Goal: Transaction & Acquisition: Purchase product/service

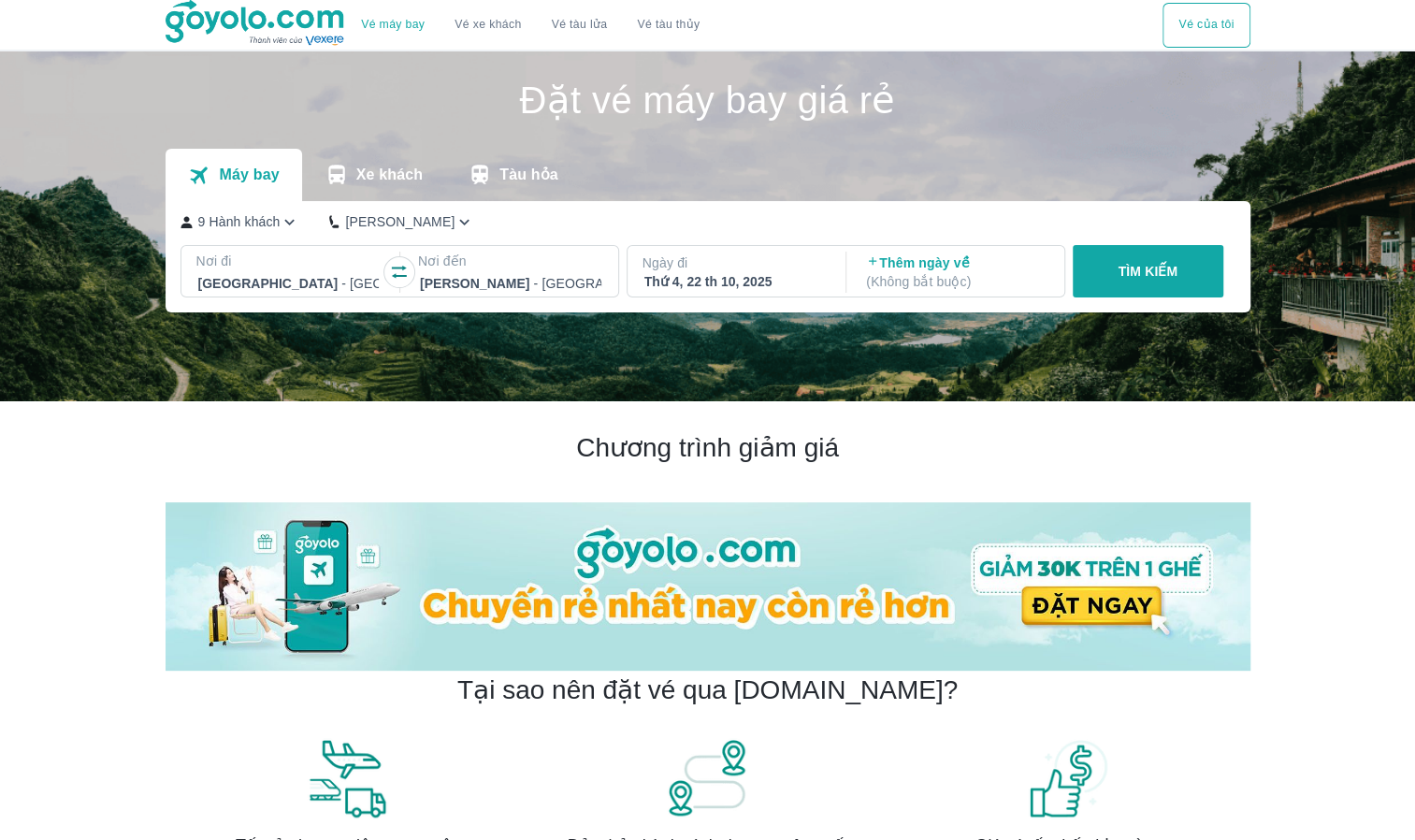
click at [398, 268] on icon "button" at bounding box center [398, 272] width 18 height 18
click at [677, 264] on p "Ngày đi" at bounding box center [734, 262] width 185 height 18
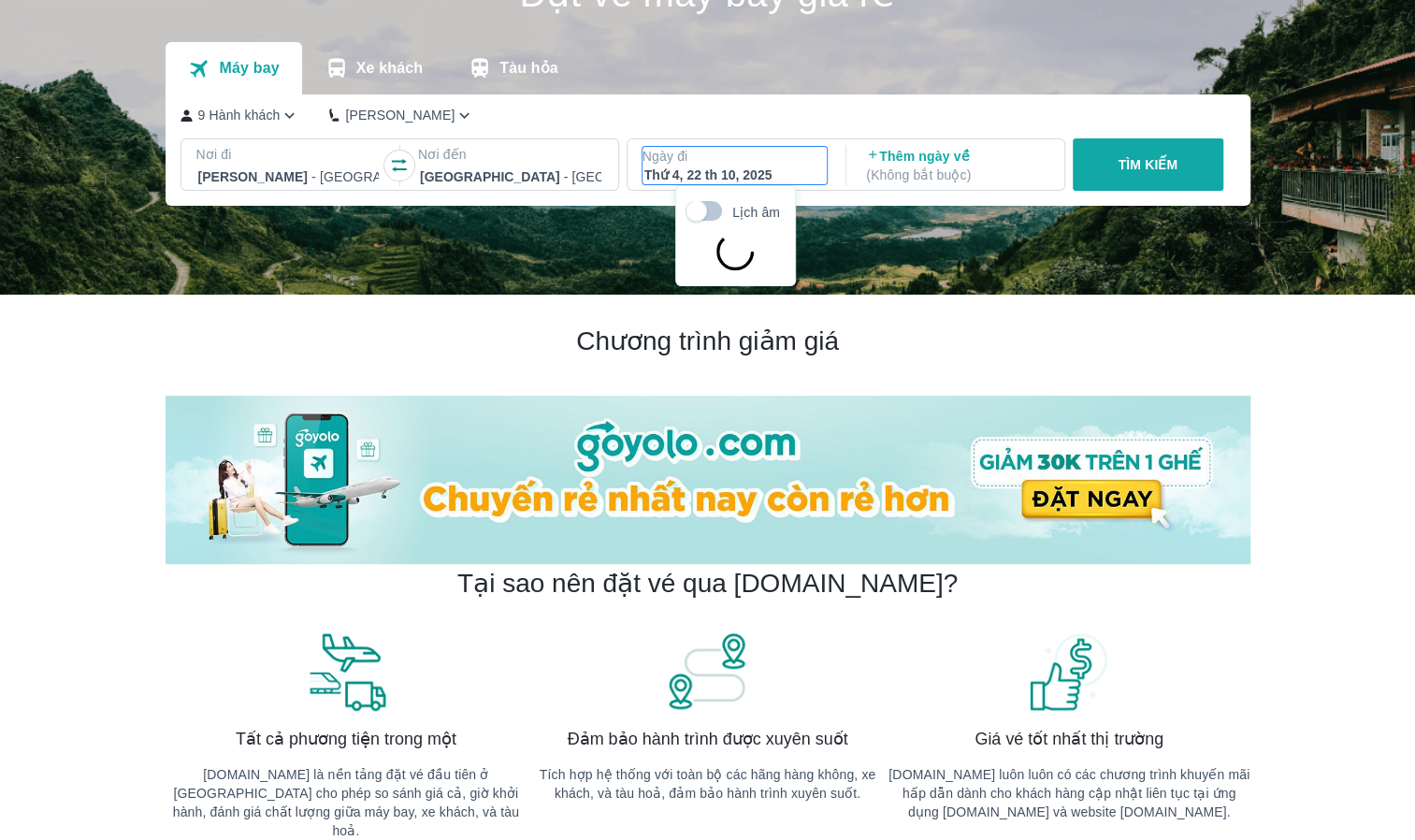
scroll to position [108, 0]
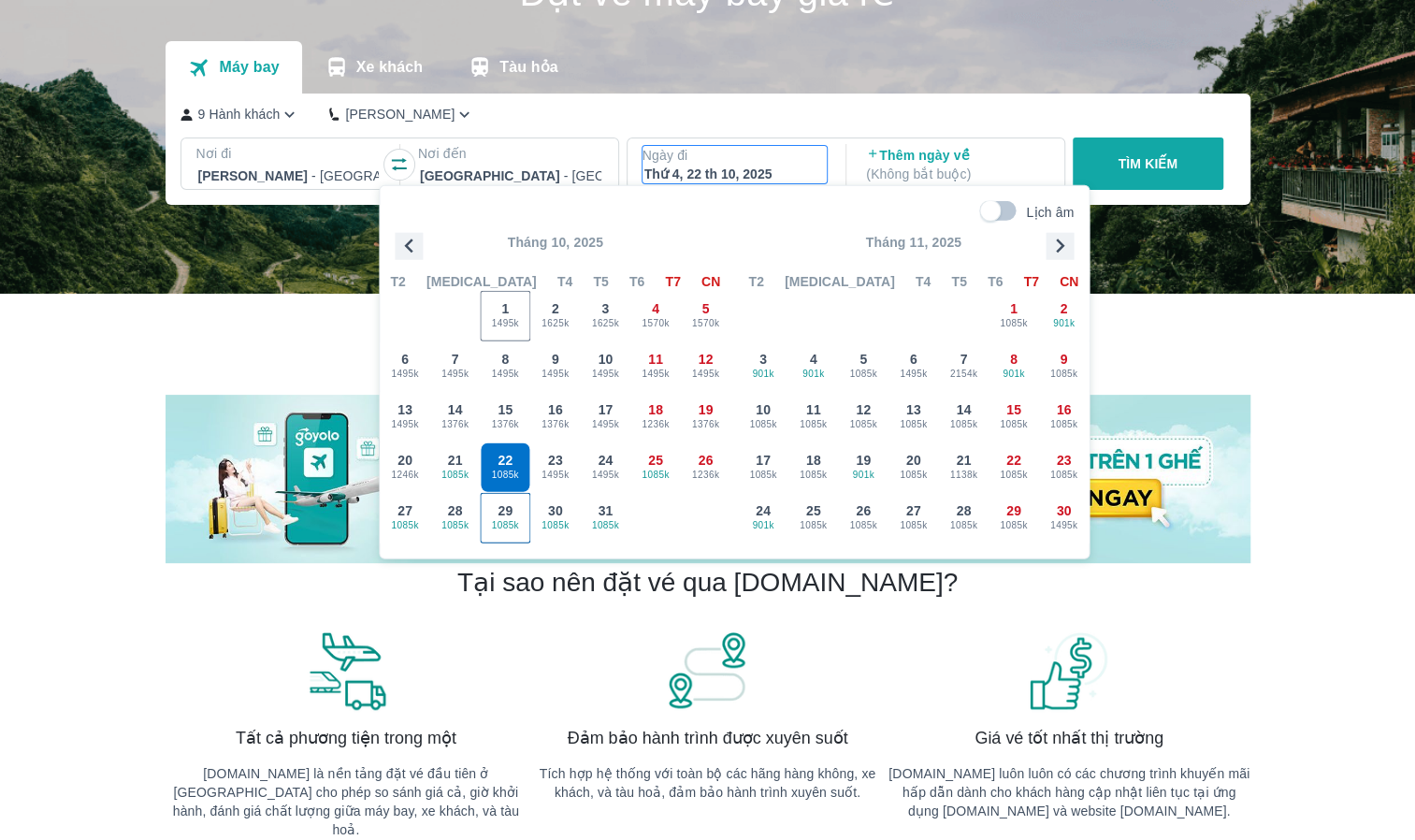
click at [518, 515] on div "29 1085k" at bounding box center [505, 517] width 49 height 49
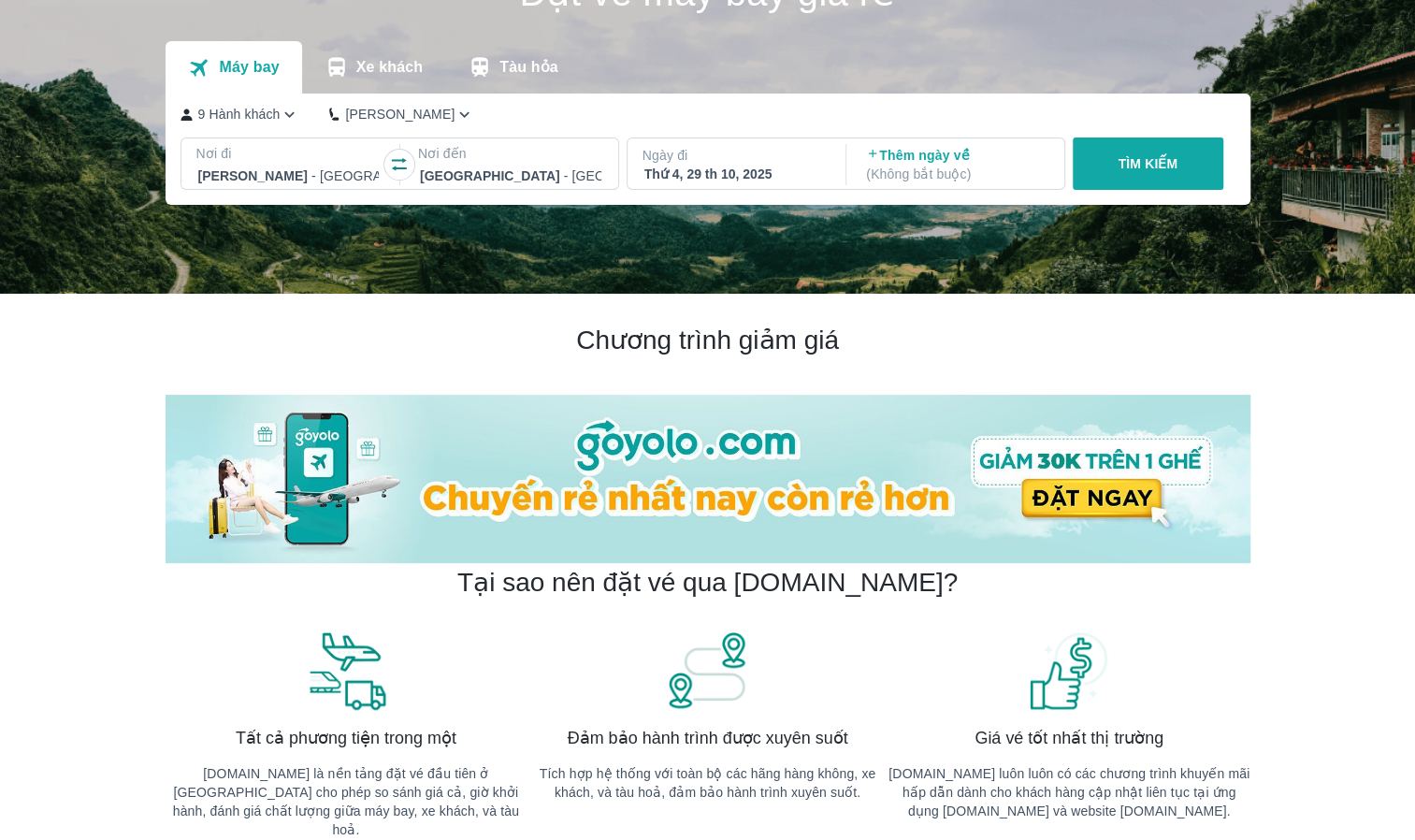
click at [1169, 162] on p "TÌM KIẾM" at bounding box center [1147, 163] width 60 height 18
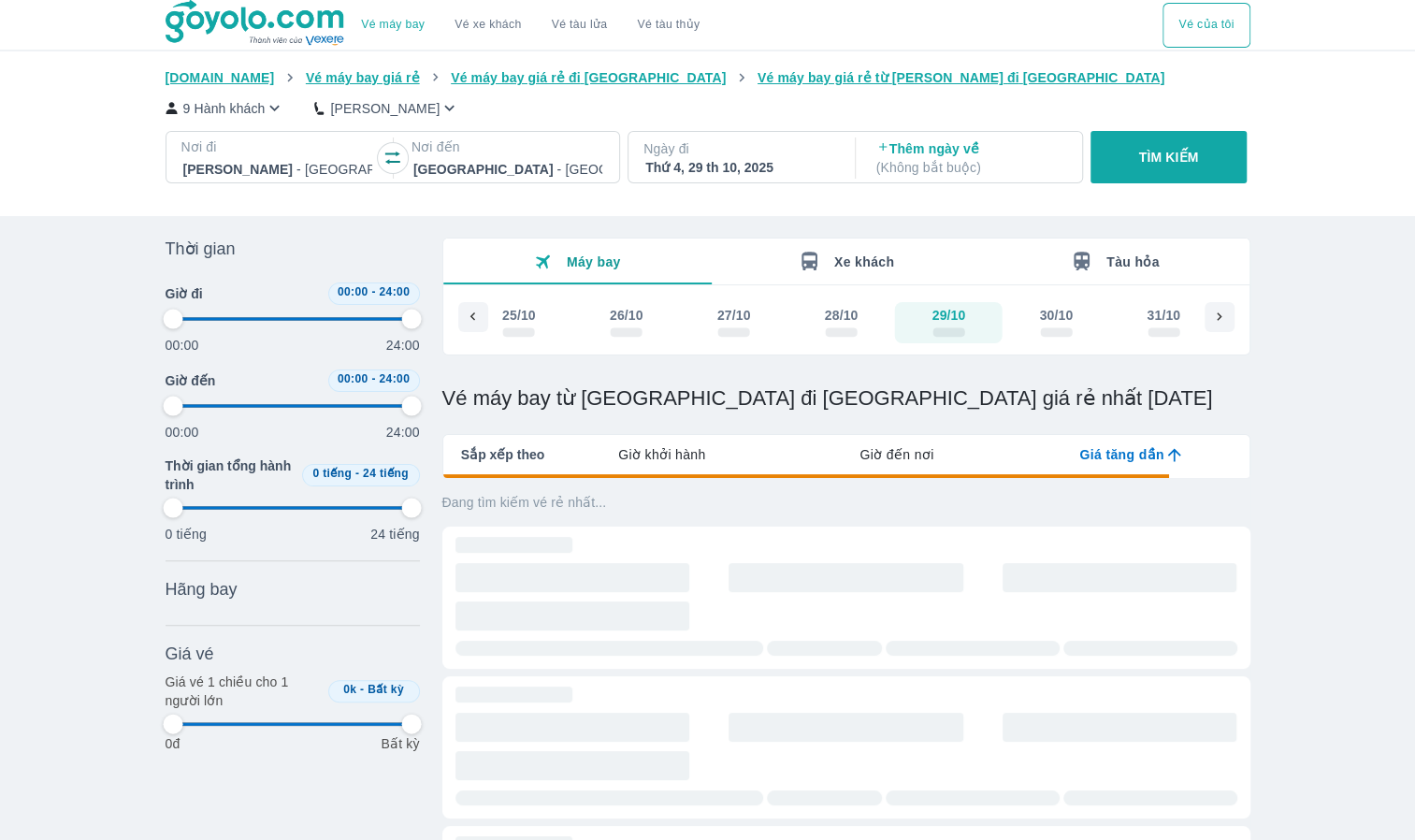
type input "97.9166666666667"
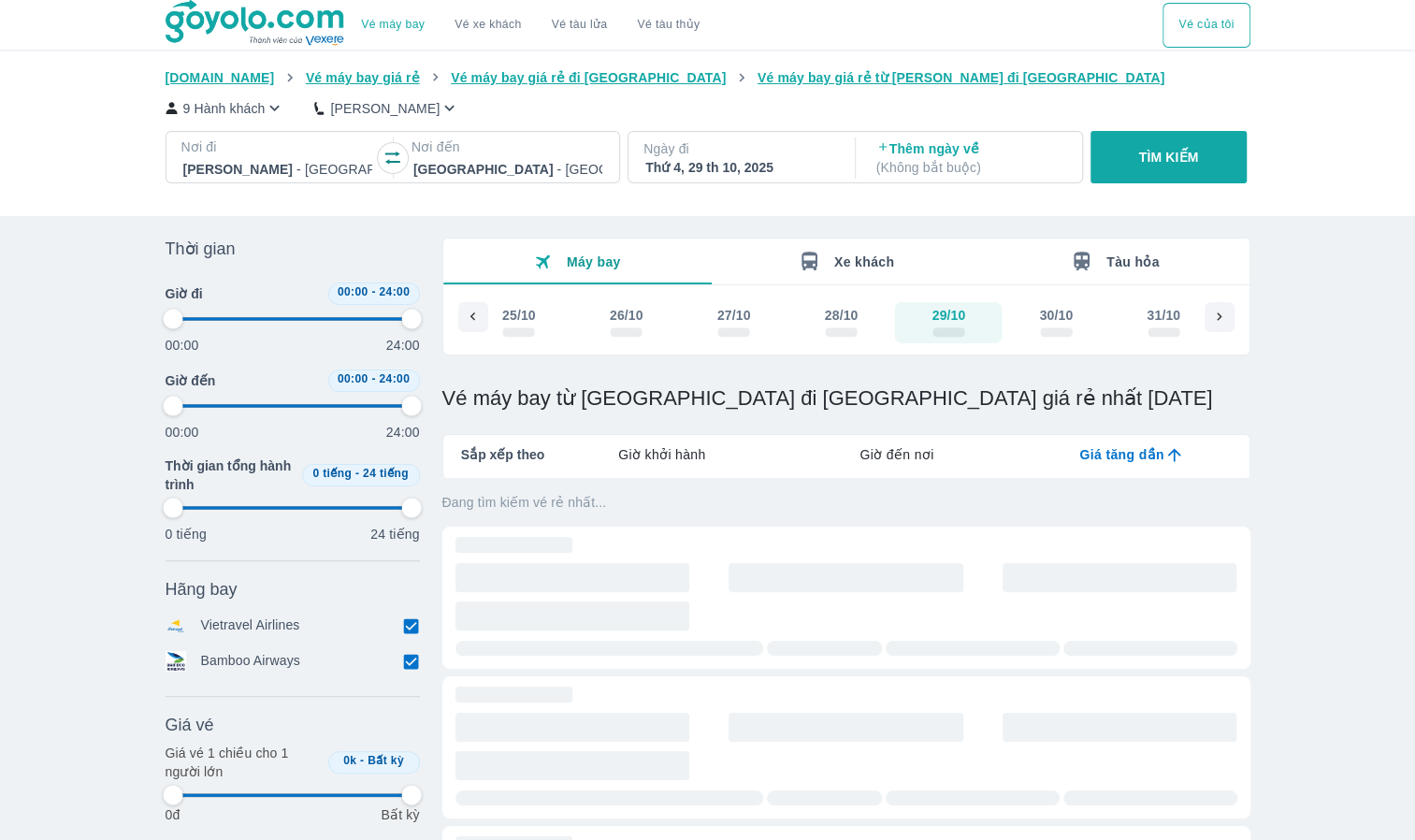
type input "97.9166666666667"
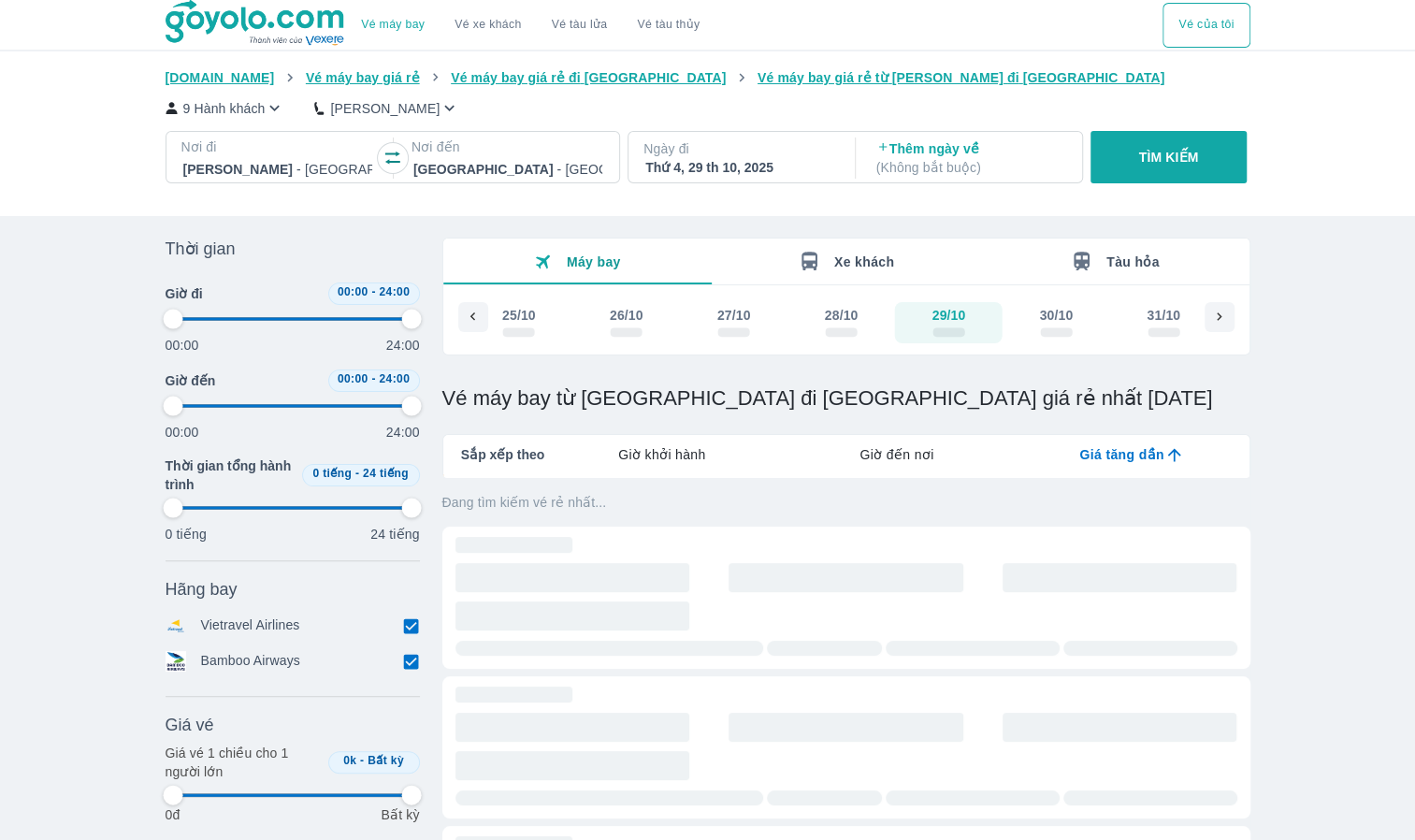
type input "97.9166666666667"
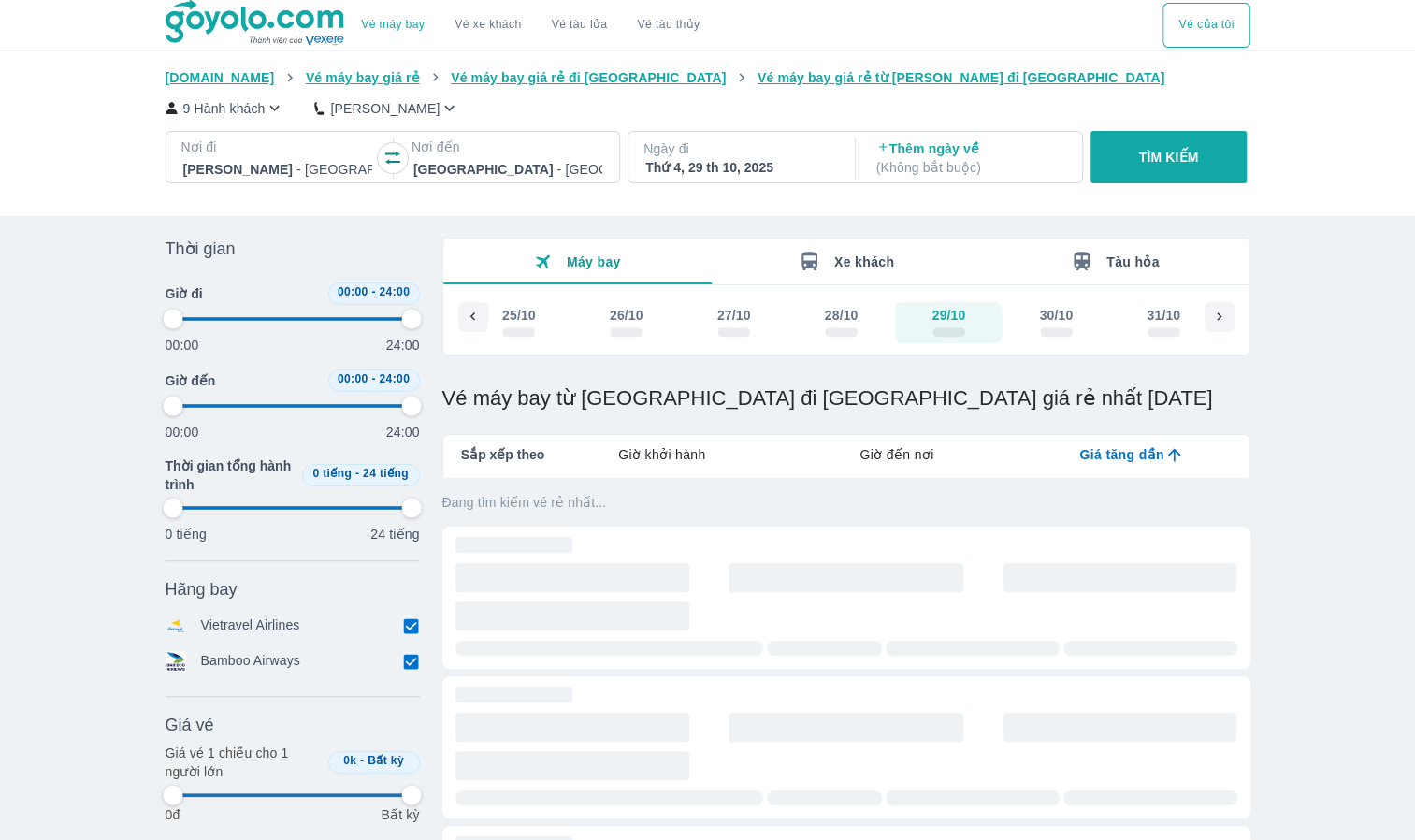
type input "97.9166666666667"
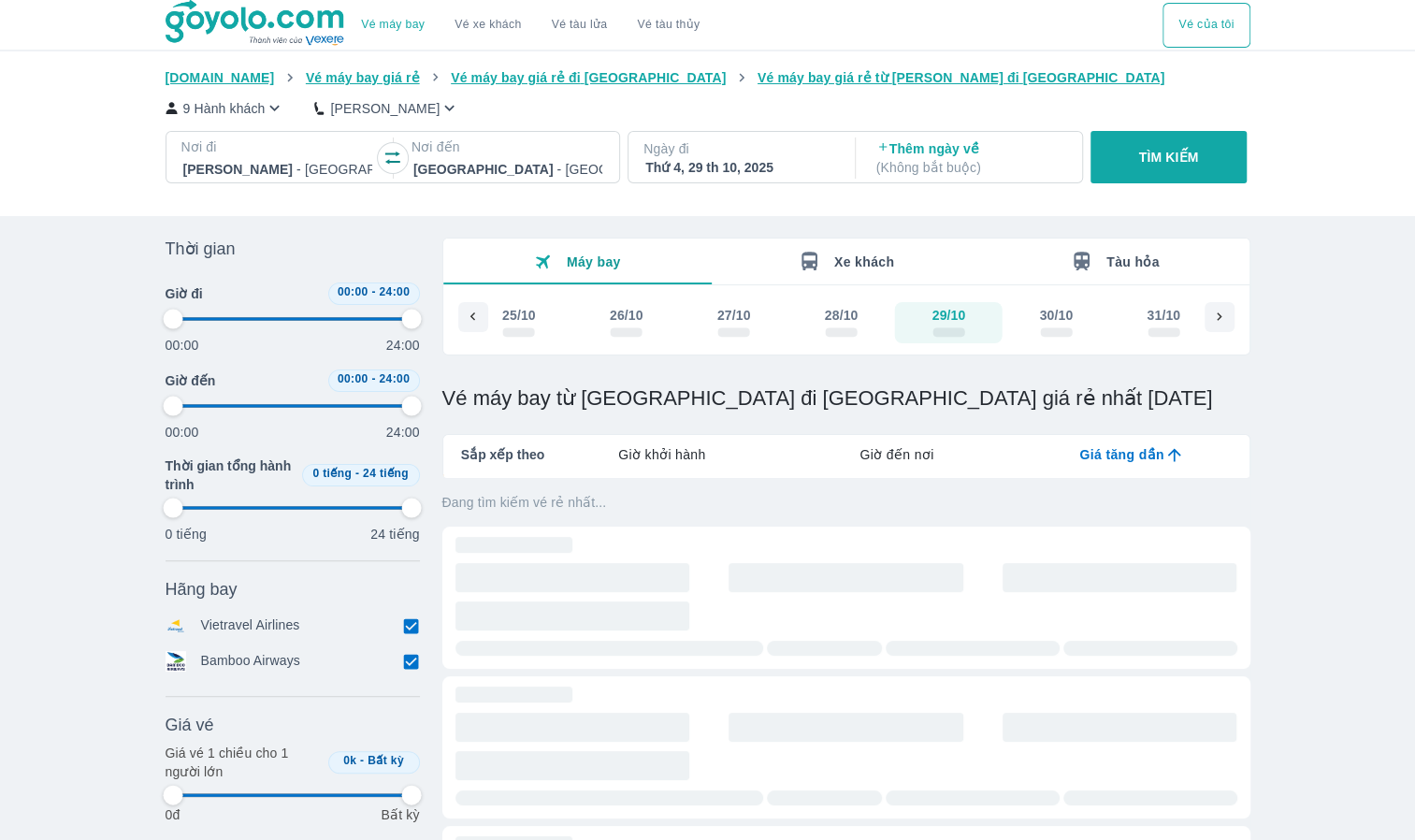
type input "97.9166666666667"
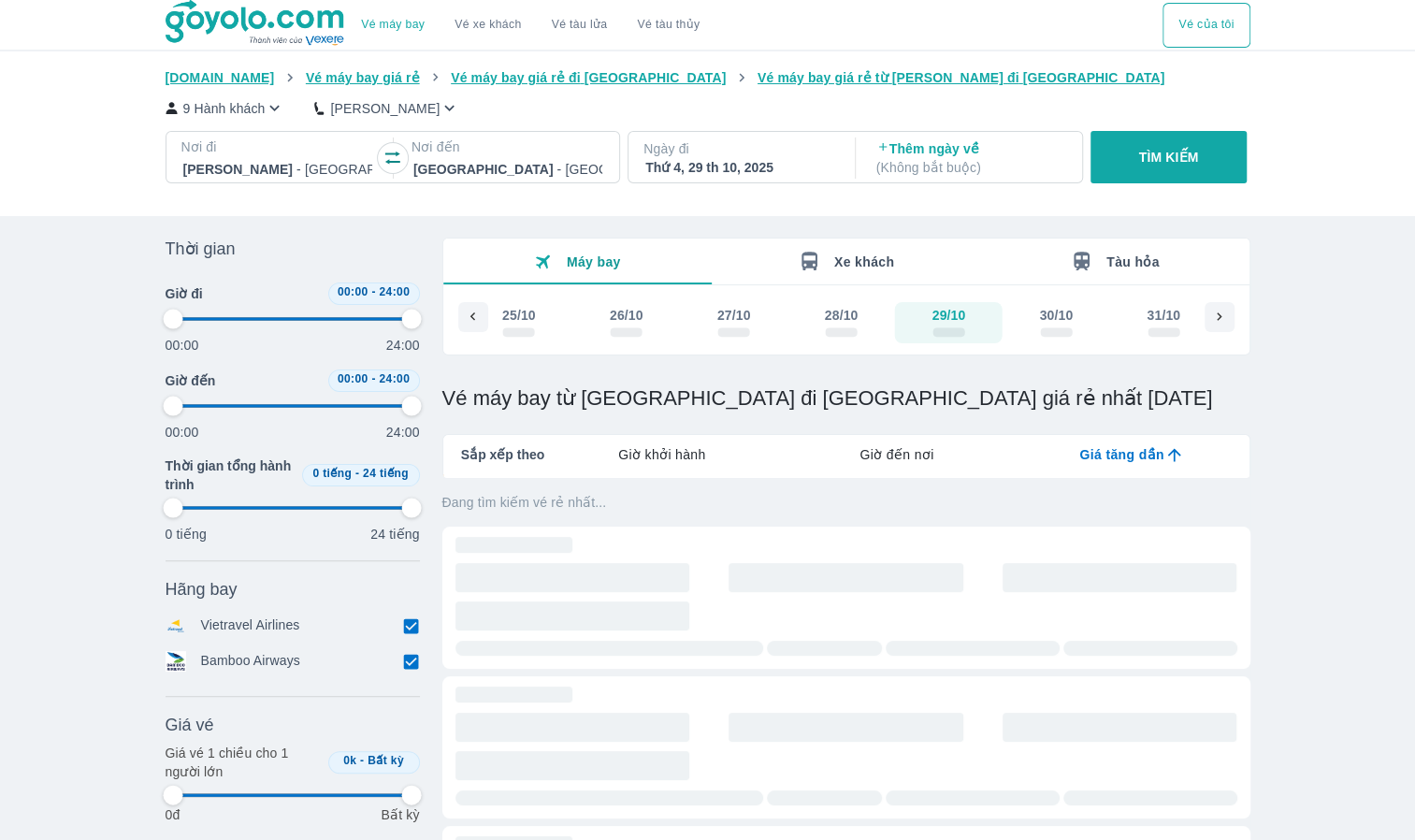
type input "97.9166666666667"
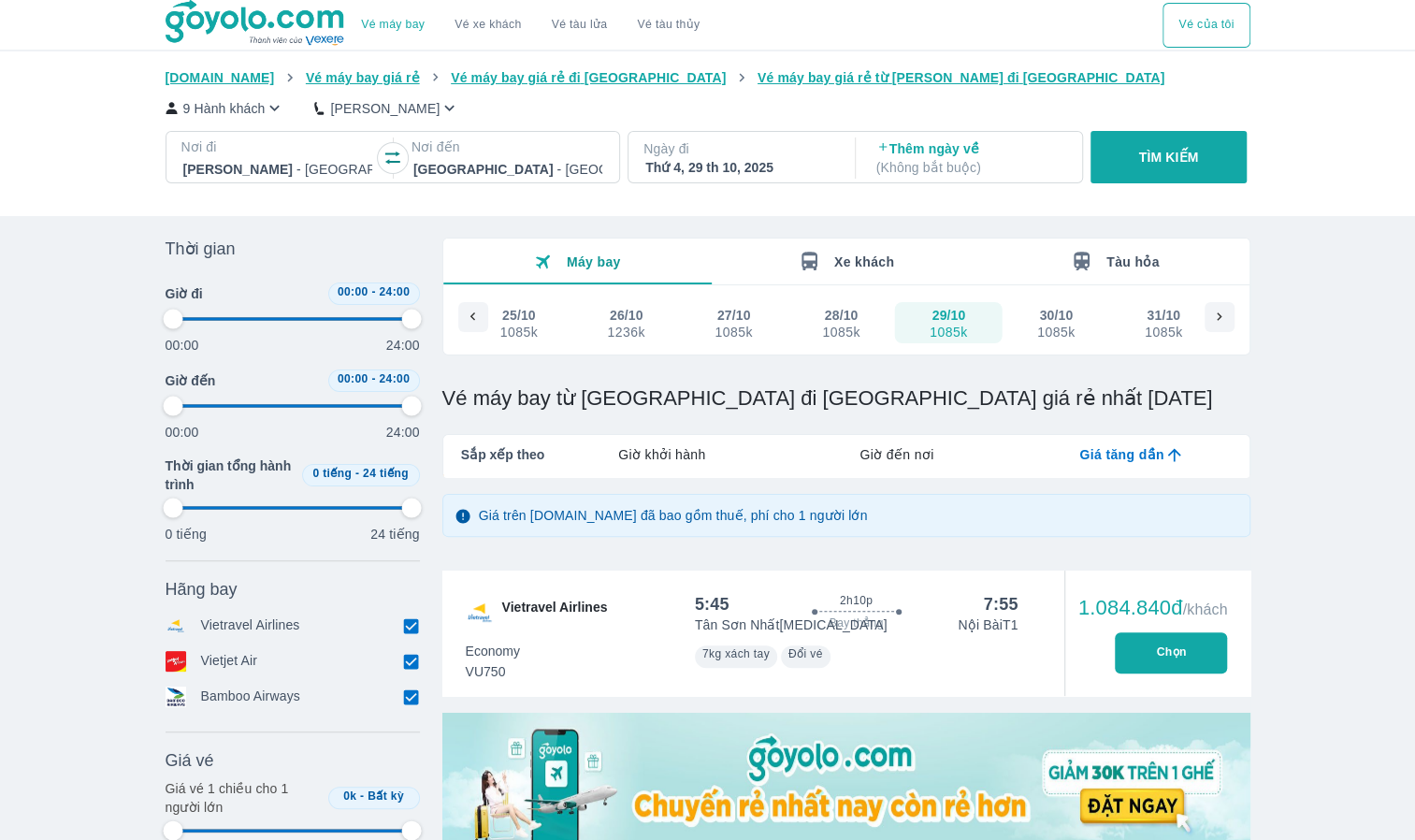
type input "97.9166666666667"
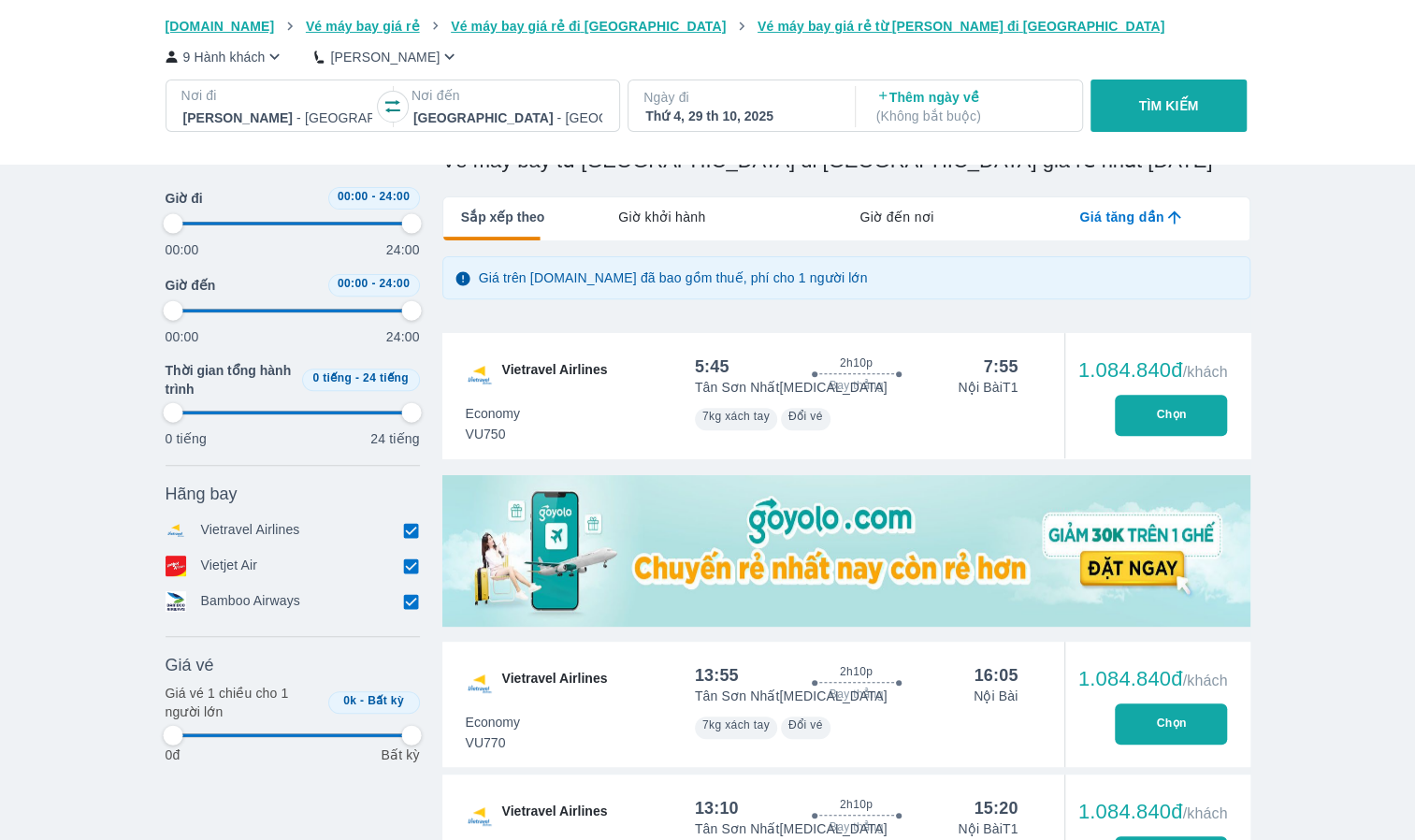
scroll to position [280, 0]
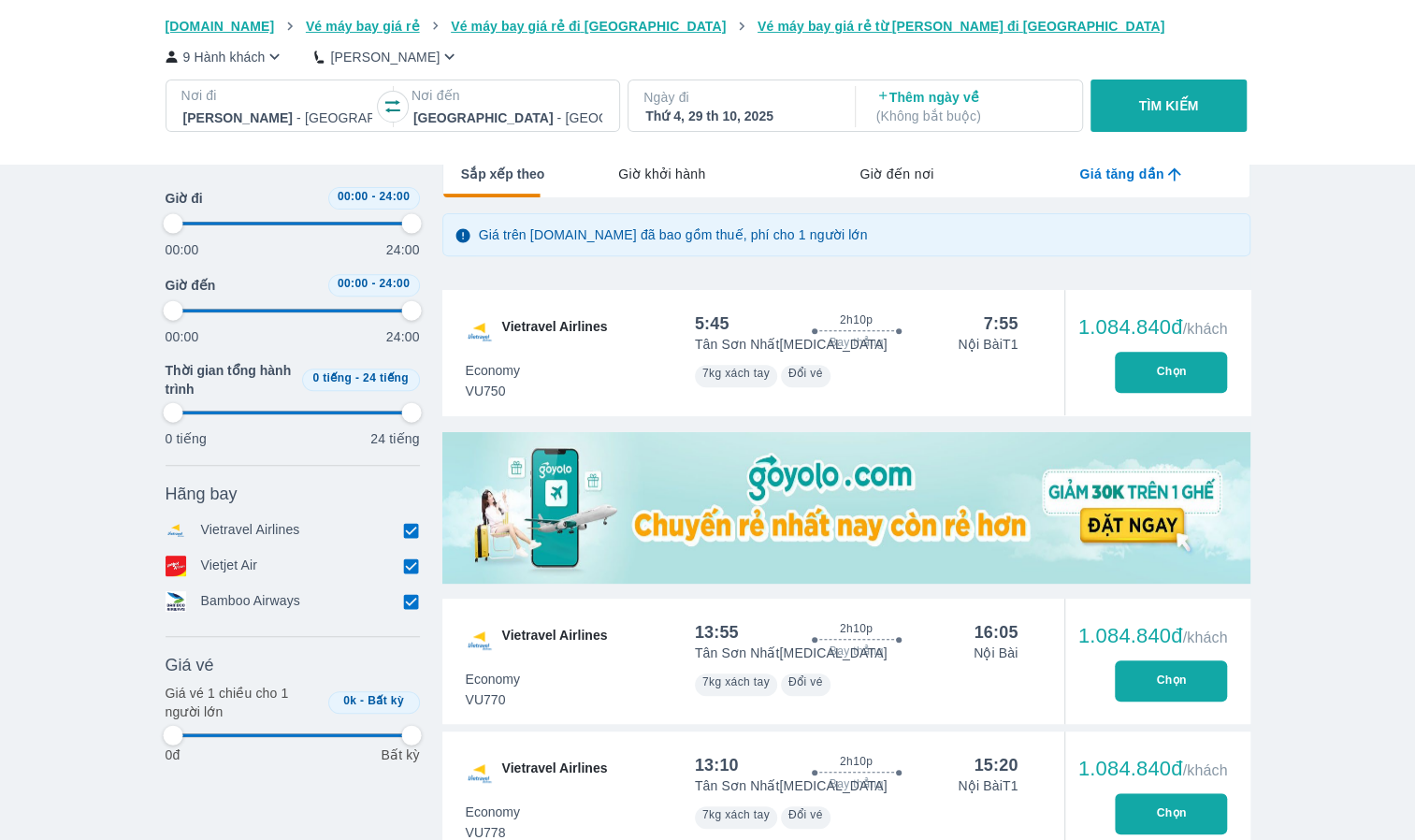
type input "97.9166666666667"
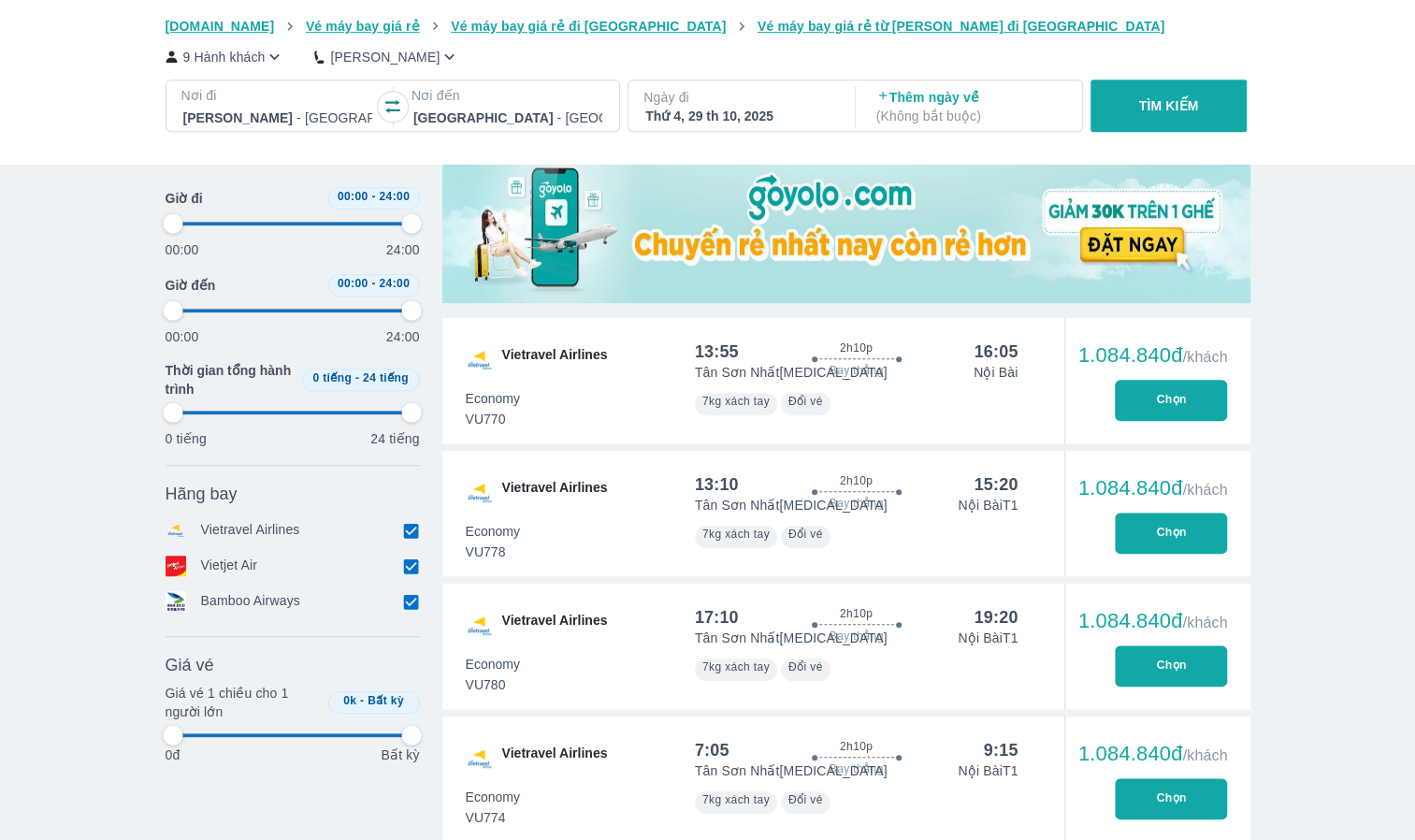
type input "97.9166666666667"
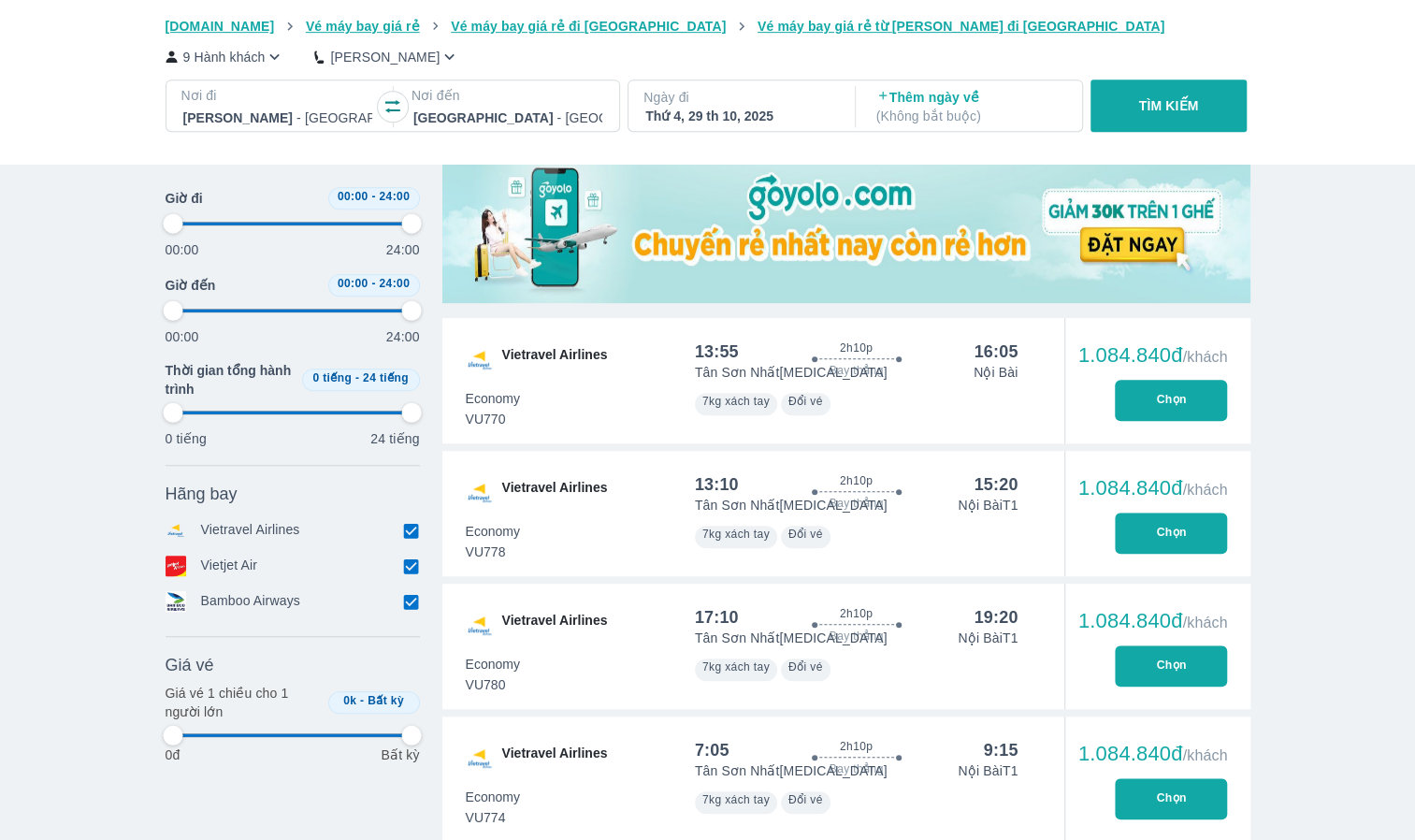
type input "97.9166666666667"
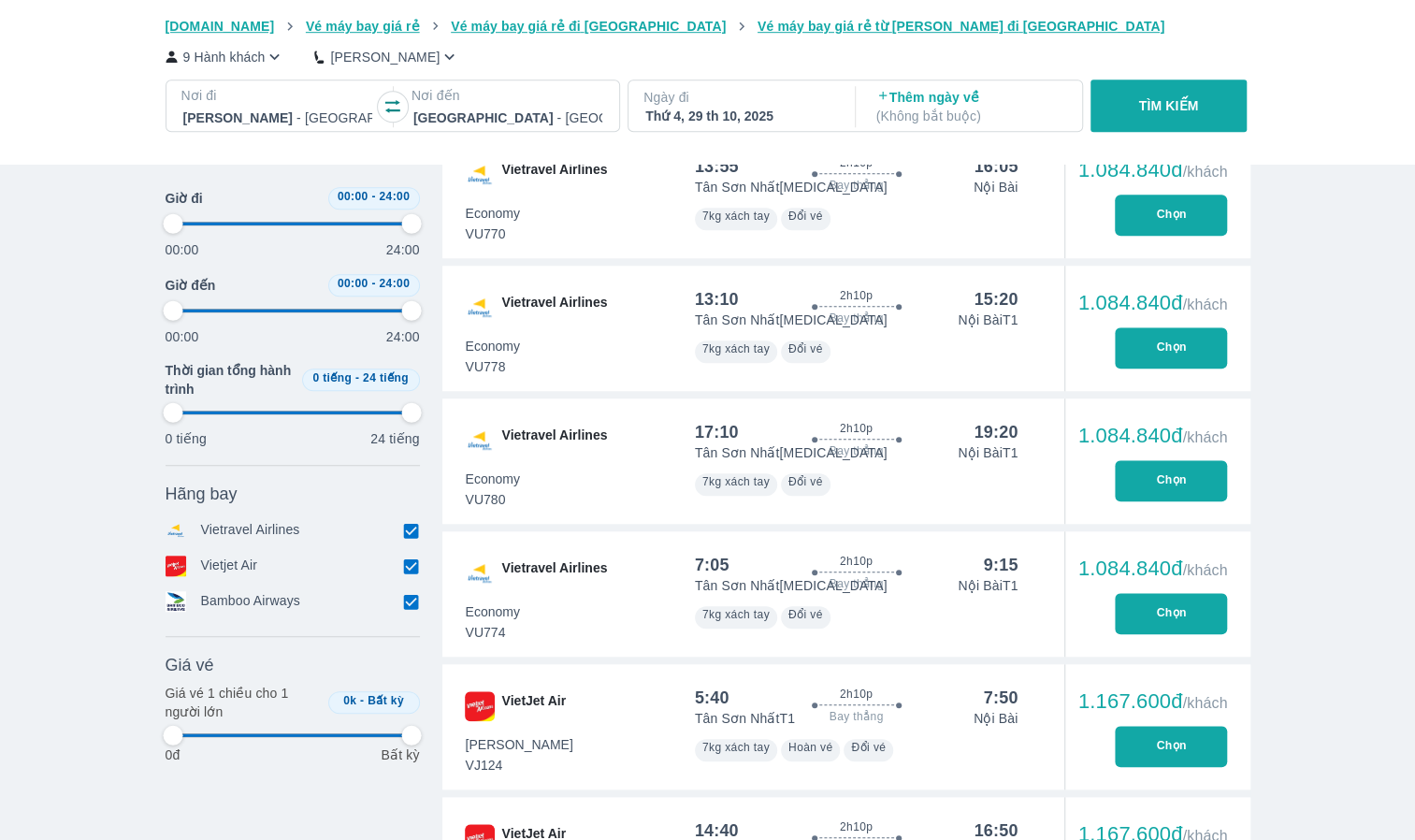
scroll to position [748, 0]
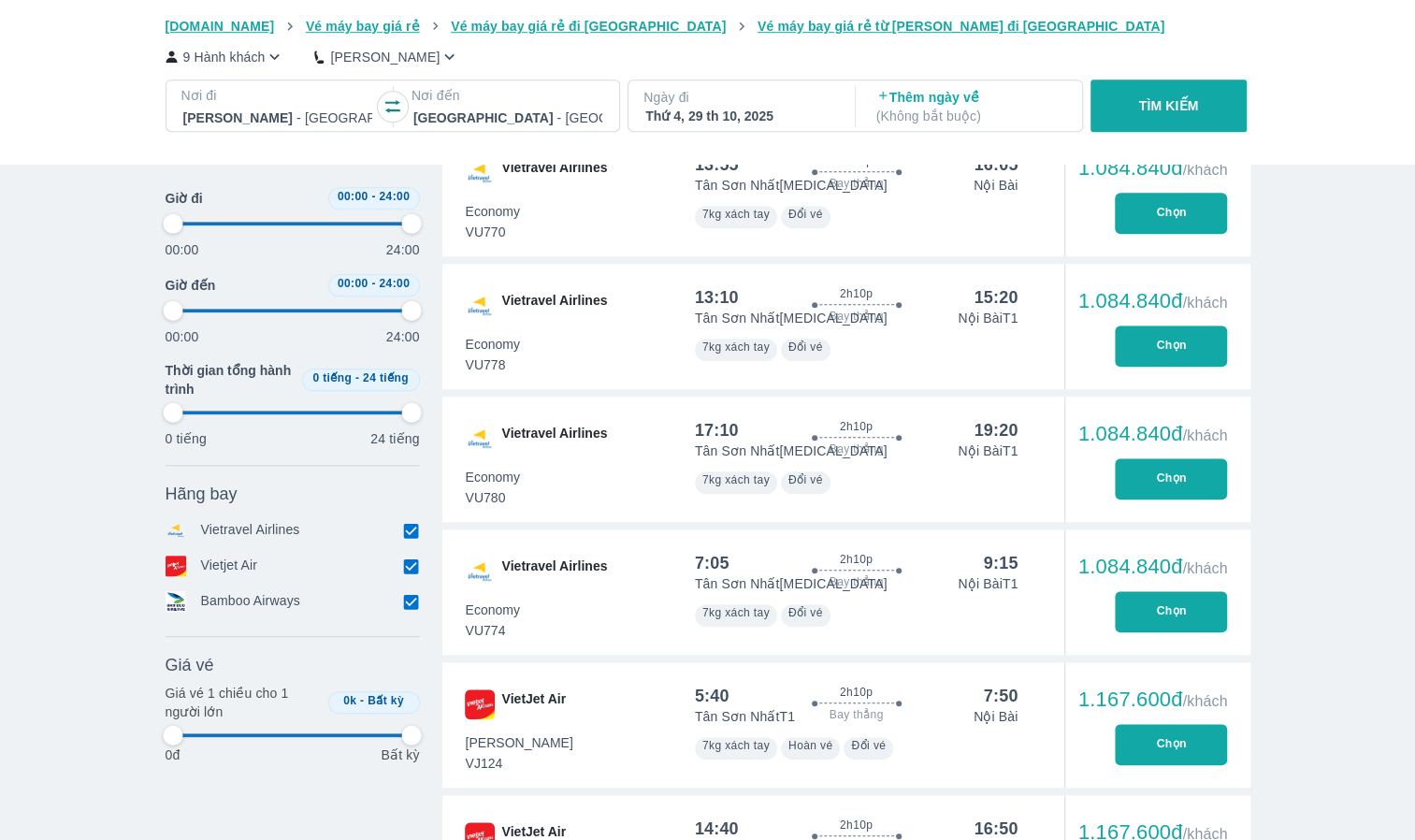
type input "97.9166666666667"
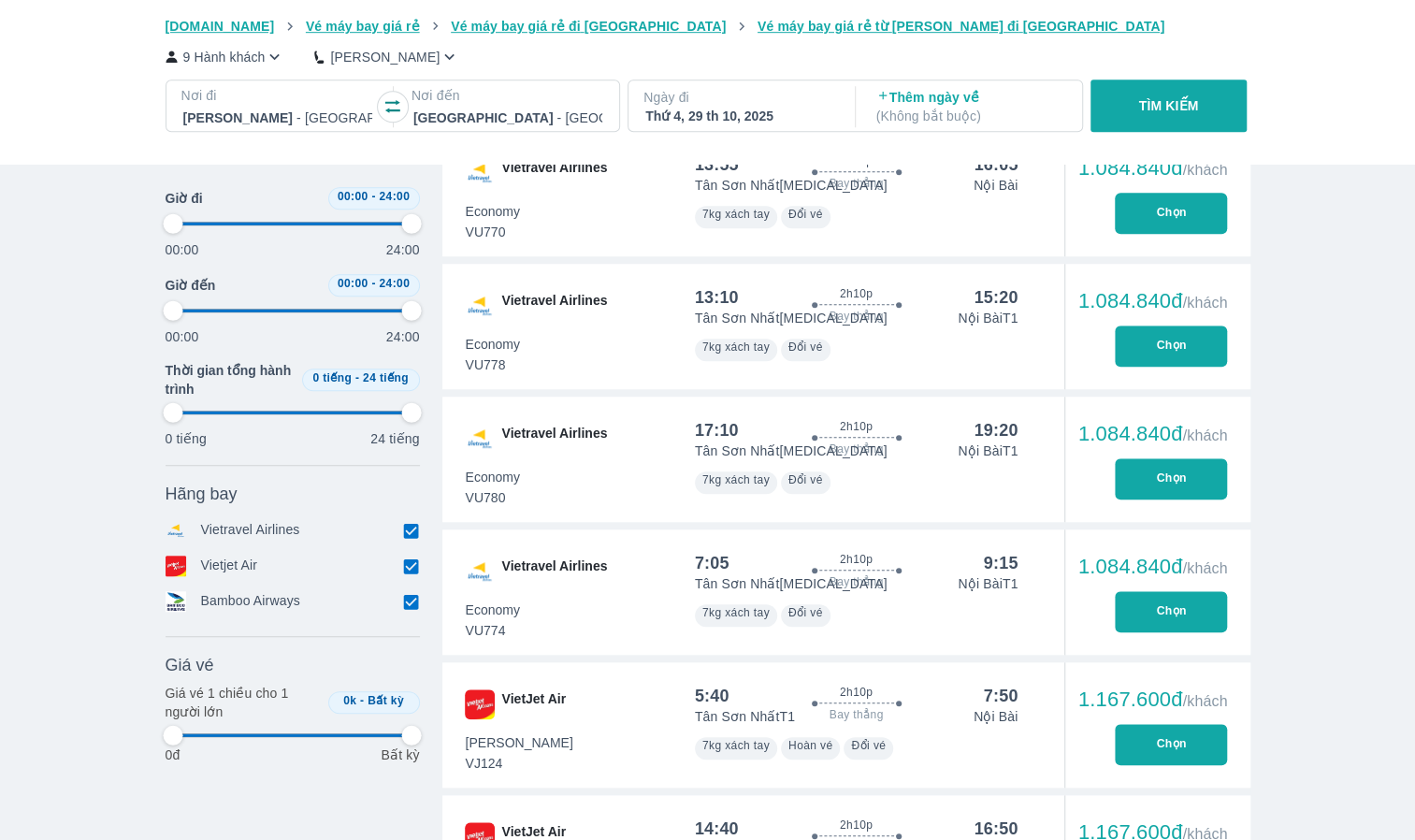
type input "97.9166666666667"
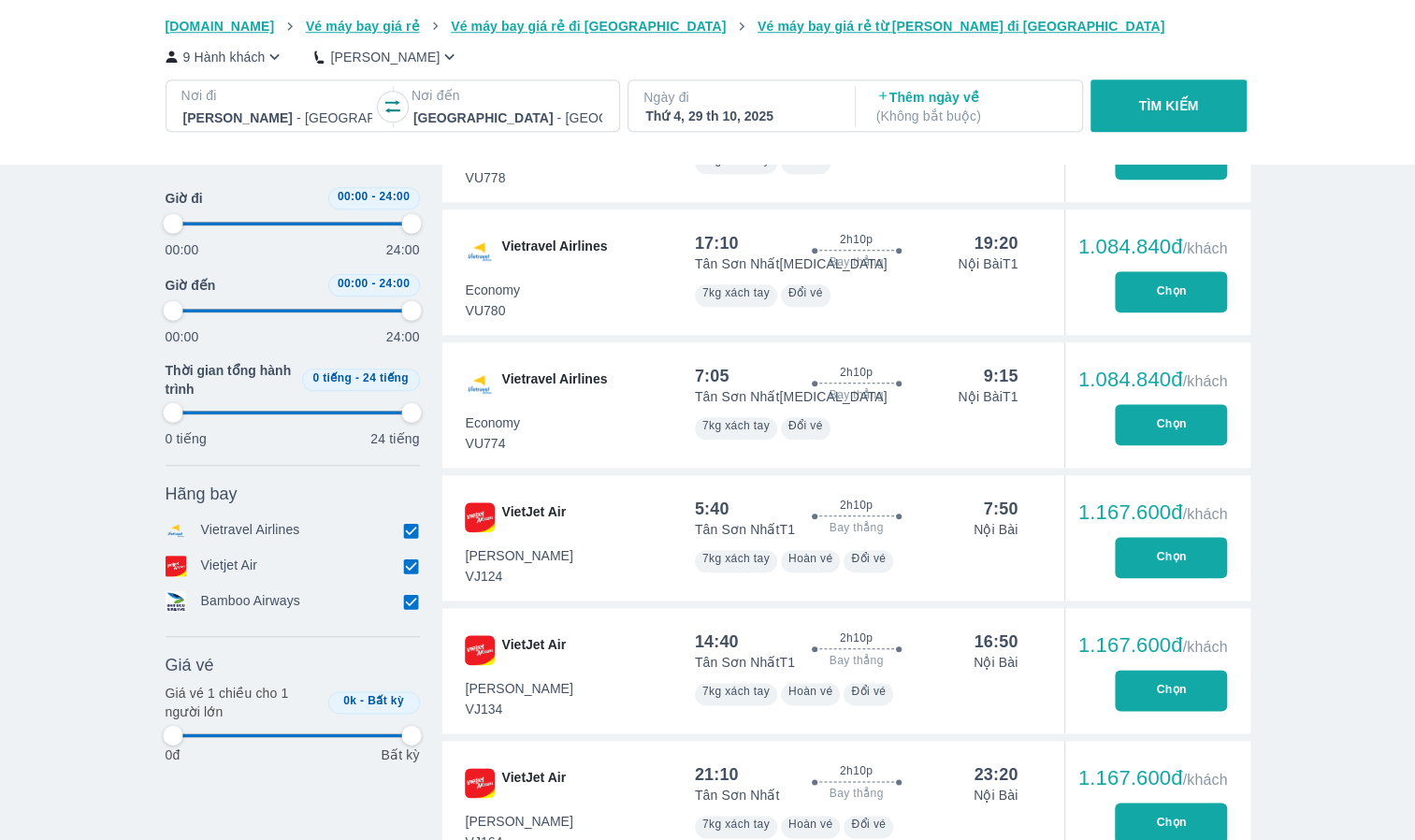
type input "97.9166666666667"
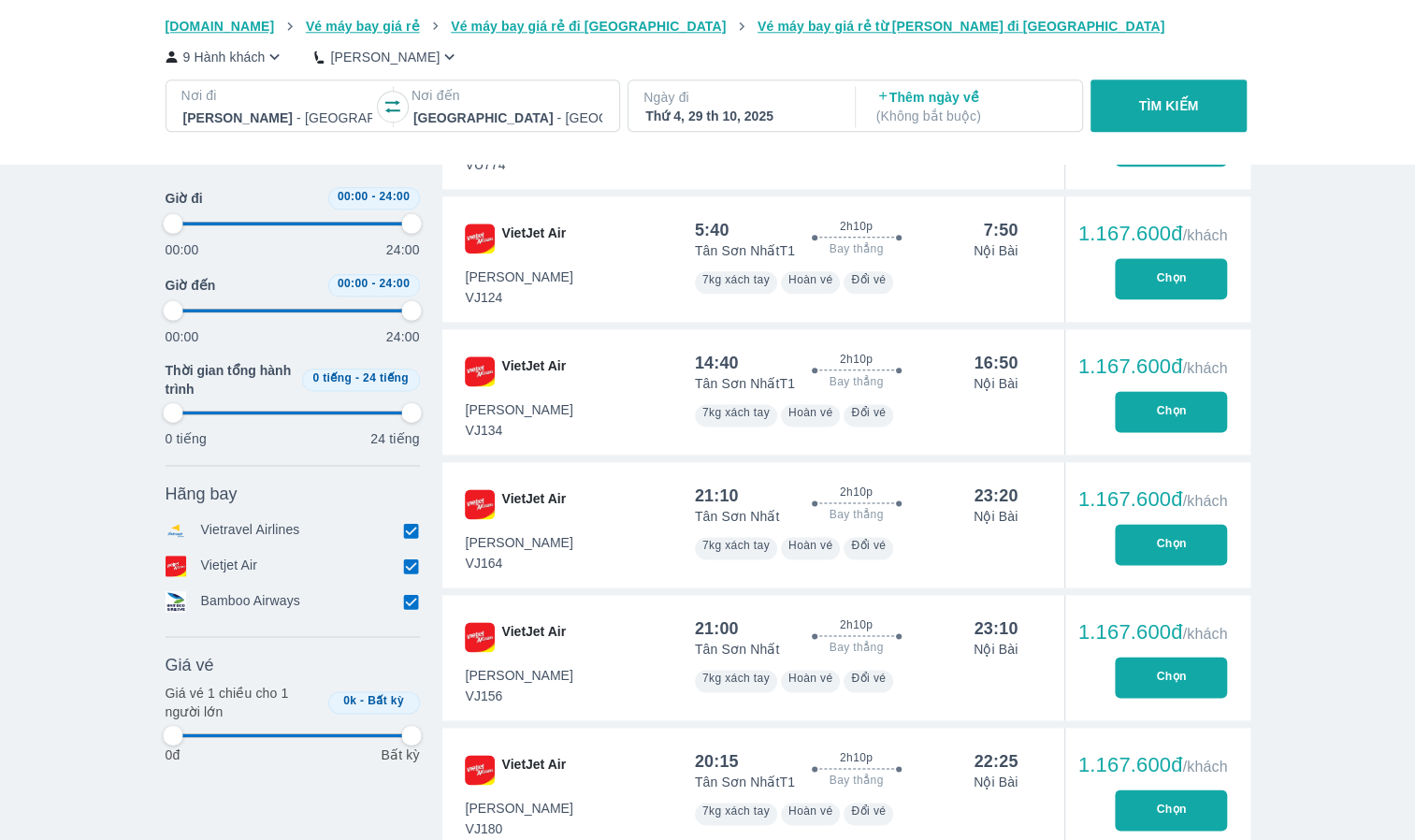
scroll to position [1215, 0]
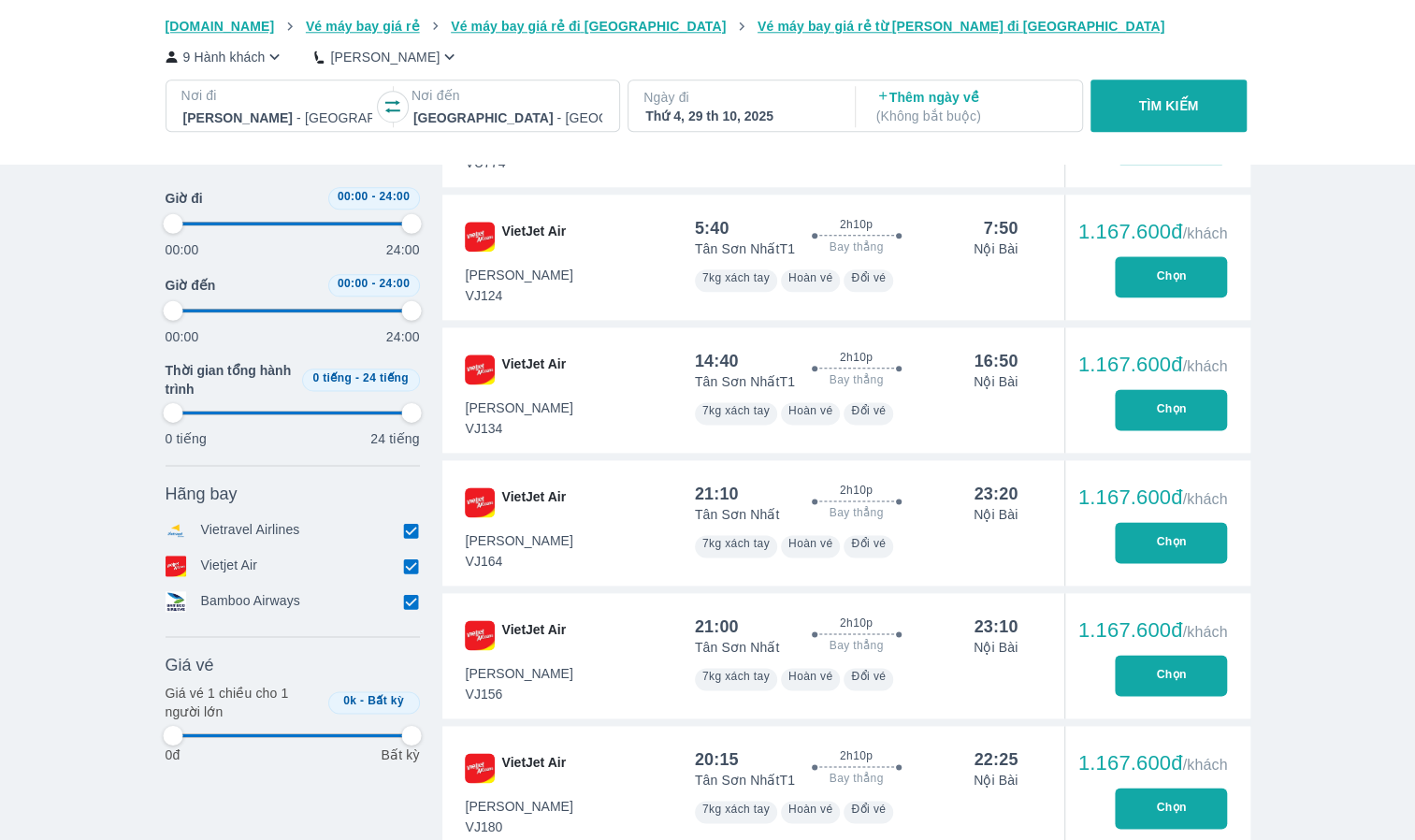
type input "97.9166666666667"
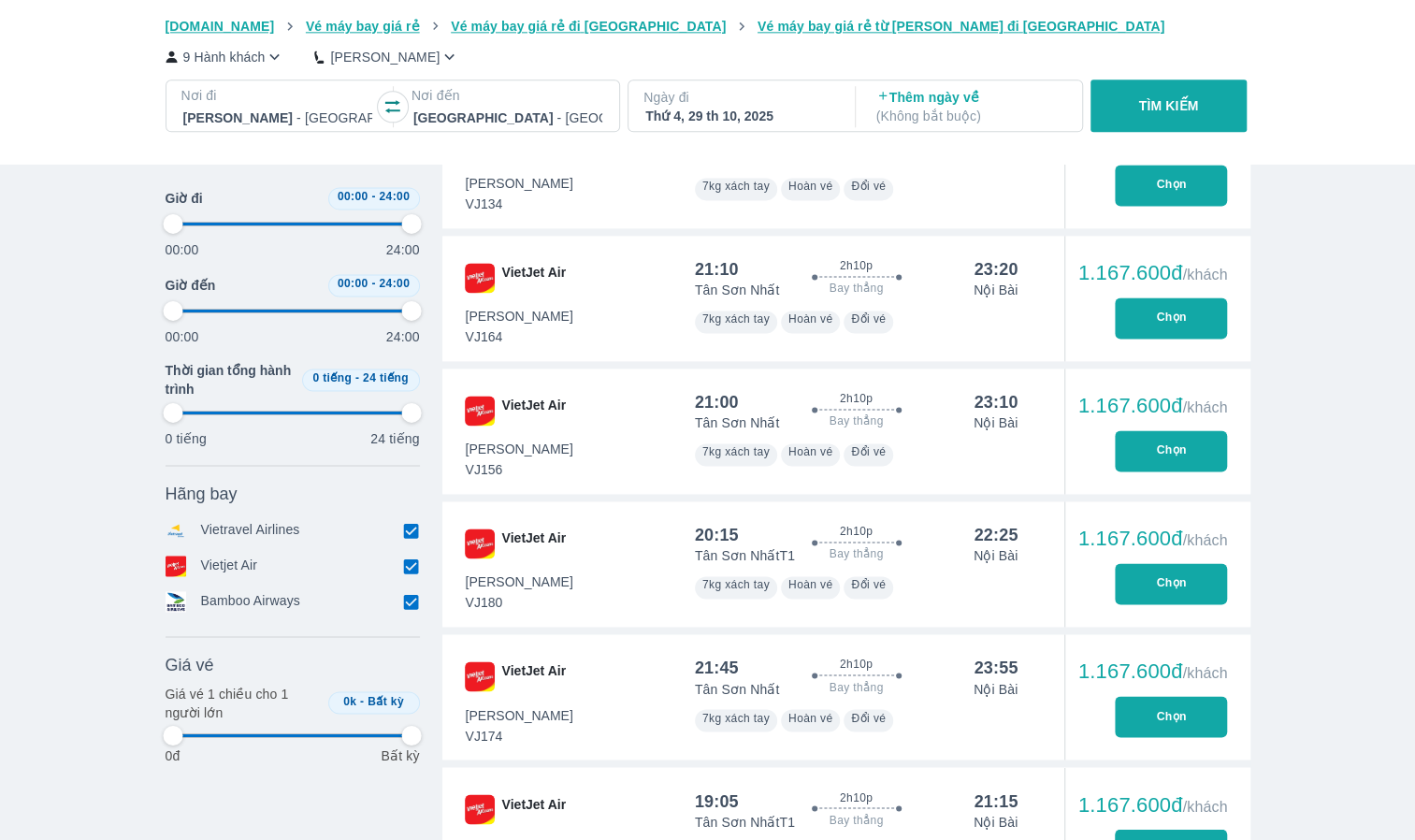
type input "97.9166666666667"
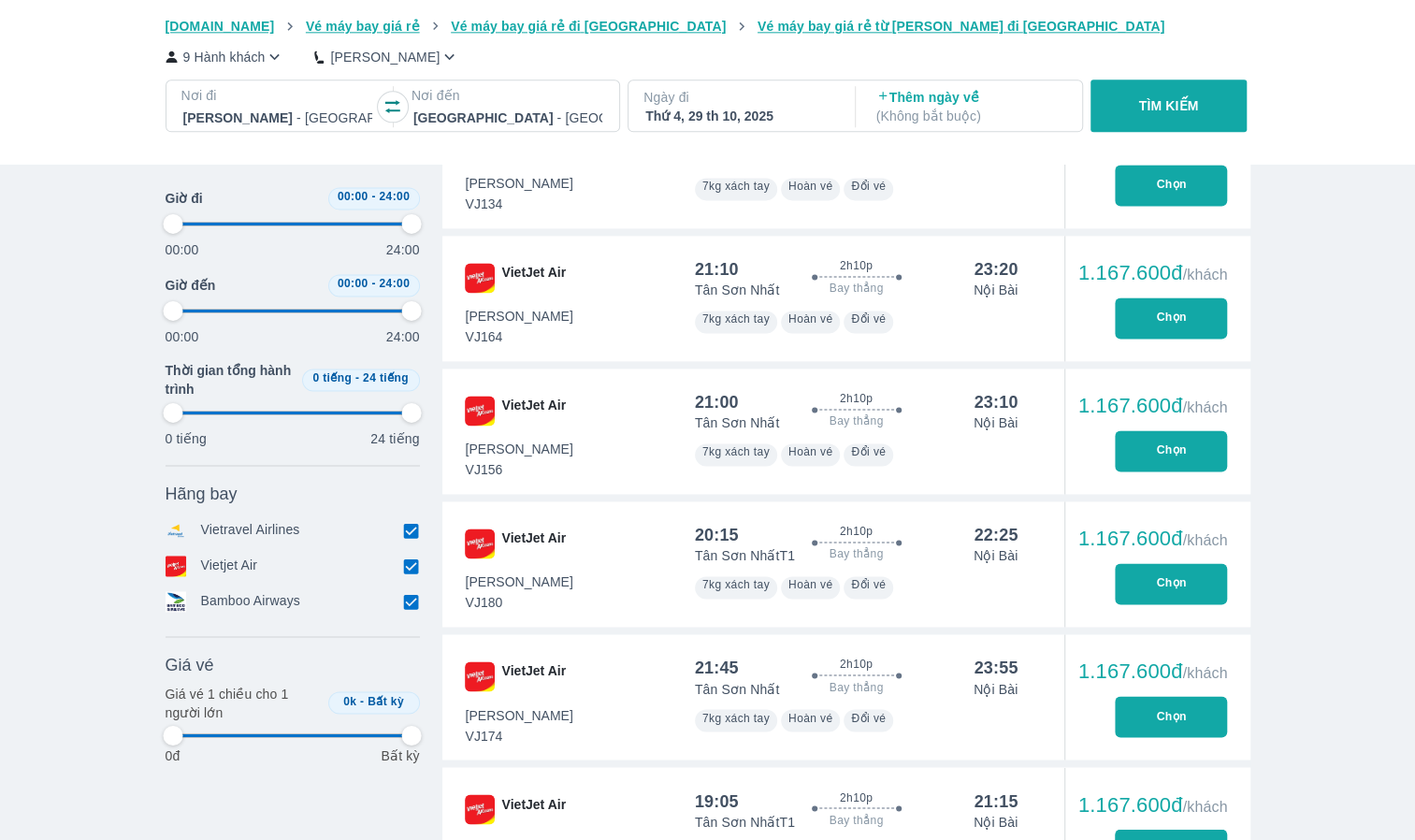
type input "97.9166666666667"
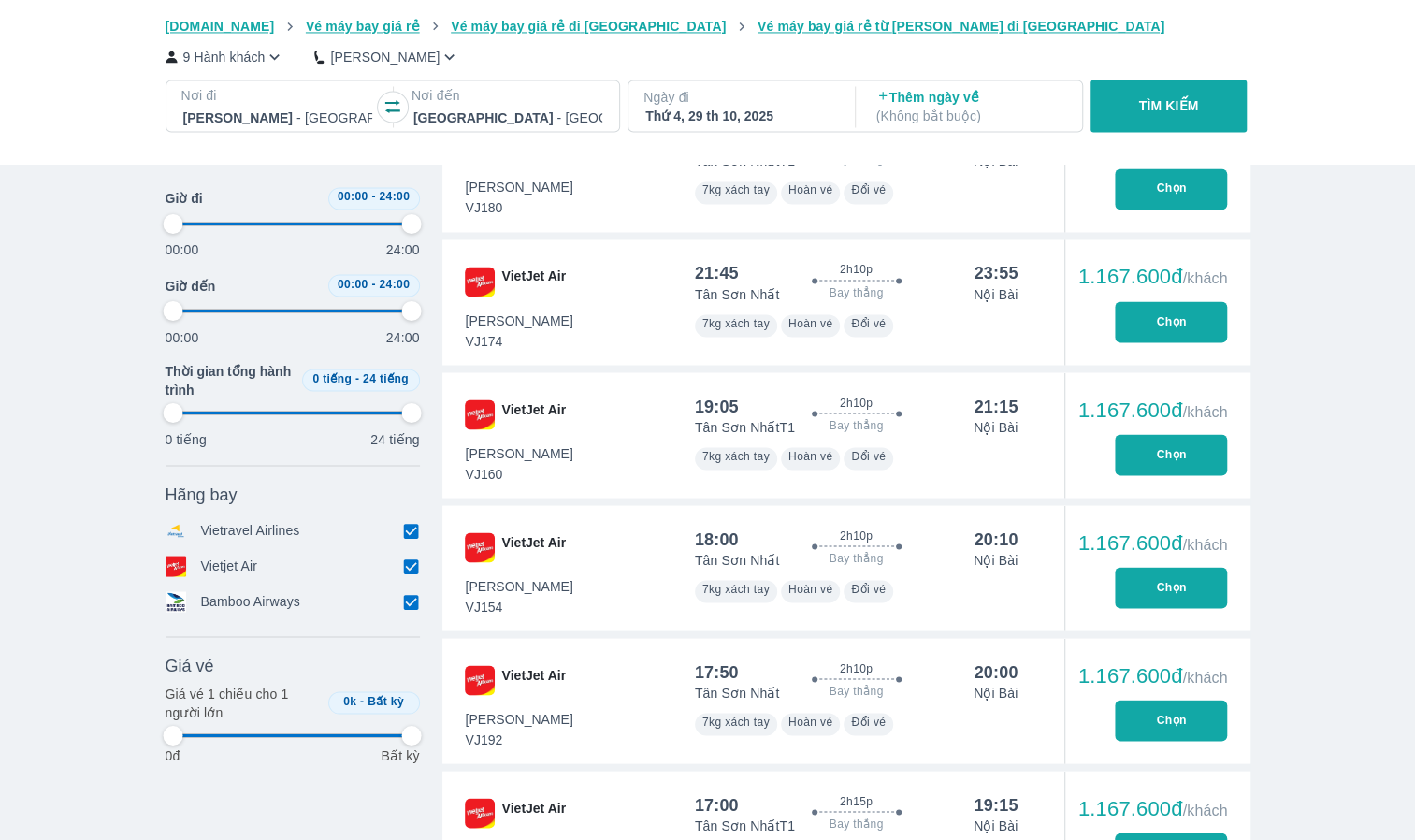
scroll to position [1963, 0]
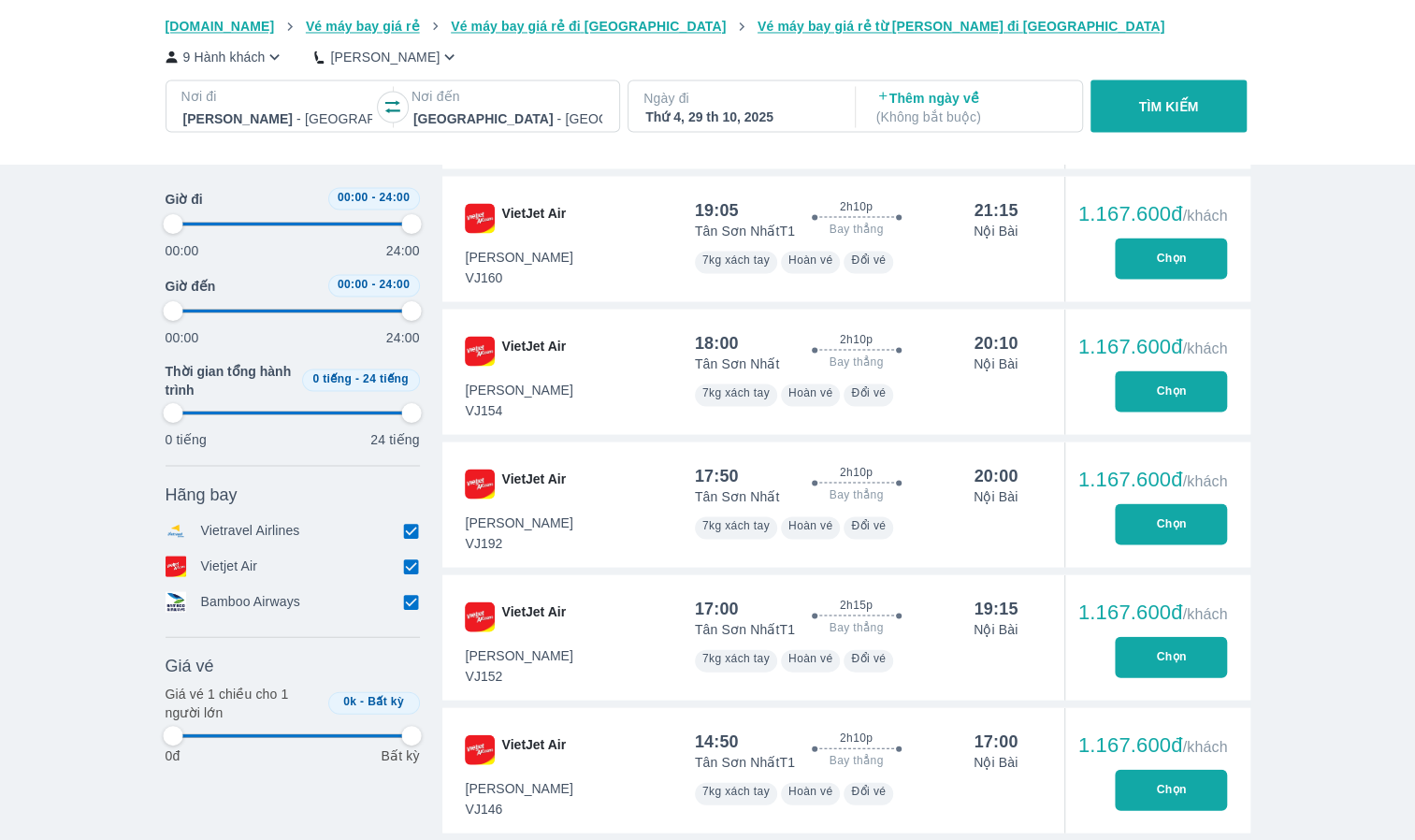
type input "97.9166666666667"
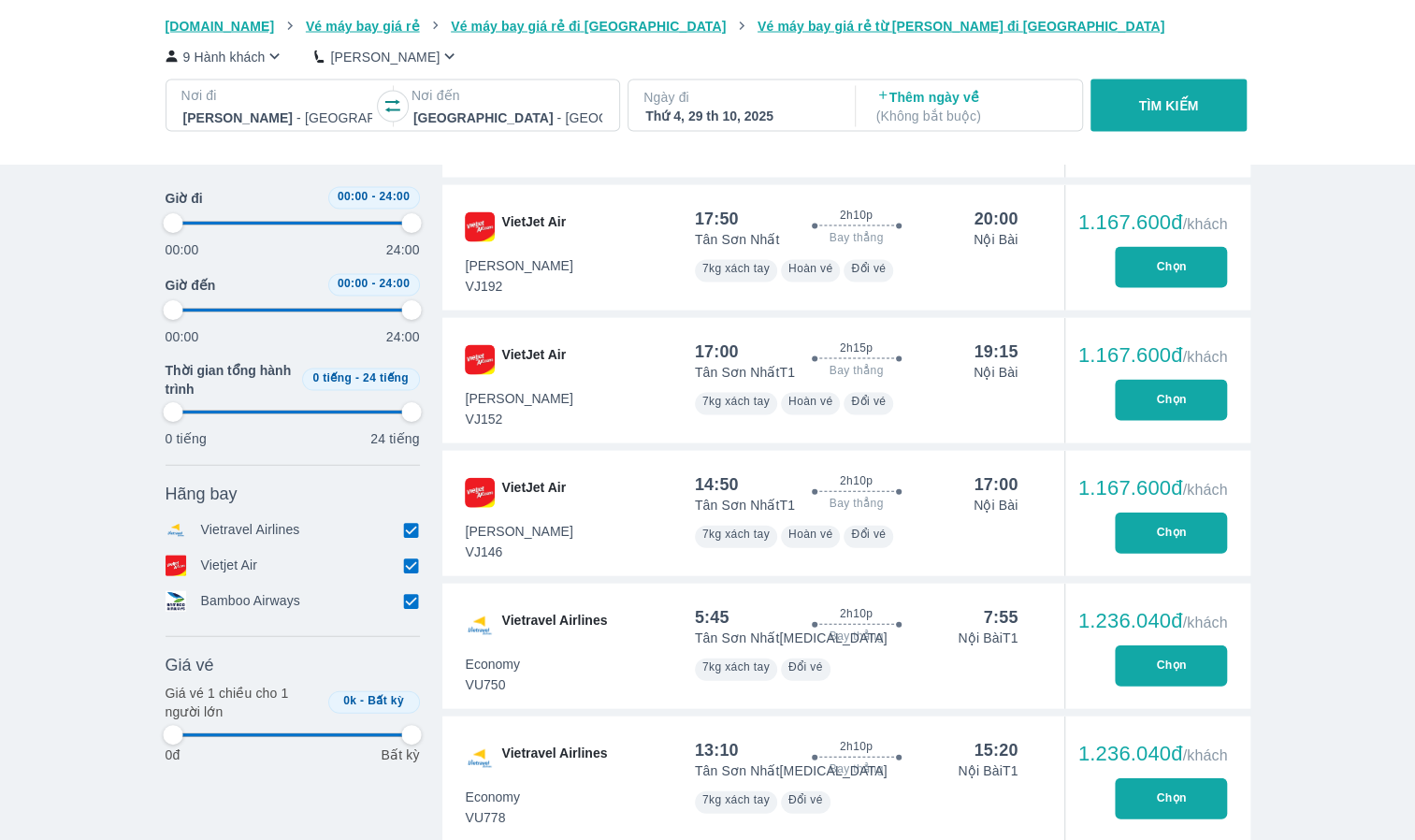
type input "97.9166666666667"
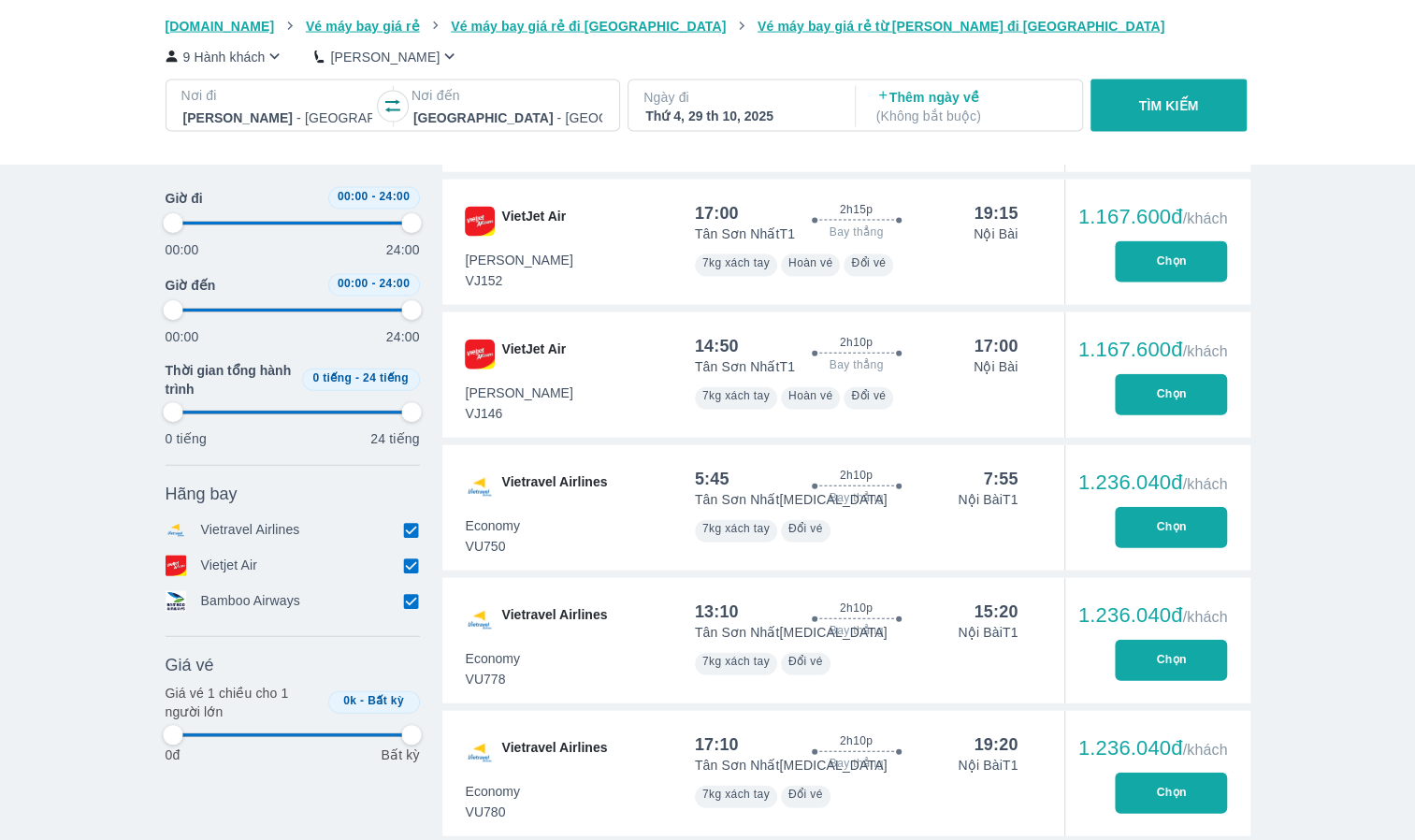
type input "97.9166666666667"
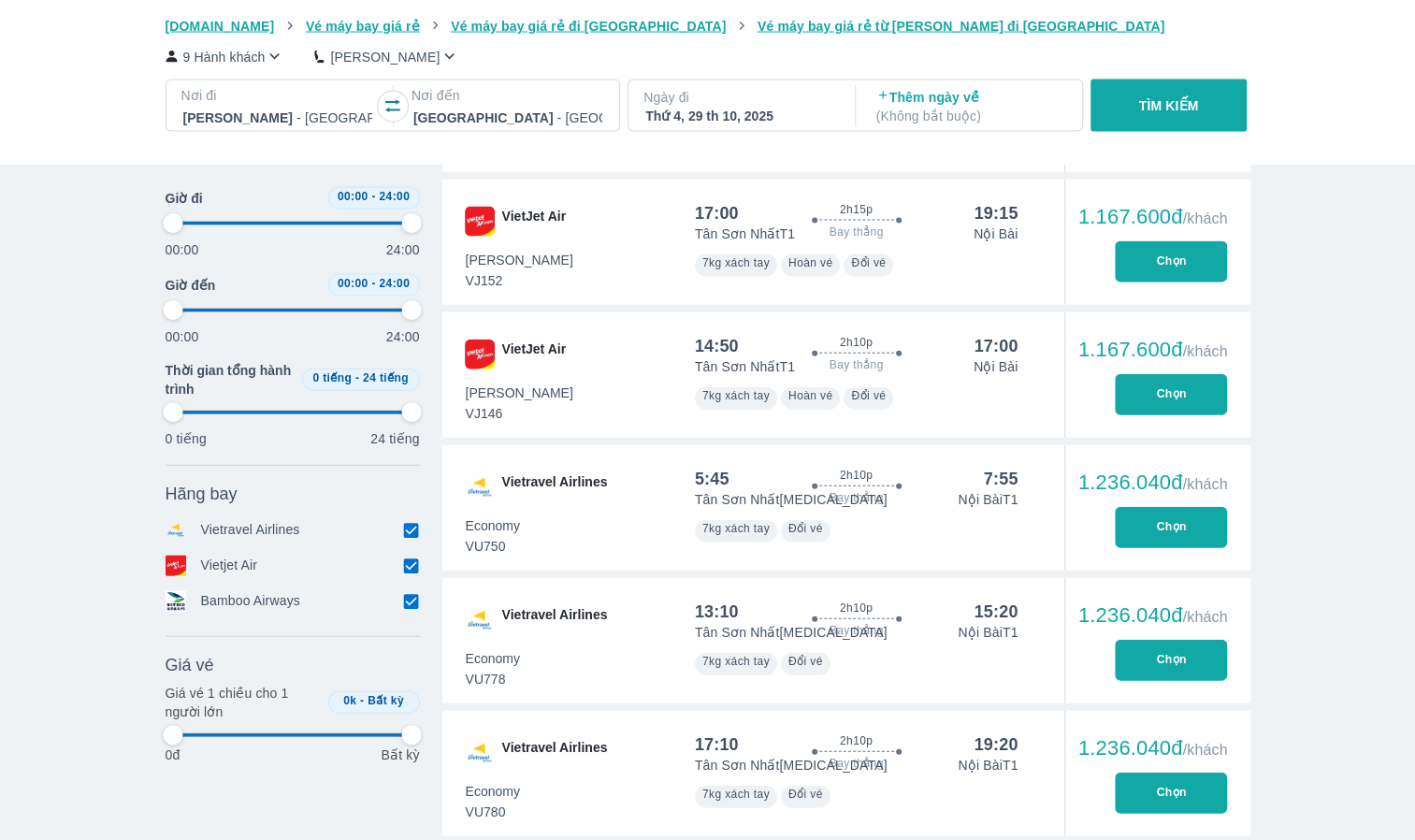
type input "97.9166666666667"
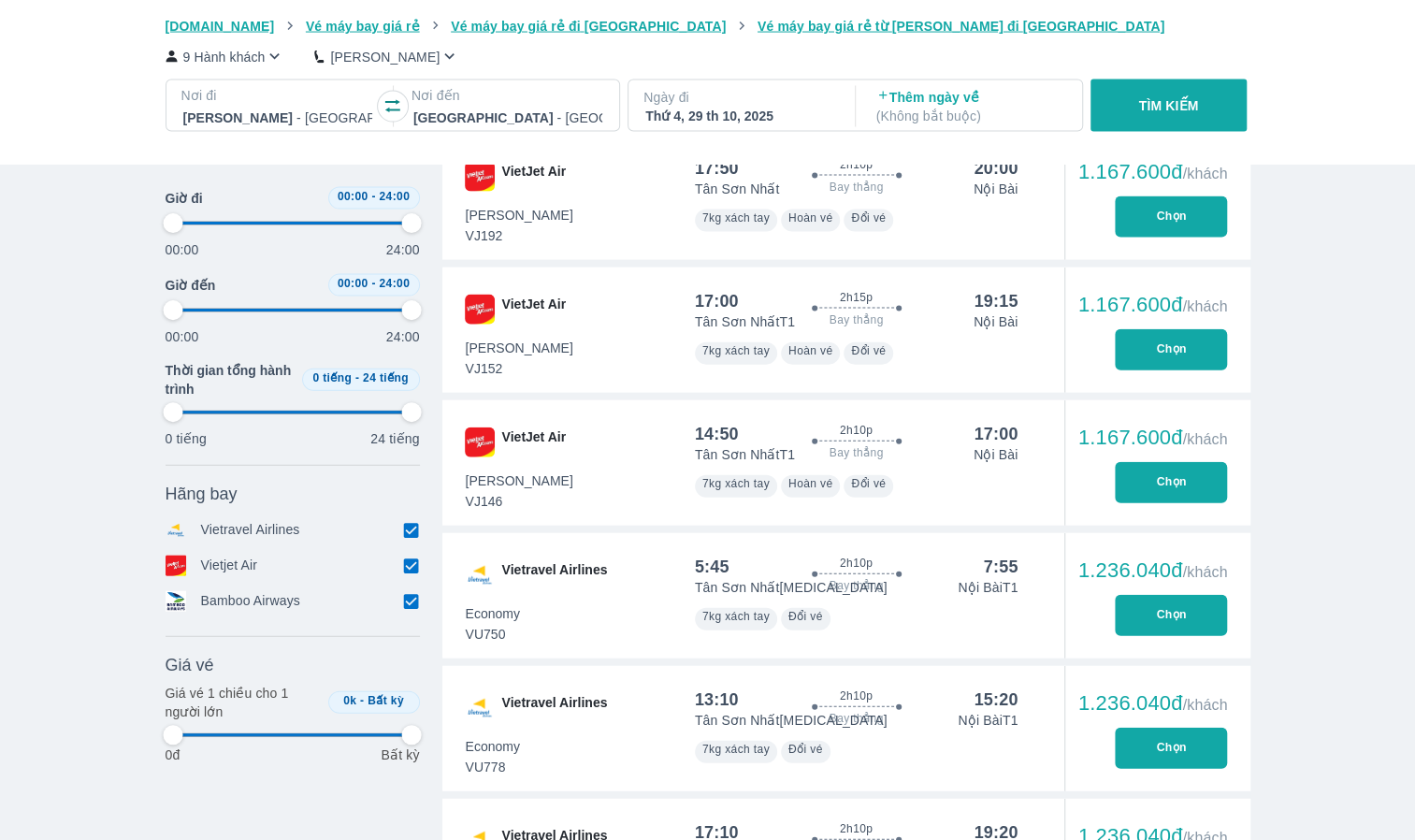
type input "97.9166666666667"
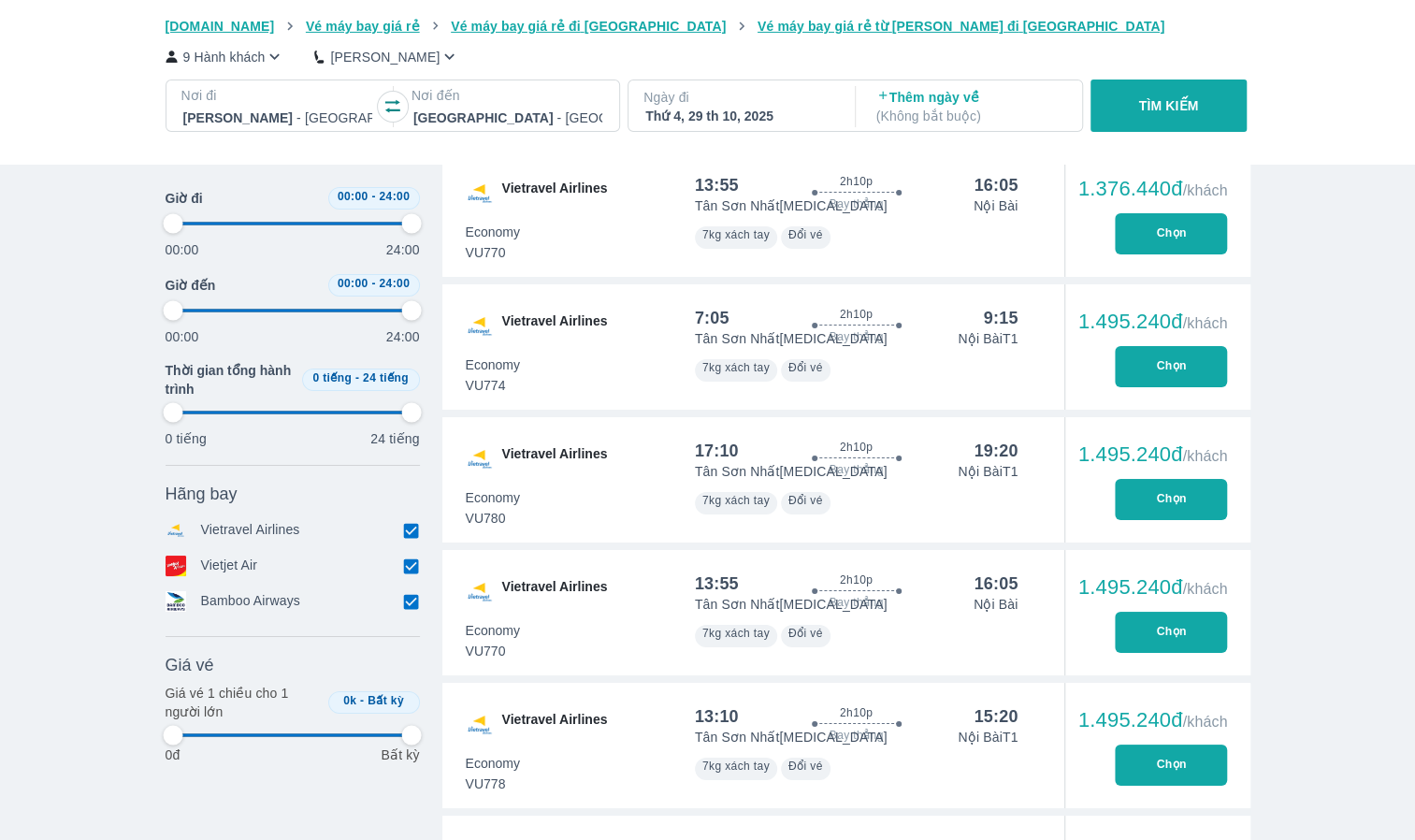
type input "97.9166666666667"
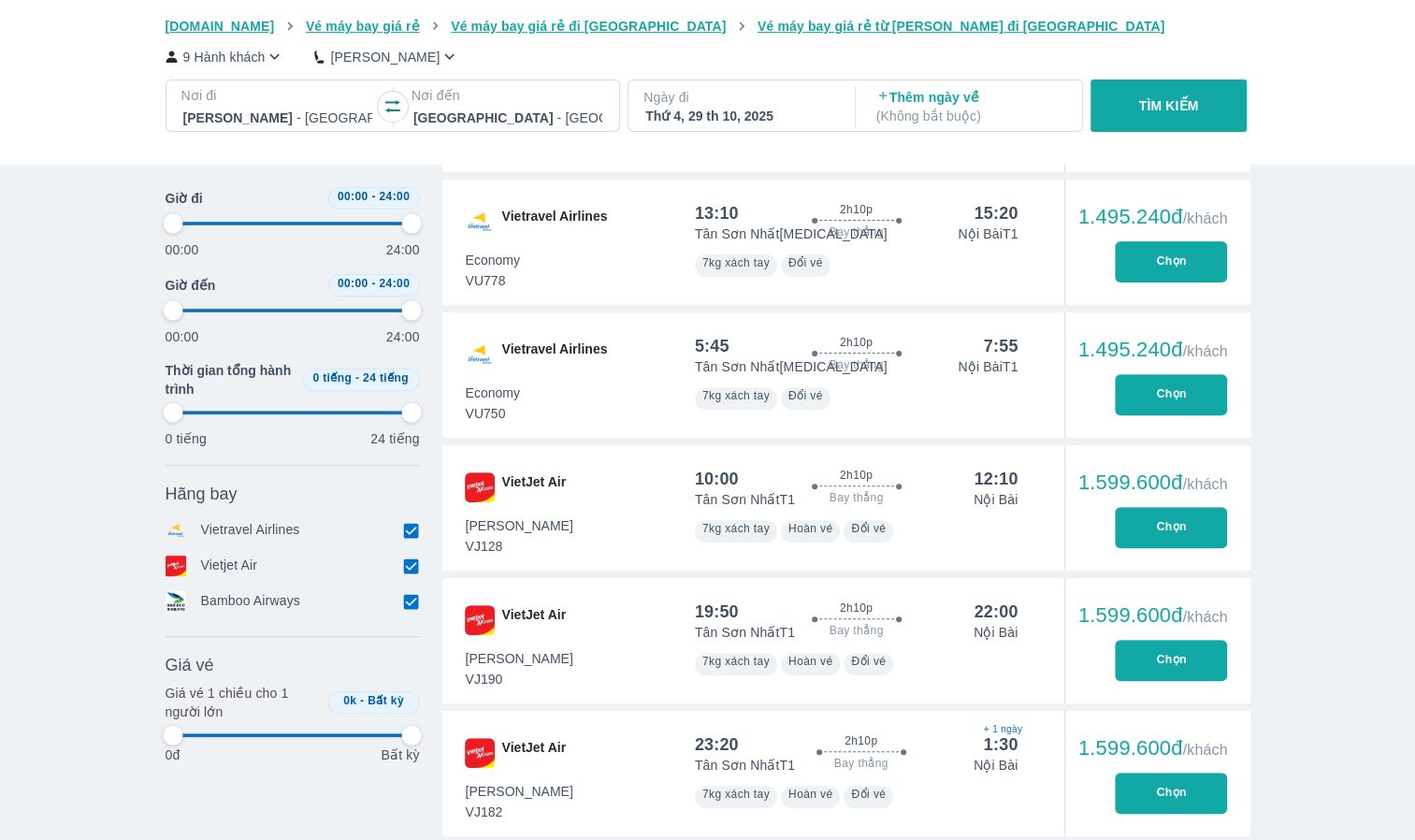
type input "97.9166666666667"
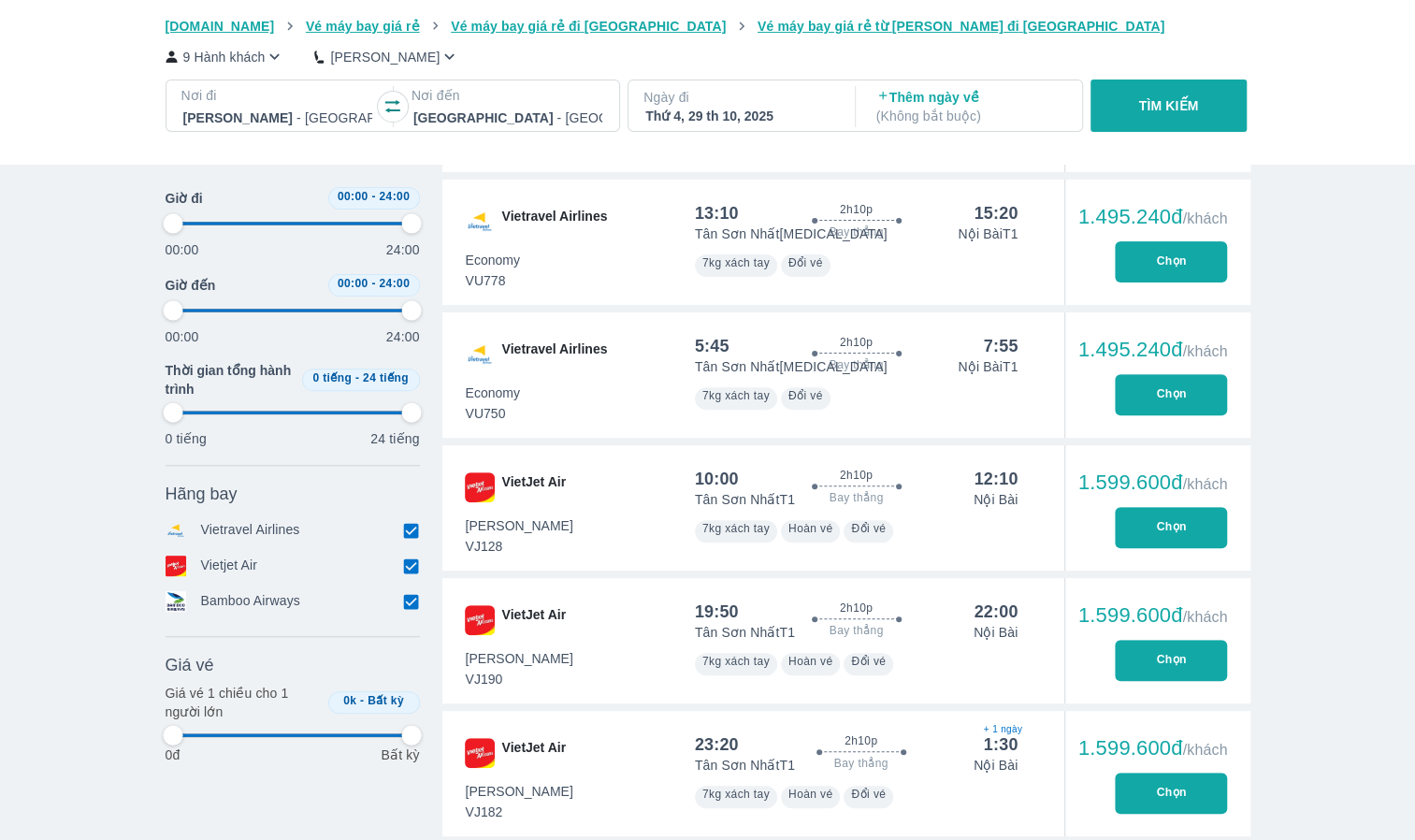
type input "97.9166666666667"
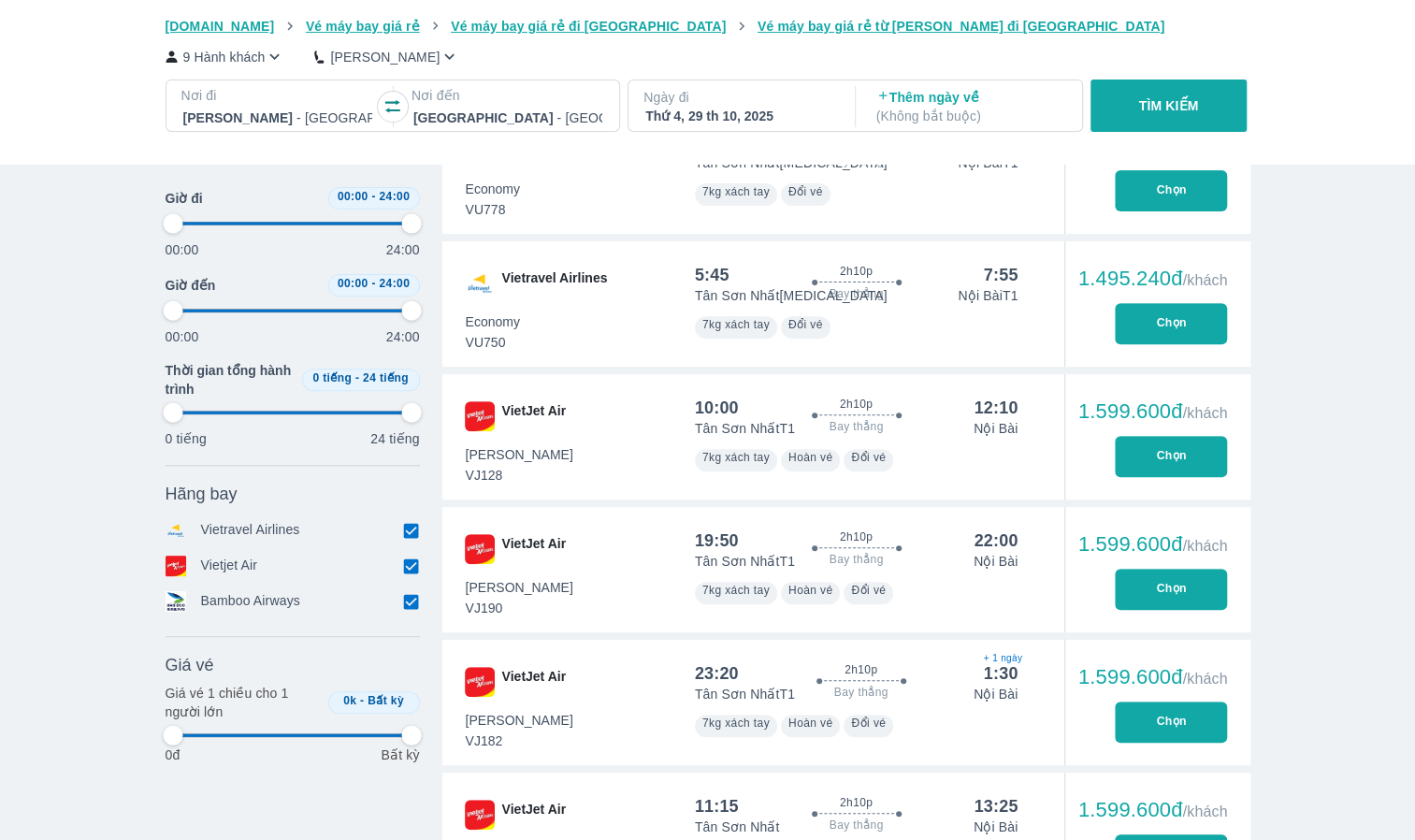
type input "97.9166666666667"
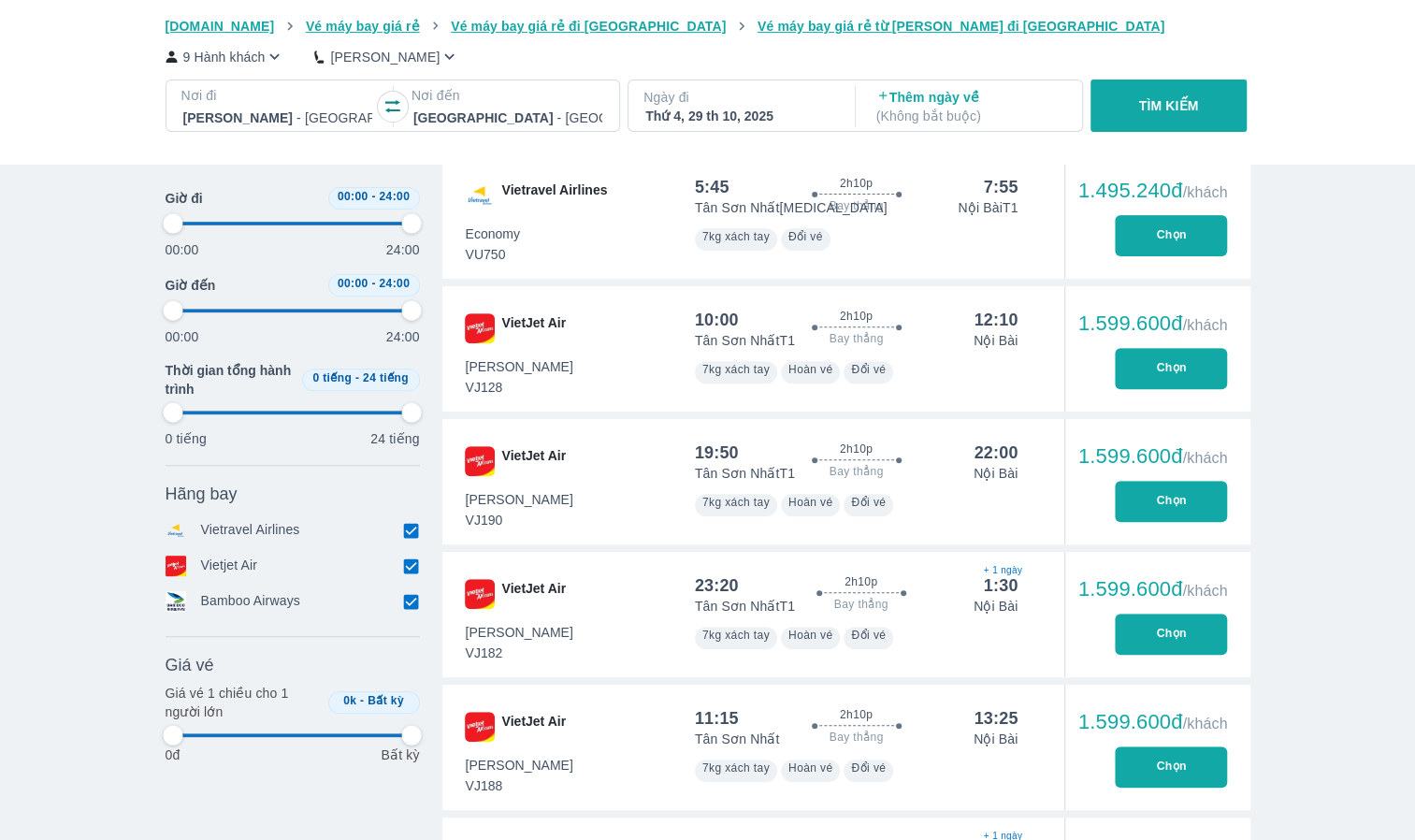
type input "97.9166666666667"
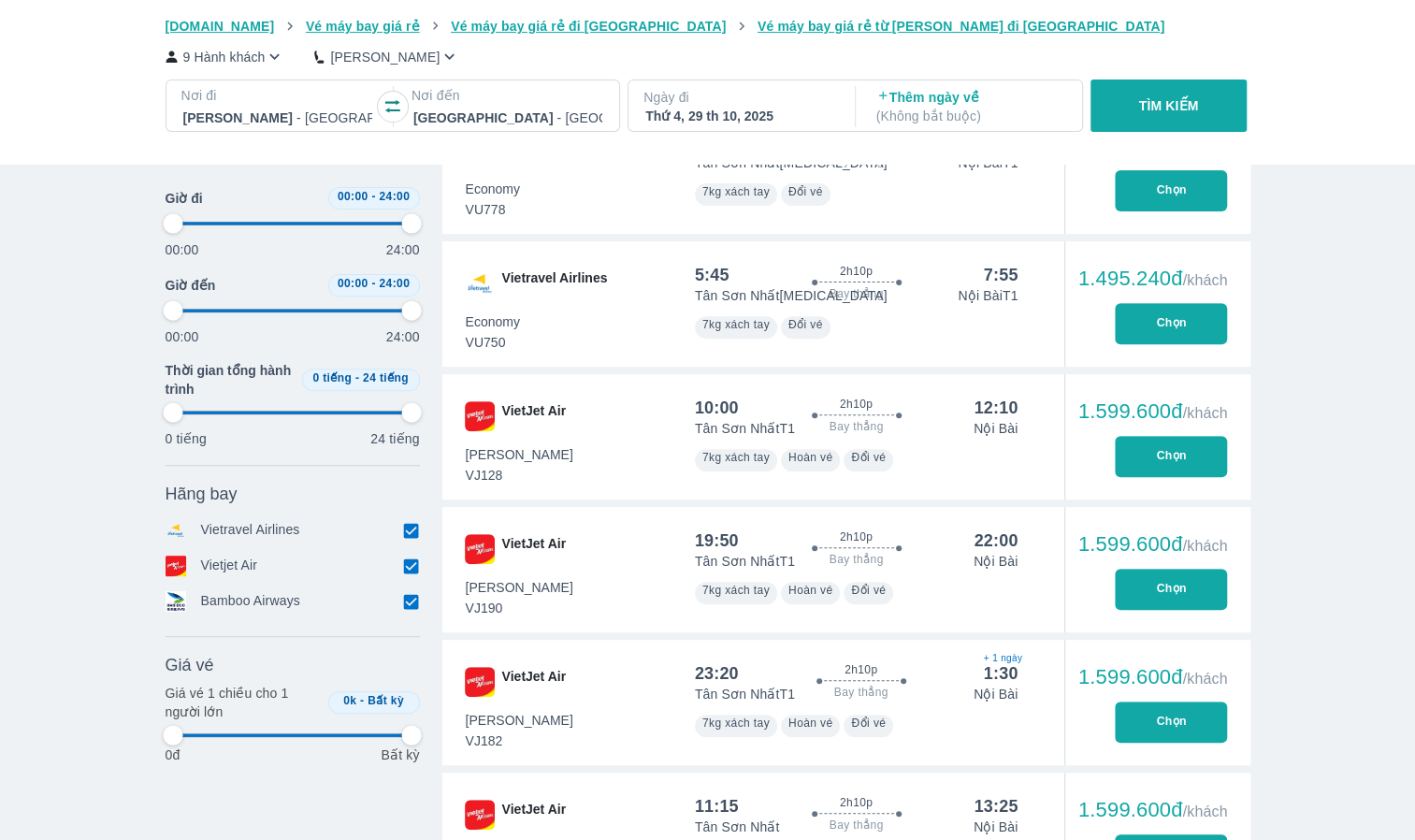
type input "97.9166666666667"
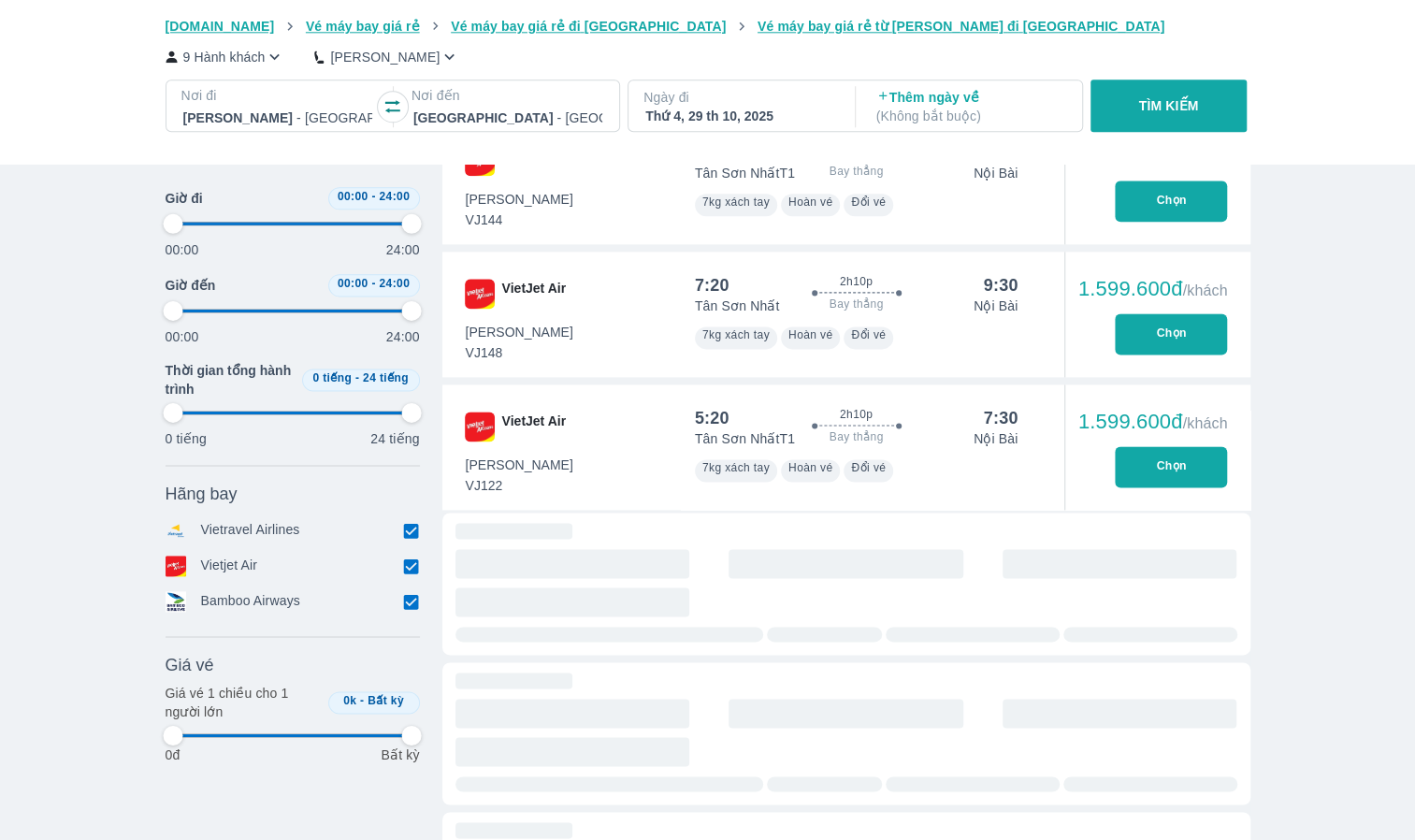
scroll to position [5610, 0]
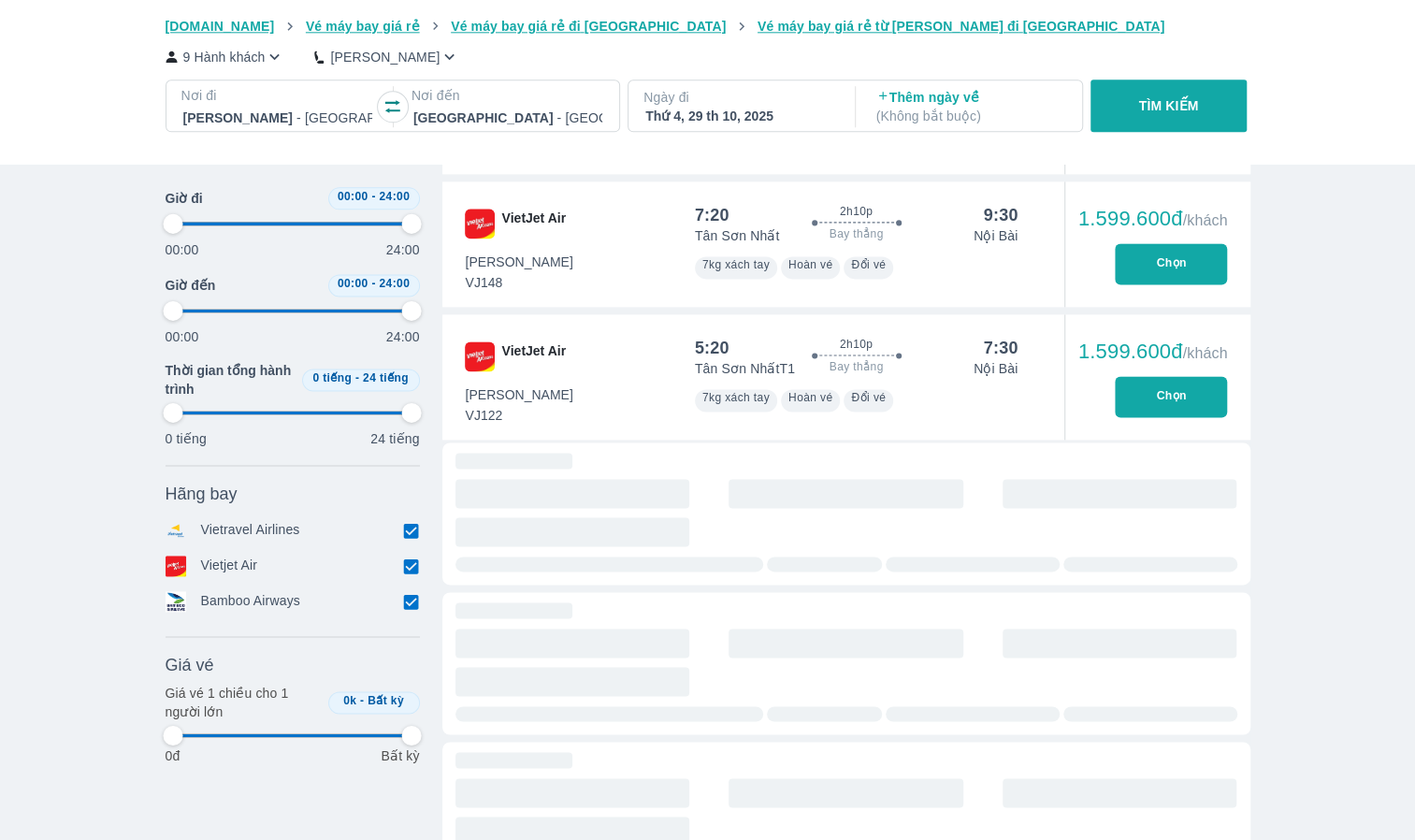
type input "97.9166666666667"
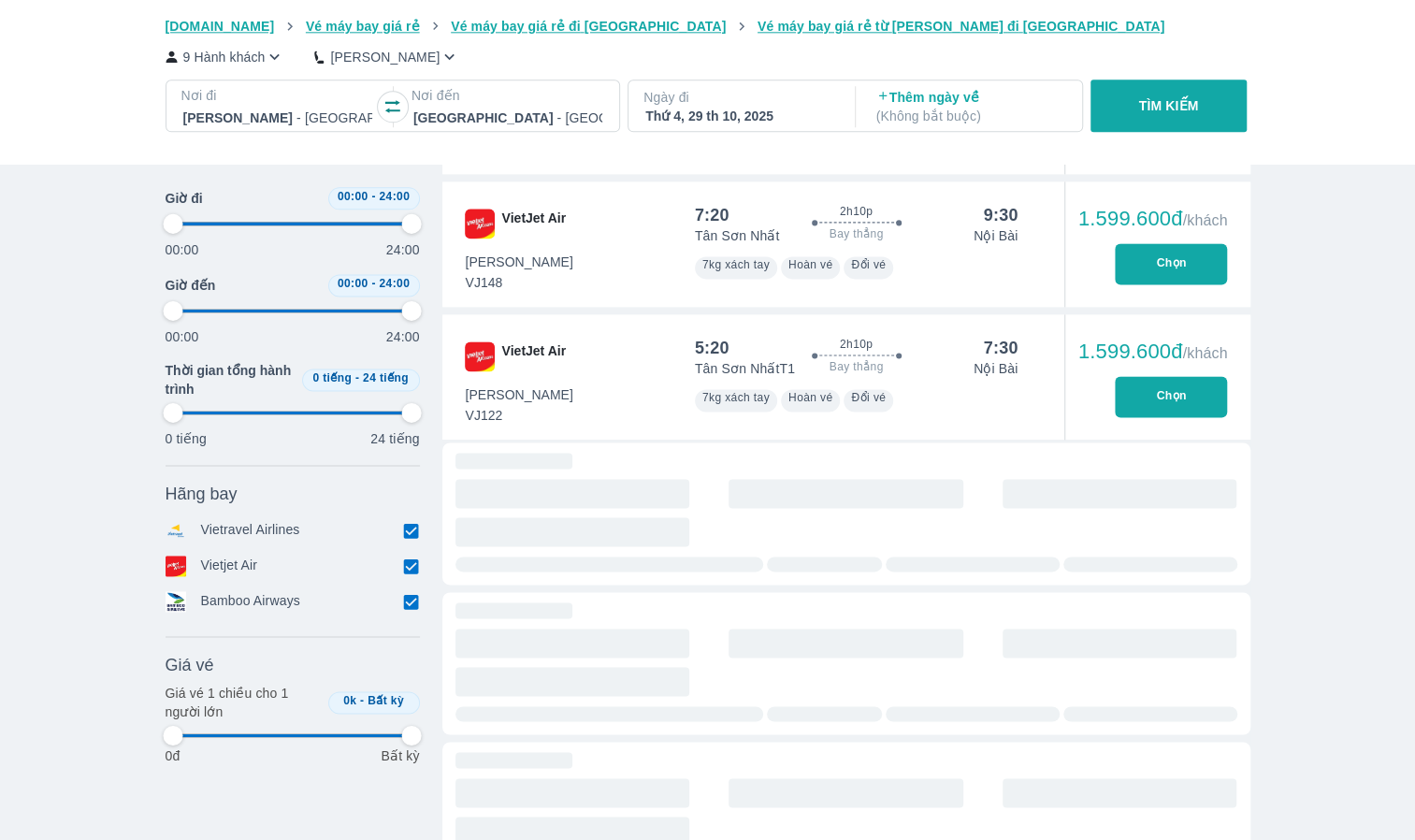
type input "97.9166666666667"
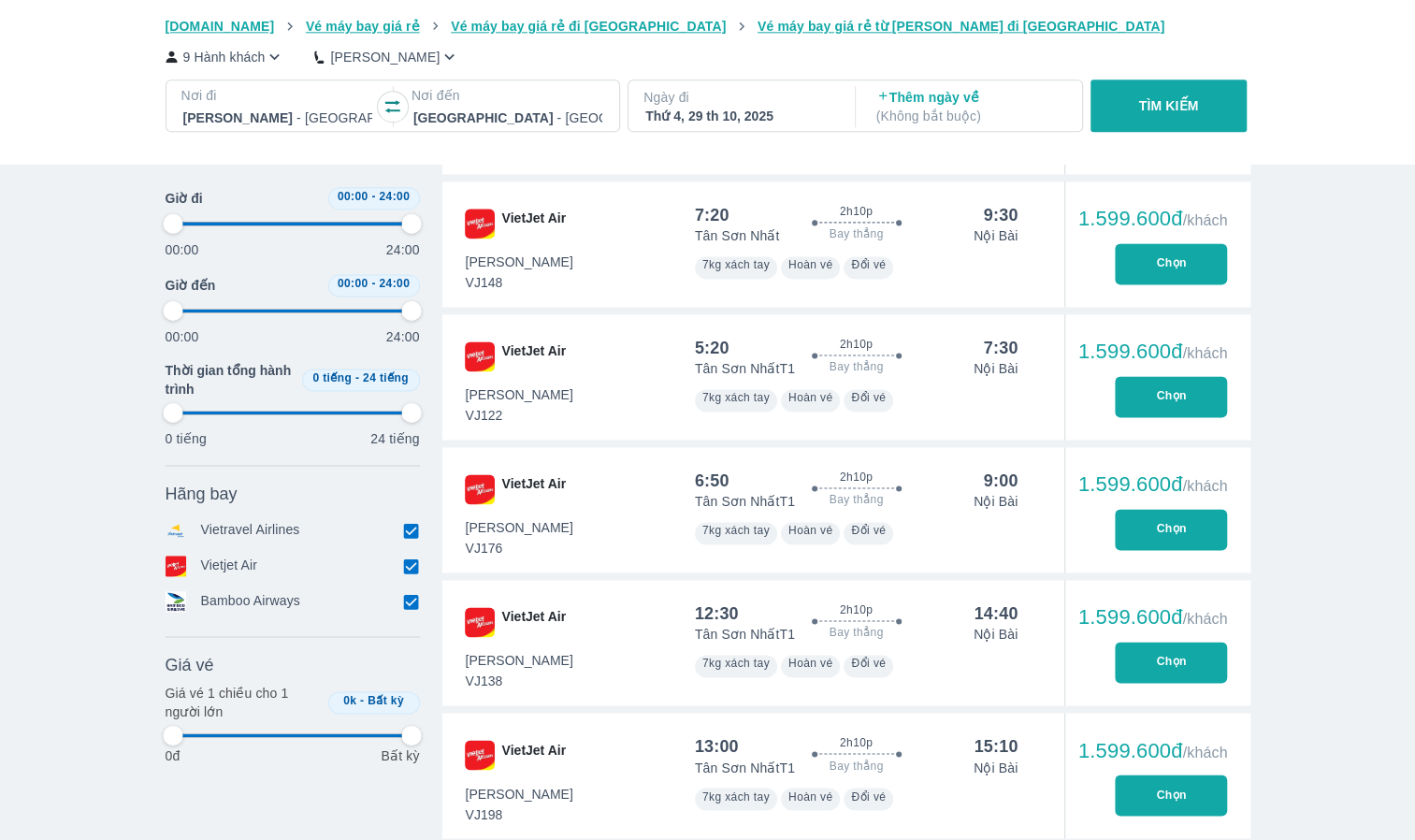
type input "97.9166666666667"
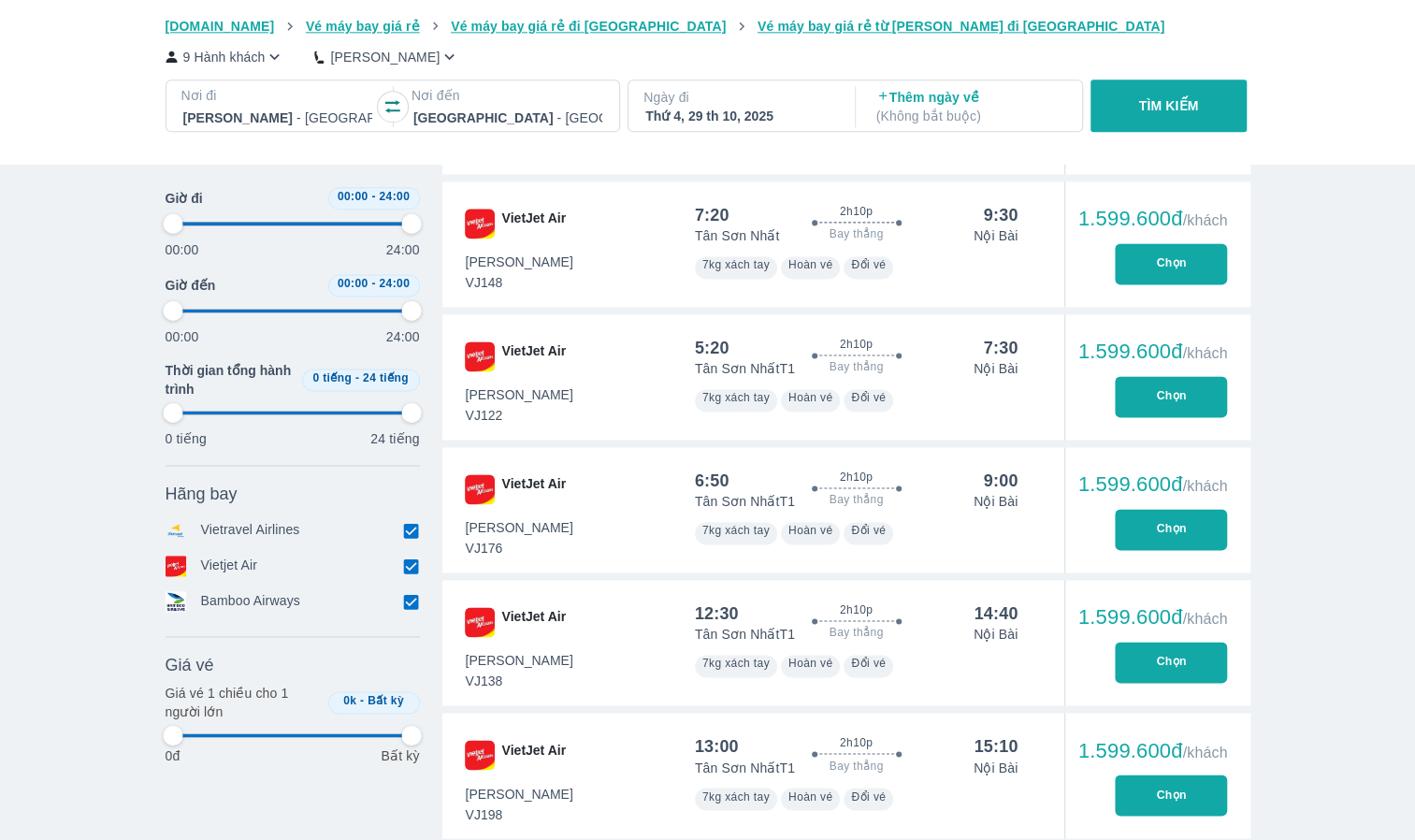
type input "97.9166666666667"
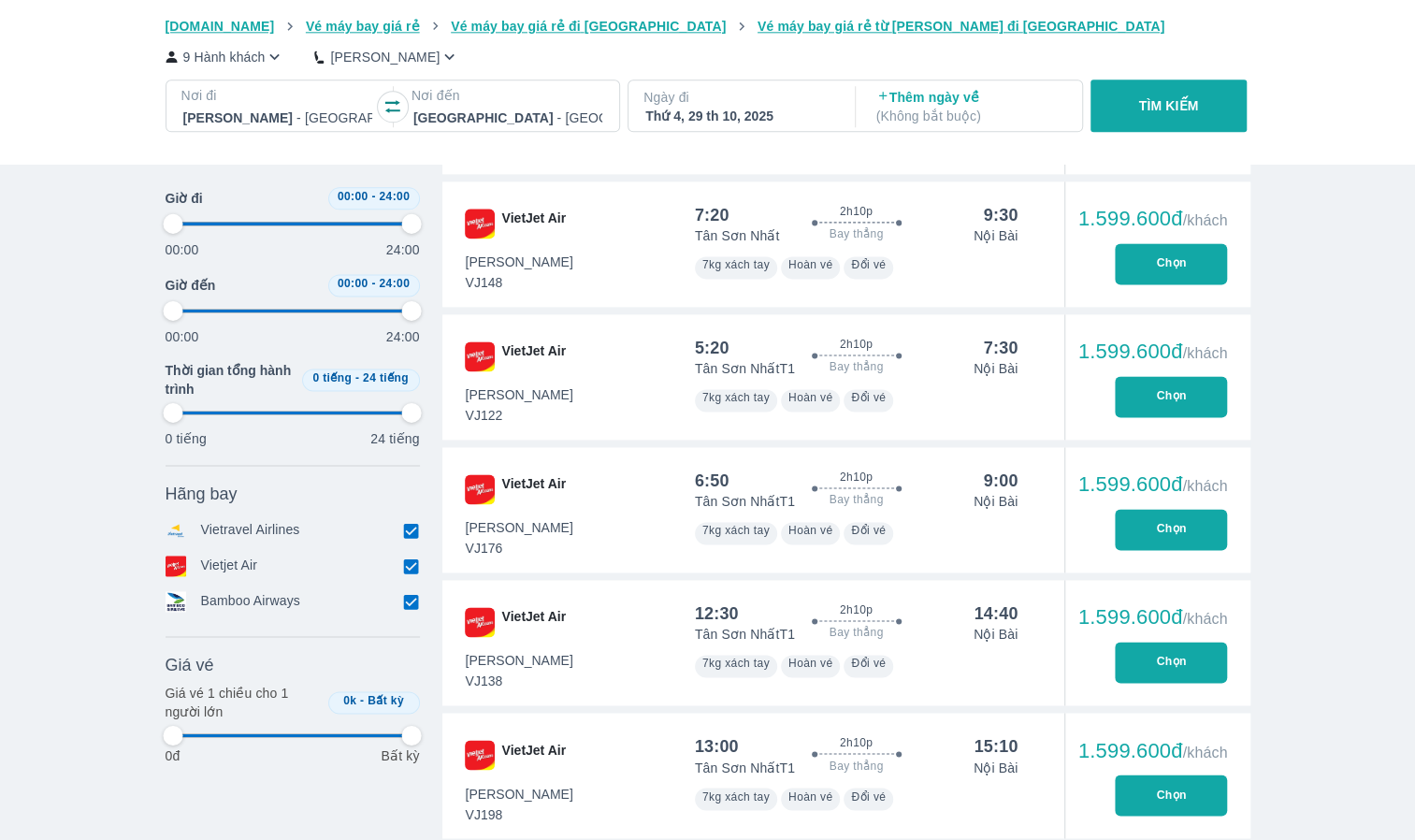
type input "97.9166666666667"
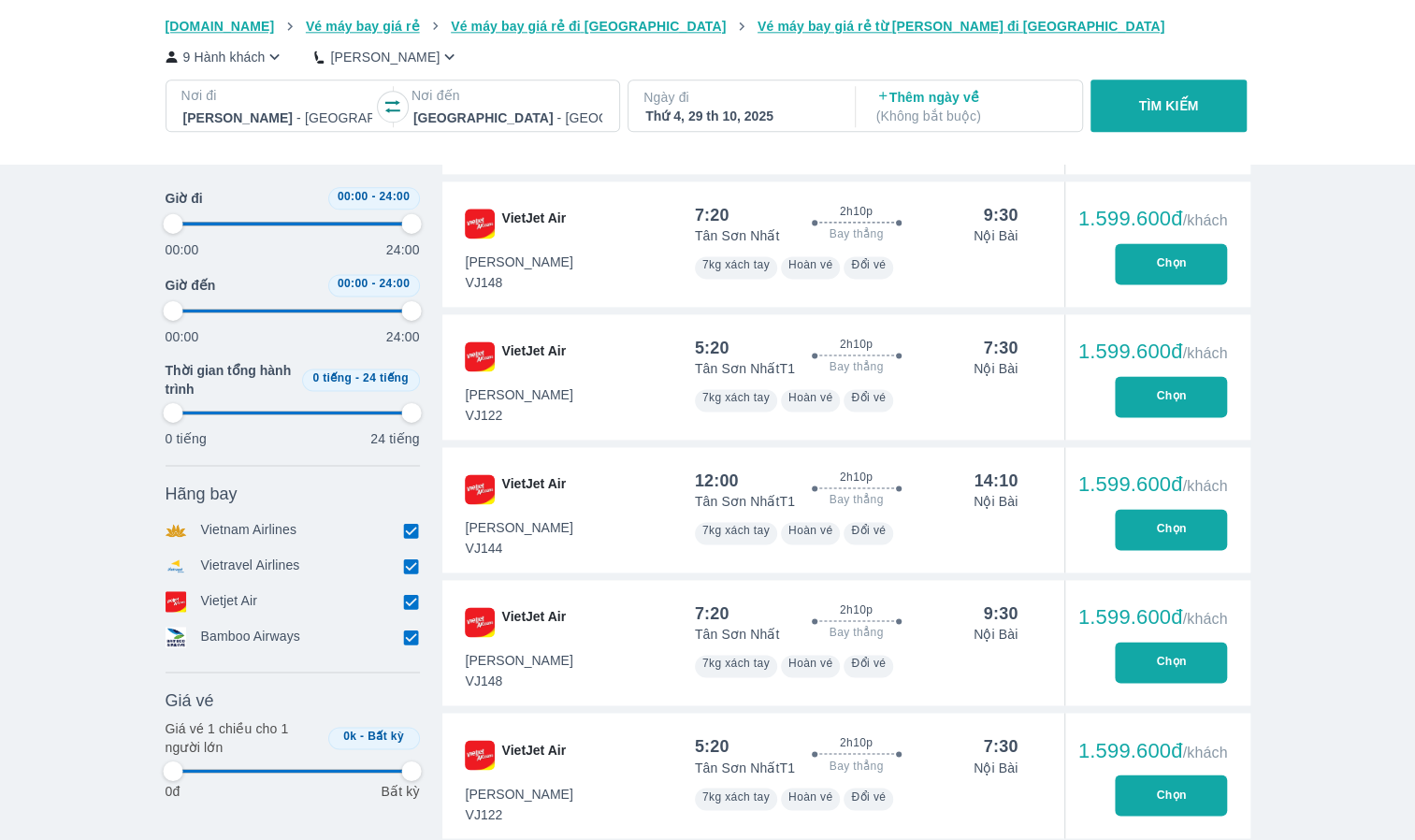
type input "97.9166666666667"
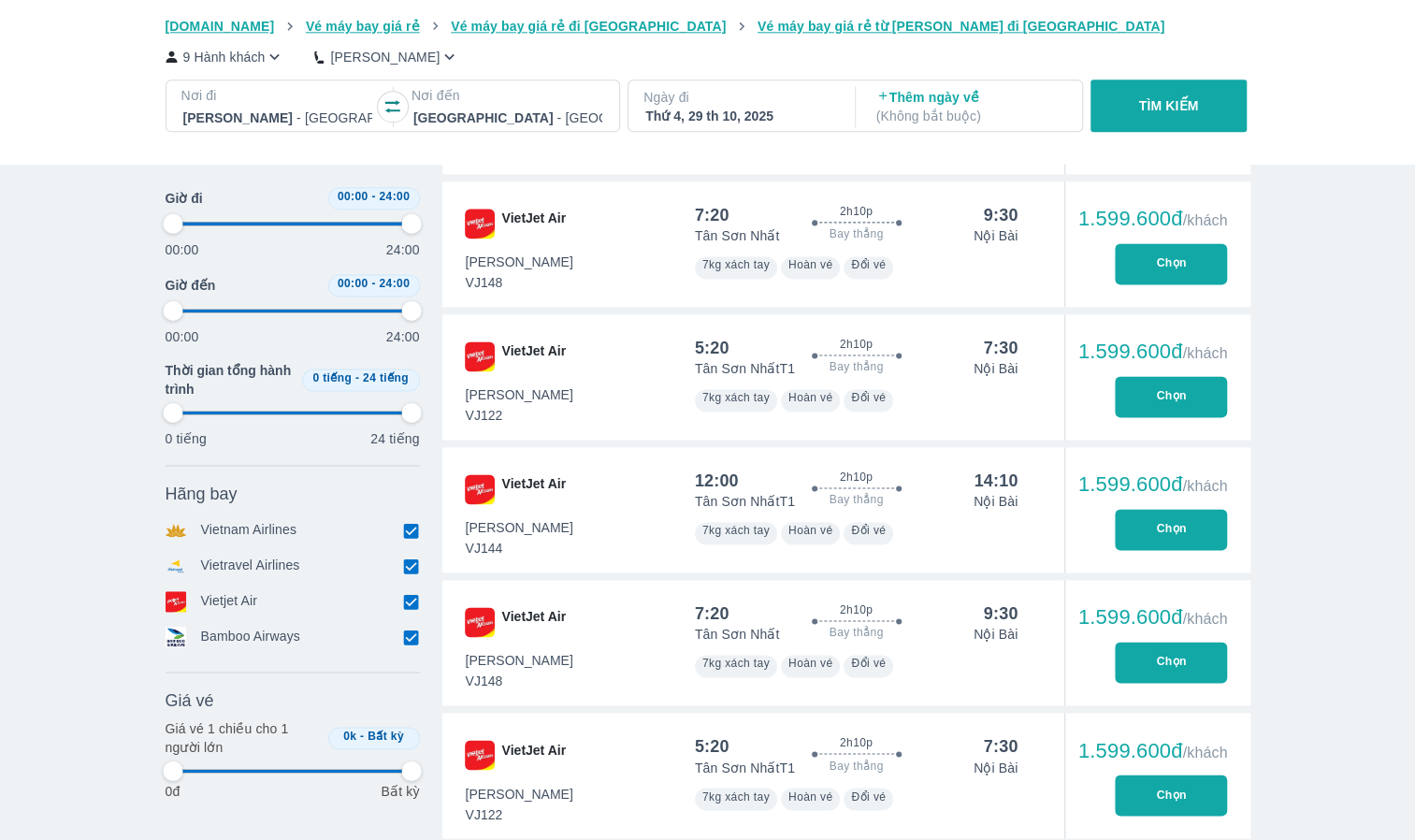
type input "97.9166666666667"
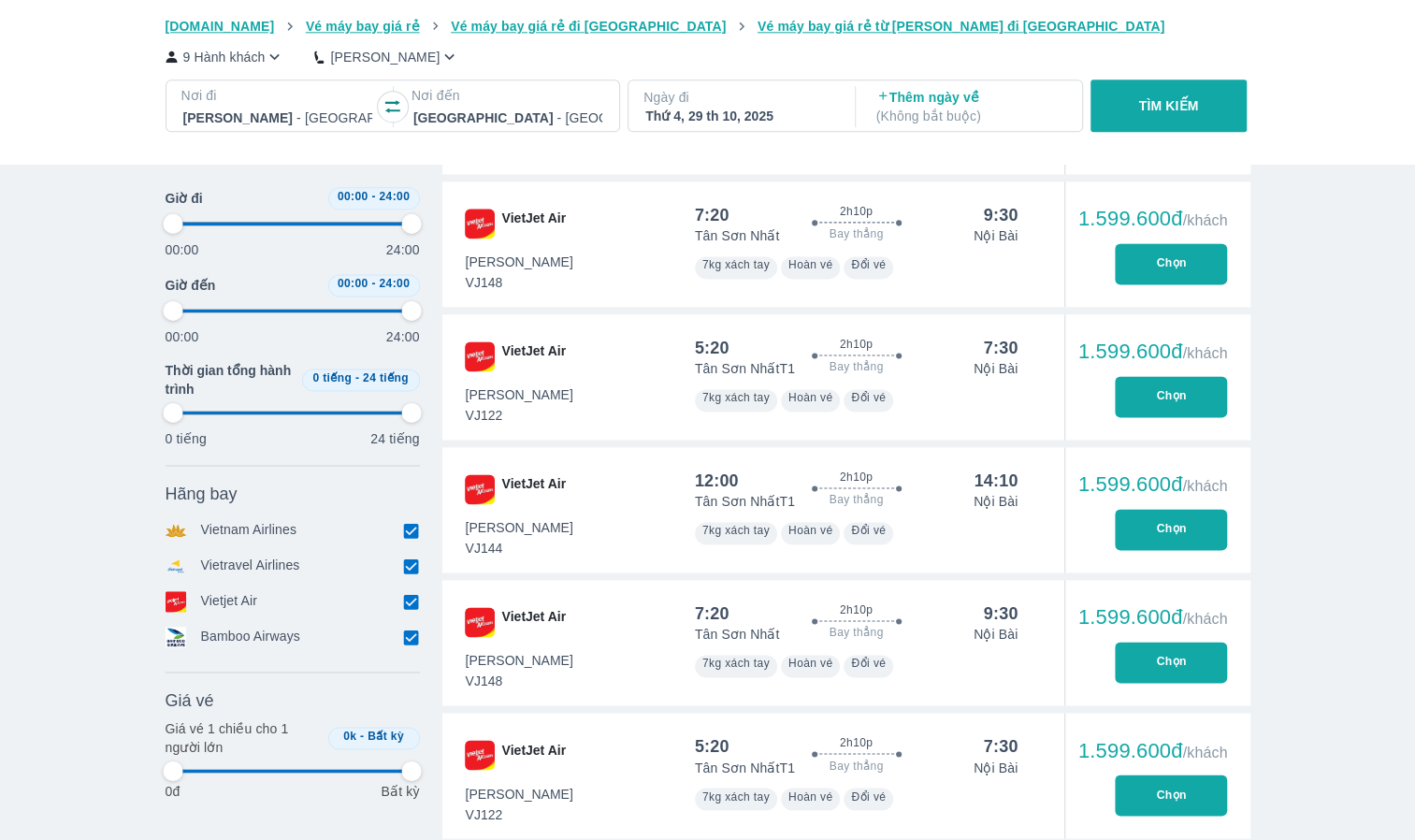
type input "97.9166666666667"
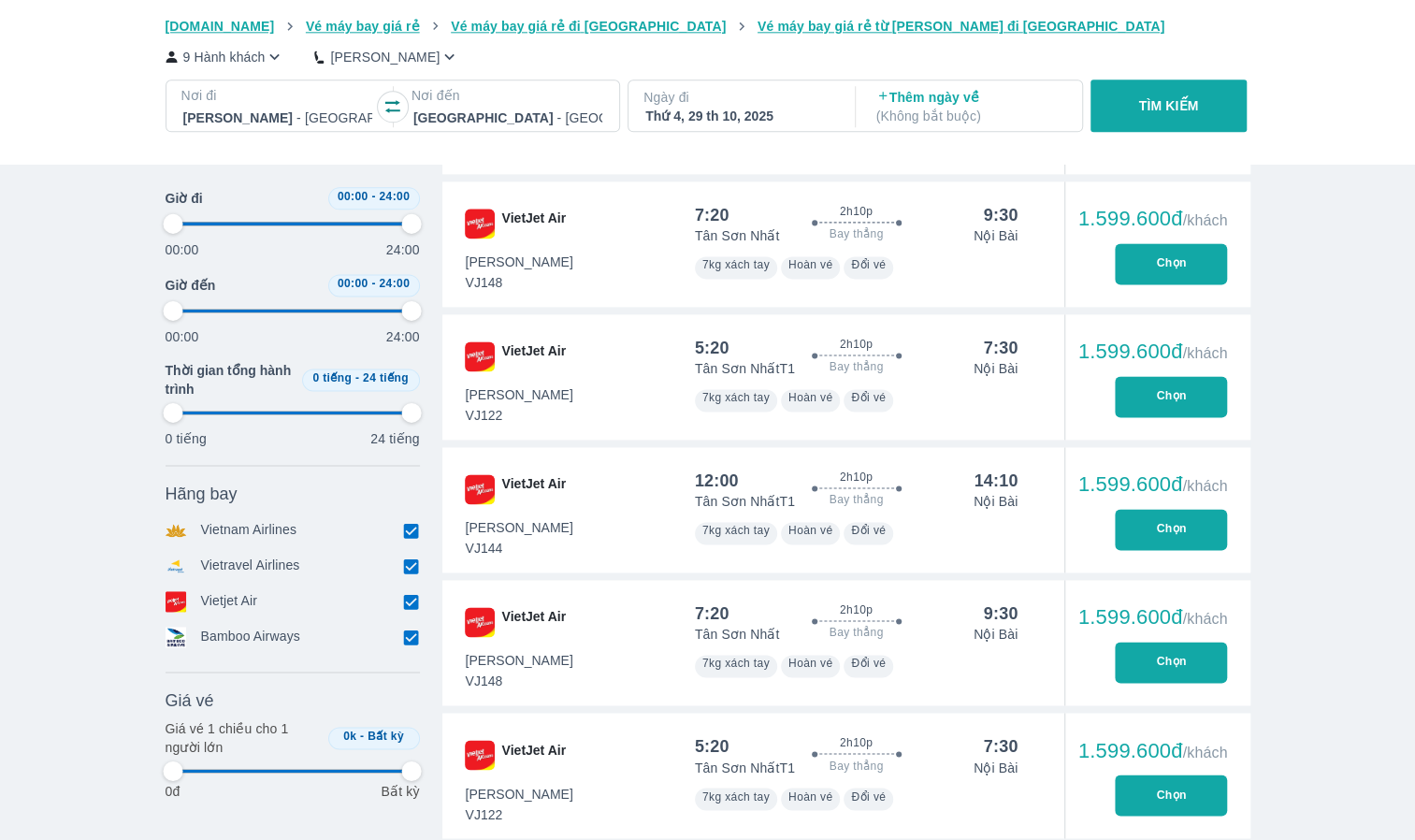
type input "97.9166666666667"
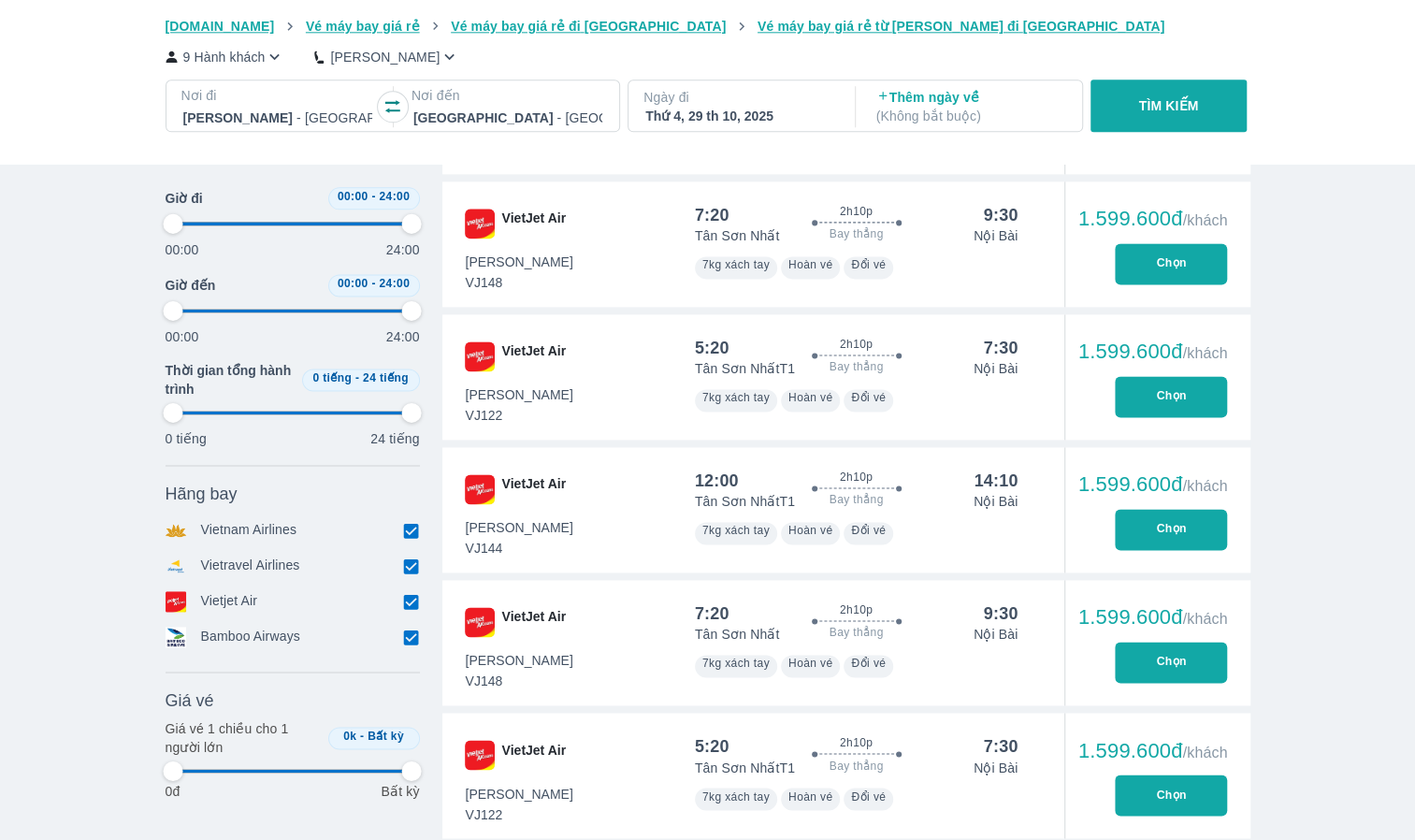
type input "97.9166666666667"
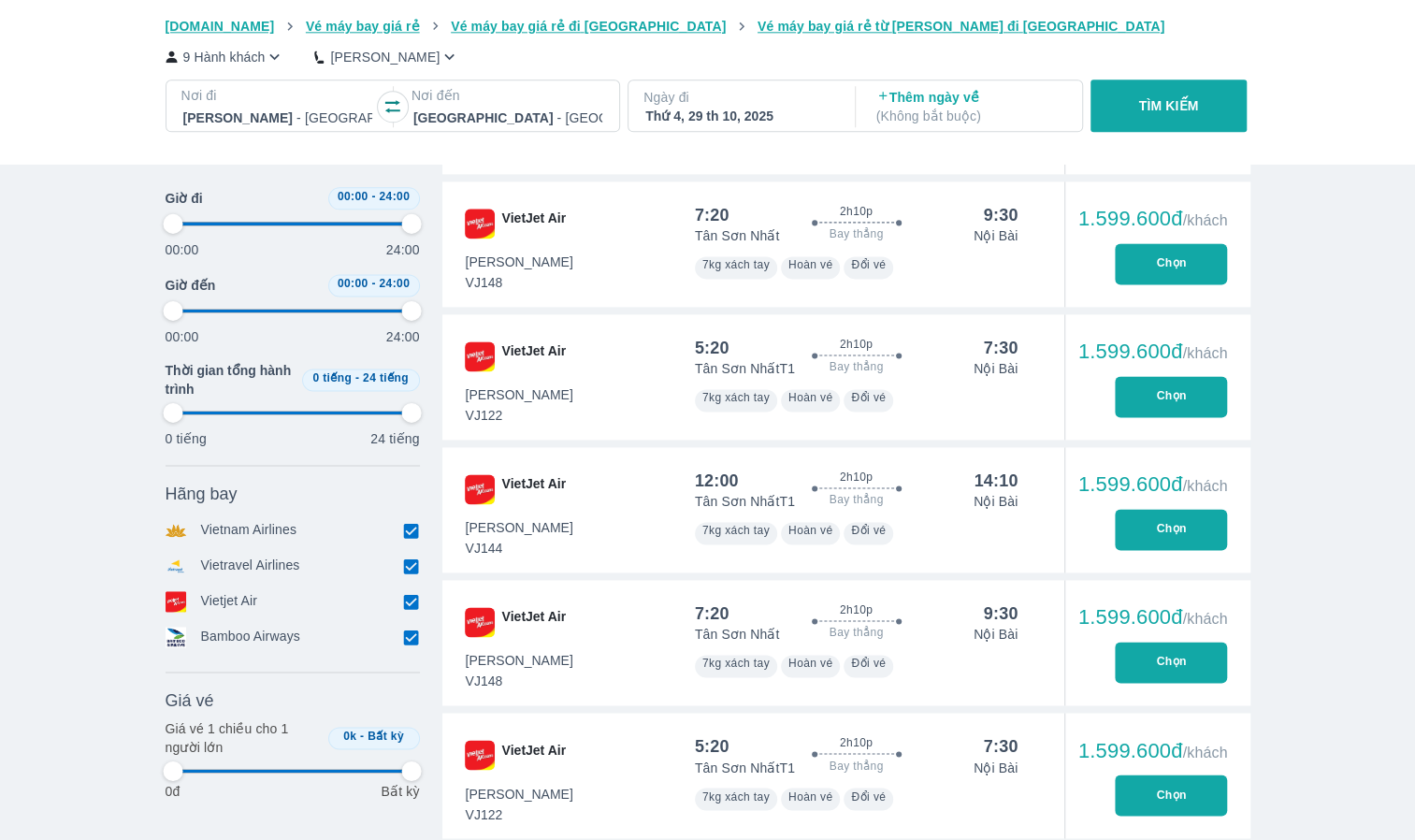
type input "97.9166666666667"
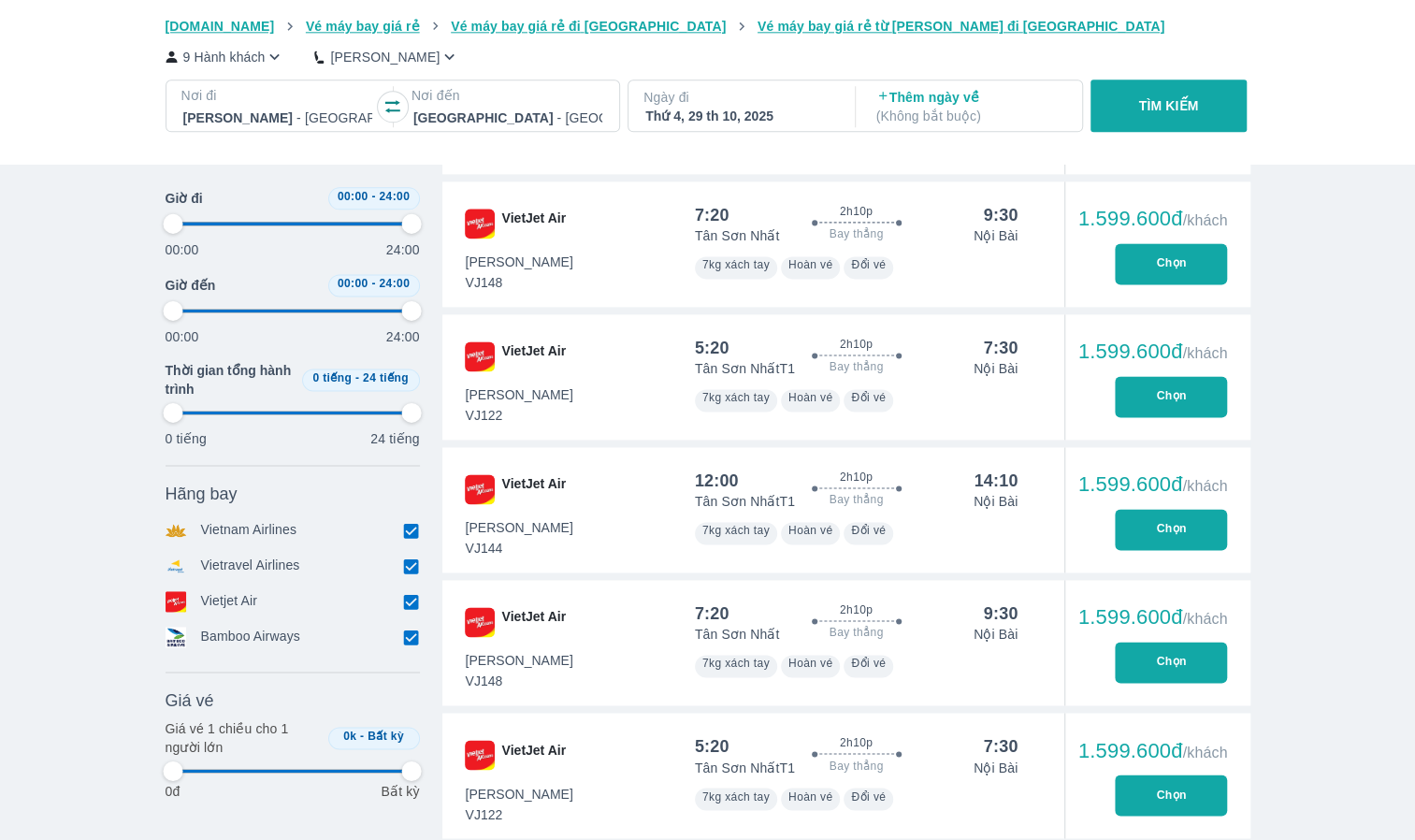
type input "97.9166666666667"
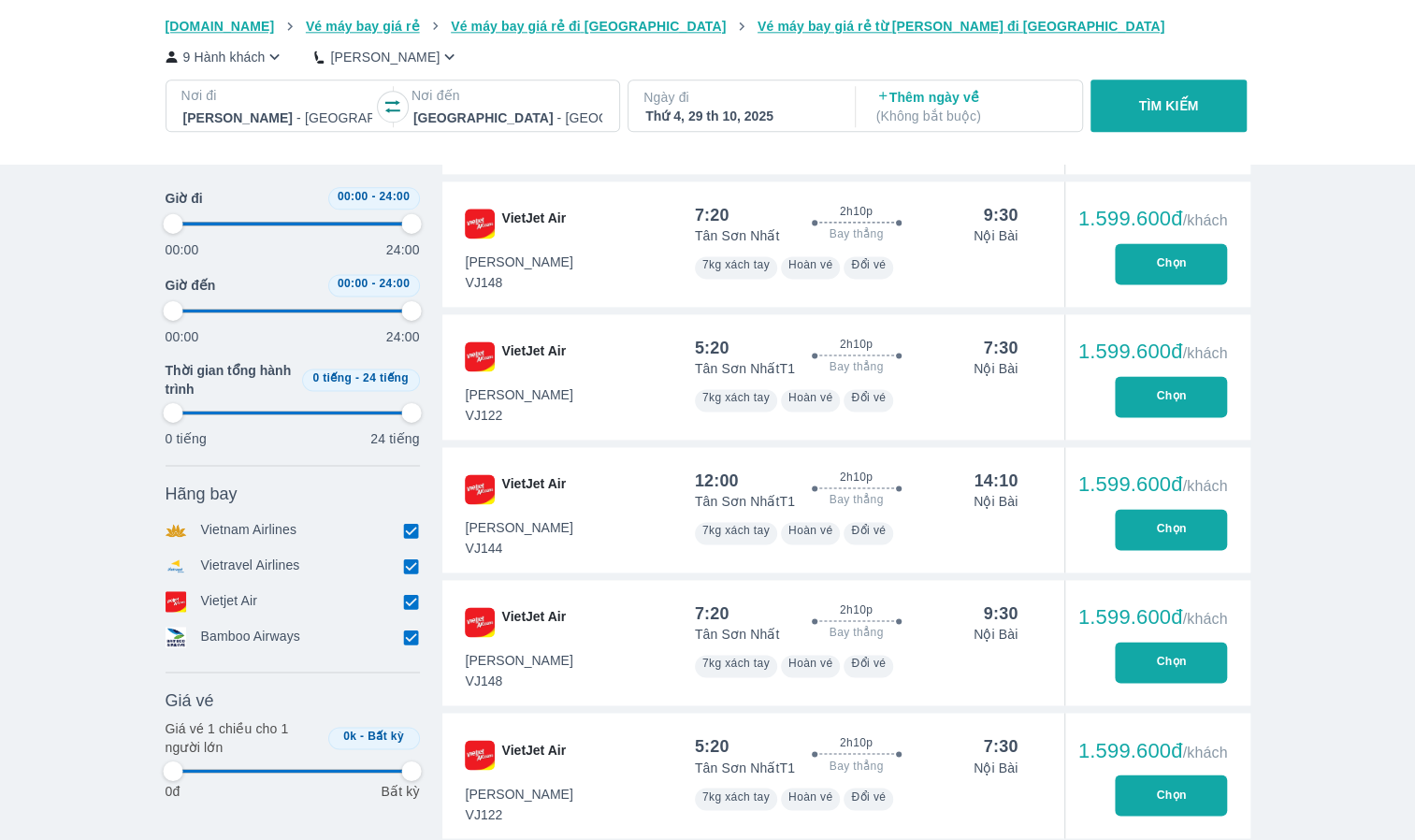
type input "97.9166666666667"
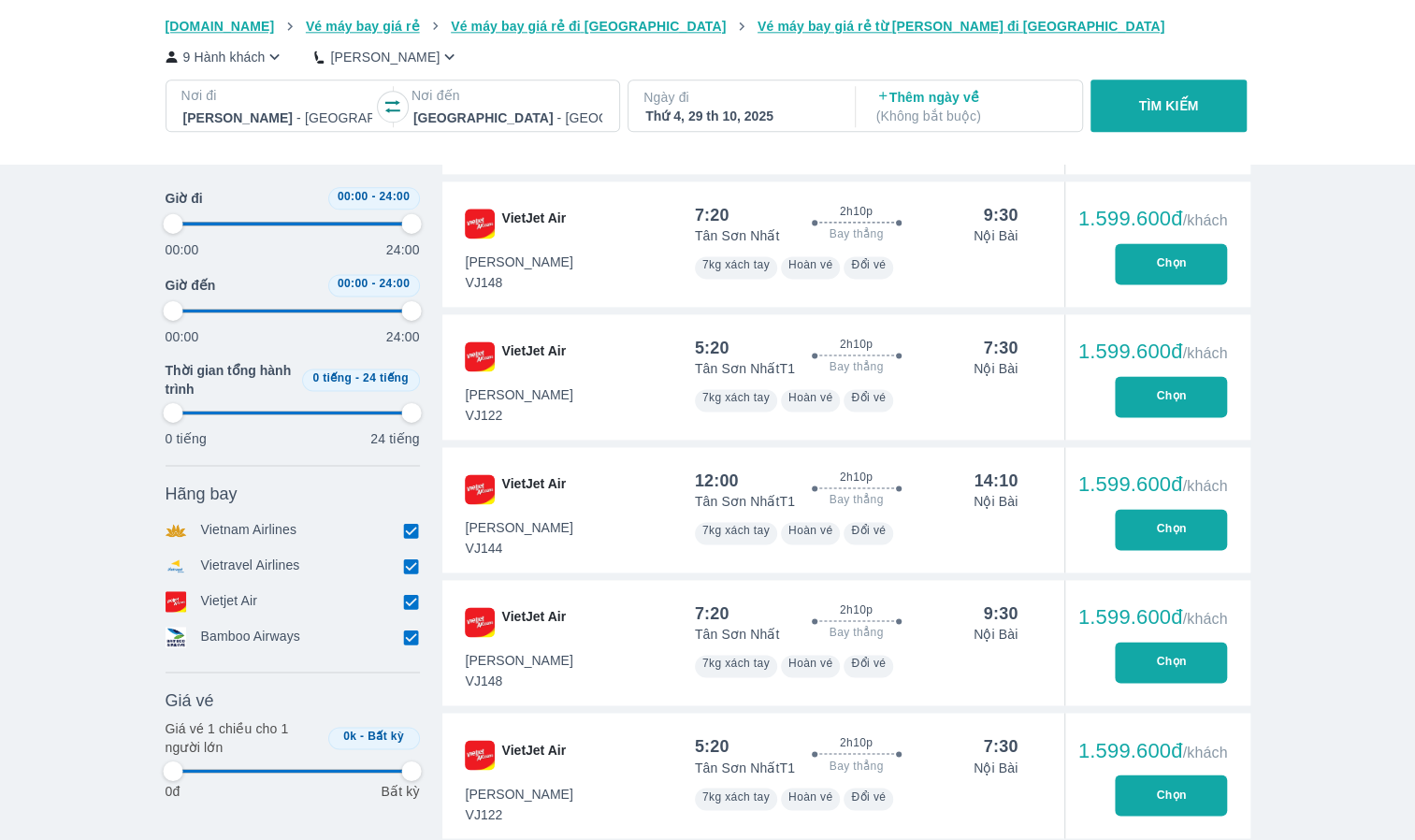
type input "97.9166666666667"
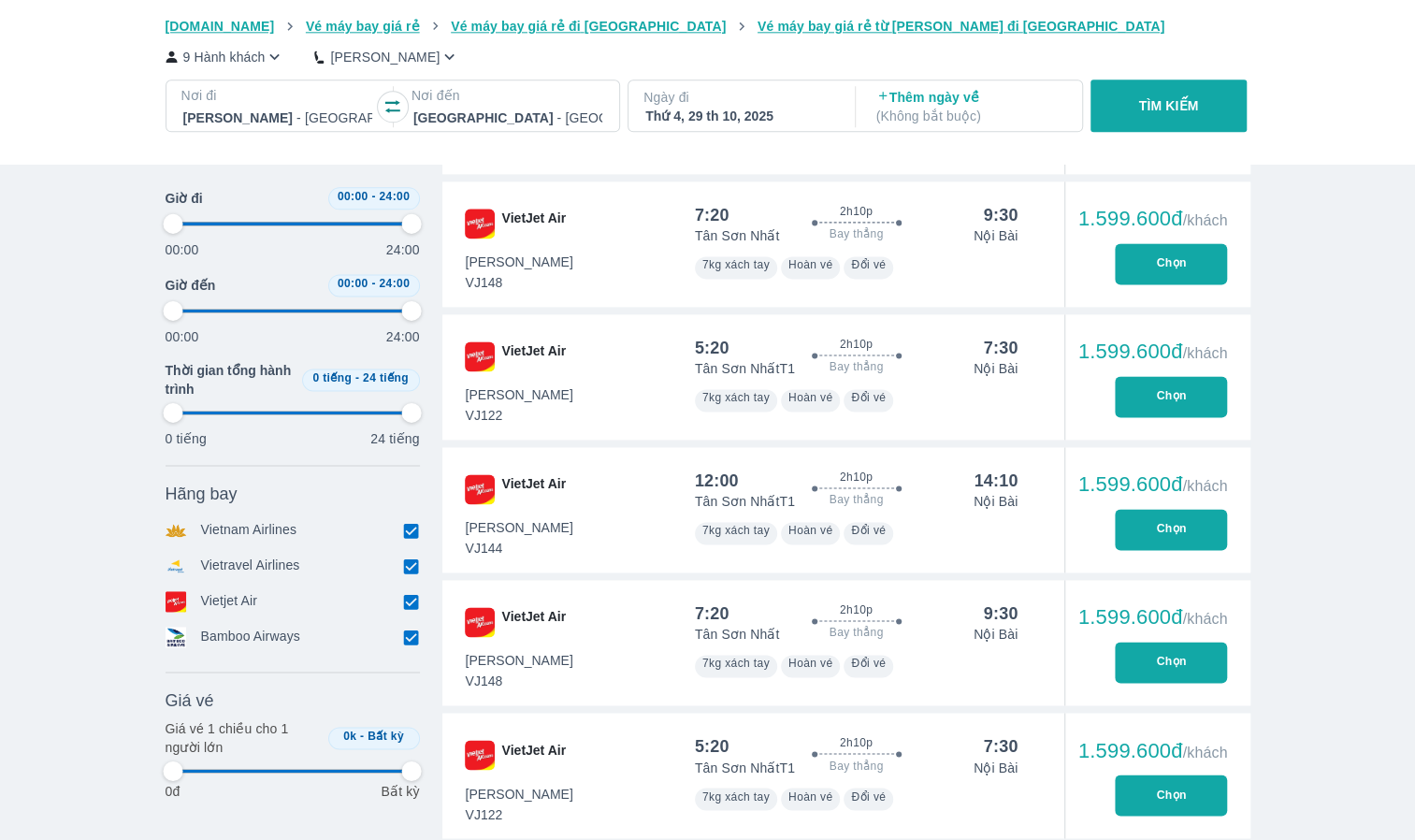
type input "97.9166666666667"
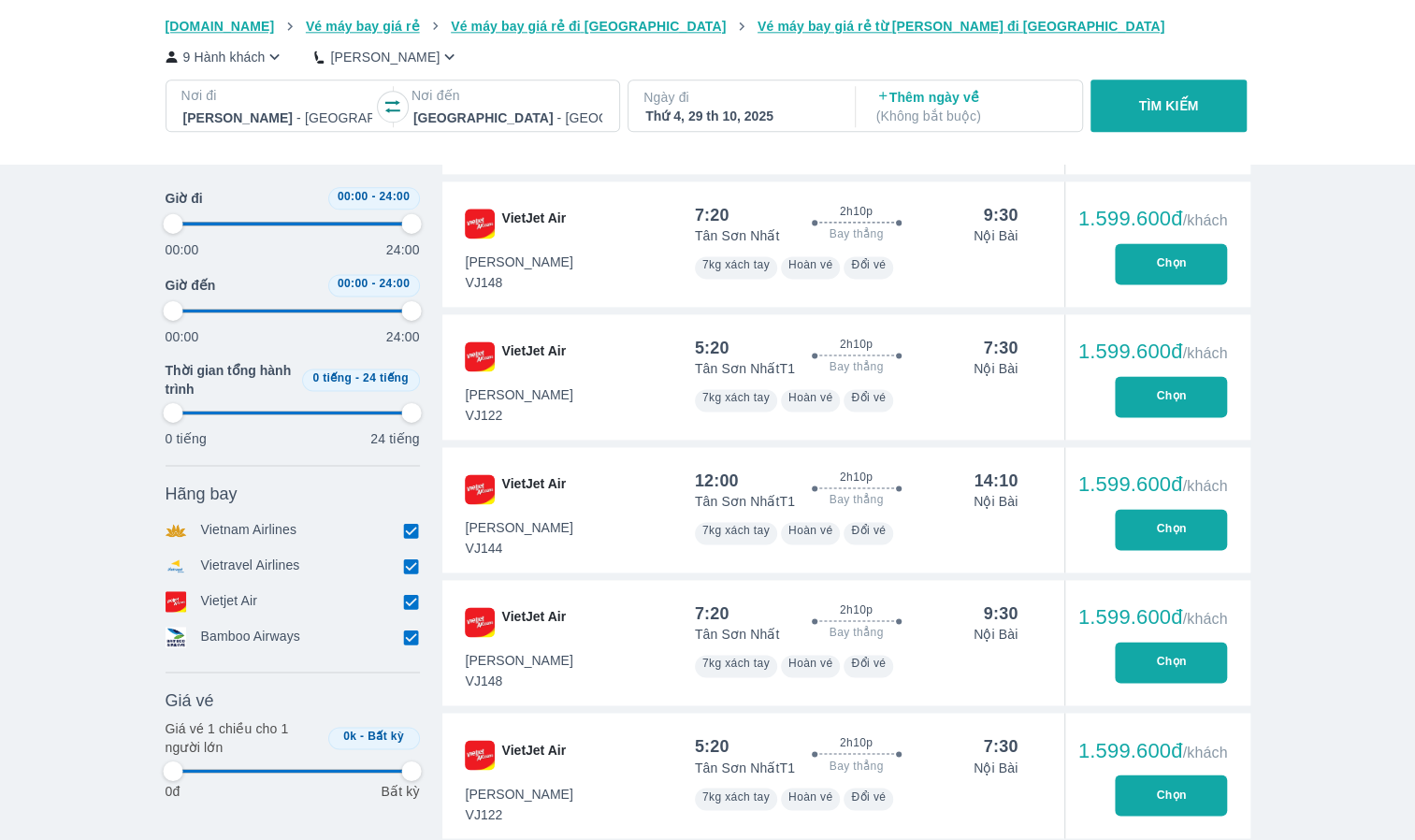
type input "97.9166666666667"
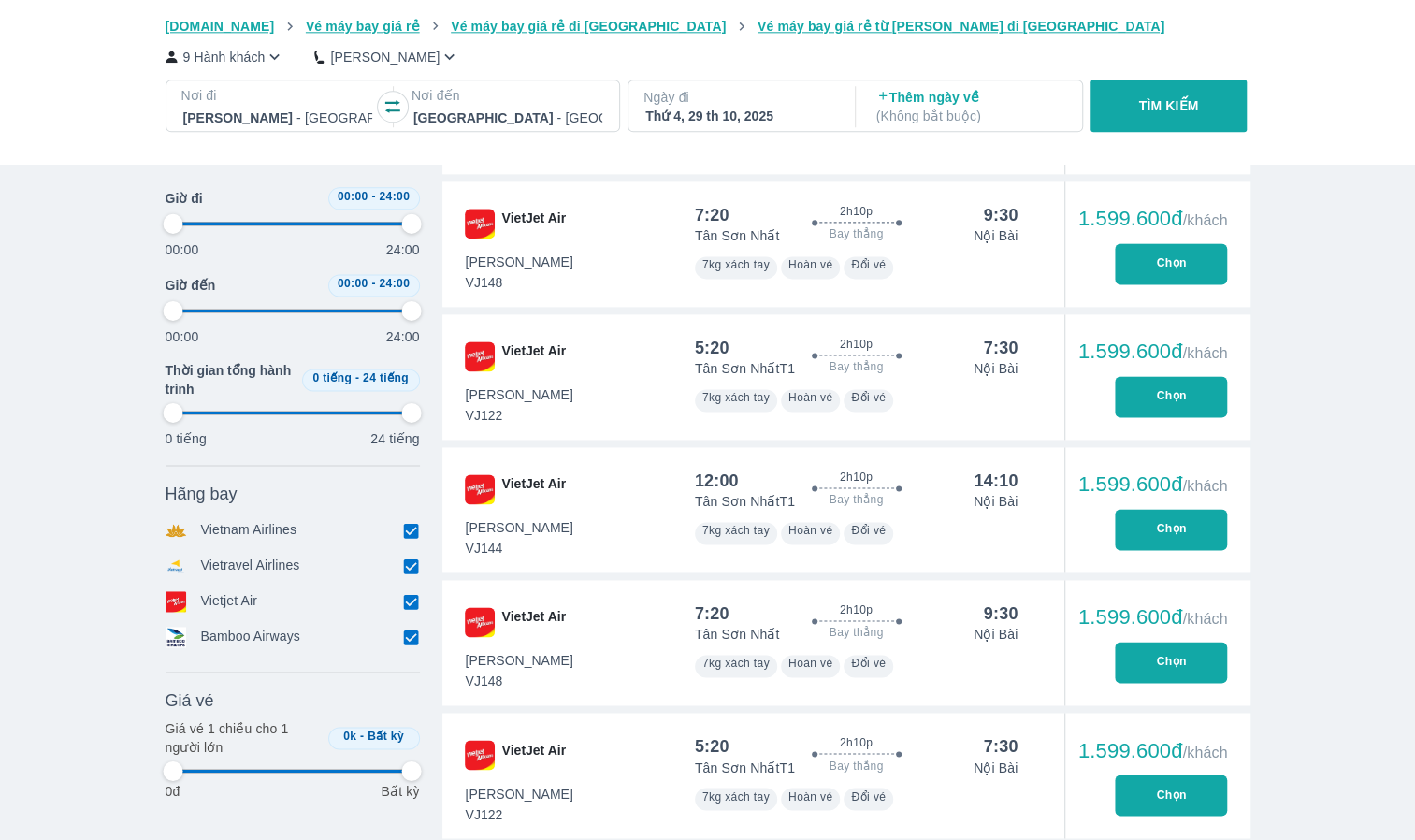
type input "97.9166666666667"
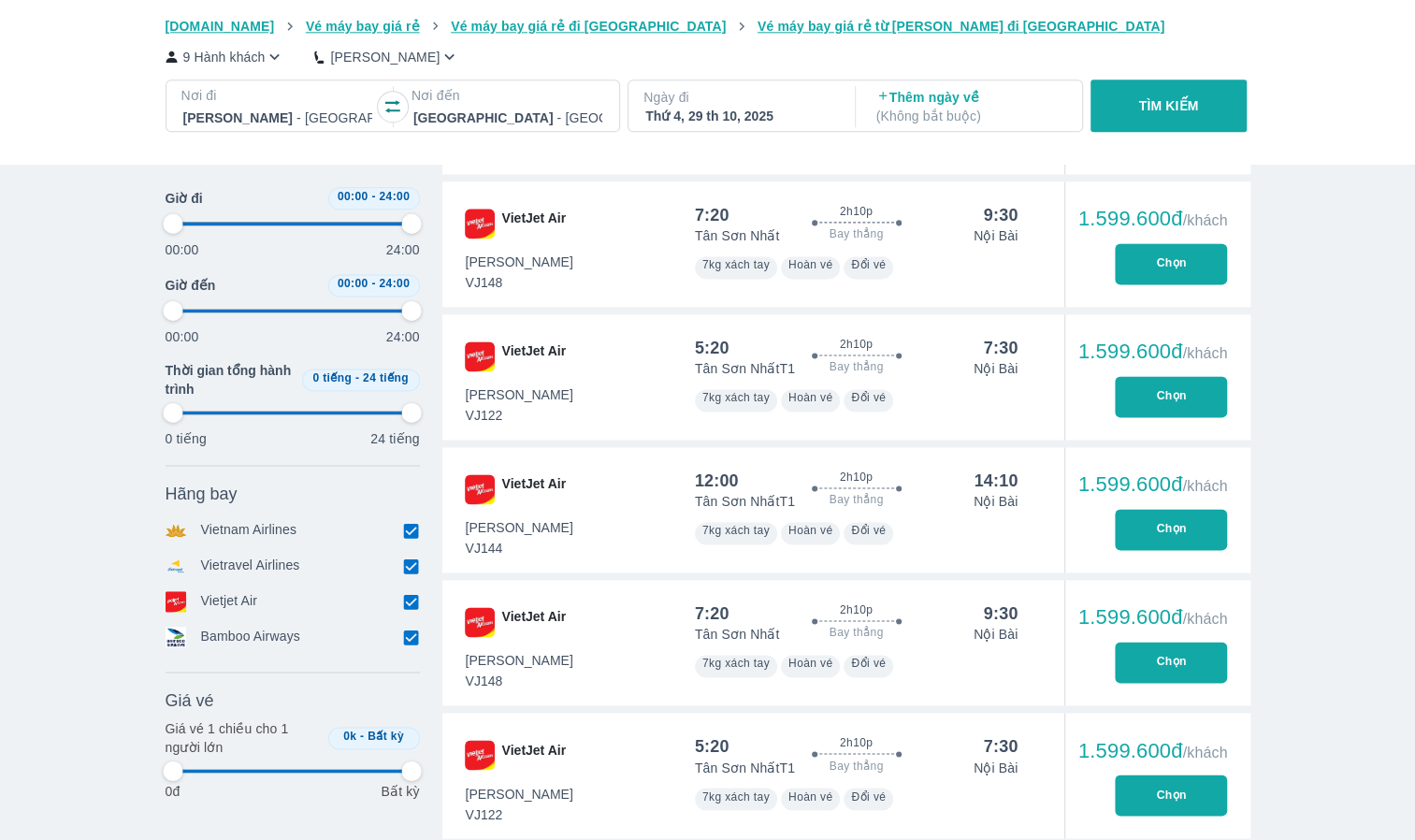
type input "97.9166666666667"
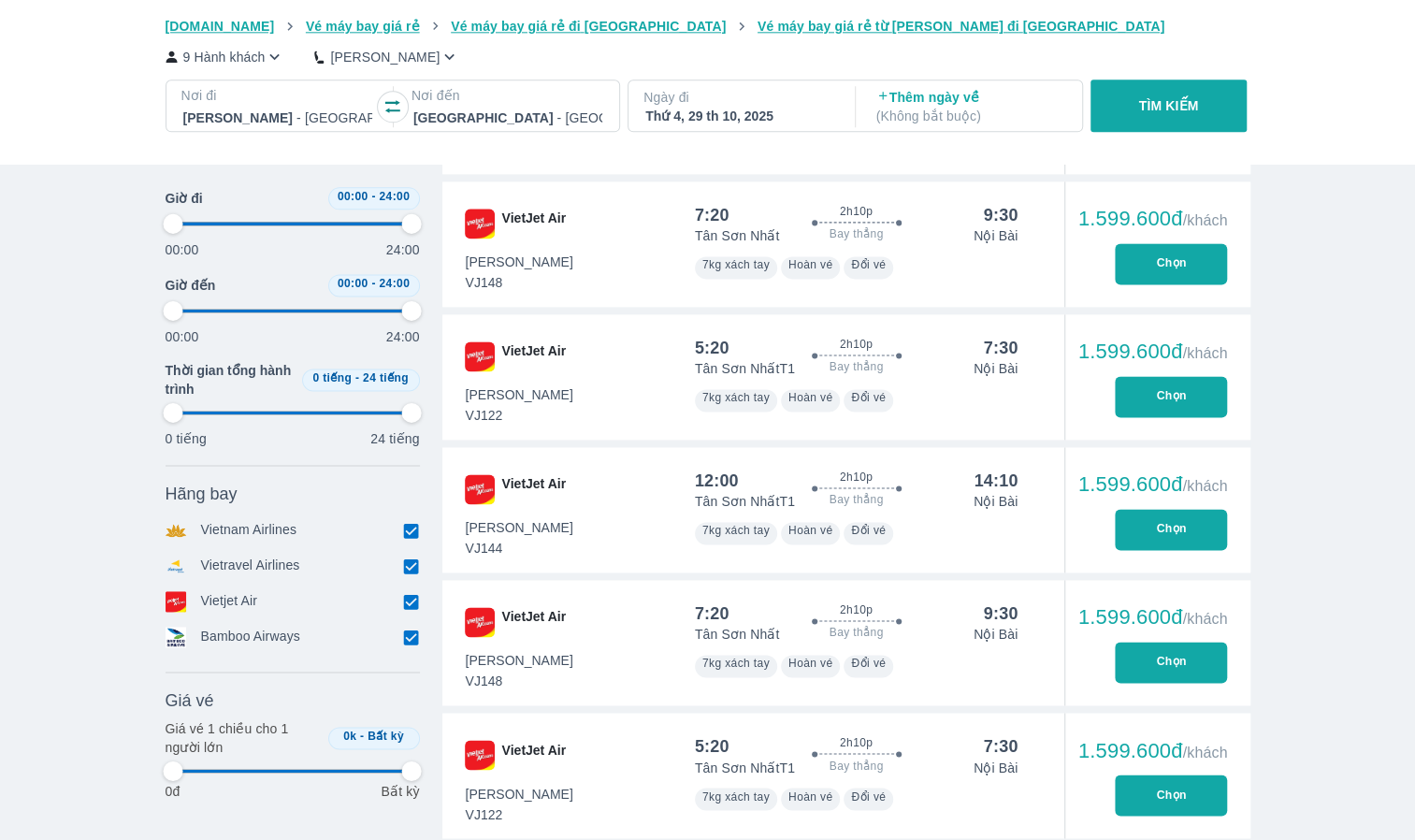
type input "97.9166666666667"
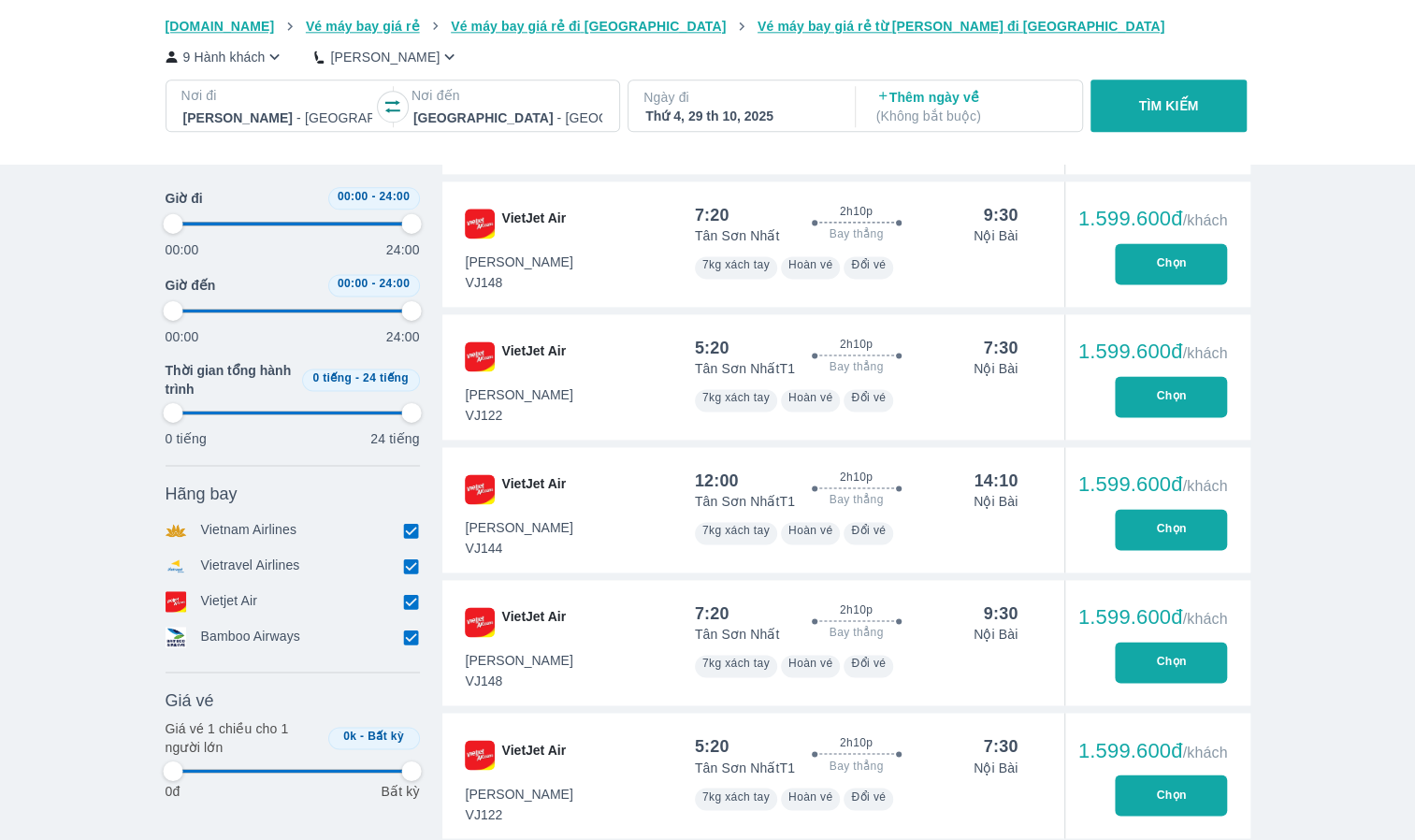
type input "97.9166666666667"
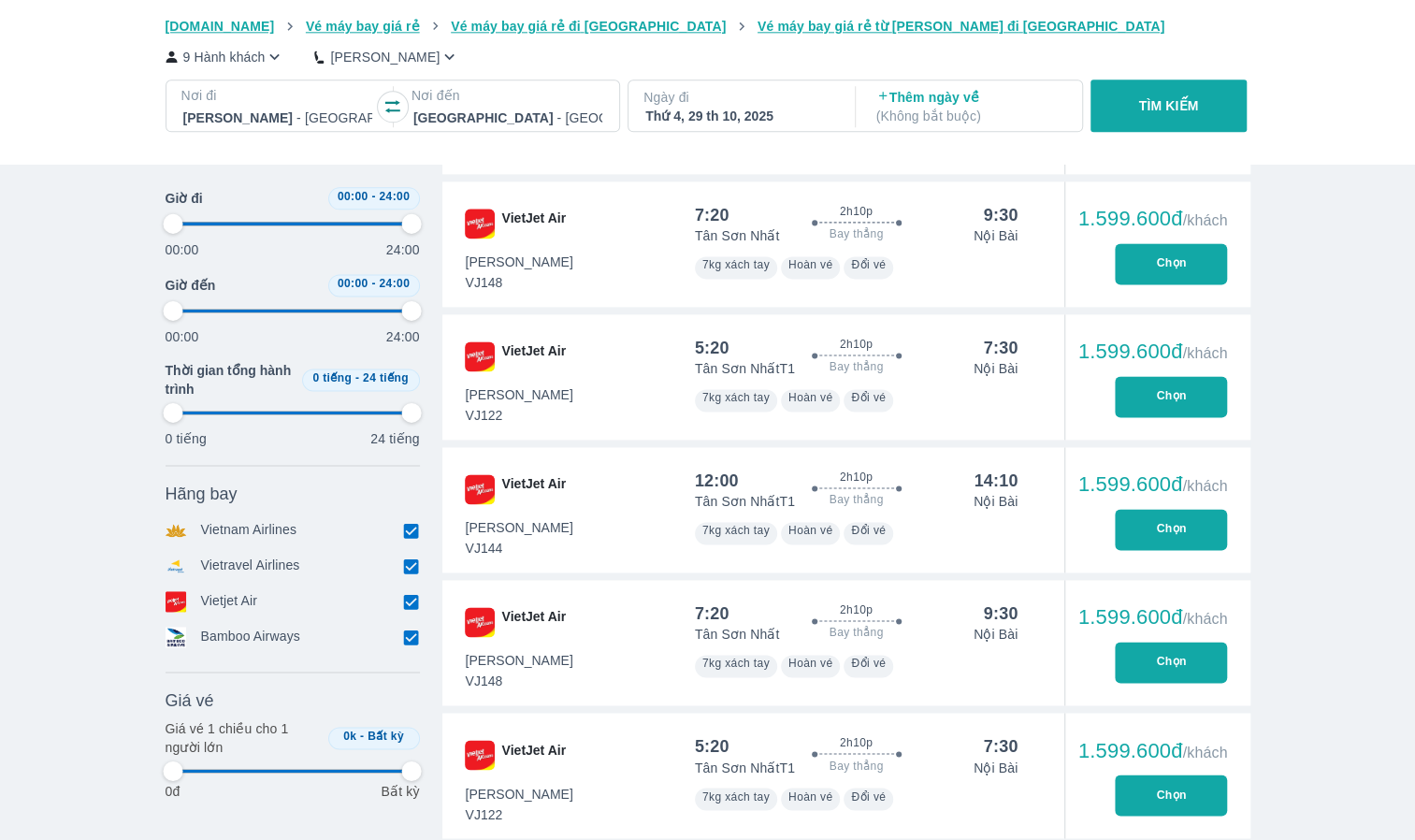
type input "97.9166666666667"
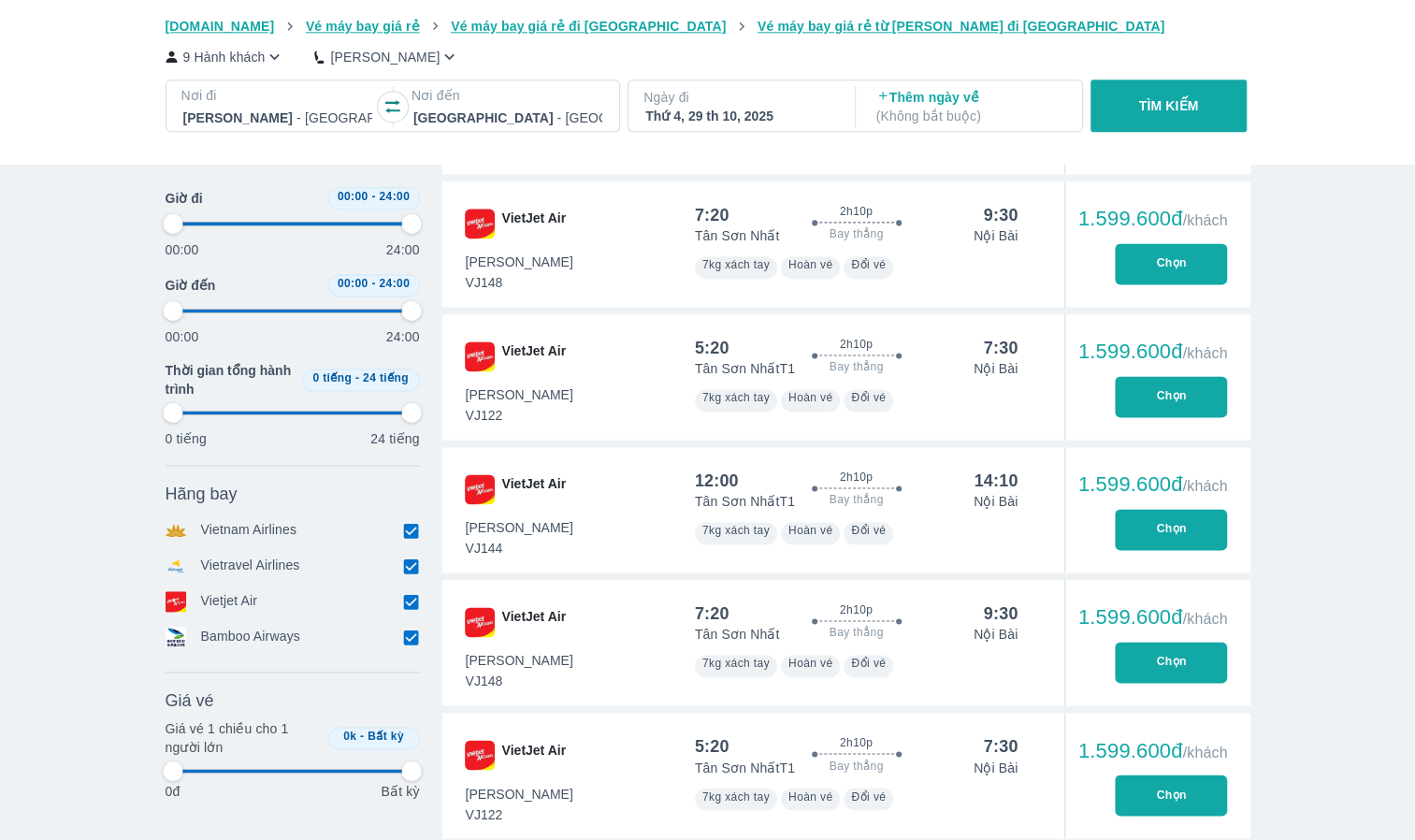
type input "97.9166666666667"
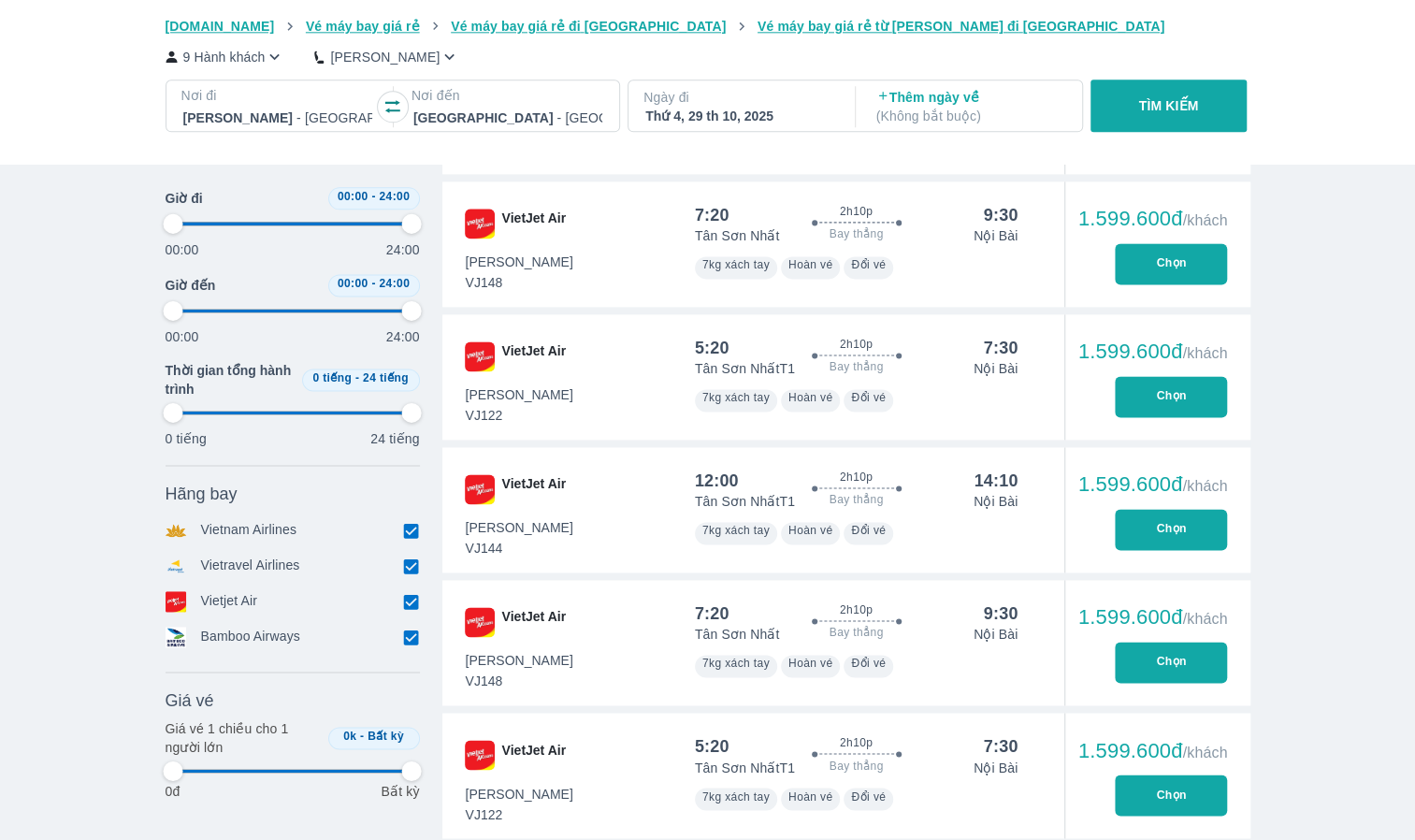
type input "97.9166666666667"
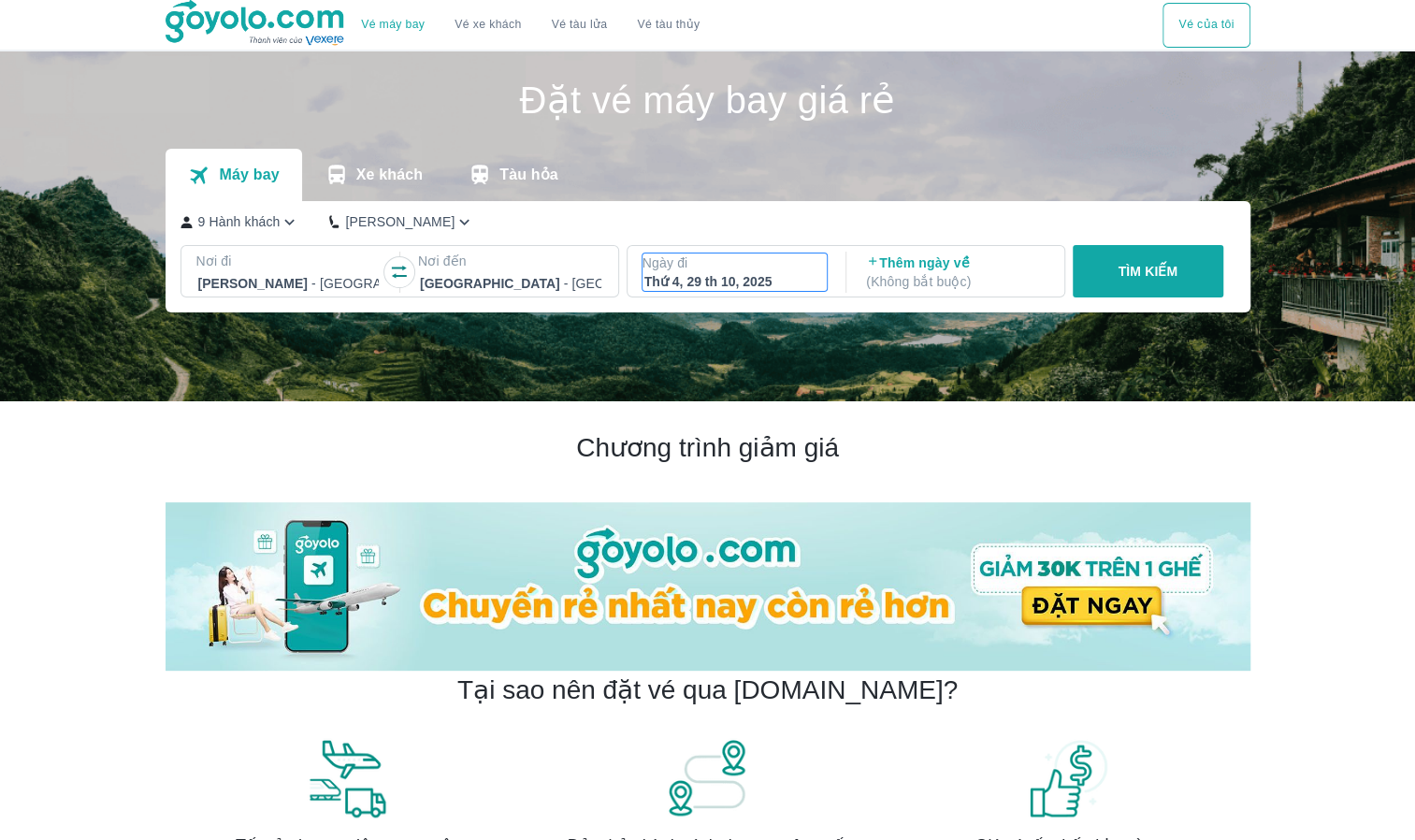
click at [722, 279] on div "Thứ 4, 29 th 10, 2025" at bounding box center [734, 280] width 181 height 18
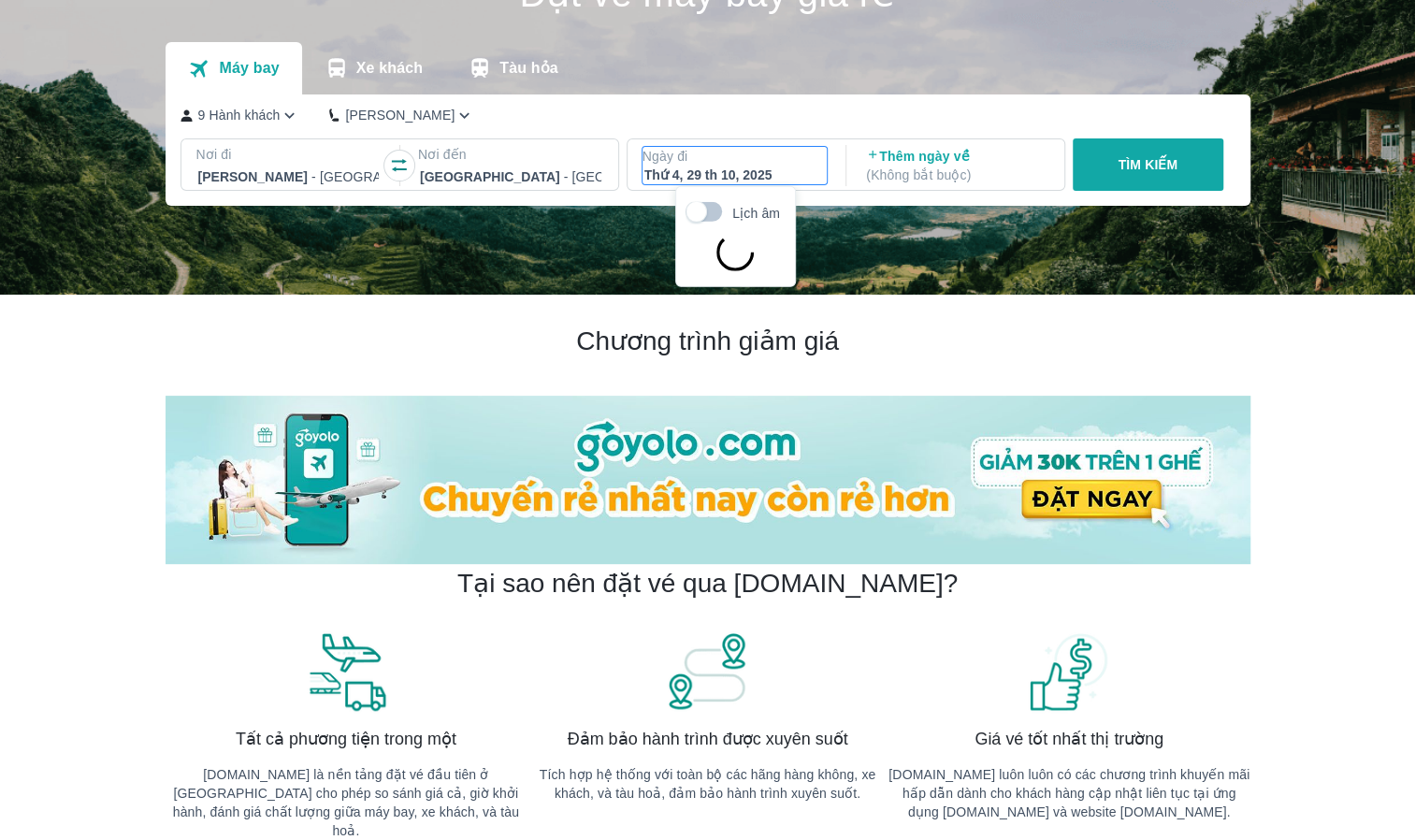
scroll to position [108, 0]
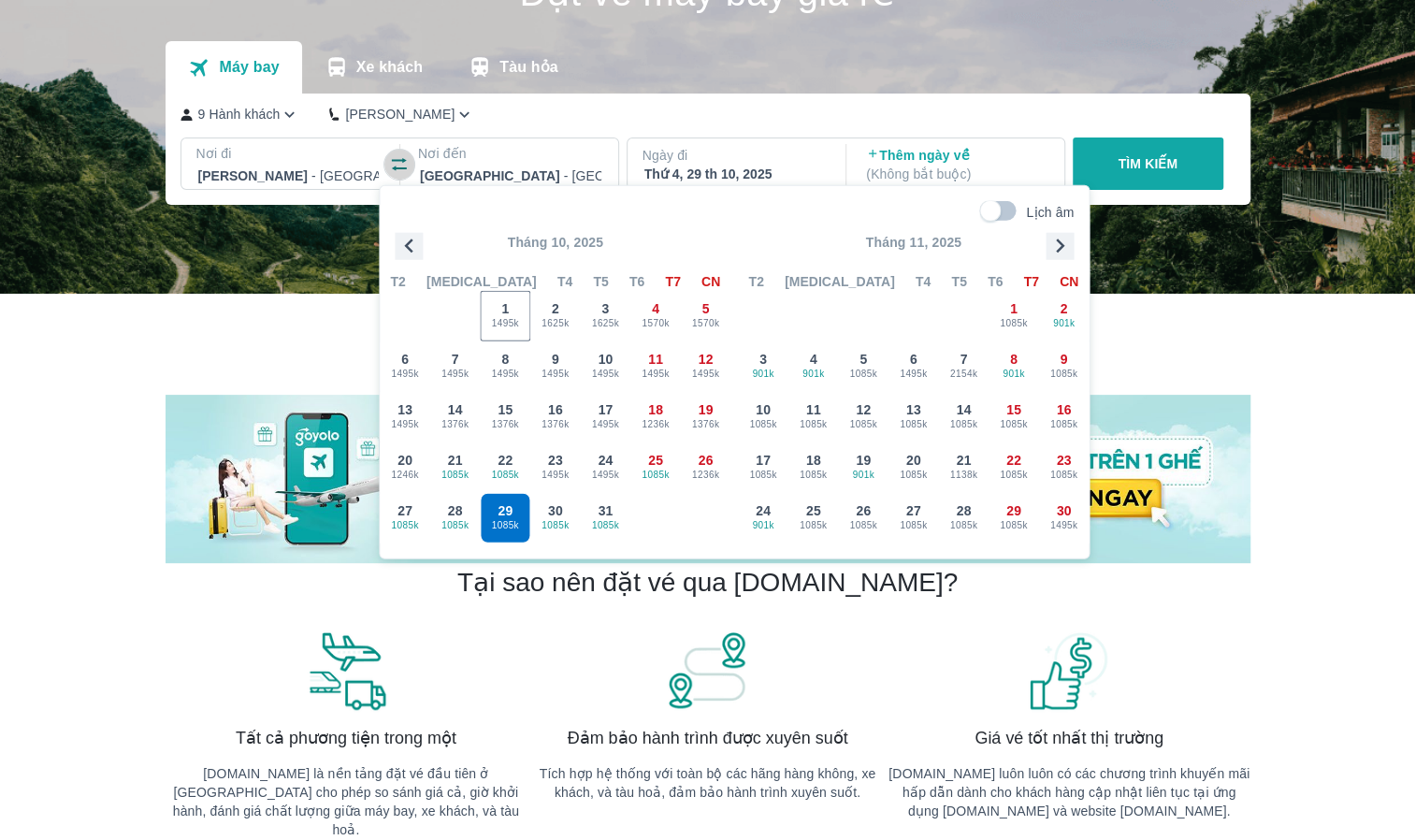
click at [396, 156] on icon "button" at bounding box center [398, 164] width 18 height 18
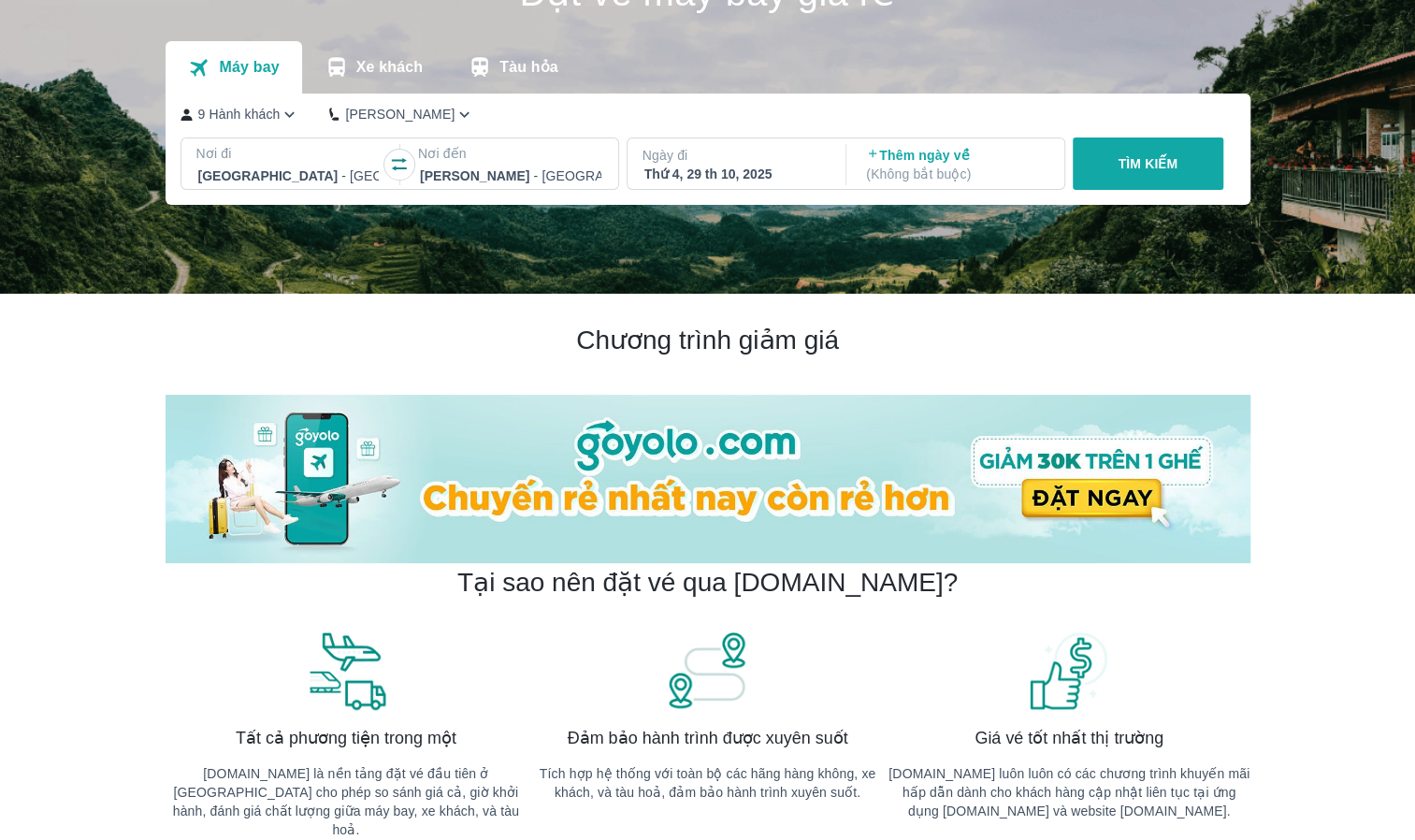
click at [343, 175] on div at bounding box center [288, 175] width 181 height 22
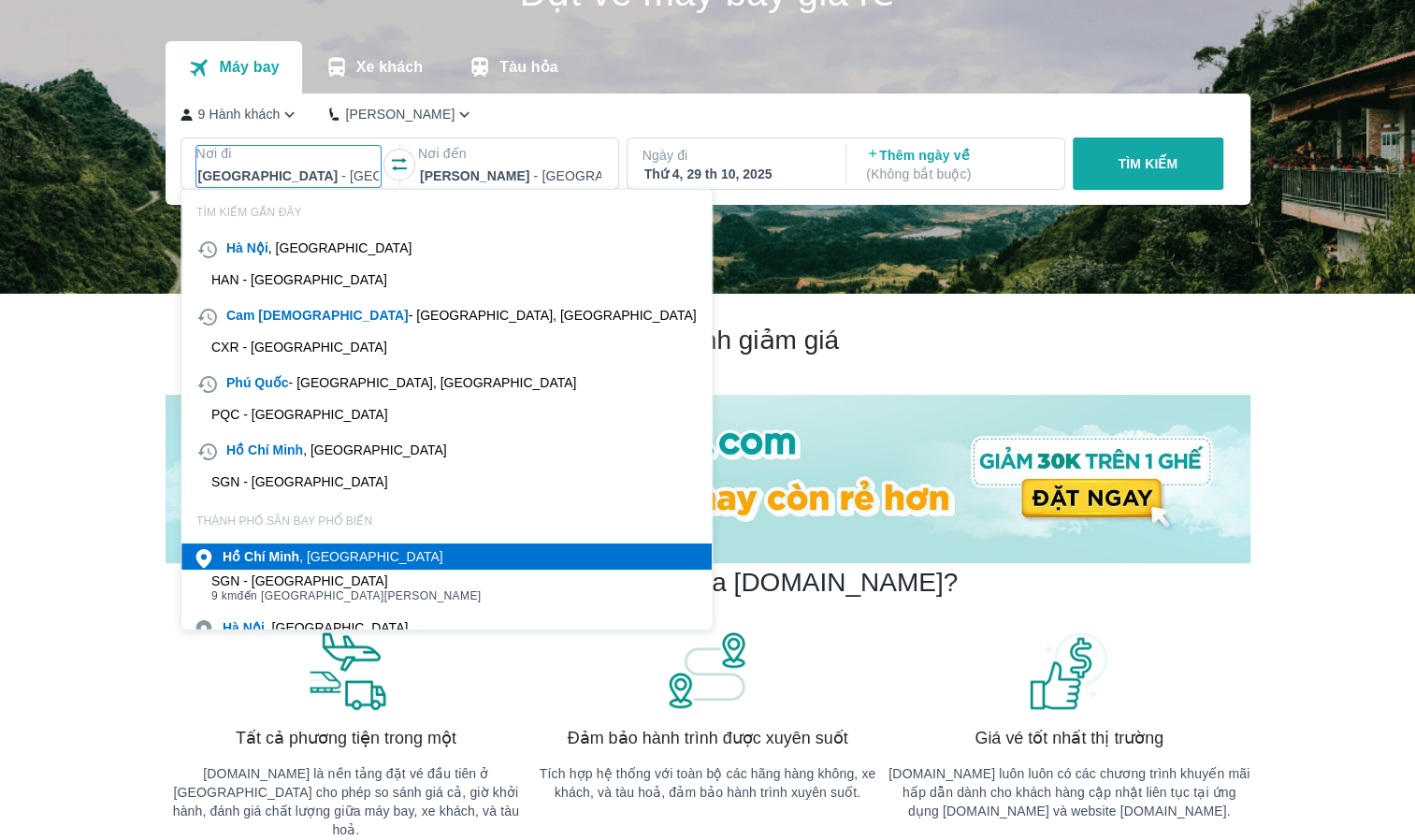
click at [344, 557] on div "Hồ Chí Minh , Việt nam" at bounding box center [333, 556] width 221 height 18
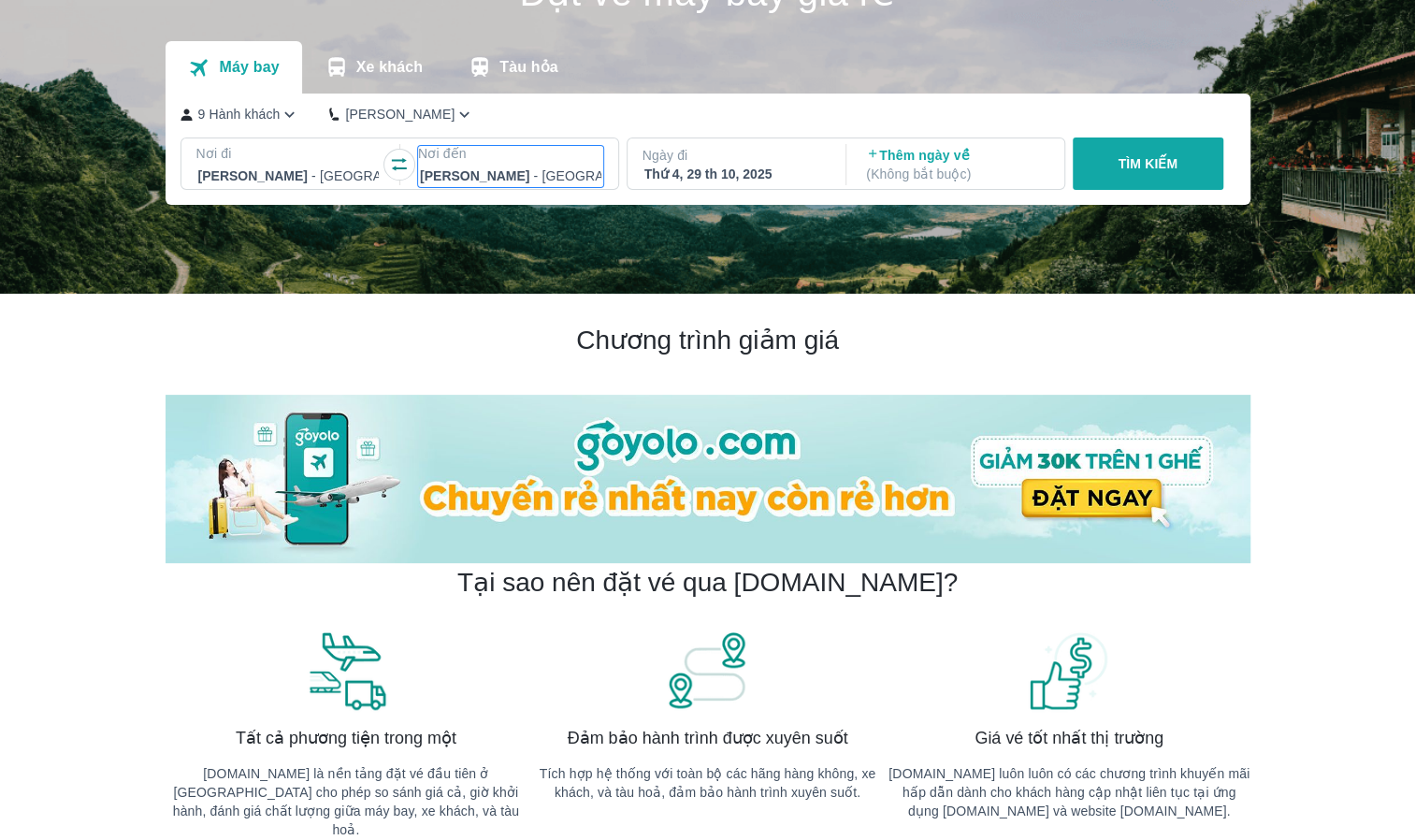
click at [522, 170] on div at bounding box center [510, 175] width 181 height 22
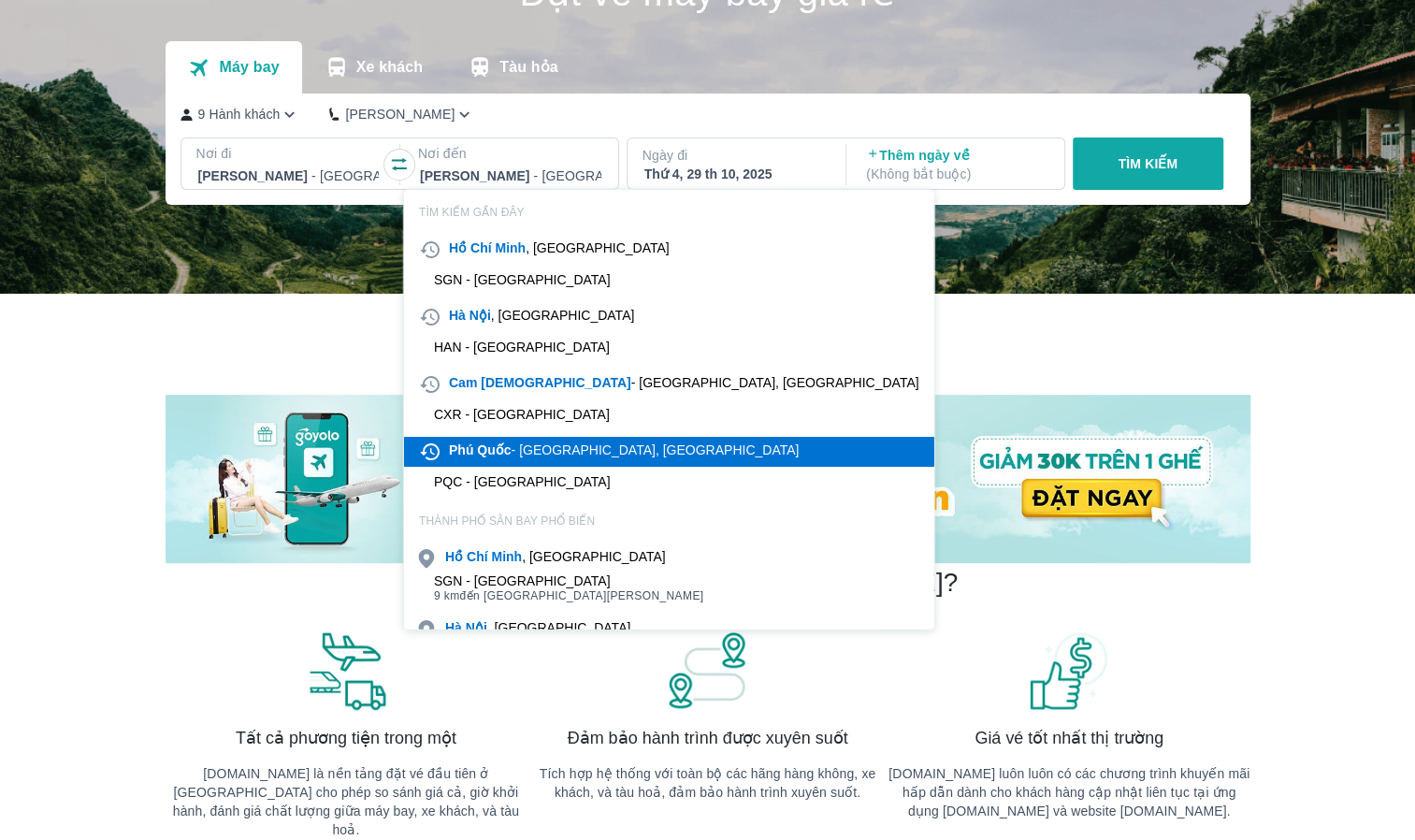
click at [492, 456] on b "Quốc" at bounding box center [493, 450] width 34 height 15
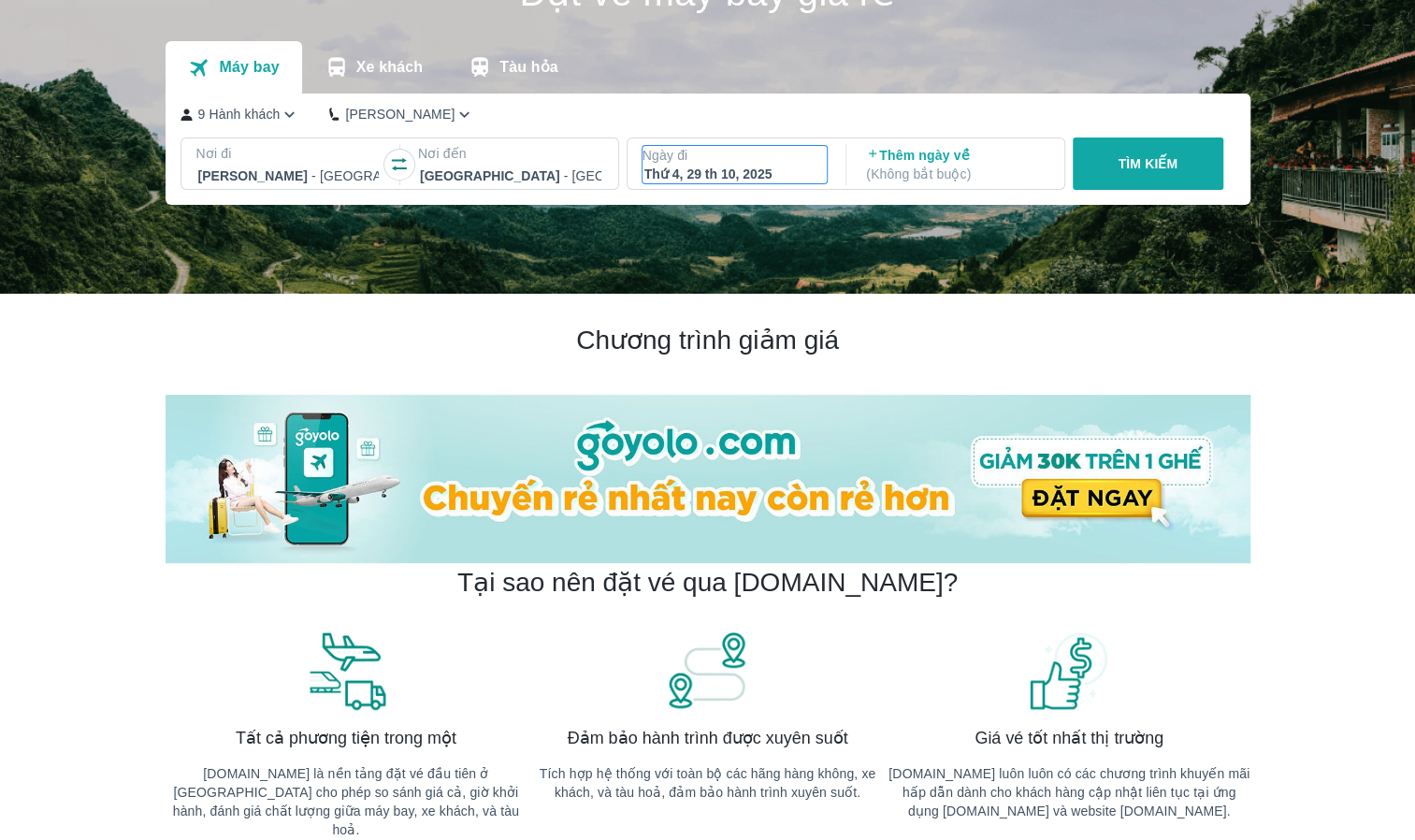
click at [711, 174] on div "Thứ 4, 29 th 10, 2025" at bounding box center [734, 173] width 181 height 18
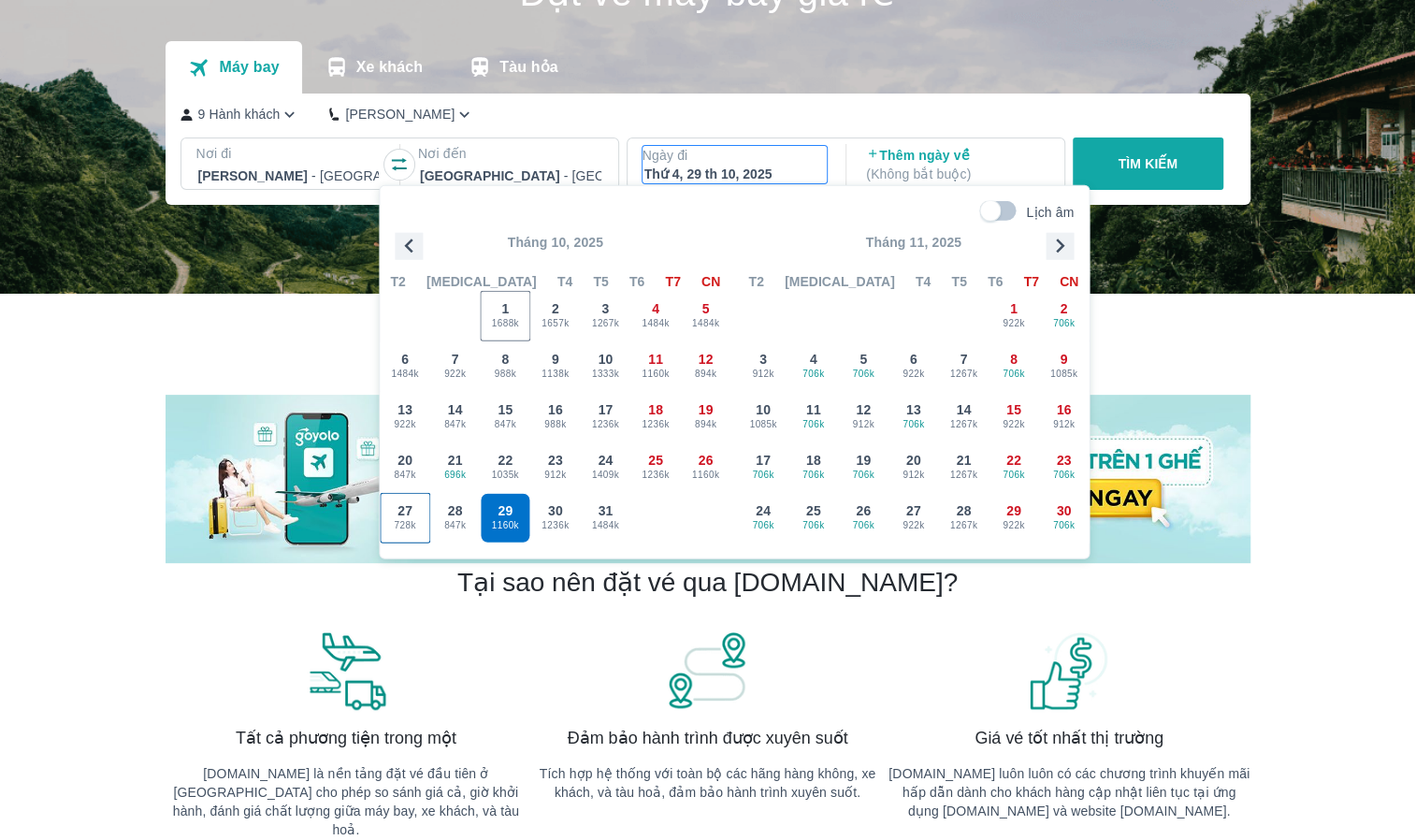
click at [406, 518] on span "728k" at bounding box center [404, 525] width 49 height 15
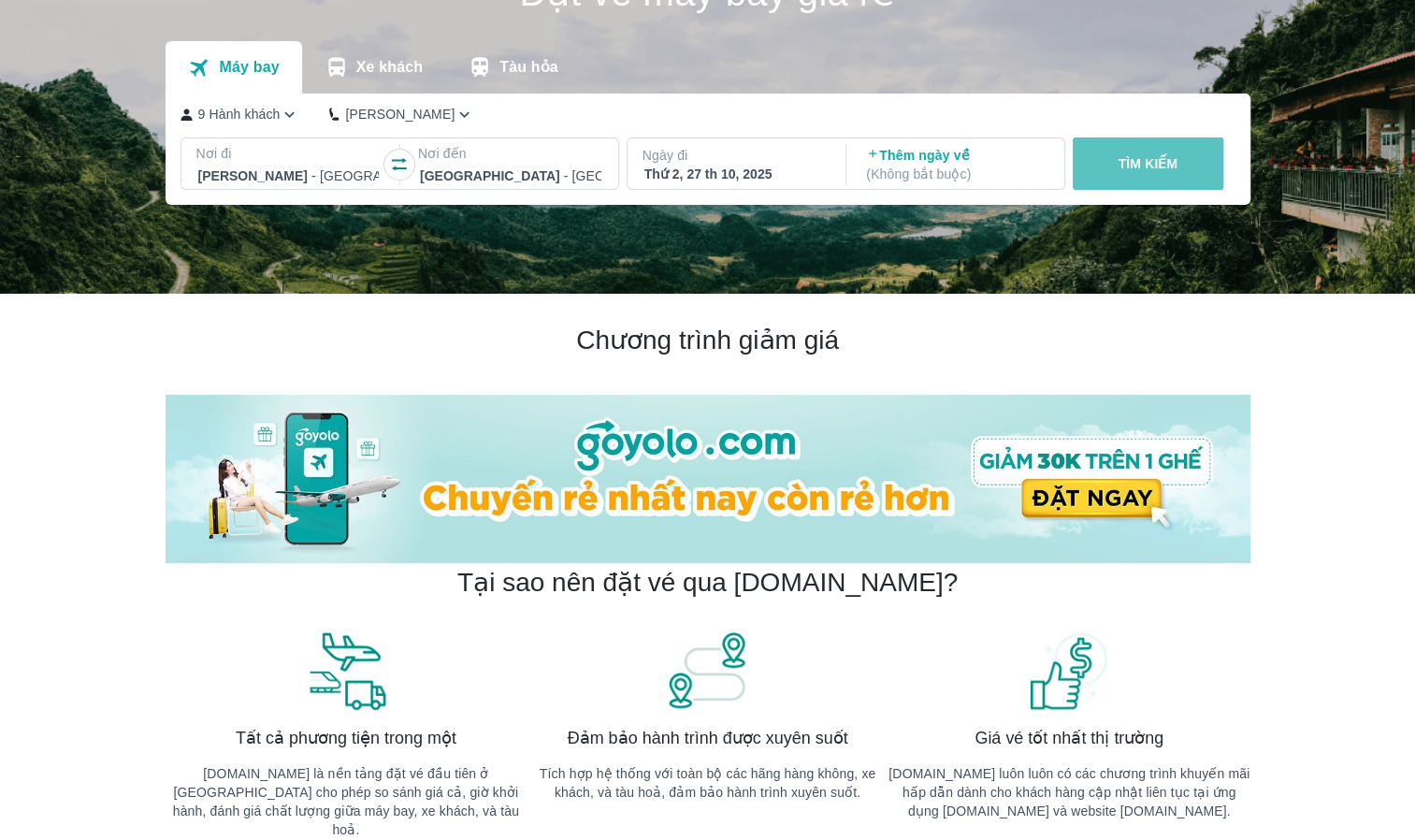
click at [1138, 161] on p "TÌM KIẾM" at bounding box center [1147, 163] width 60 height 18
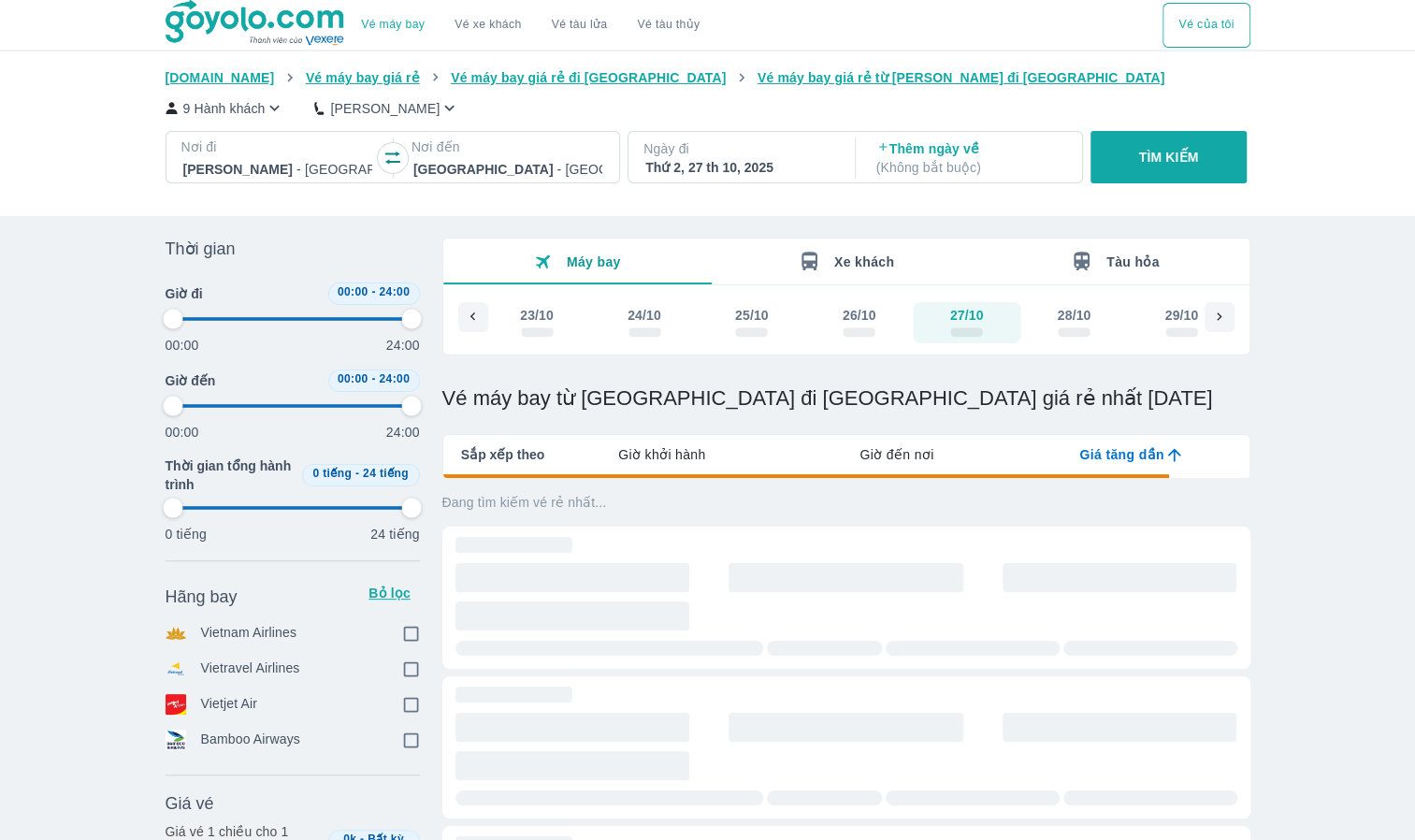
type input "97.9166666666667"
checkbox input "true"
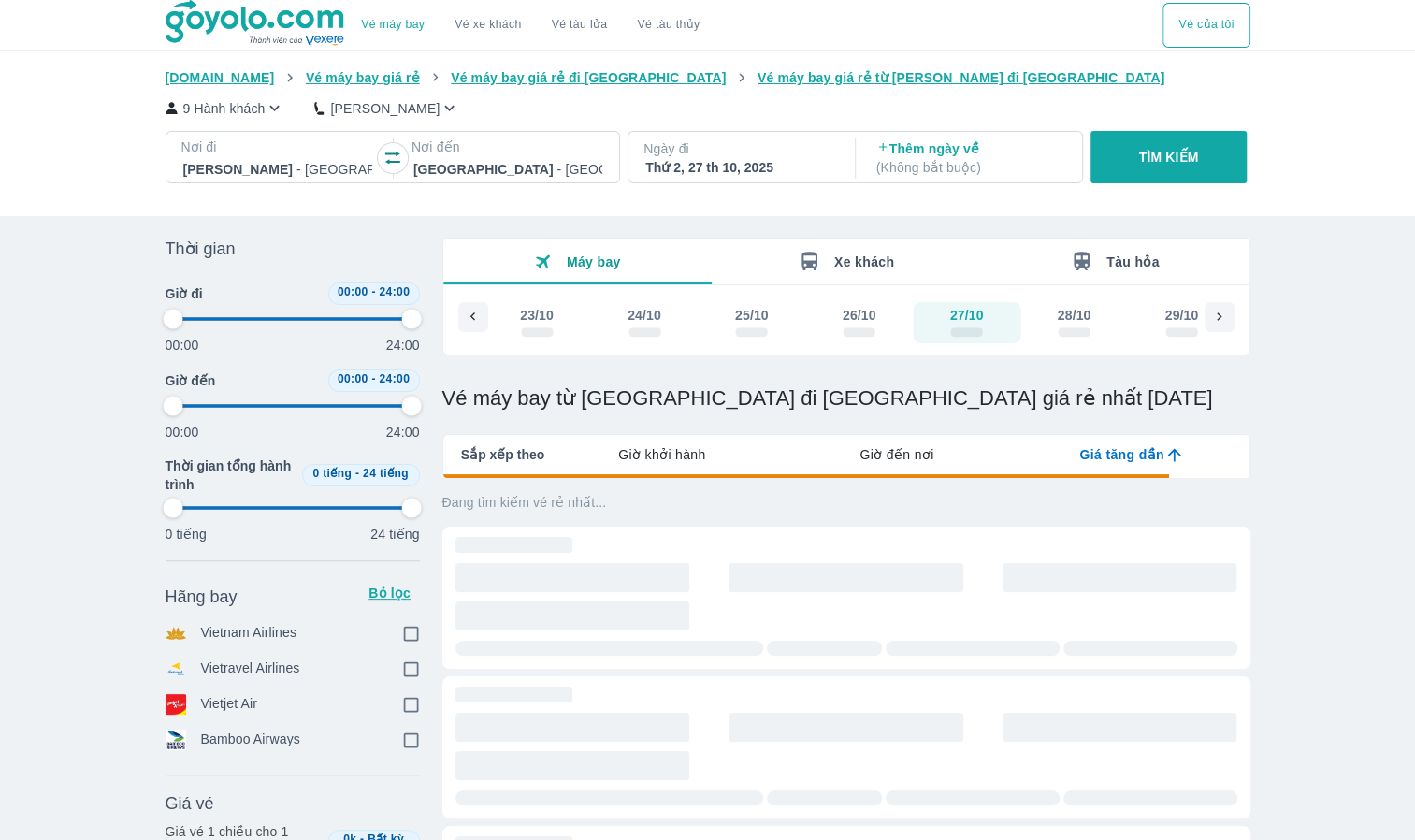
type input "97.9166666666667"
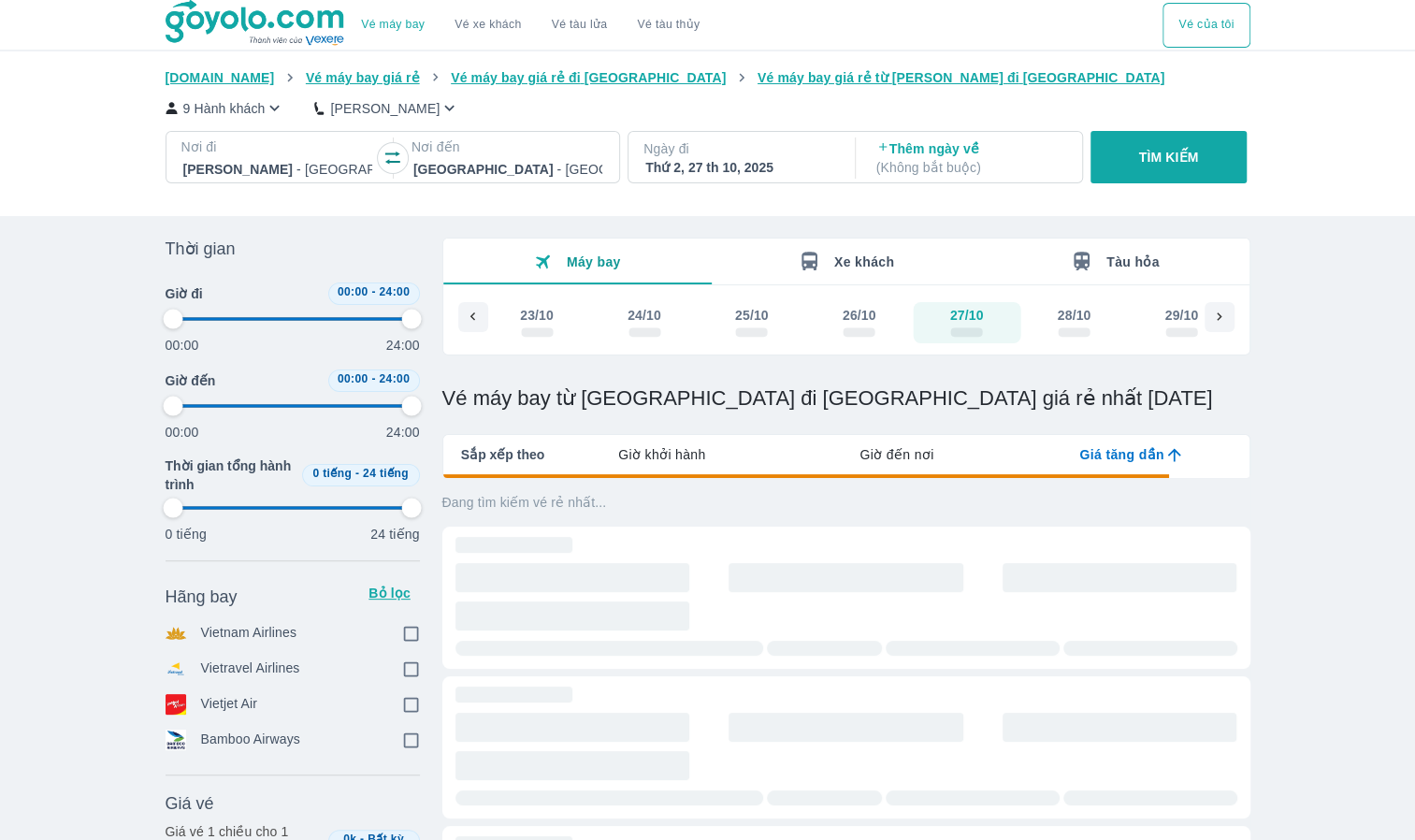
type input "97.9166666666667"
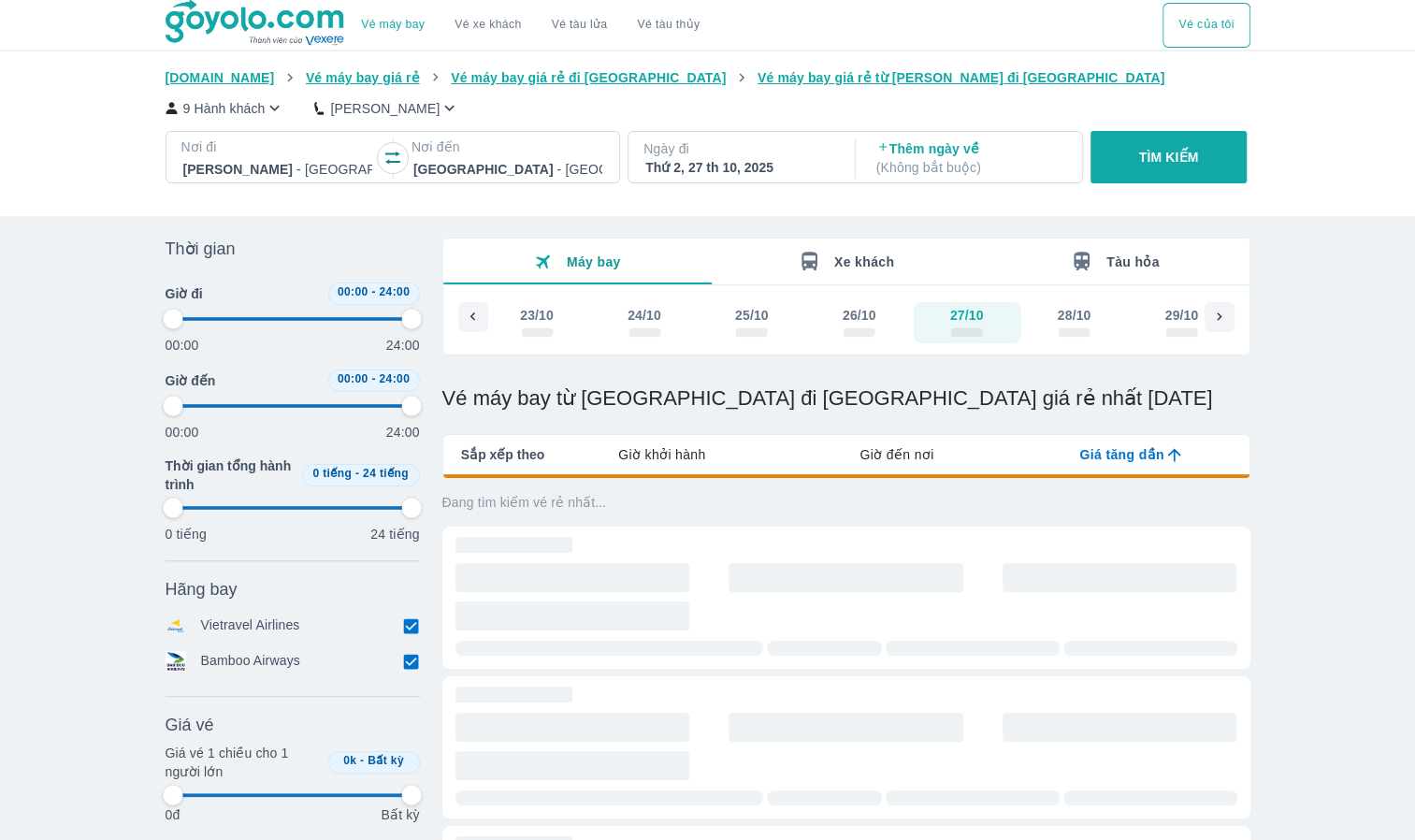
type input "97.9166666666667"
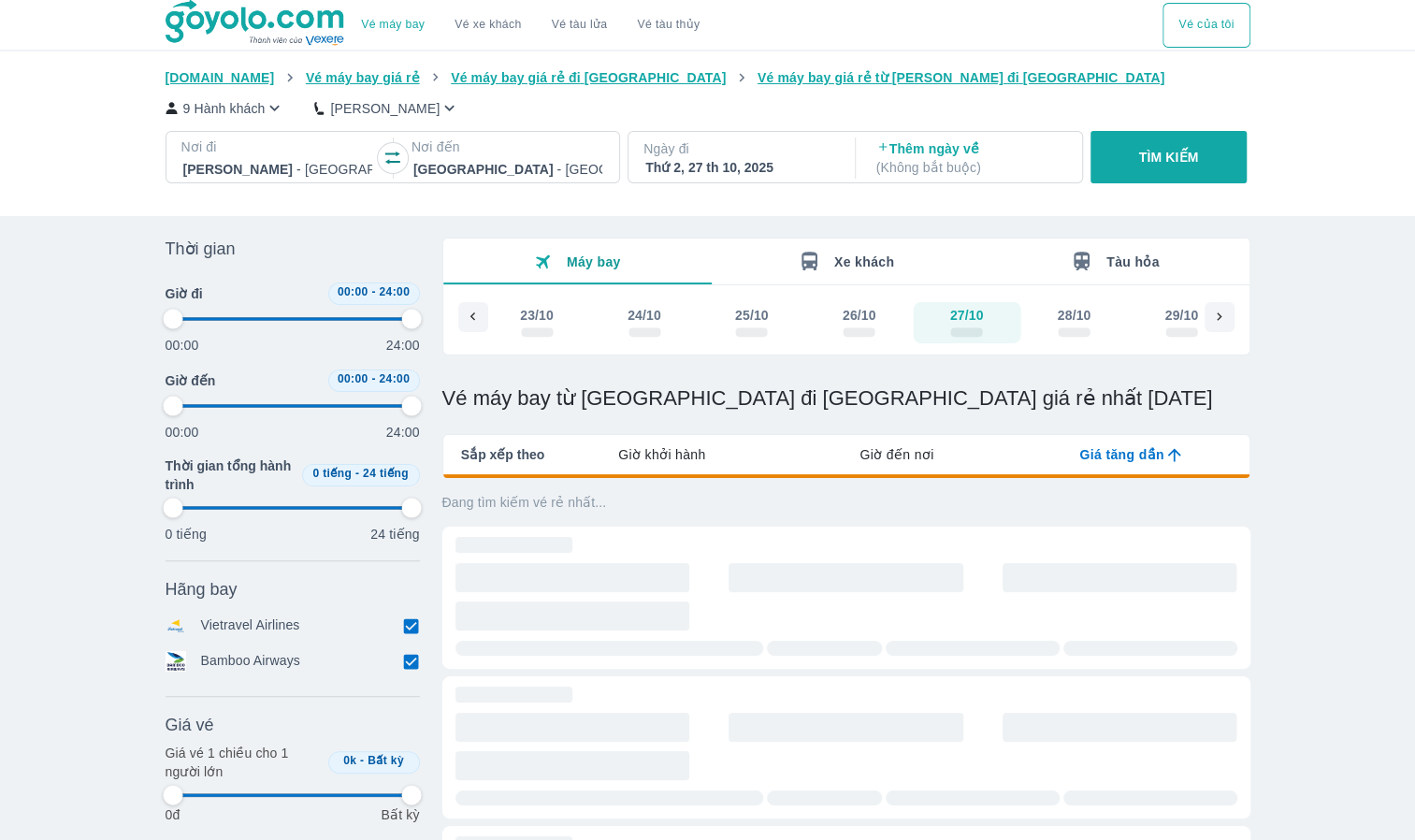
type input "97.9166666666667"
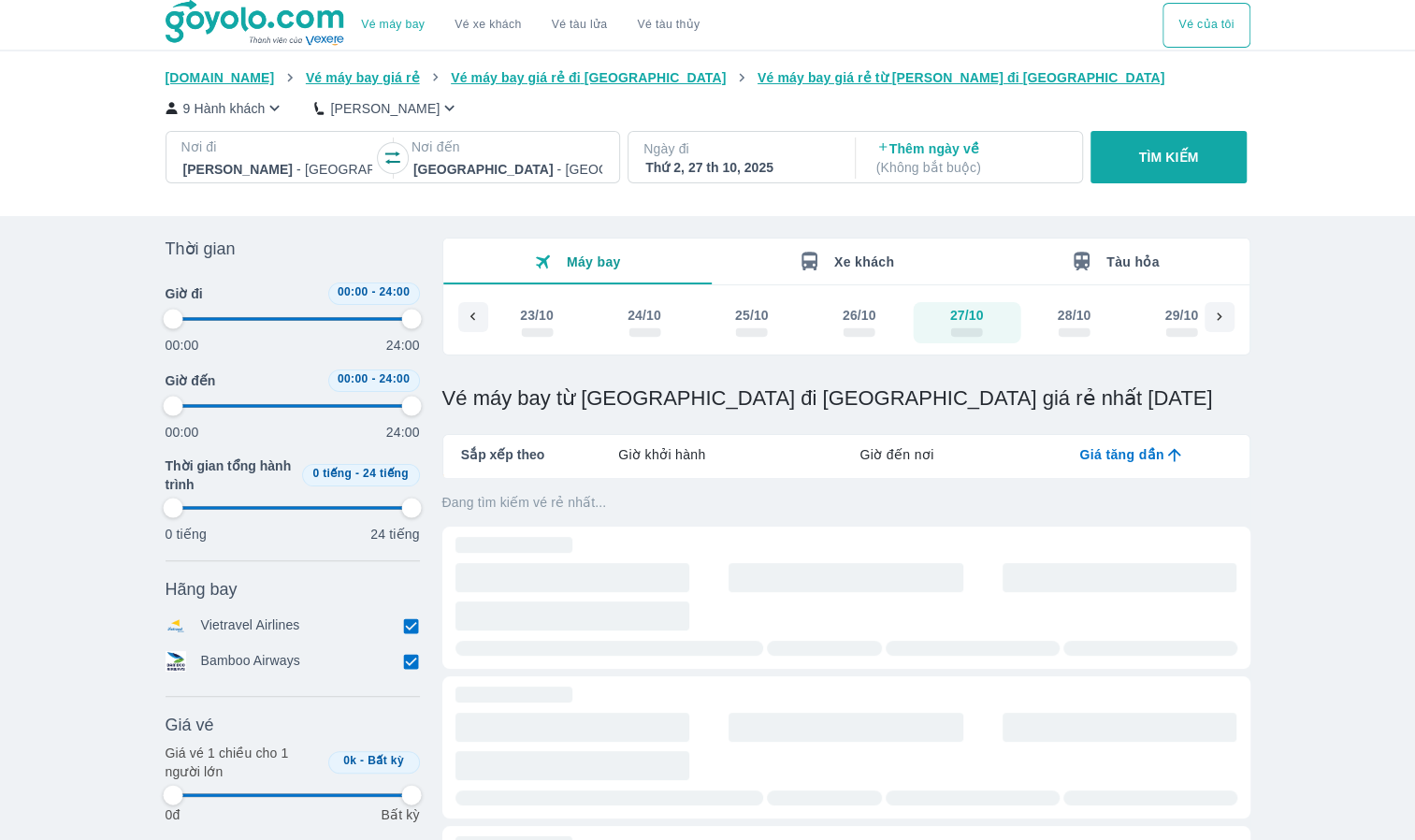
type input "97.9166666666667"
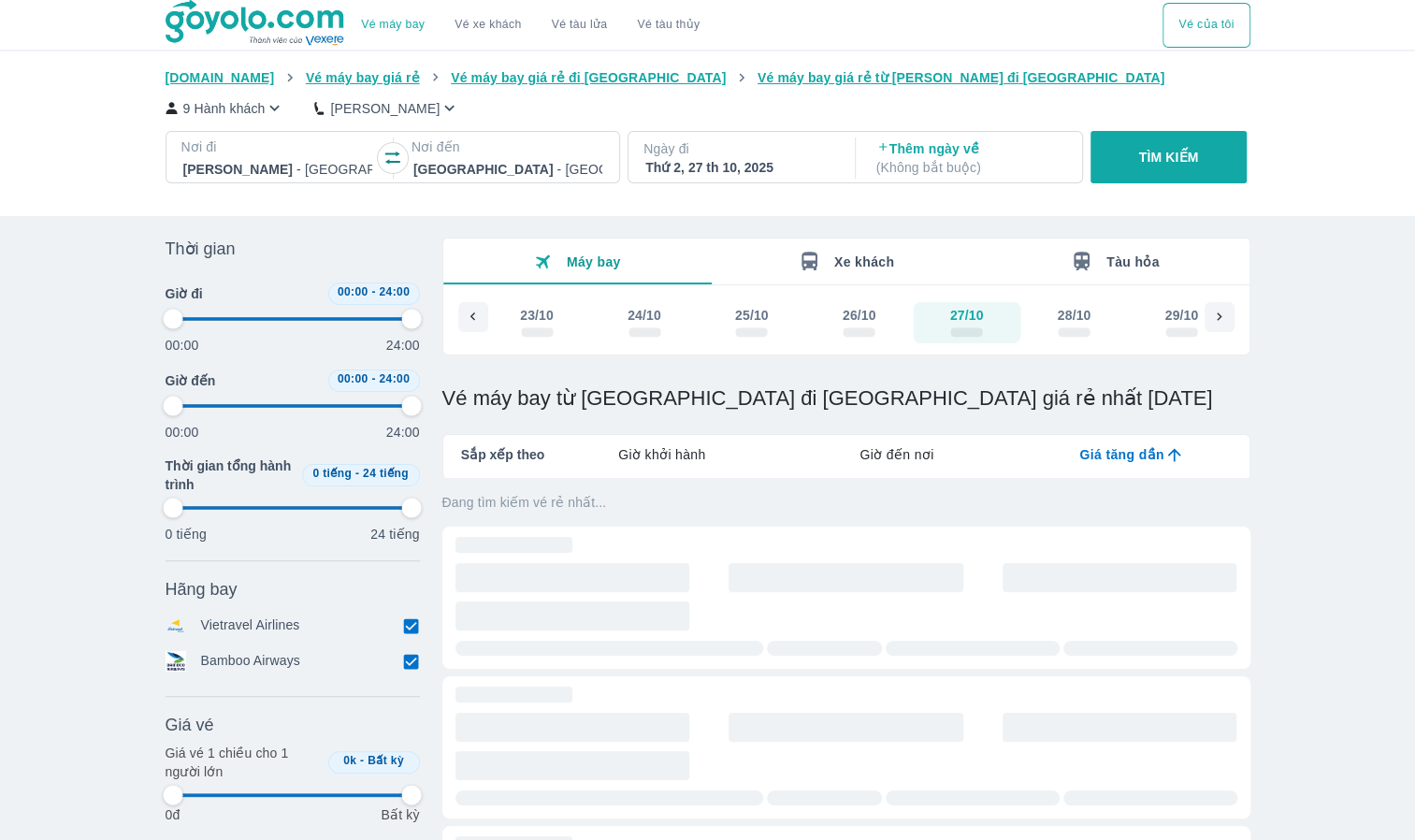
type input "97.9166666666667"
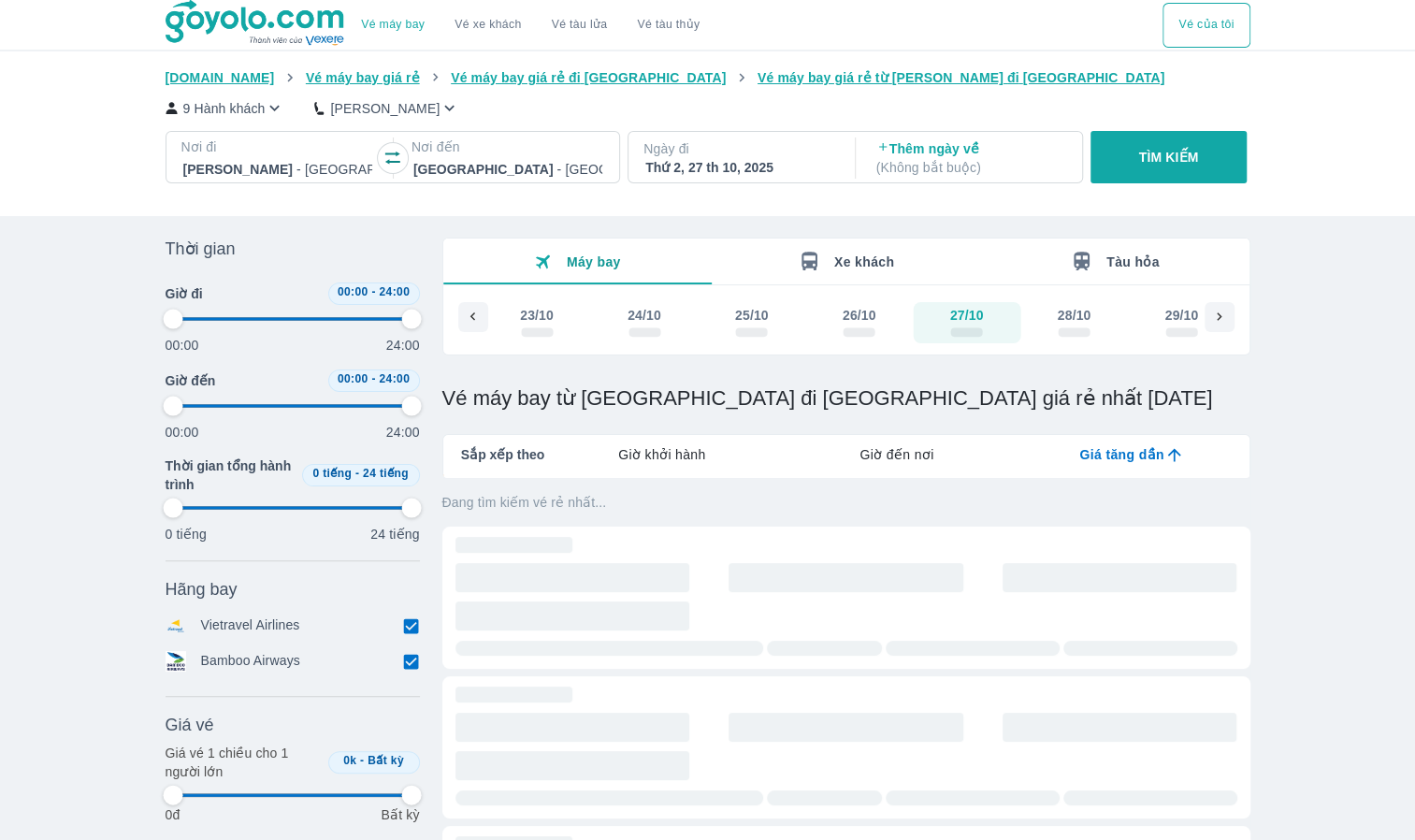
type input "97.9166666666667"
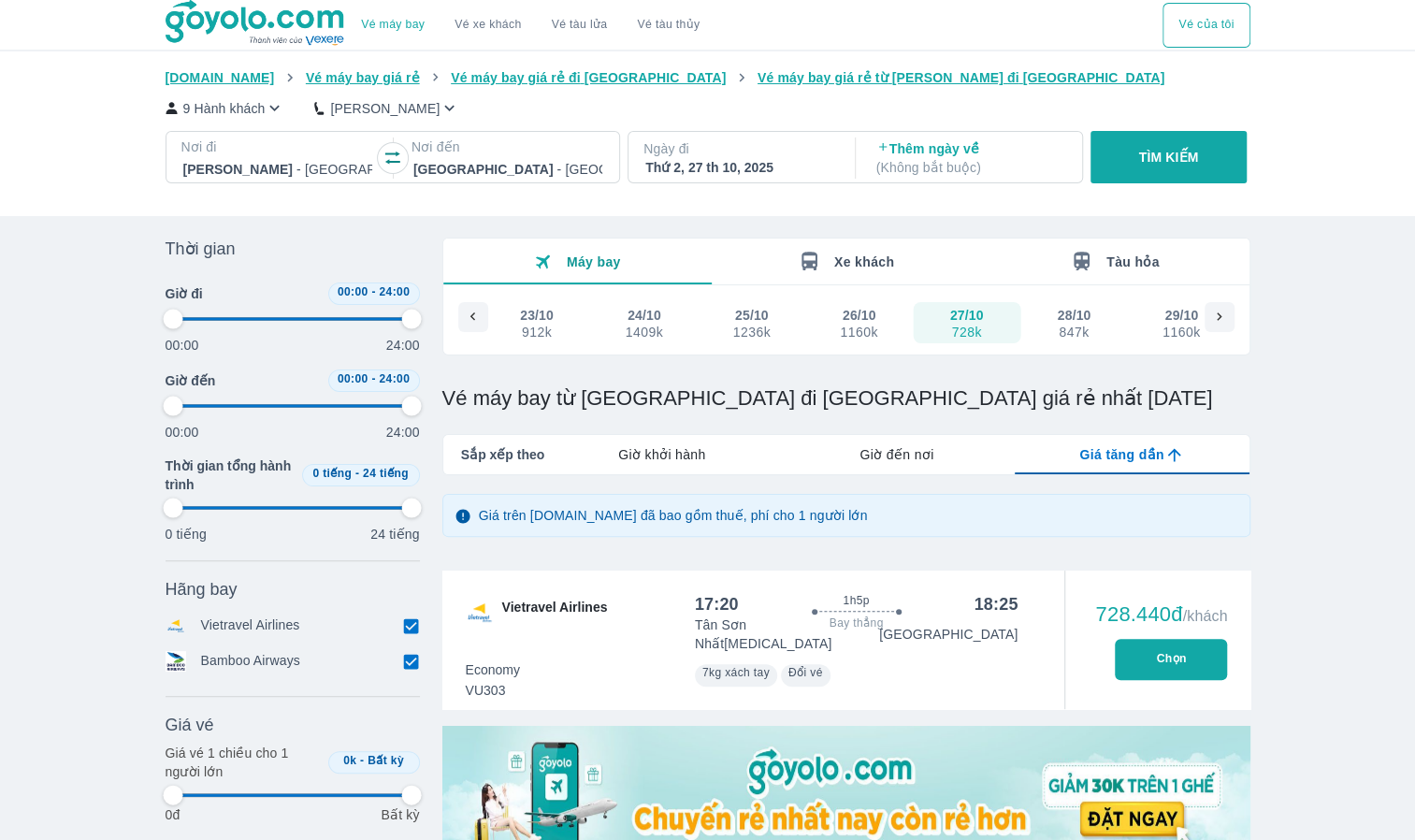
type input "97.9166666666667"
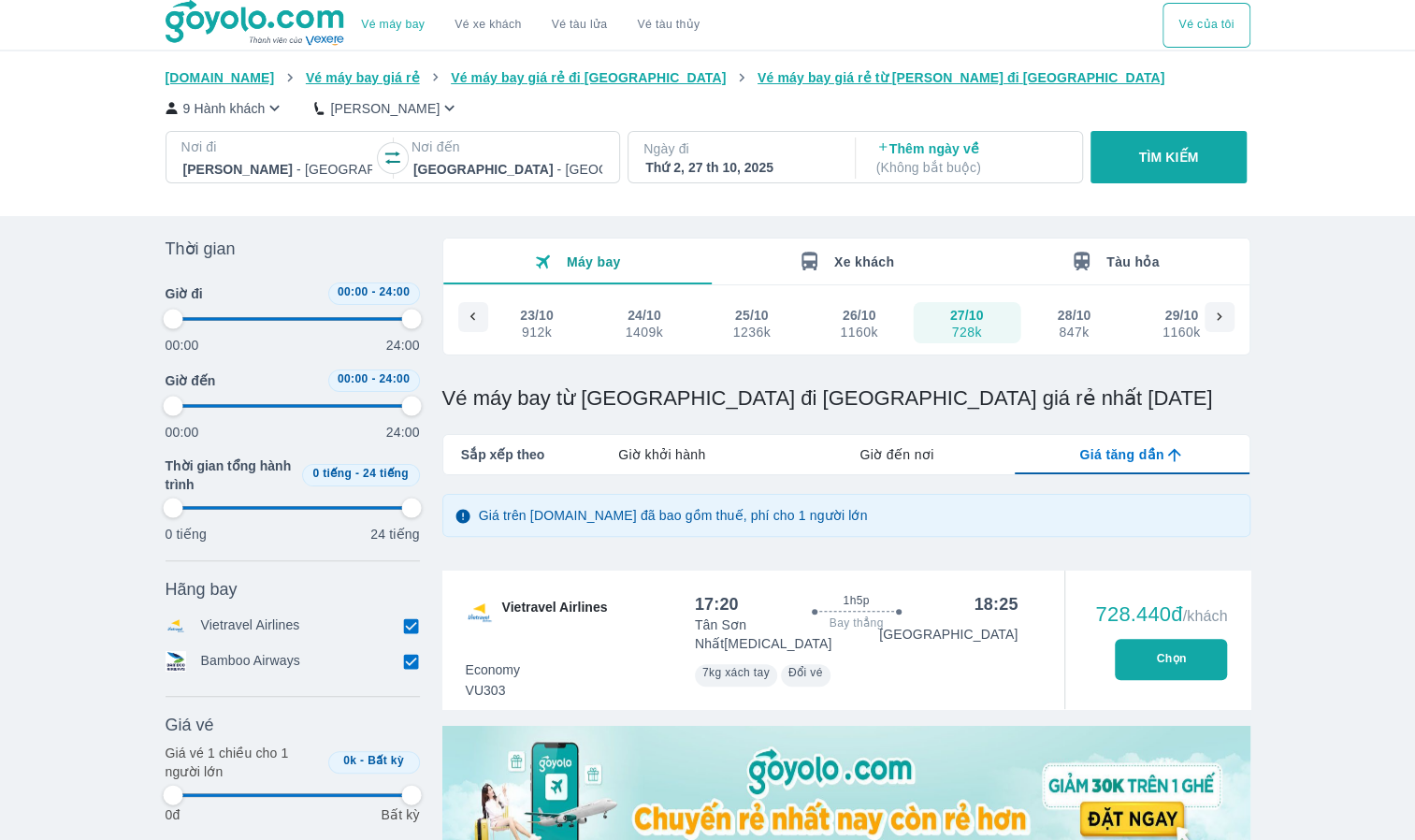
type input "97.9166666666667"
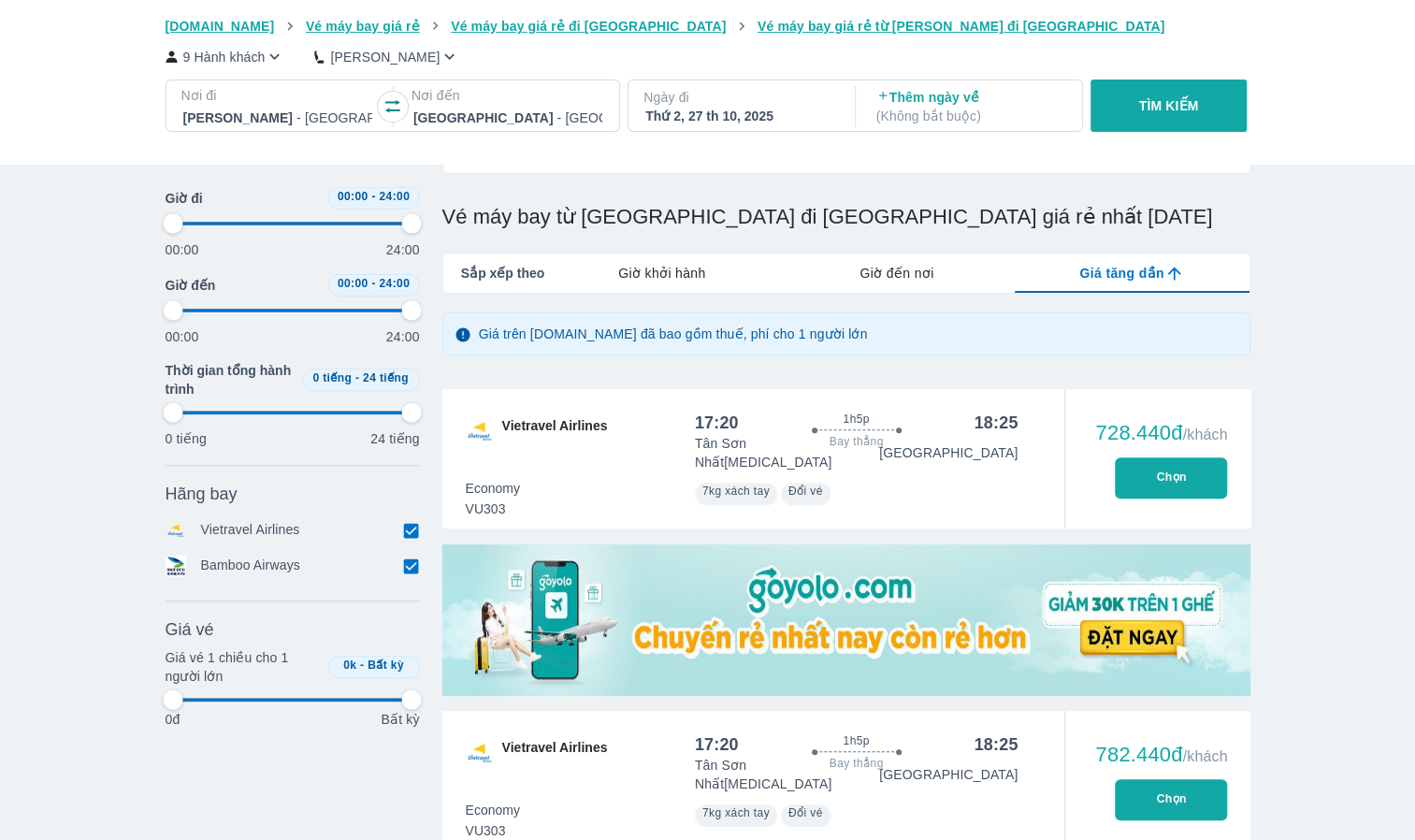
scroll to position [187, 0]
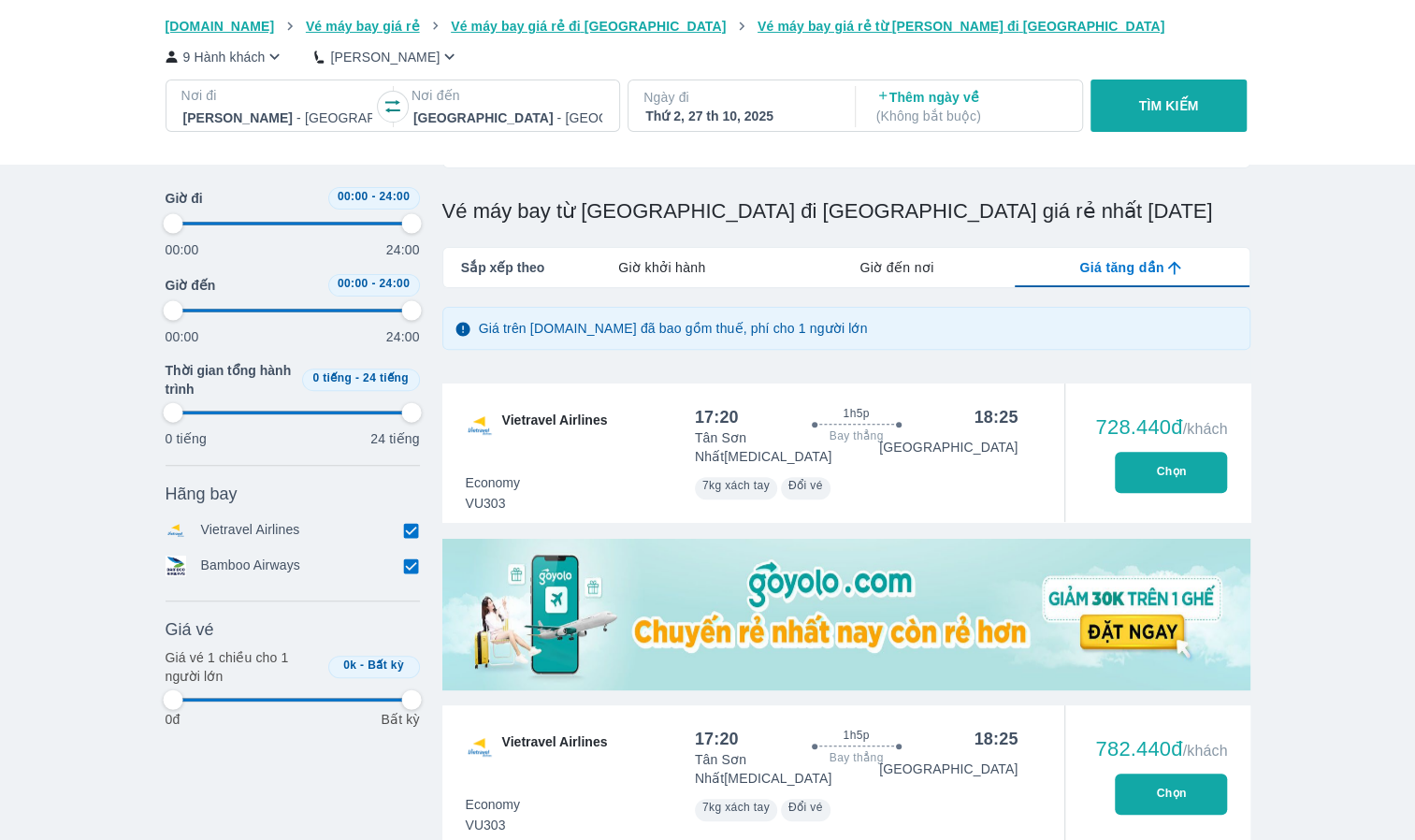
type input "97.9166666666667"
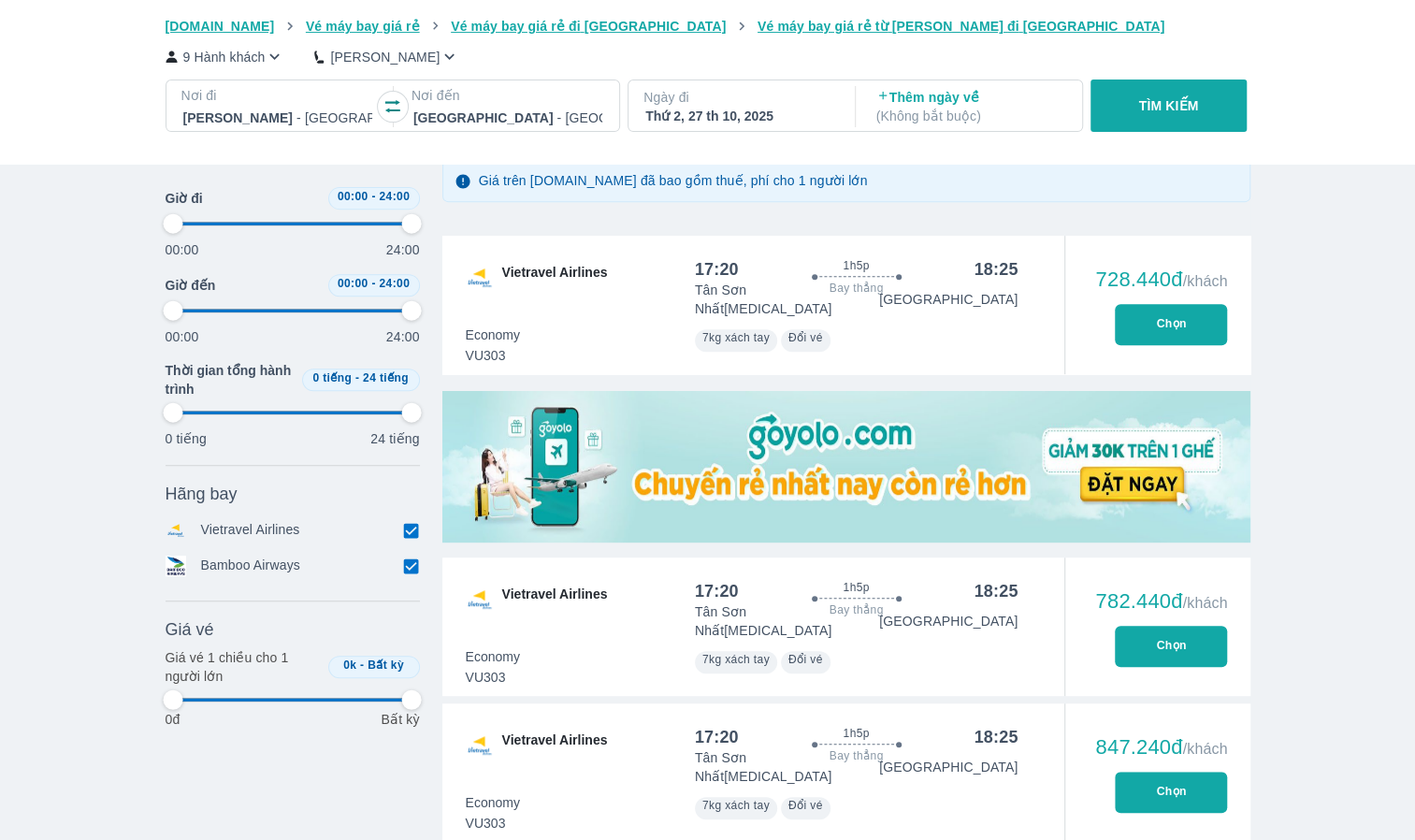
type input "97.9166666666667"
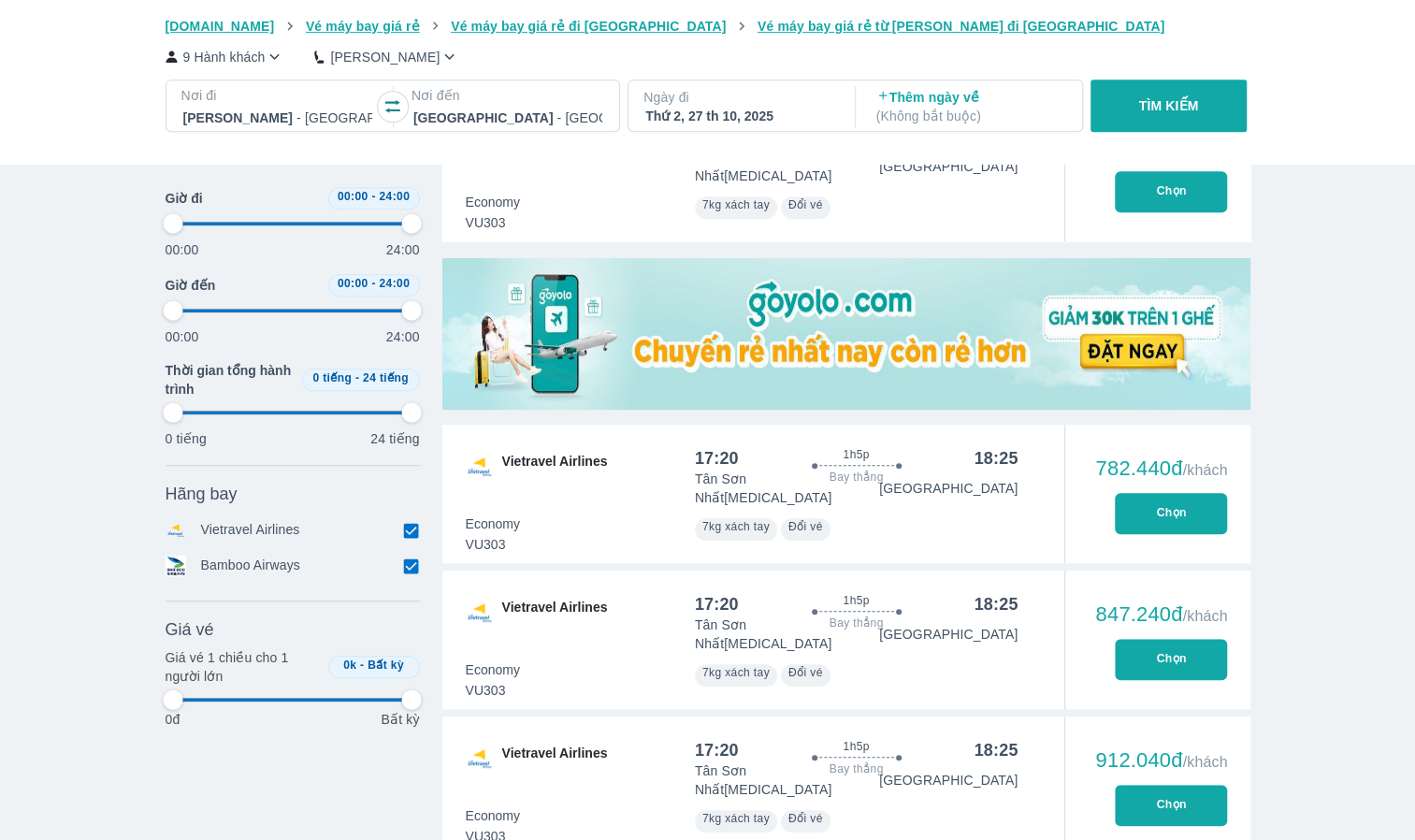
type input "97.9166666666667"
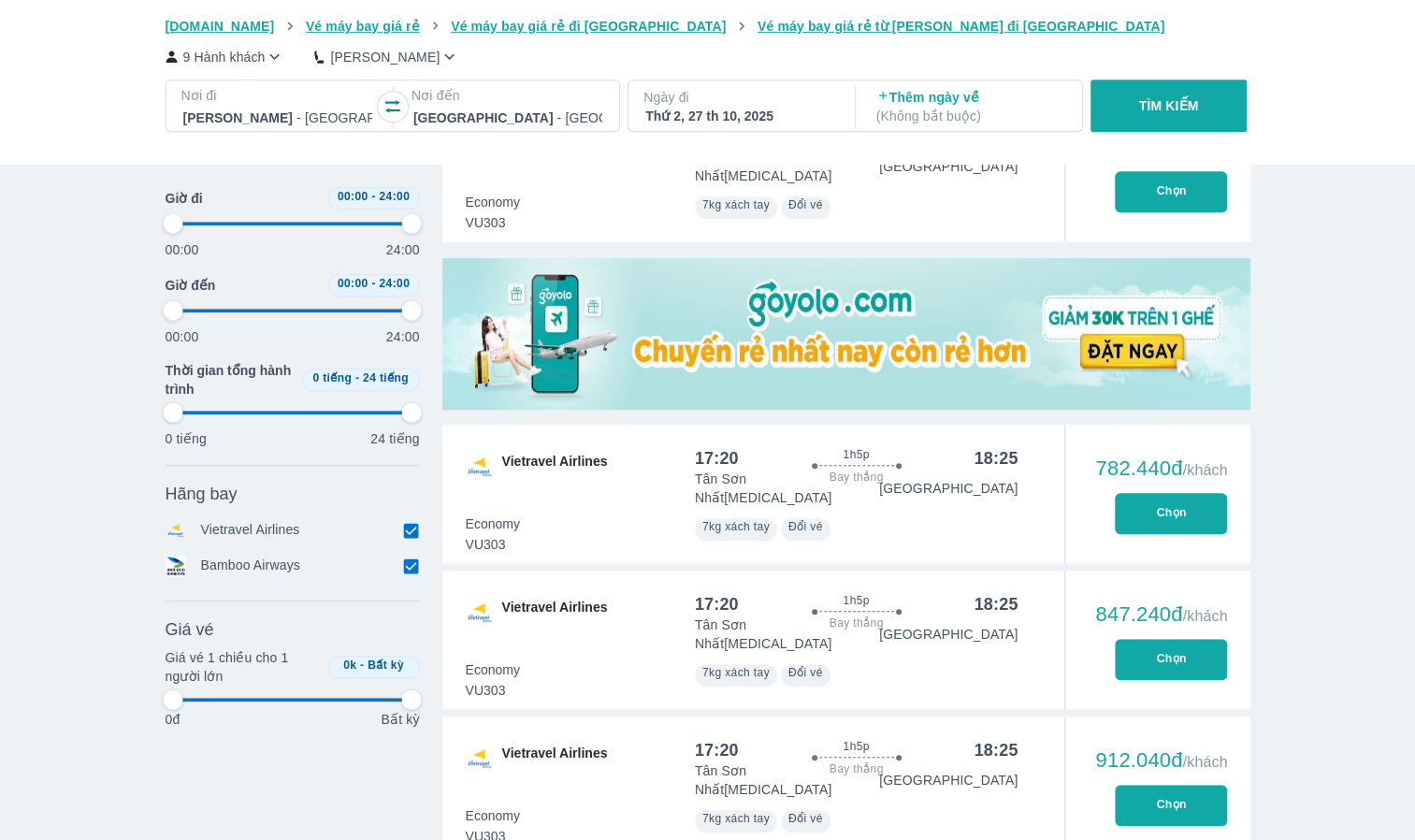
type input "97.9166666666667"
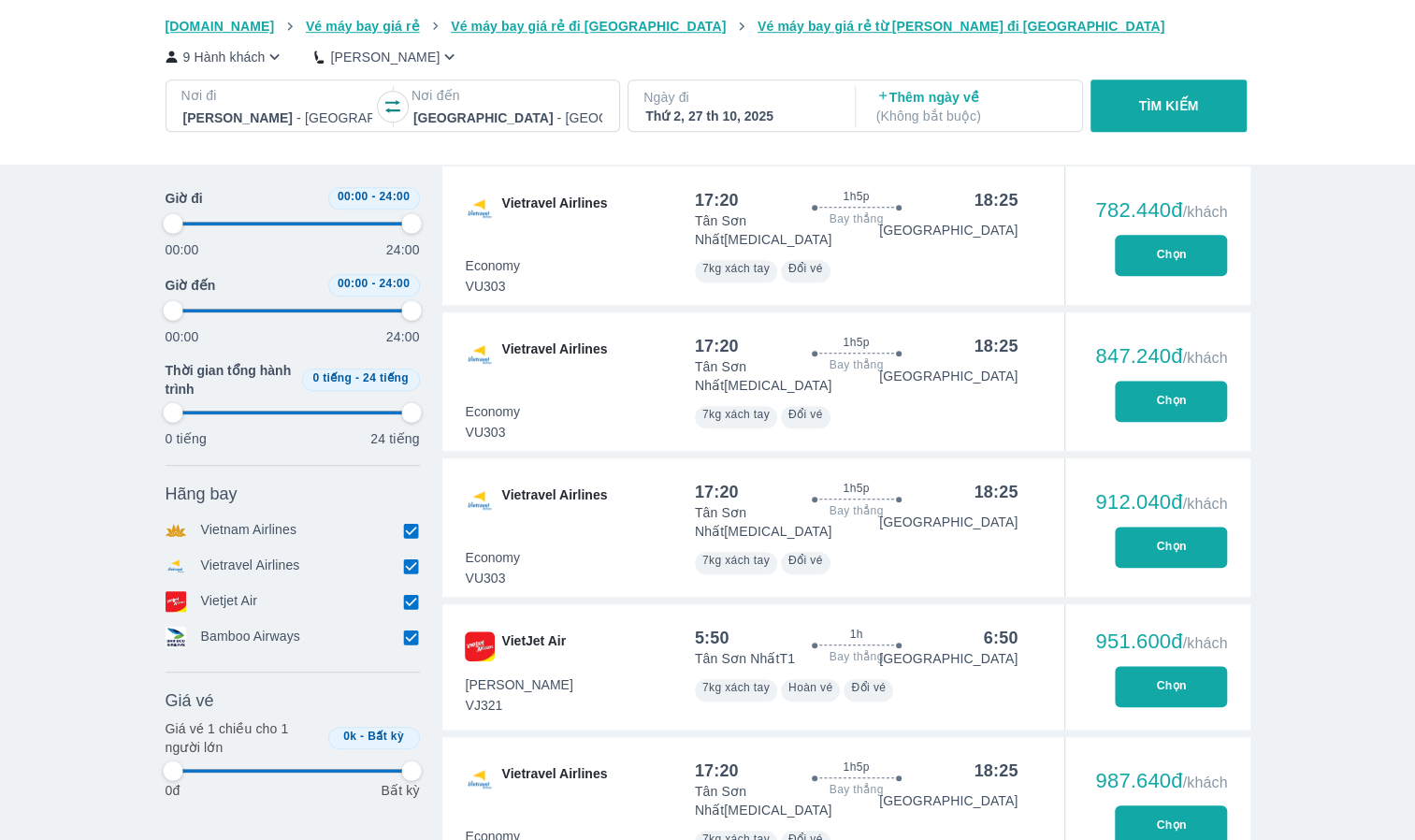
scroll to position [842, 0]
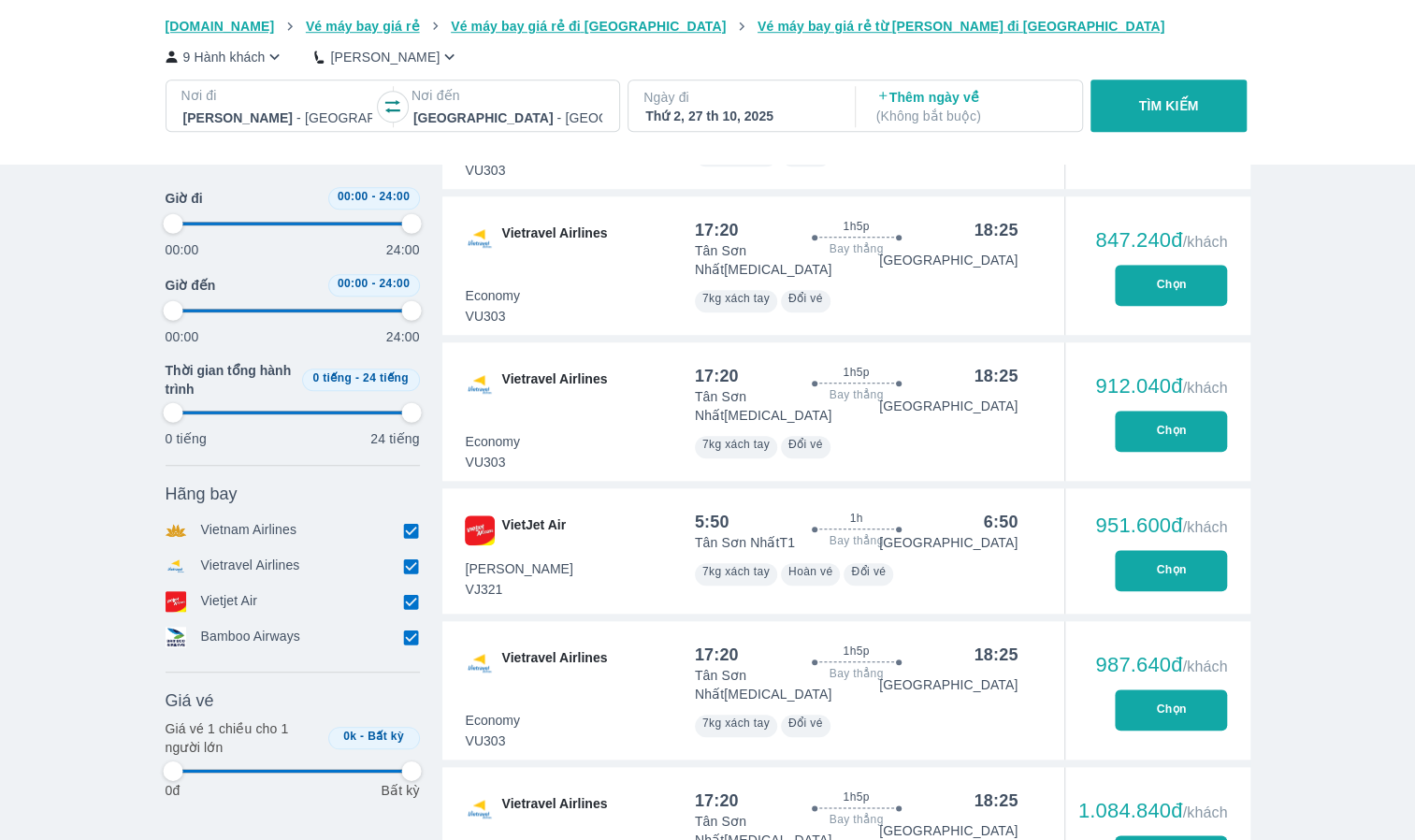
type input "97.9166666666667"
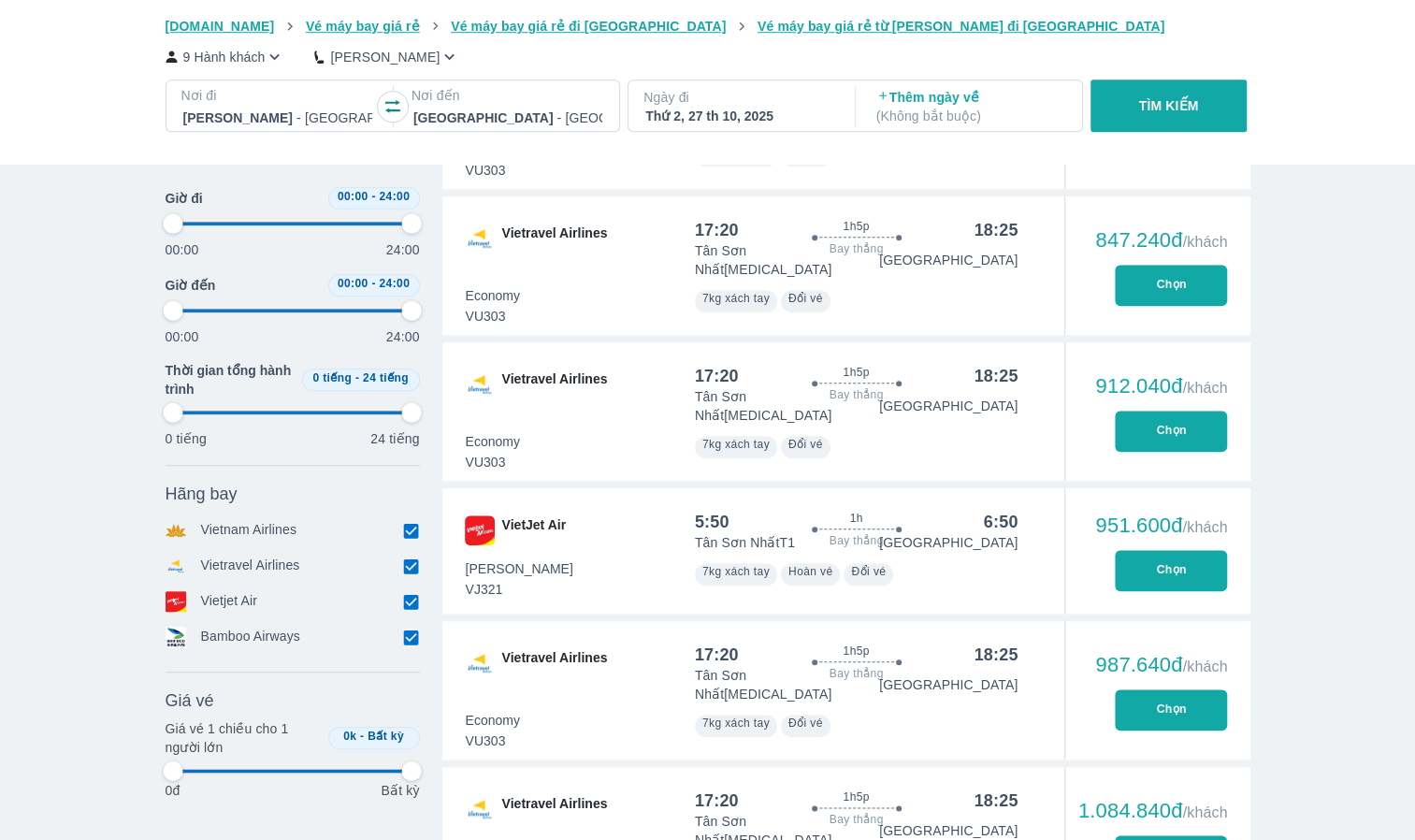
type input "97.9166666666667"
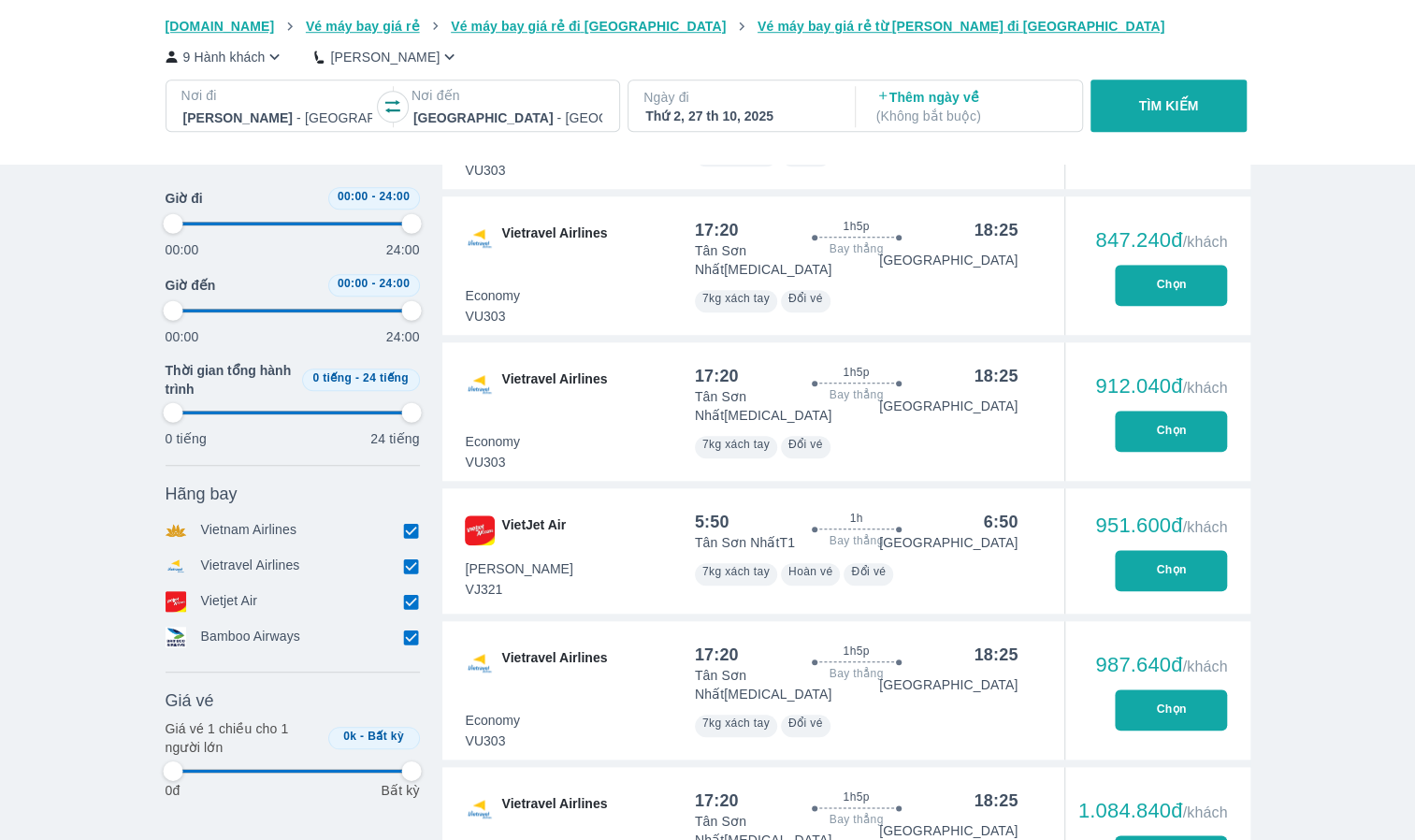
type input "97.9166666666667"
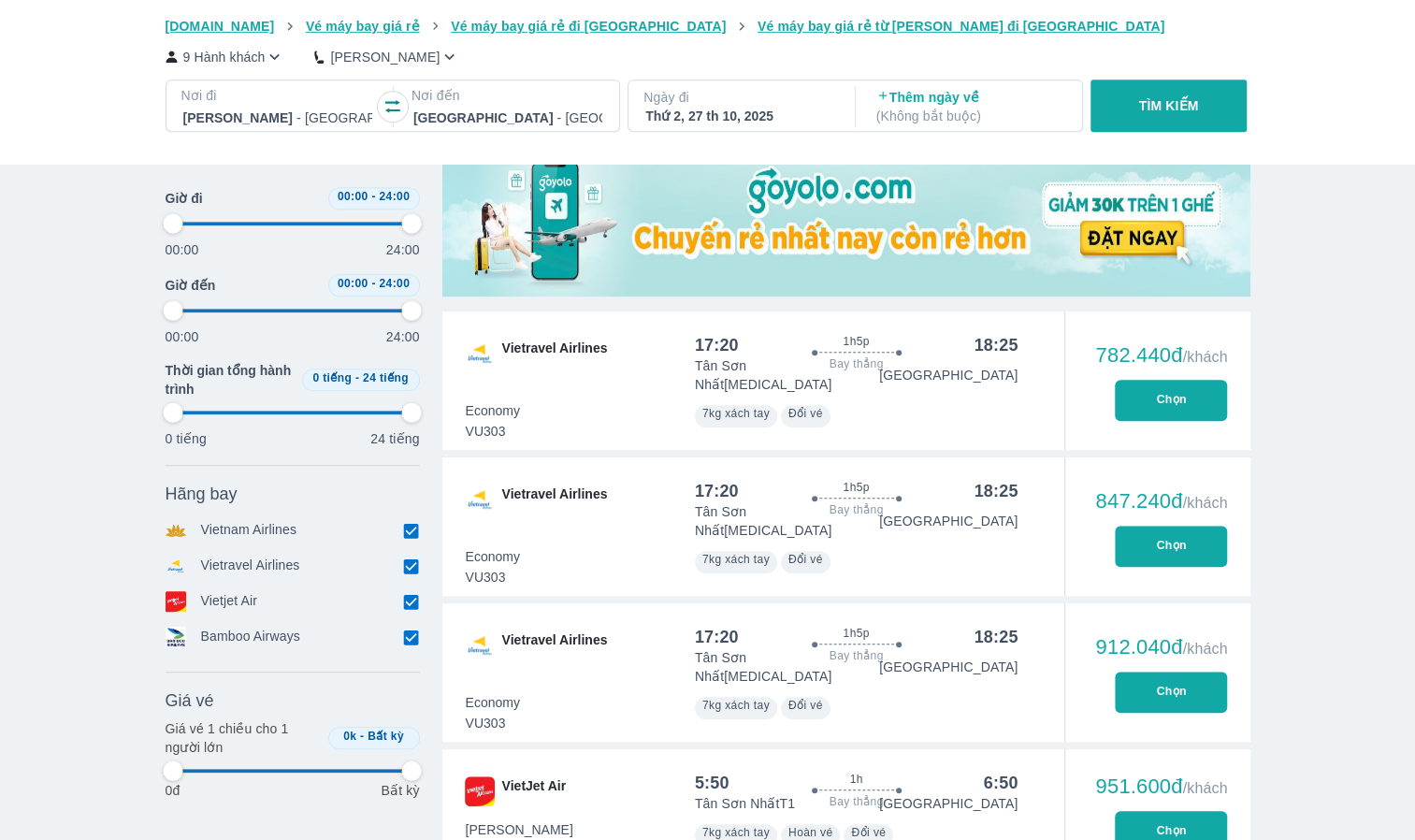
scroll to position [561, 0]
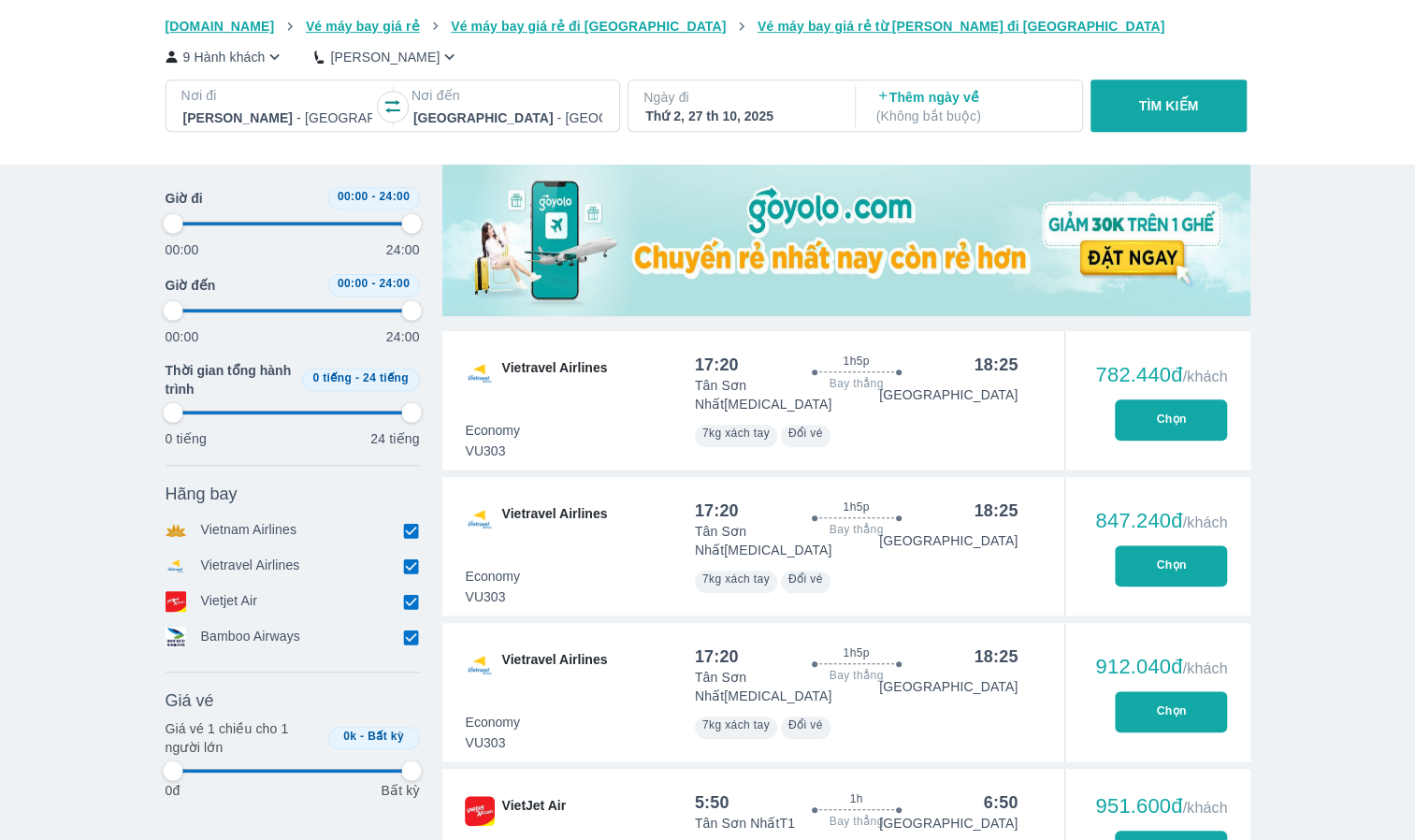
type input "97.9166666666667"
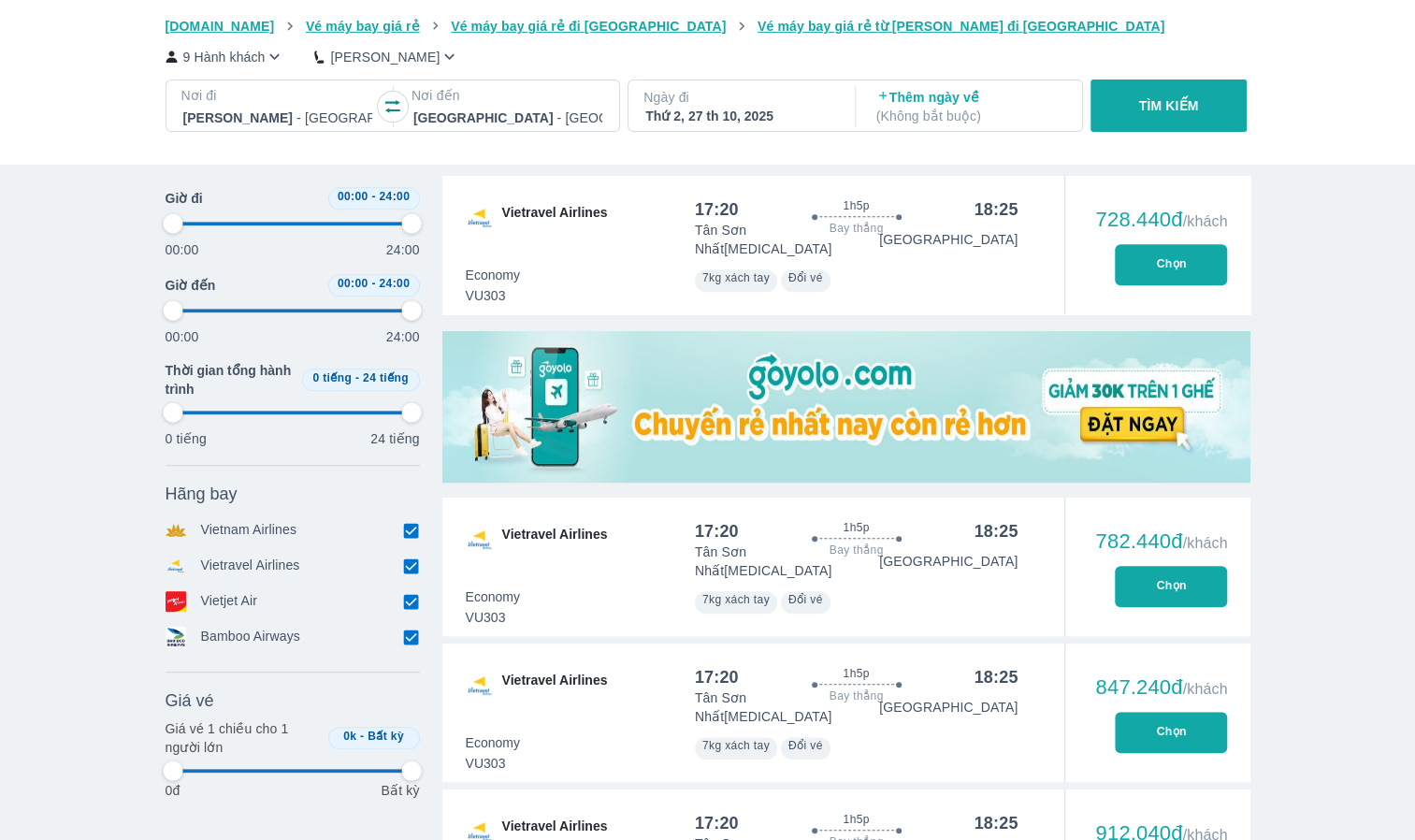
scroll to position [374, 0]
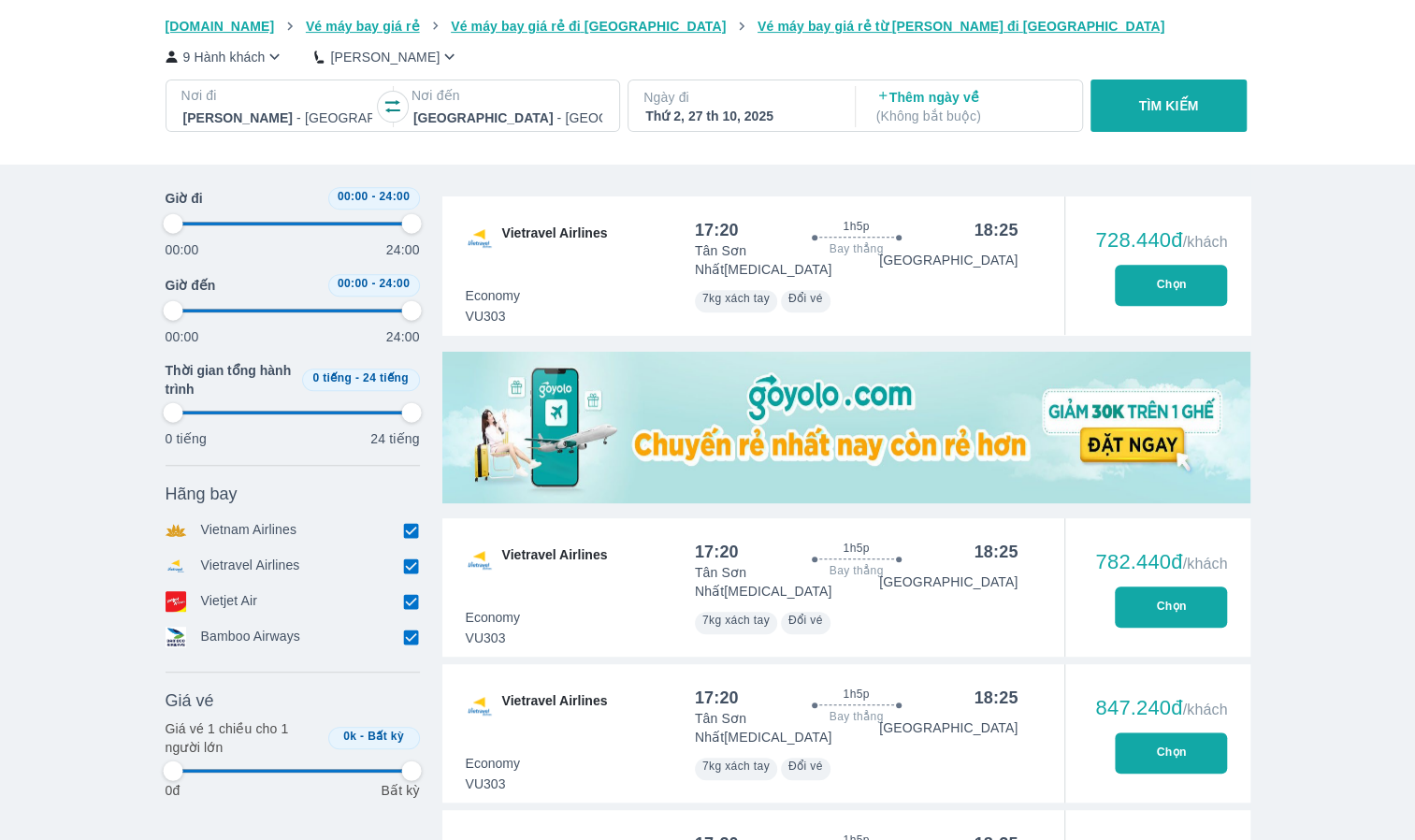
type input "97.9166666666667"
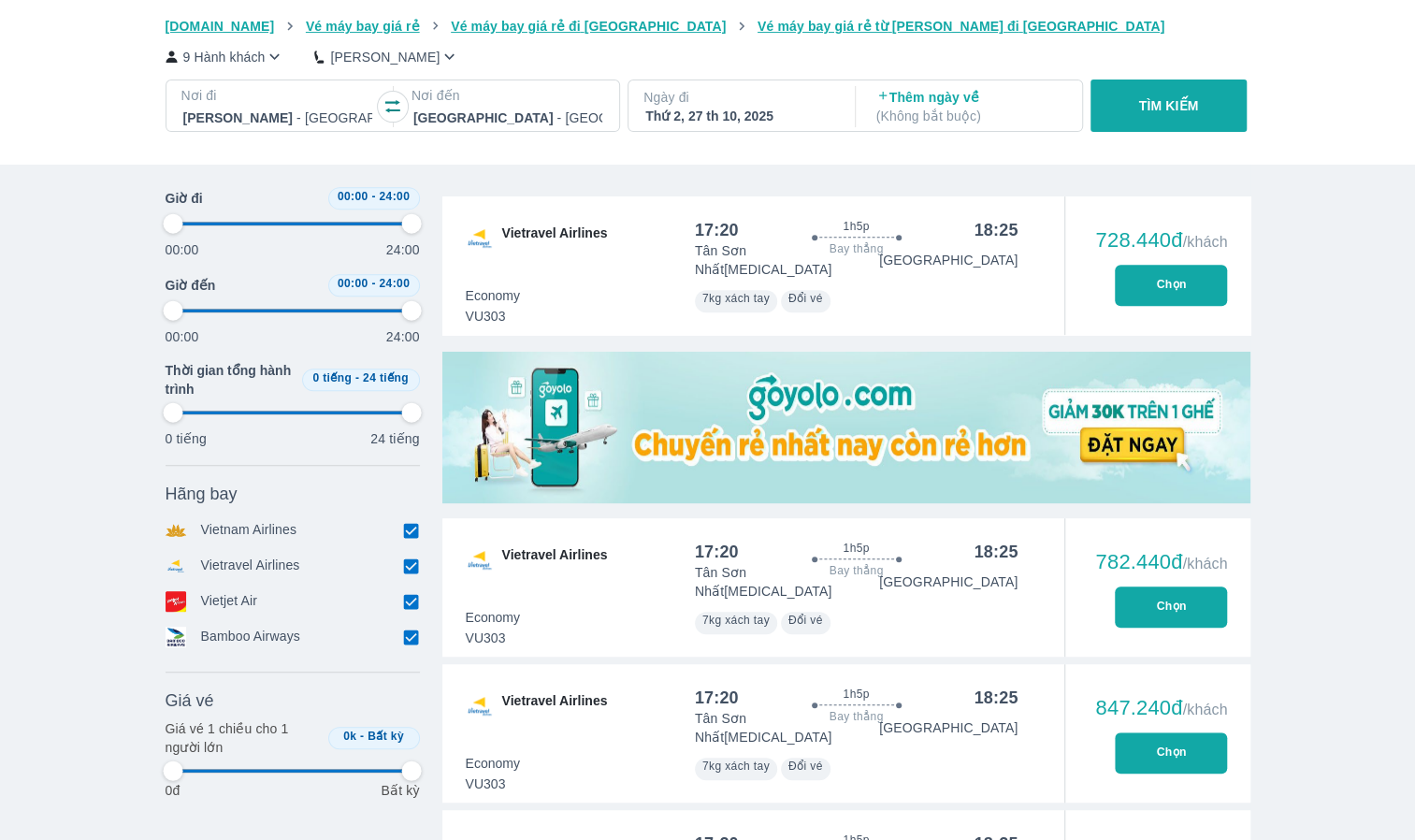
type input "97.9166666666667"
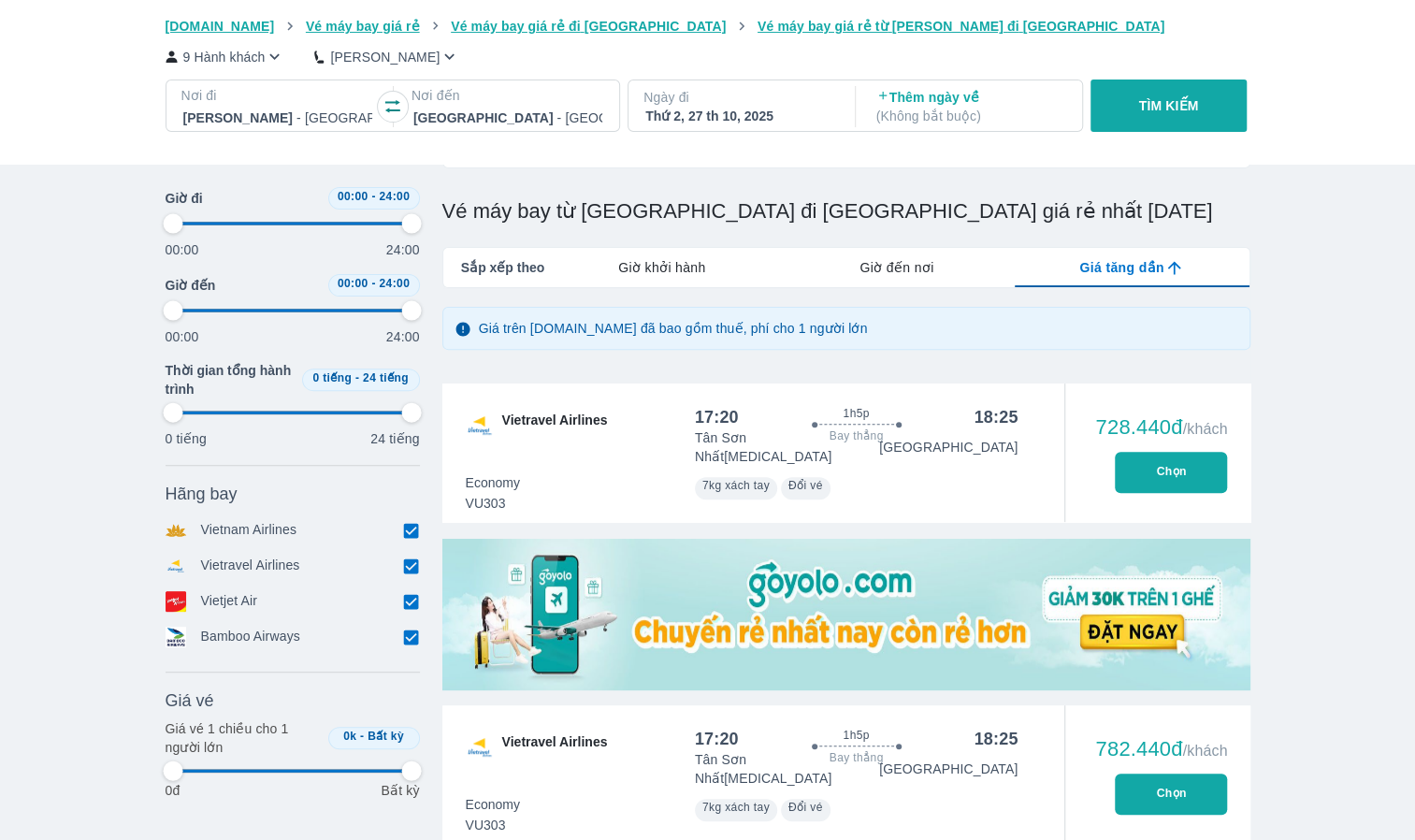
type input "97.9166666666667"
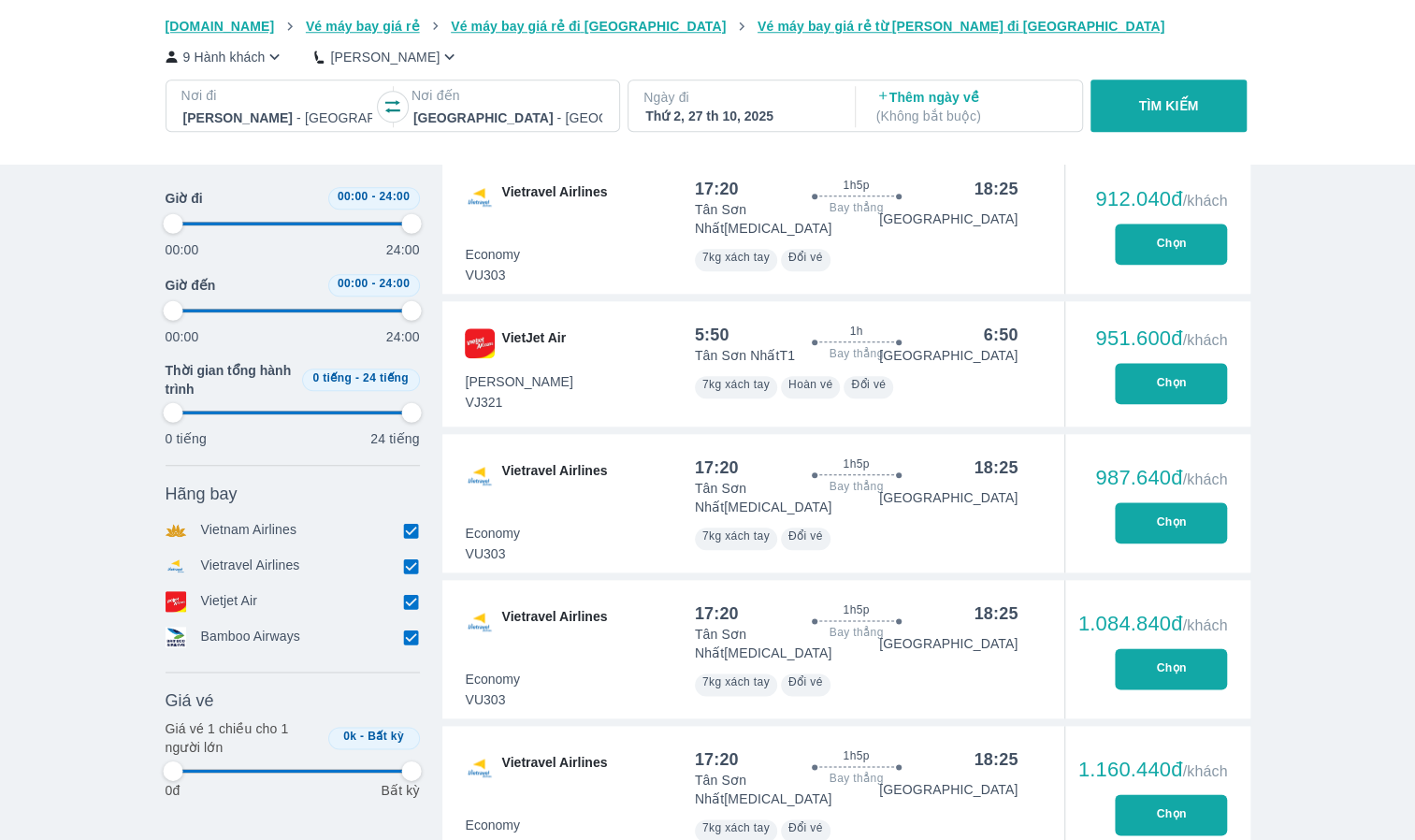
type input "97.9166666666667"
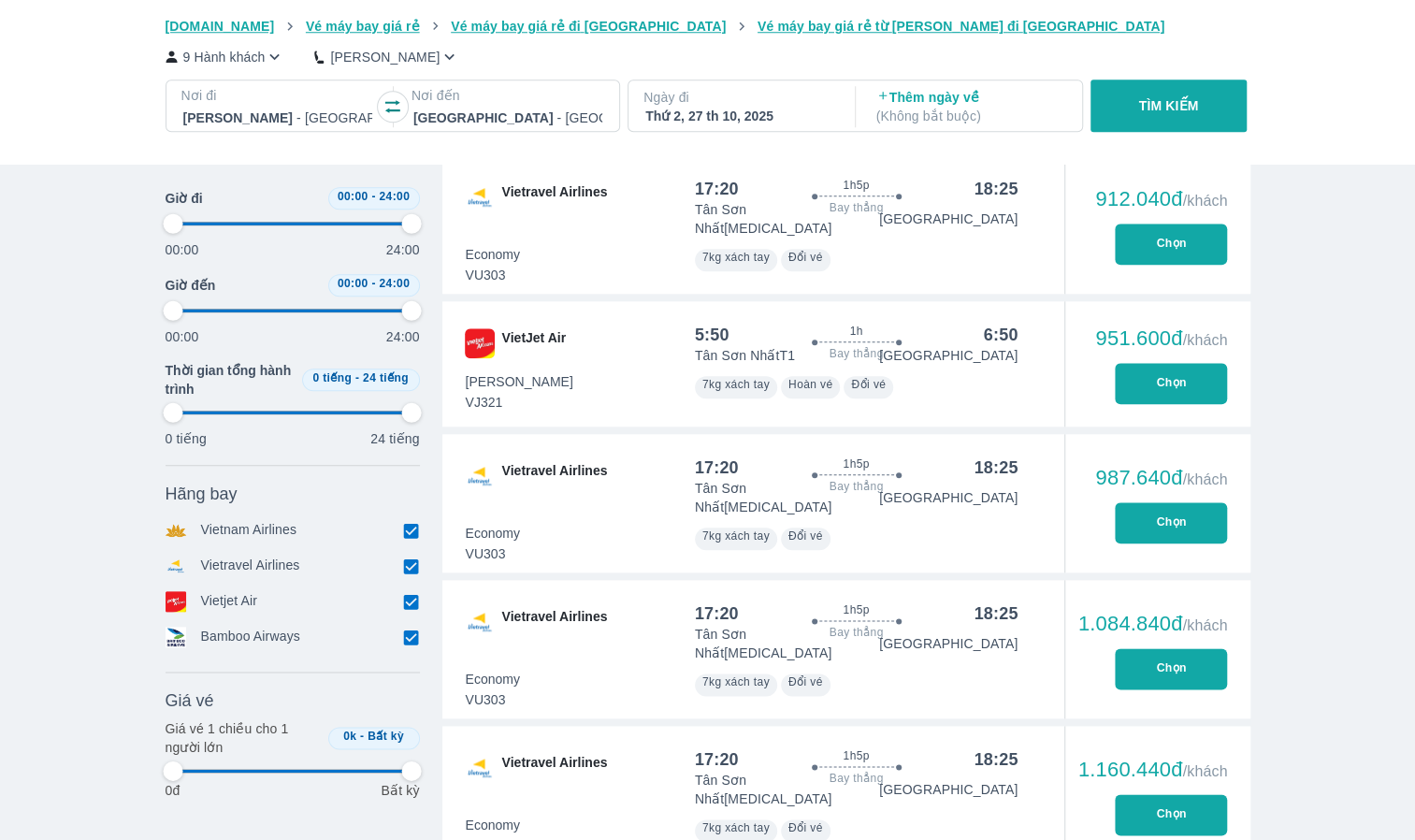
type input "97.9166666666667"
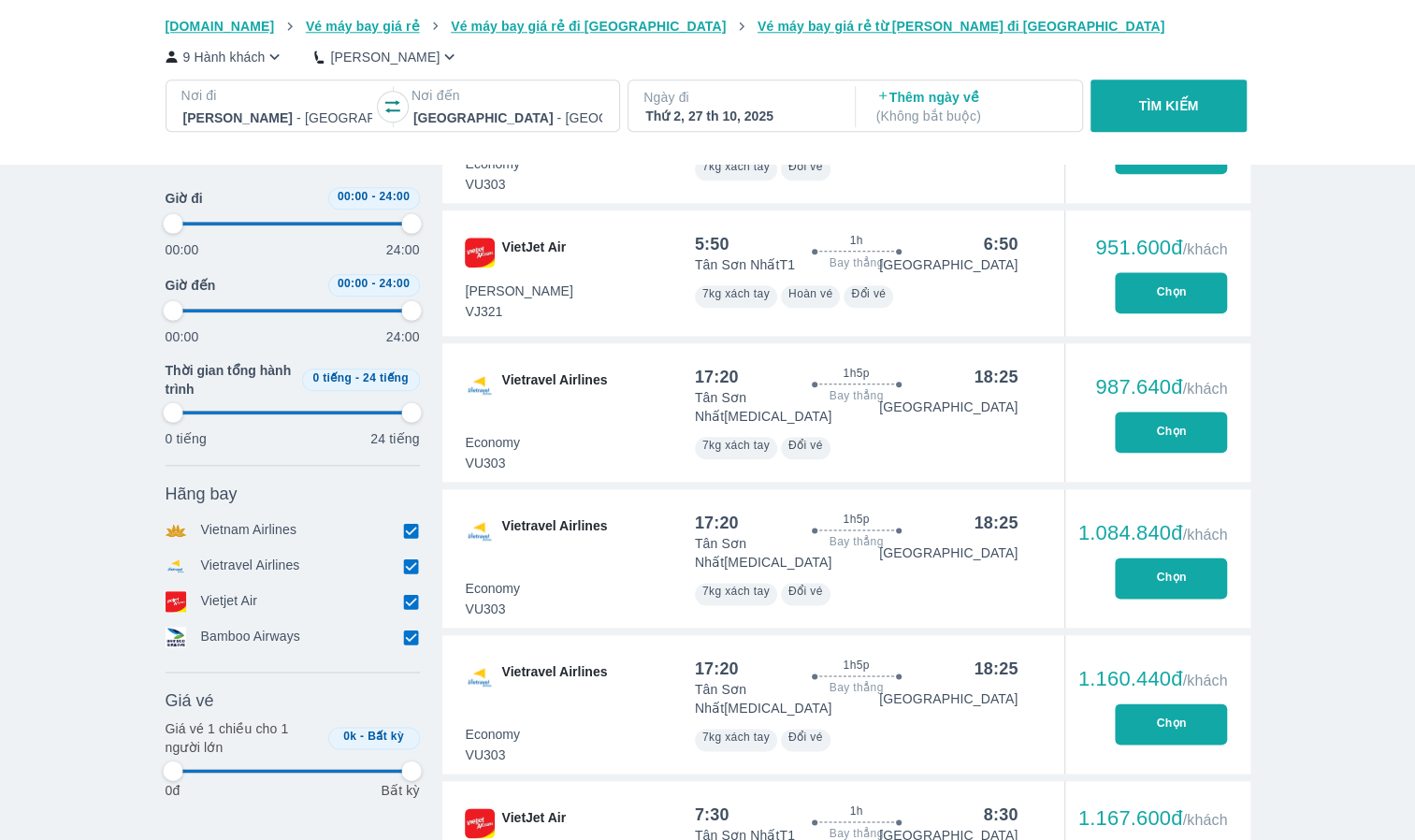
type input "97.9166666666667"
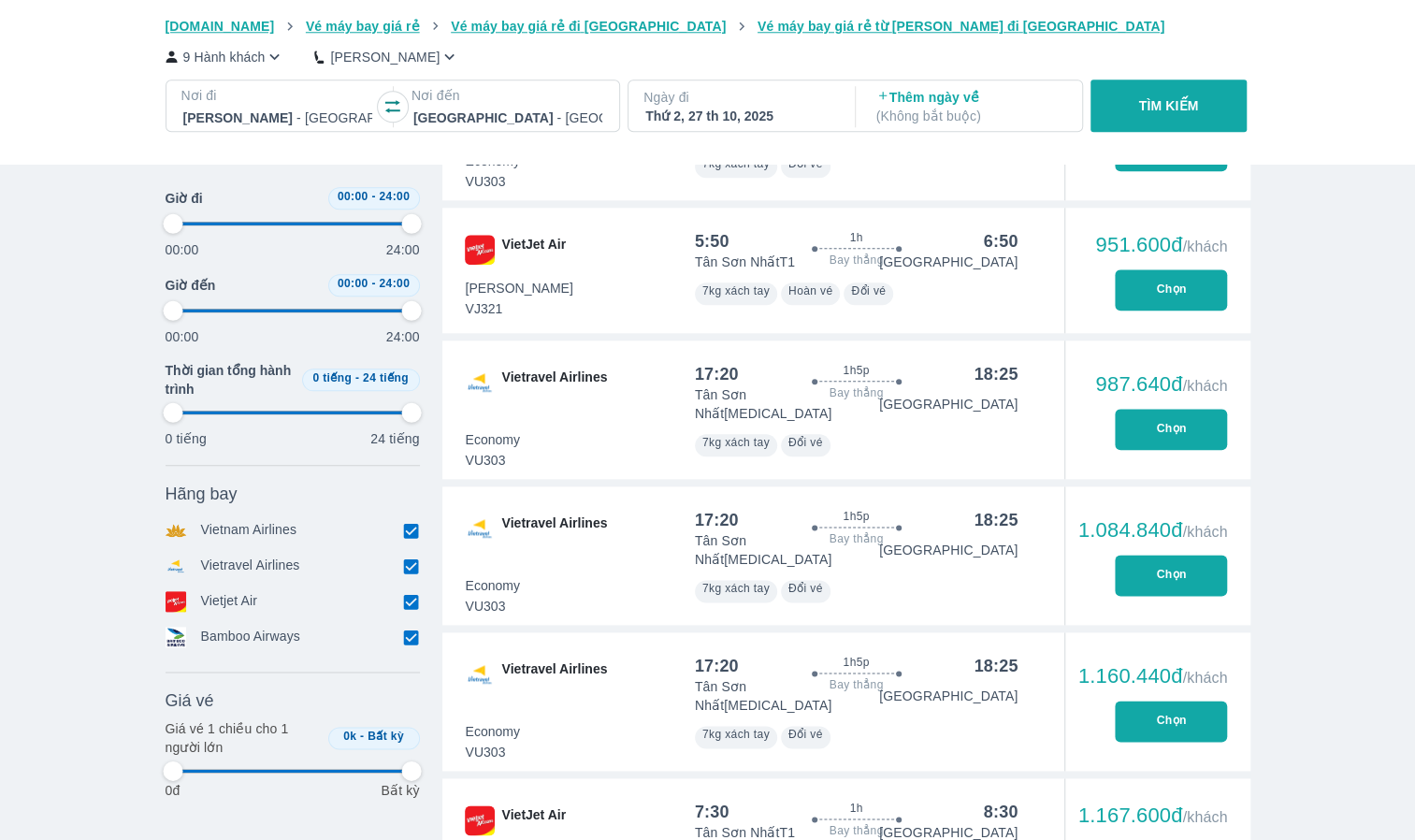
type input "97.9166666666667"
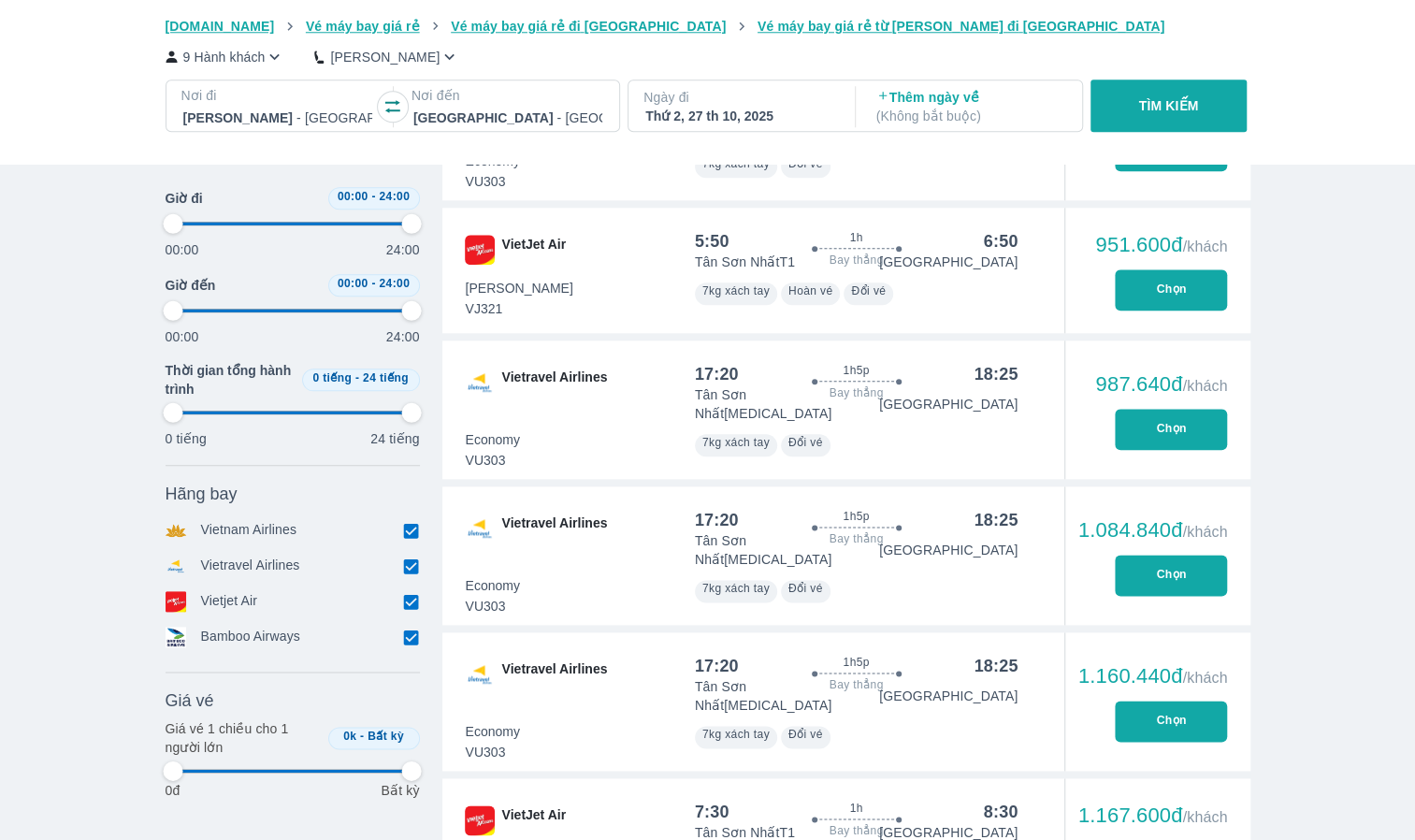
type input "97.9166666666667"
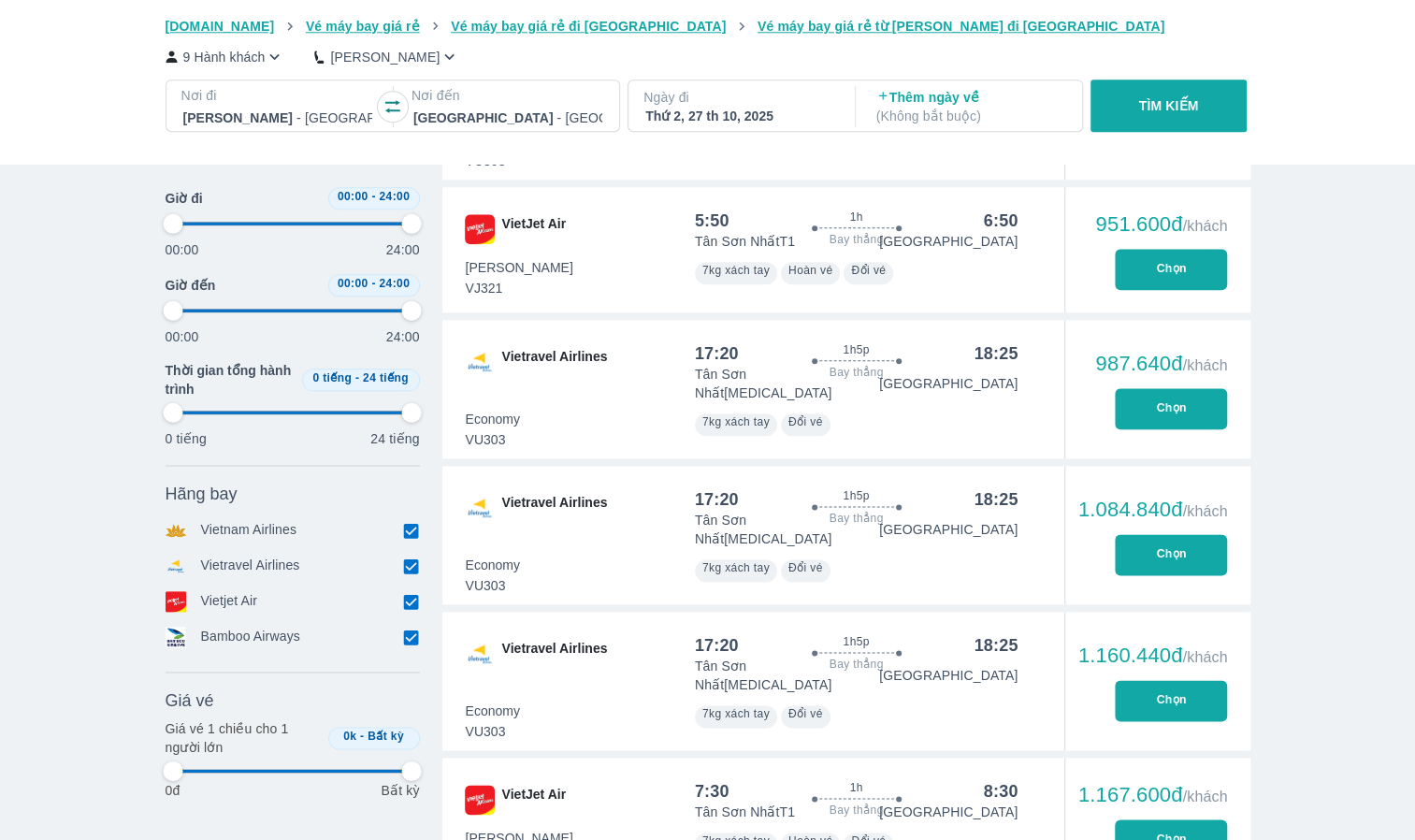
scroll to position [1215, 0]
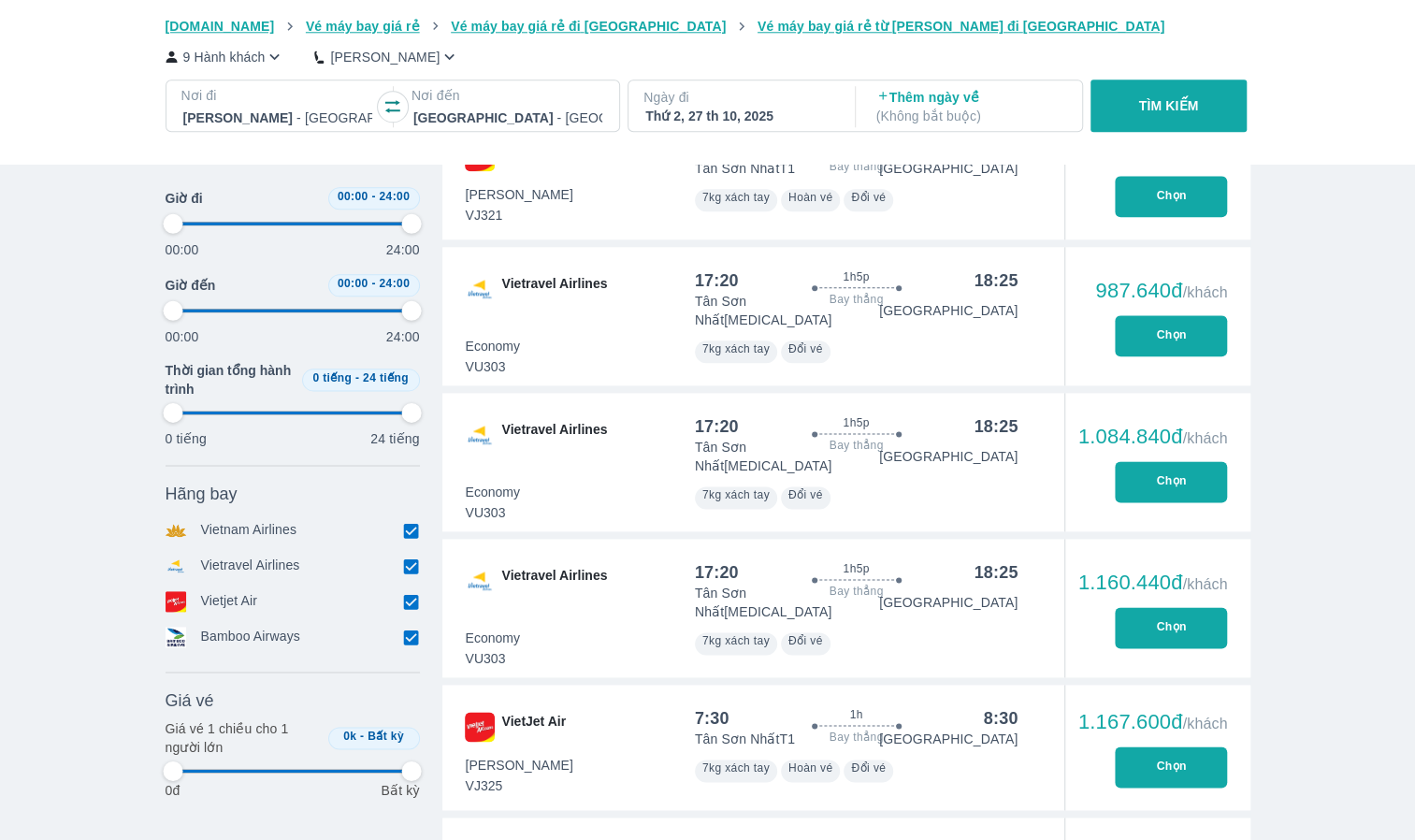
type input "97.9166666666667"
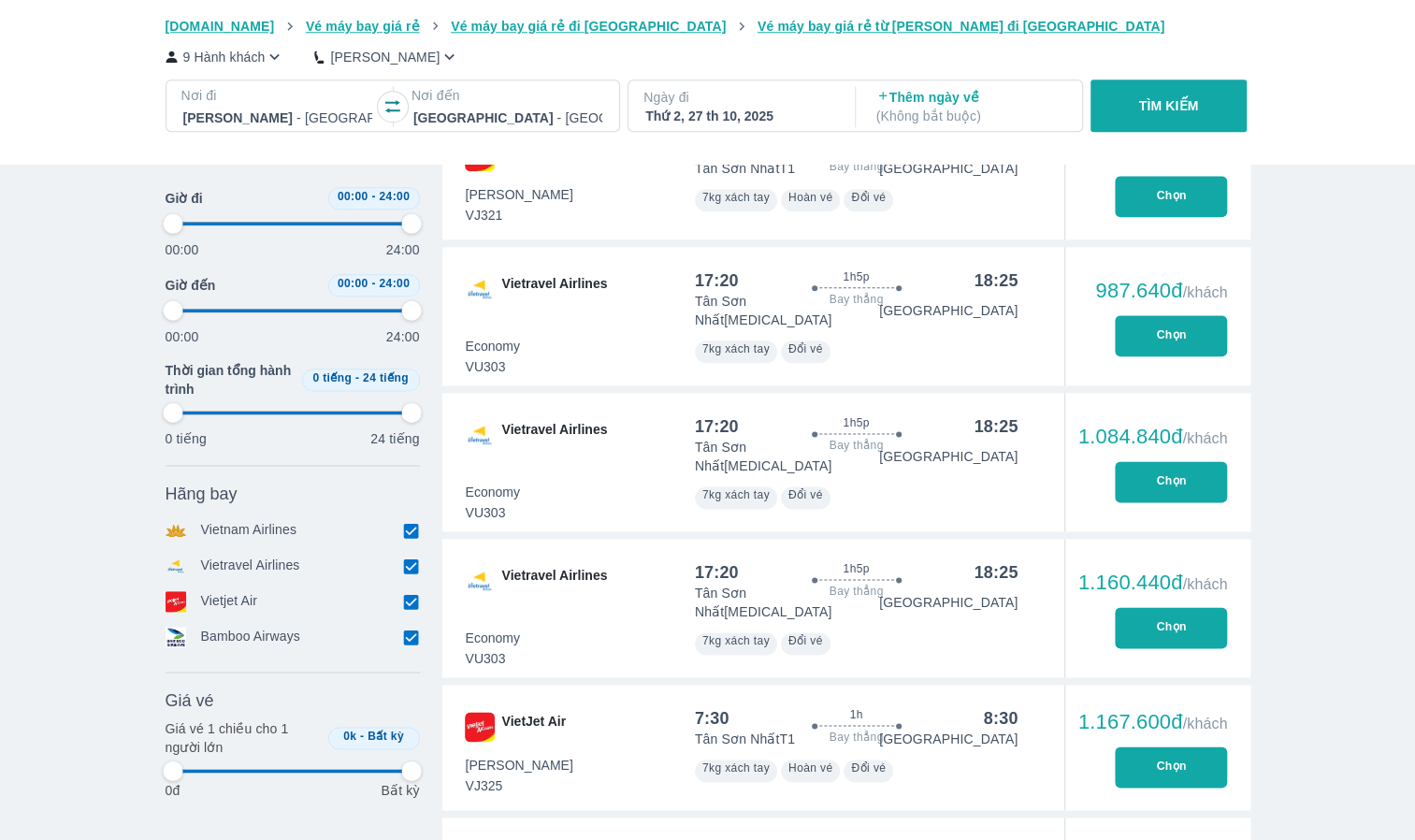
type input "97.9166666666667"
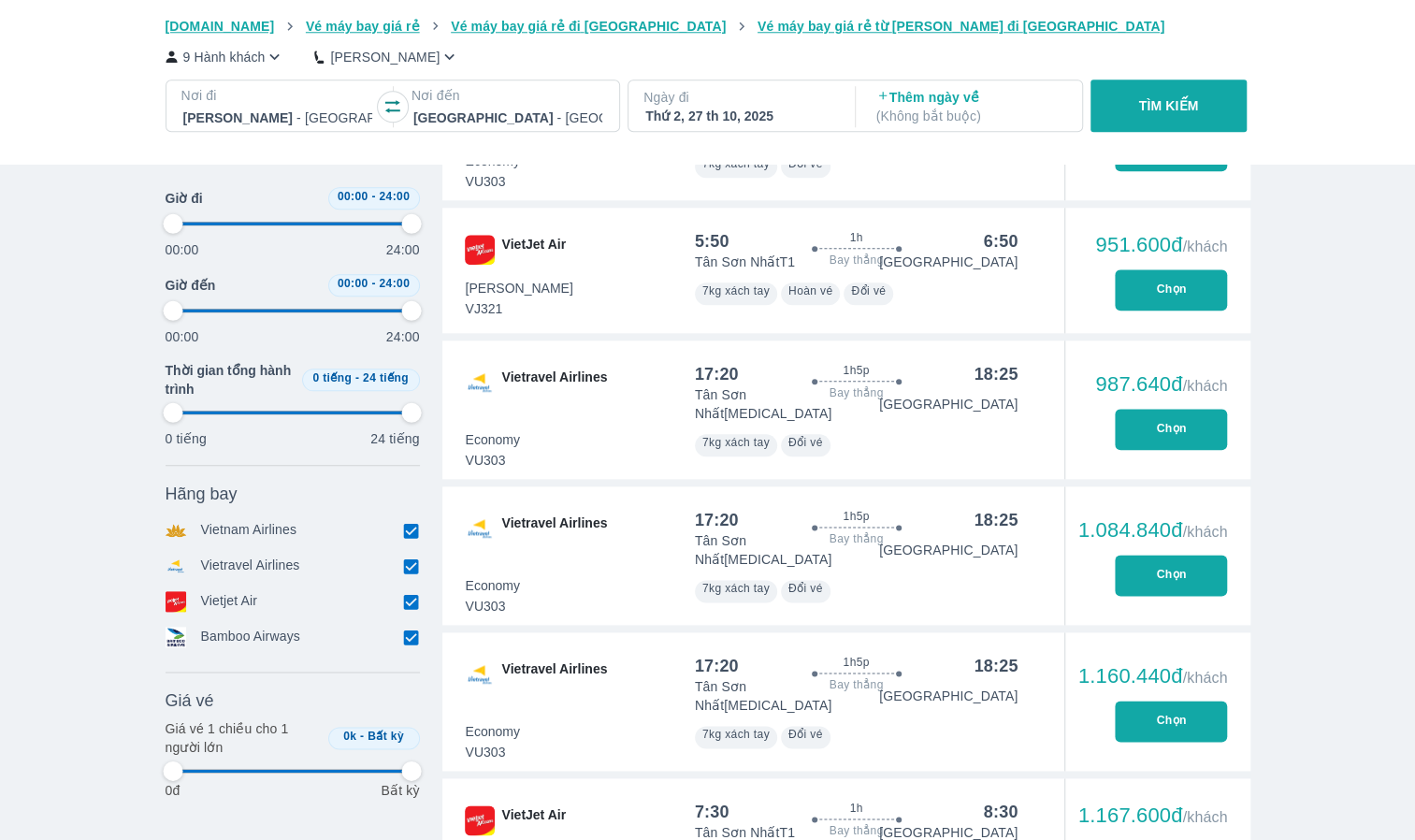
type input "97.9166666666667"
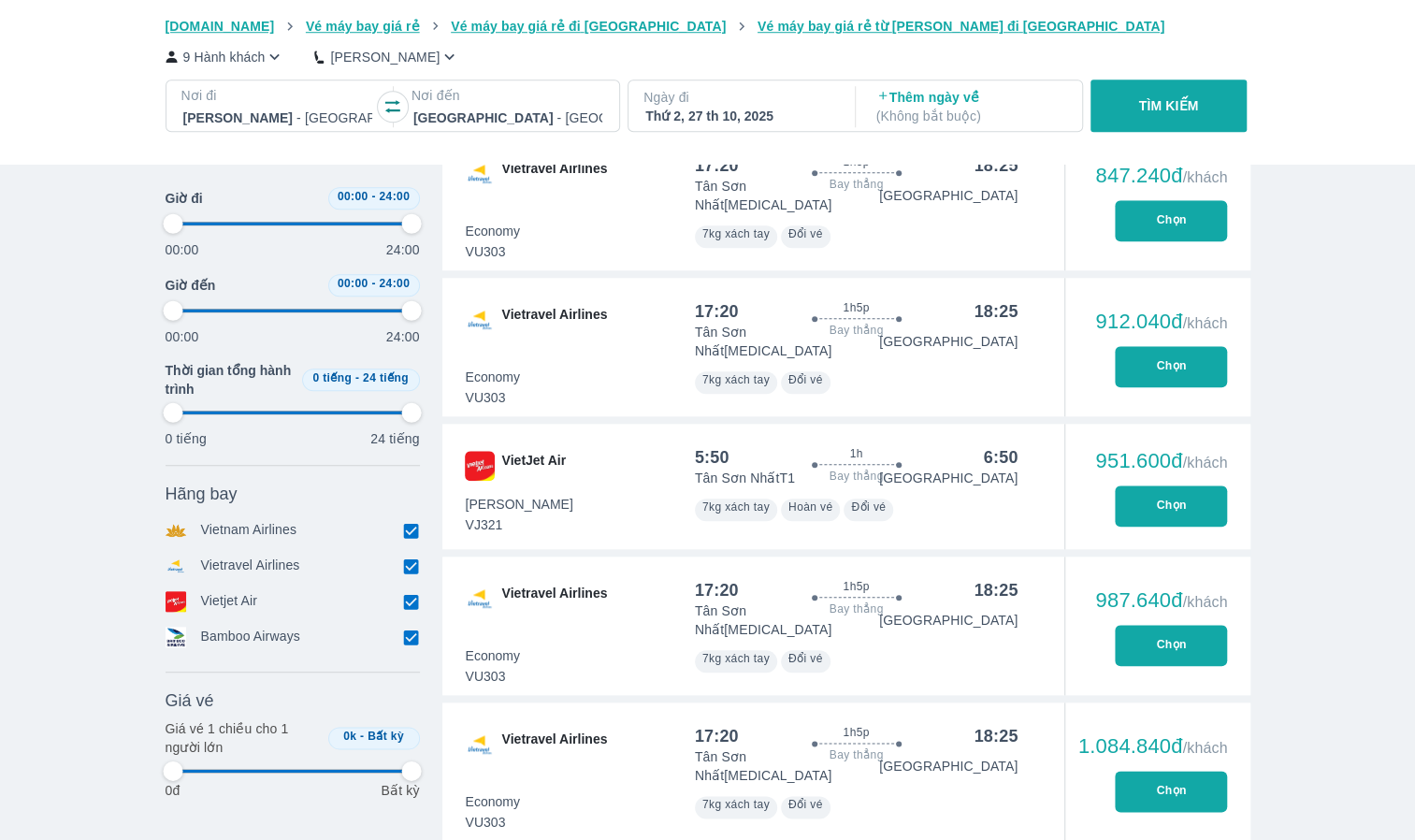
type input "97.9166666666667"
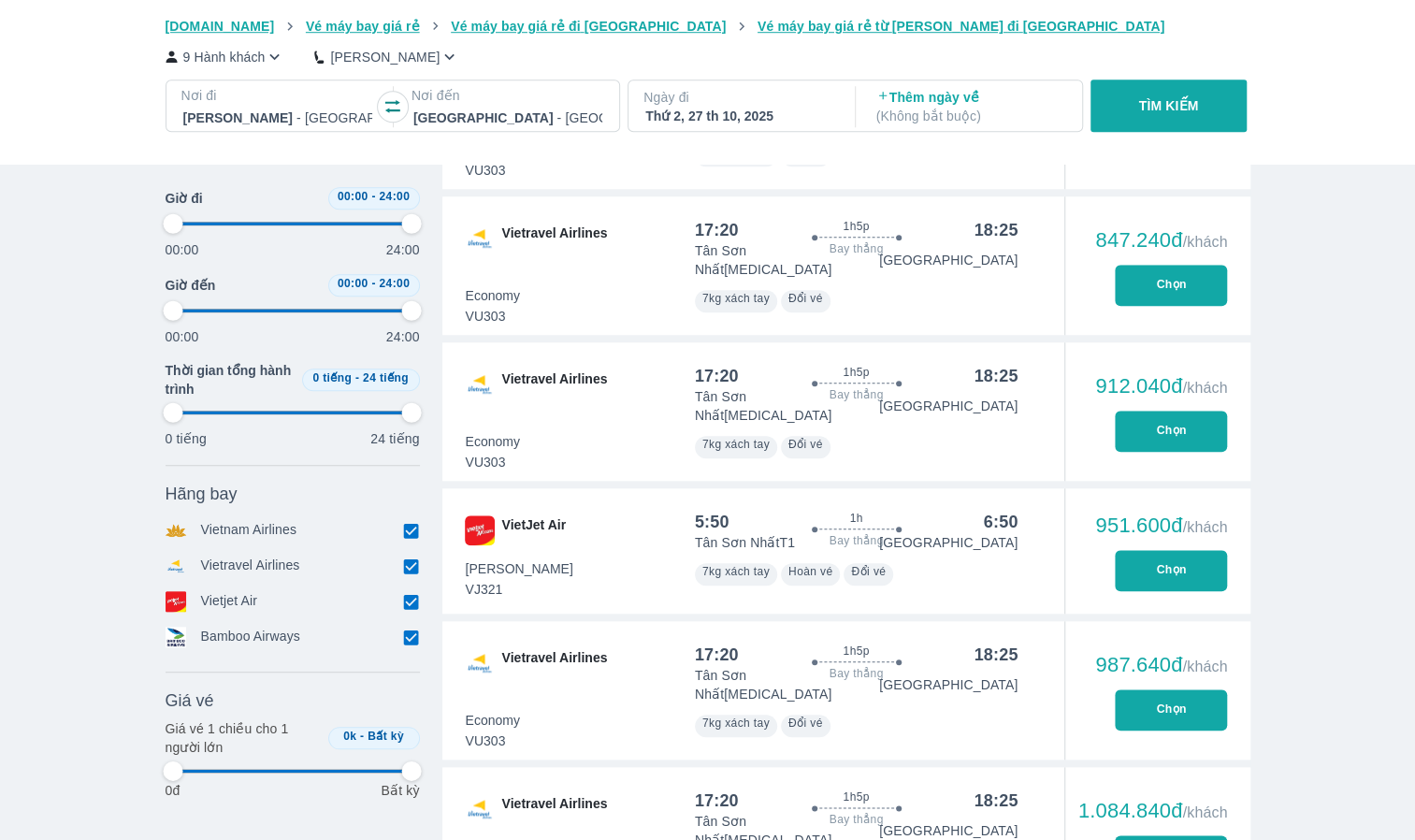
type input "97.9166666666667"
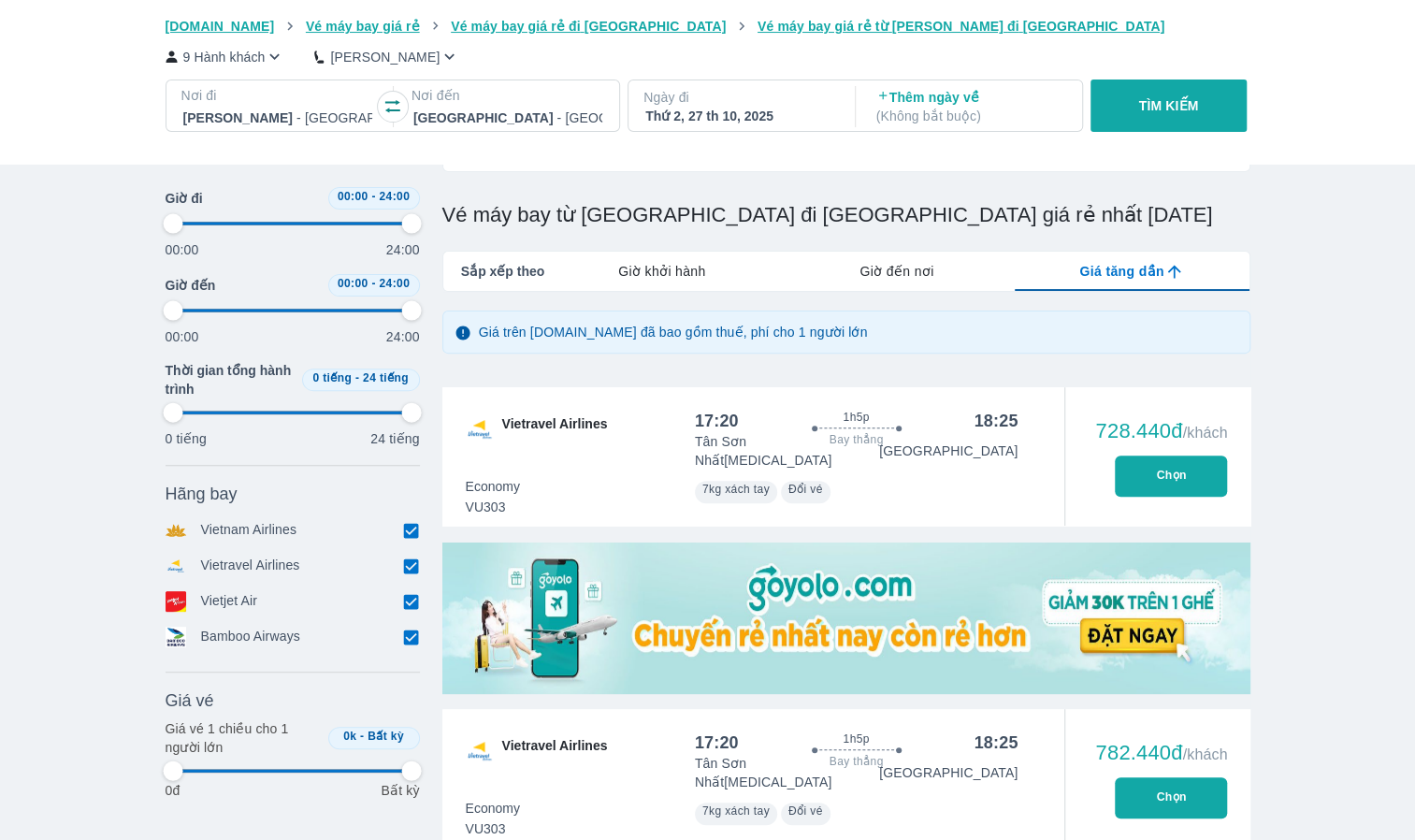
type input "97.9166666666667"
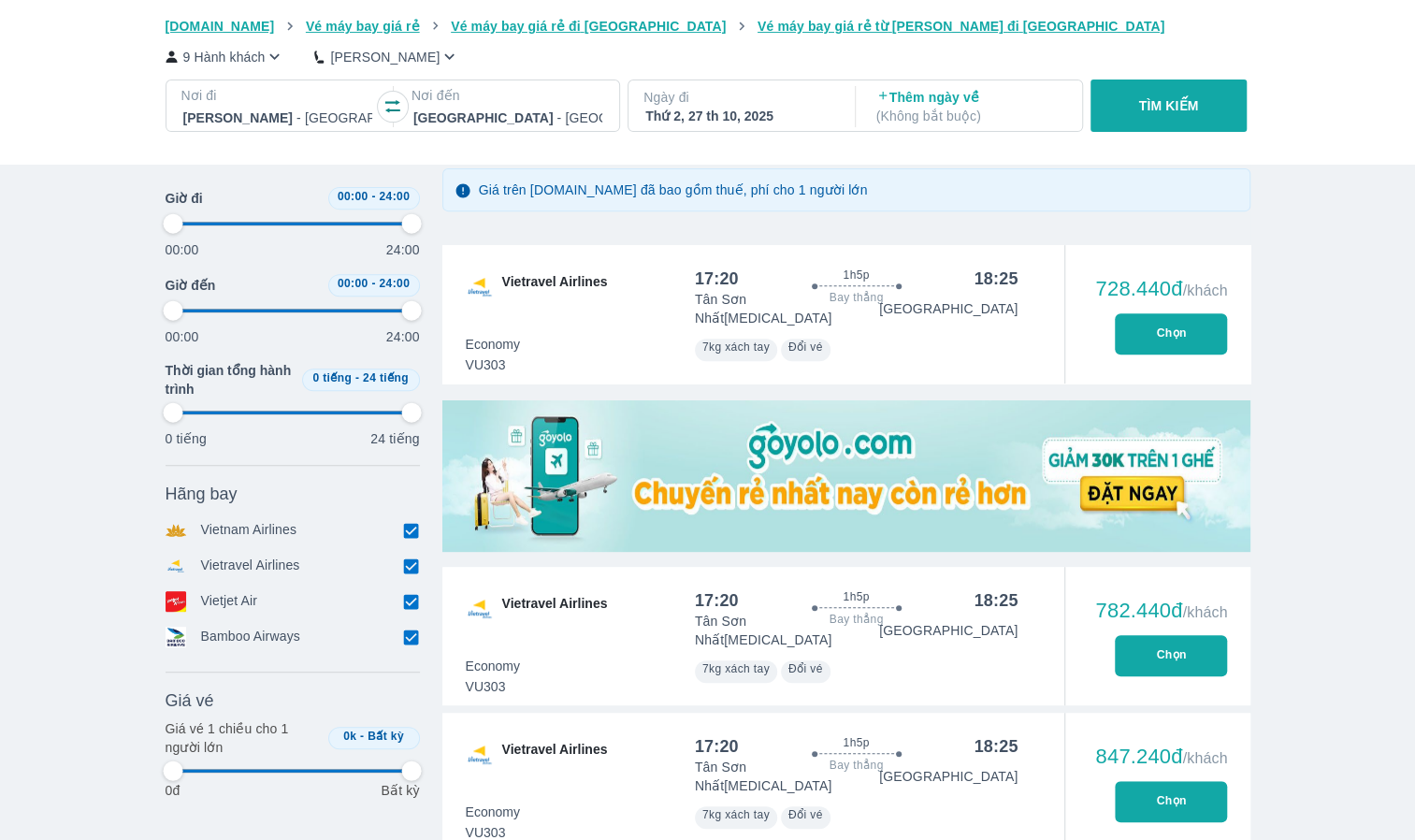
scroll to position [374, 0]
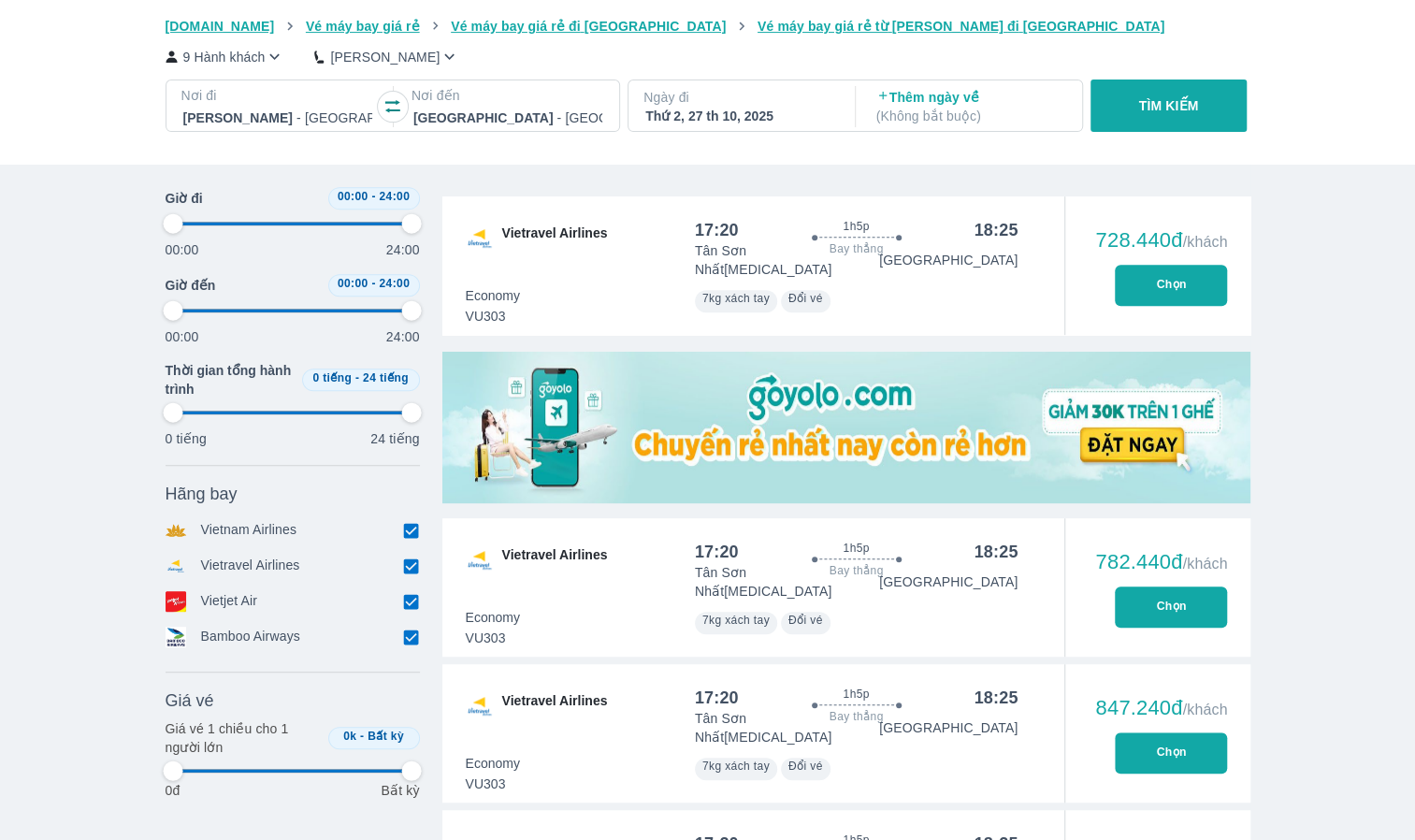
type input "97.9166666666667"
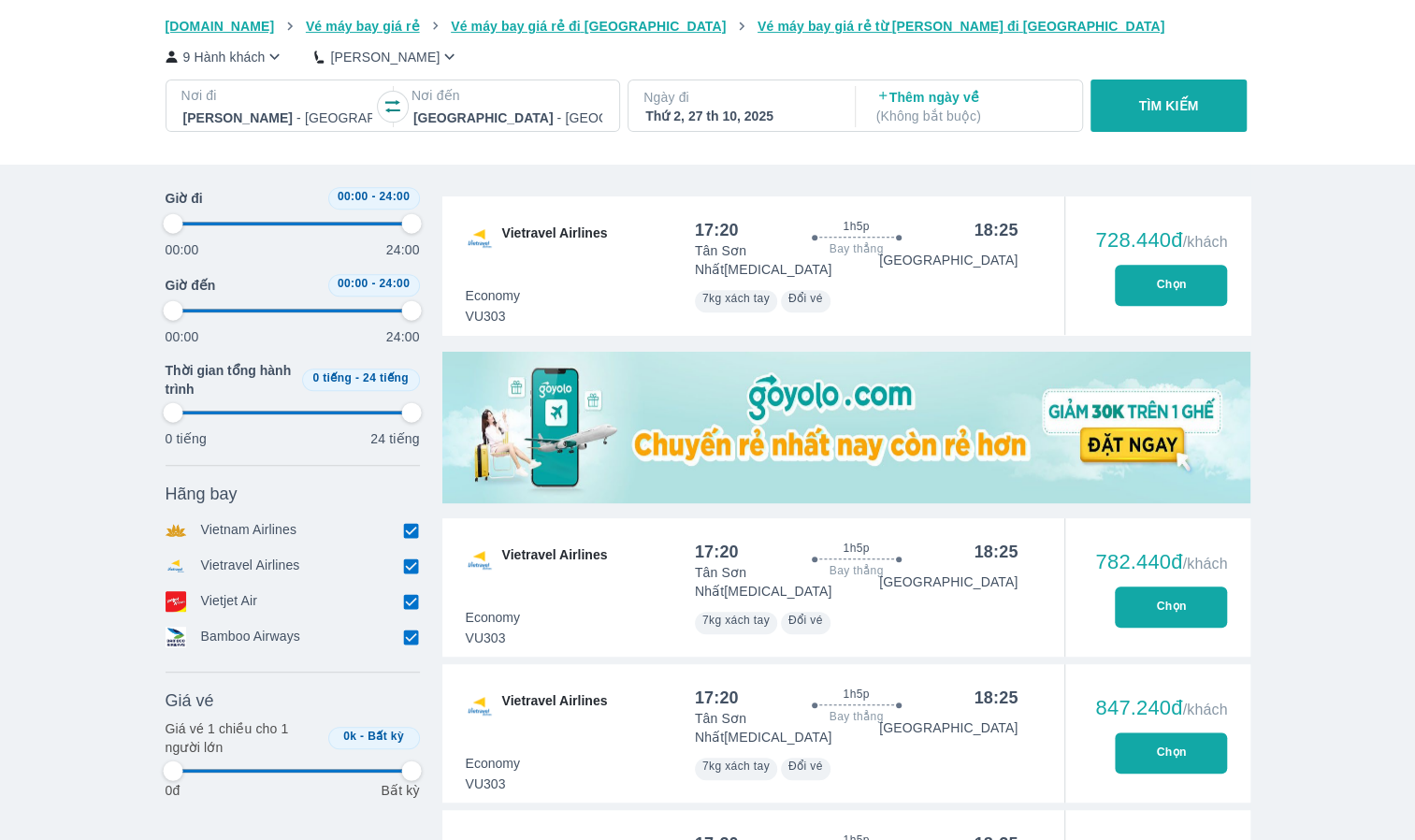
type input "97.9166666666667"
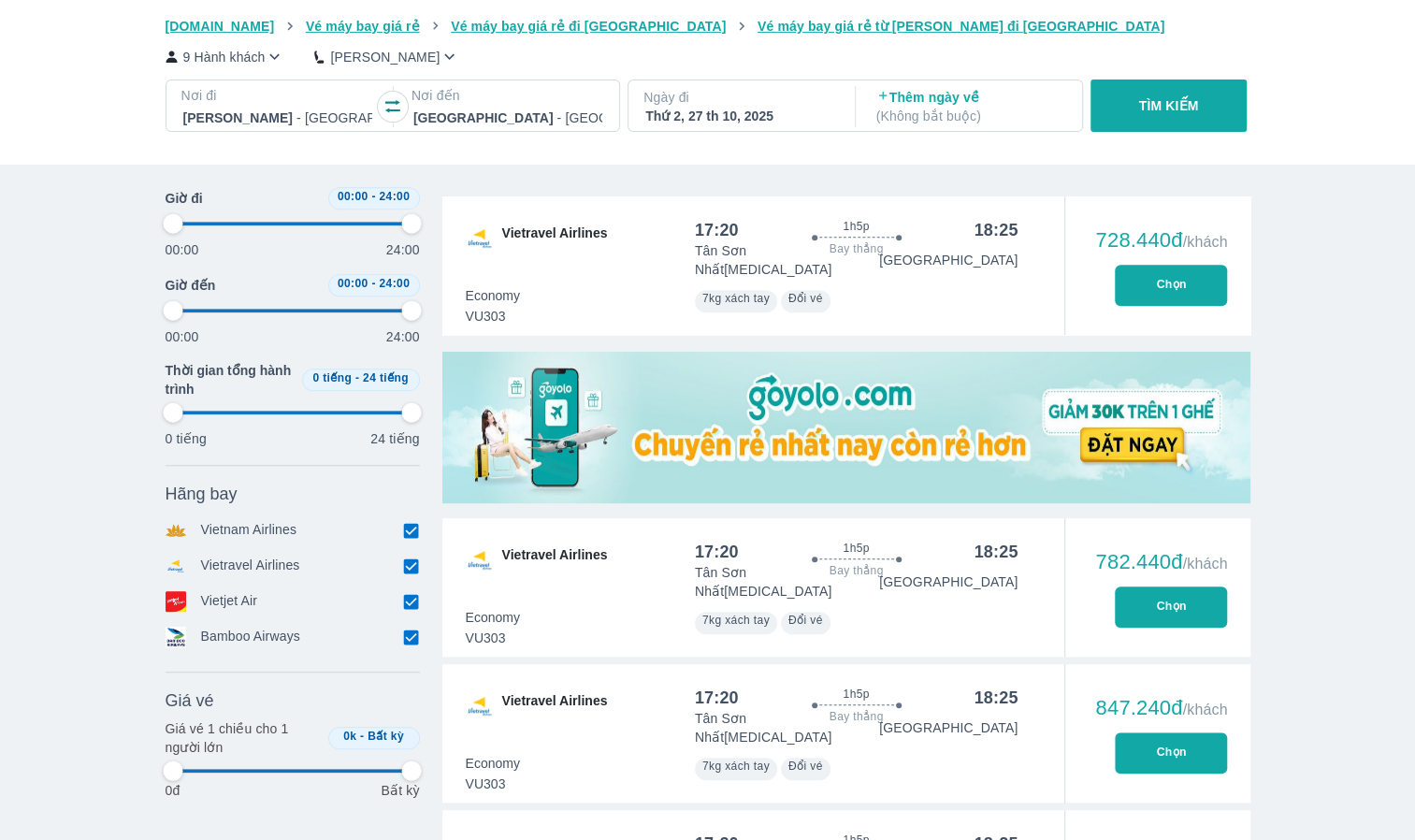
type input "97.9166666666667"
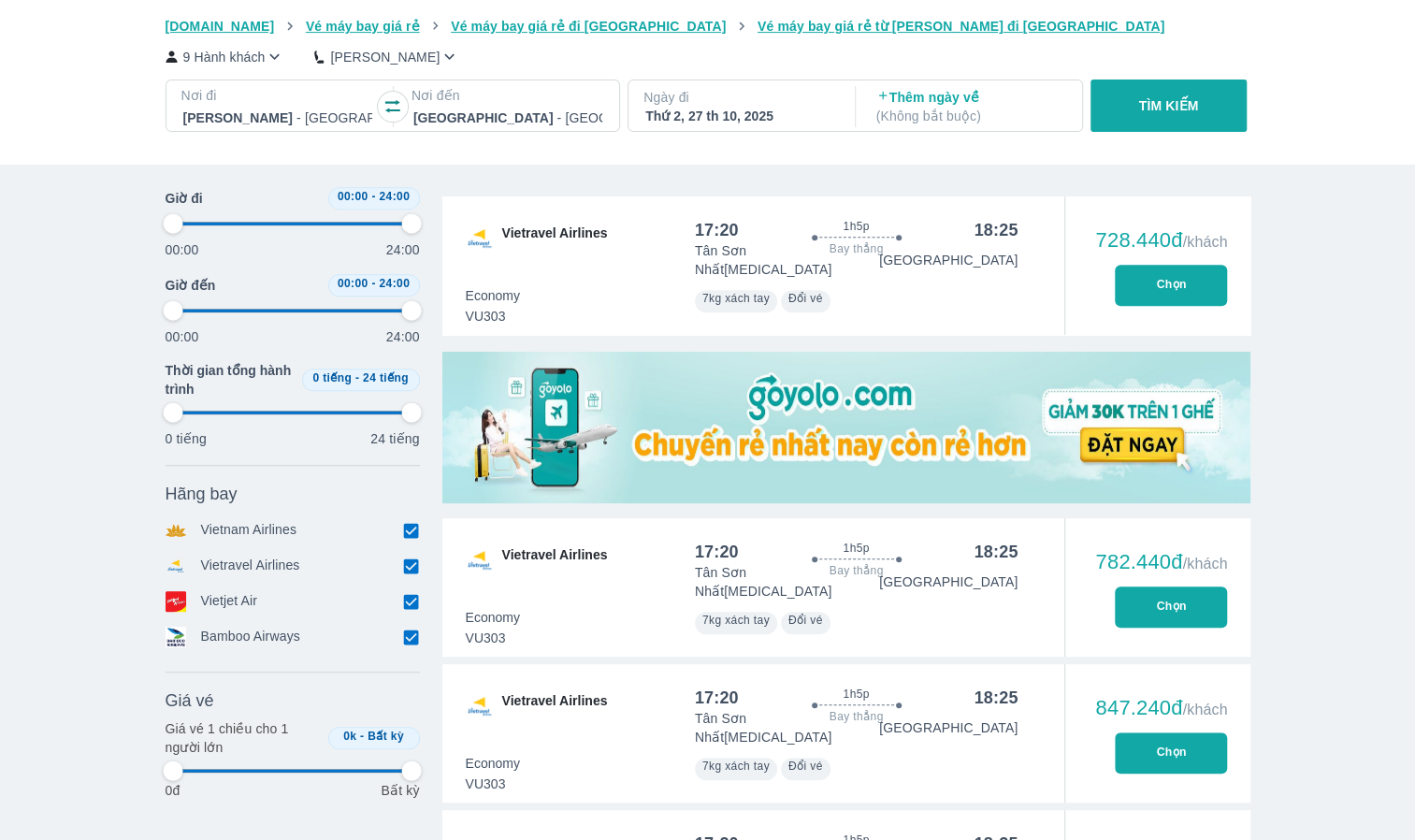
type input "97.9166666666667"
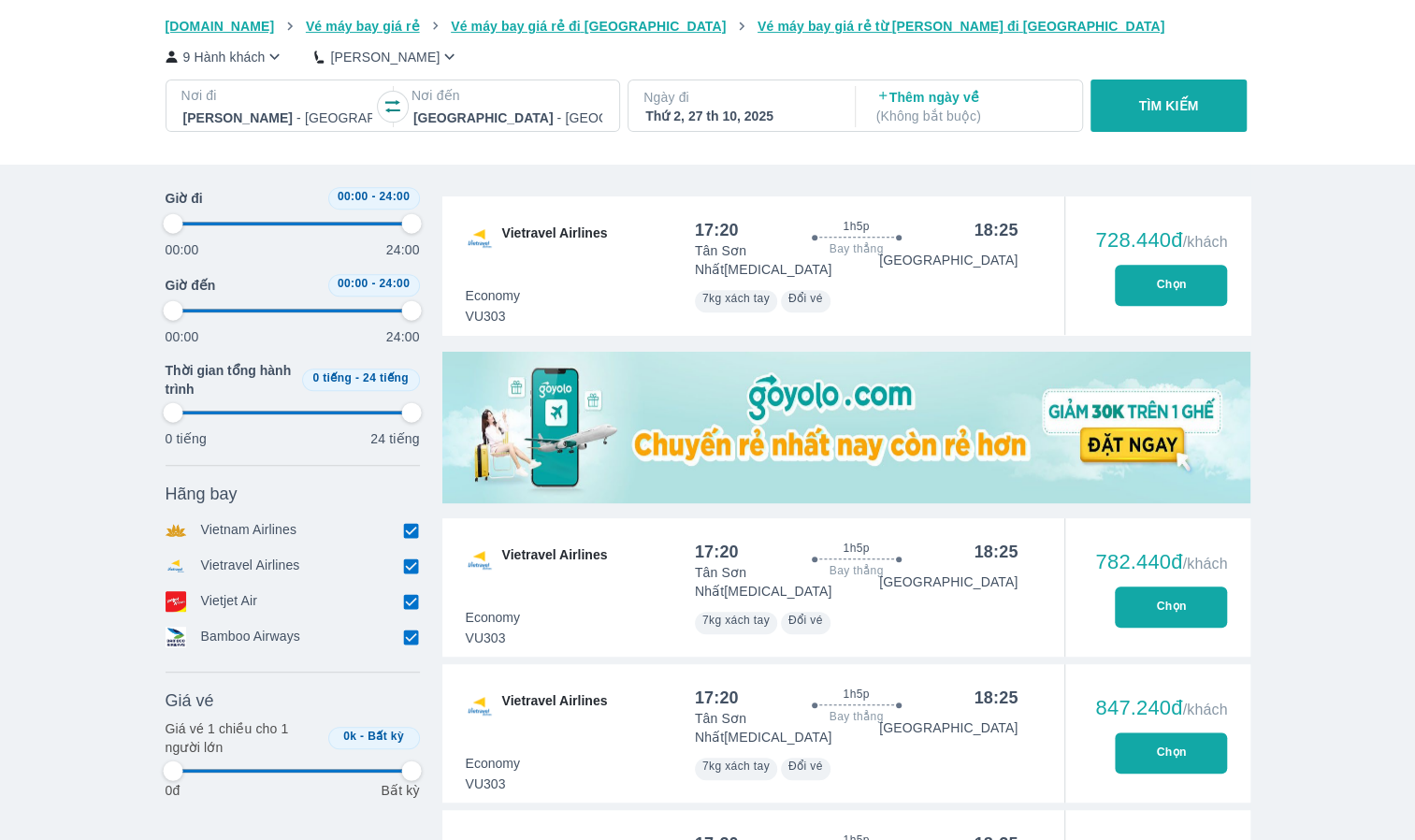
type input "97.9166666666667"
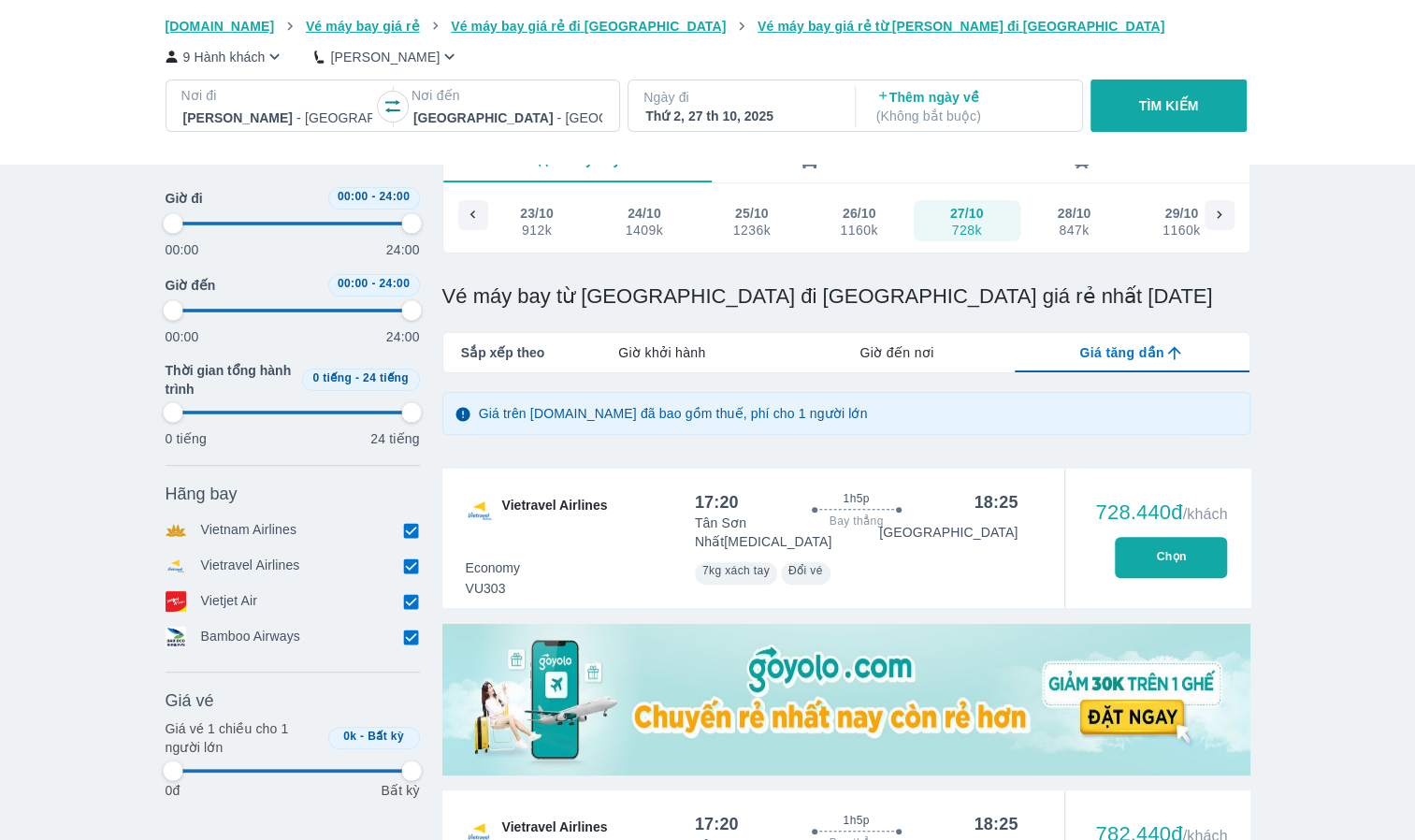
scroll to position [93, 0]
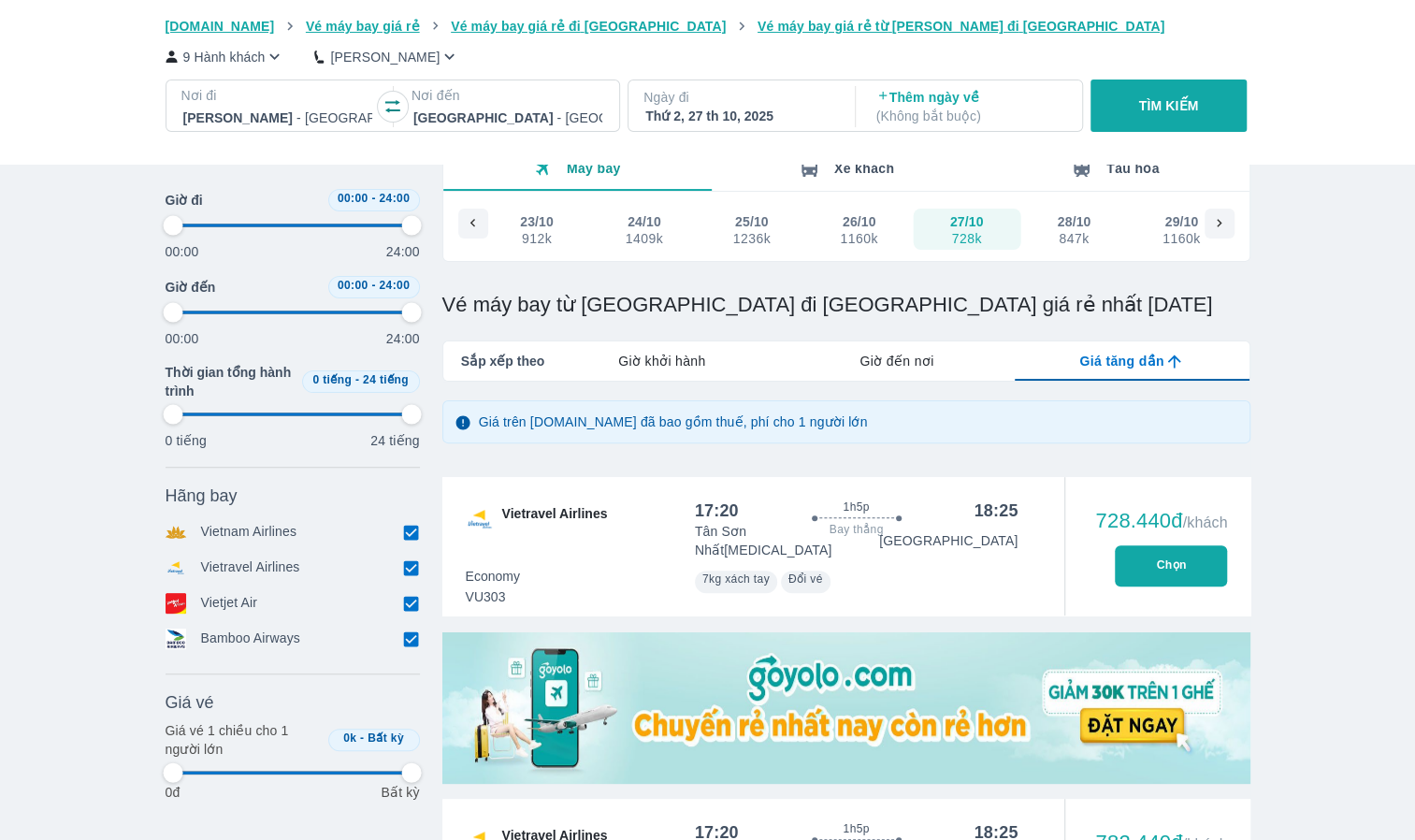
click at [272, 53] on icon "button" at bounding box center [275, 57] width 19 height 19
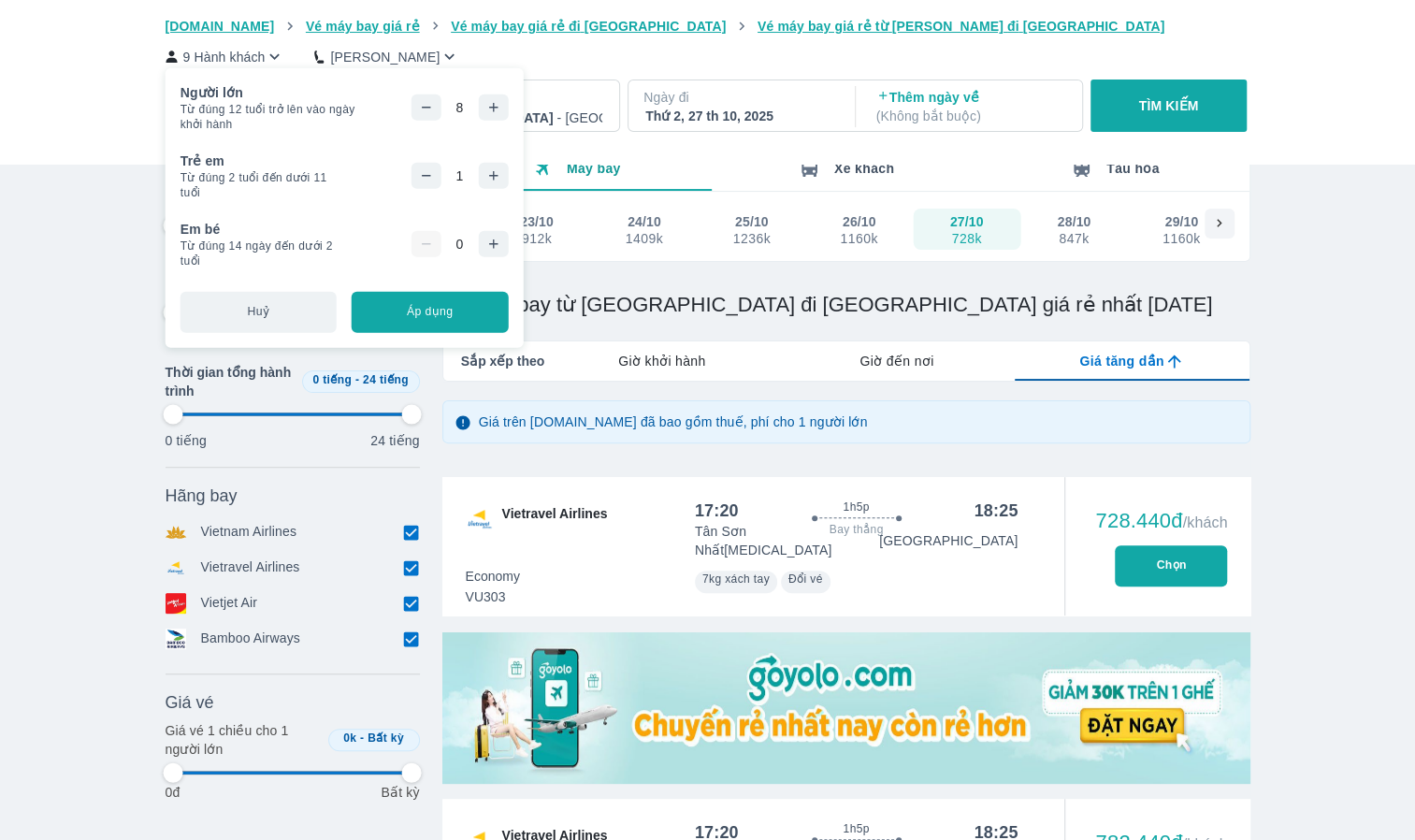
click at [422, 105] on icon "button" at bounding box center [425, 108] width 15 height 15
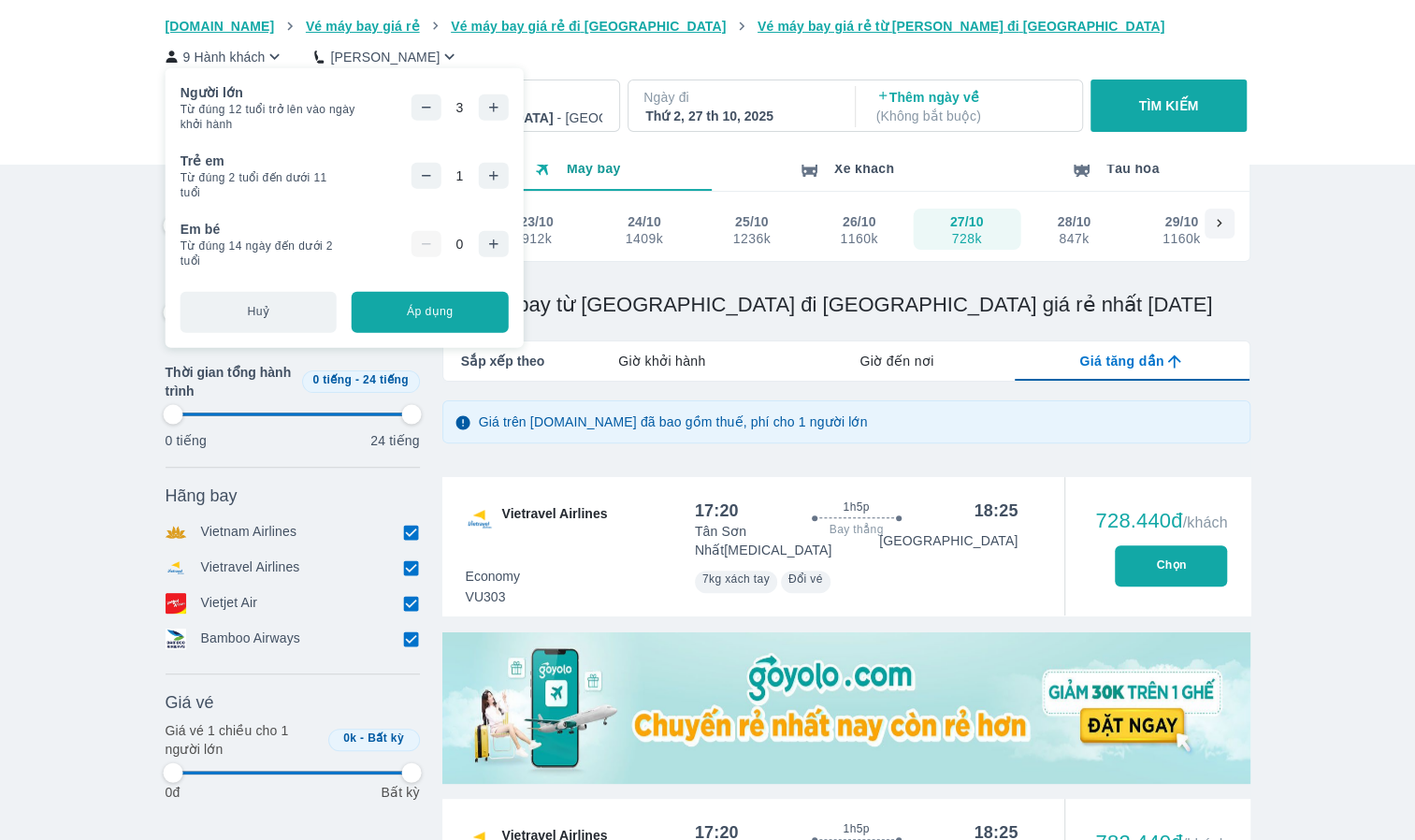
click at [422, 105] on icon "button" at bounding box center [425, 108] width 15 height 15
click at [438, 314] on button "Áp dụng" at bounding box center [429, 311] width 156 height 41
type input "97.9166666666667"
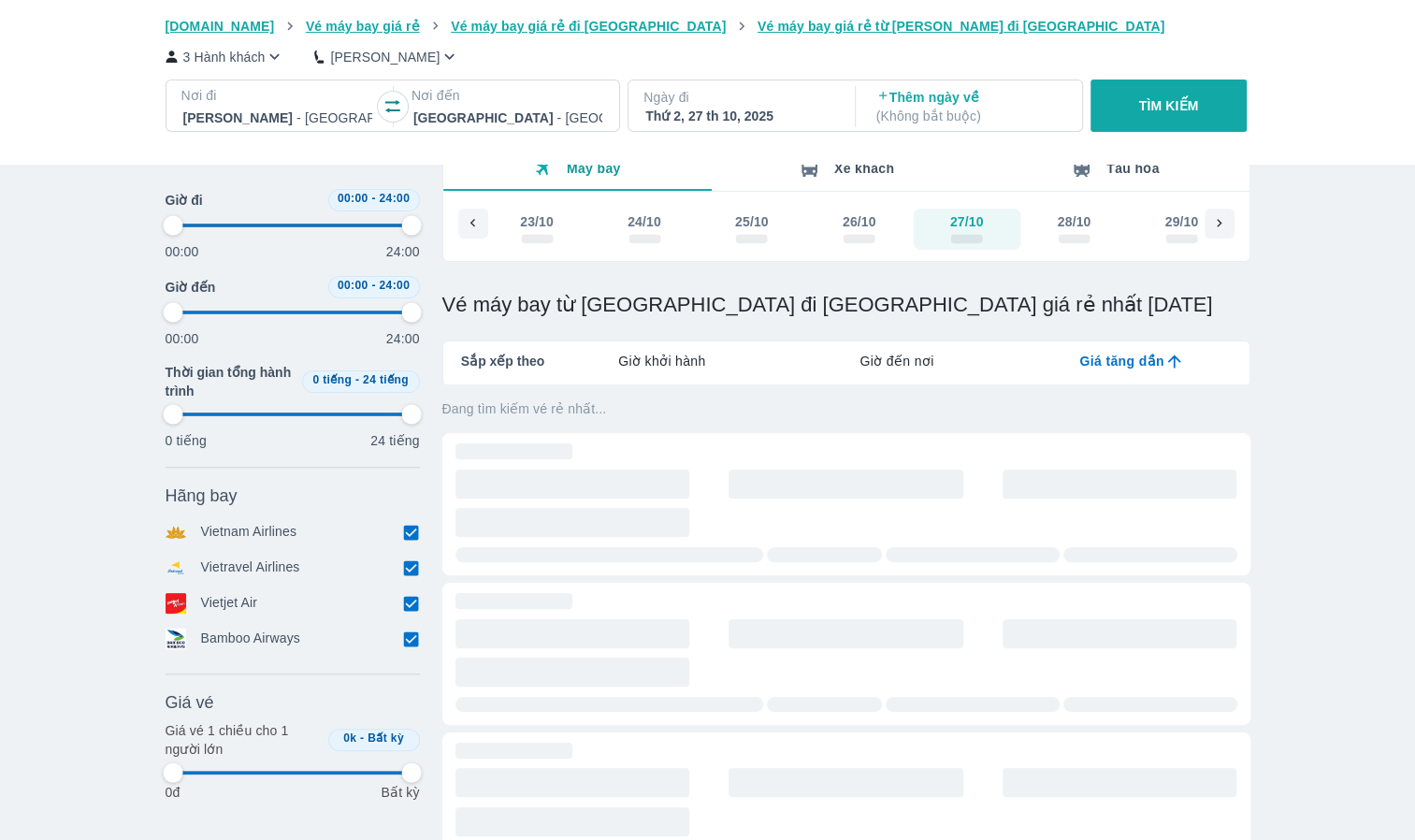
type input "97.9166666666667"
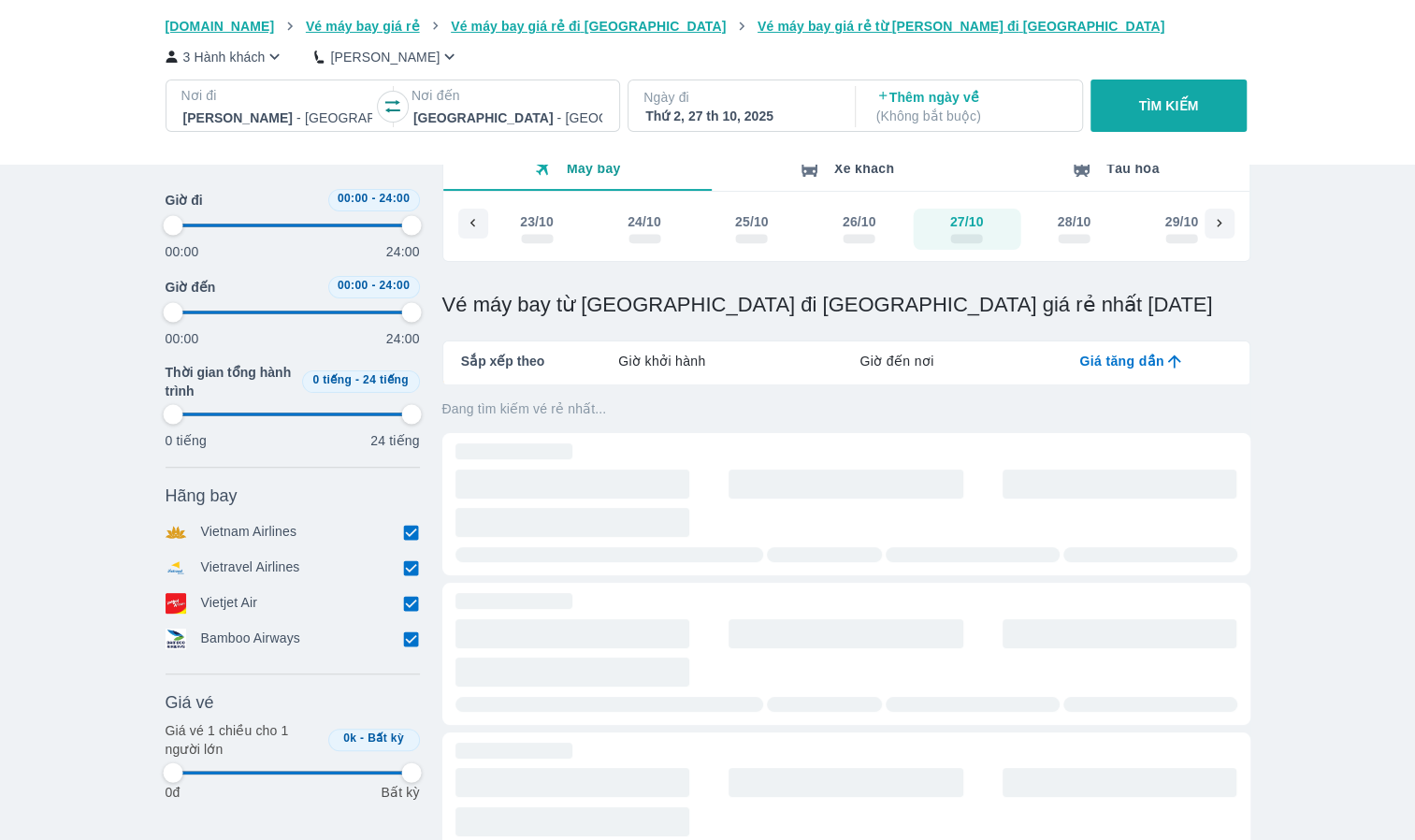
type input "97.9166666666667"
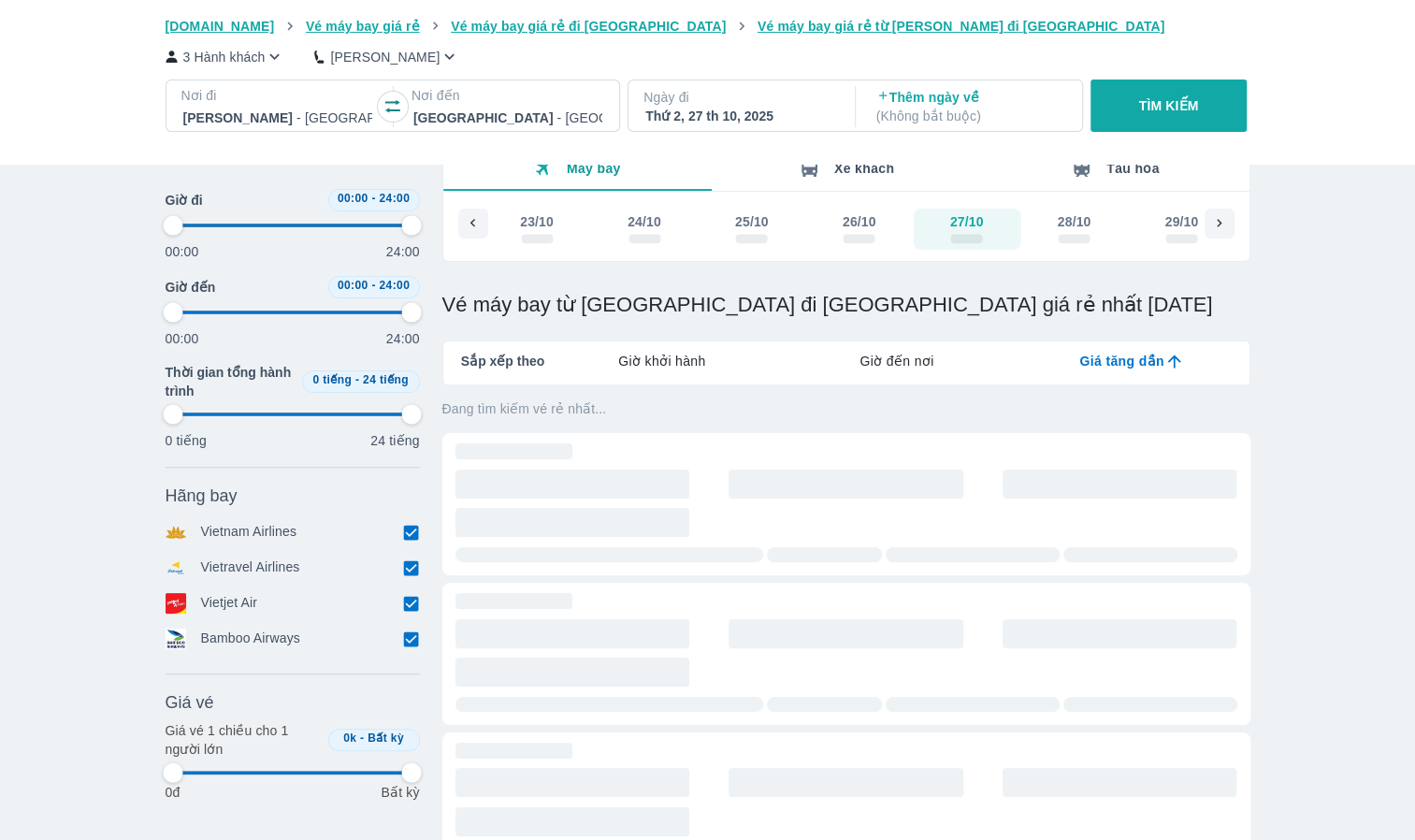
type input "97.9166666666667"
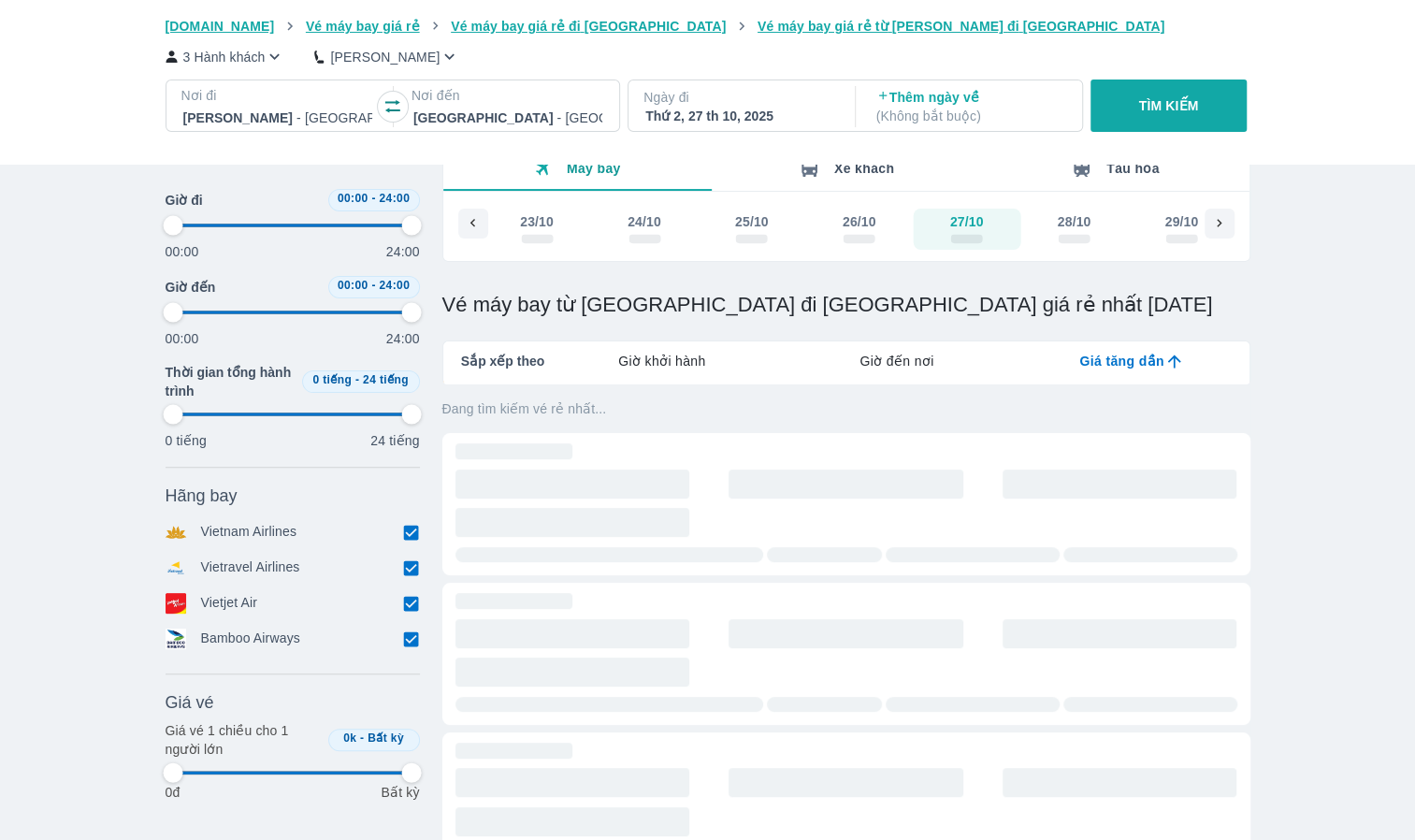
type input "97.9166666666667"
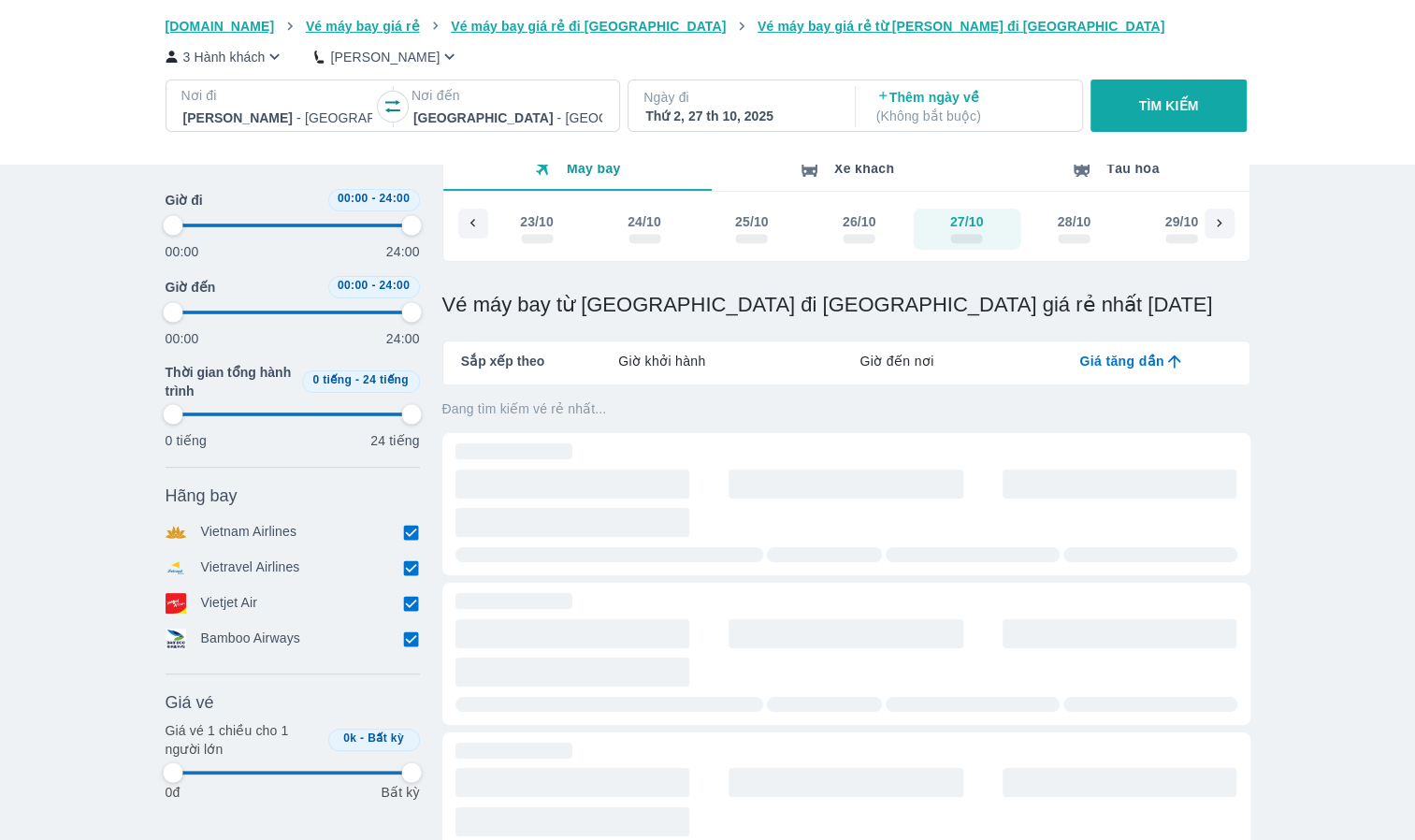
type input "97.9166666666667"
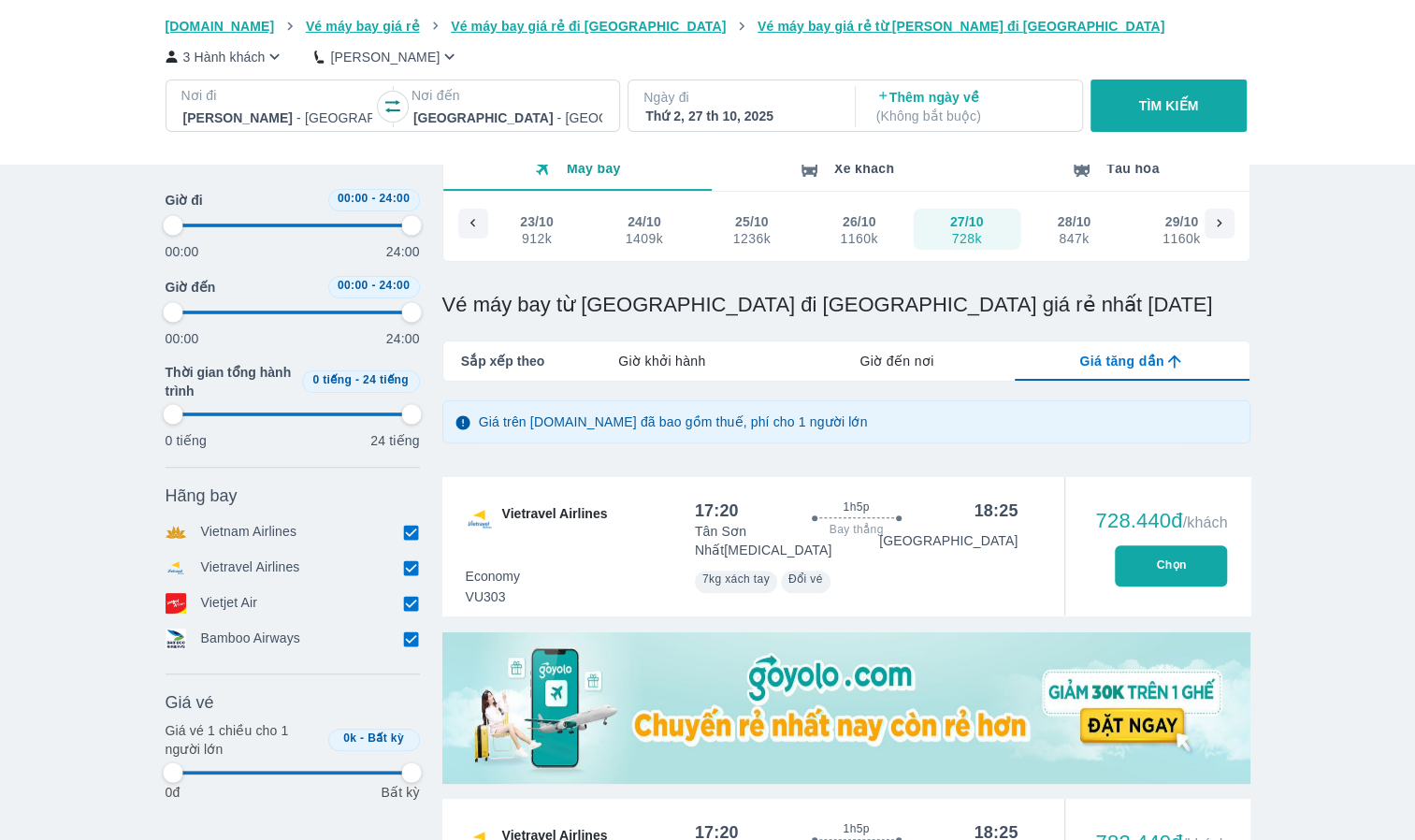
type input "97.9166666666667"
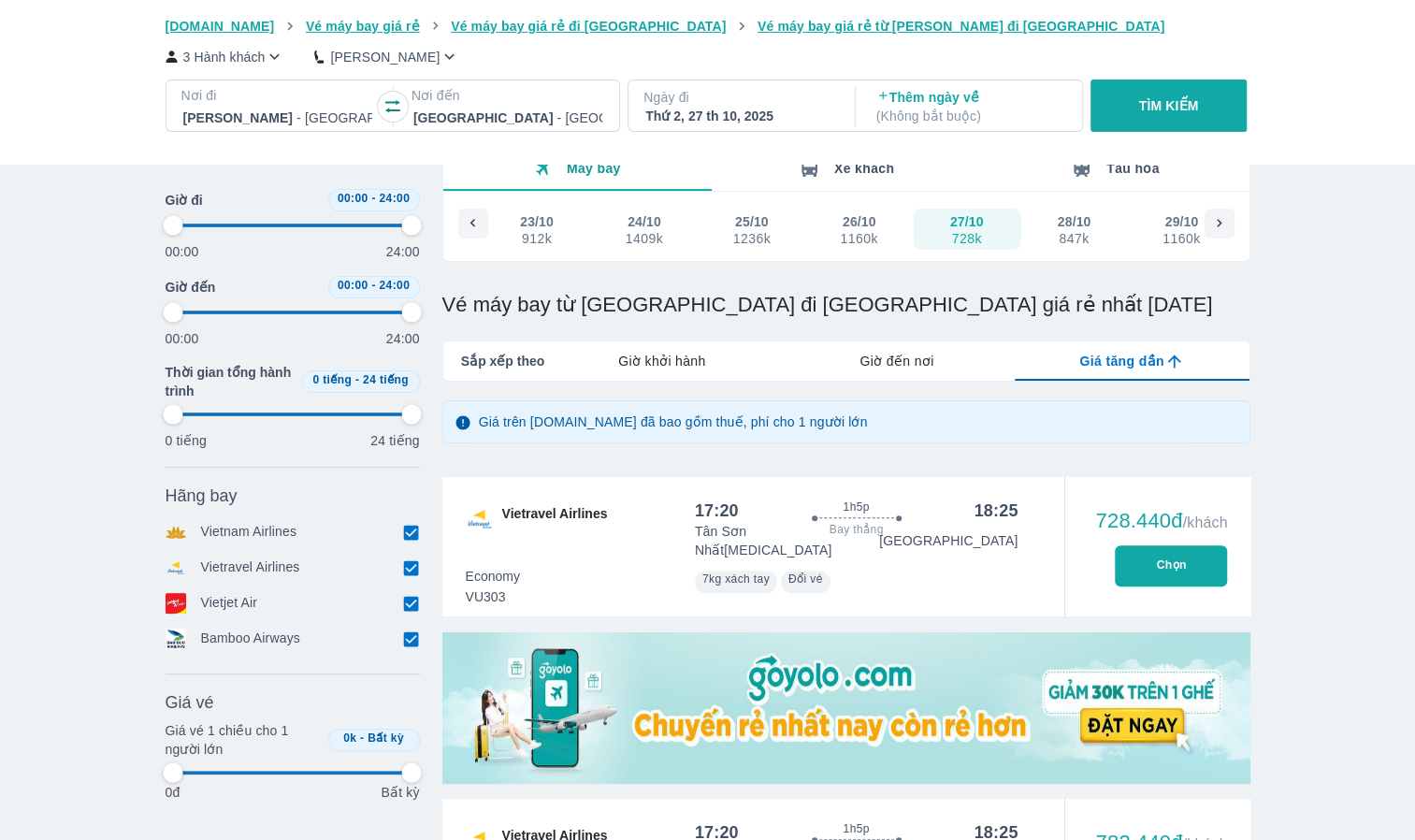
type input "97.9166666666667"
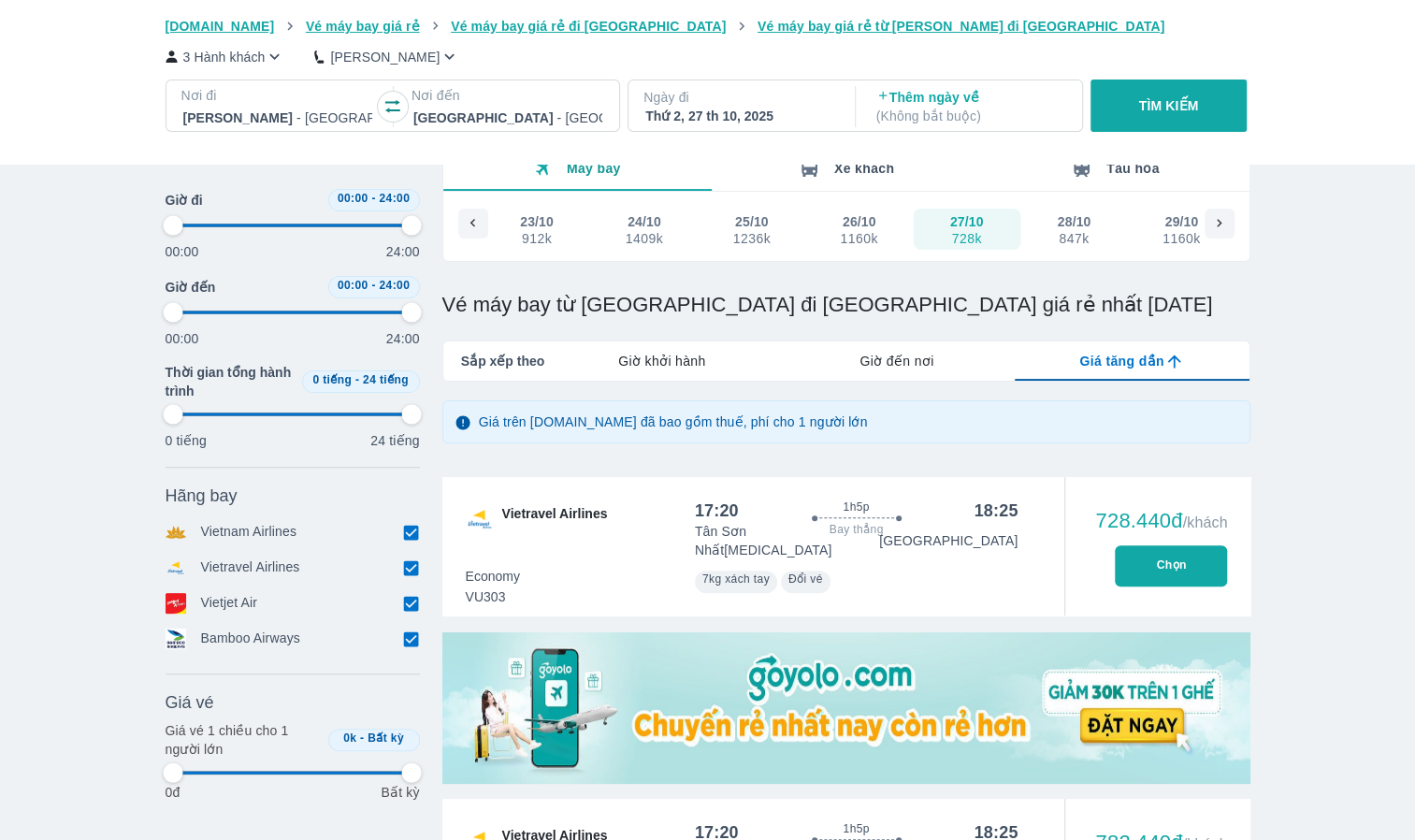
type input "97.9166666666667"
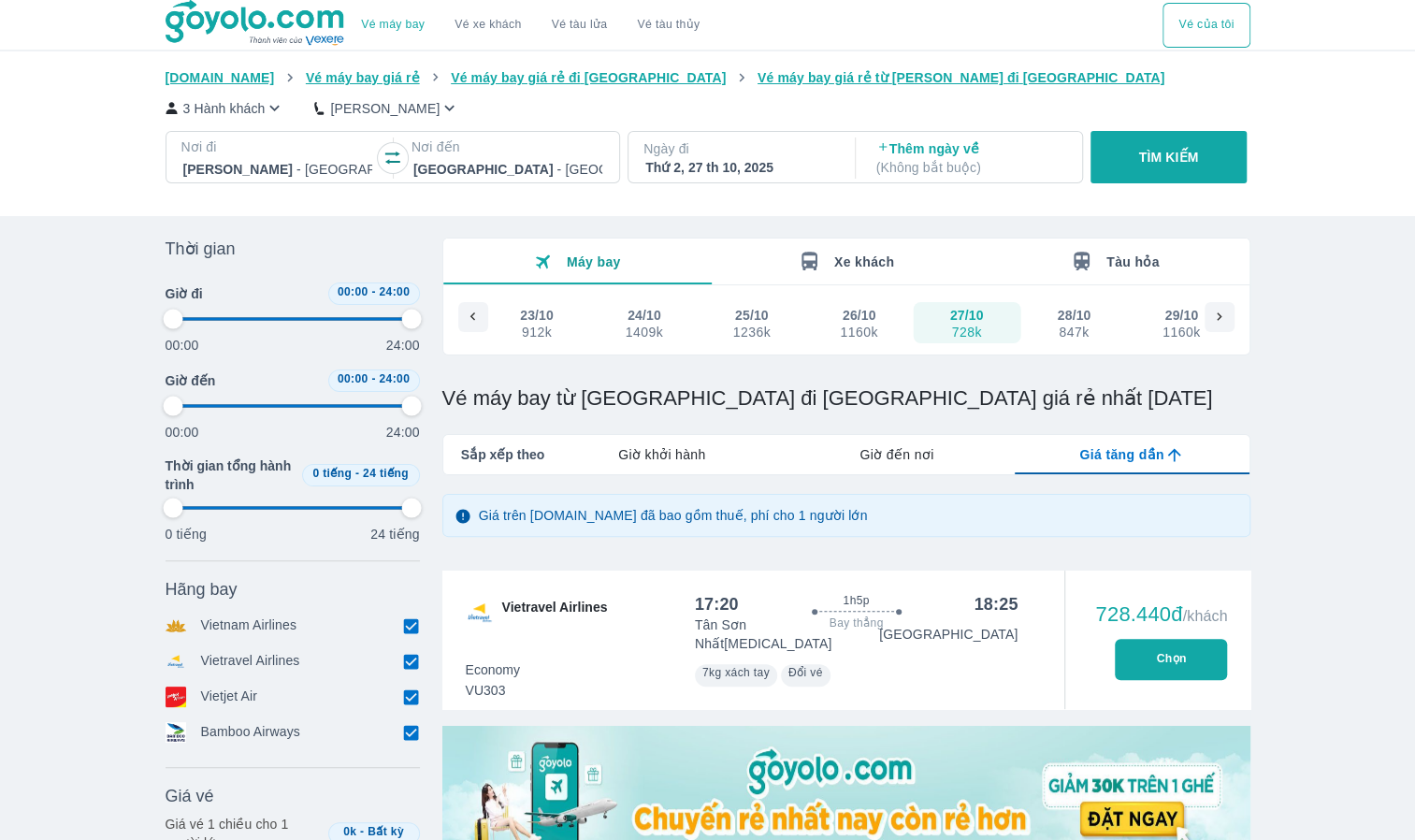
type input "97.9166666666667"
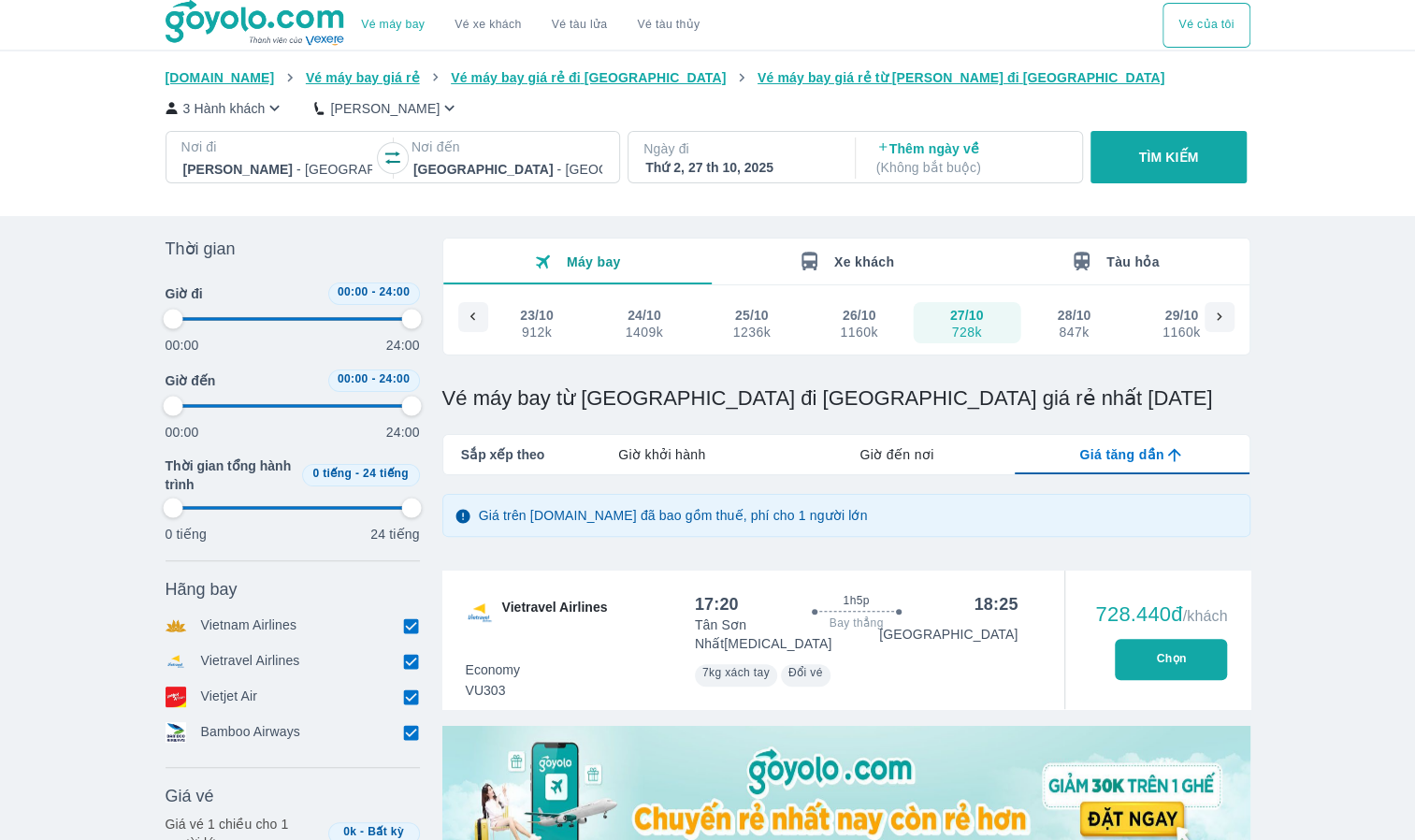
type input "97.9166666666667"
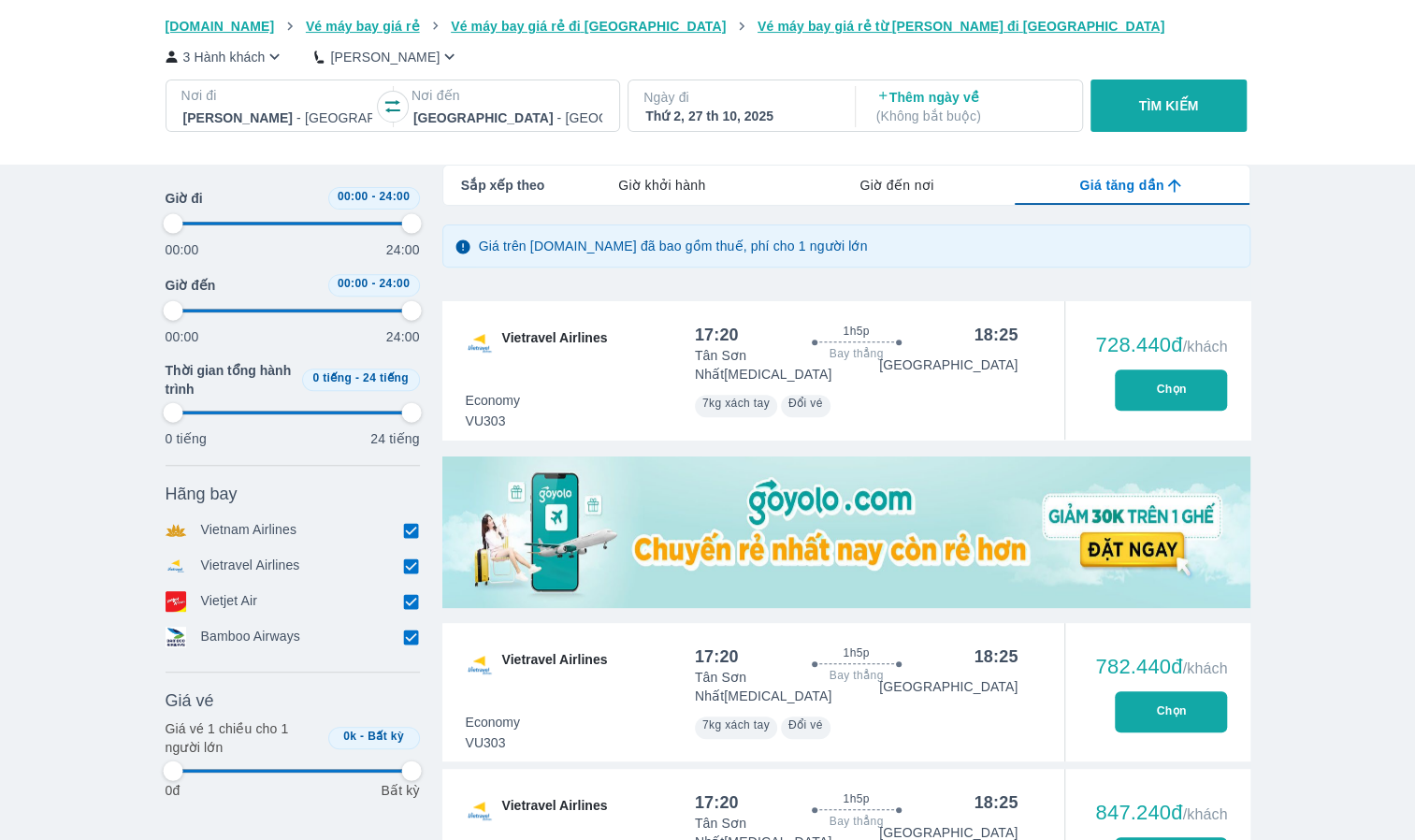
scroll to position [280, 0]
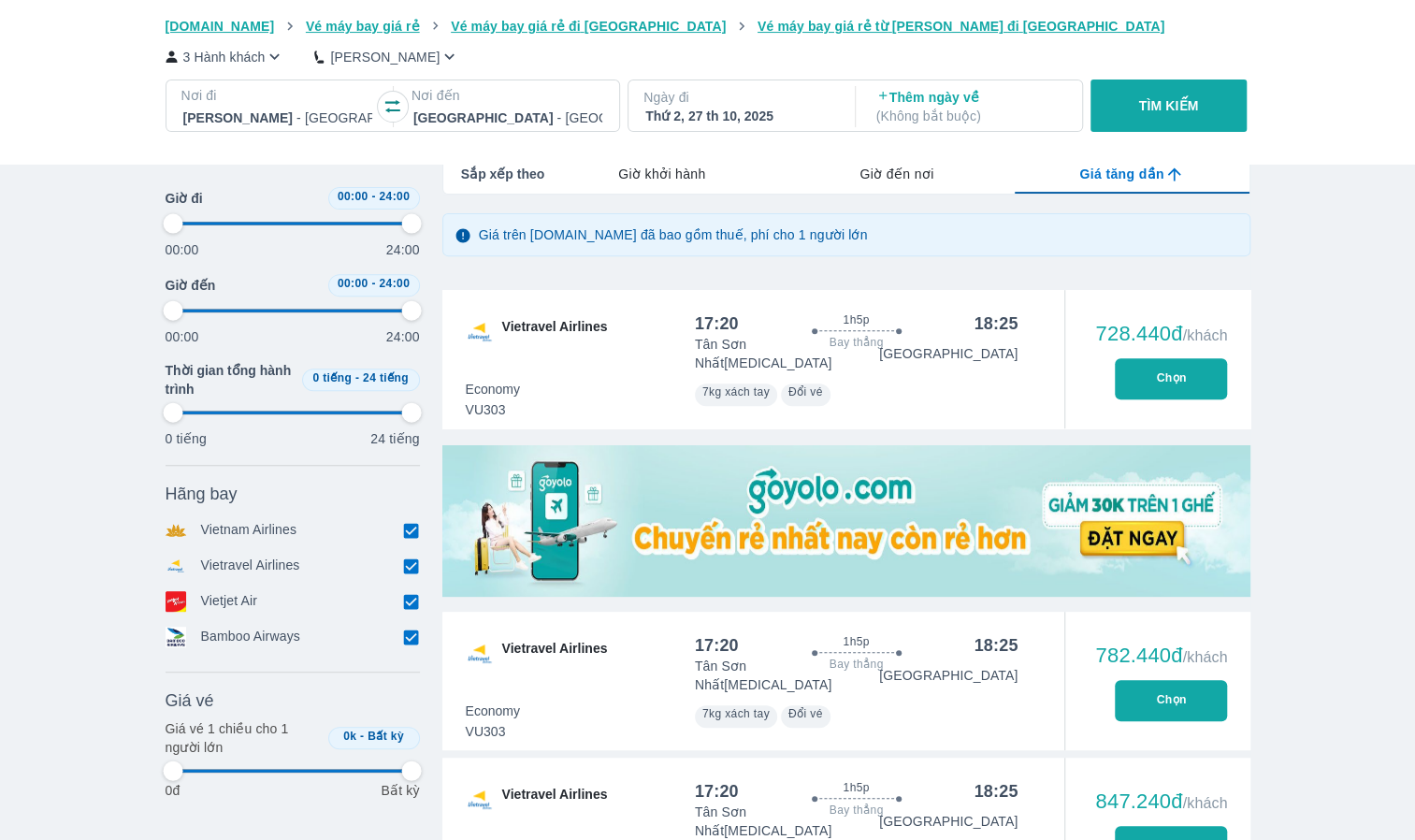
type input "97.9166666666667"
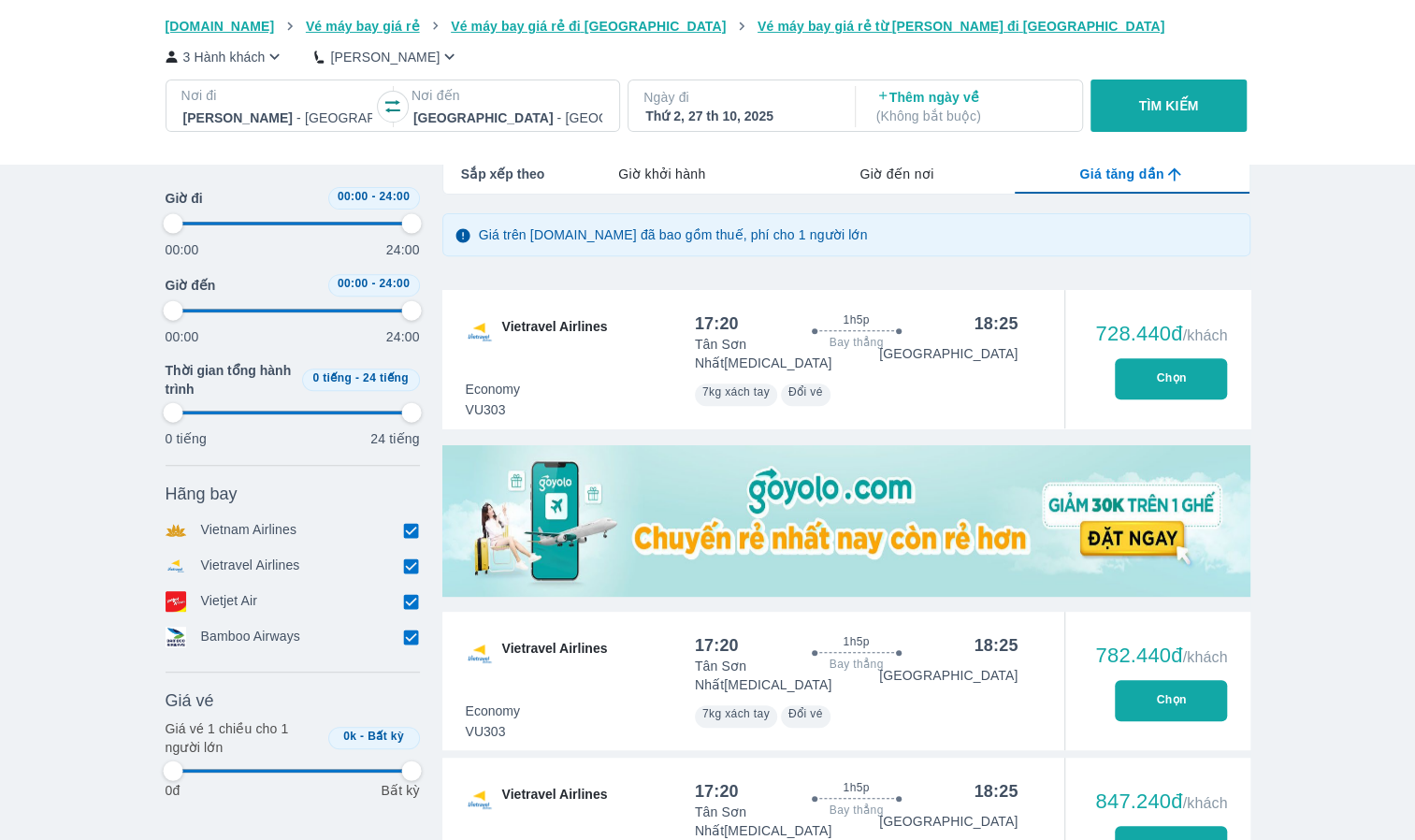
type input "97.9166666666667"
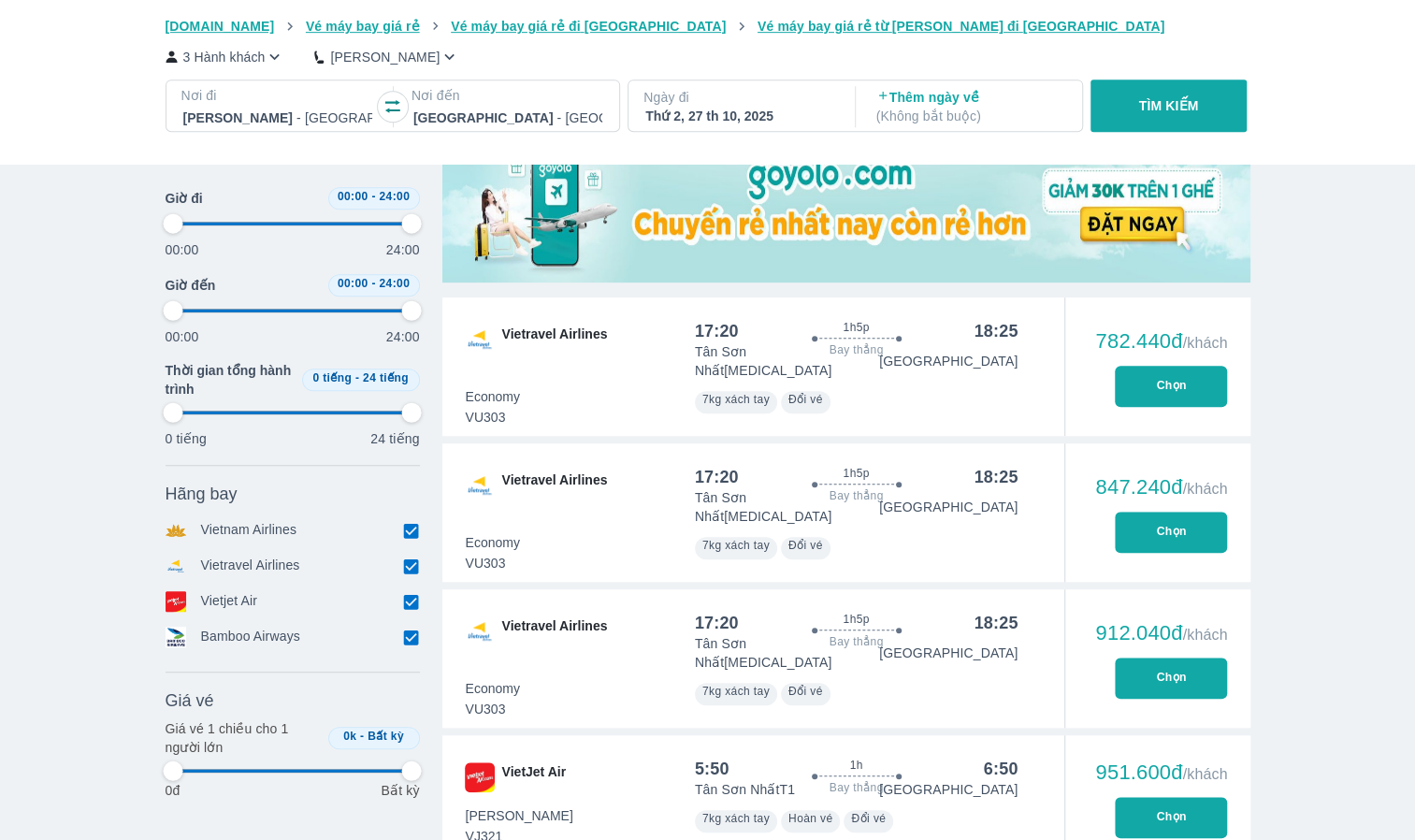
scroll to position [655, 0]
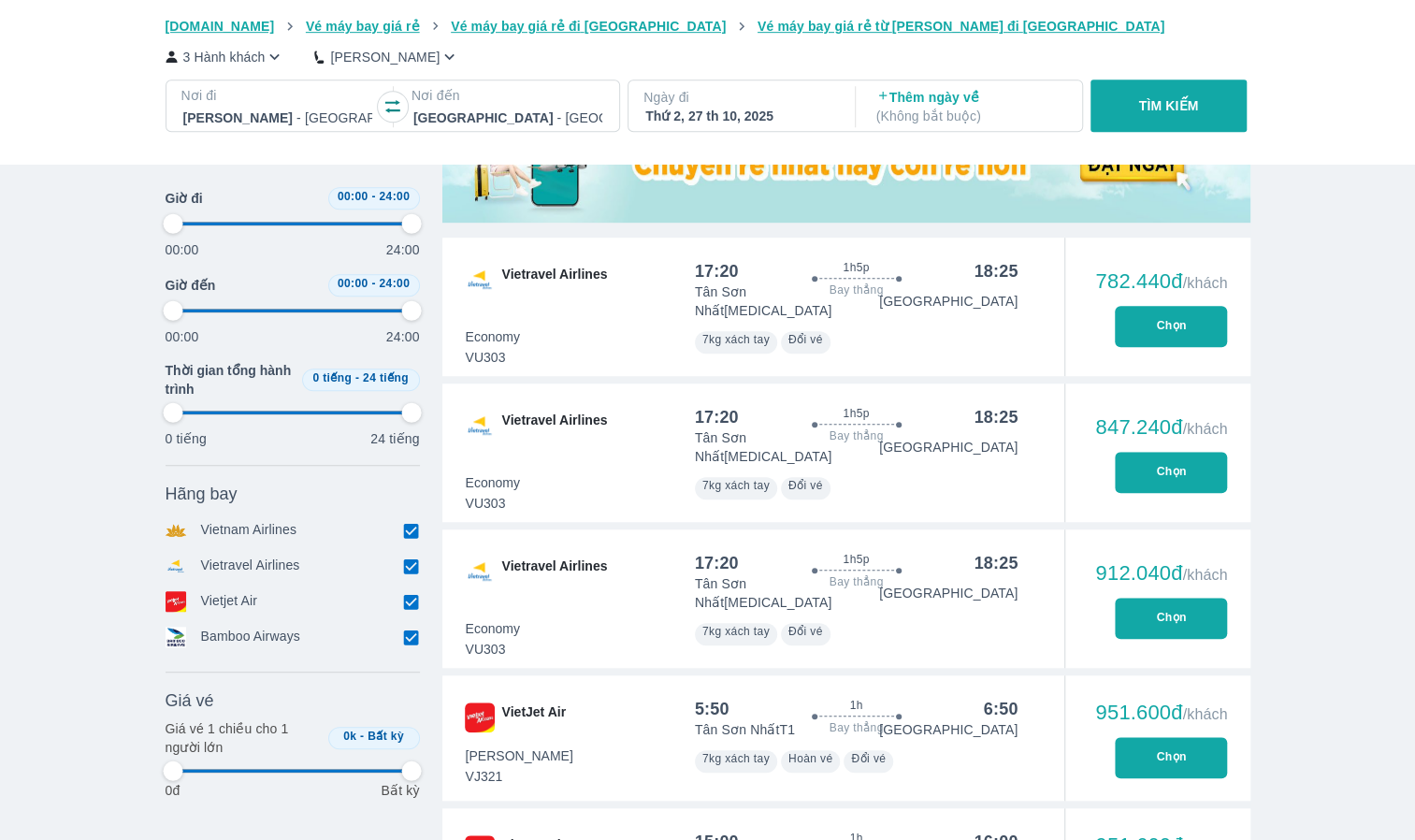
type input "97.9166666666667"
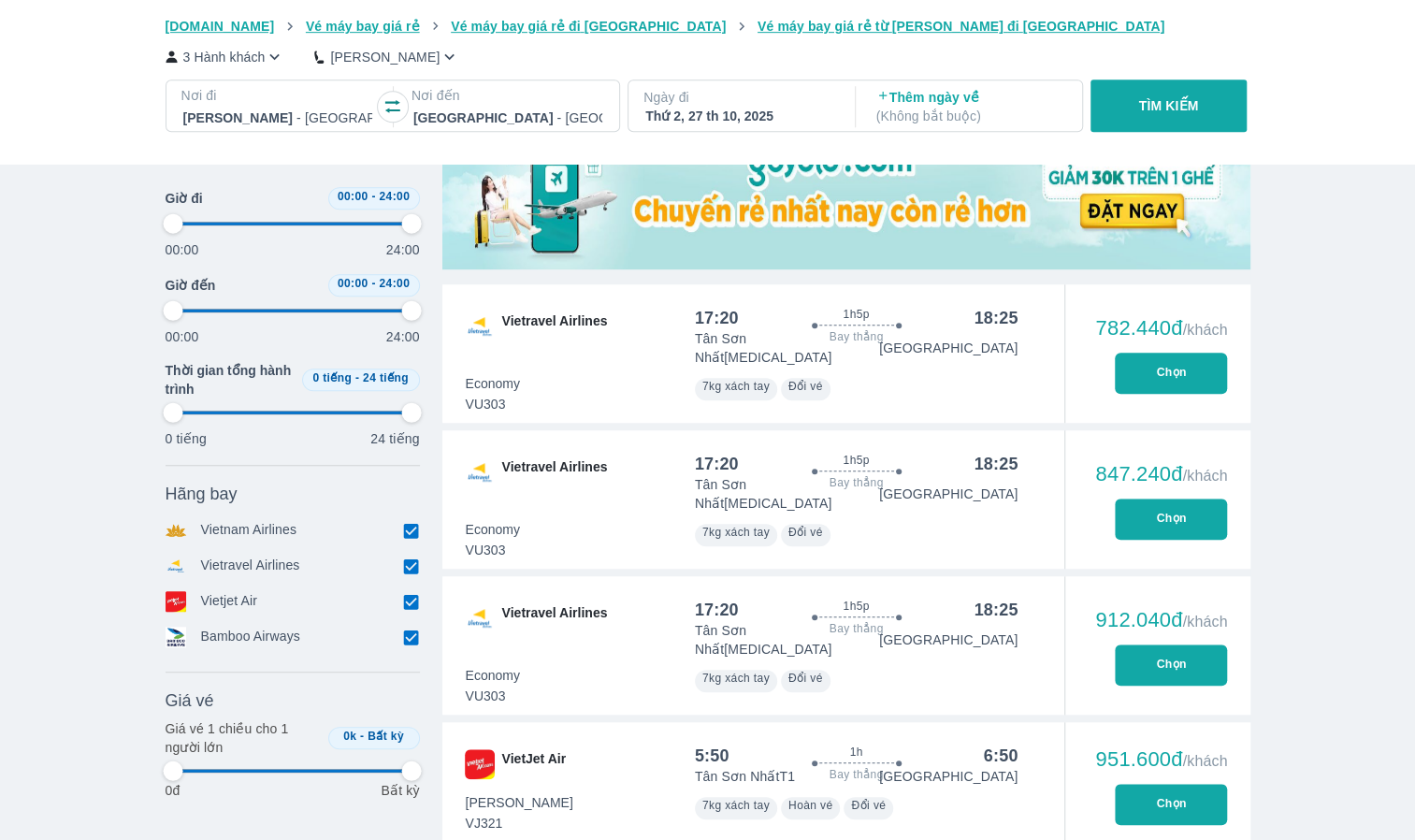
type input "97.9166666666667"
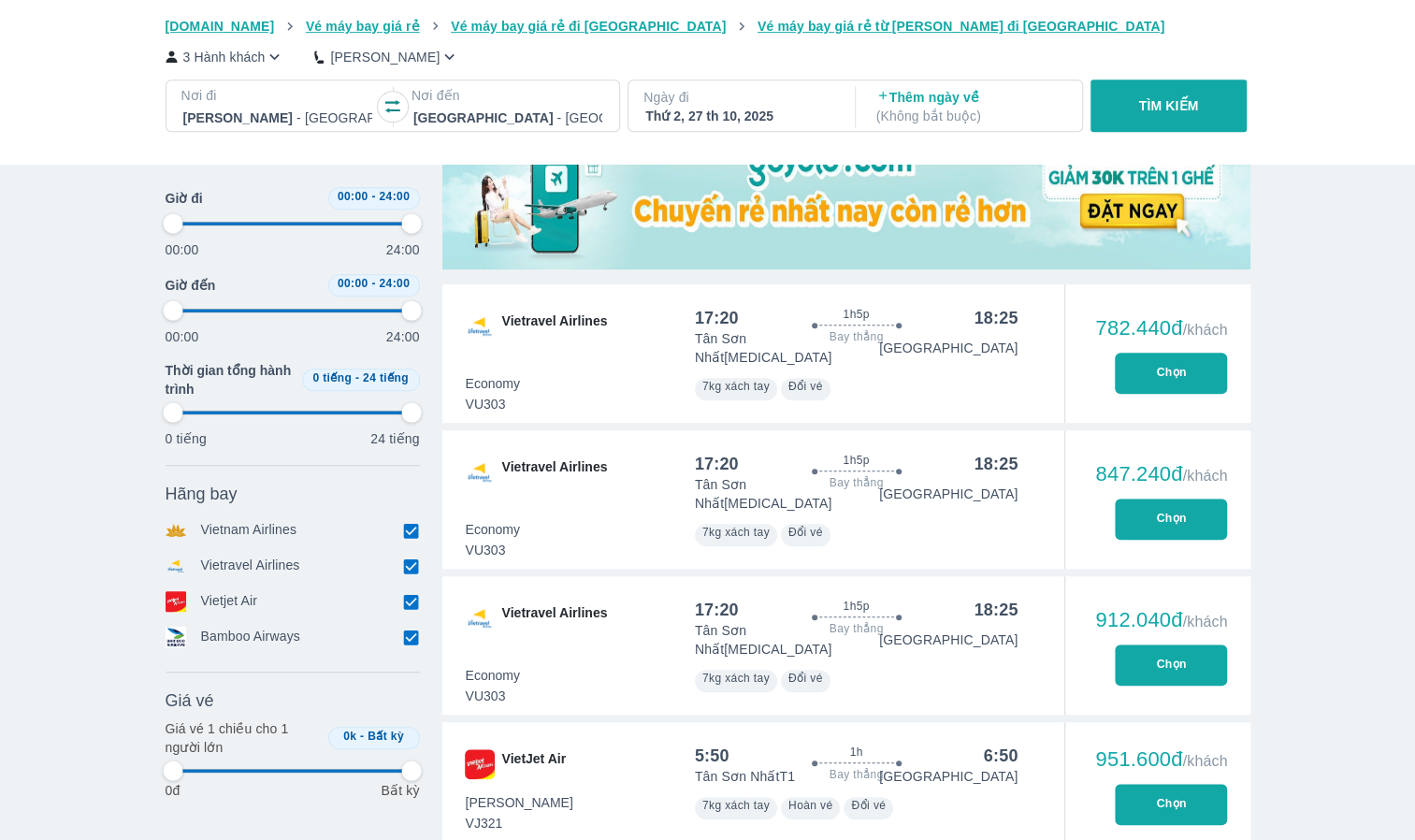
type input "97.9166666666667"
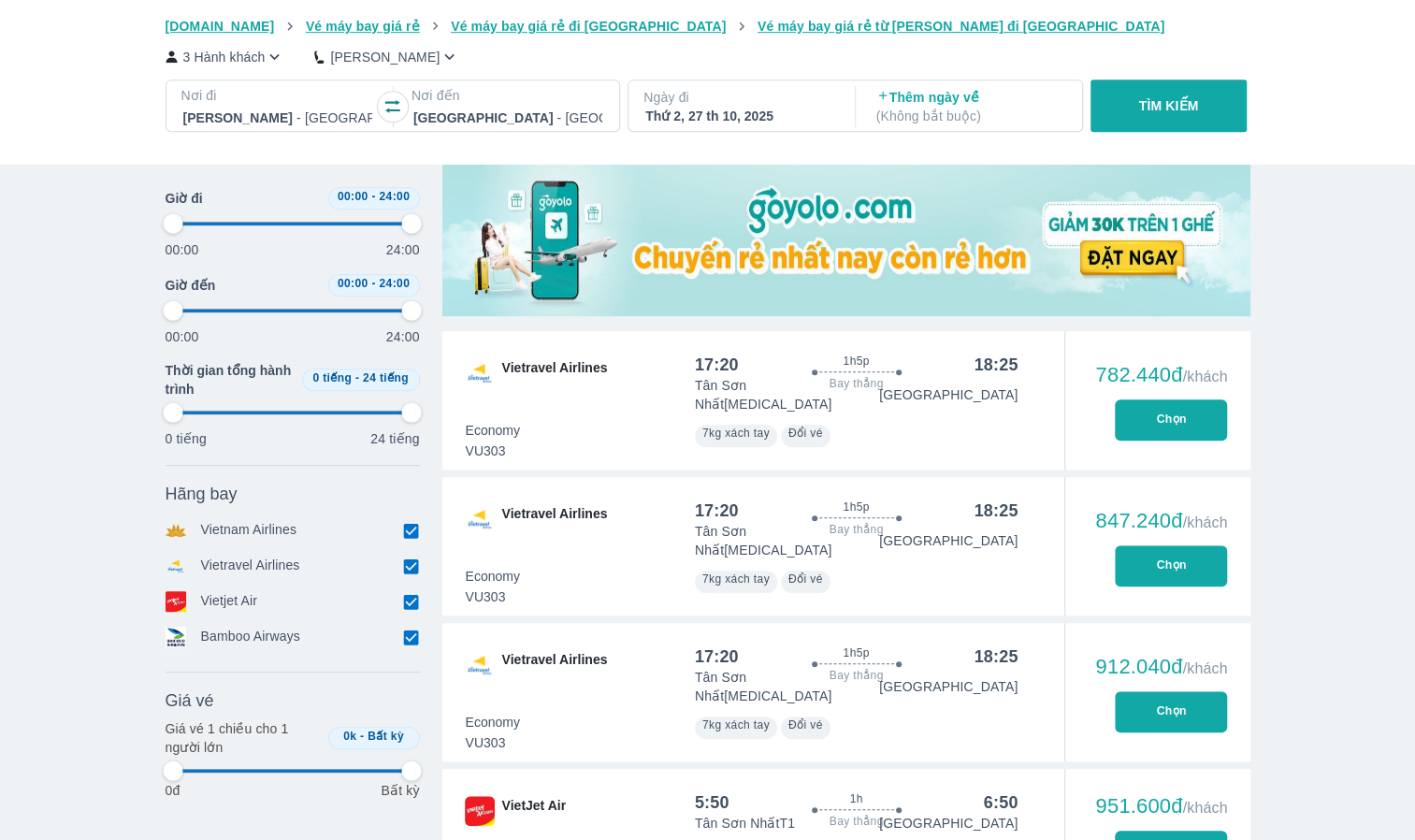
type input "97.9166666666667"
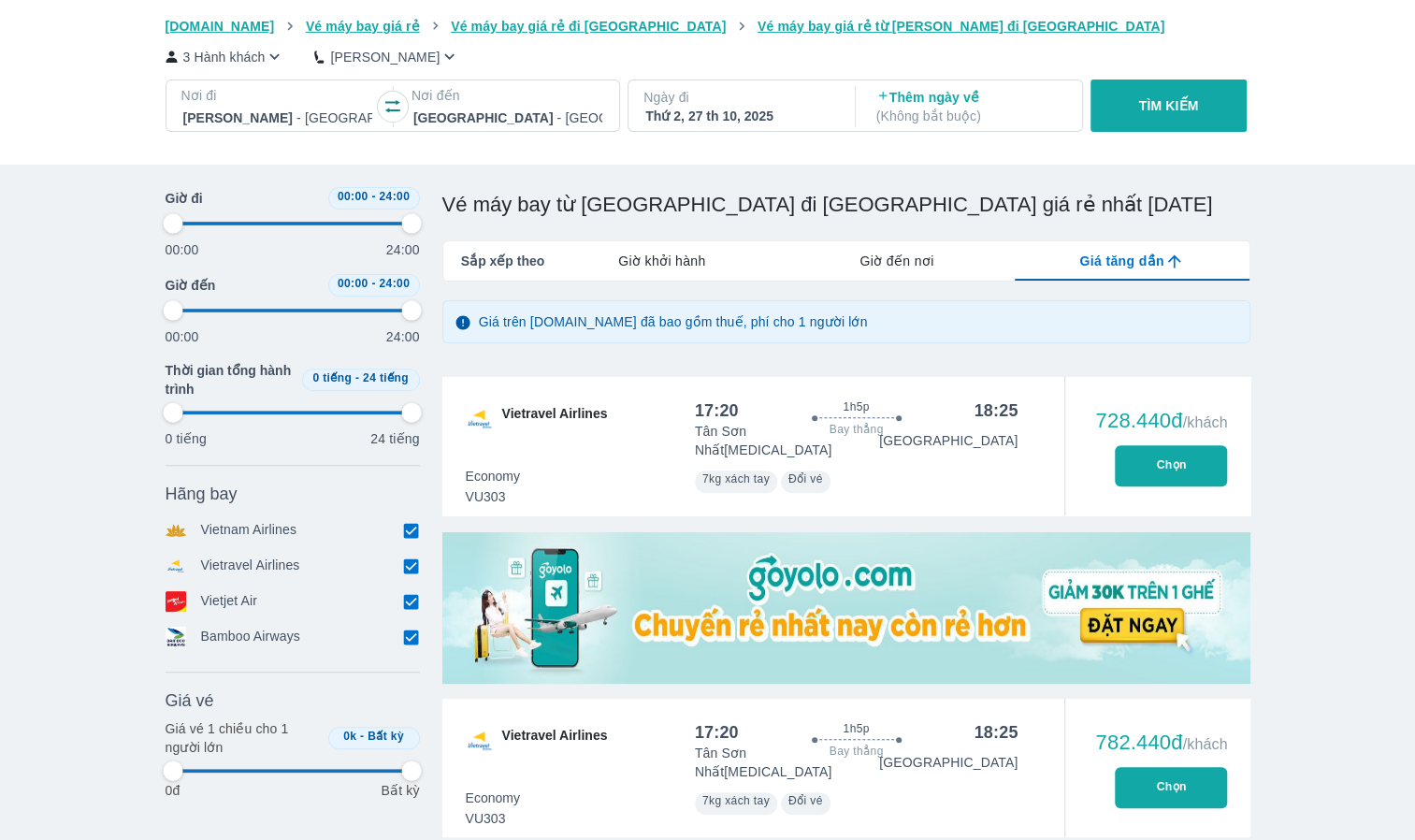
scroll to position [187, 0]
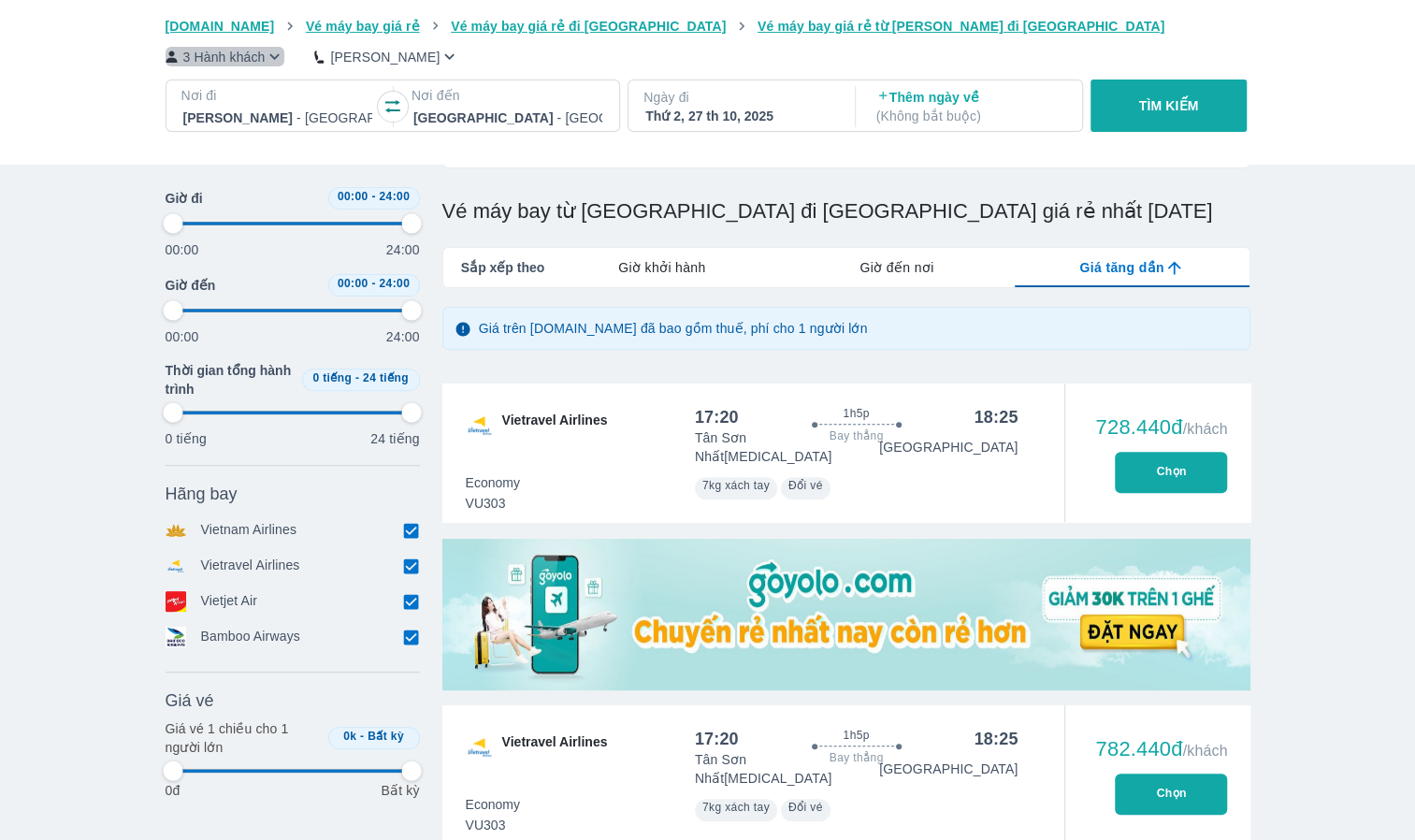
click at [260, 50] on p "3 Hành khách" at bounding box center [225, 57] width 83 height 18
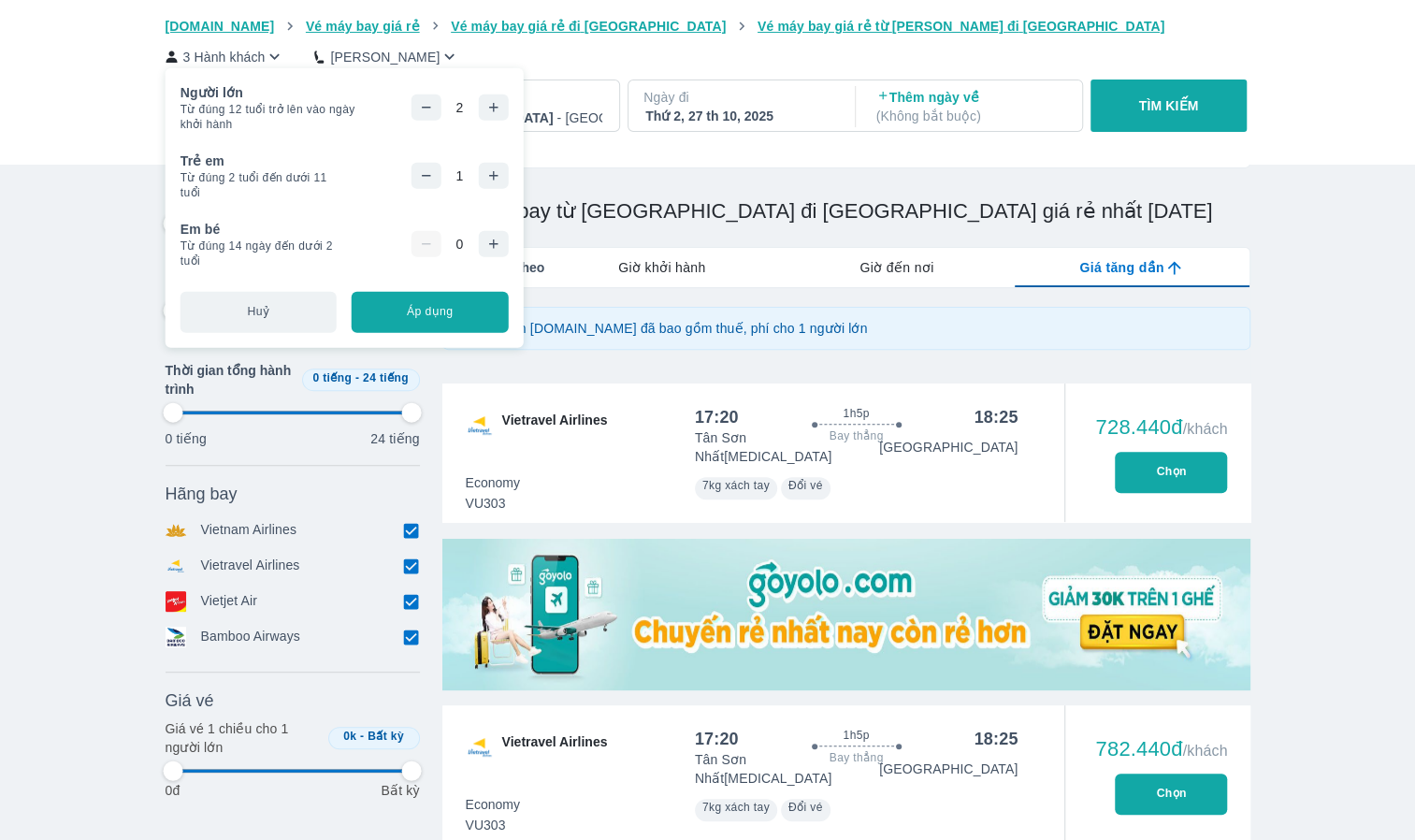
click at [499, 100] on icon "button" at bounding box center [493, 108] width 15 height 15
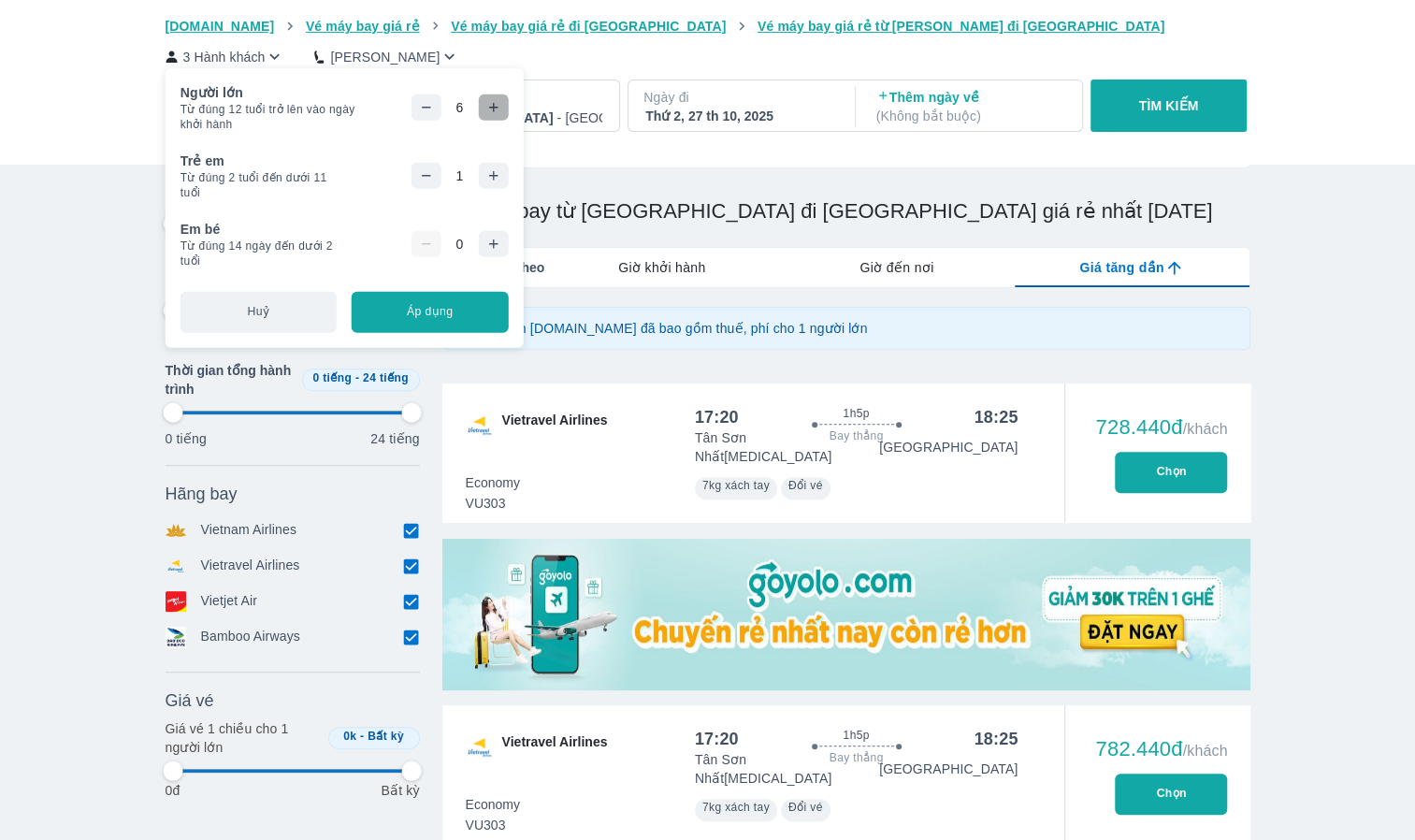
click at [499, 100] on icon "button" at bounding box center [493, 108] width 15 height 15
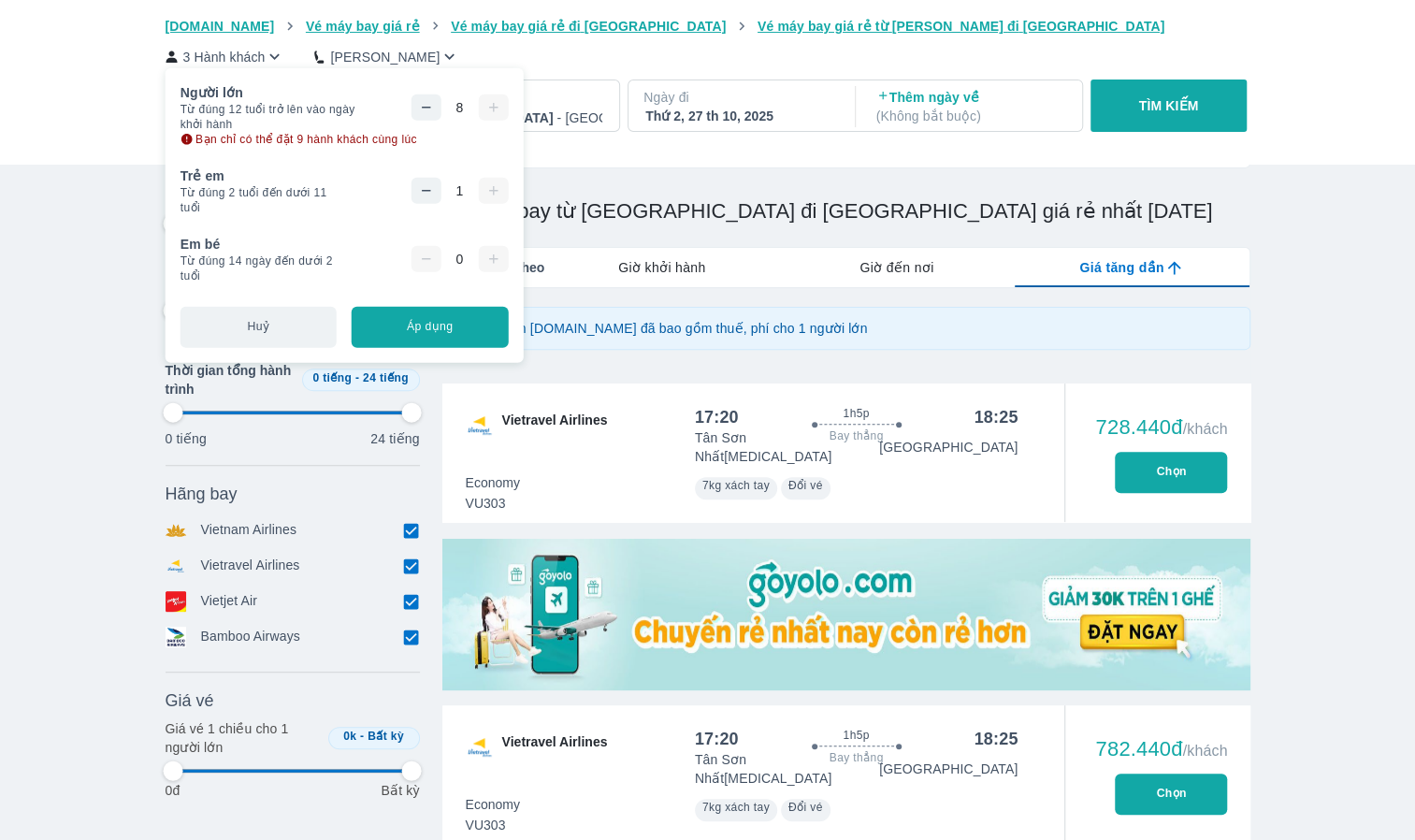
click at [495, 187] on div "1" at bounding box center [459, 190] width 97 height 26
click at [491, 258] on div "0" at bounding box center [459, 258] width 97 height 26
click at [415, 324] on button "Áp dụng" at bounding box center [429, 326] width 156 height 41
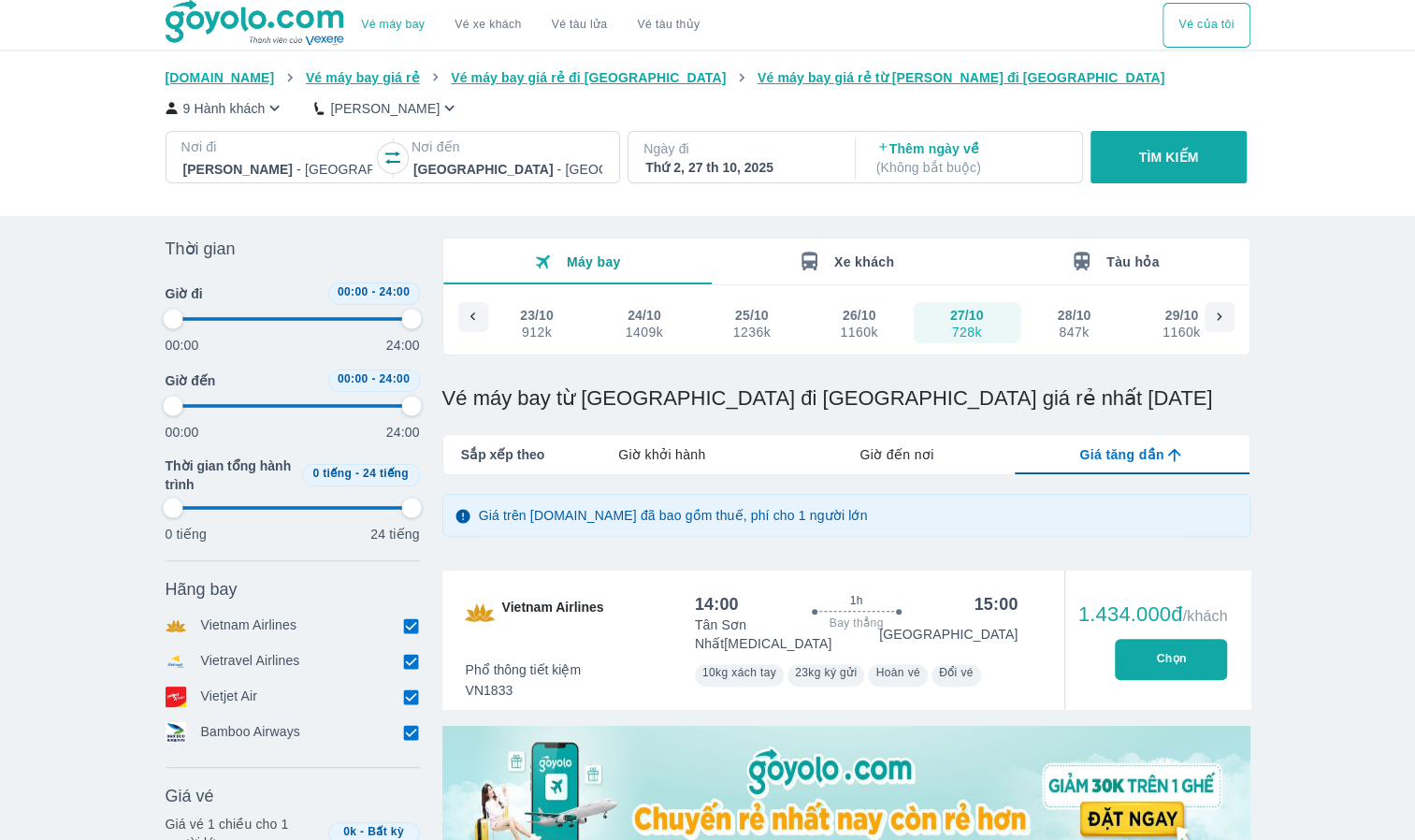
click at [391, 153] on icon "button" at bounding box center [392, 157] width 18 height 18
click at [256, 167] on div at bounding box center [277, 169] width 189 height 22
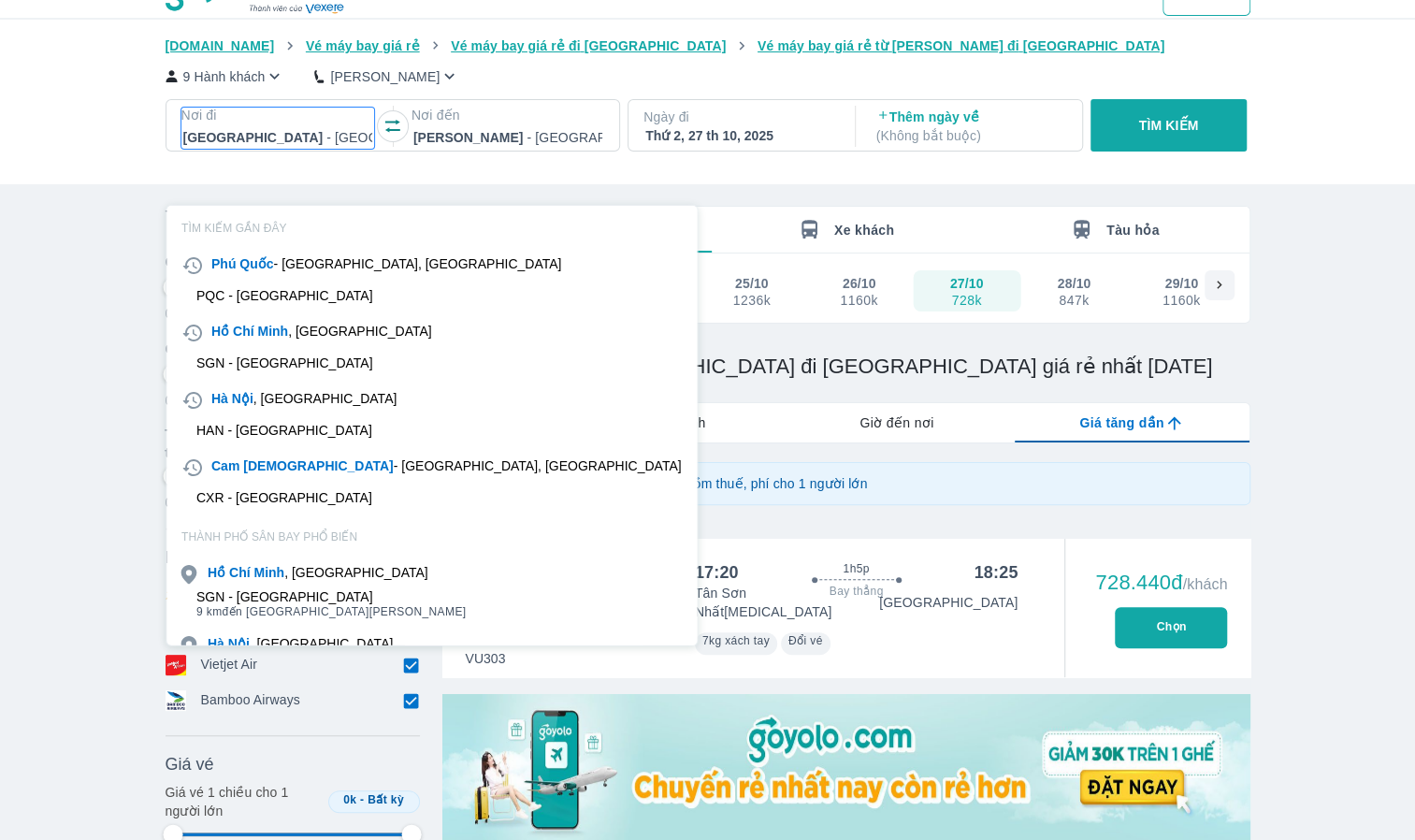
scroll to position [108, 0]
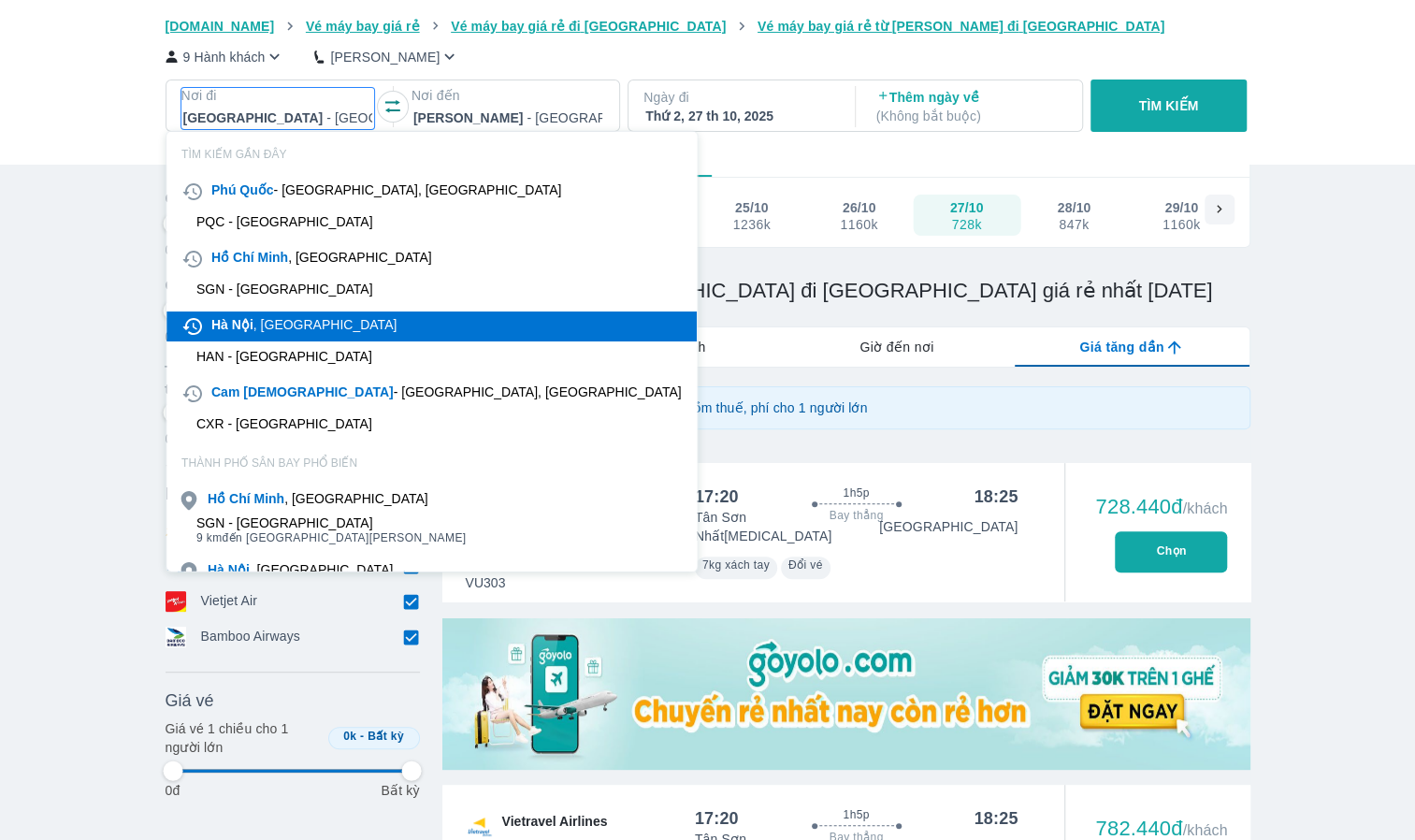
click at [270, 325] on div "[GEOGRAPHIC_DATA] , [GEOGRAPHIC_DATA]" at bounding box center [303, 324] width 185 height 18
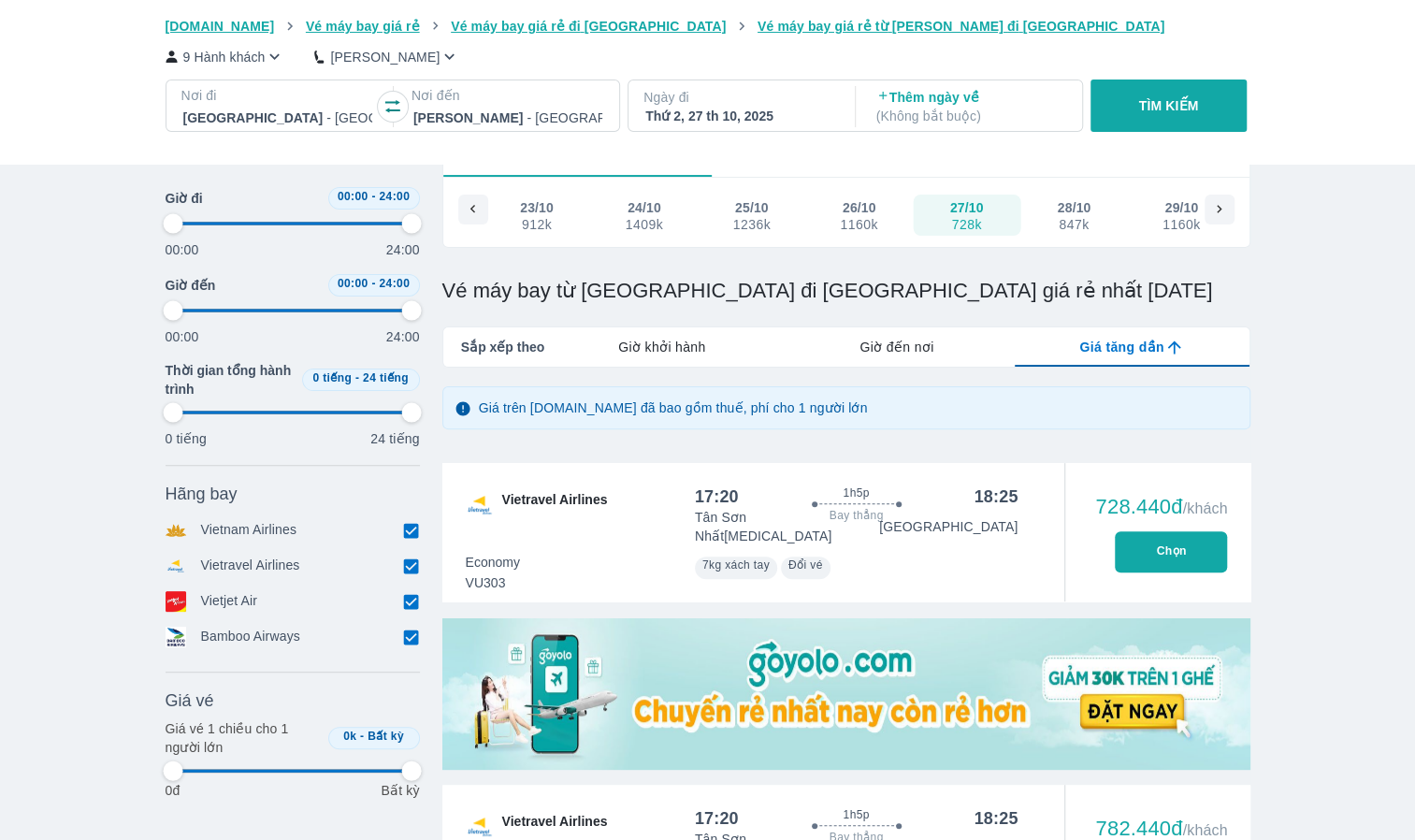
click at [730, 95] on p "Ngày đi" at bounding box center [739, 97] width 193 height 18
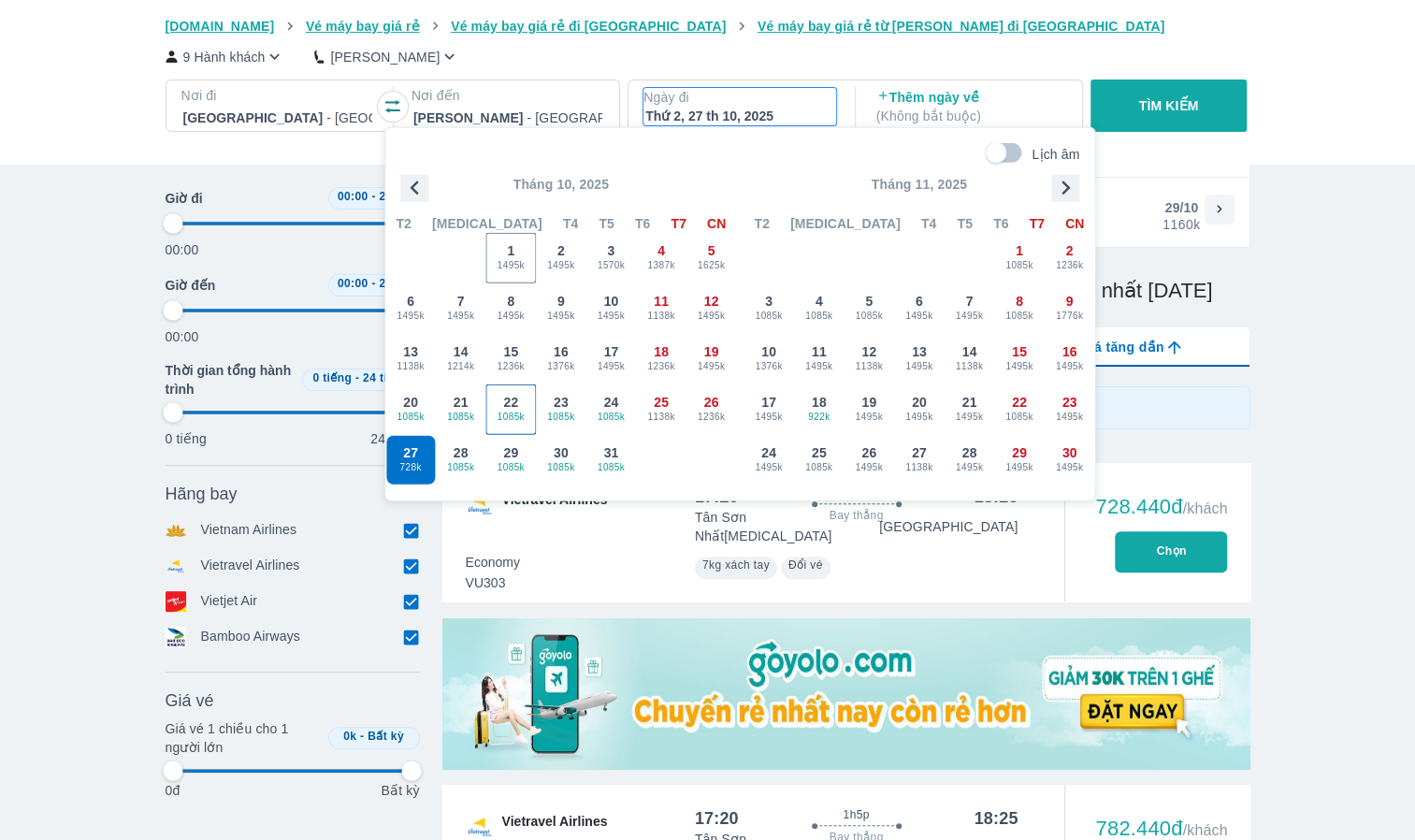
click at [527, 412] on span "1085k" at bounding box center [510, 417] width 49 height 15
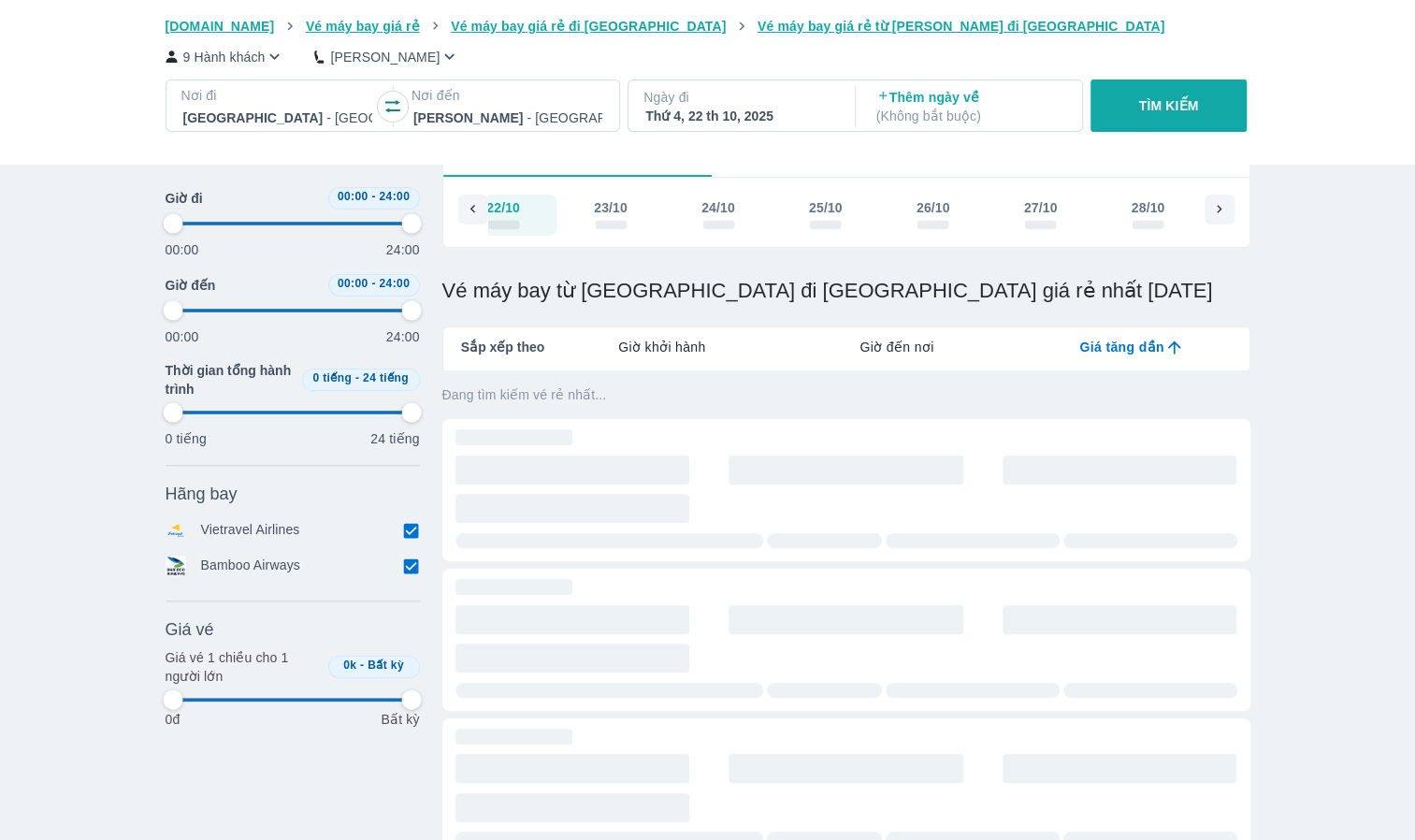
scroll to position [0, 2258]
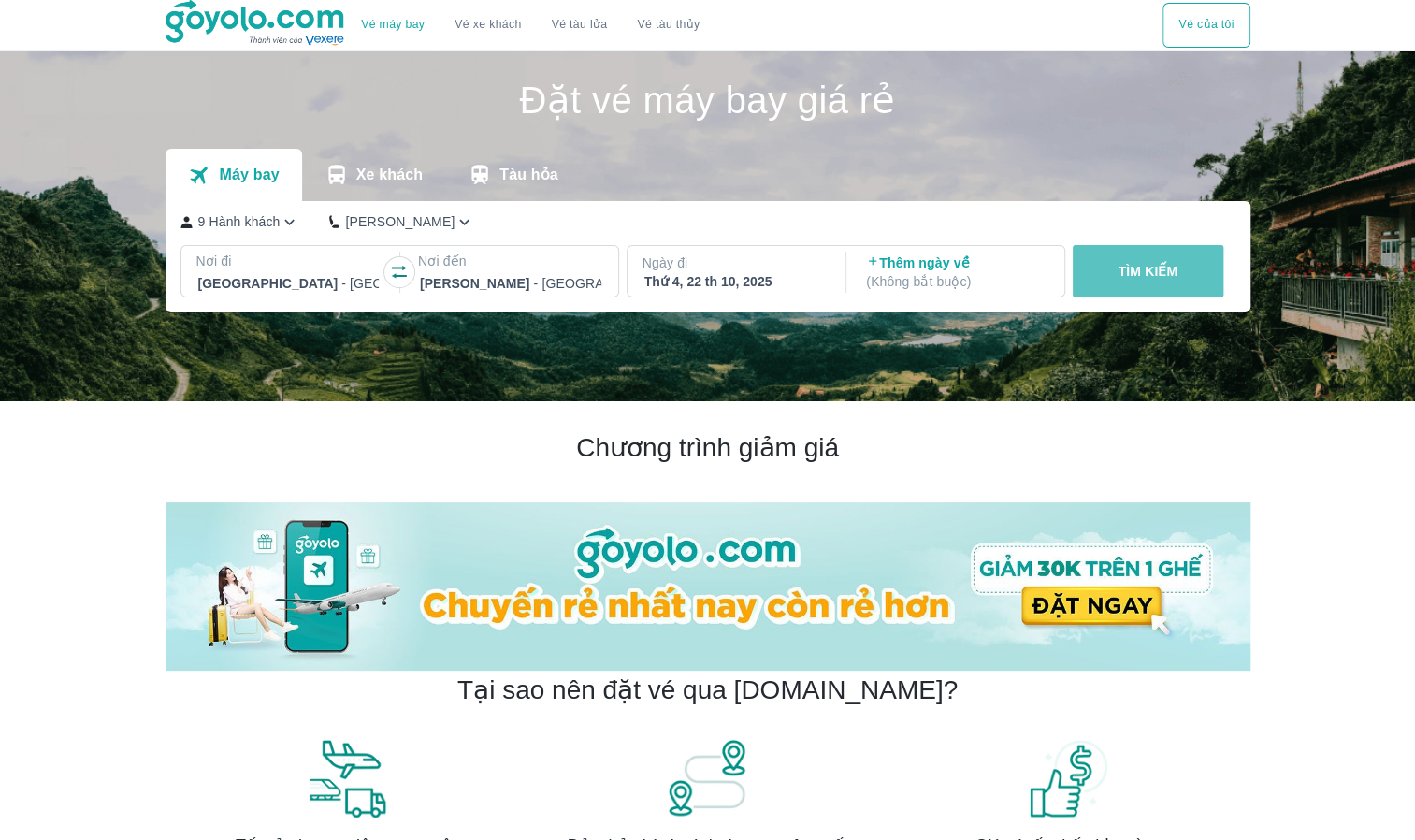
click at [1162, 270] on p "TÌM KIẾM" at bounding box center [1147, 271] width 60 height 18
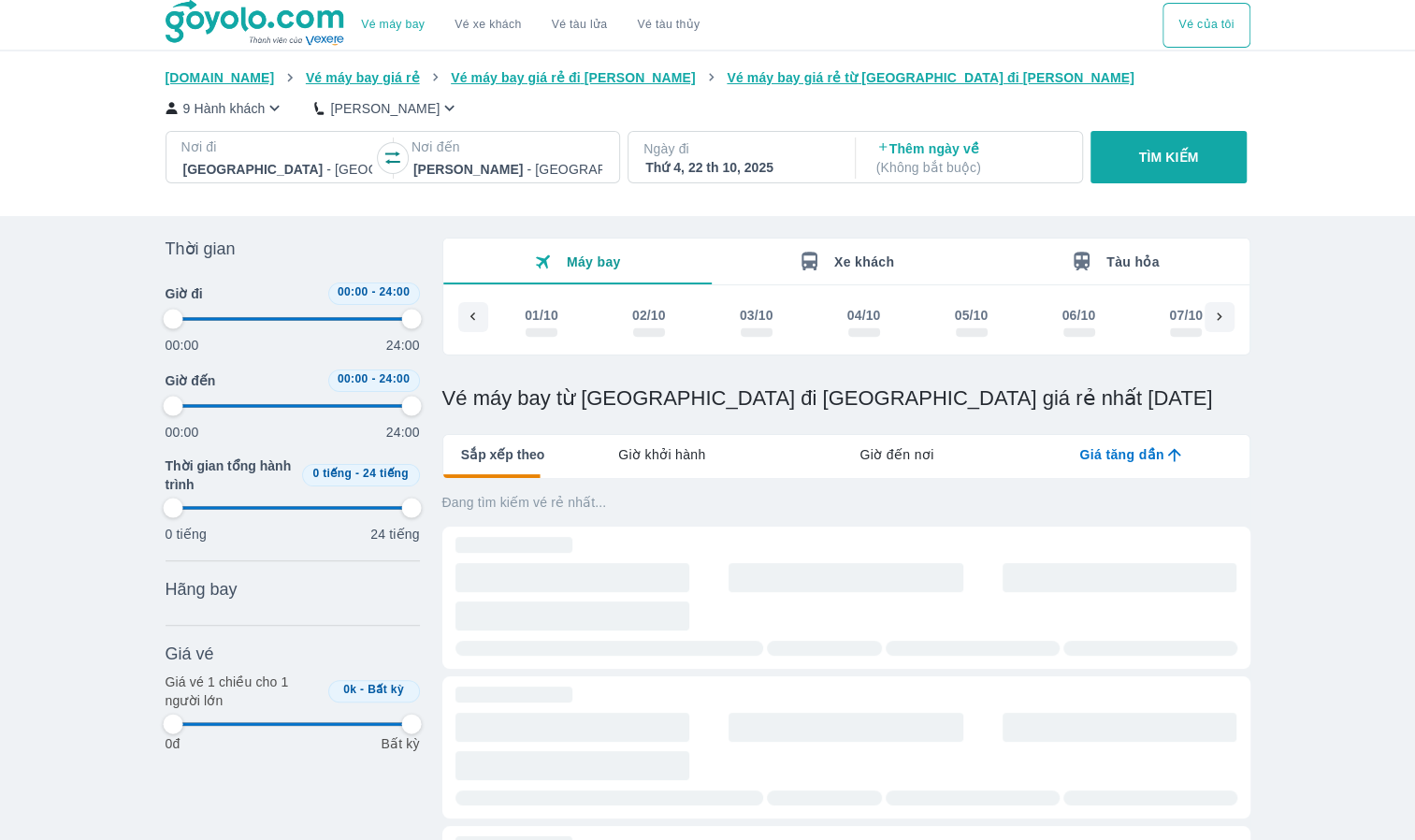
scroll to position [0, 1786]
type input "97.9166666666667"
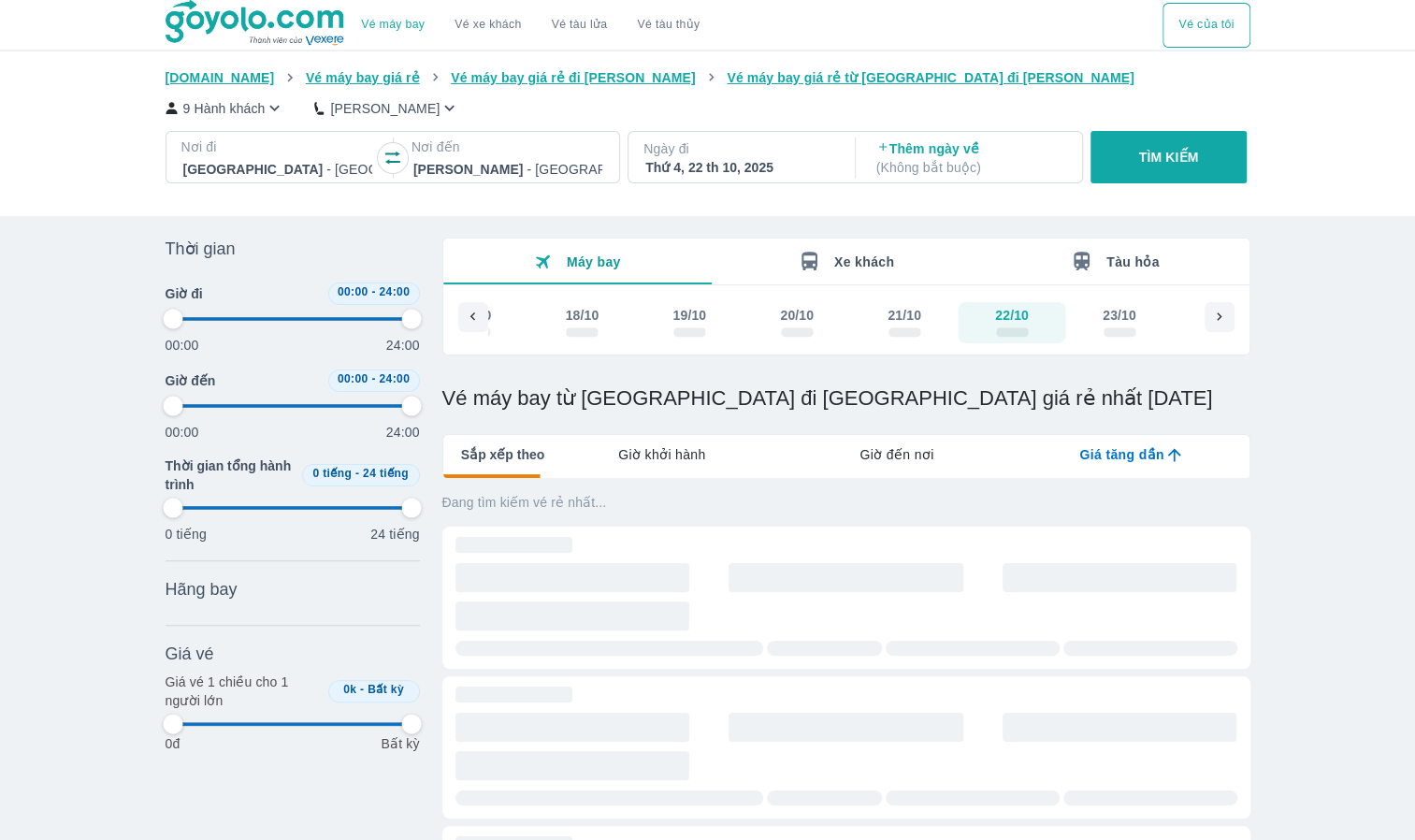
type input "97.9166666666667"
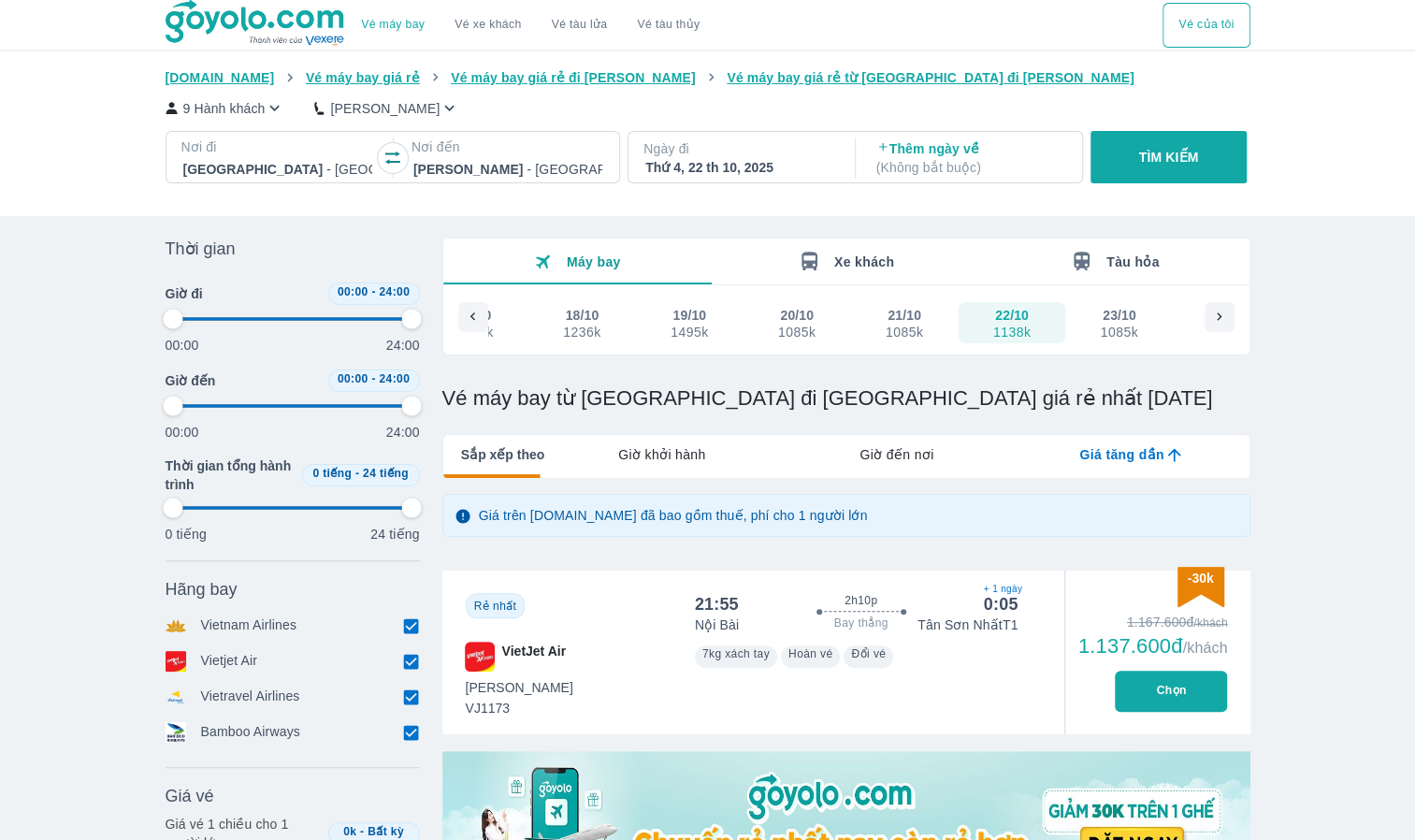
type input "97.9166666666667"
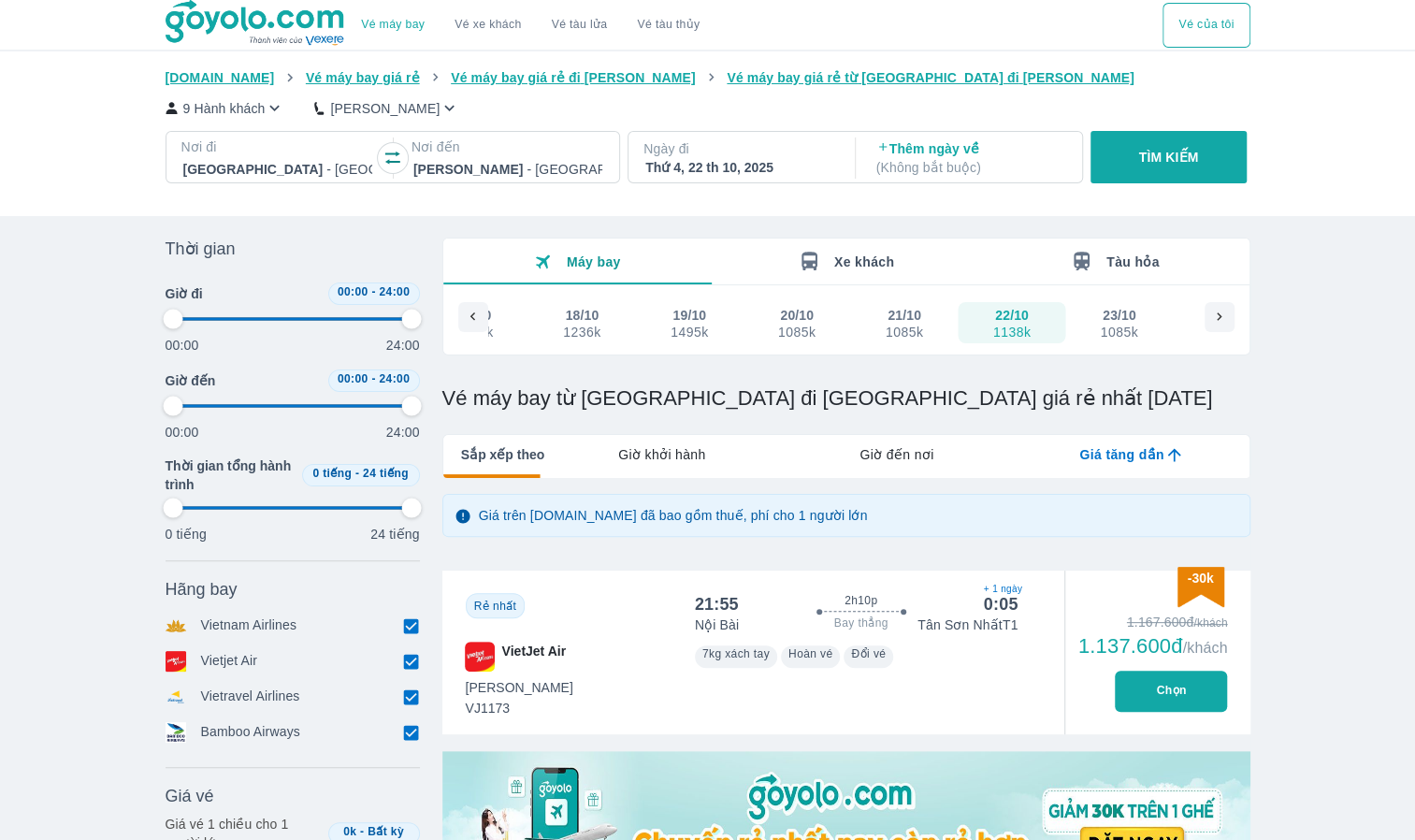
type input "97.9166666666667"
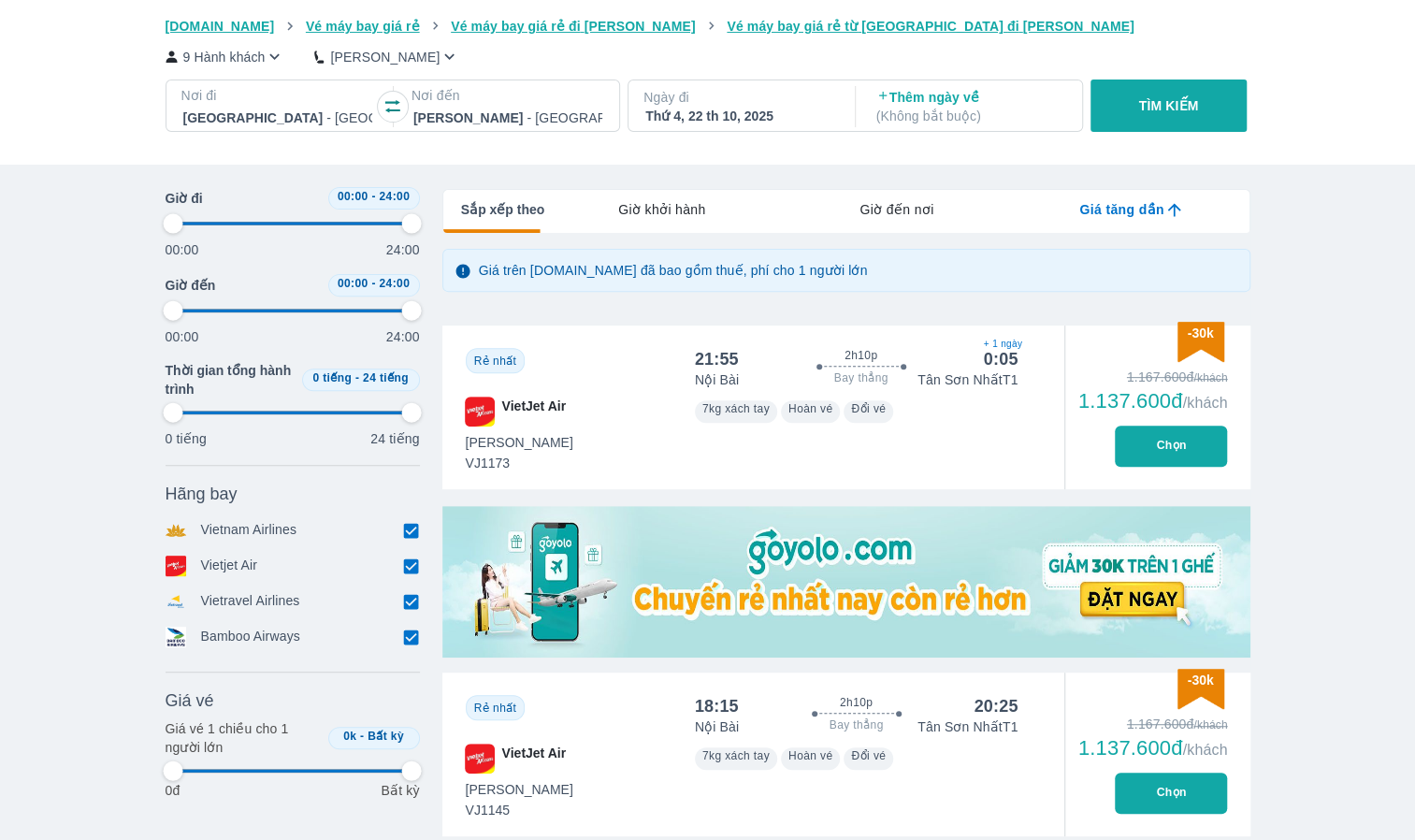
type input "97.9166666666667"
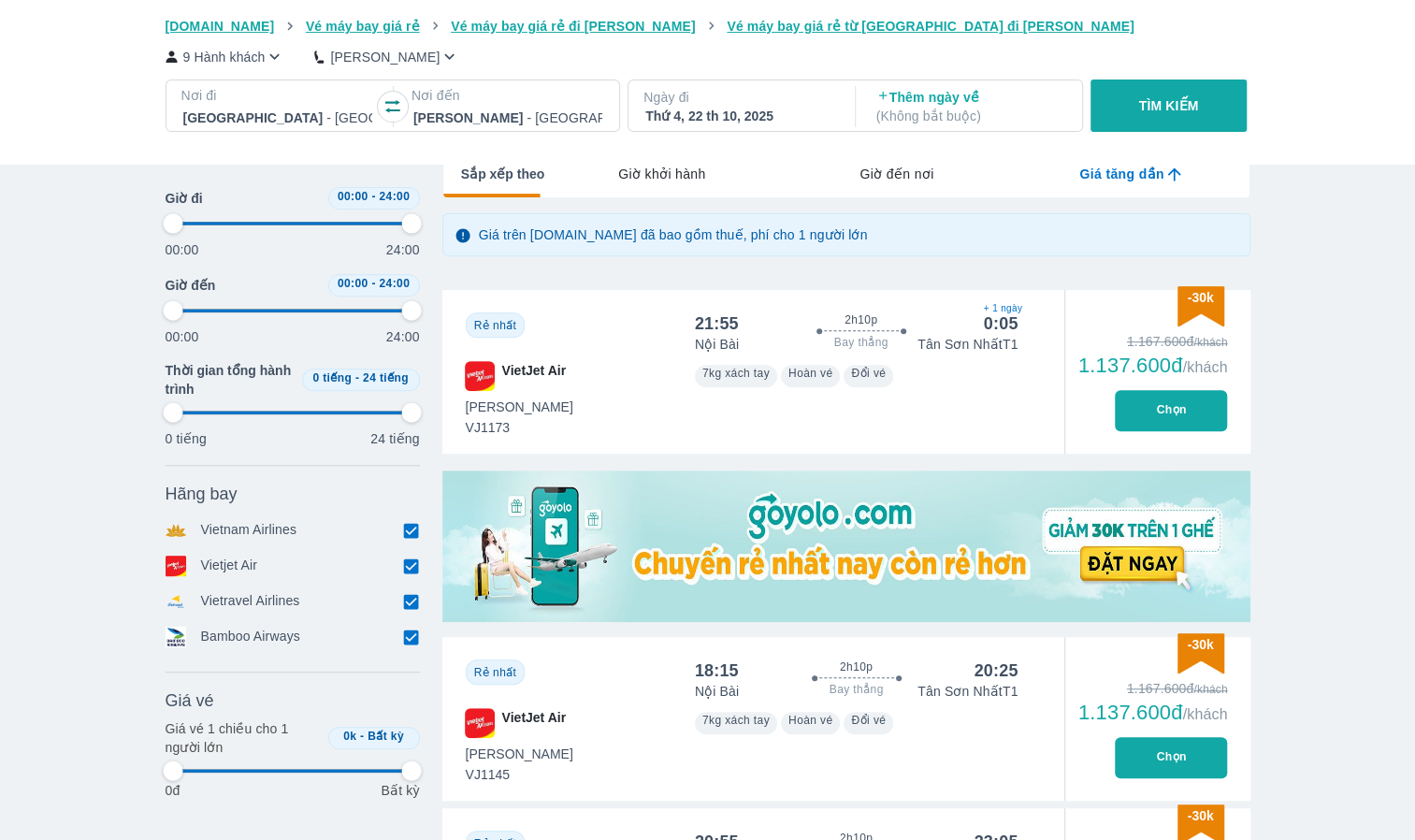
type input "97.9166666666667"
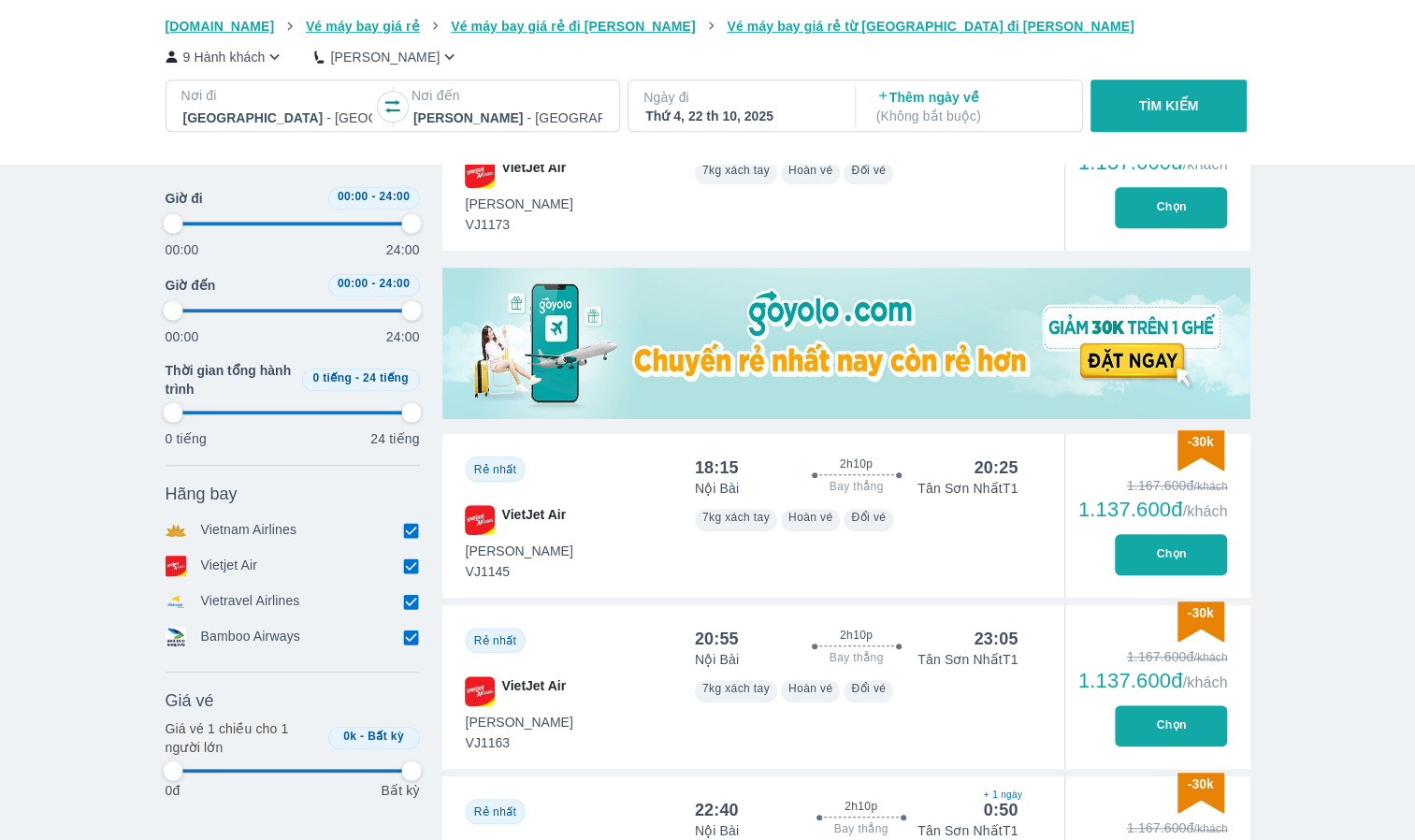
type input "97.9166666666667"
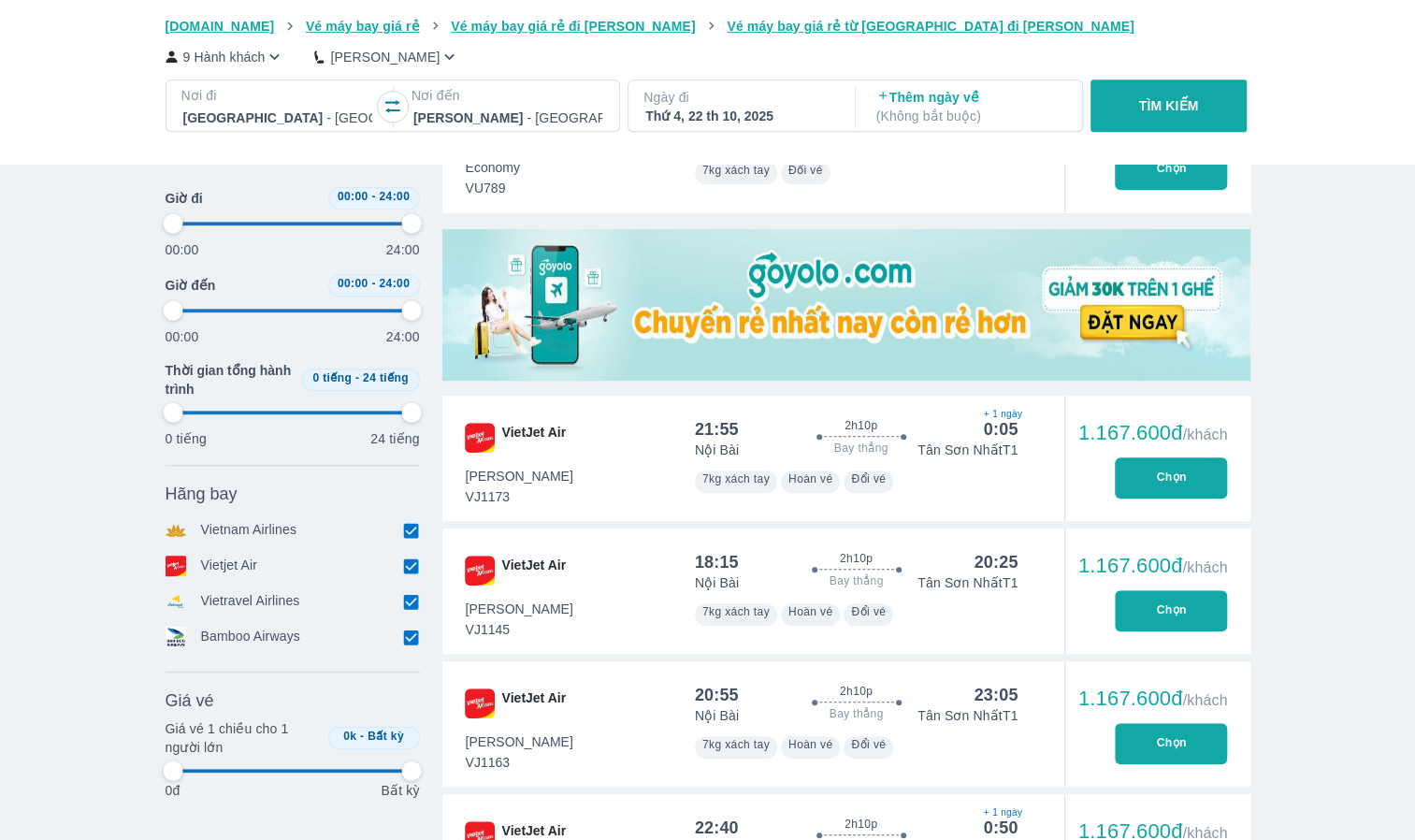
scroll to position [655, 0]
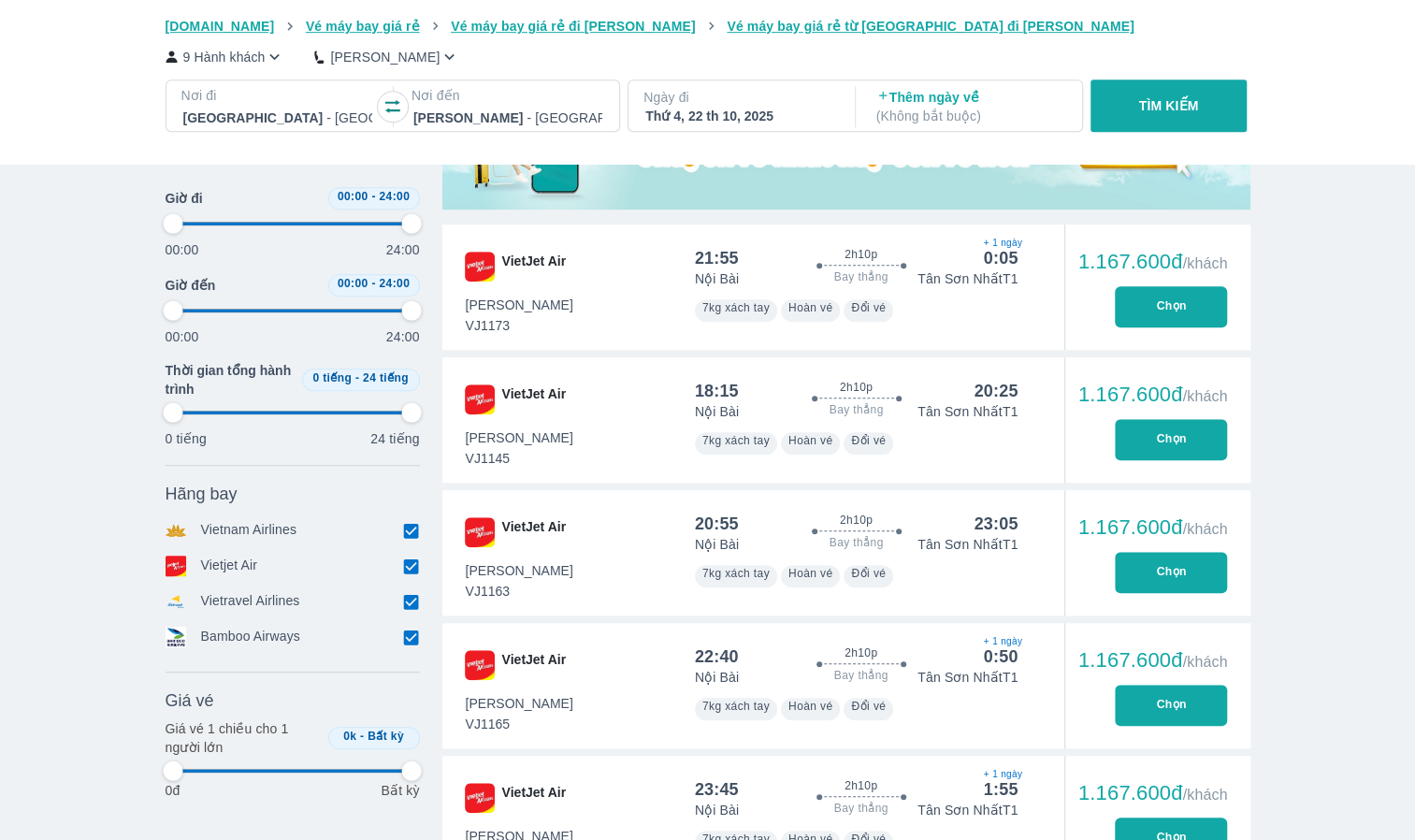
type input "97.9166666666667"
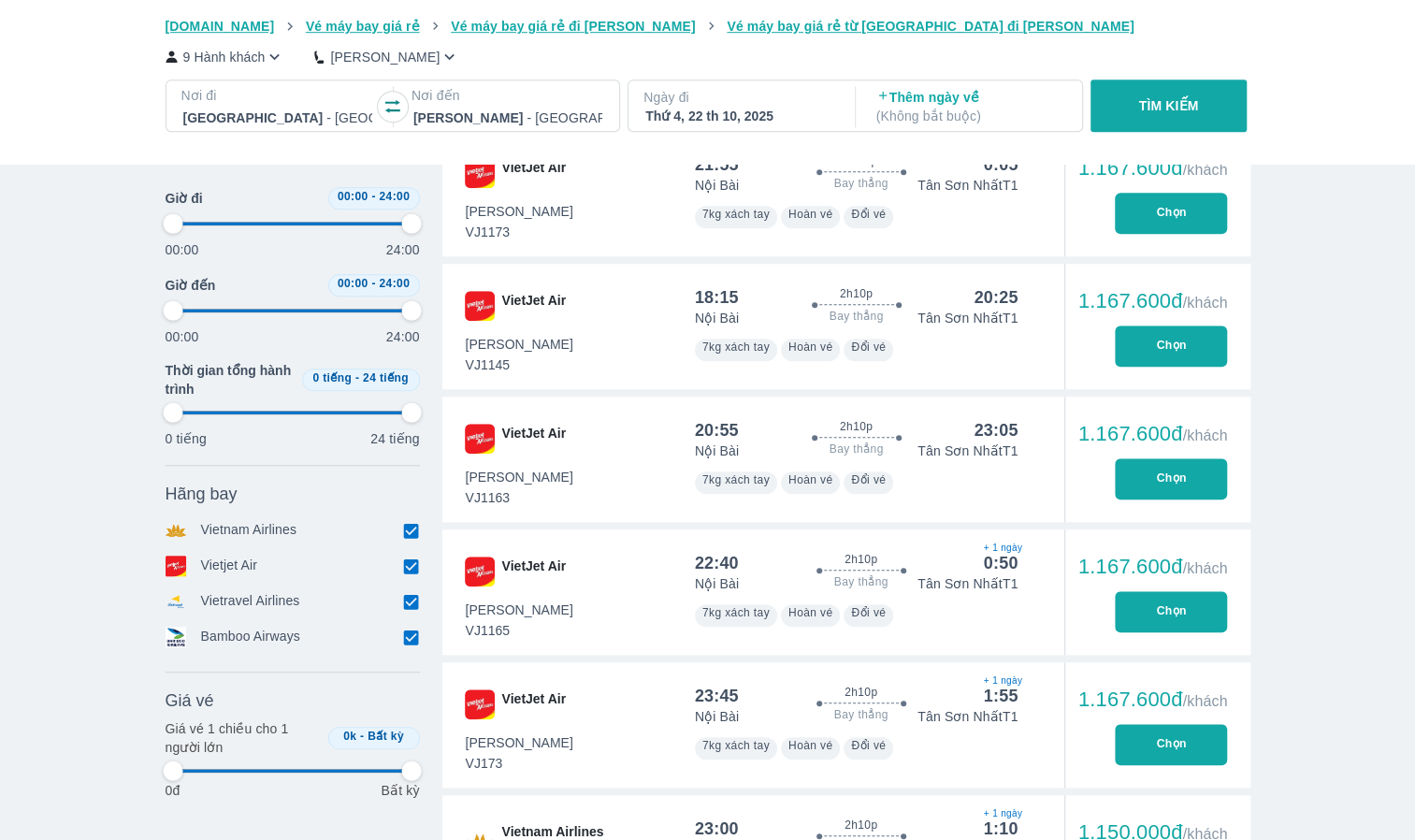
type input "97.9166666666667"
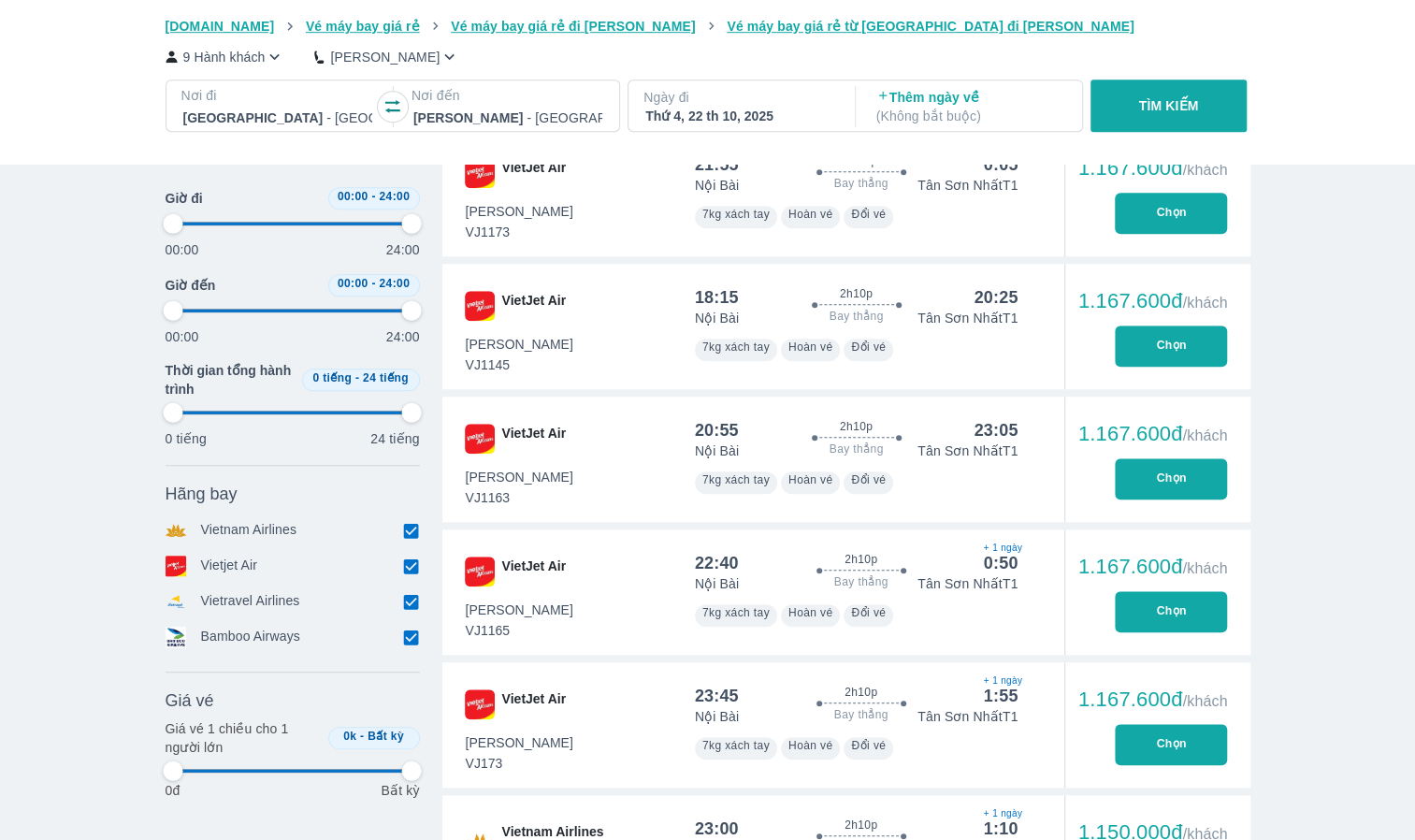
type input "97.9166666666667"
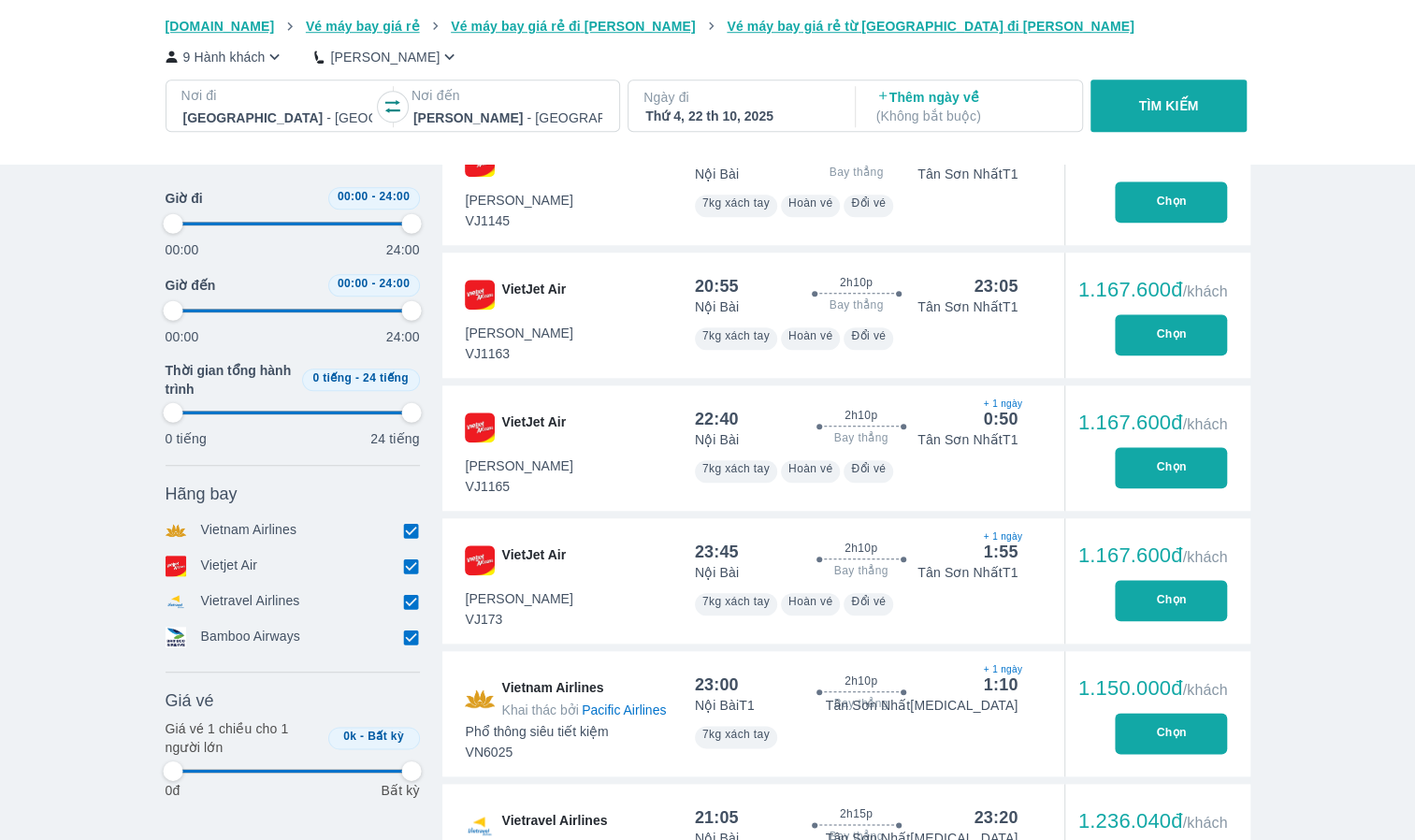
scroll to position [935, 0]
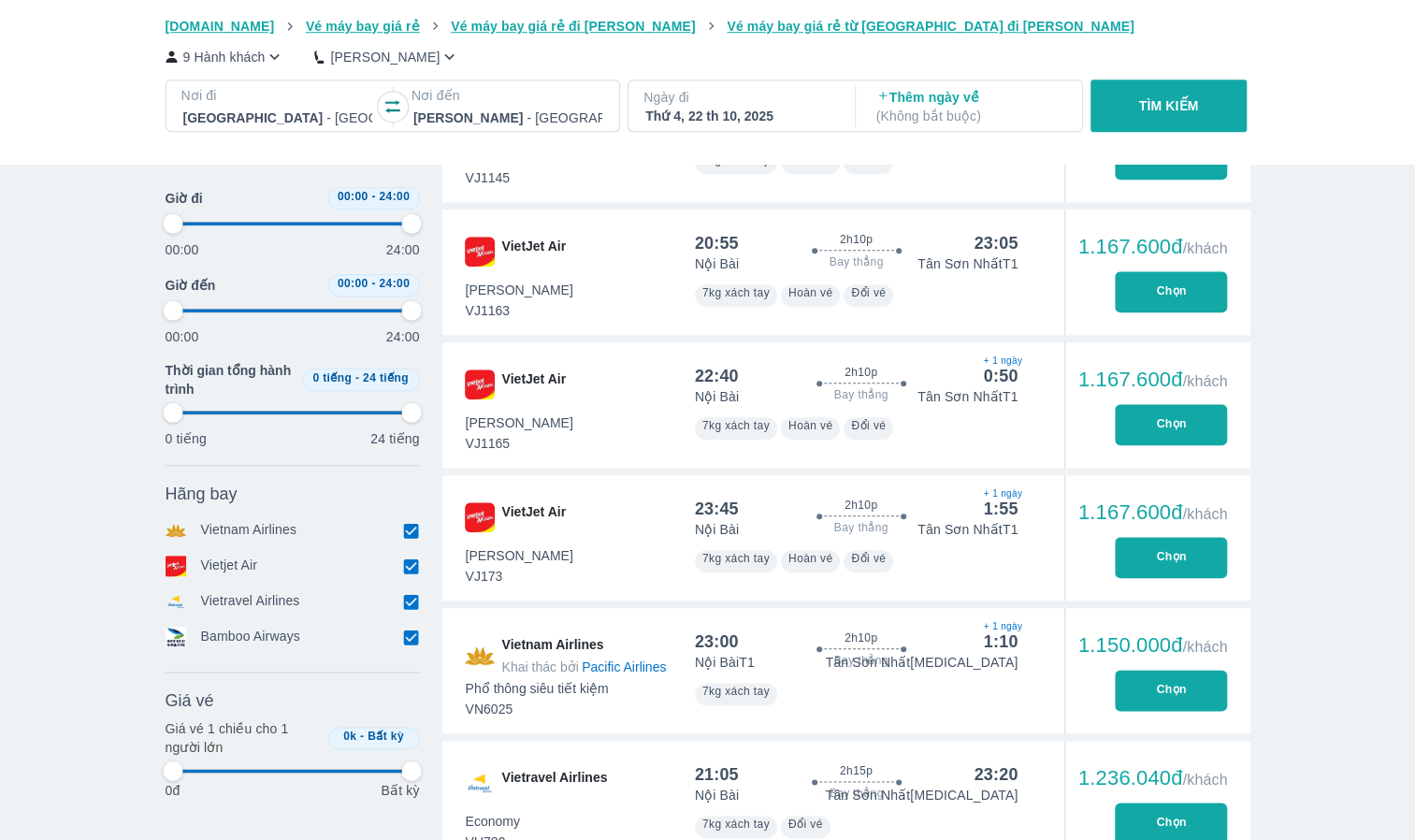
type input "97.9166666666667"
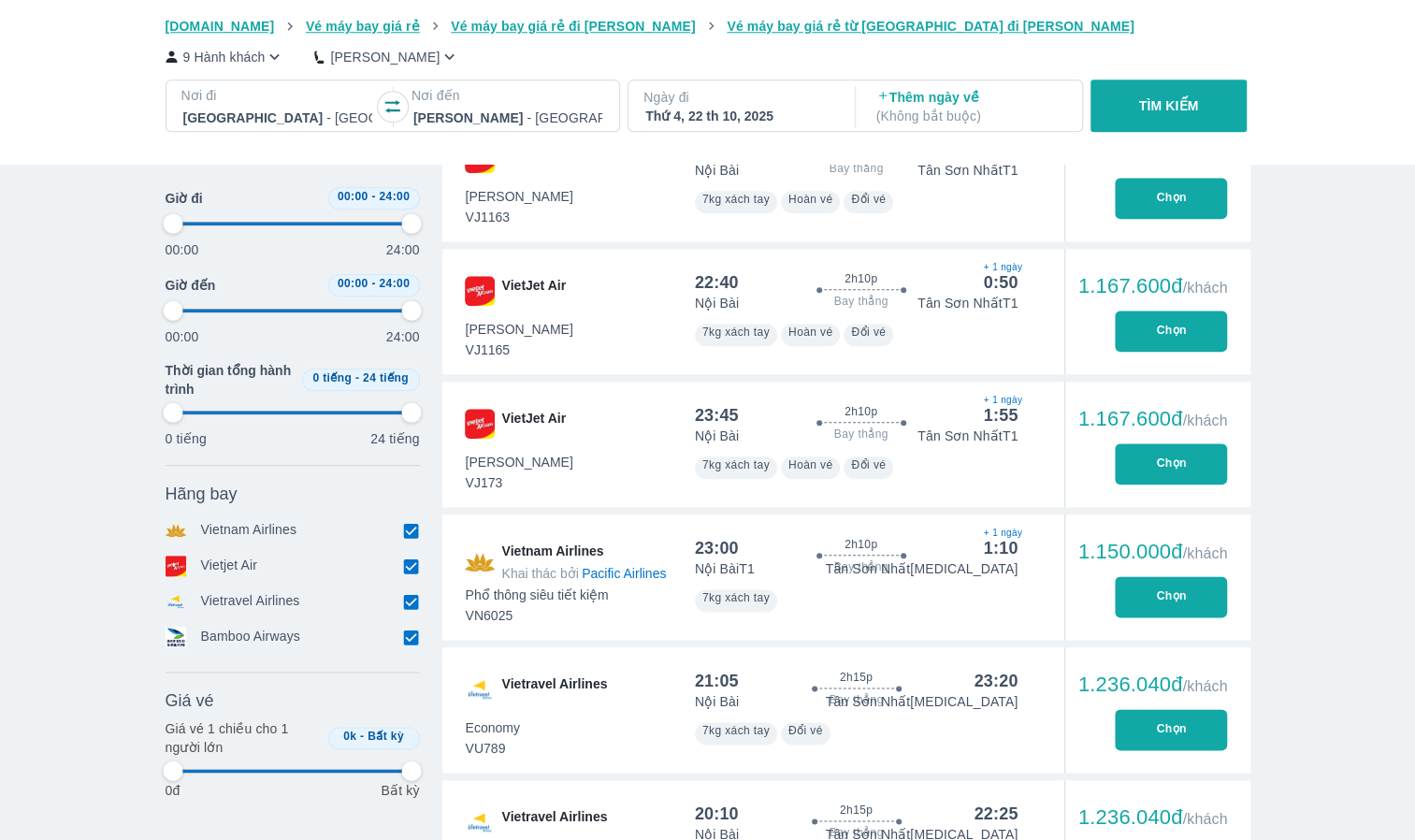
type input "97.9166666666667"
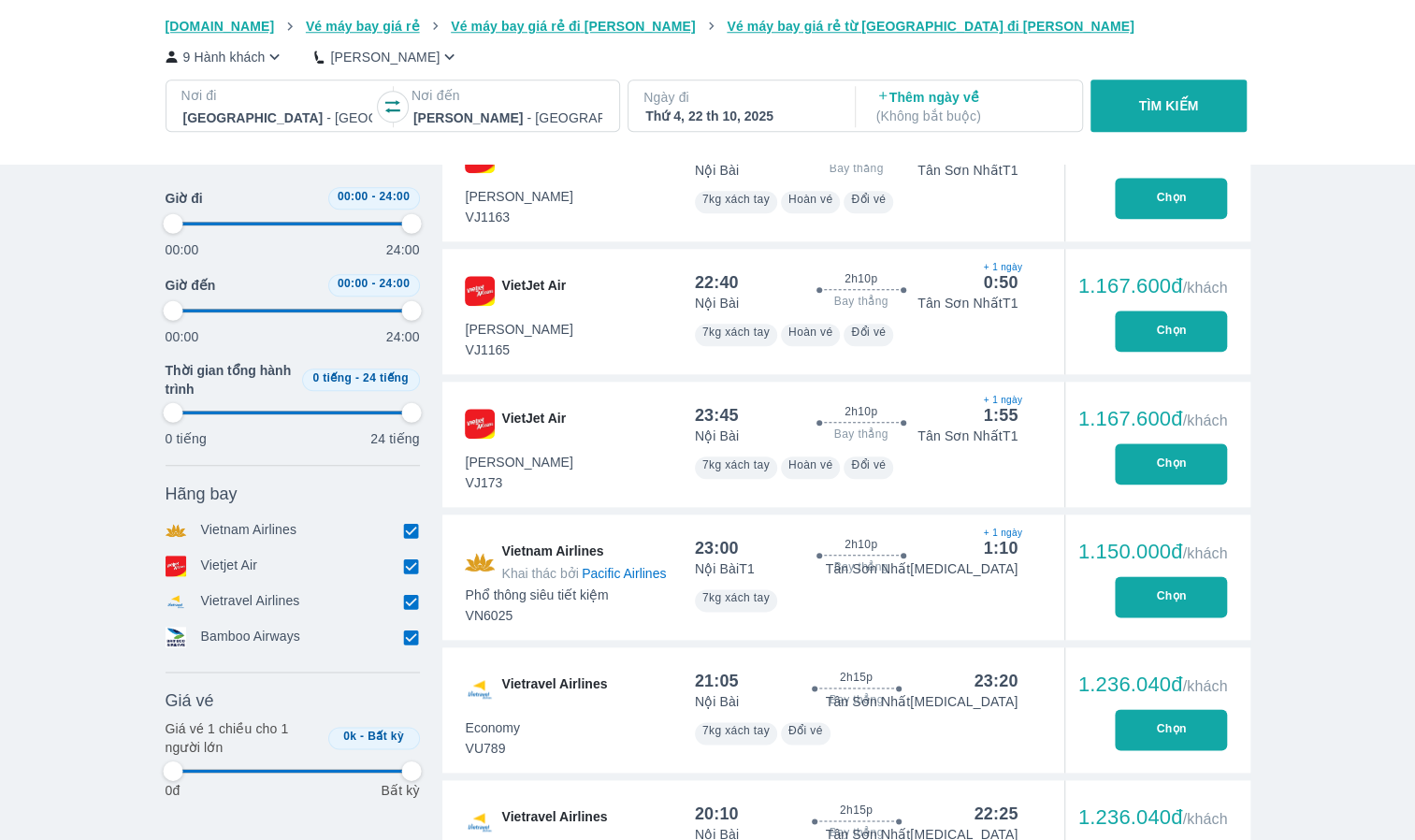
type input "97.9166666666667"
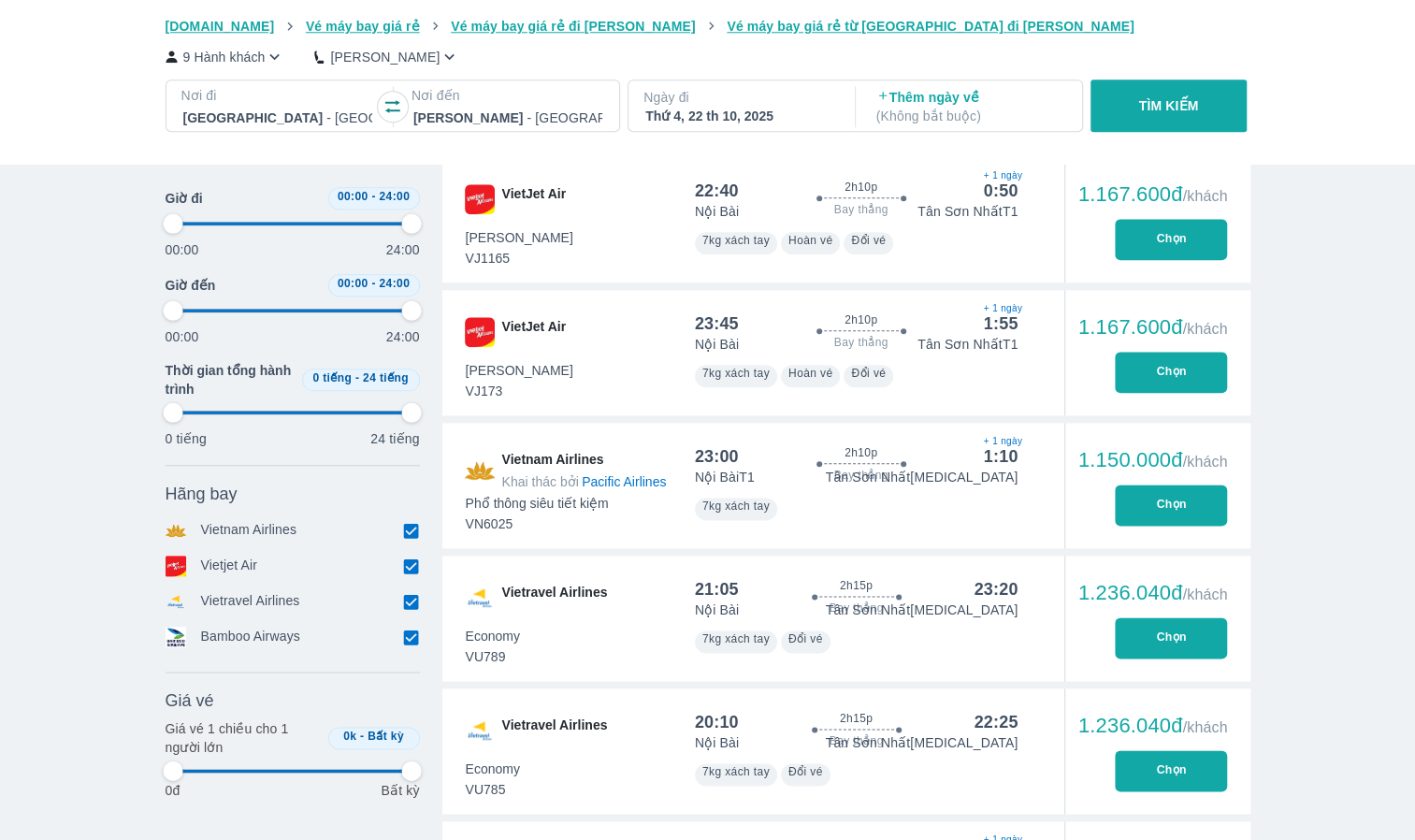
scroll to position [1122, 0]
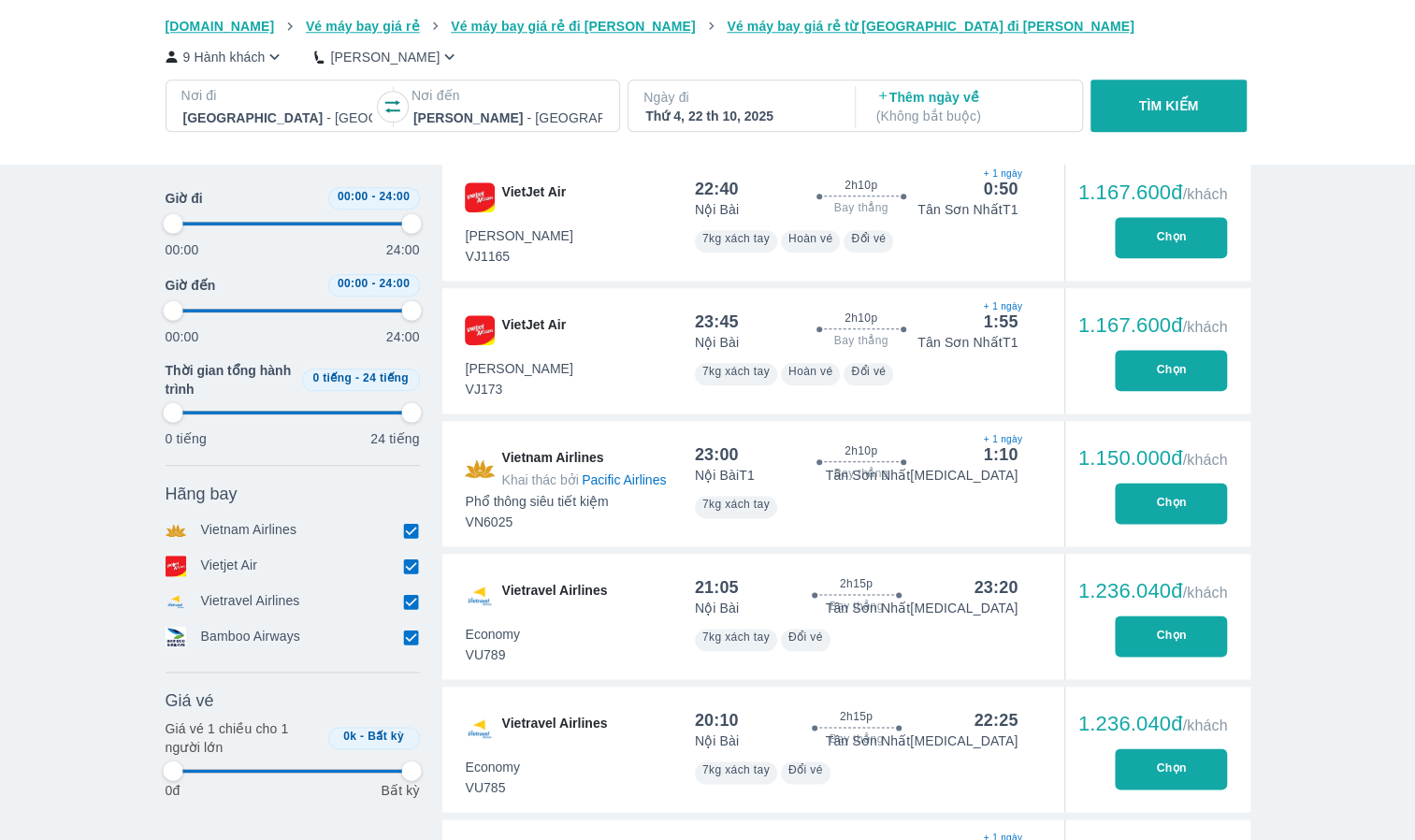
type input "97.9166666666667"
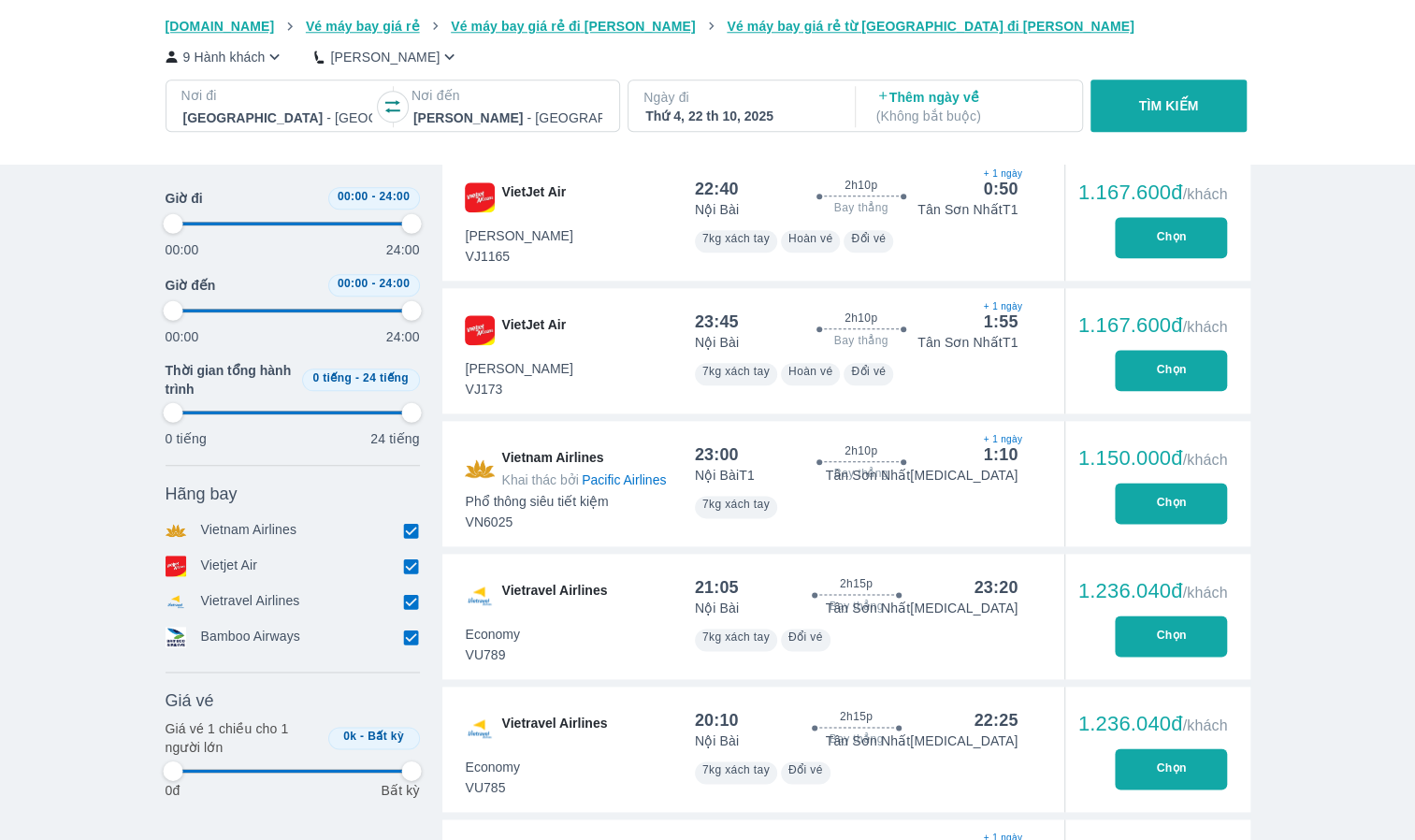
type input "97.9166666666667"
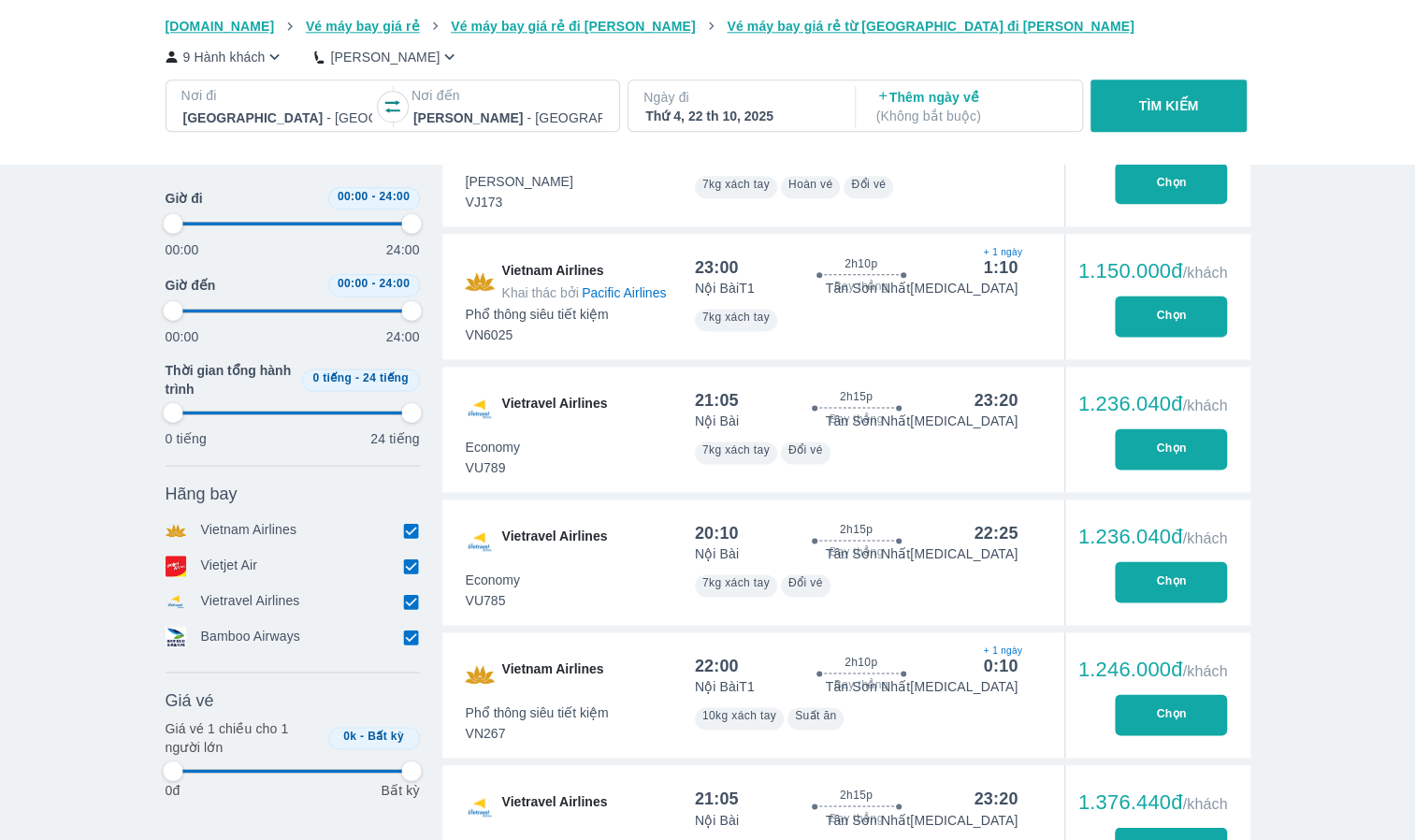
type input "97.9166666666667"
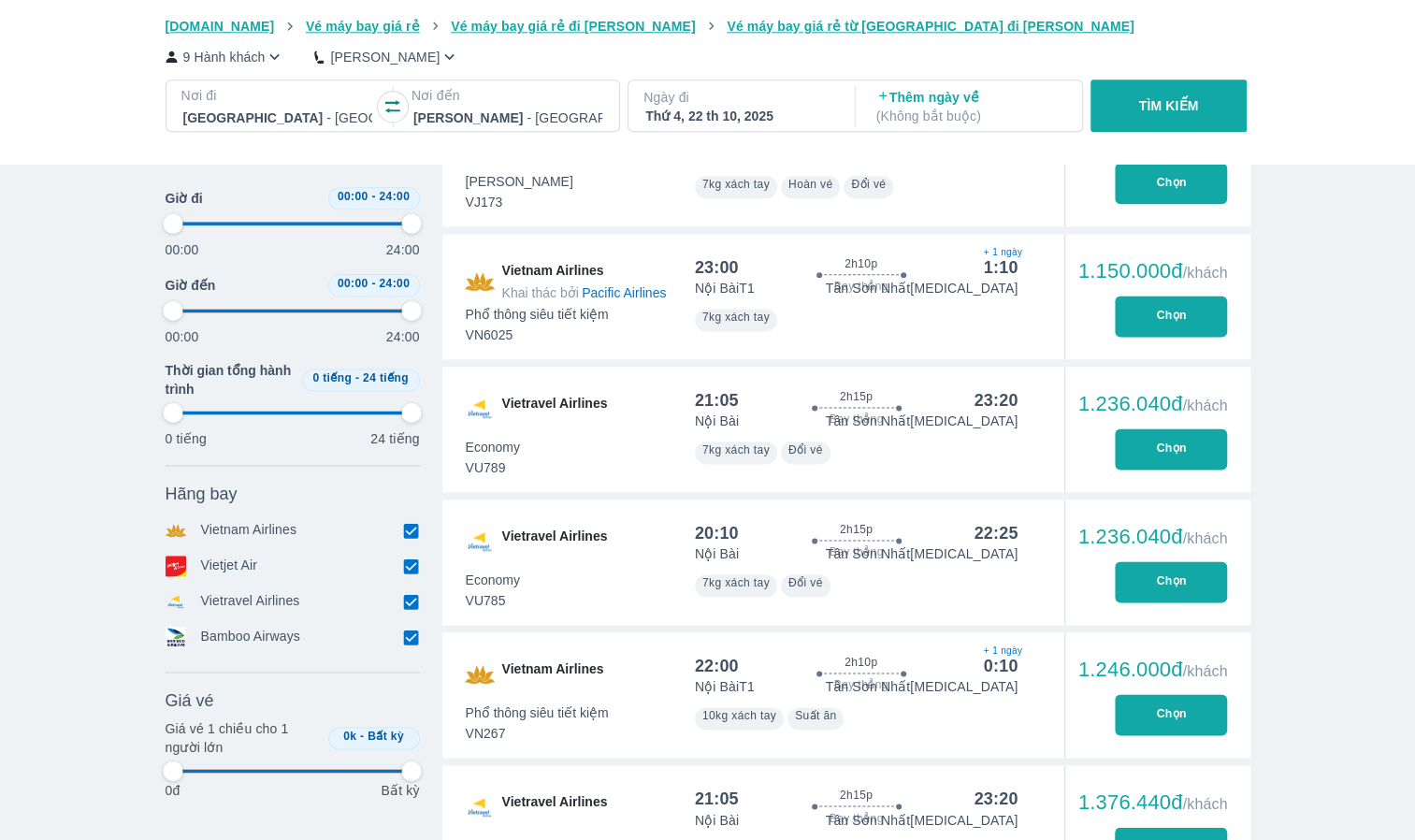
type input "97.9166666666667"
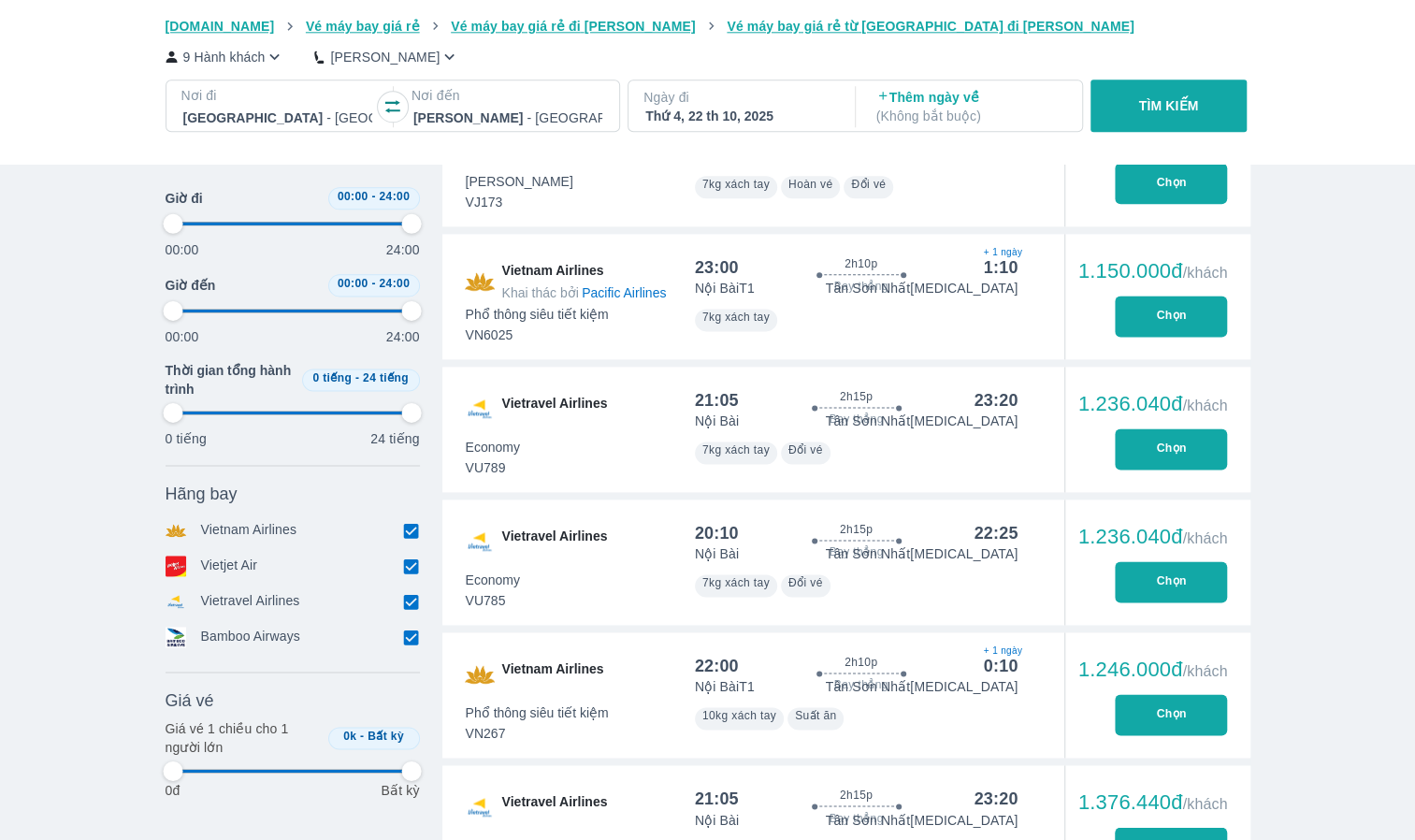
type input "97.9166666666667"
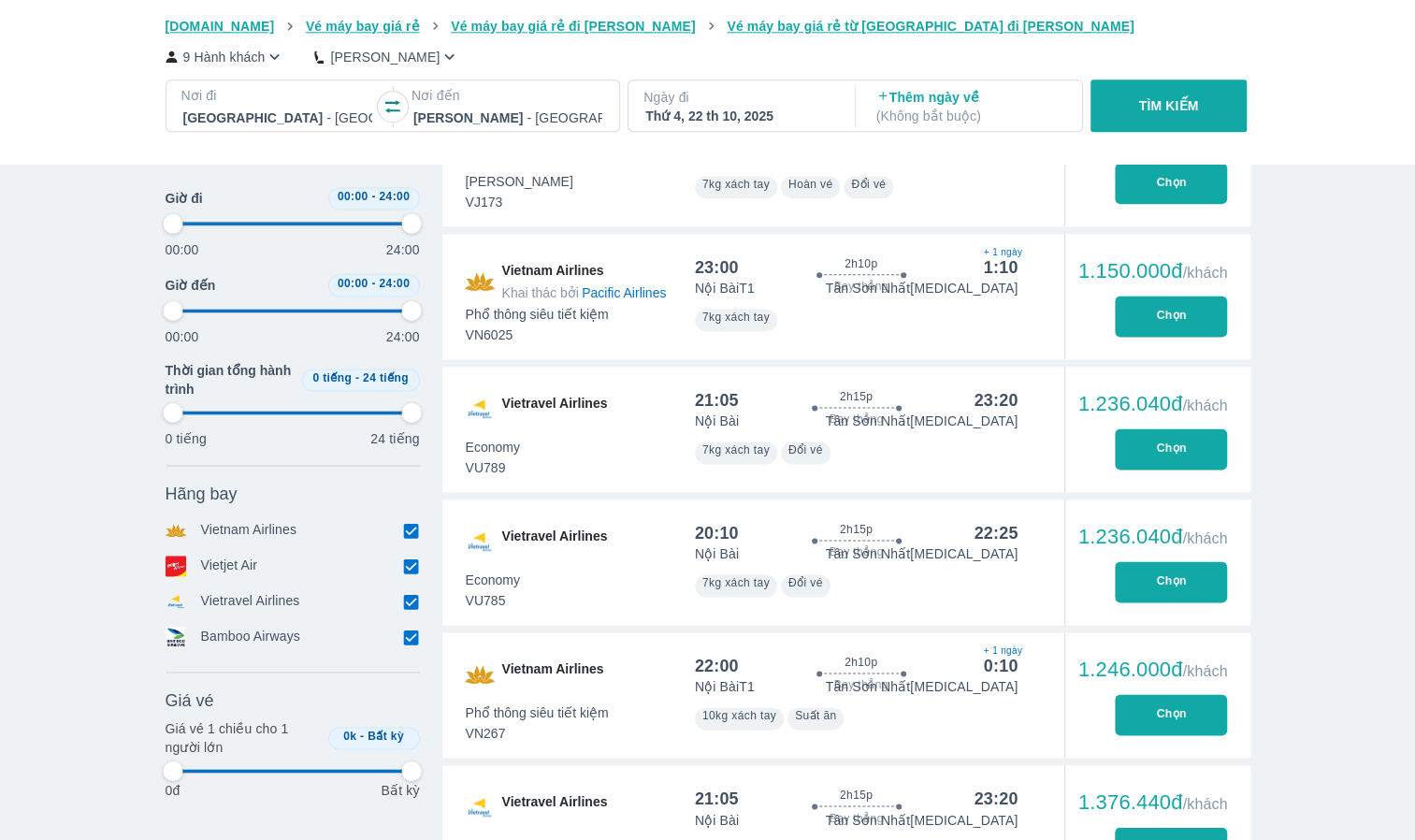
type input "97.9166666666667"
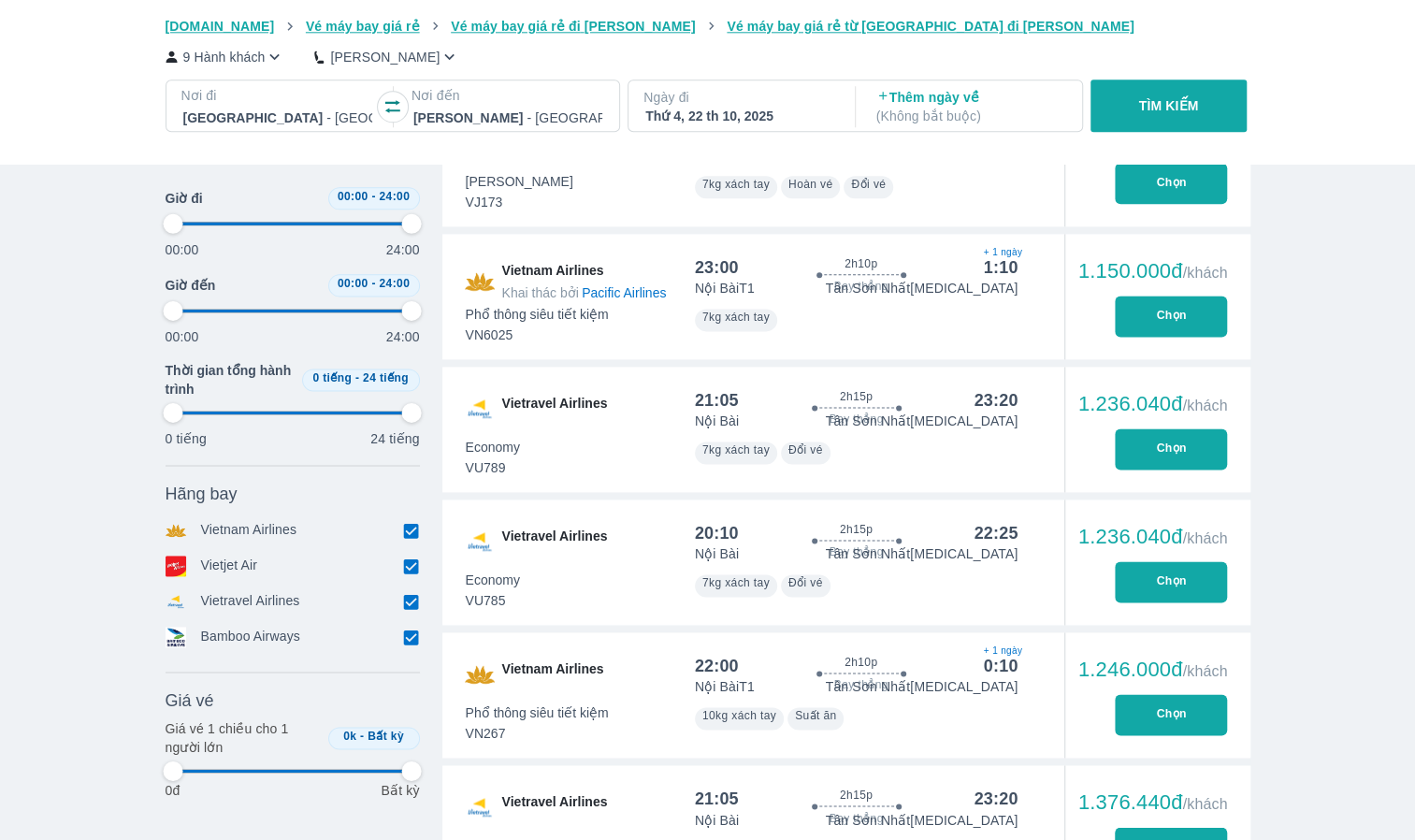
type input "97.9166666666667"
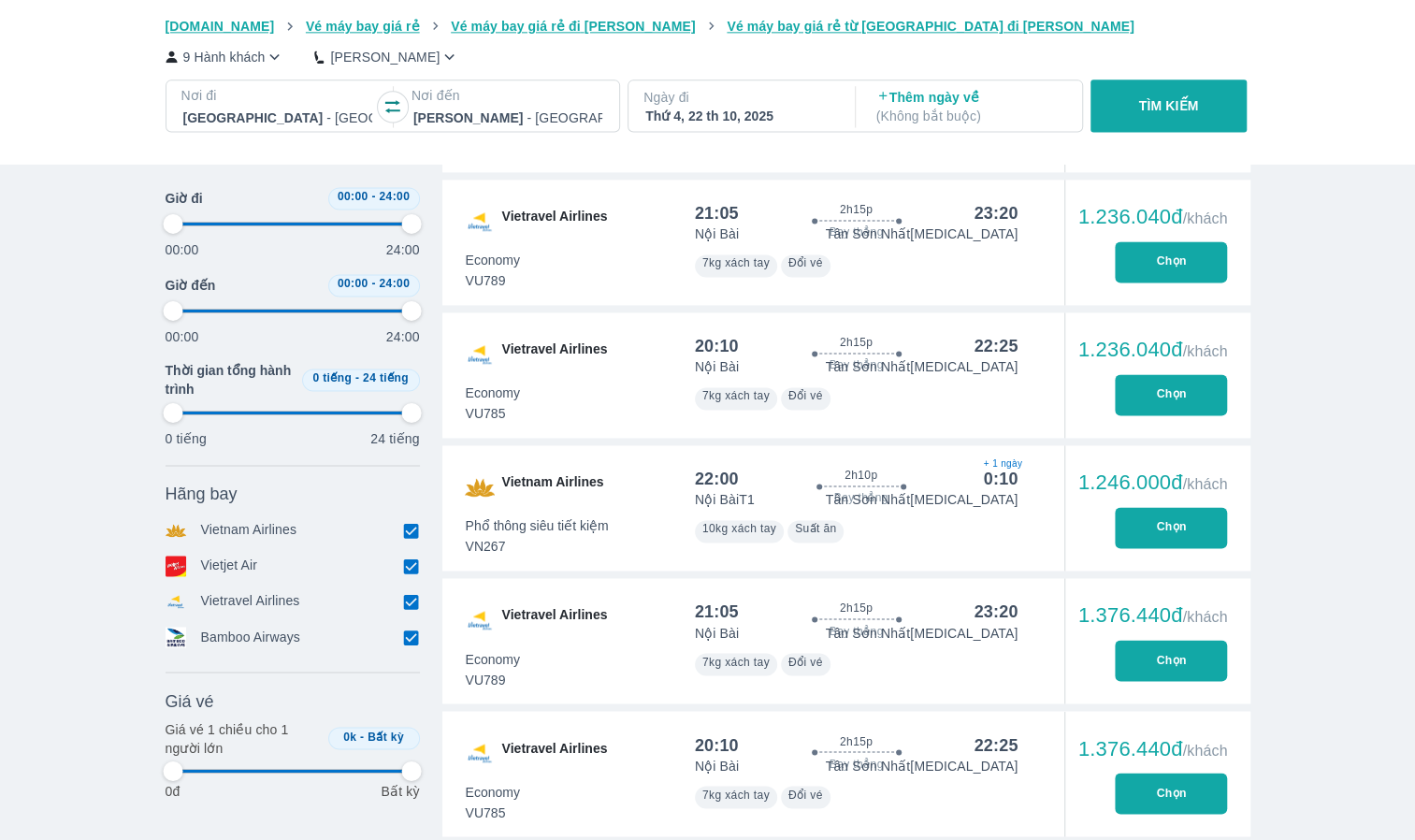
type input "97.9166666666667"
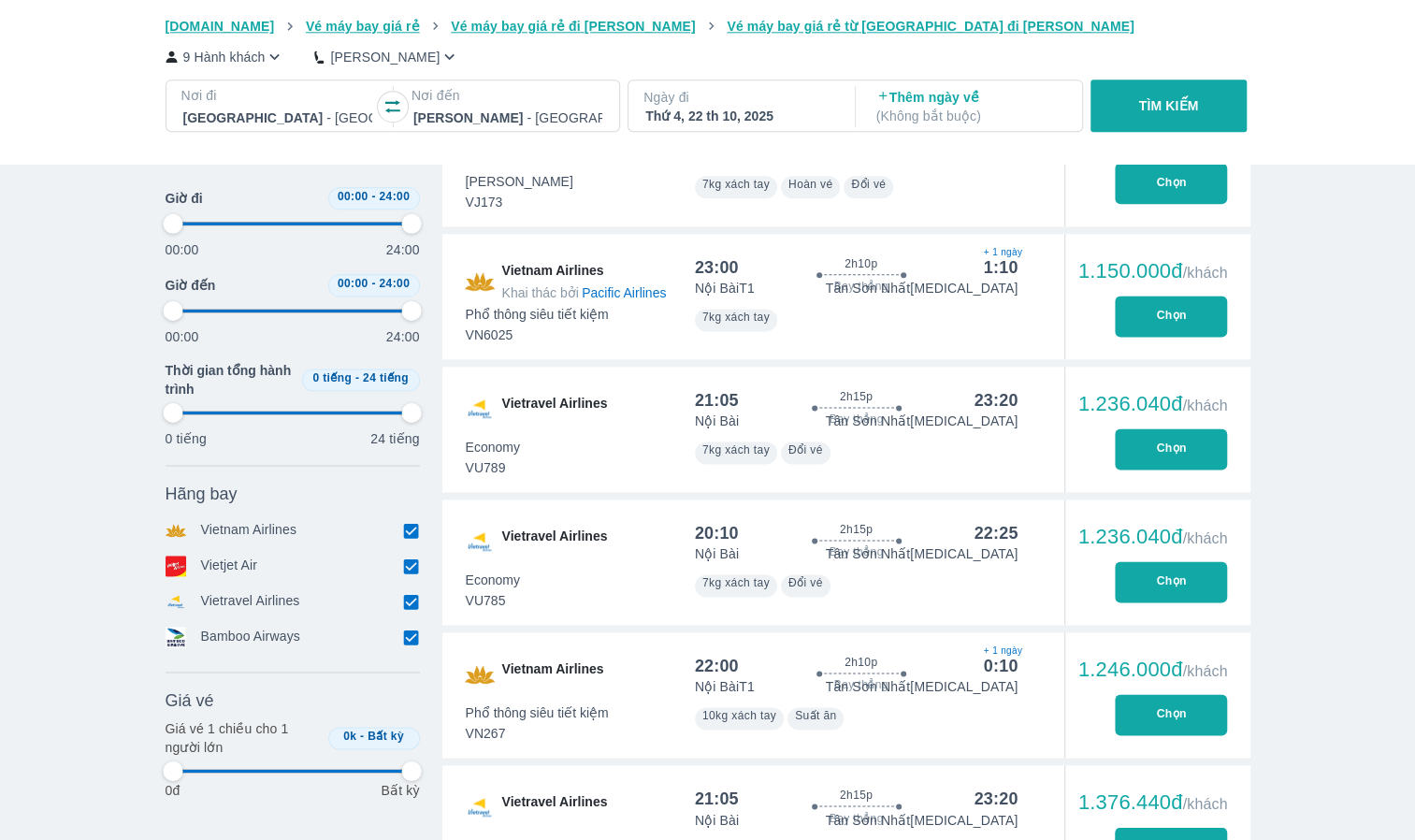
type input "97.9166666666667"
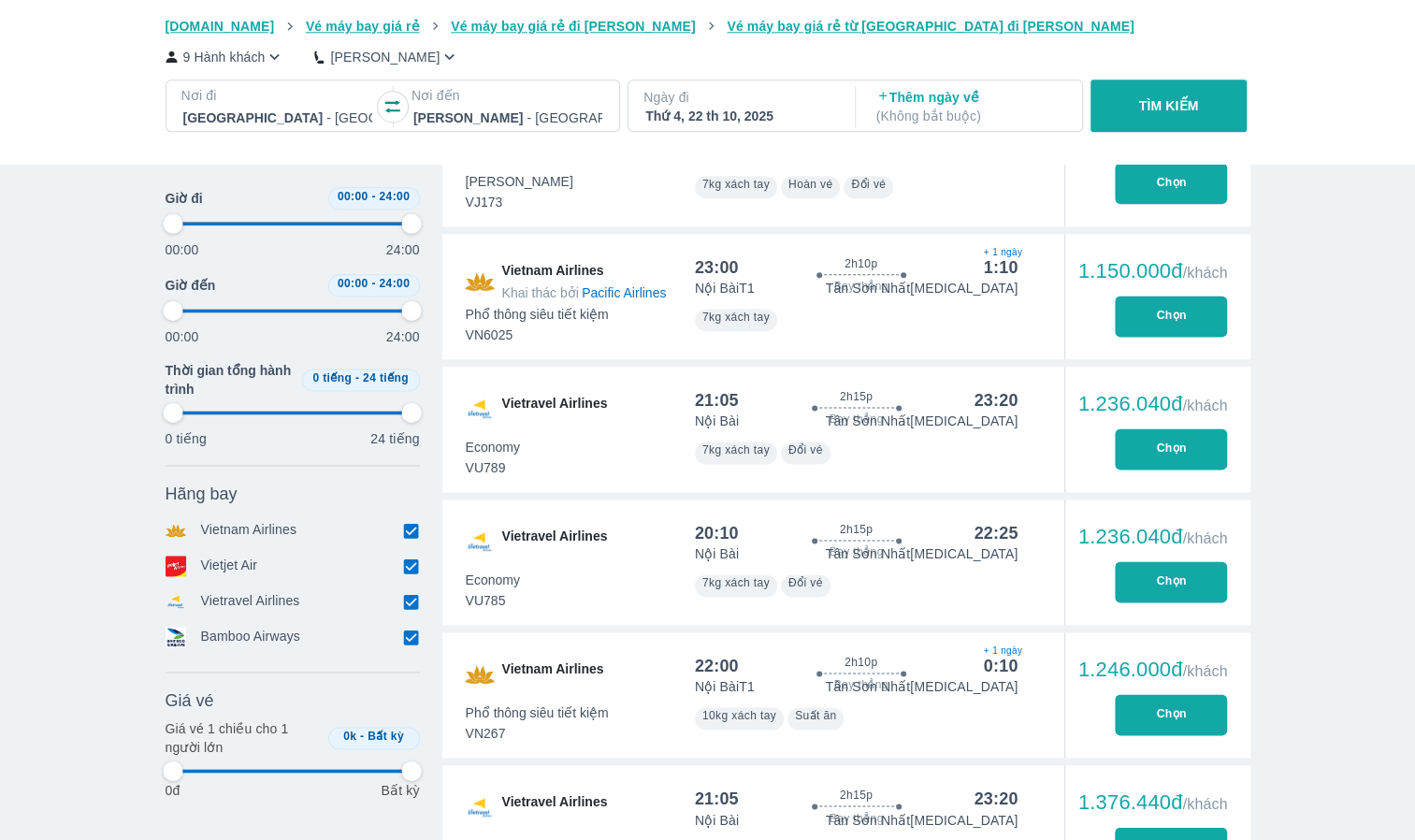
type input "97.9166666666667"
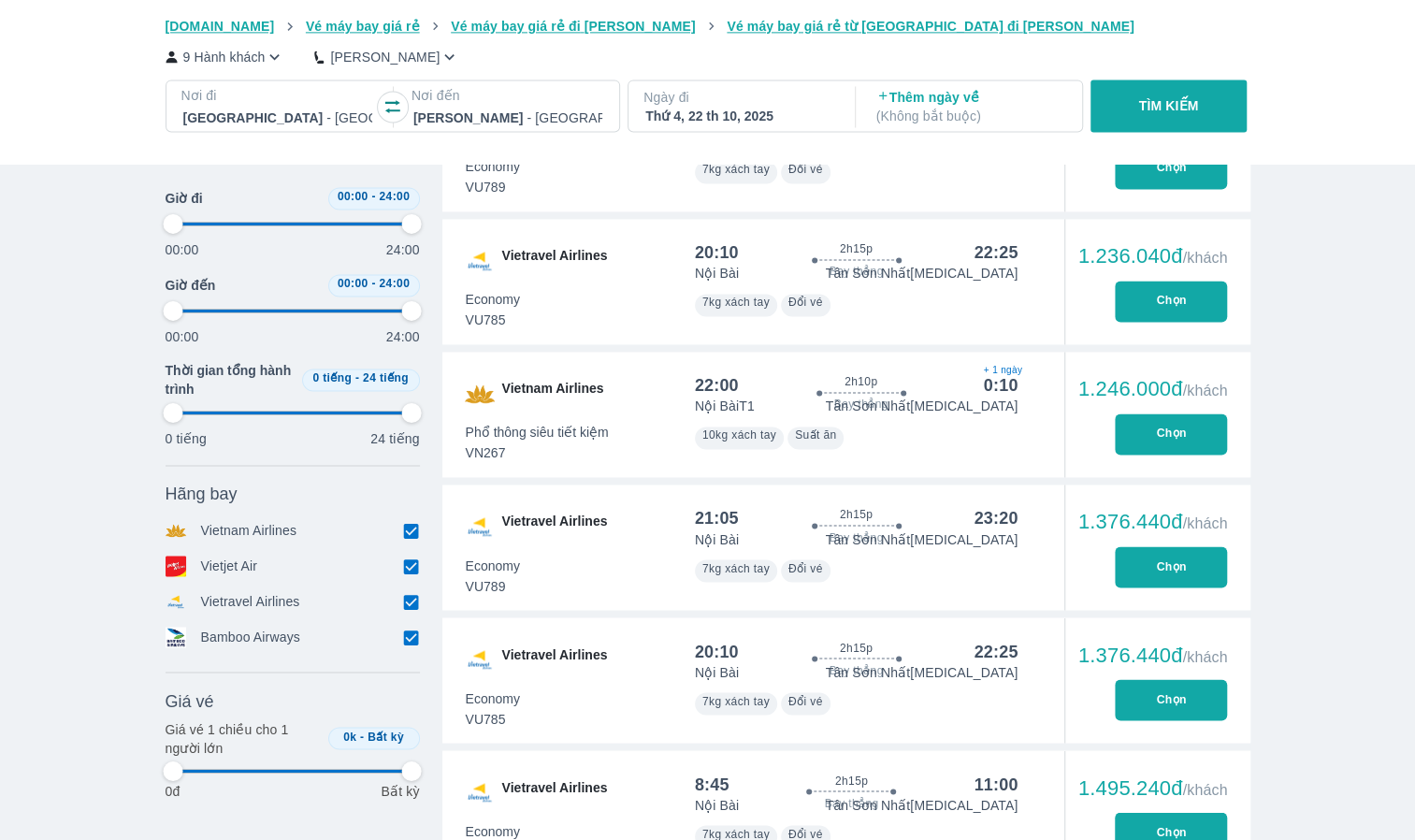
type input "97.9166666666667"
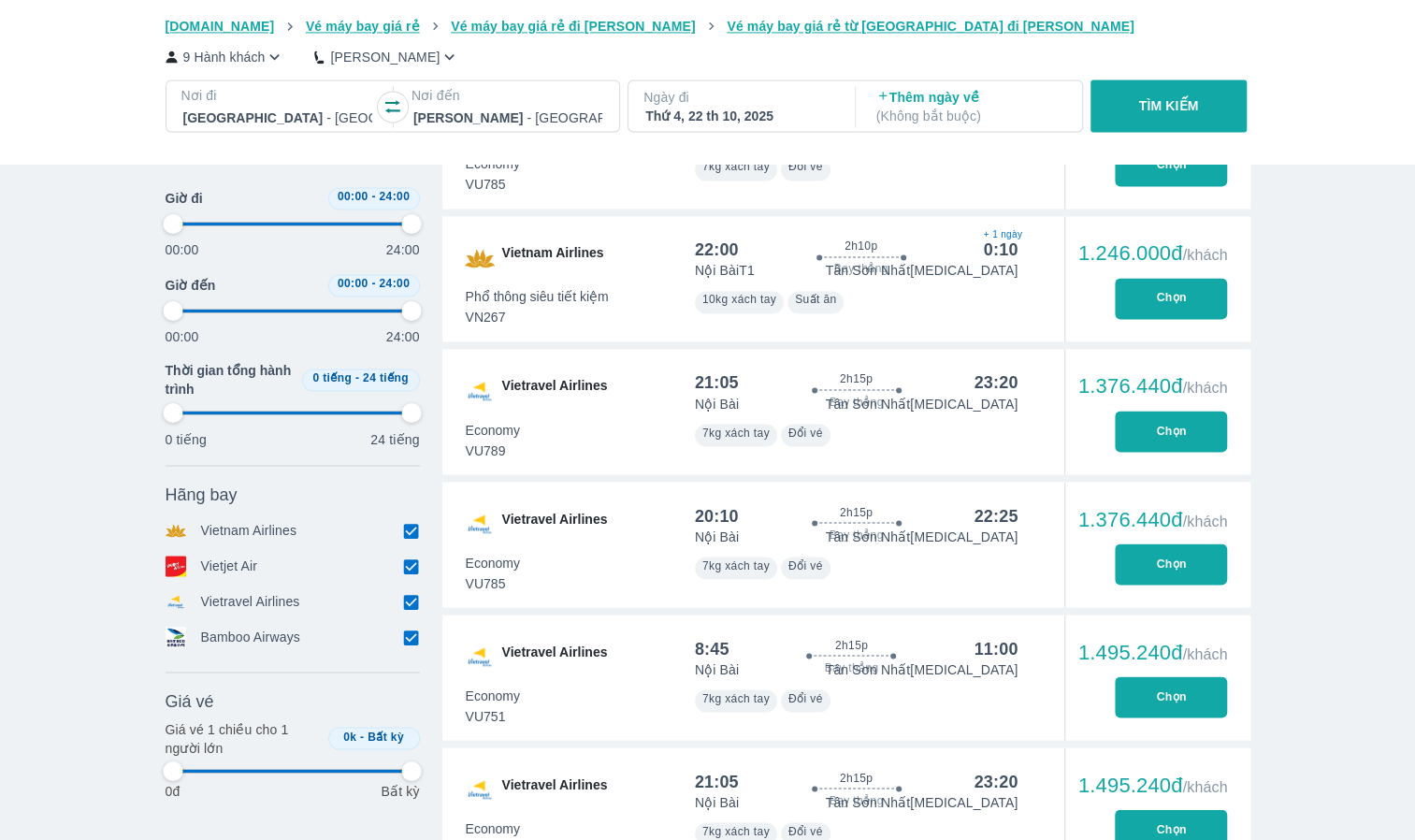
scroll to position [1683, 0]
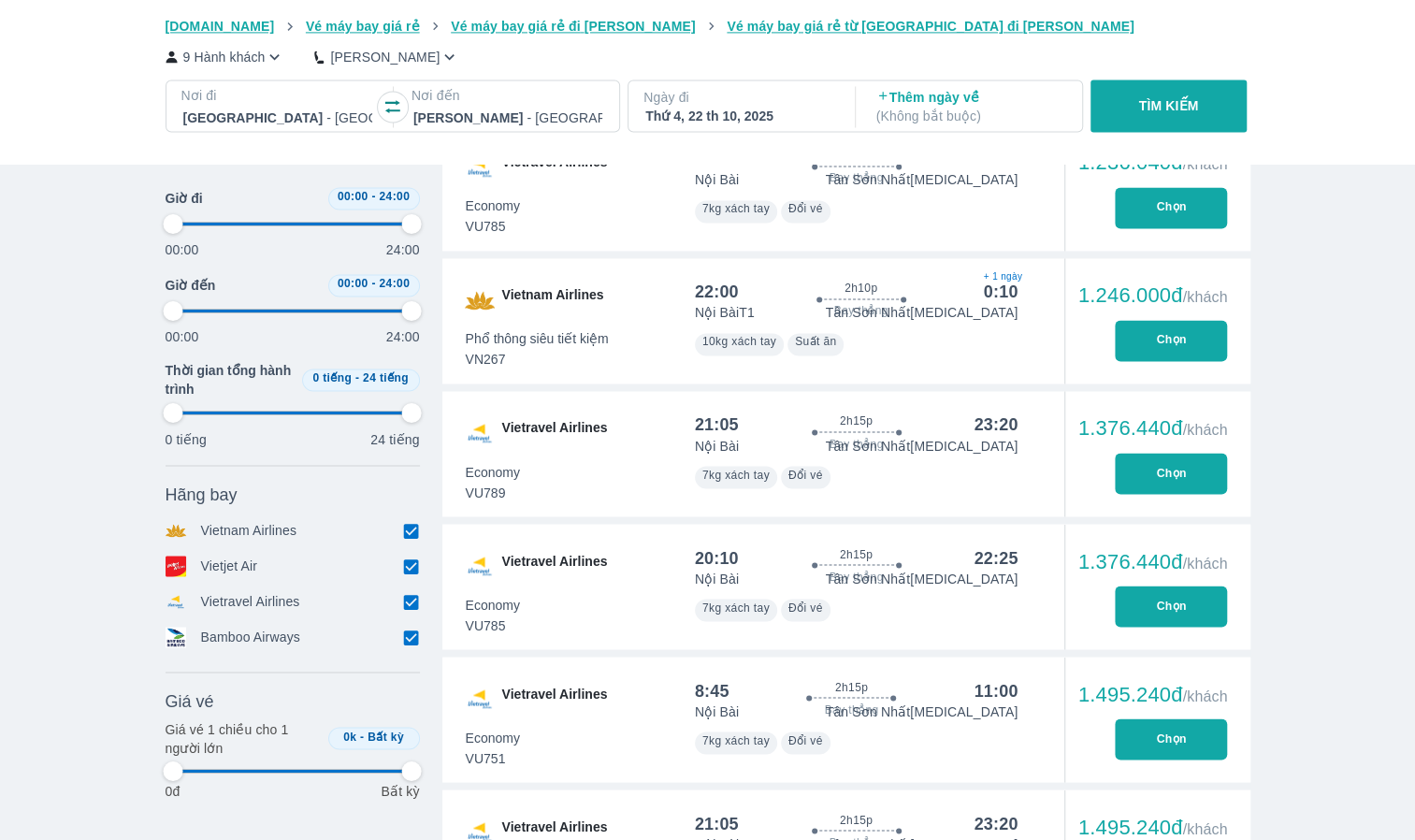
type input "97.9166666666667"
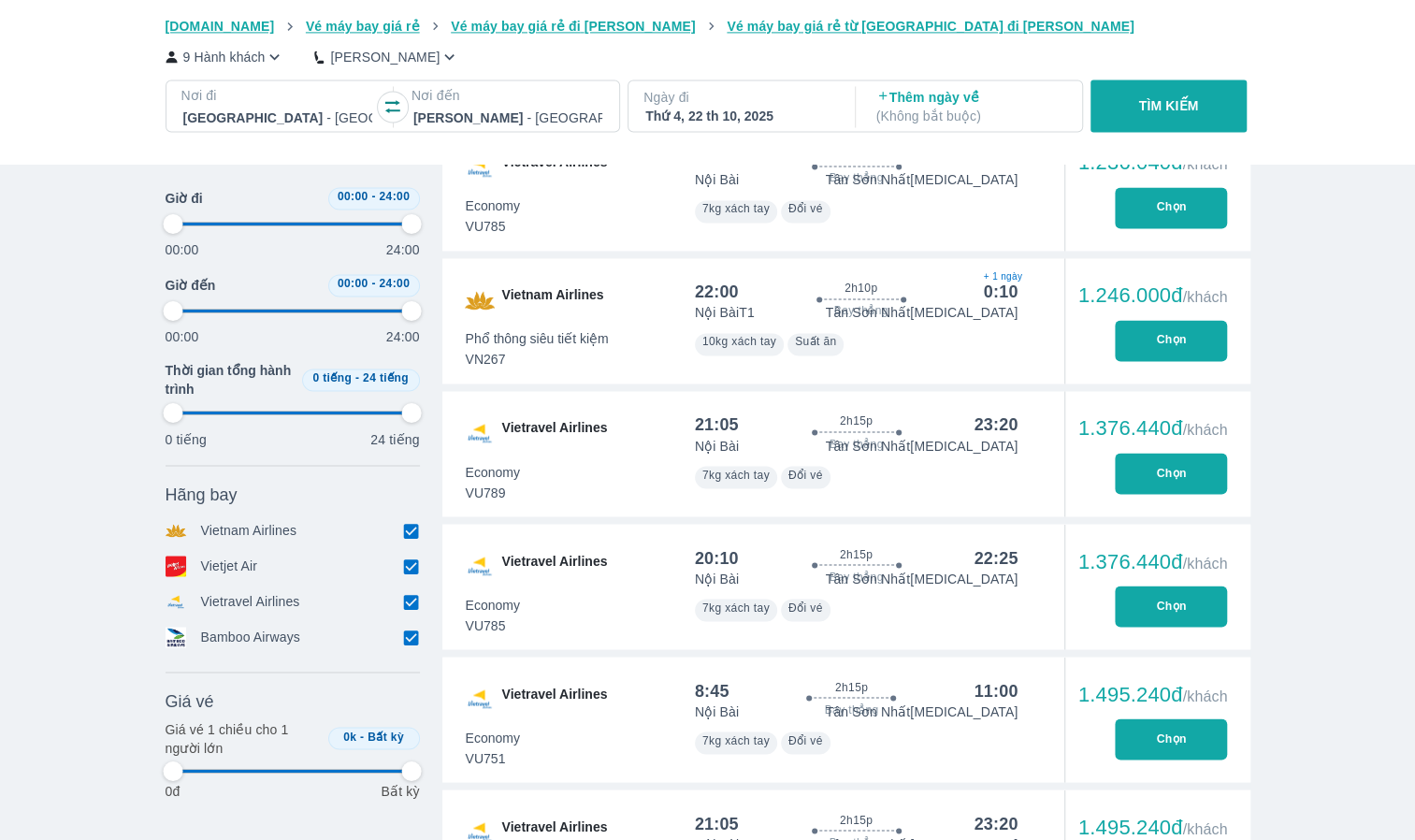
type input "97.9166666666667"
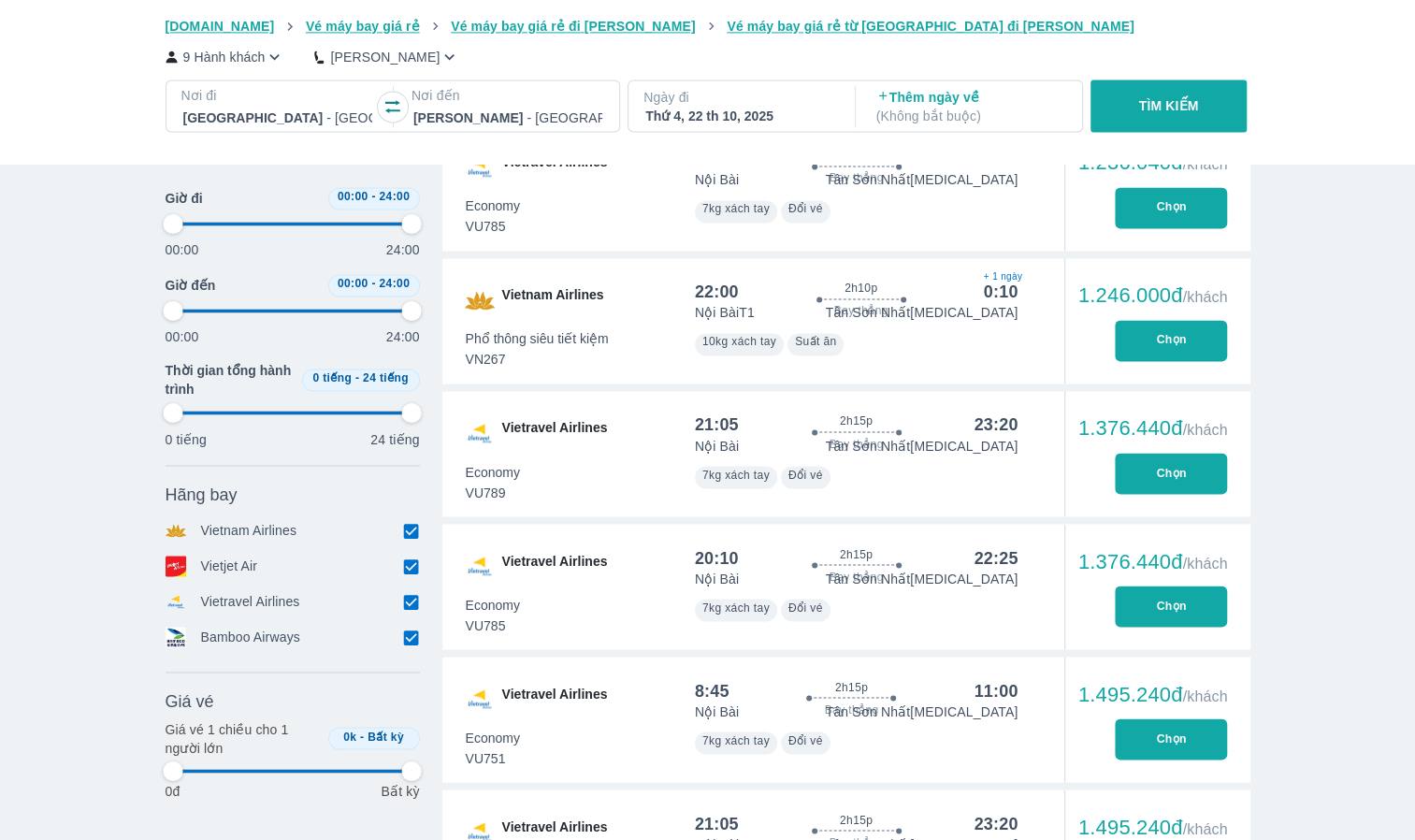
type input "97.9166666666667"
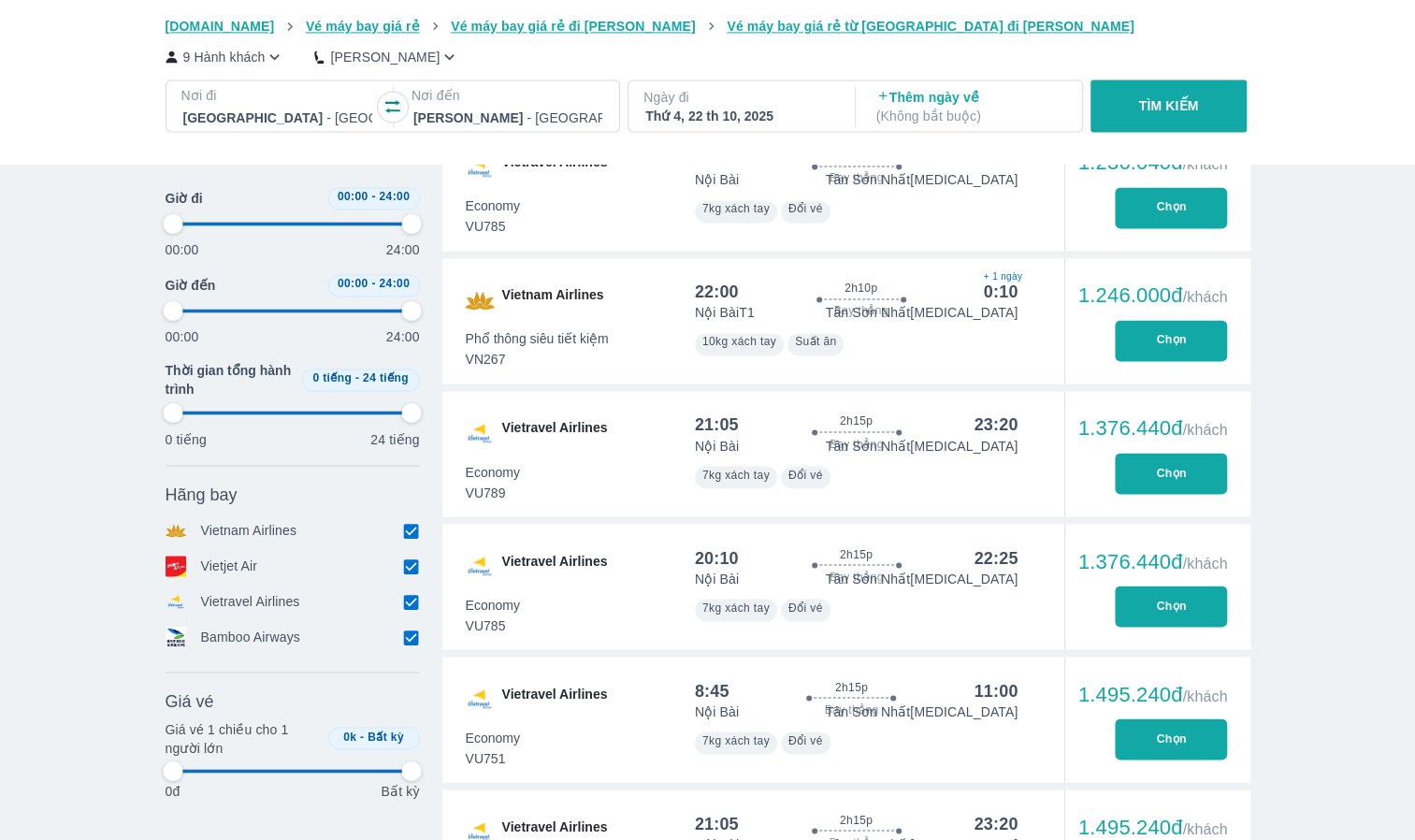
type input "97.9166666666667"
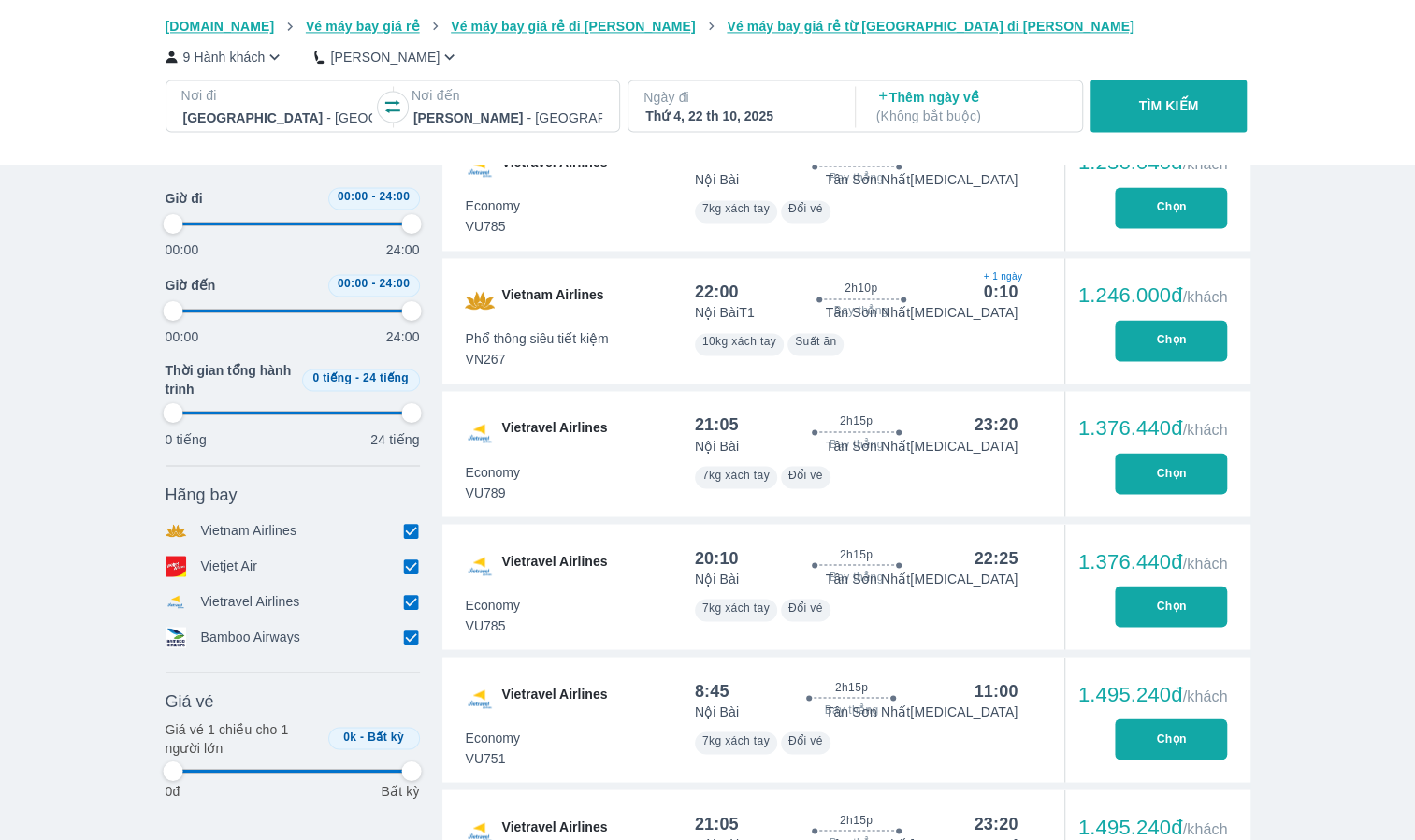
type input "97.9166666666667"
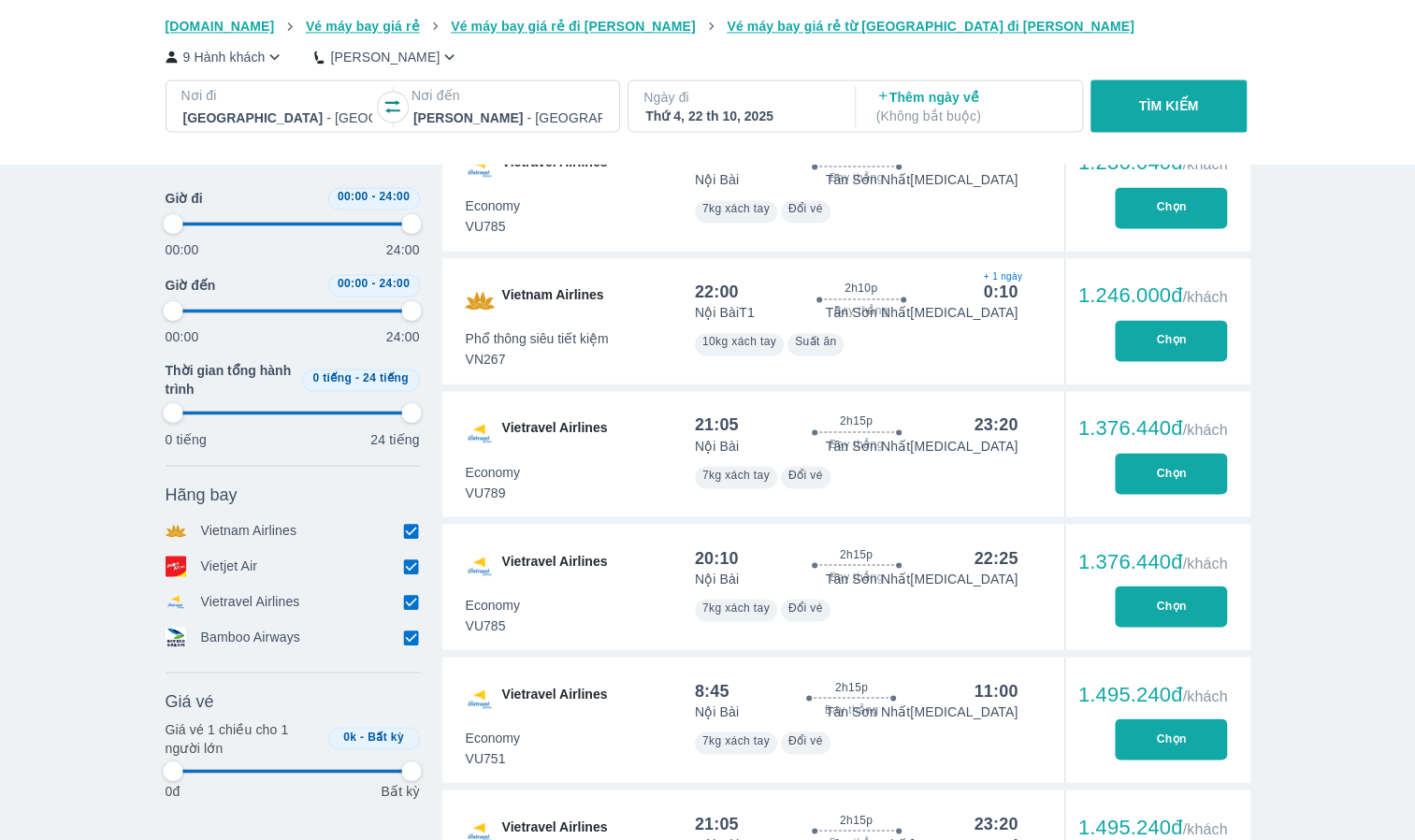
type input "97.9166666666667"
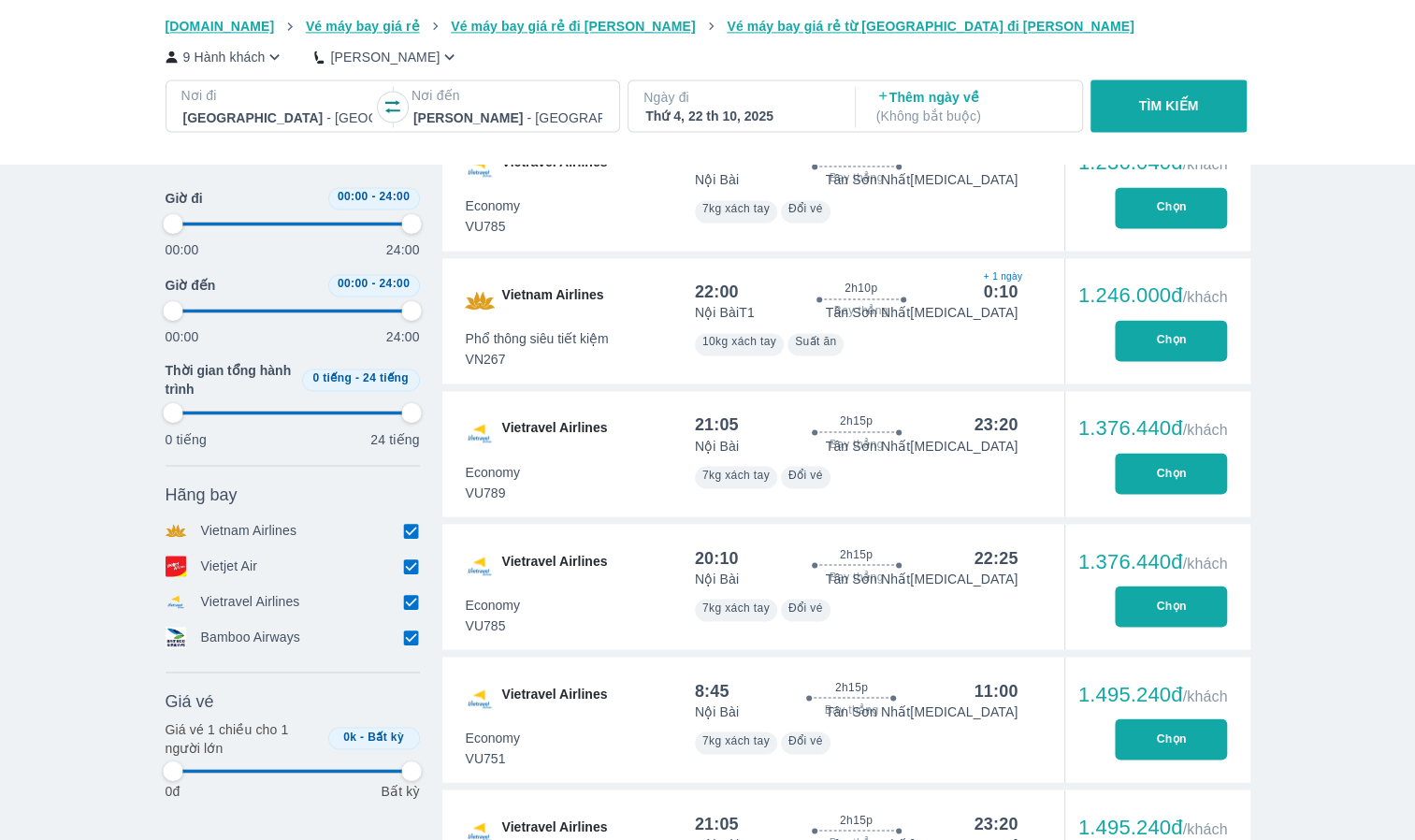
type input "97.9166666666667"
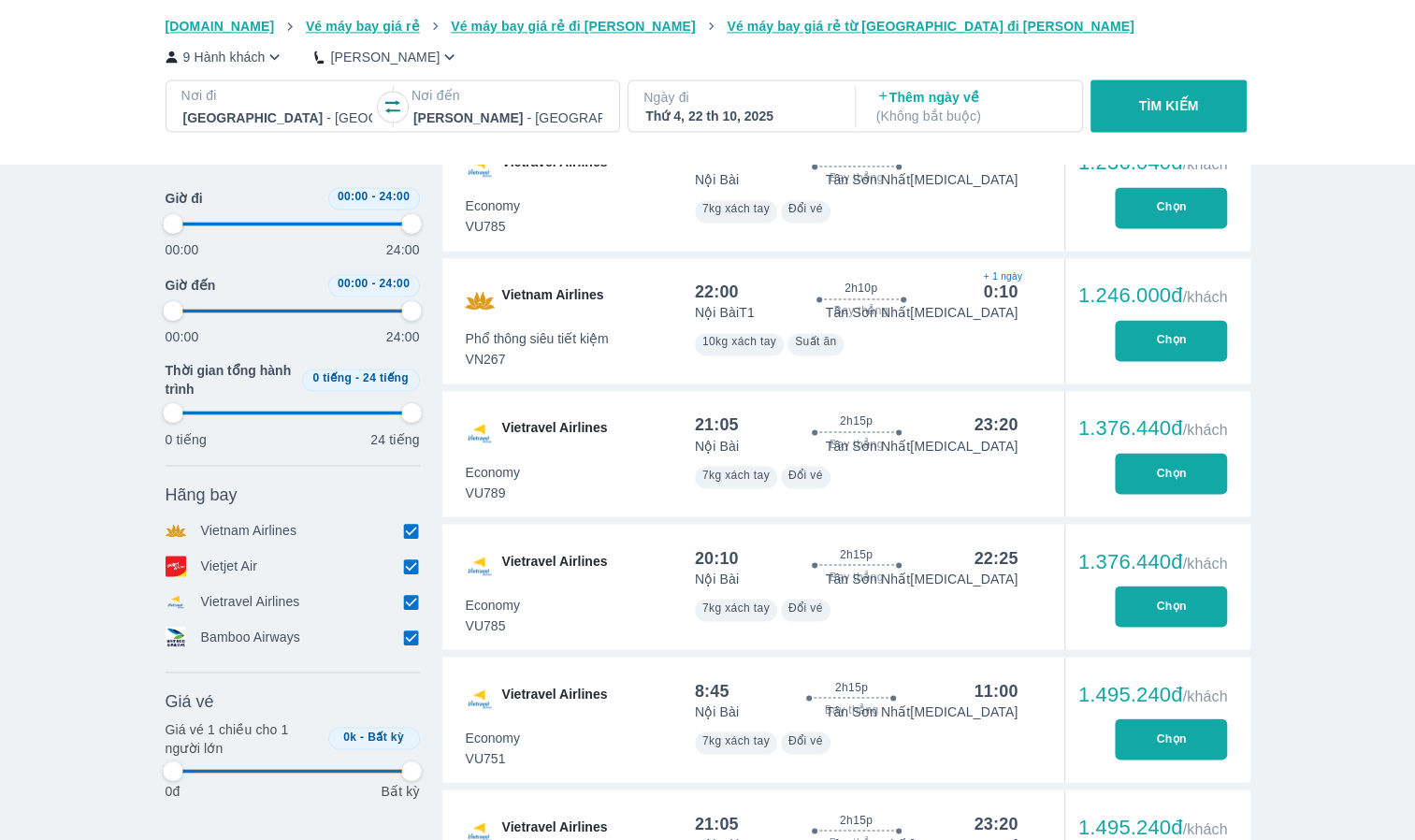
type input "97.9166666666667"
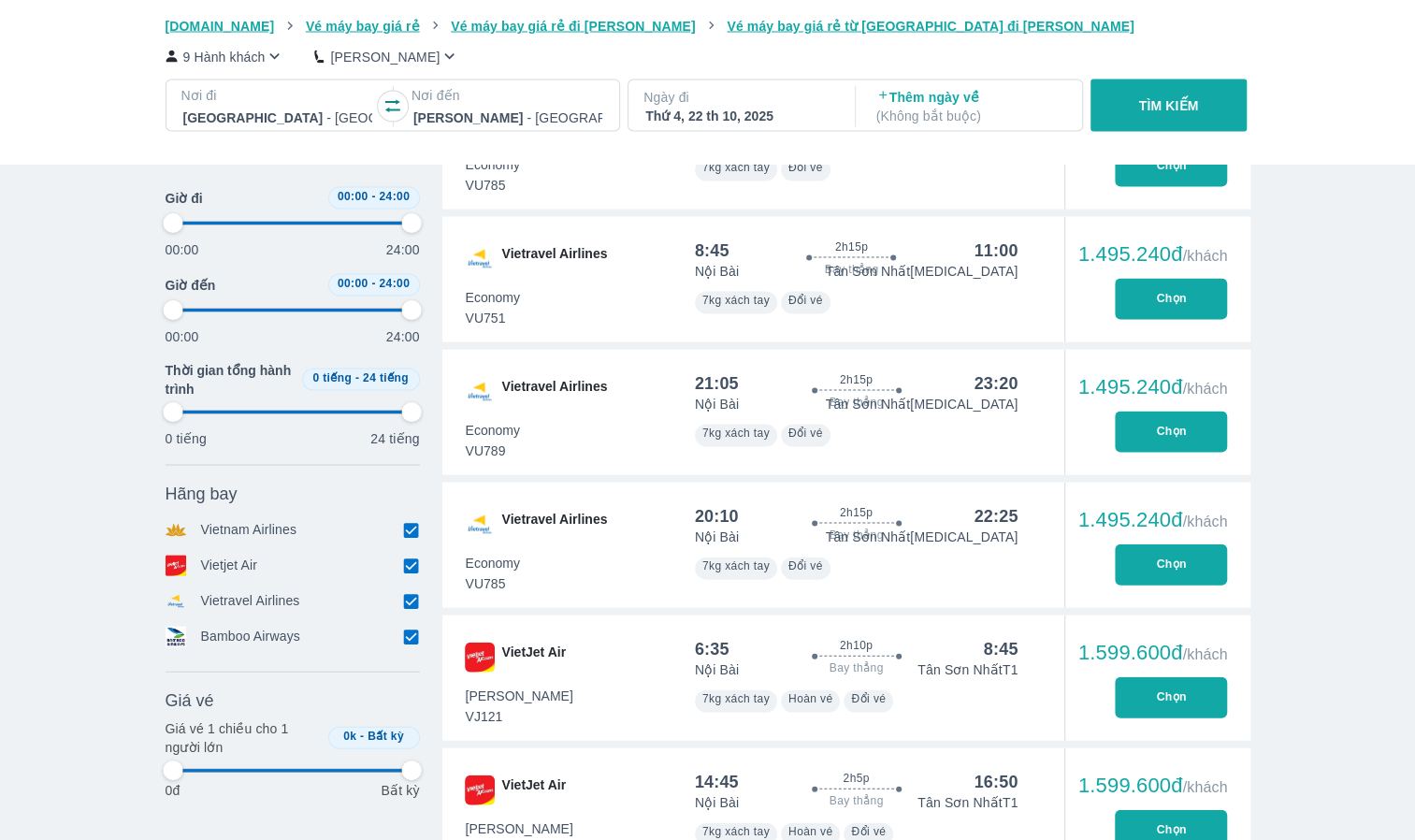
type input "97.9166666666667"
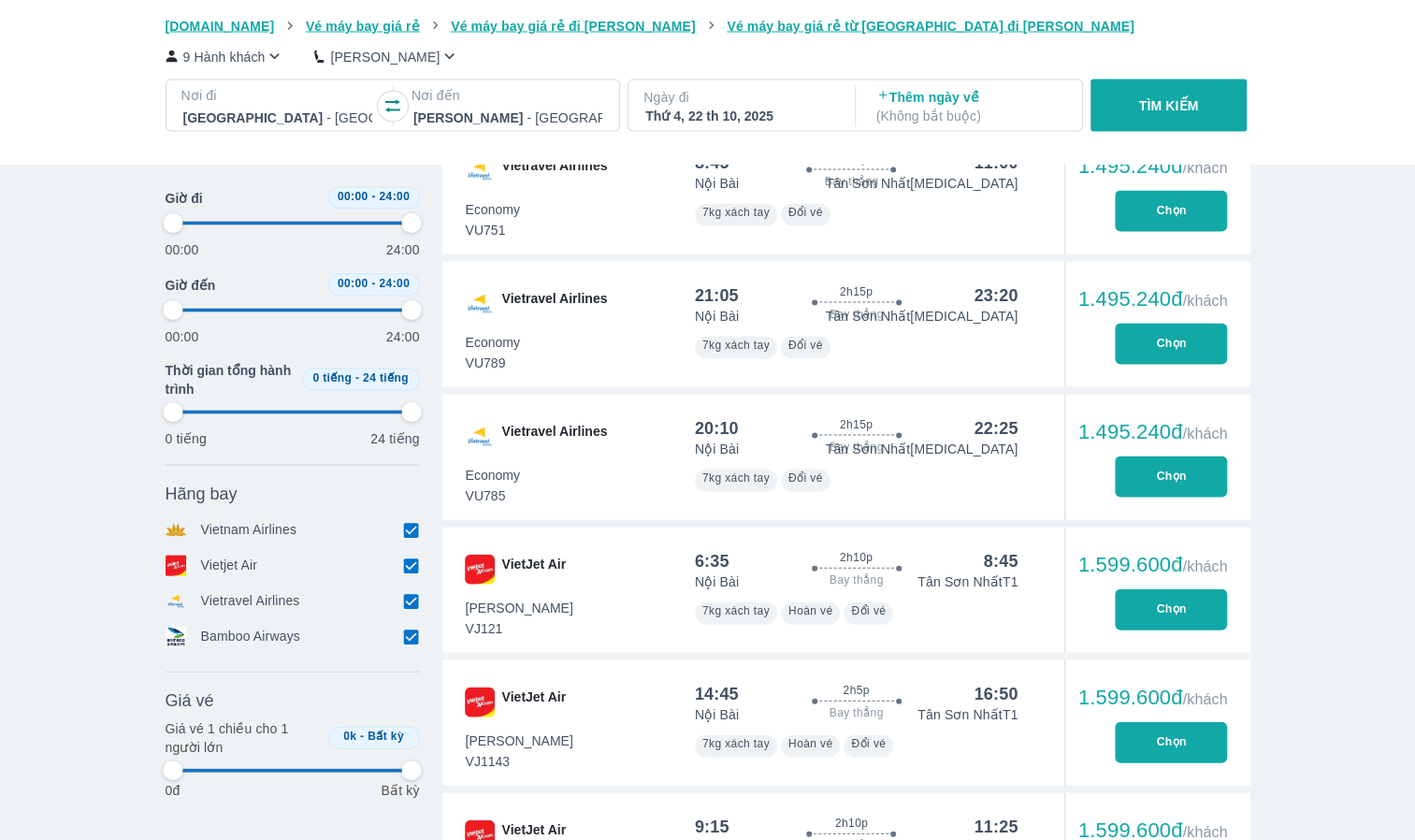
type input "97.9166666666667"
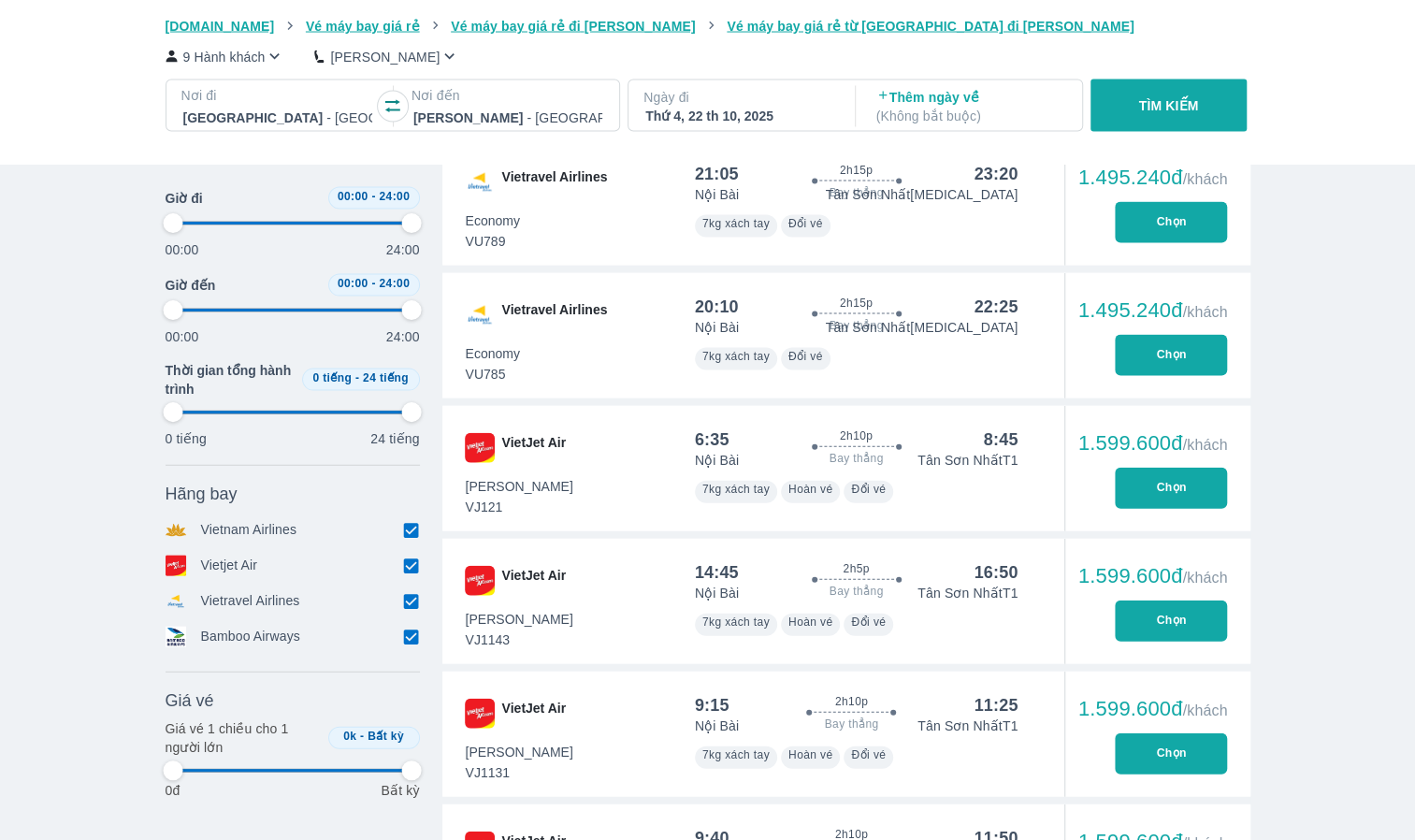
type input "97.9166666666667"
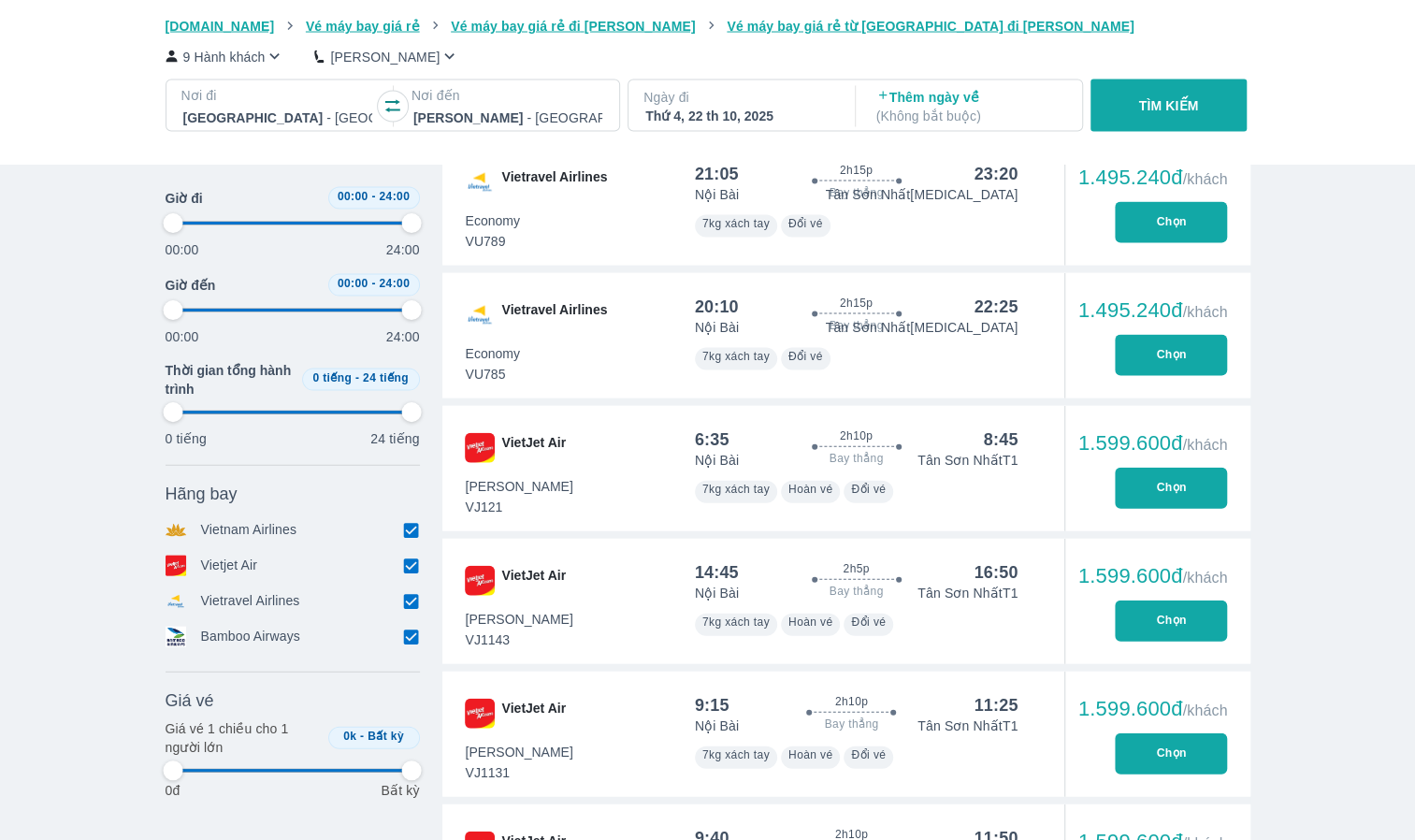
type input "97.9166666666667"
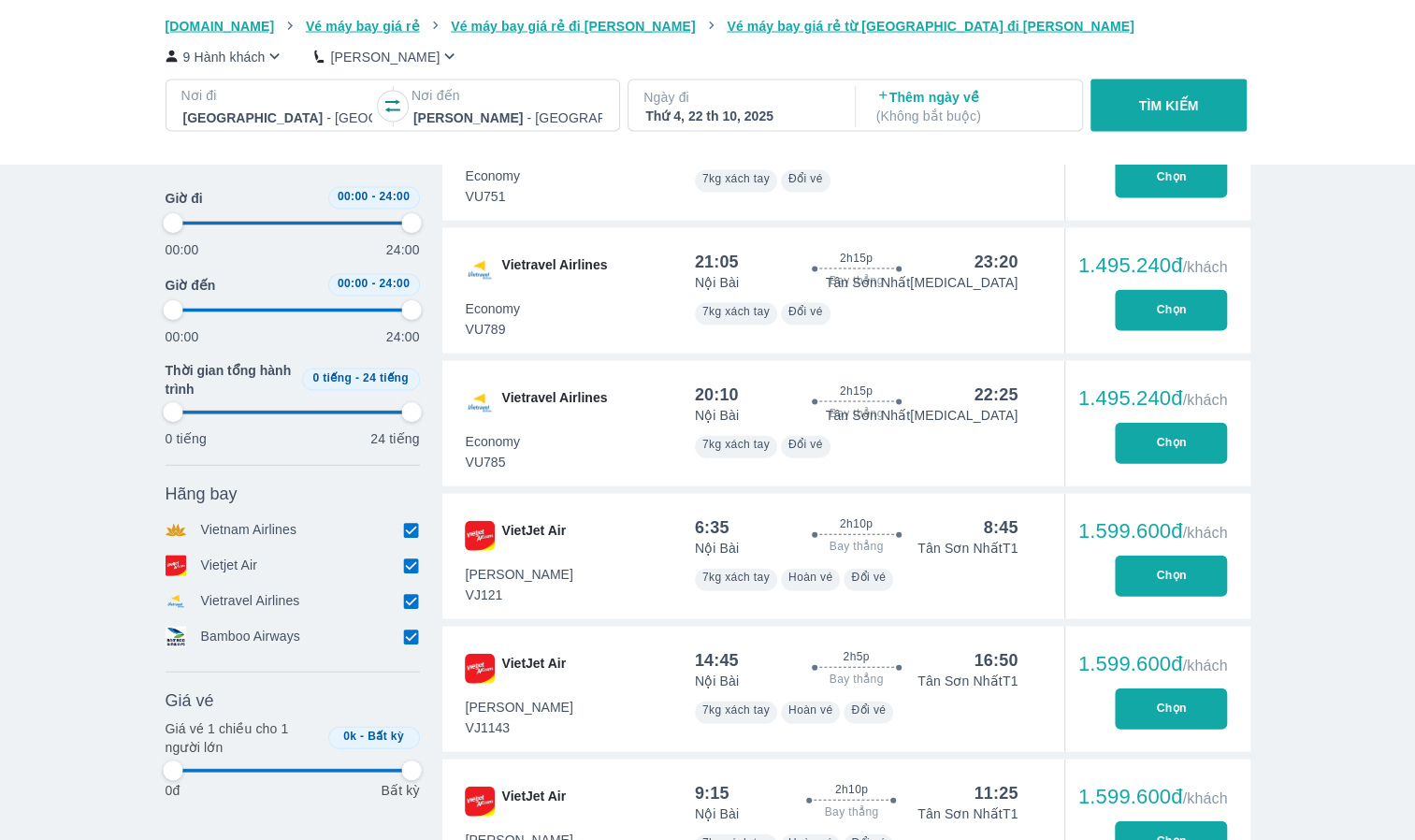
scroll to position [2431, 0]
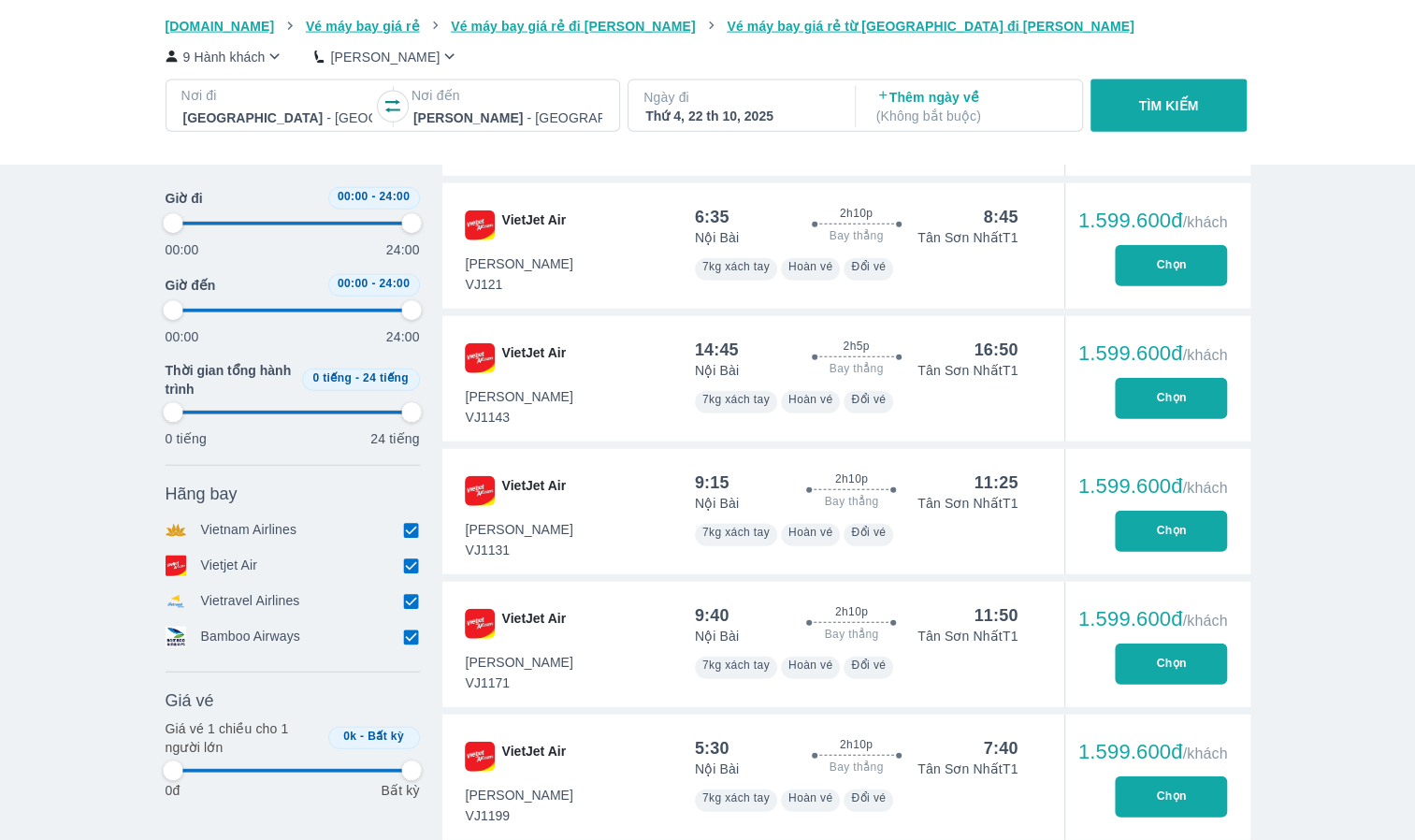
type input "97.9166666666667"
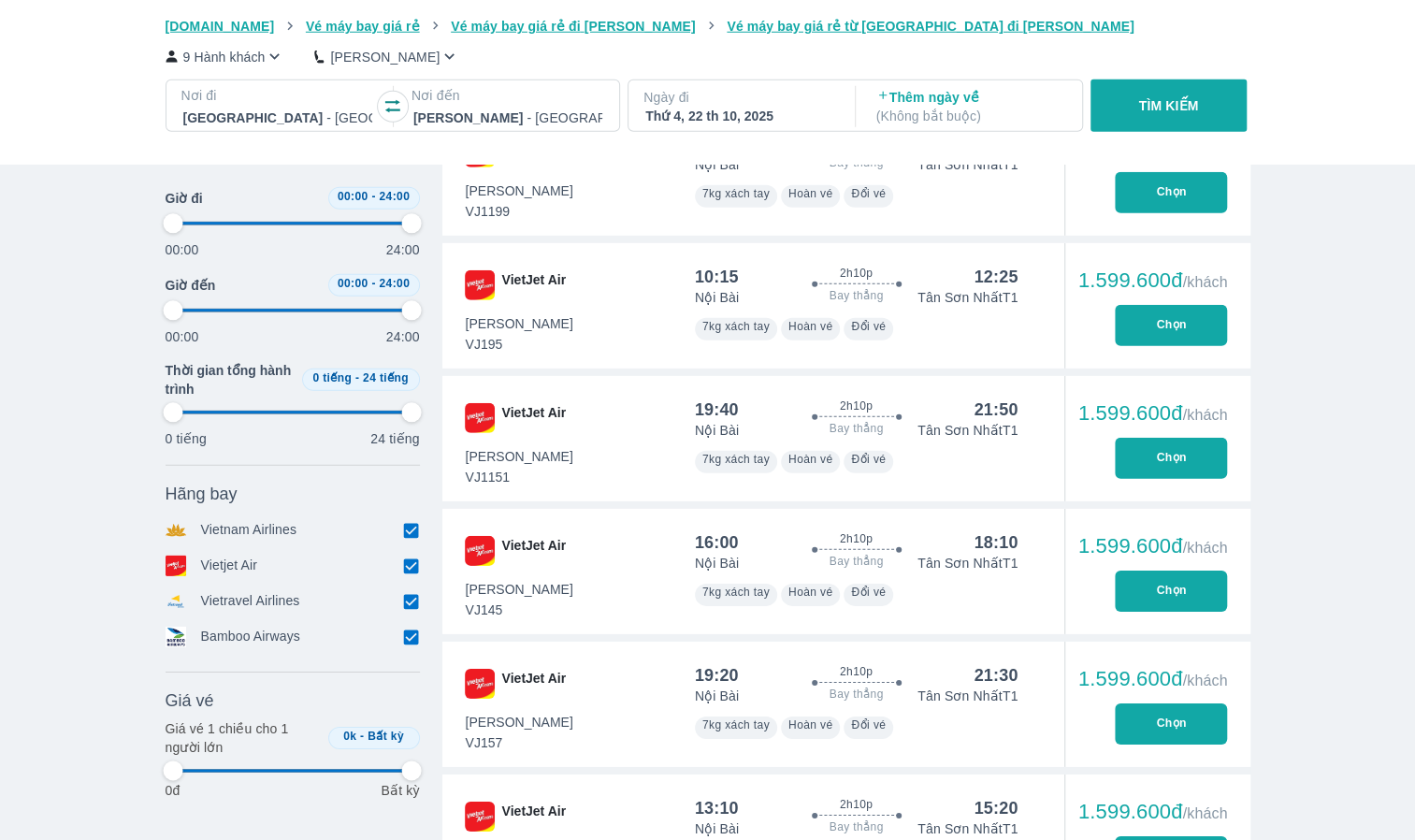
type input "97.9166666666667"
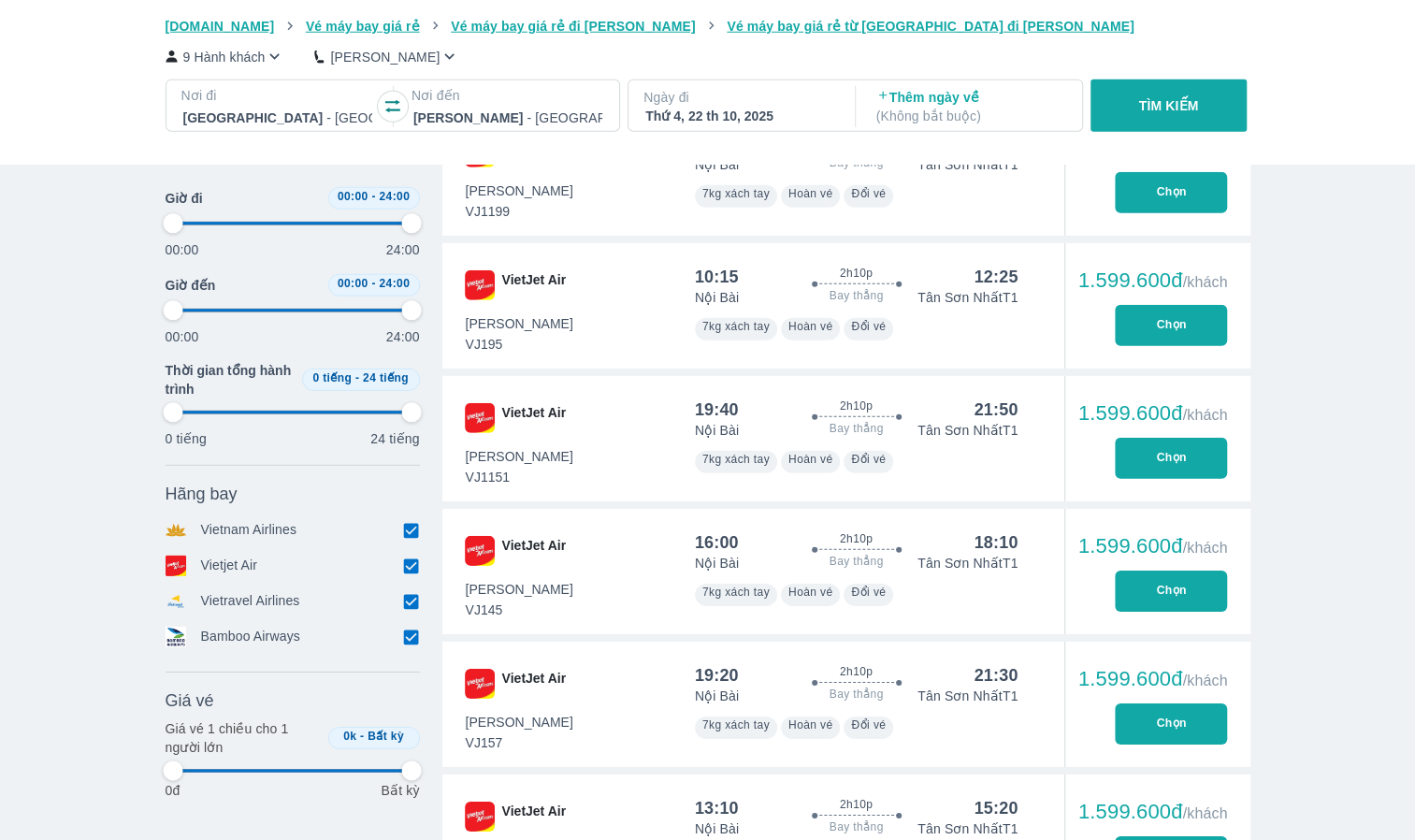
type input "97.9166666666667"
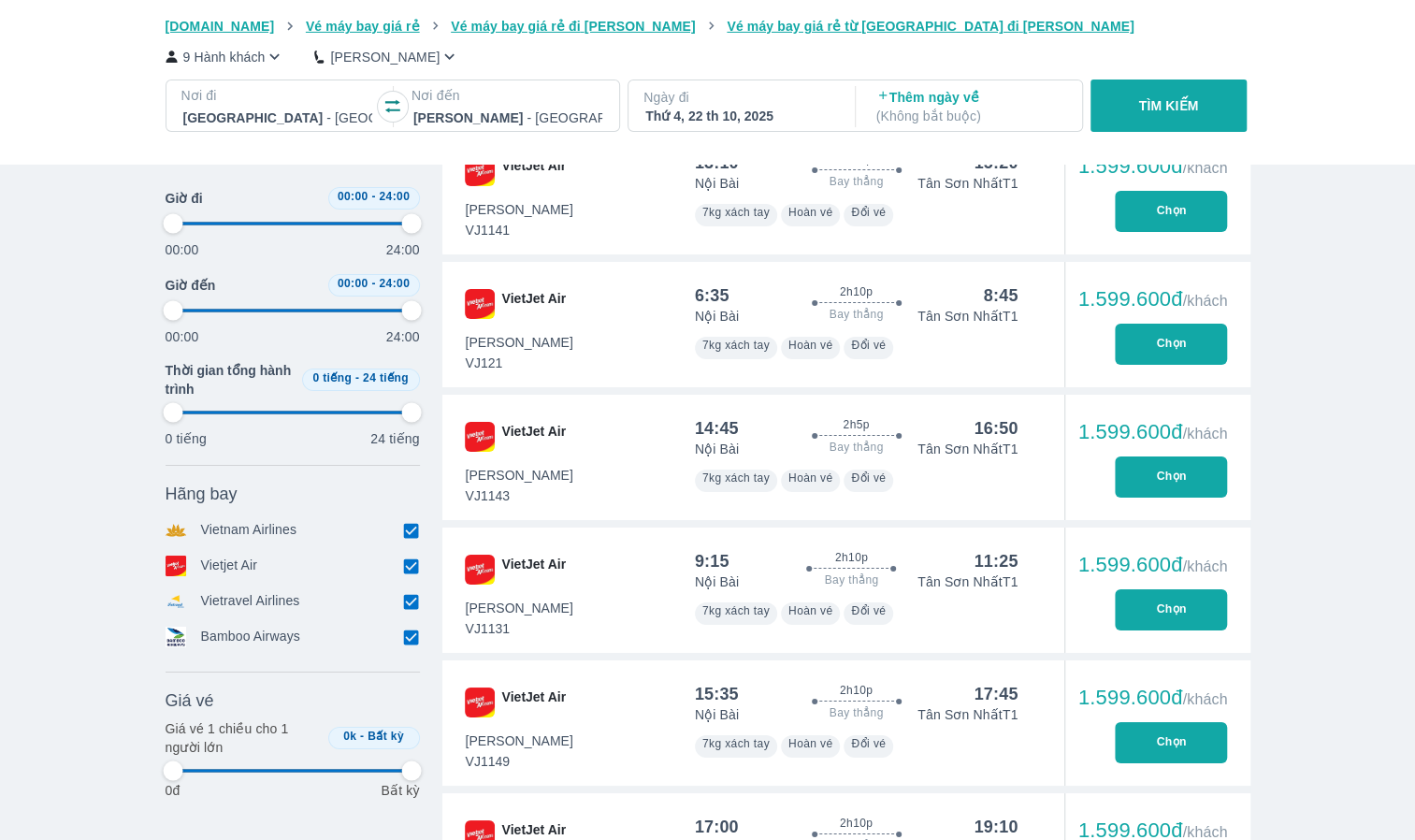
type input "97.9166666666667"
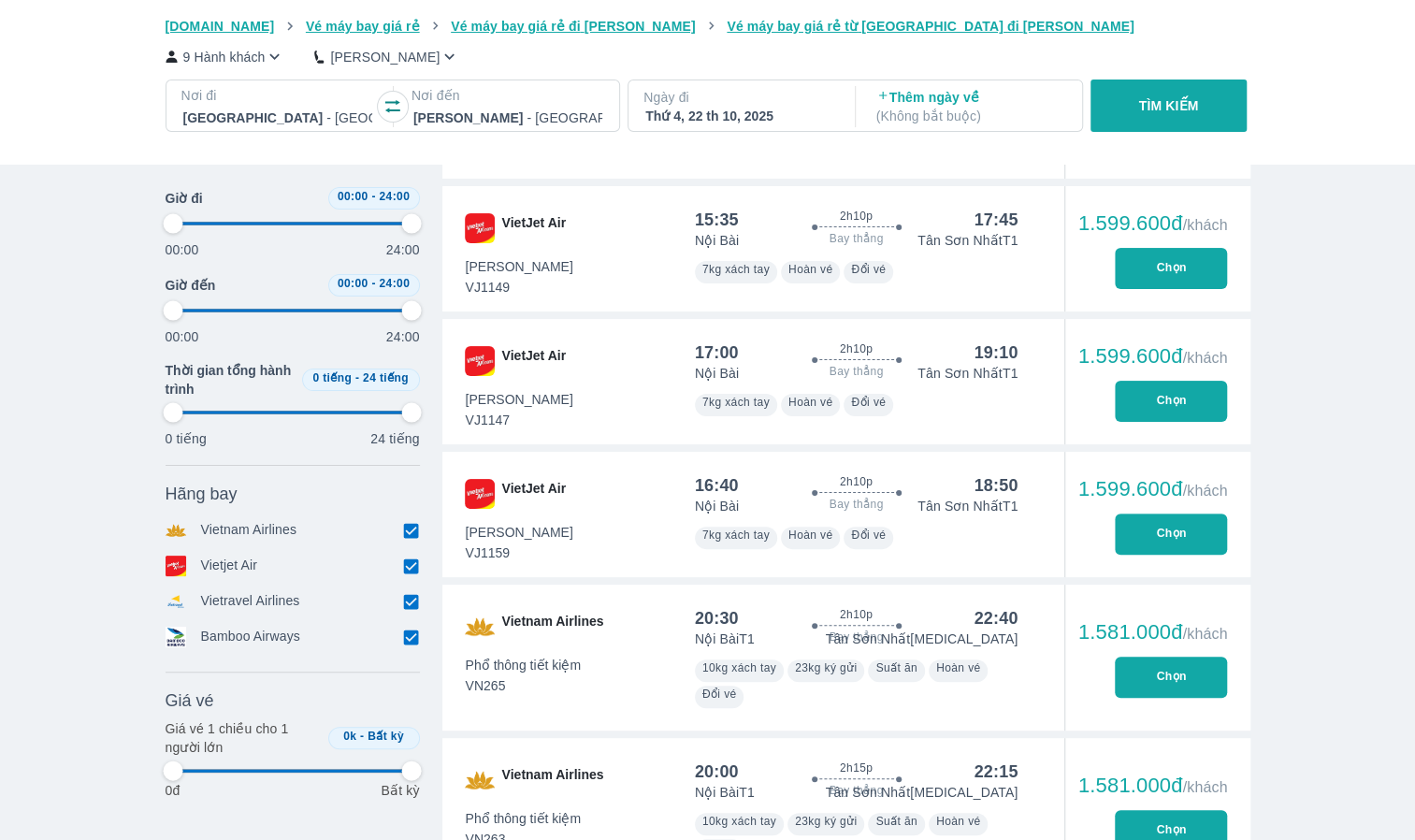
scroll to position [4302, 0]
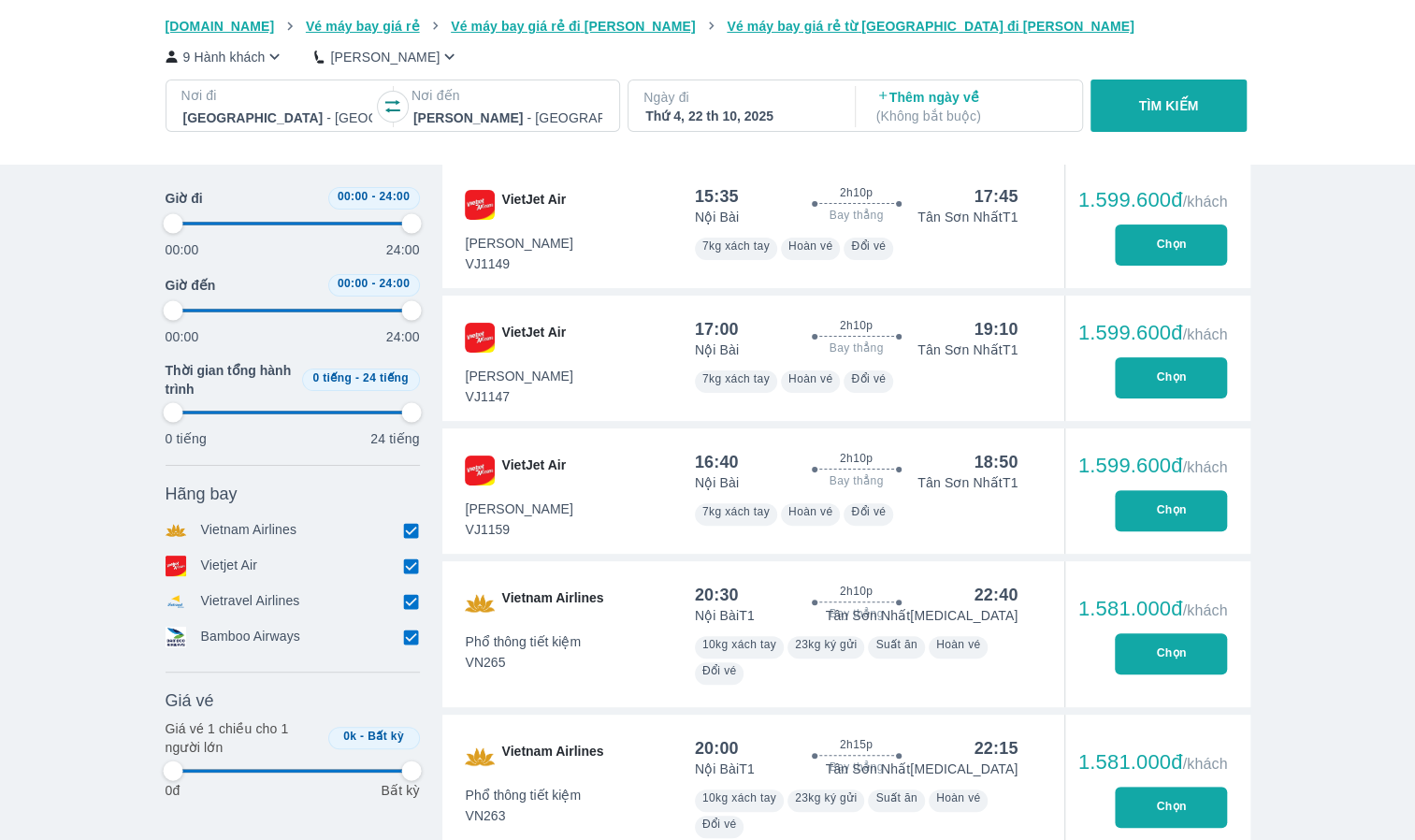
type input "97.9166666666667"
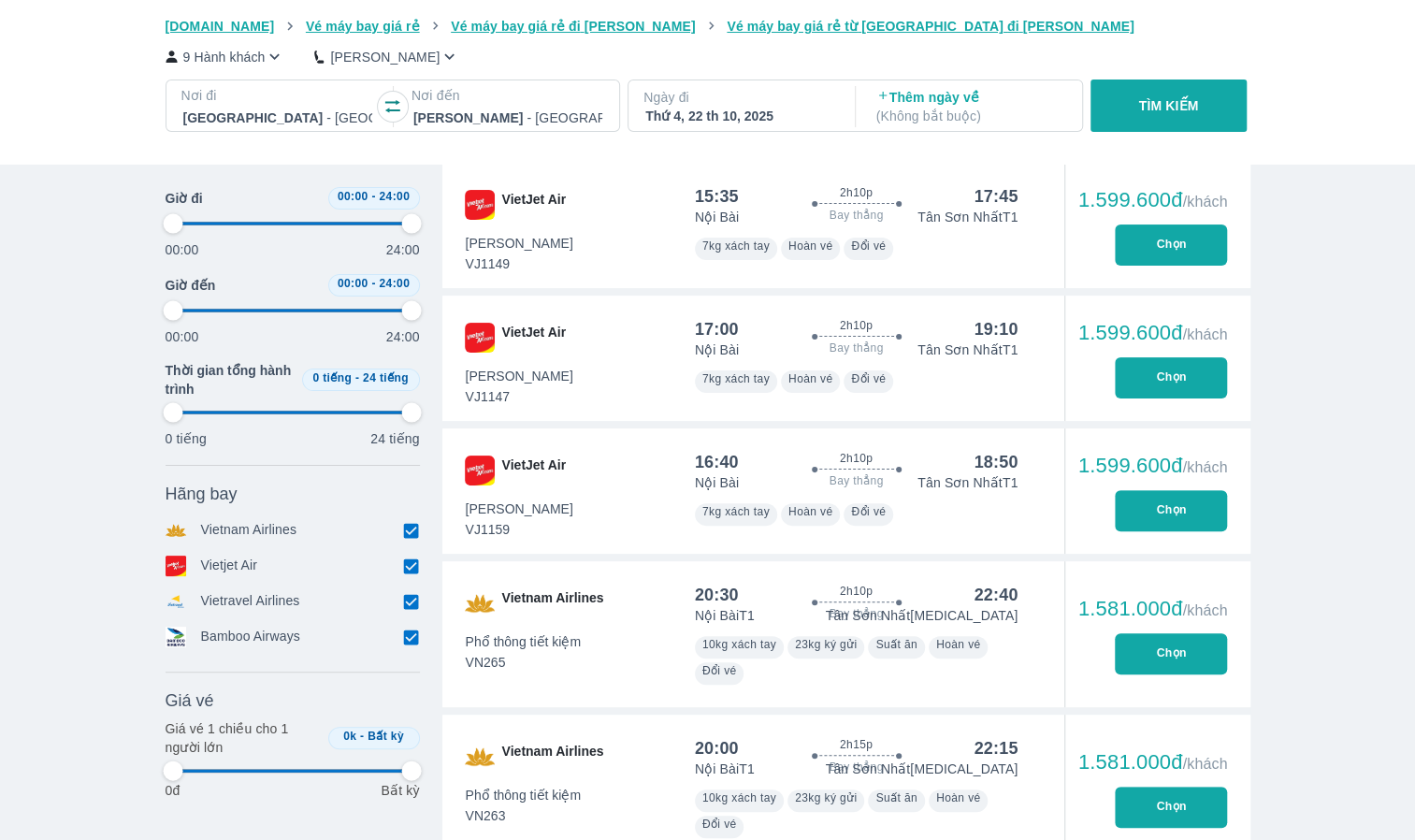
type input "97.9166666666667"
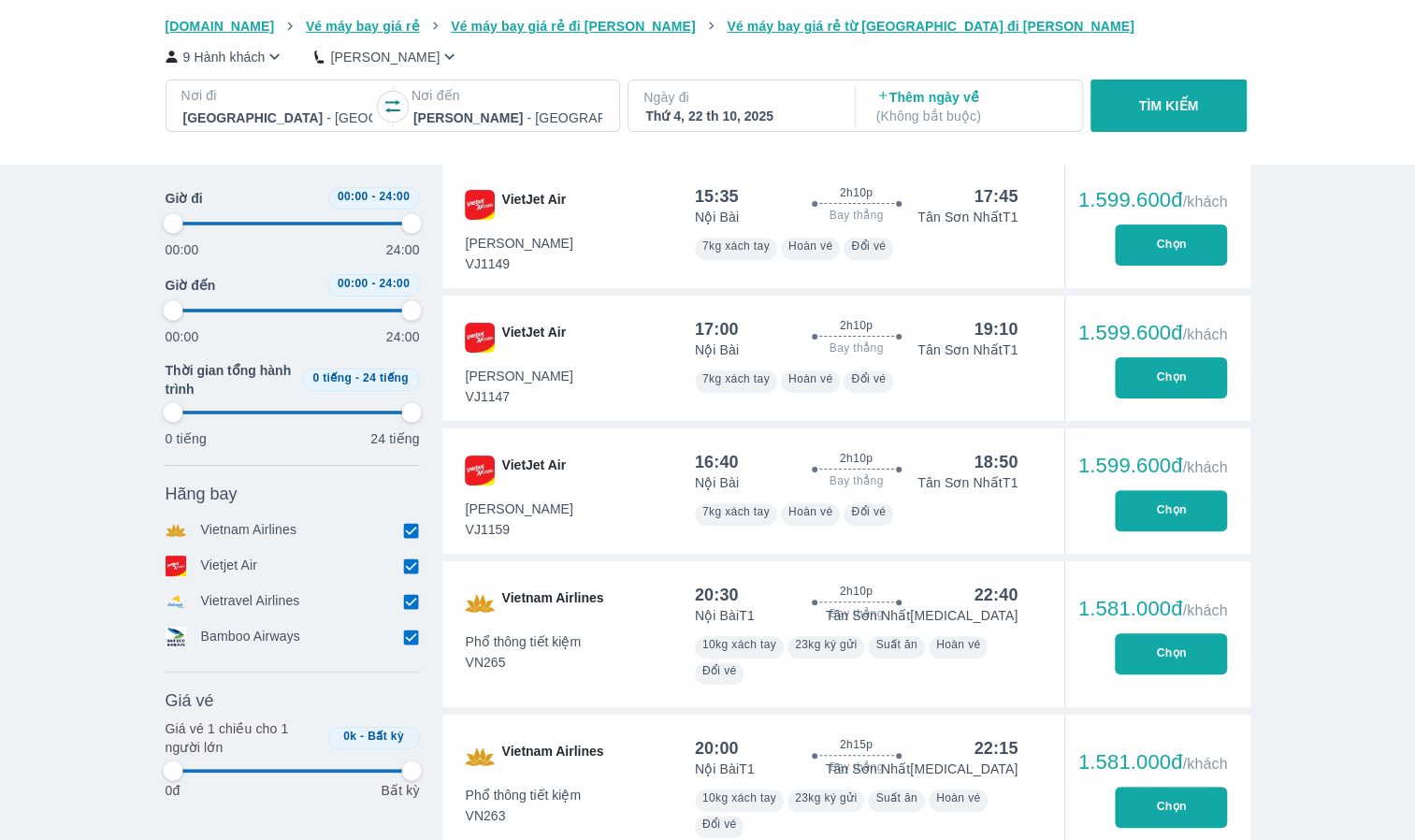
type input "97.9166666666667"
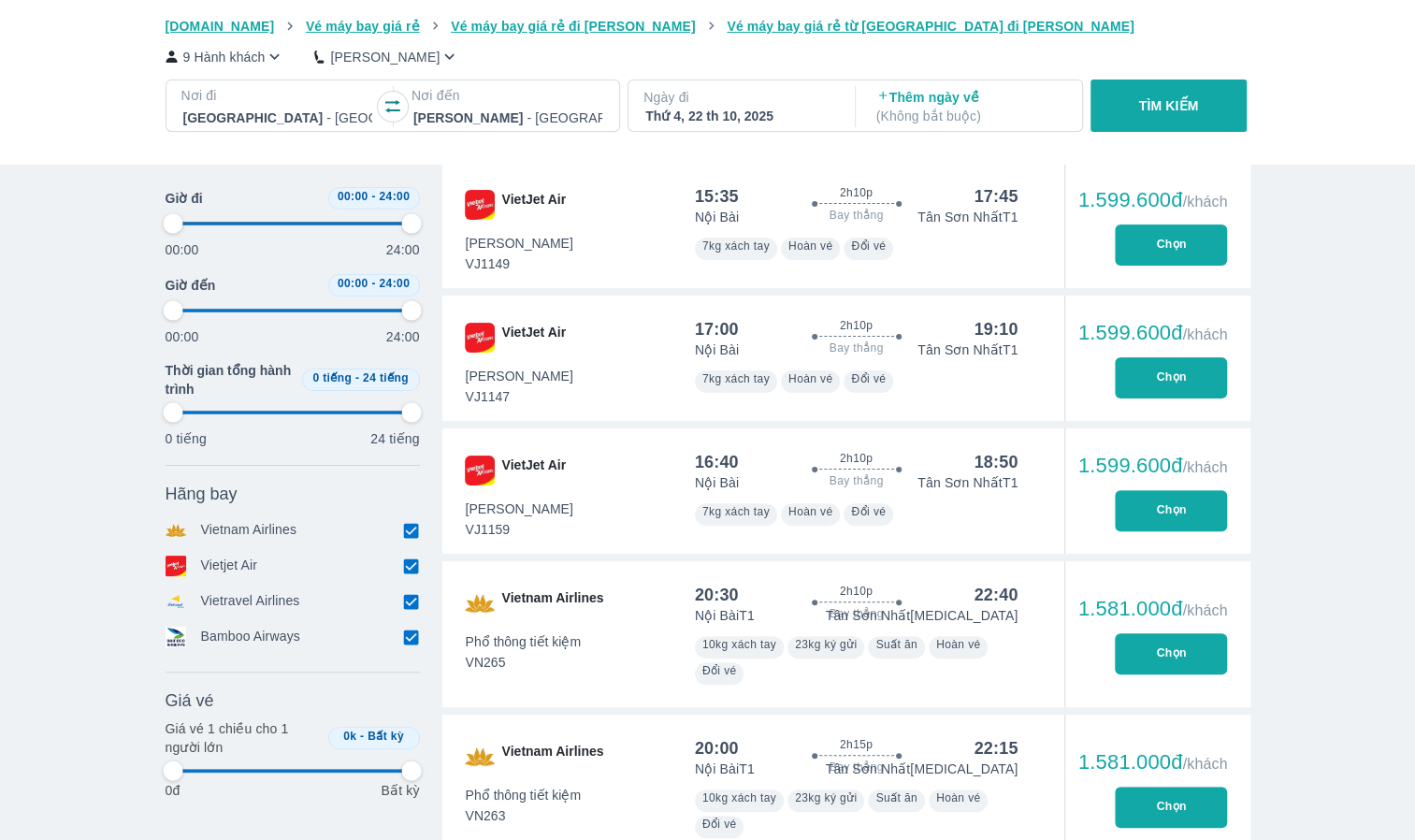
type input "97.9166666666667"
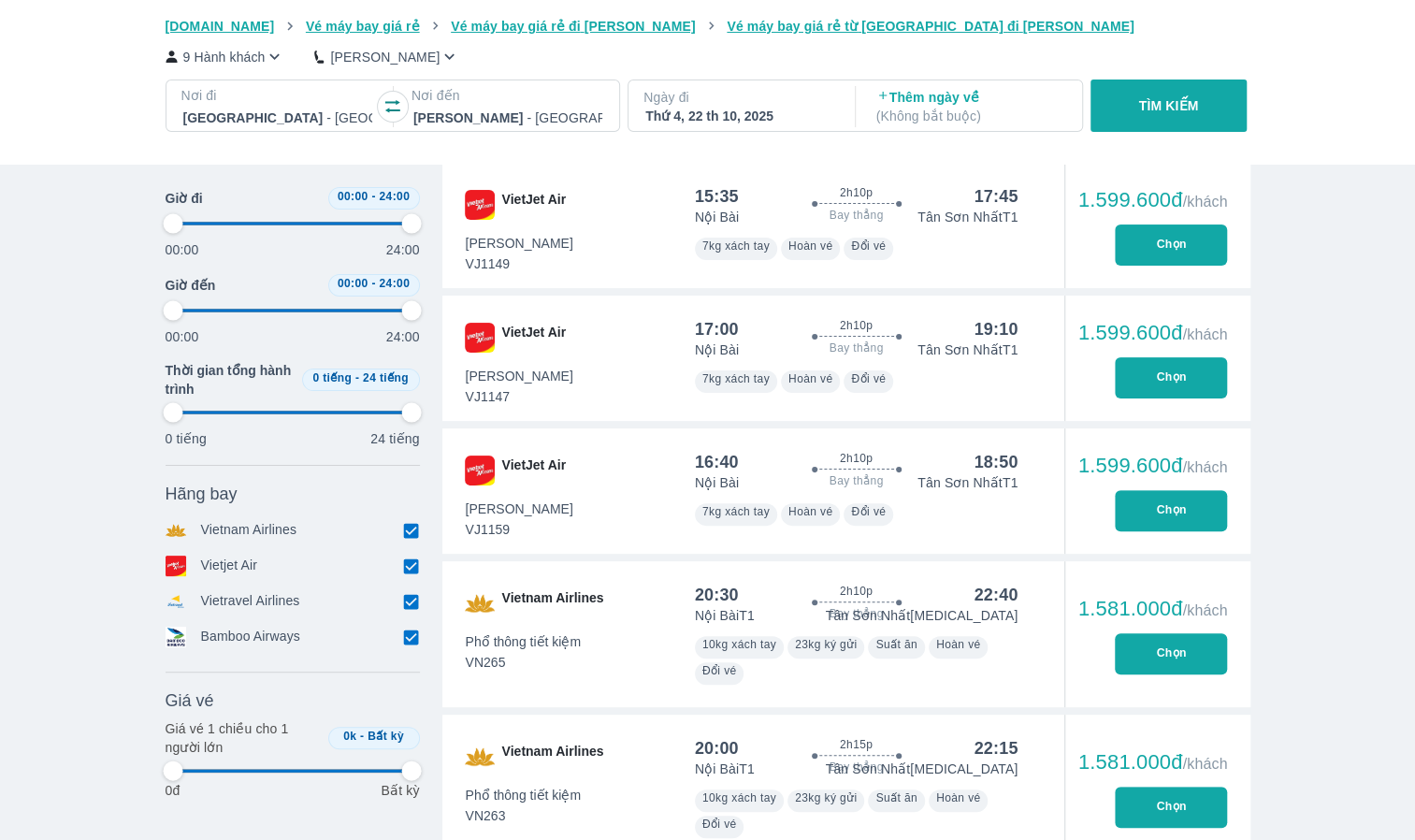
type input "97.9166666666667"
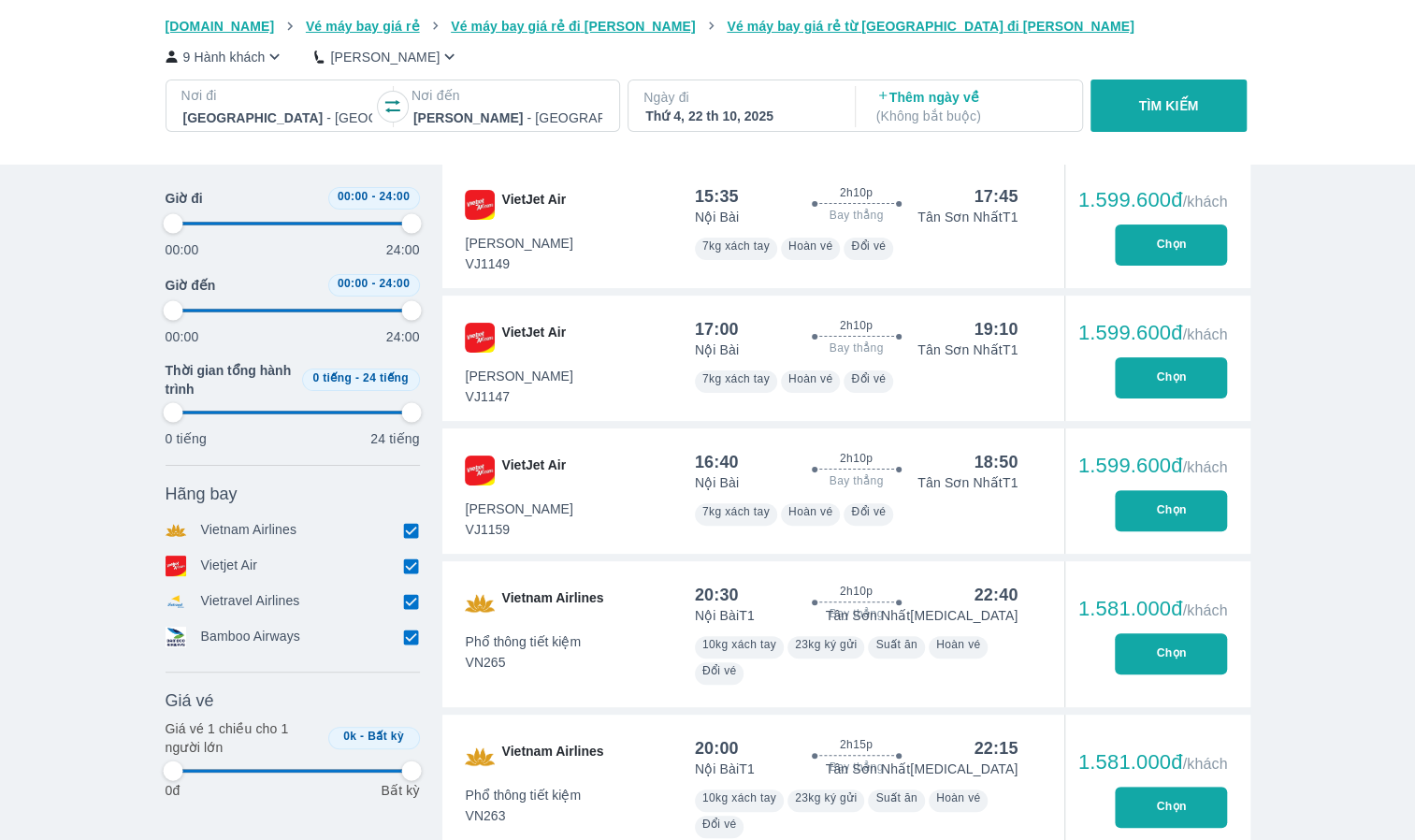
type input "97.9166666666667"
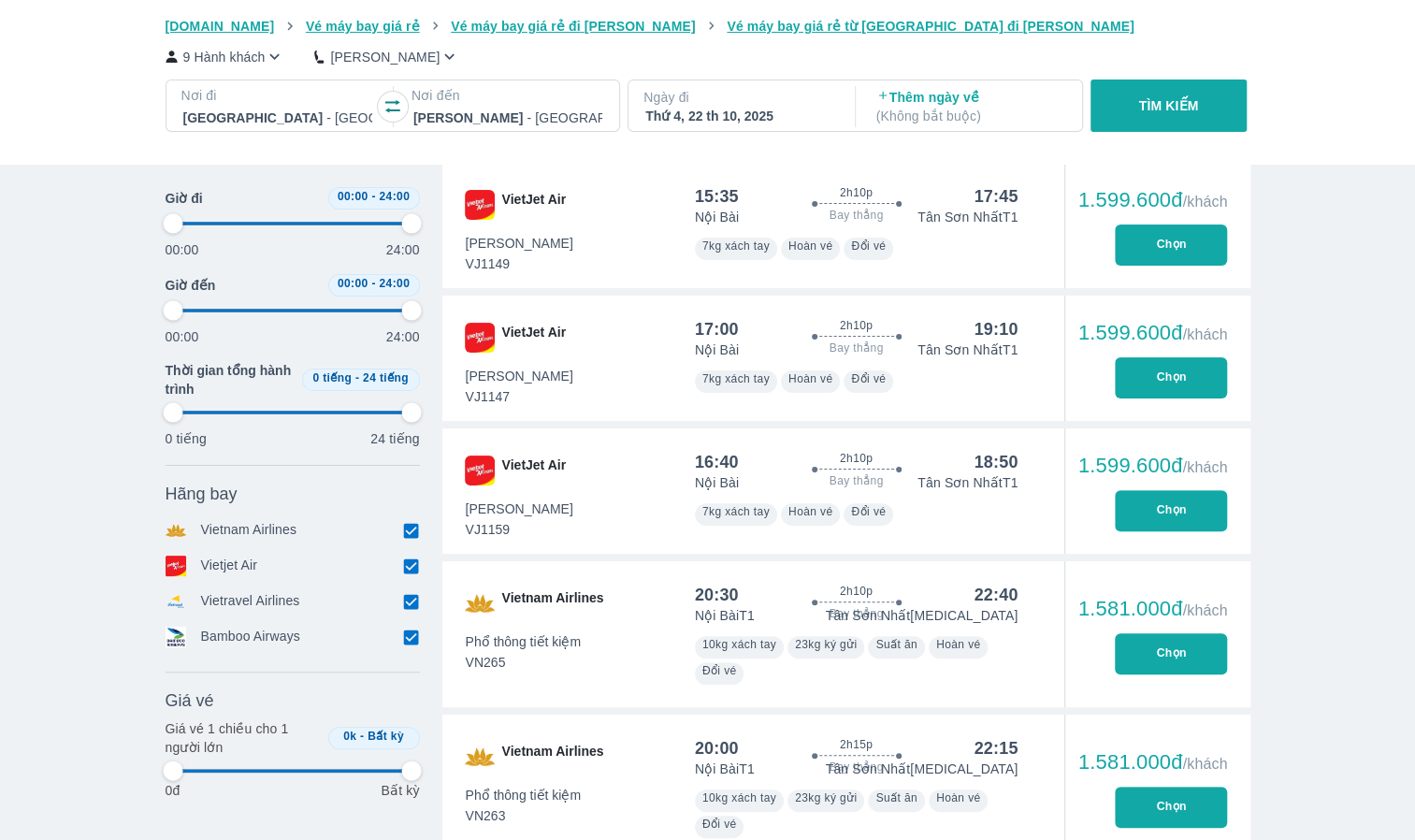
type input "97.9166666666667"
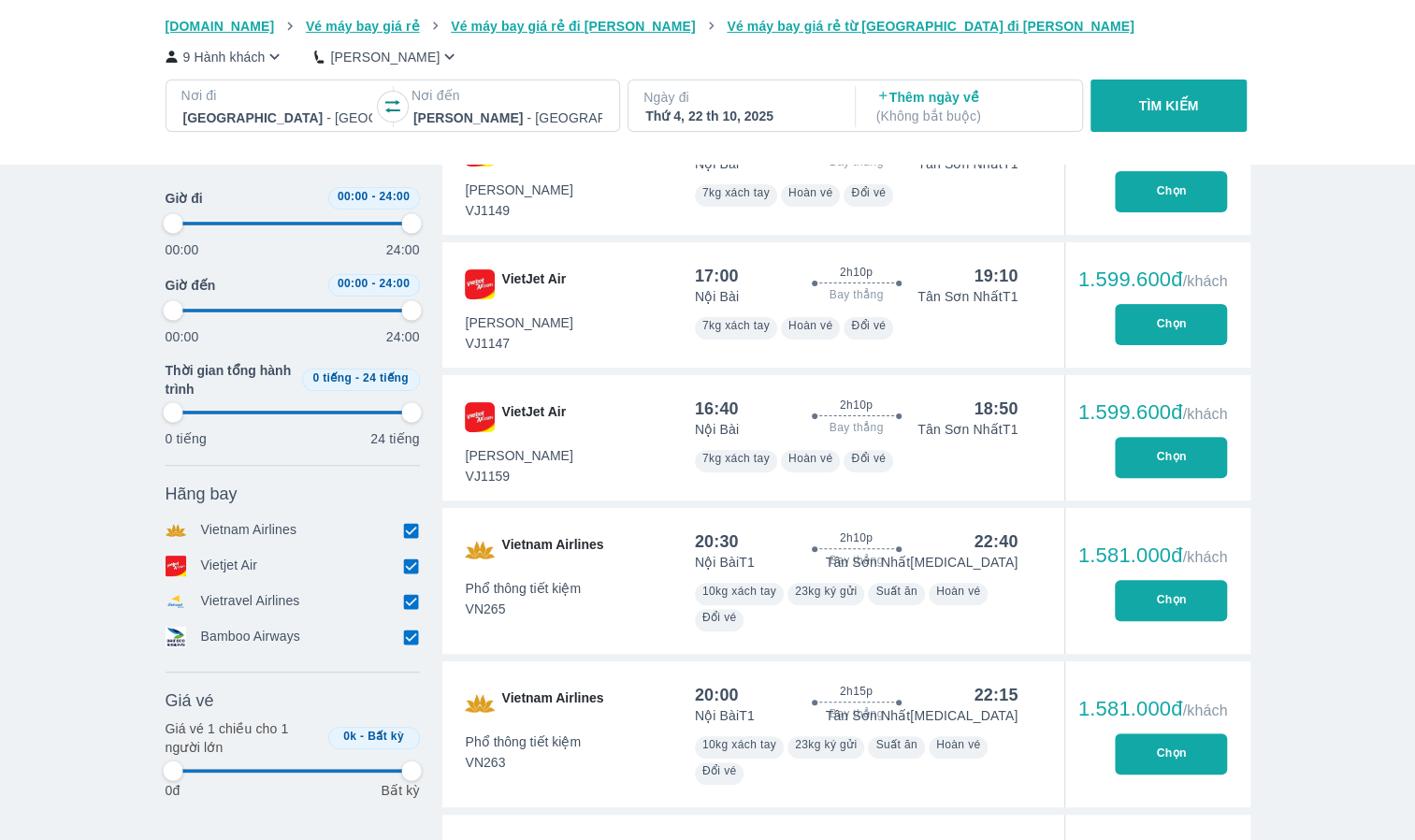
type input "97.9166666666667"
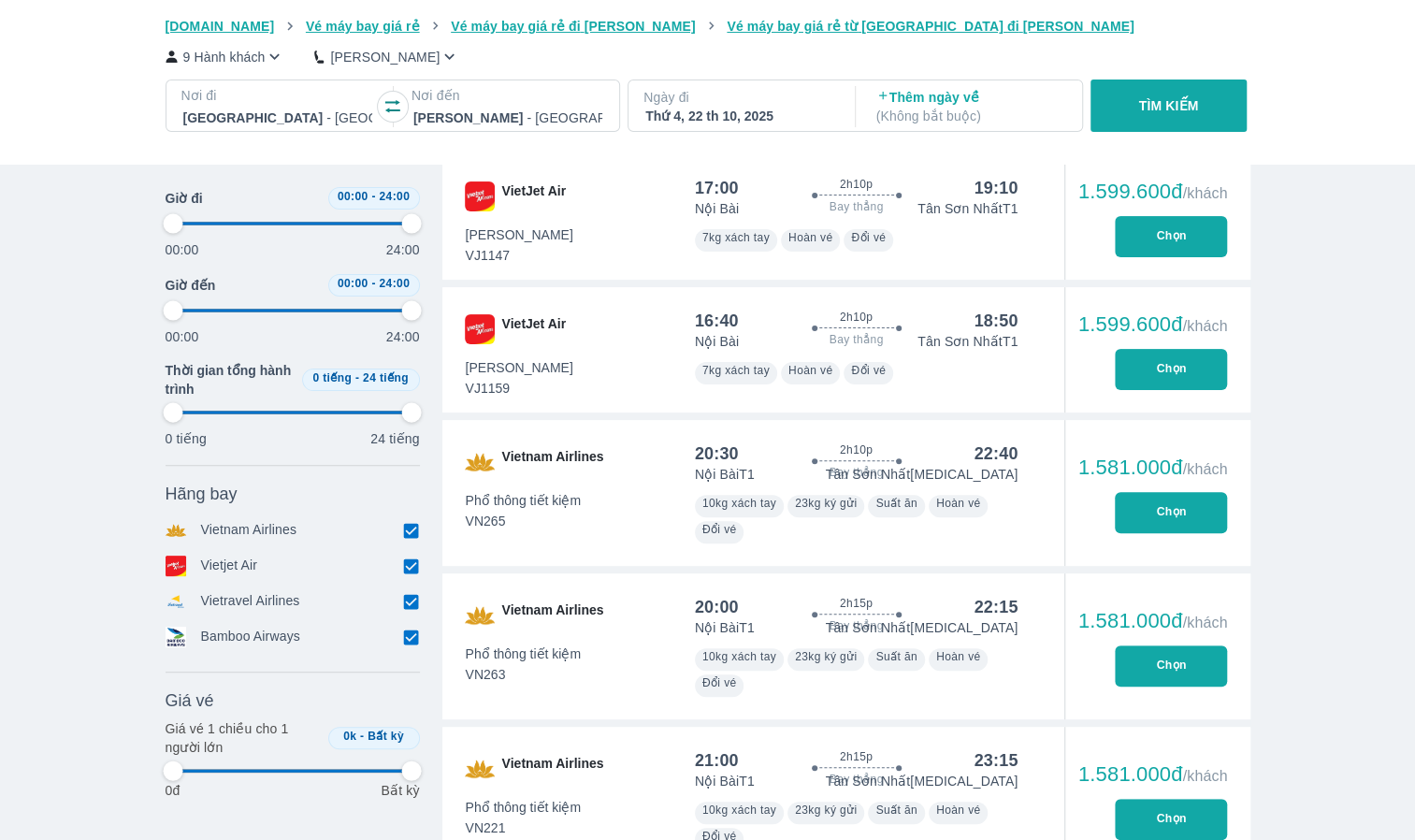
type input "97.9166666666667"
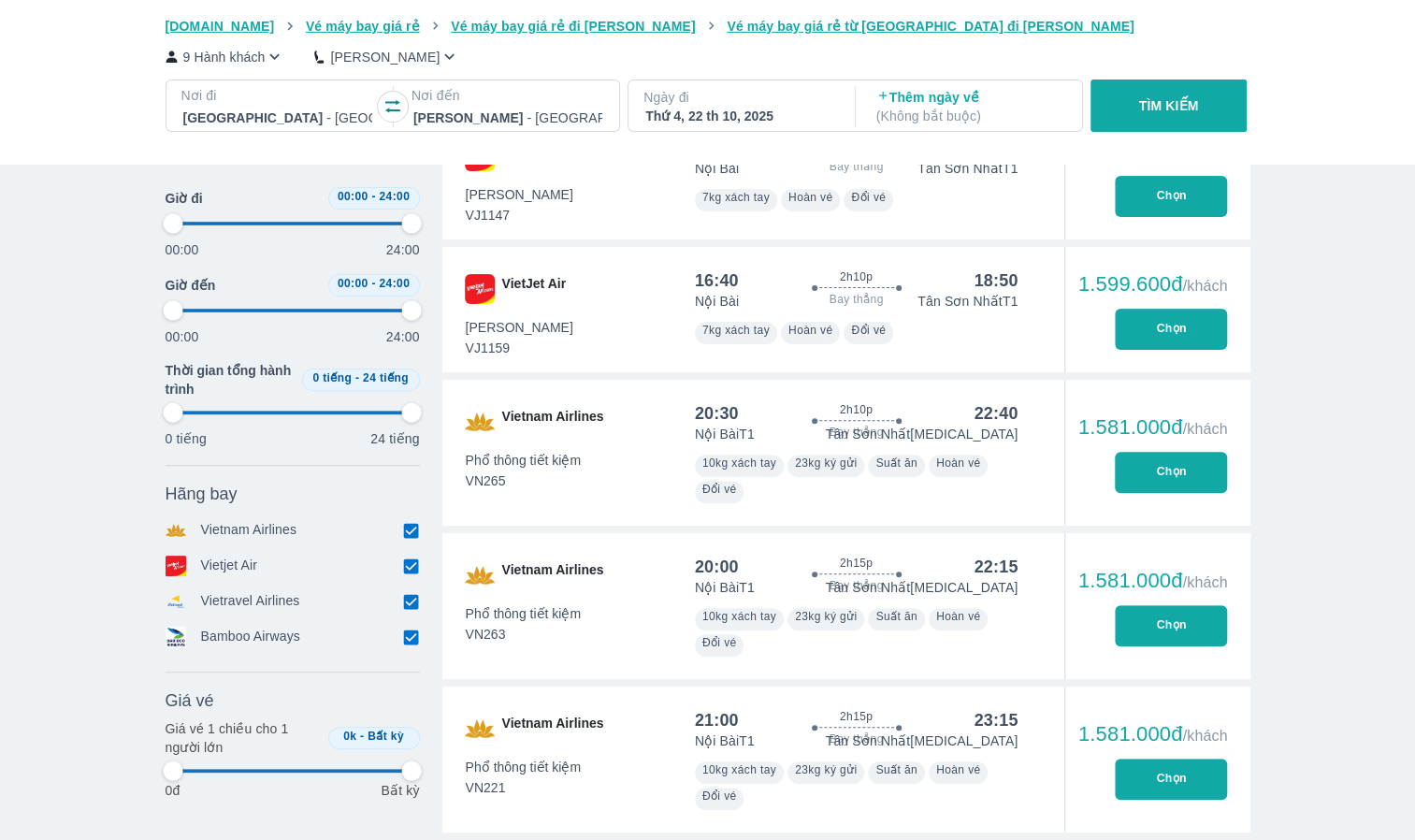
type input "97.9166666666667"
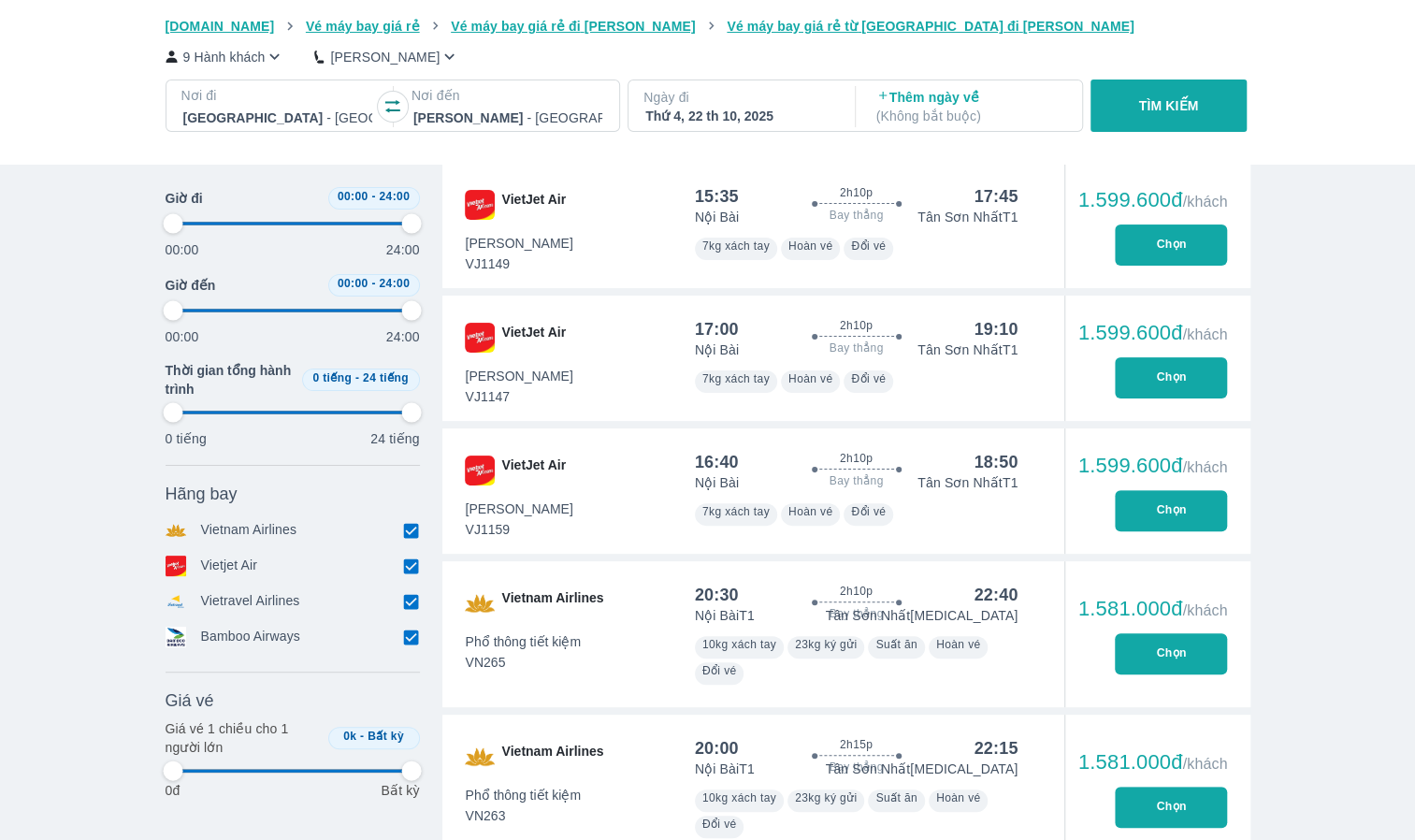
type input "97.9166666666667"
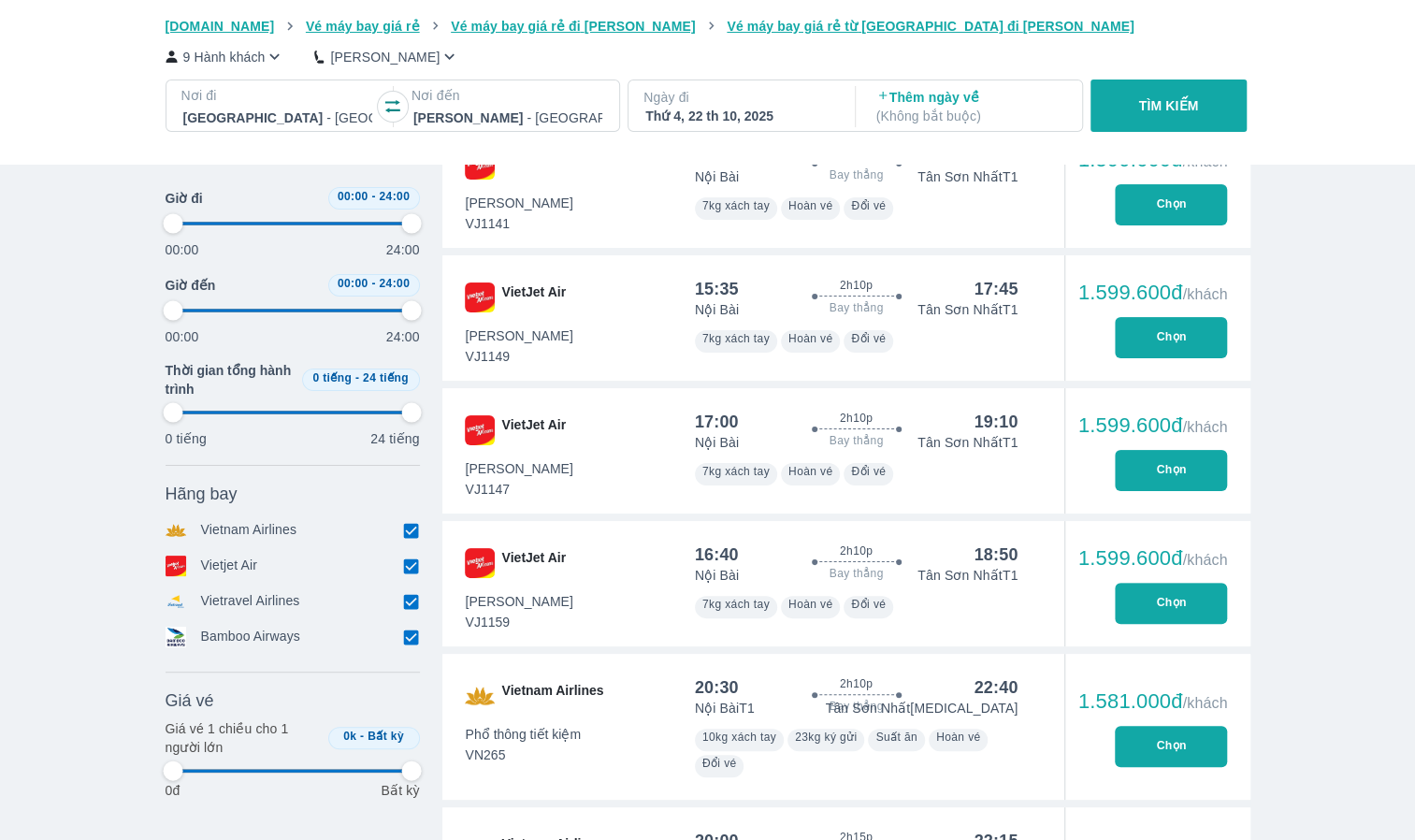
scroll to position [4208, 0]
type input "97.9166666666667"
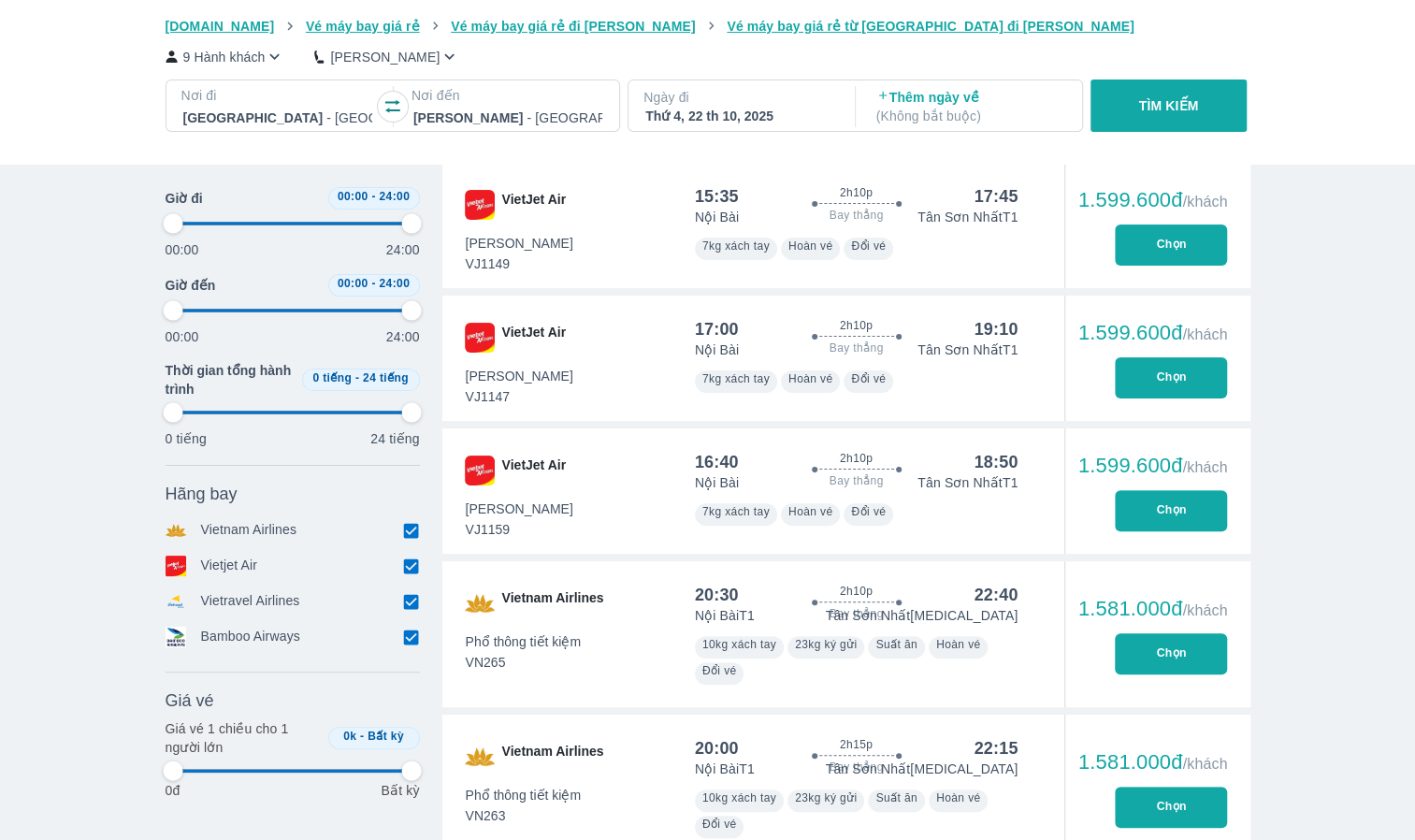
type input "97.9166666666667"
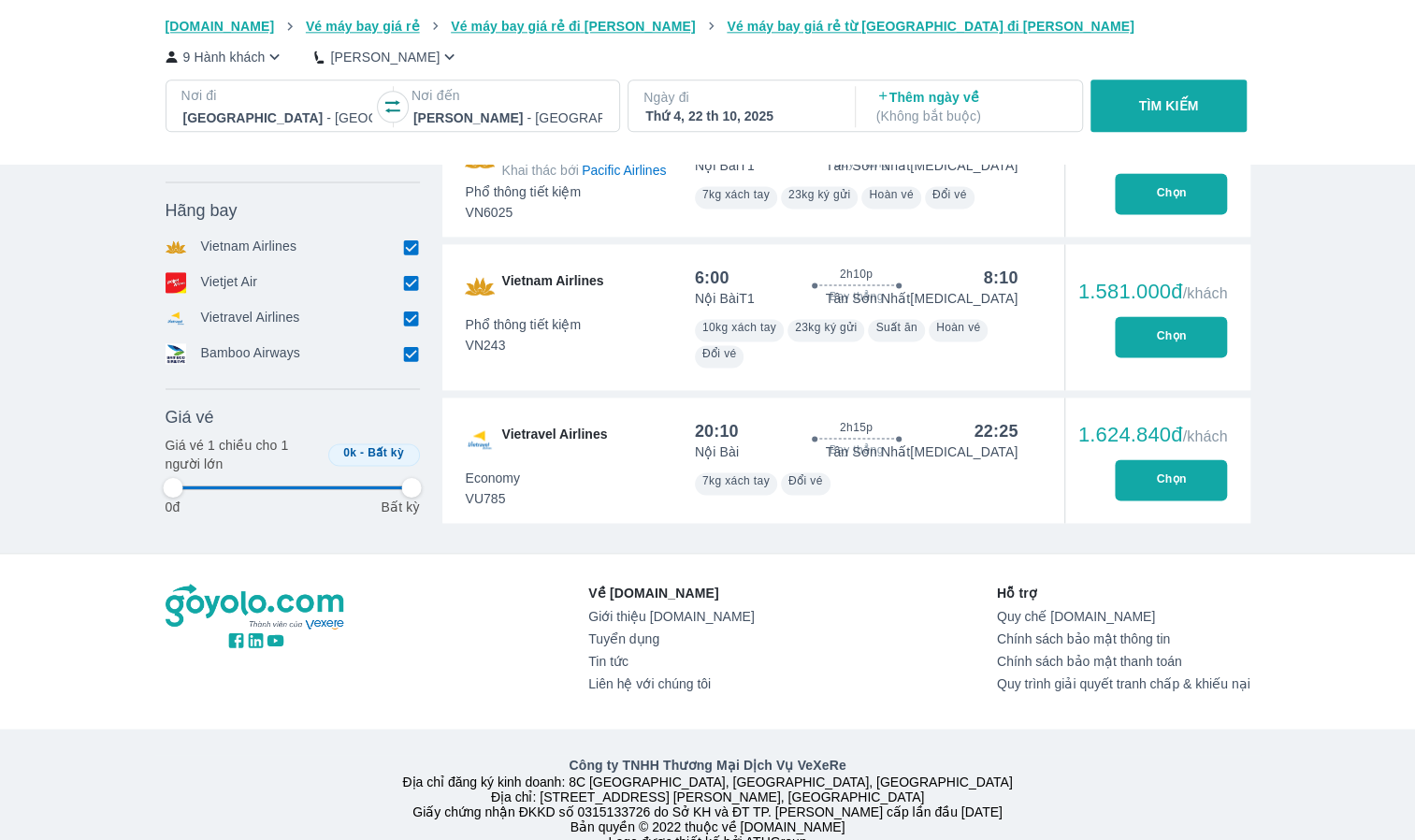
scroll to position [5728, 0]
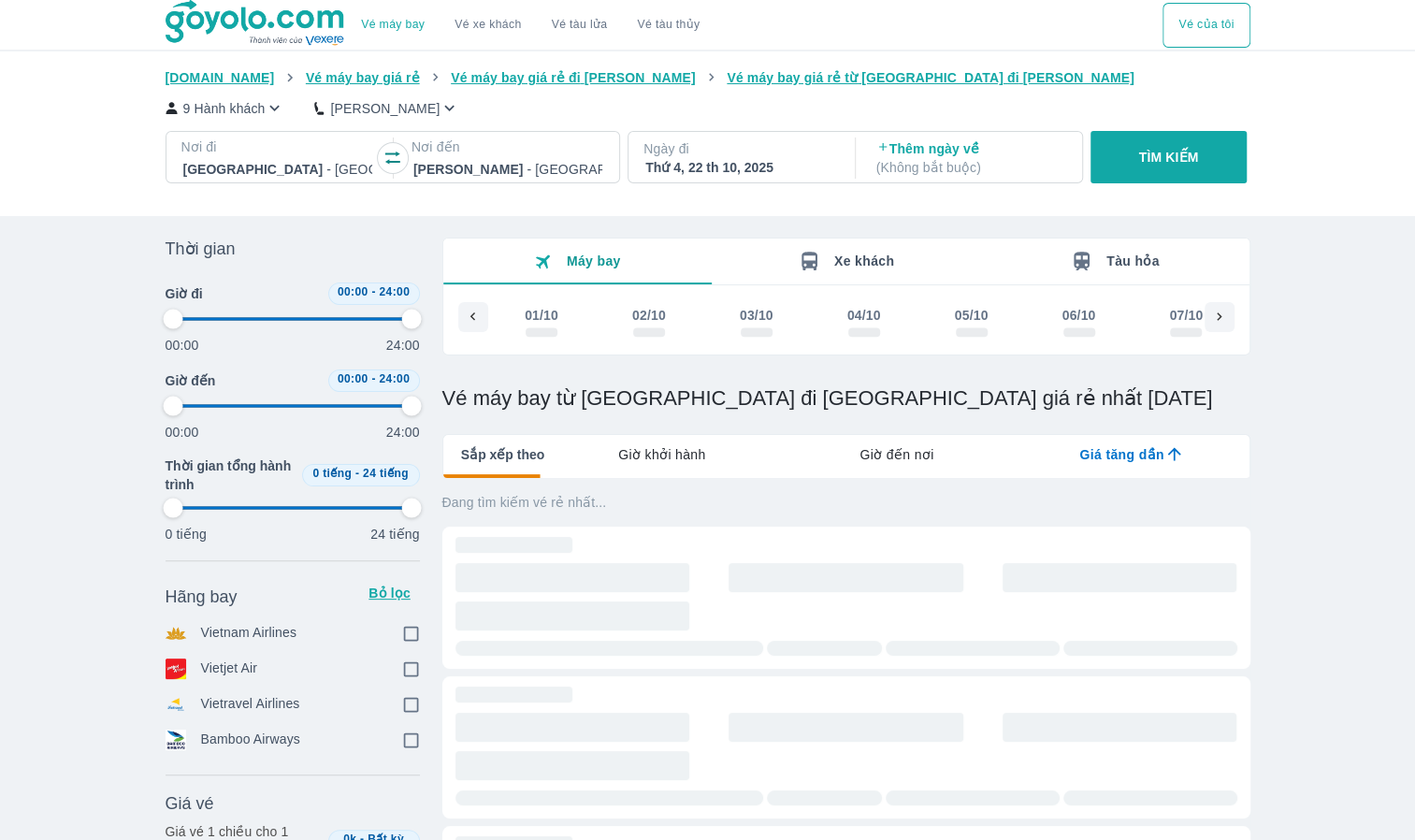
type input "97.9166666666667"
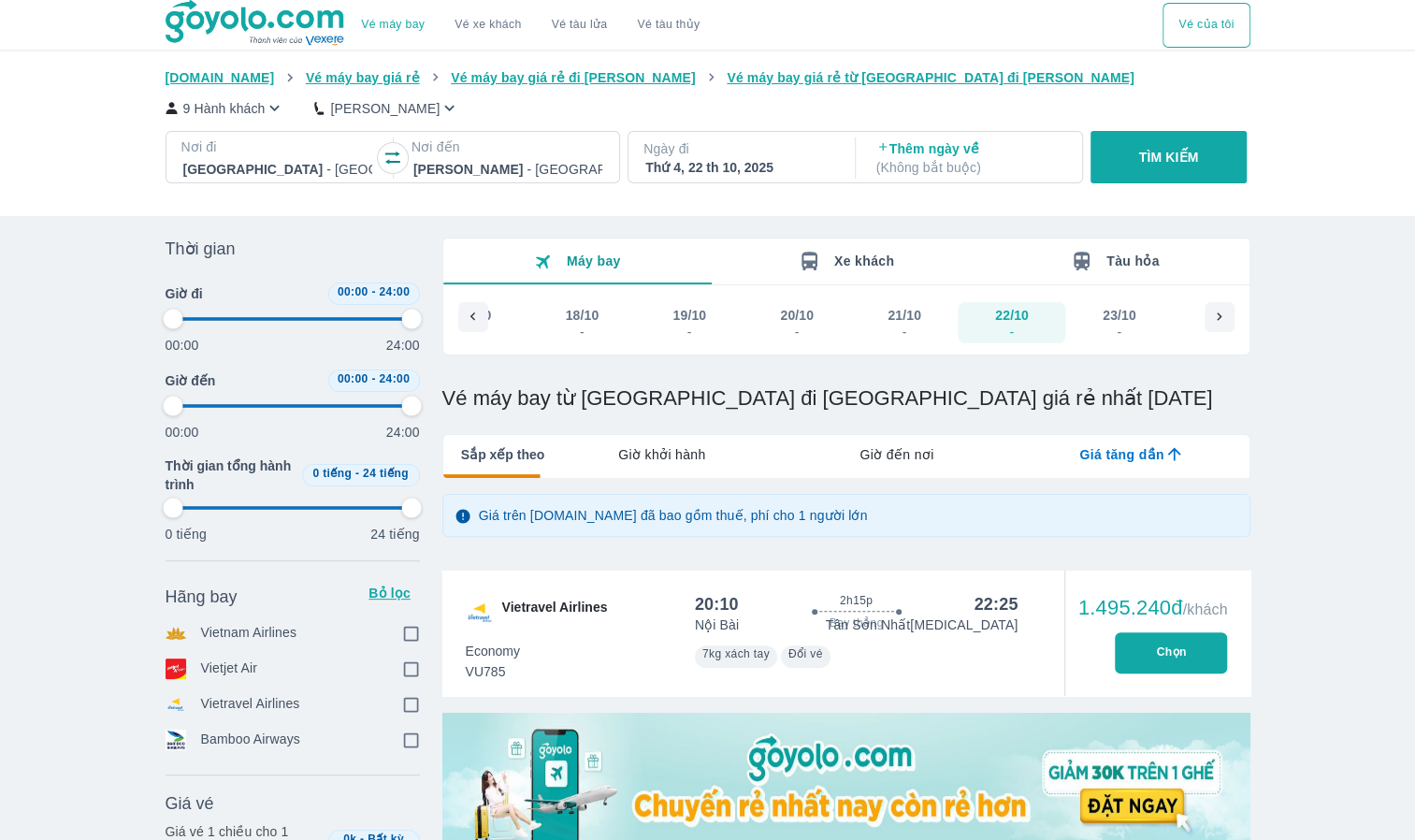
type input "97.9166666666667"
checkbox input "true"
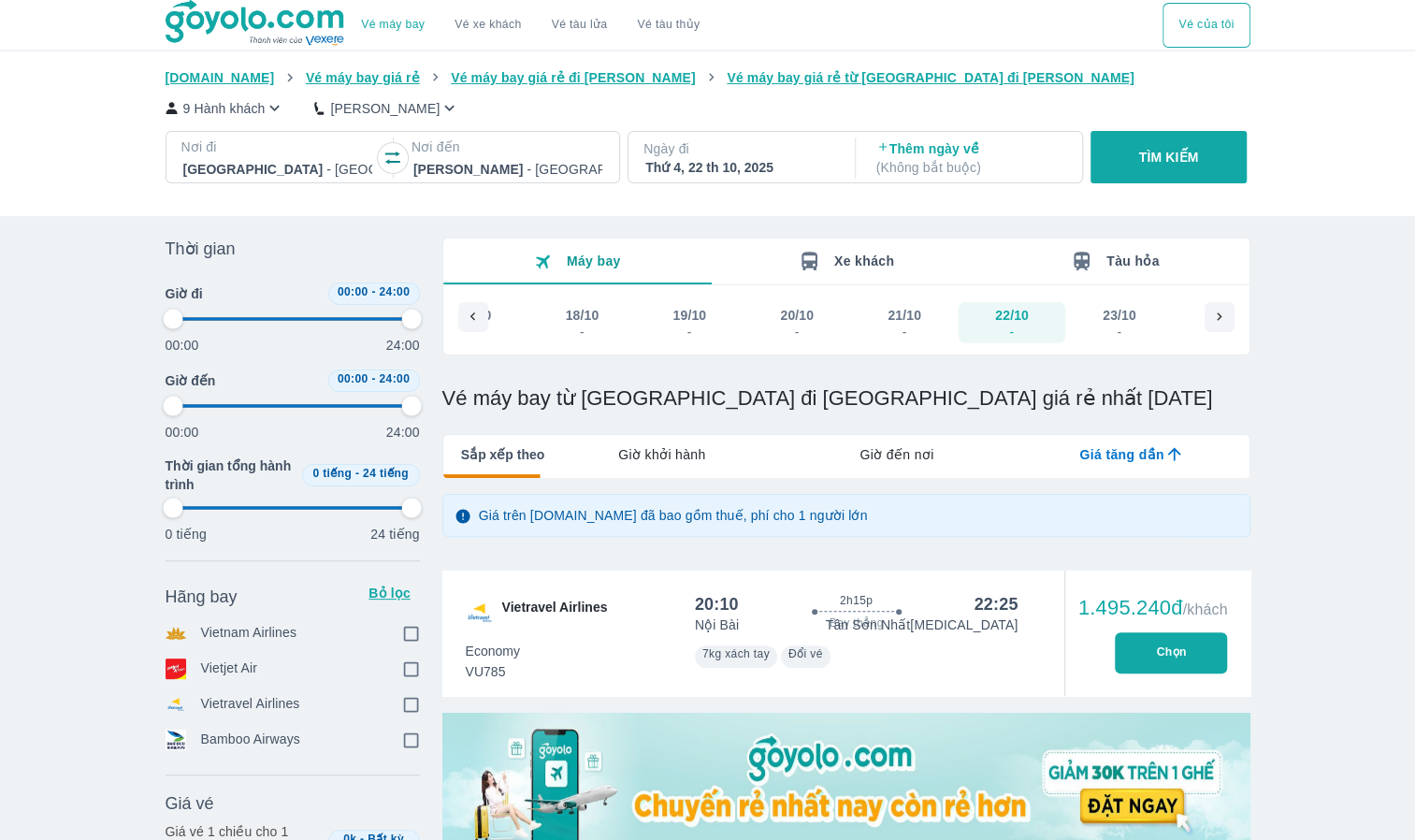
checkbox input "true"
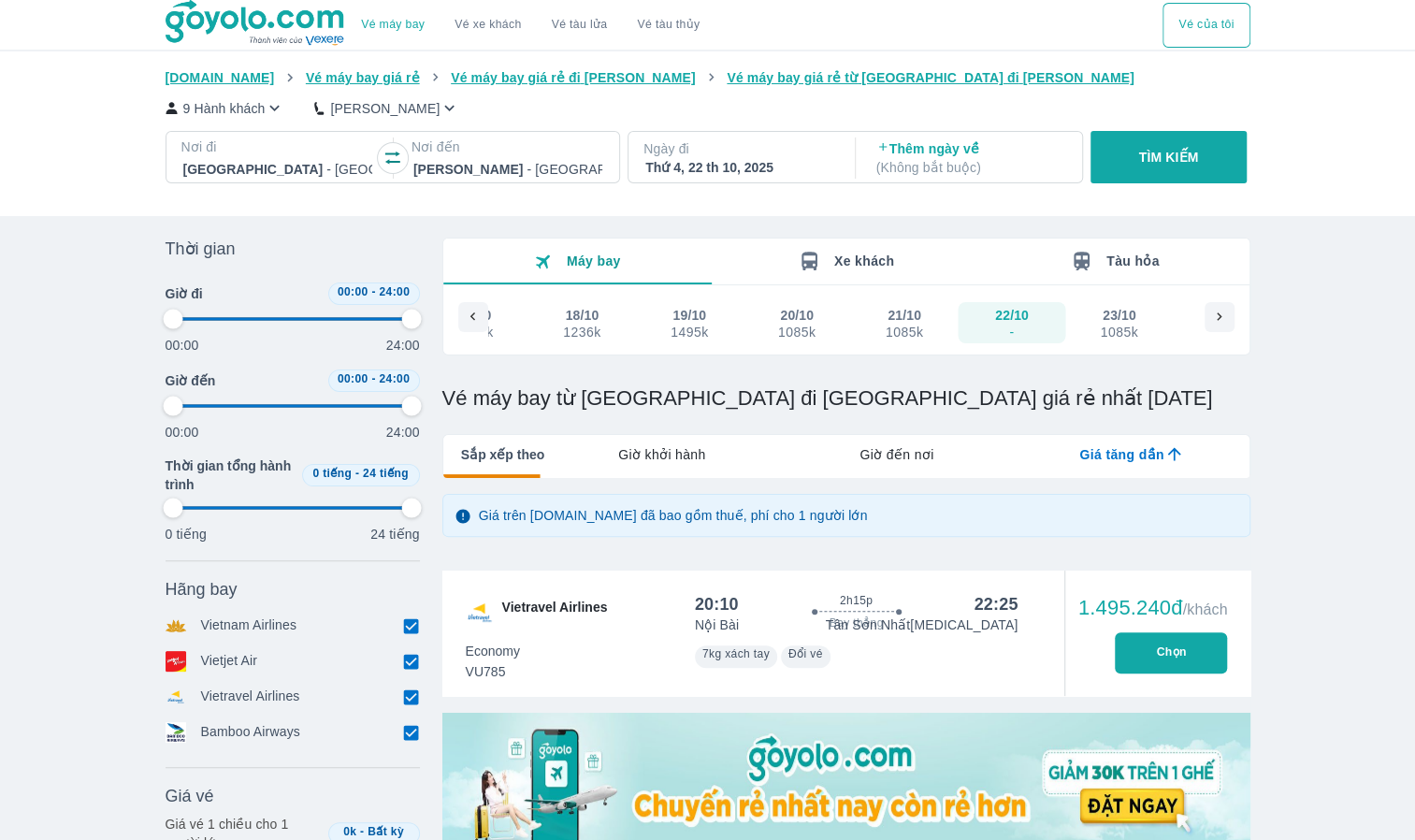
type input "97.9166666666667"
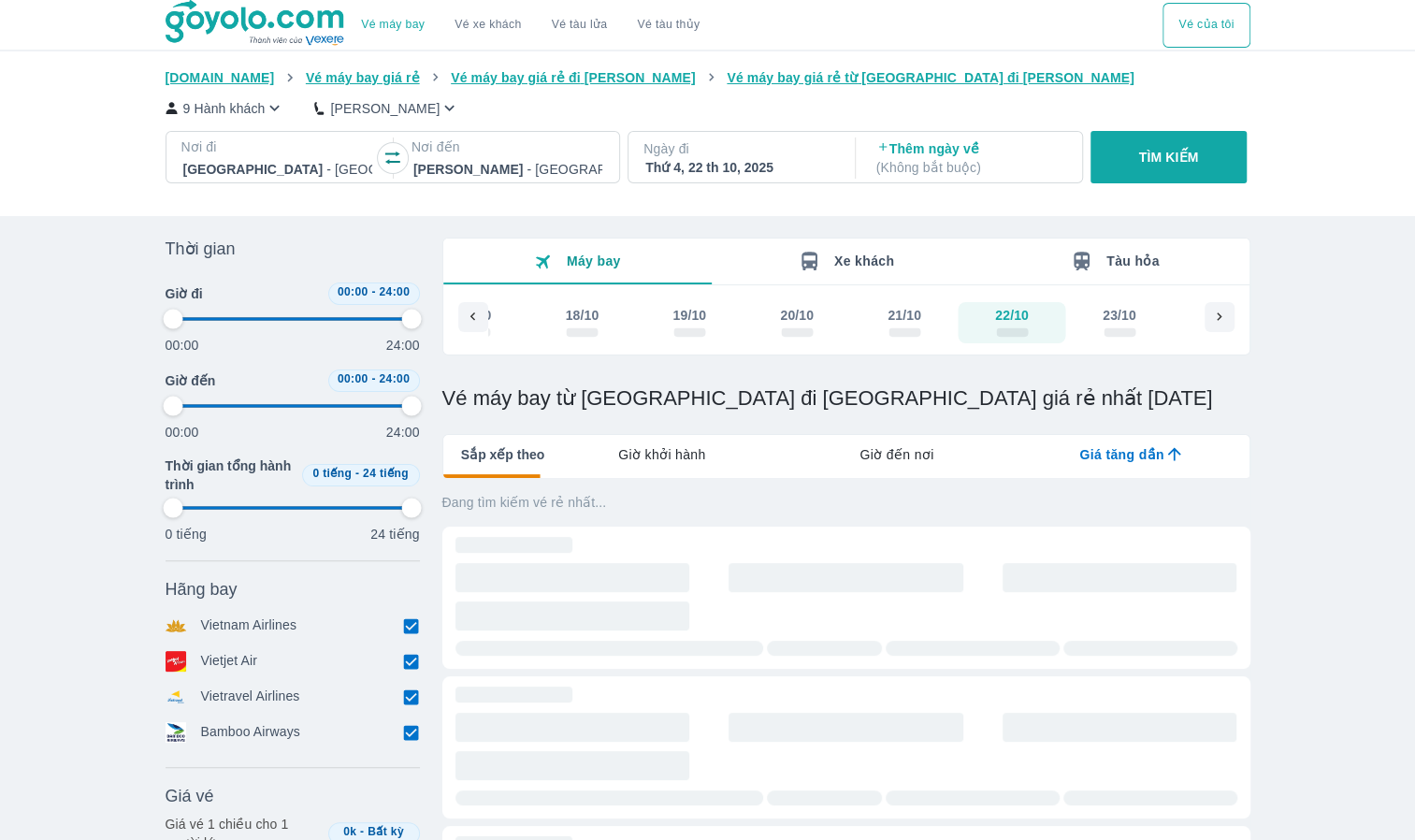
type input "97.9166666666667"
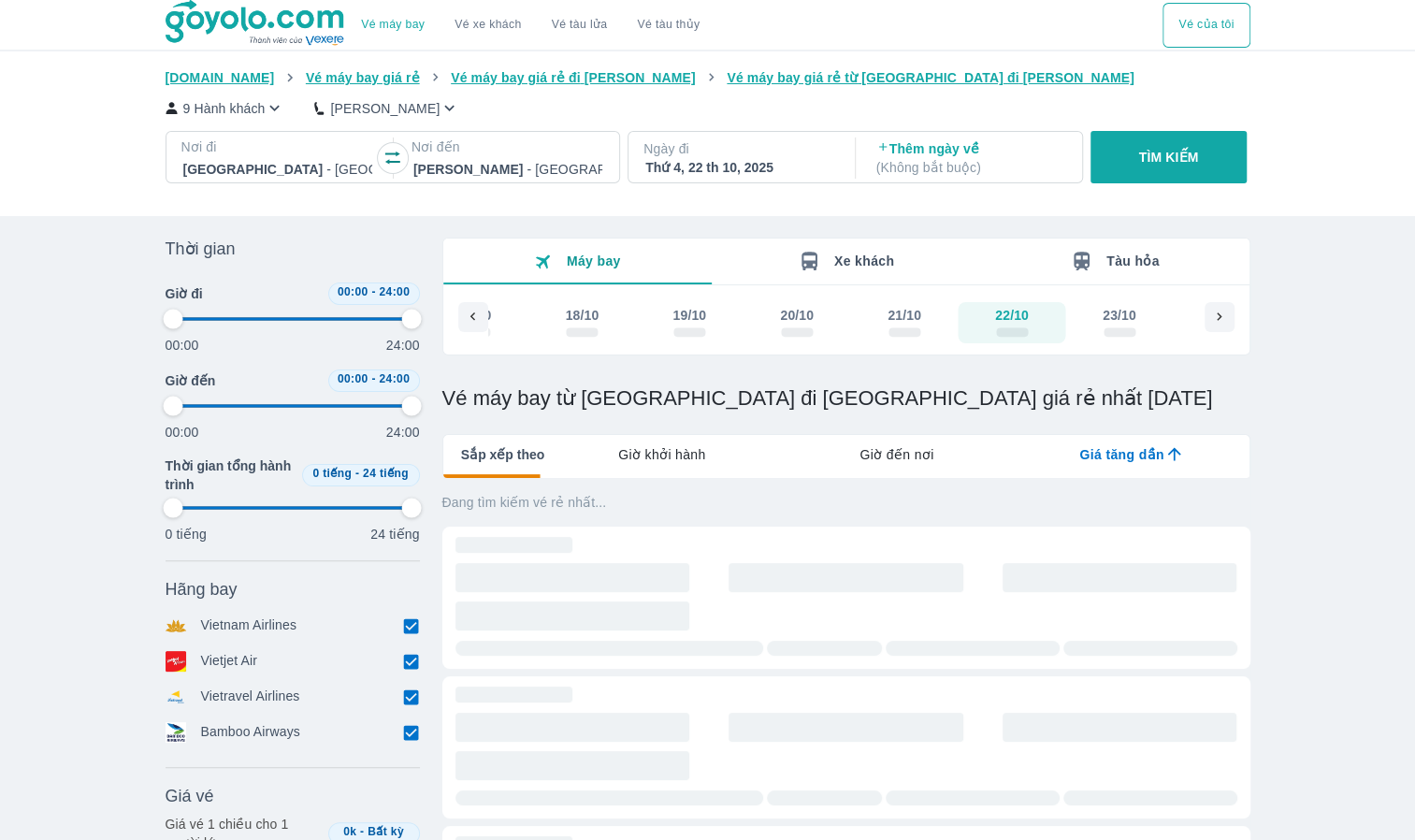
type input "97.9166666666667"
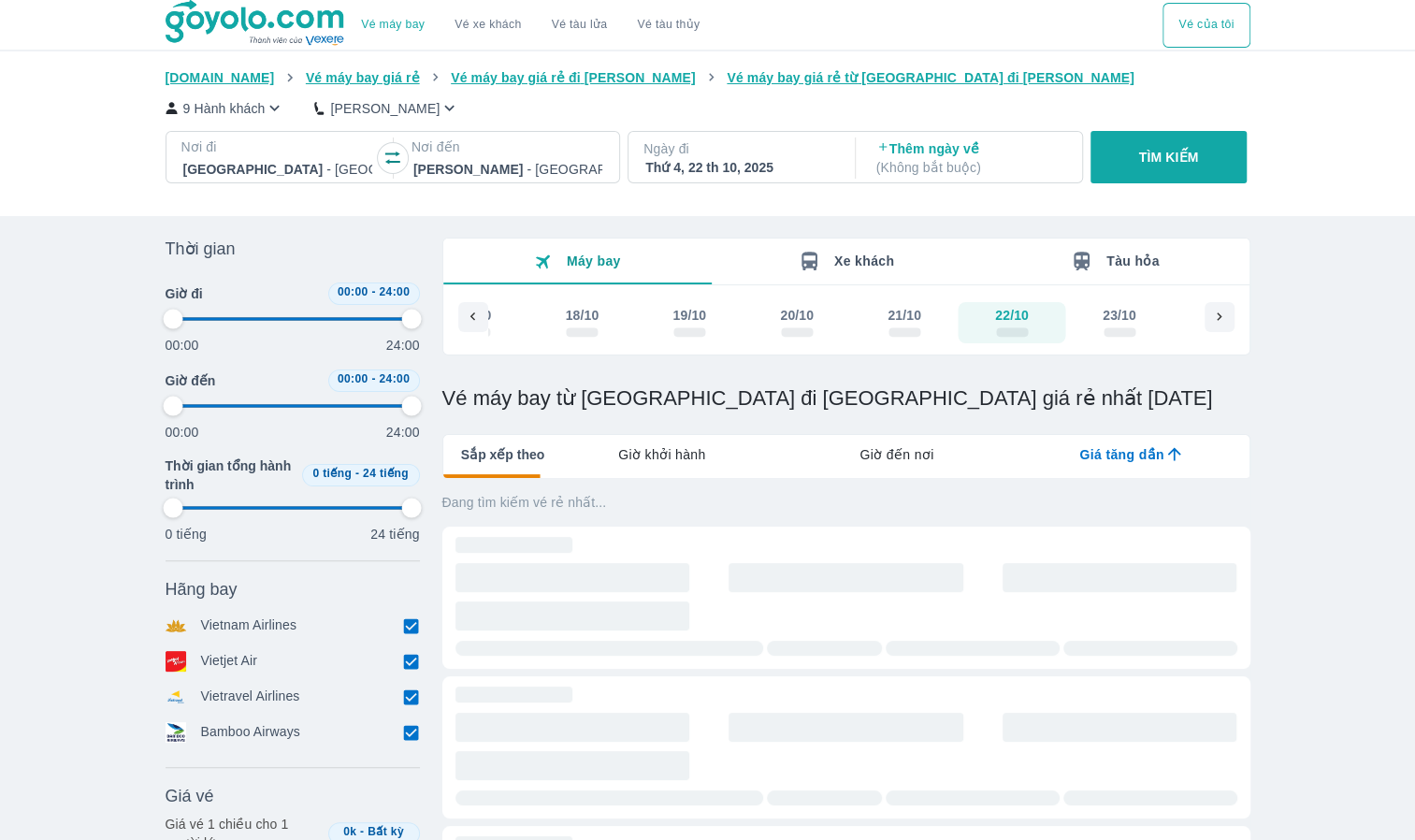
type input "97.9166666666667"
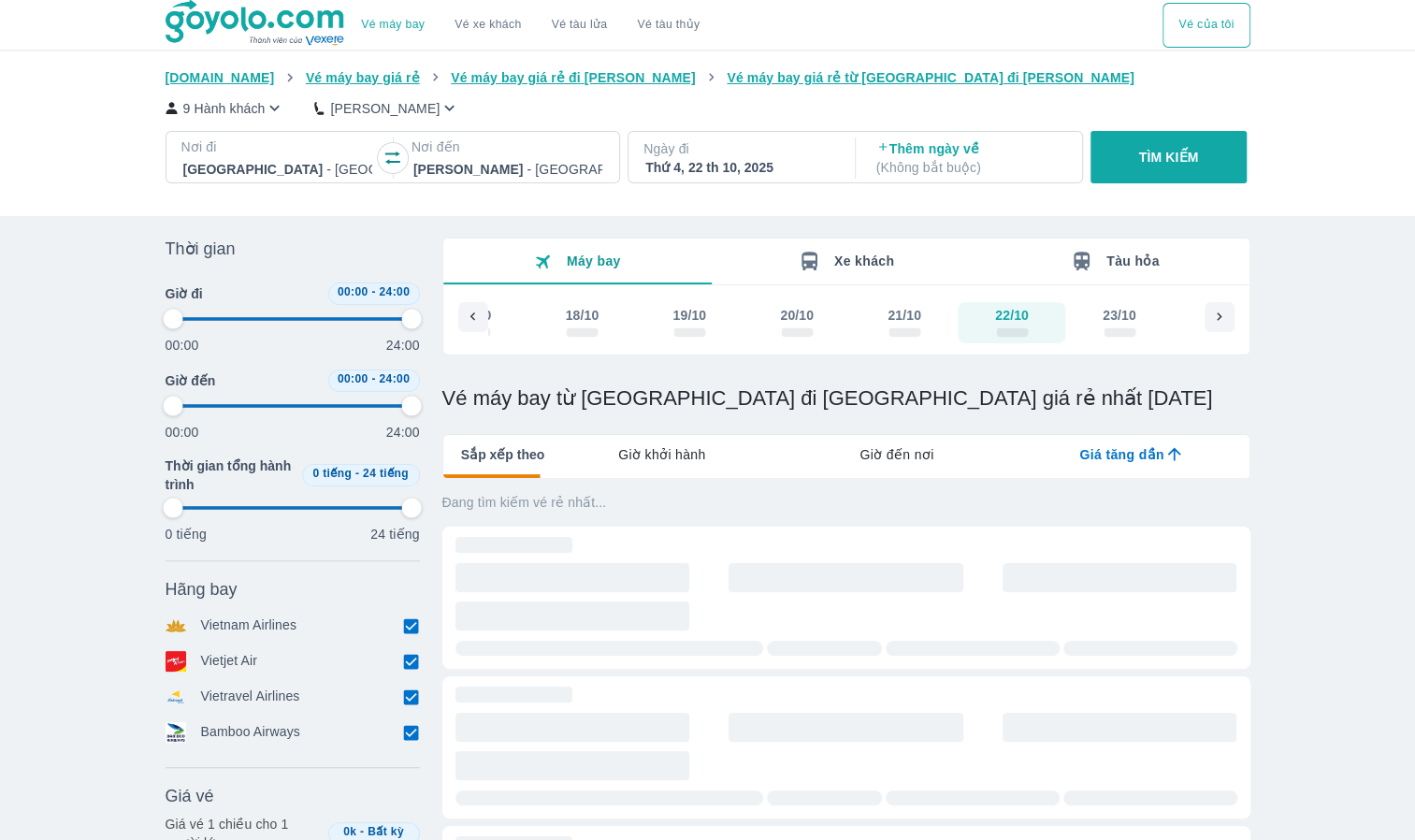
type input "97.9166666666667"
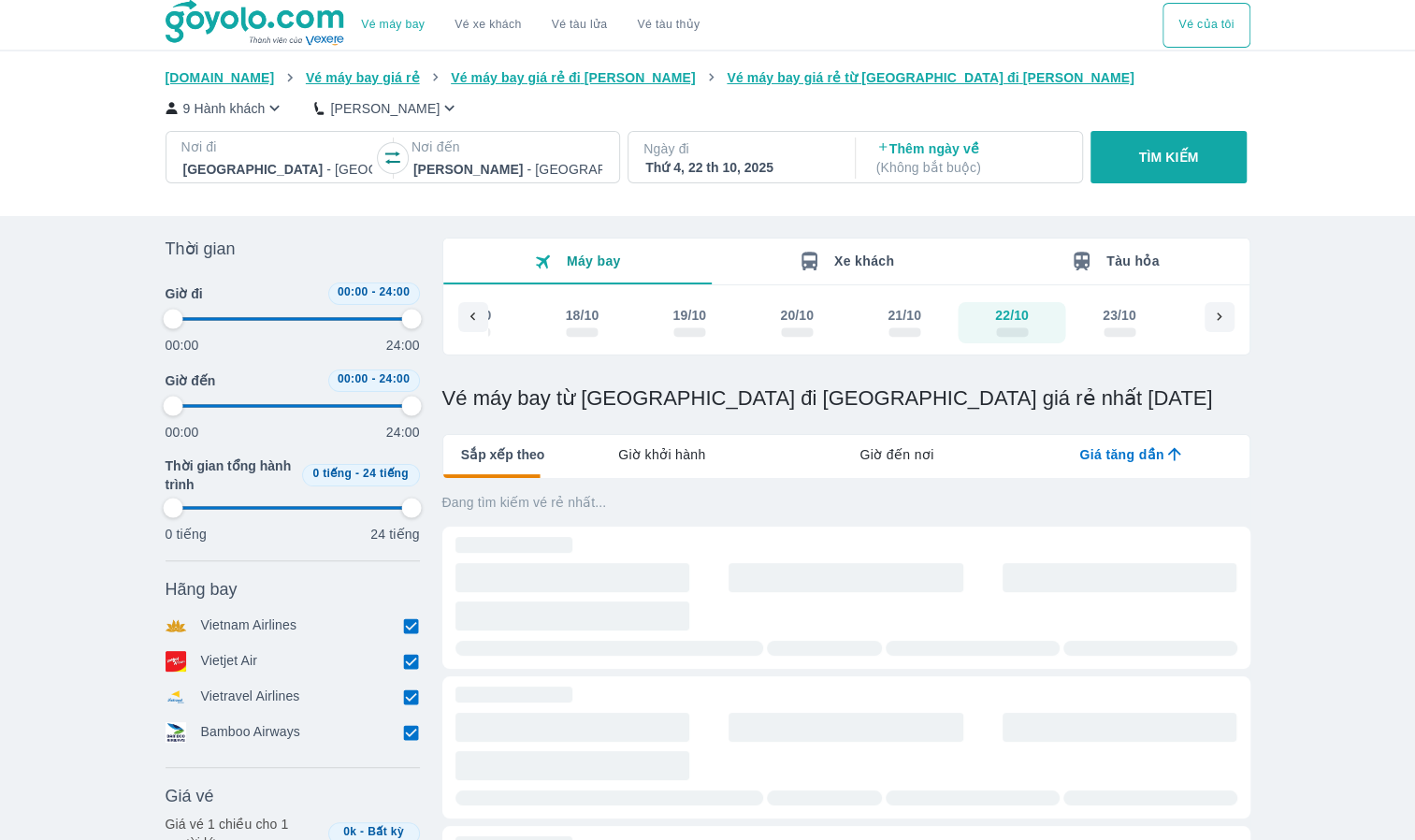
type input "97.9166666666667"
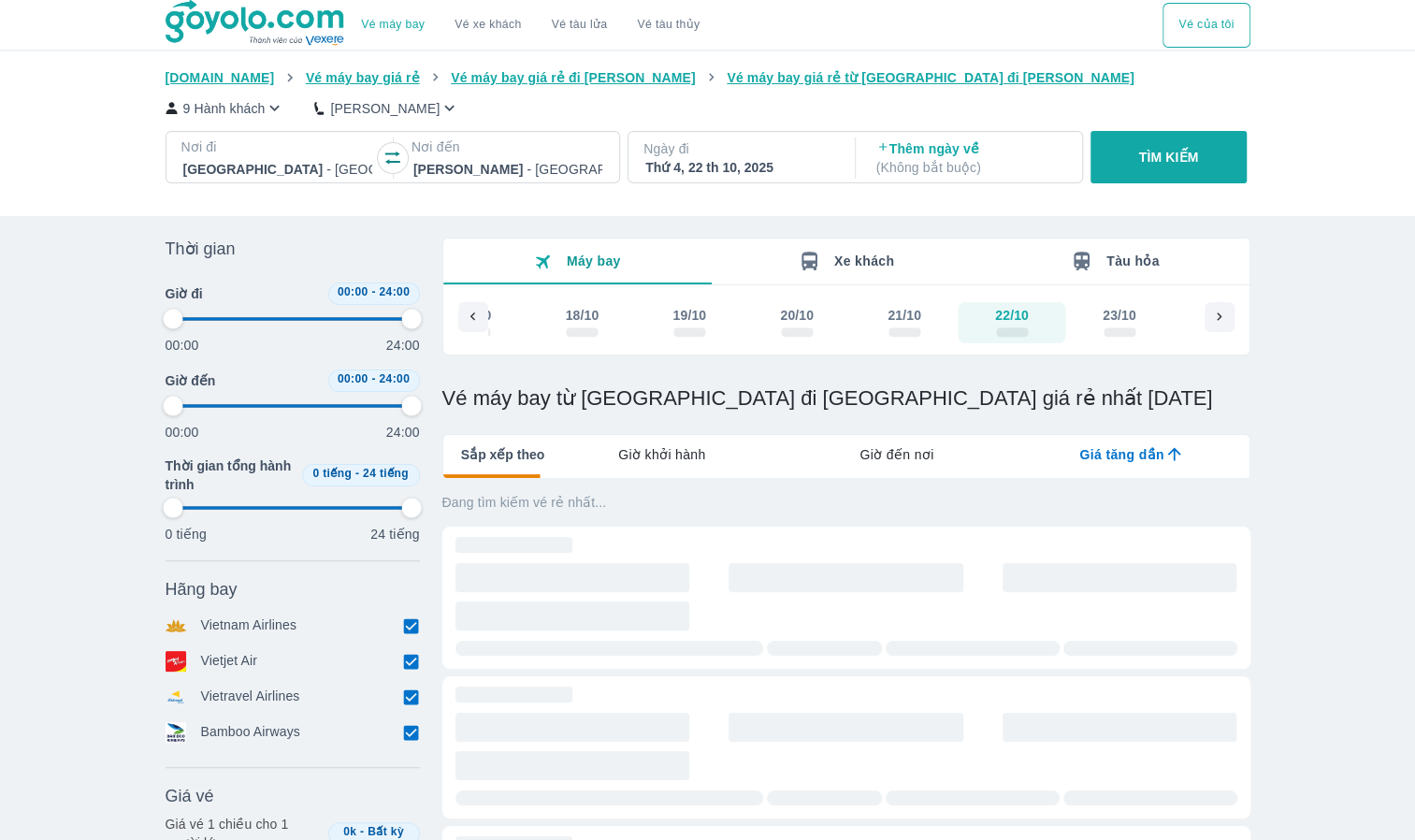
type input "97.9166666666667"
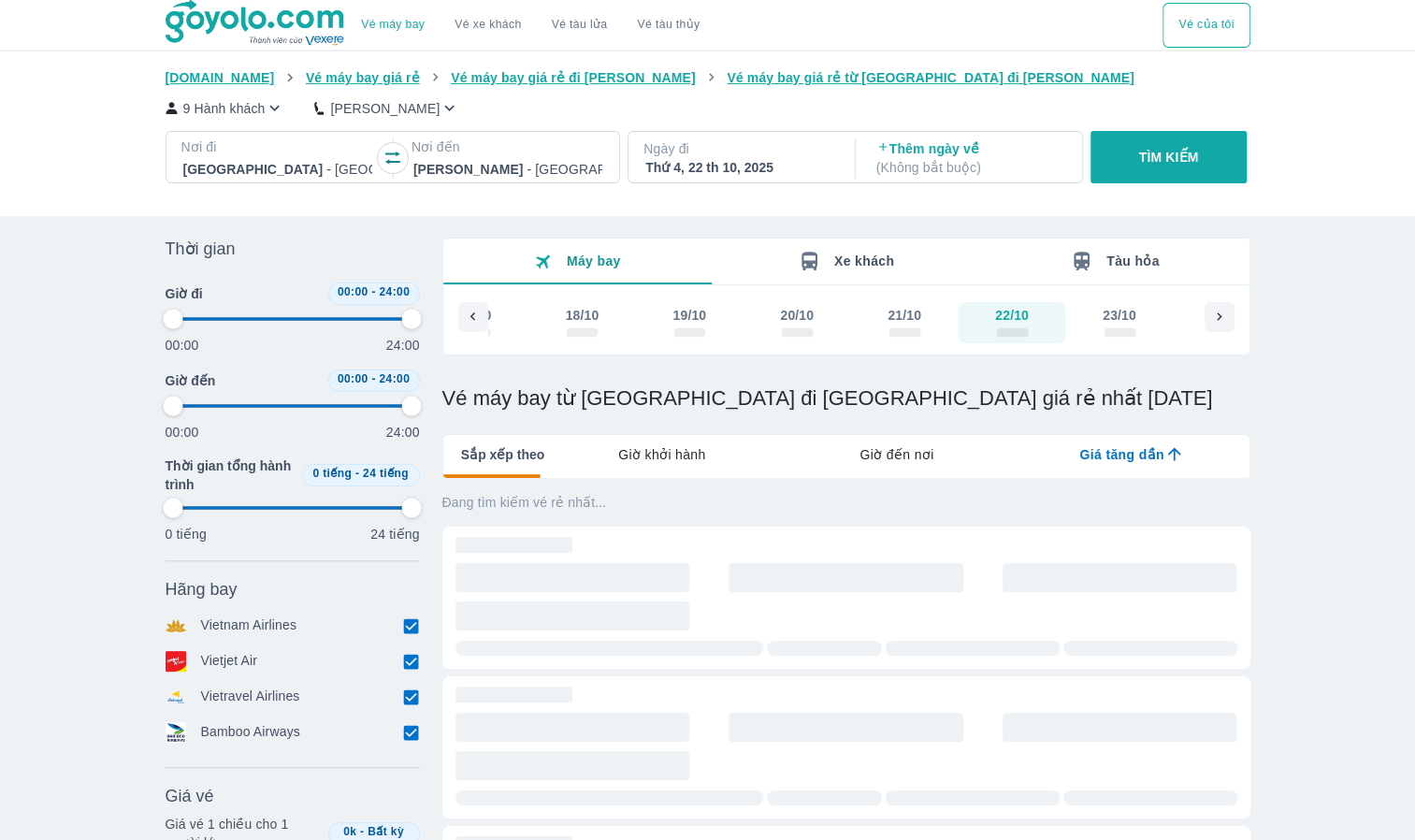
type input "97.9166666666667"
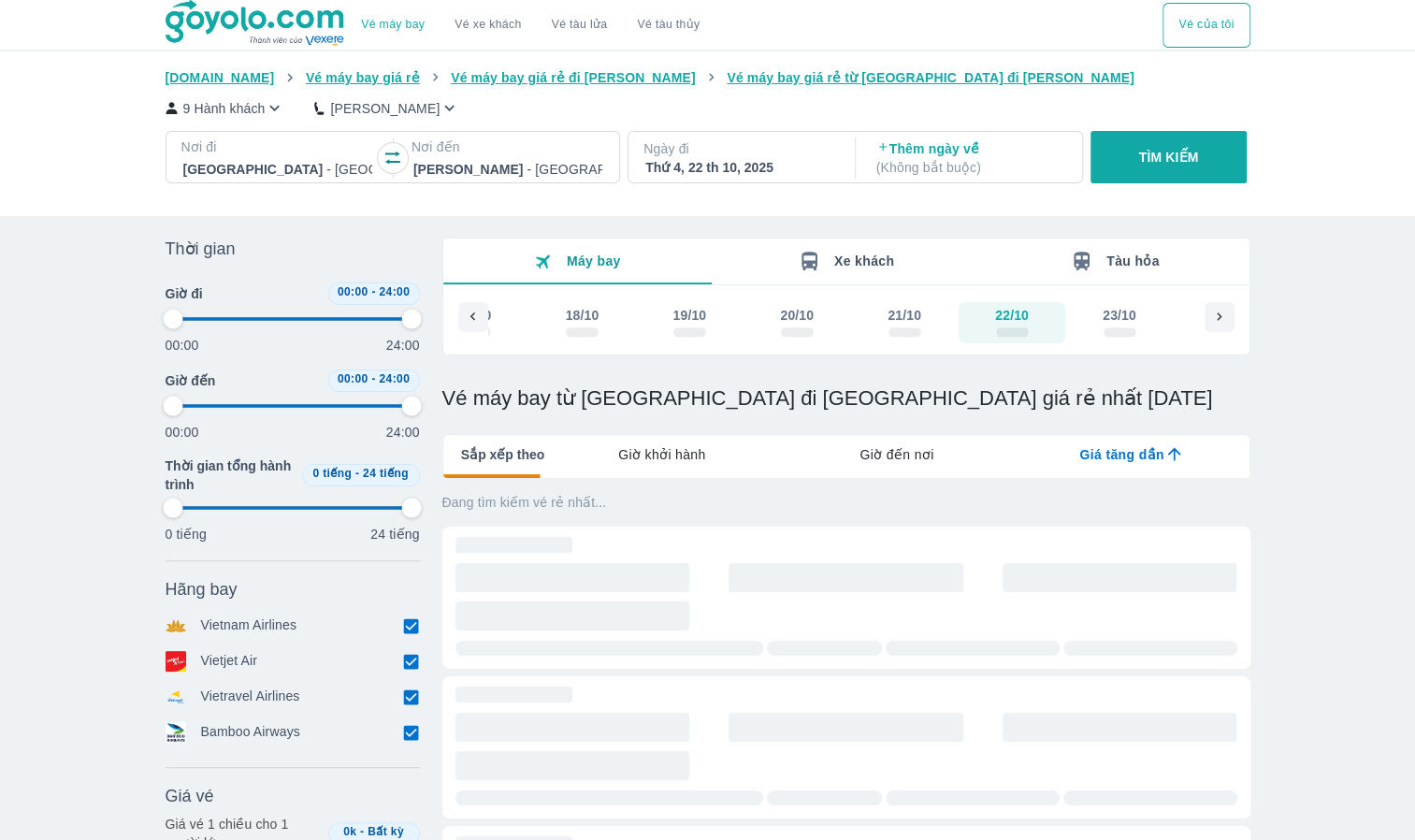
type input "97.9166666666667"
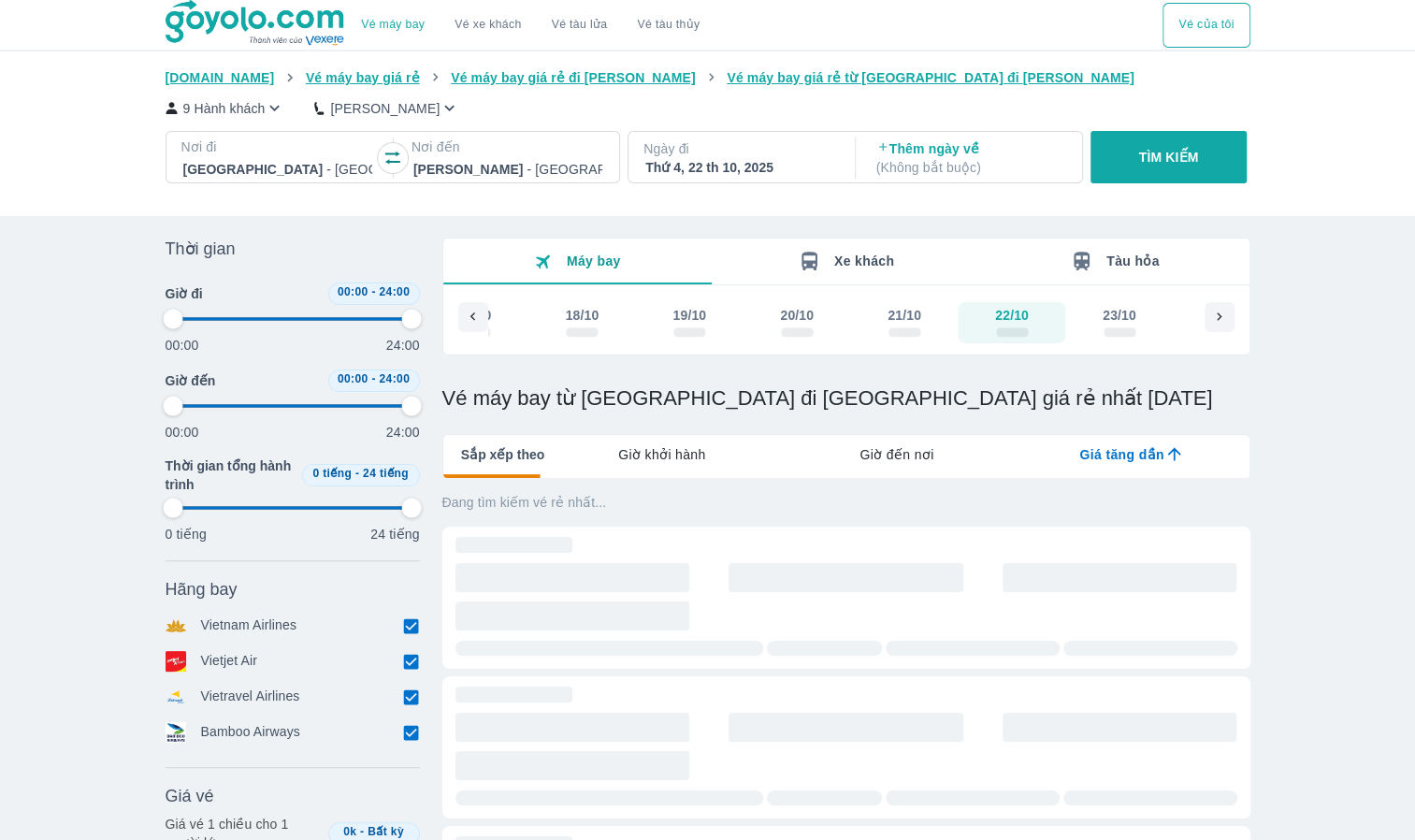
type input "97.9166666666667"
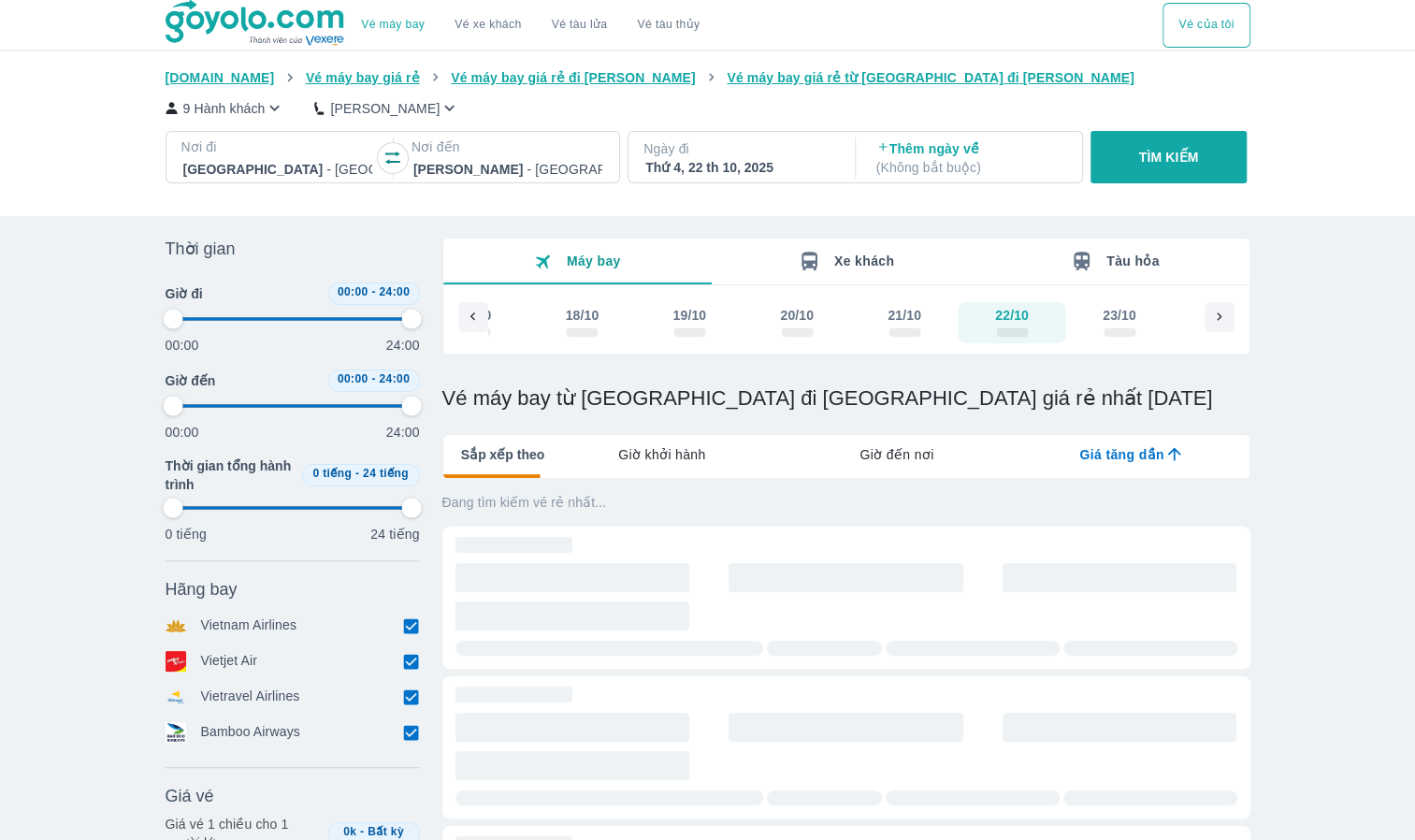
type input "97.9166666666667"
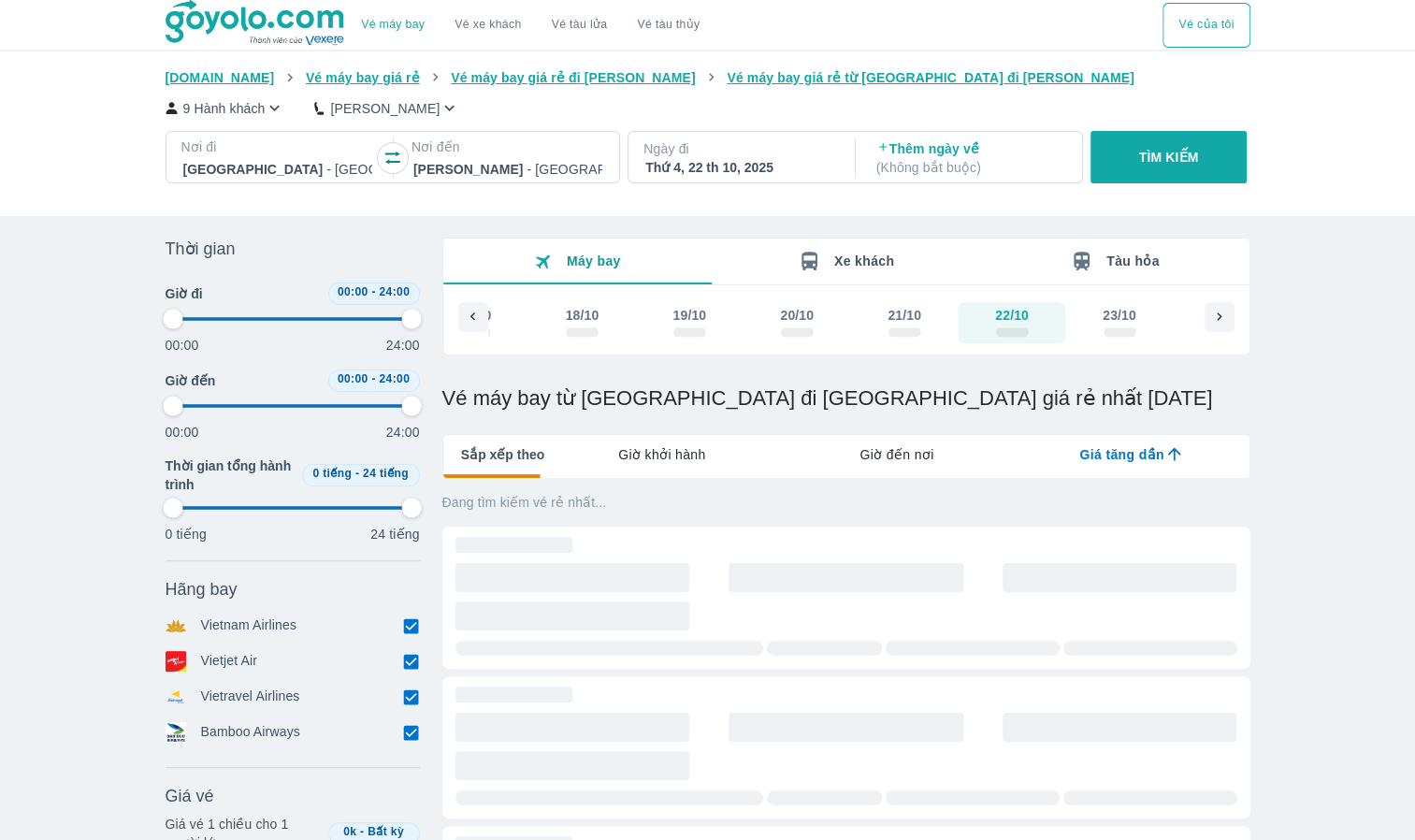
type input "97.9166666666667"
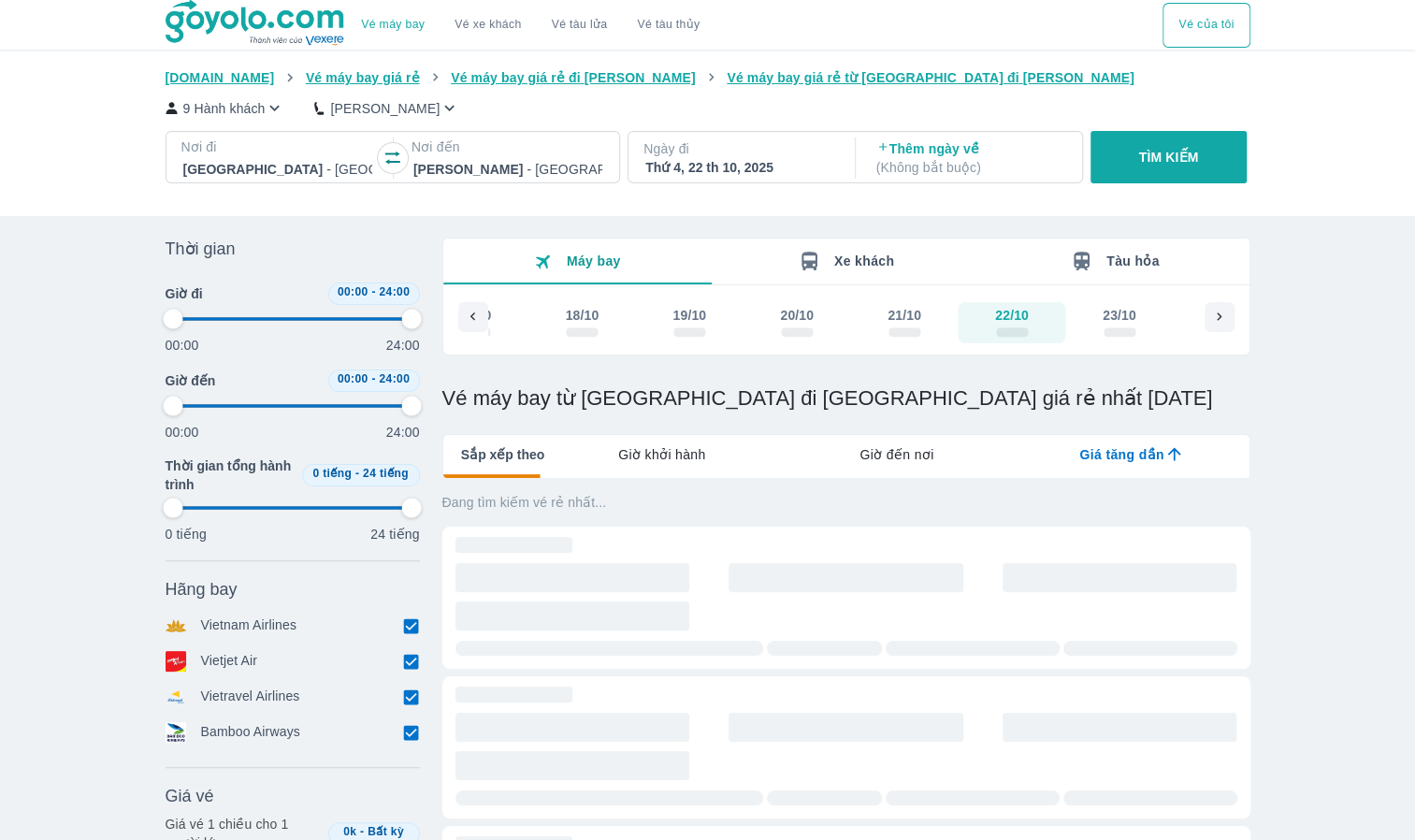
type input "97.9166666666667"
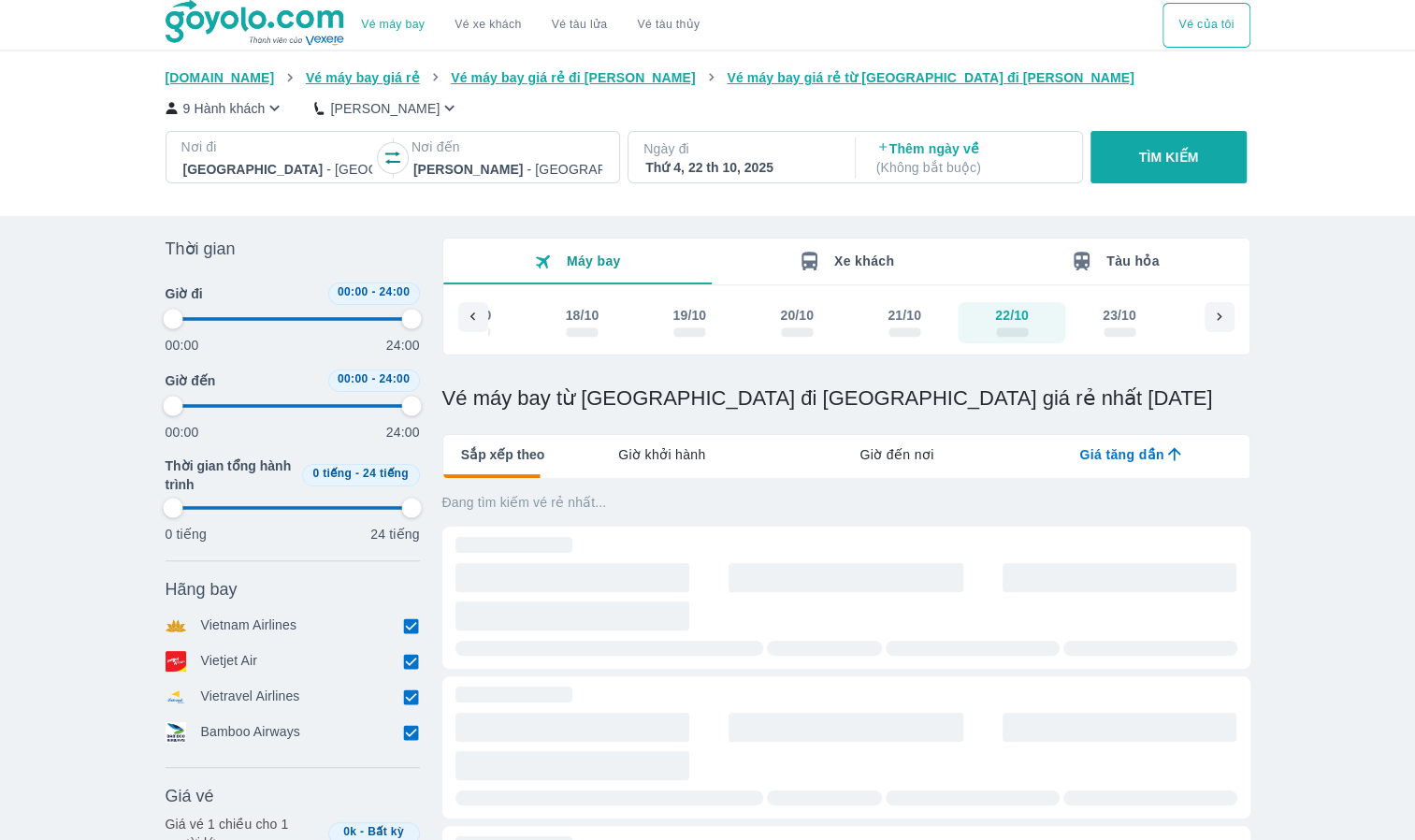
type input "97.9166666666667"
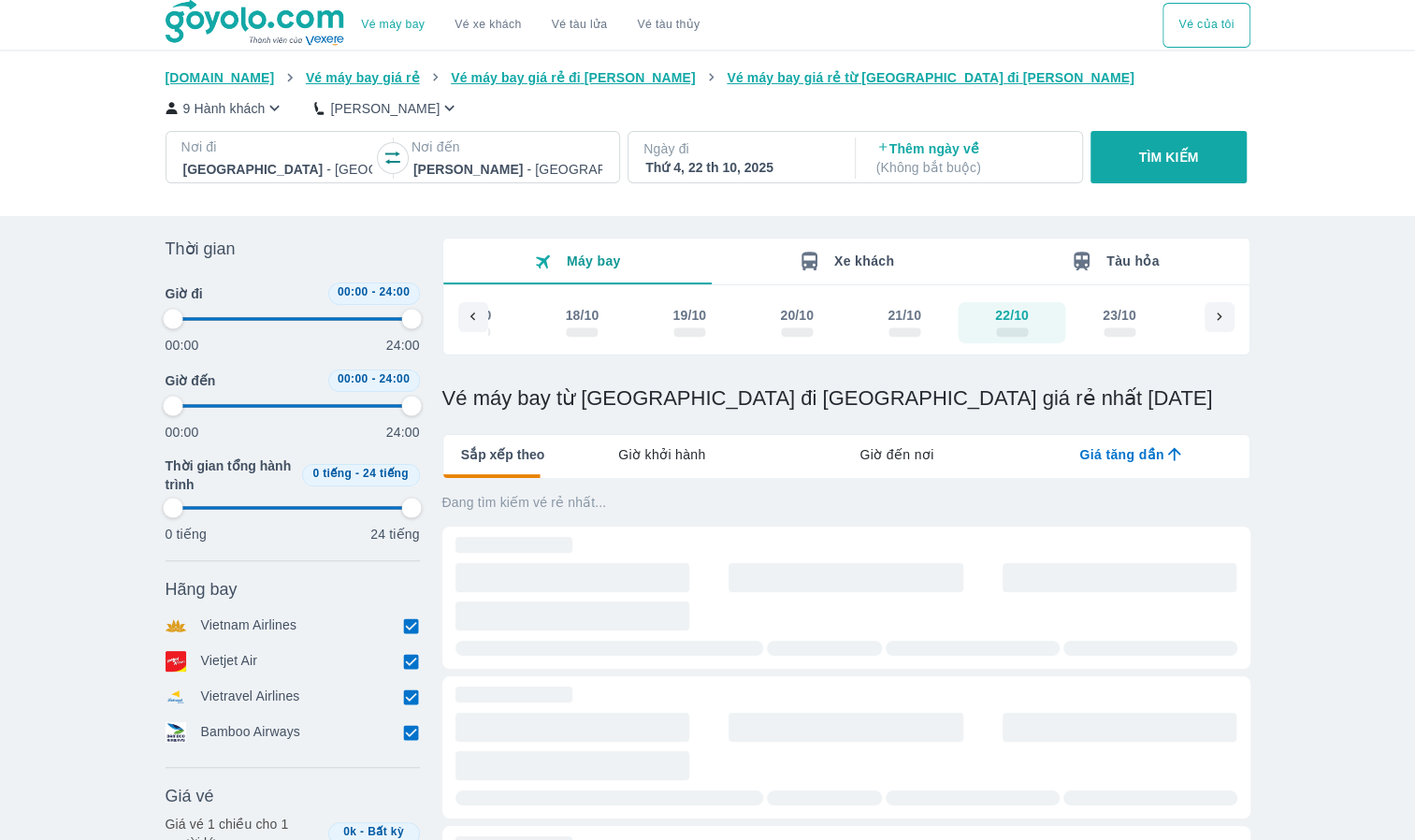
type input "97.9166666666667"
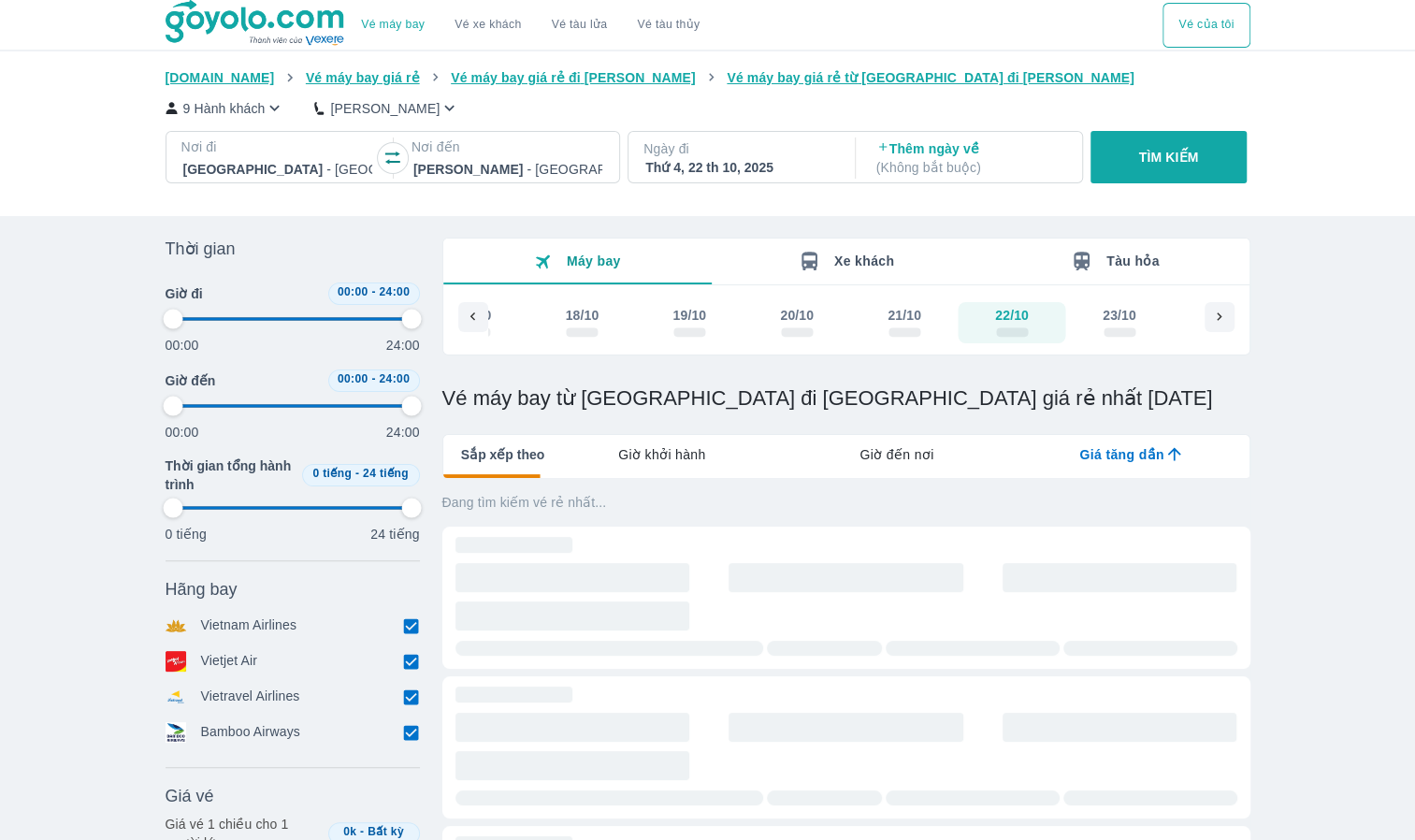
type input "97.9166666666667"
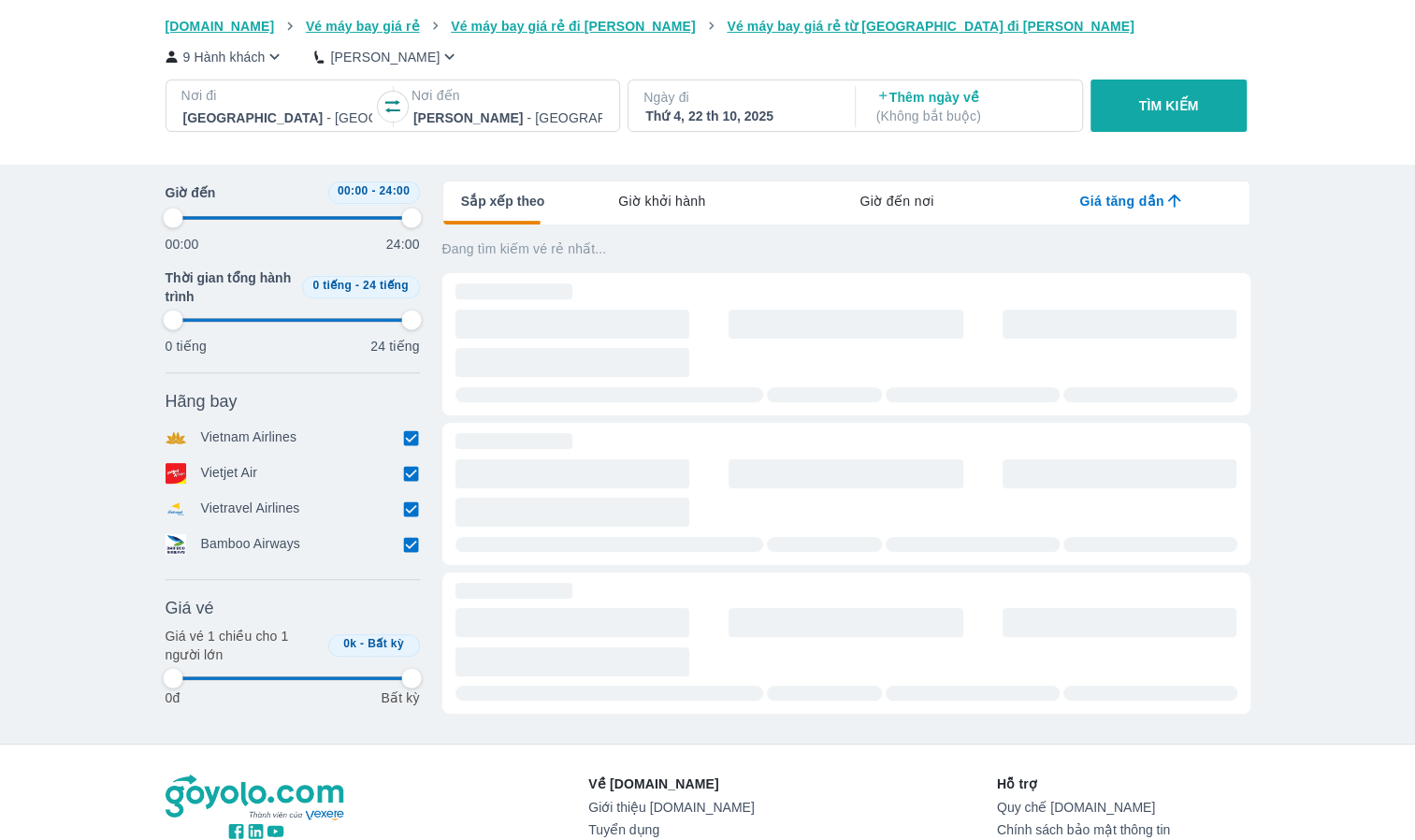
scroll to position [280, 0]
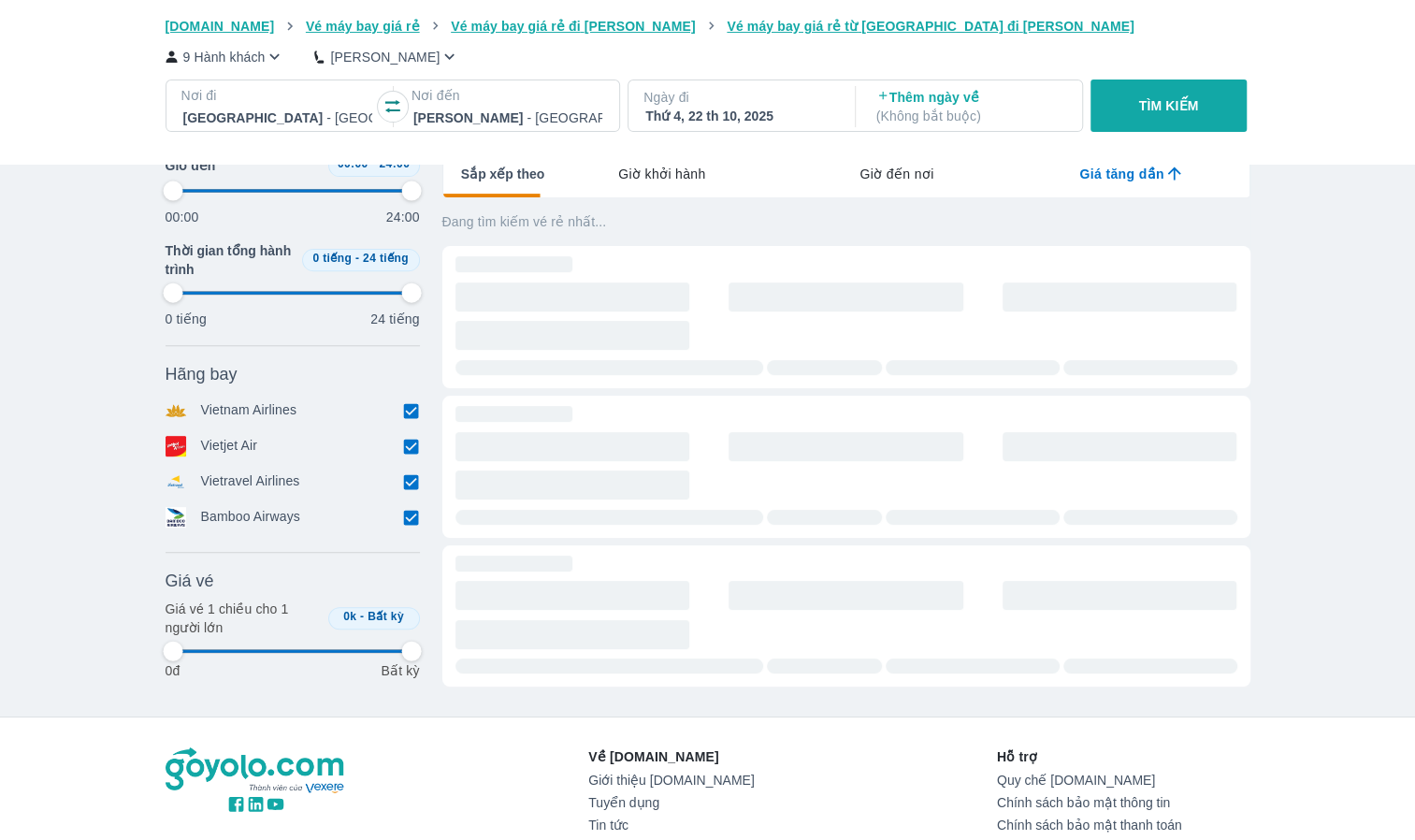
type input "97.9166666666667"
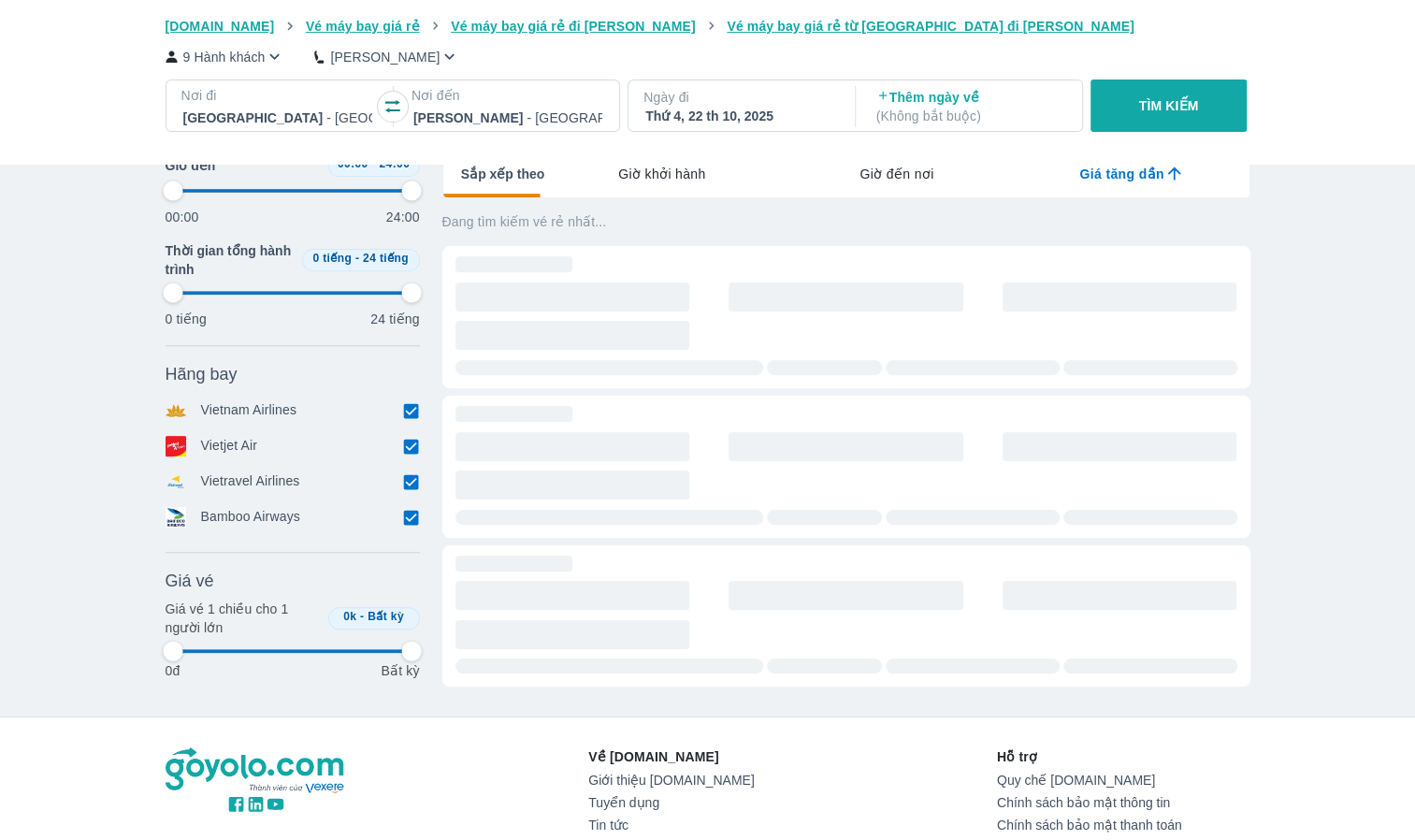
type input "97.9166666666667"
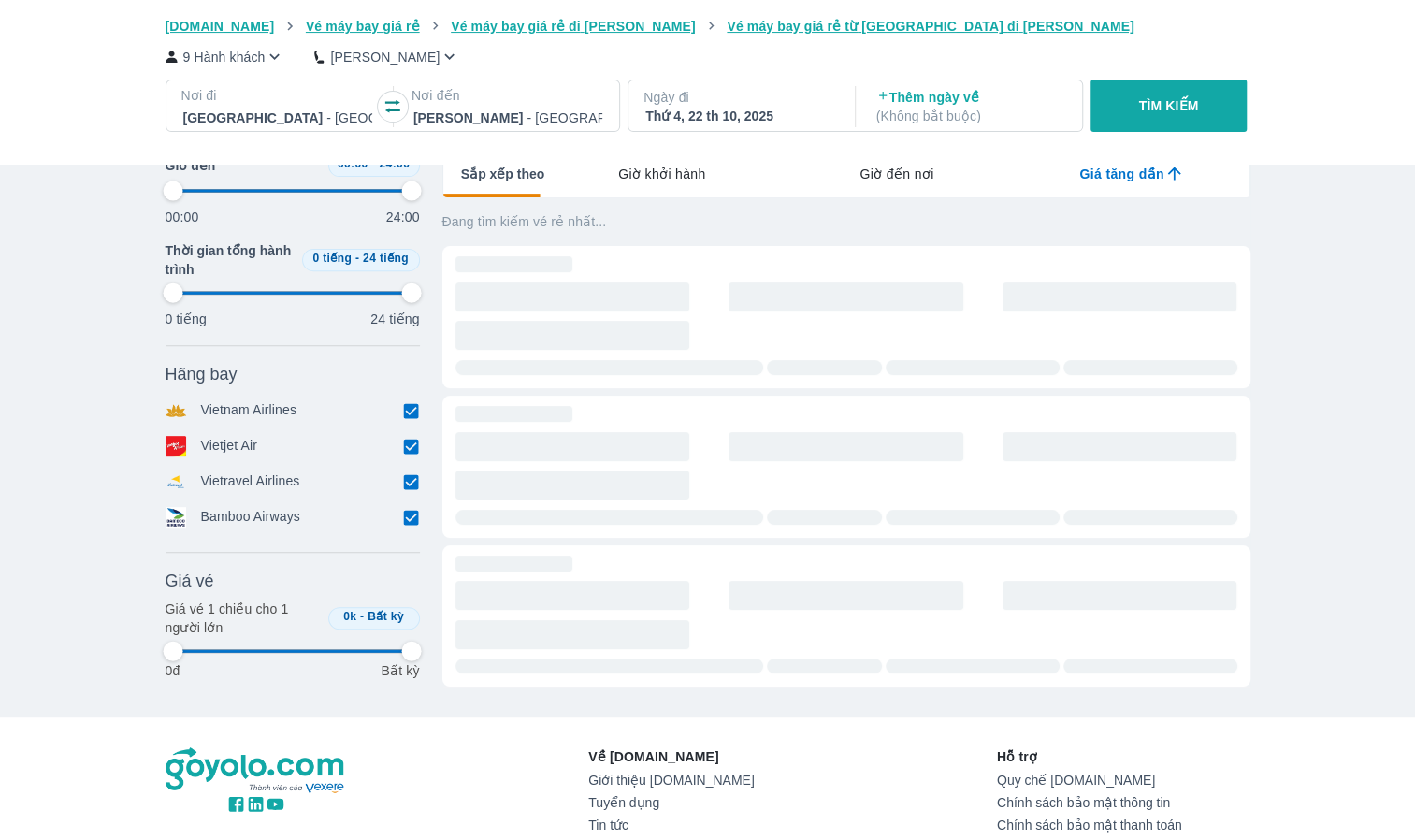
type input "97.9166666666667"
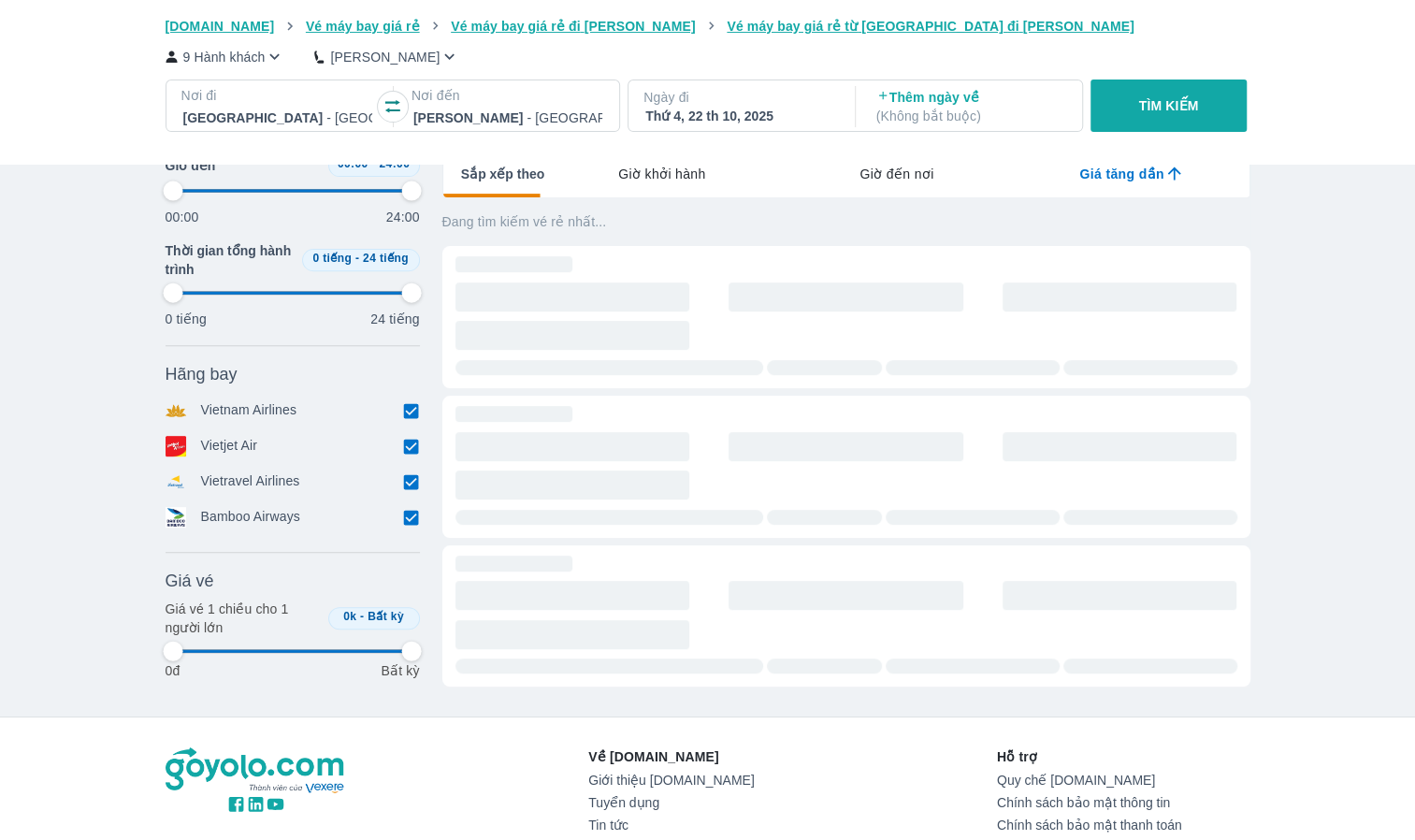
type input "97.9166666666667"
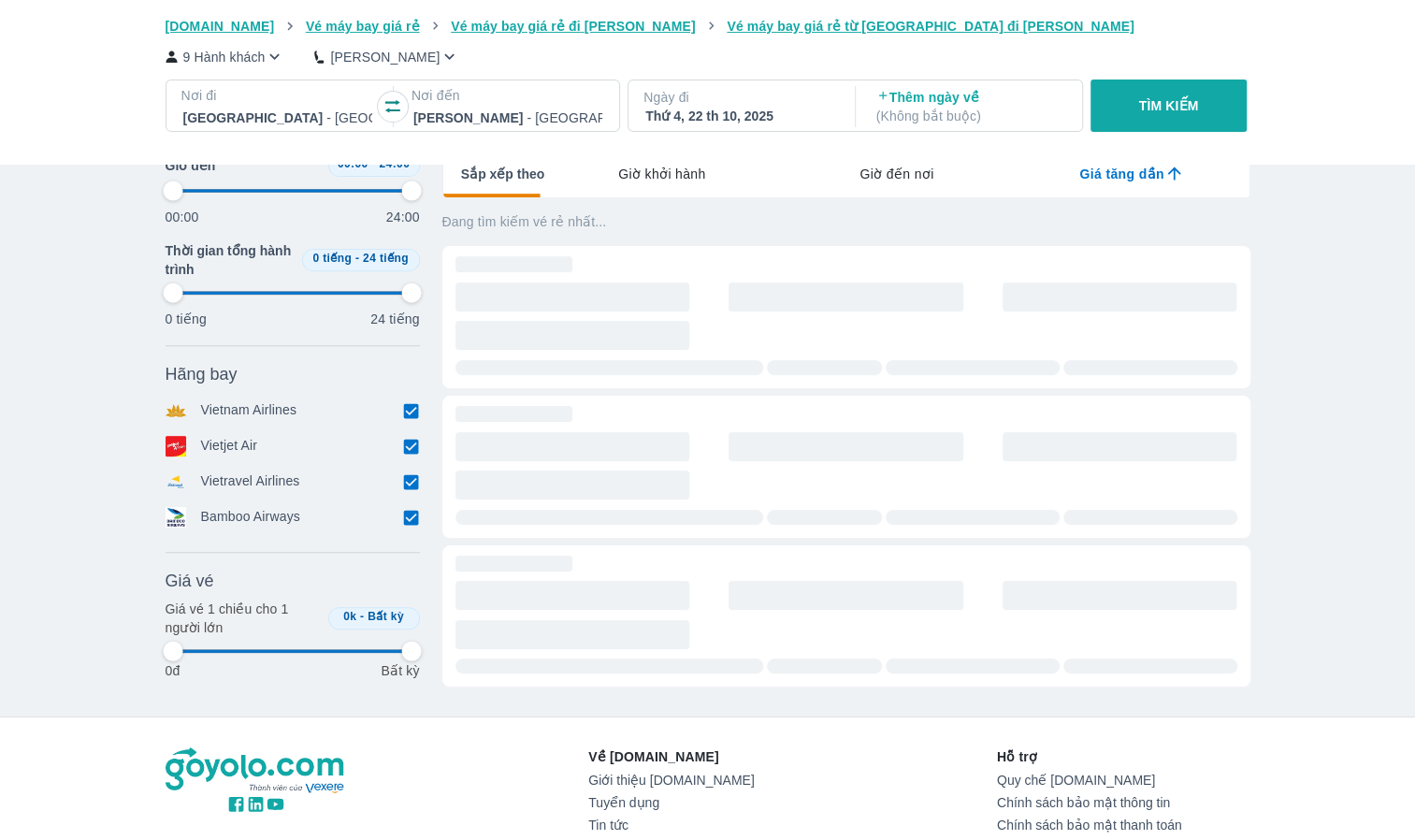
type input "97.9166666666667"
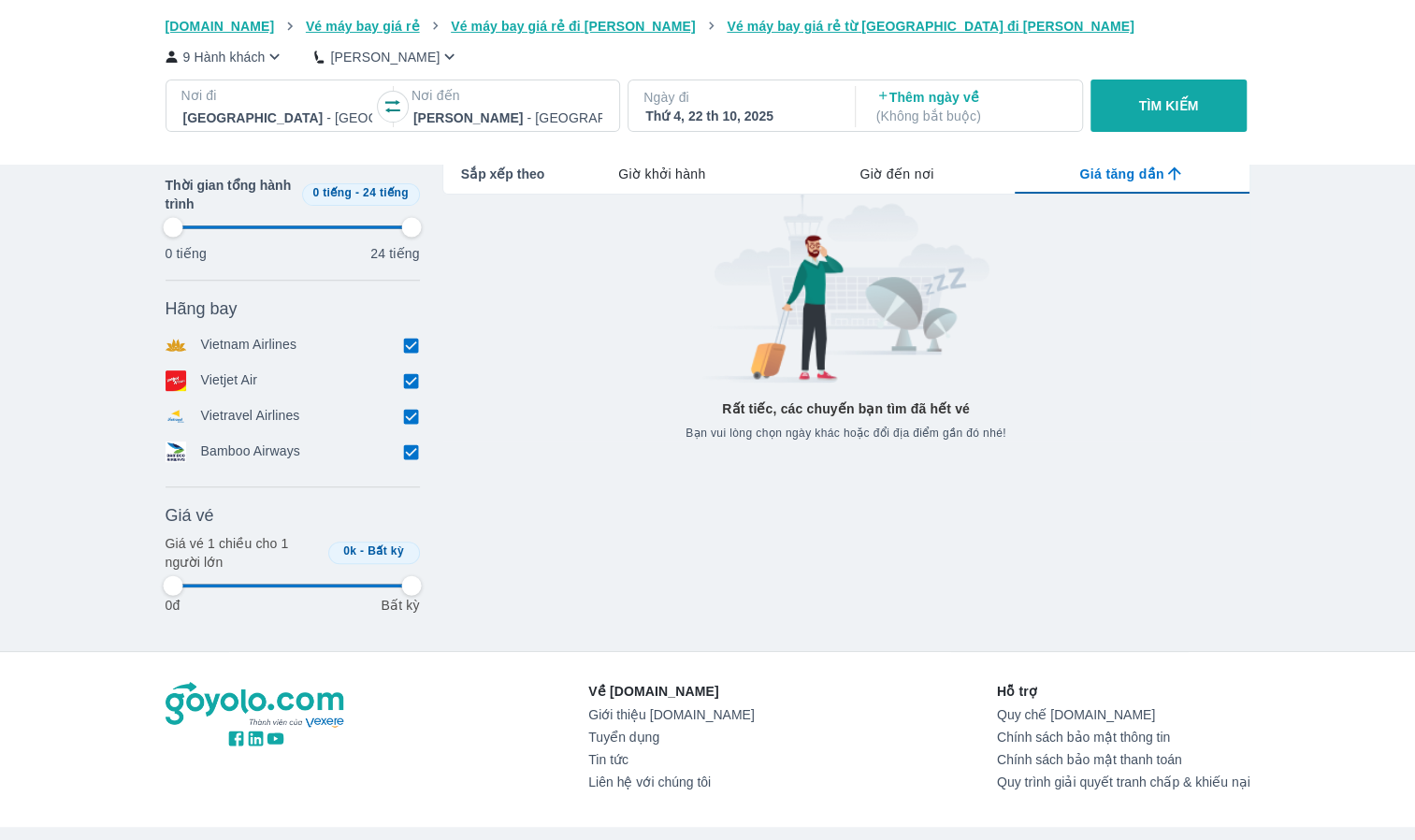
type input "97.9166666666667"
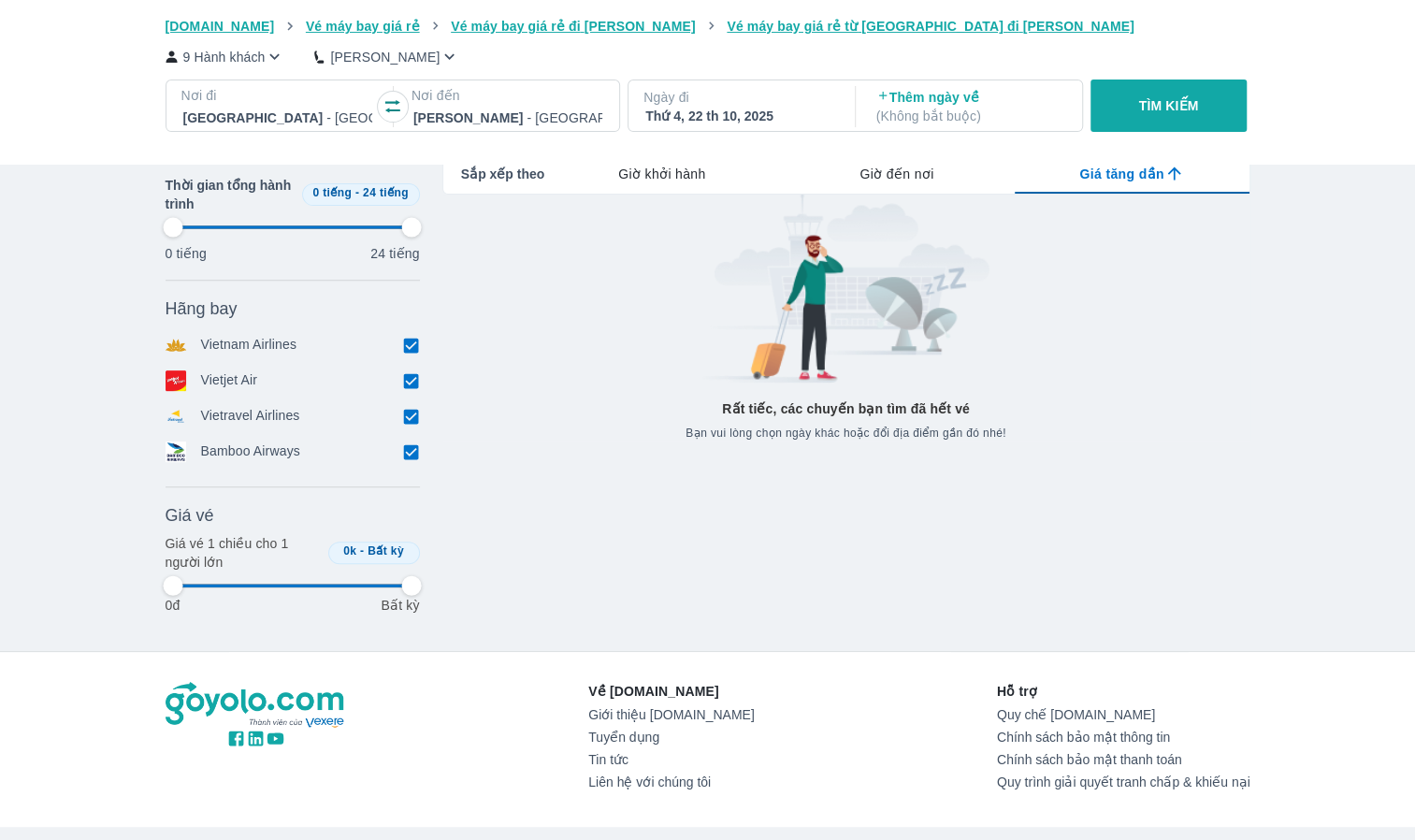
type input "97.9166666666667"
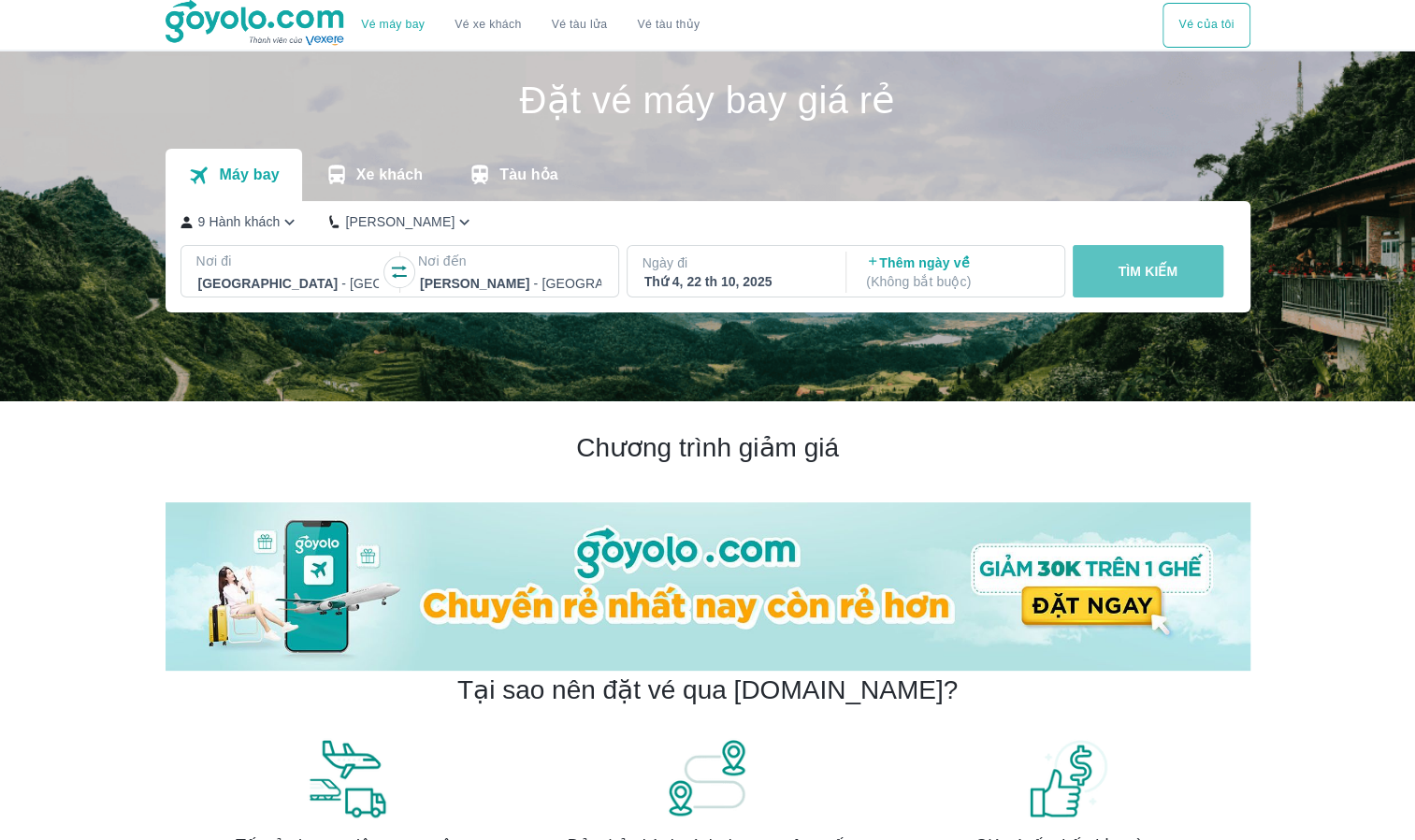
click at [1162, 283] on button "TÌM KIẾM" at bounding box center [1147, 271] width 151 height 53
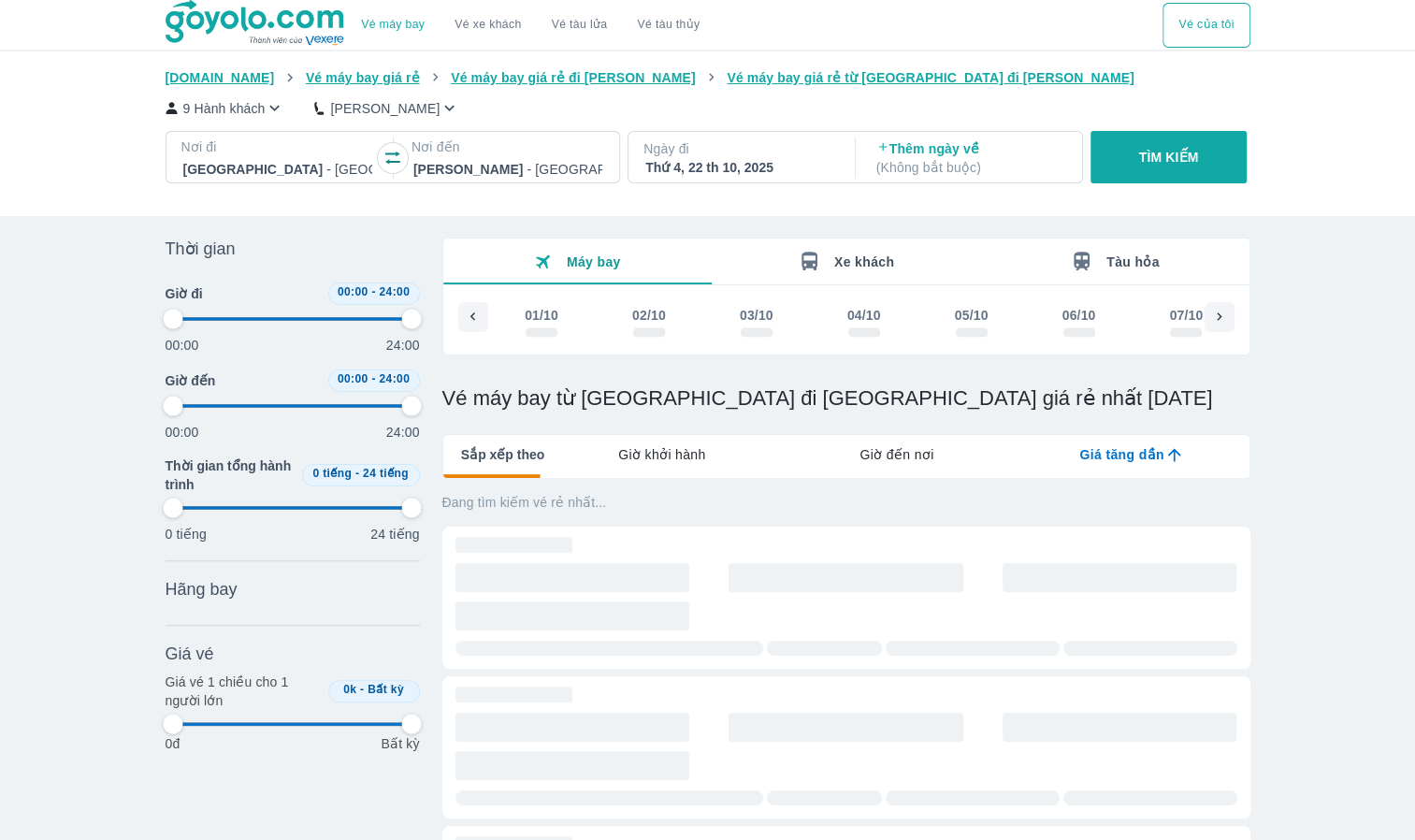
scroll to position [0, 1786]
type input "97.9166666666667"
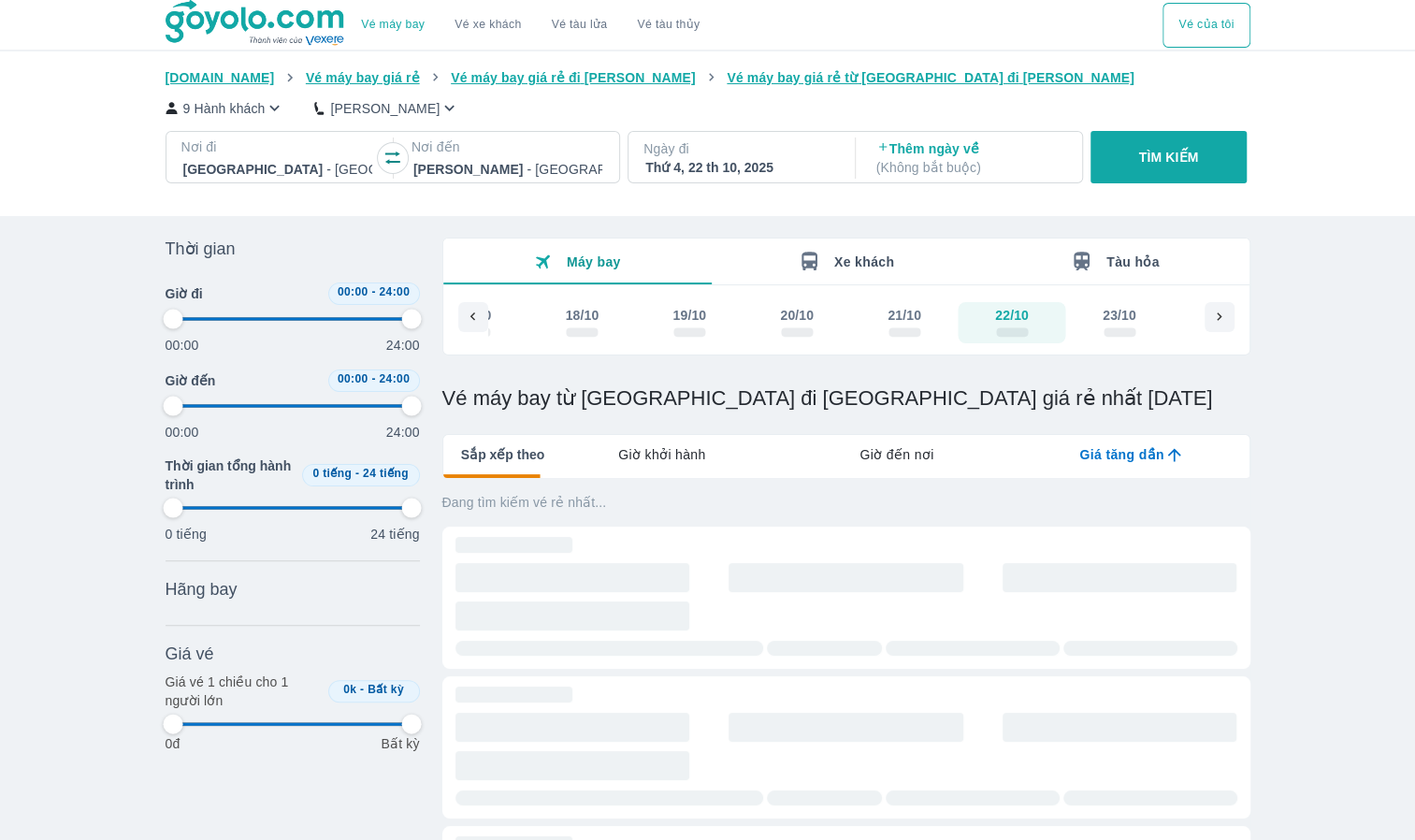
type input "97.9166666666667"
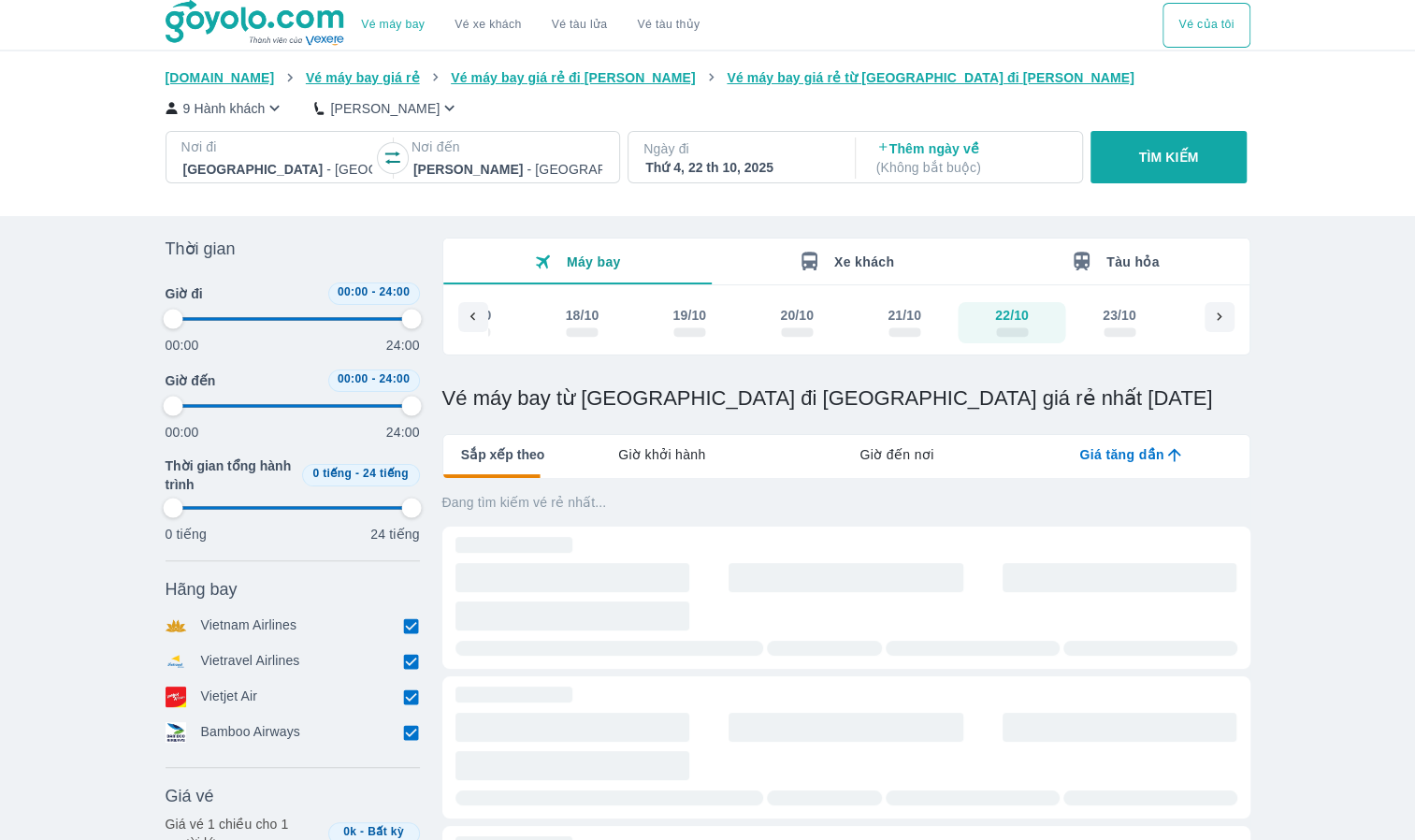
type input "97.9166666666667"
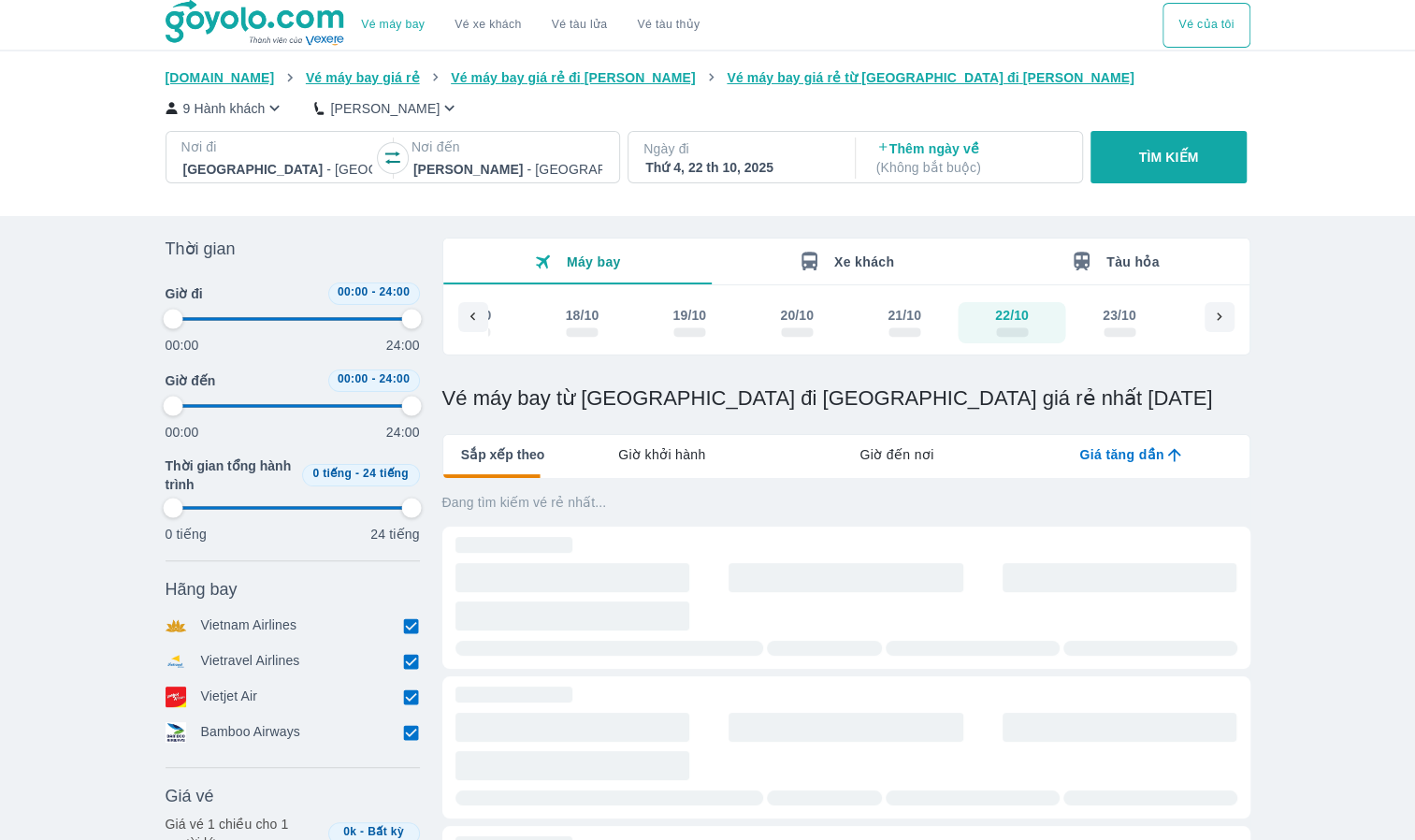
type input "97.9166666666667"
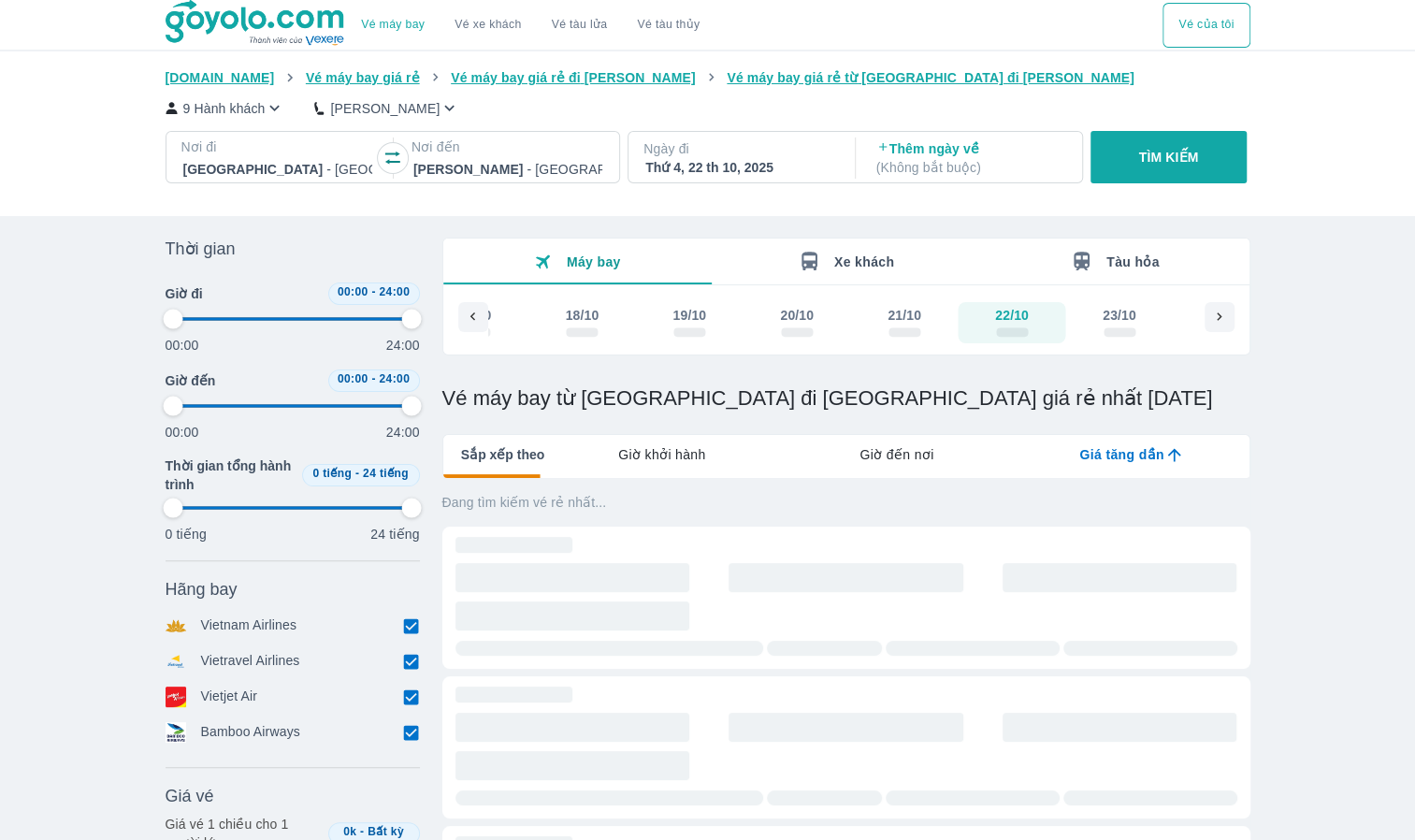
type input "97.9166666666667"
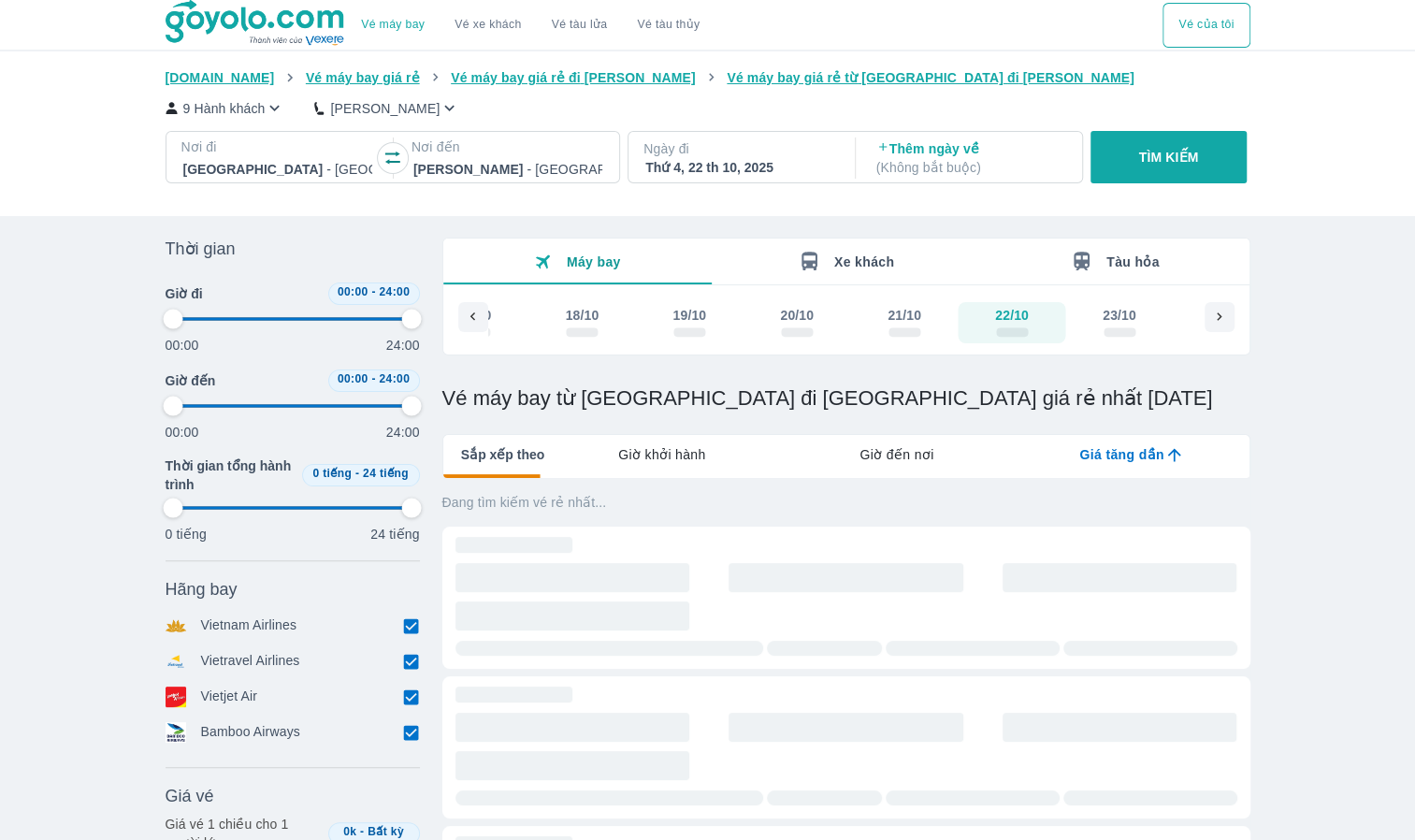
type input "97.9166666666667"
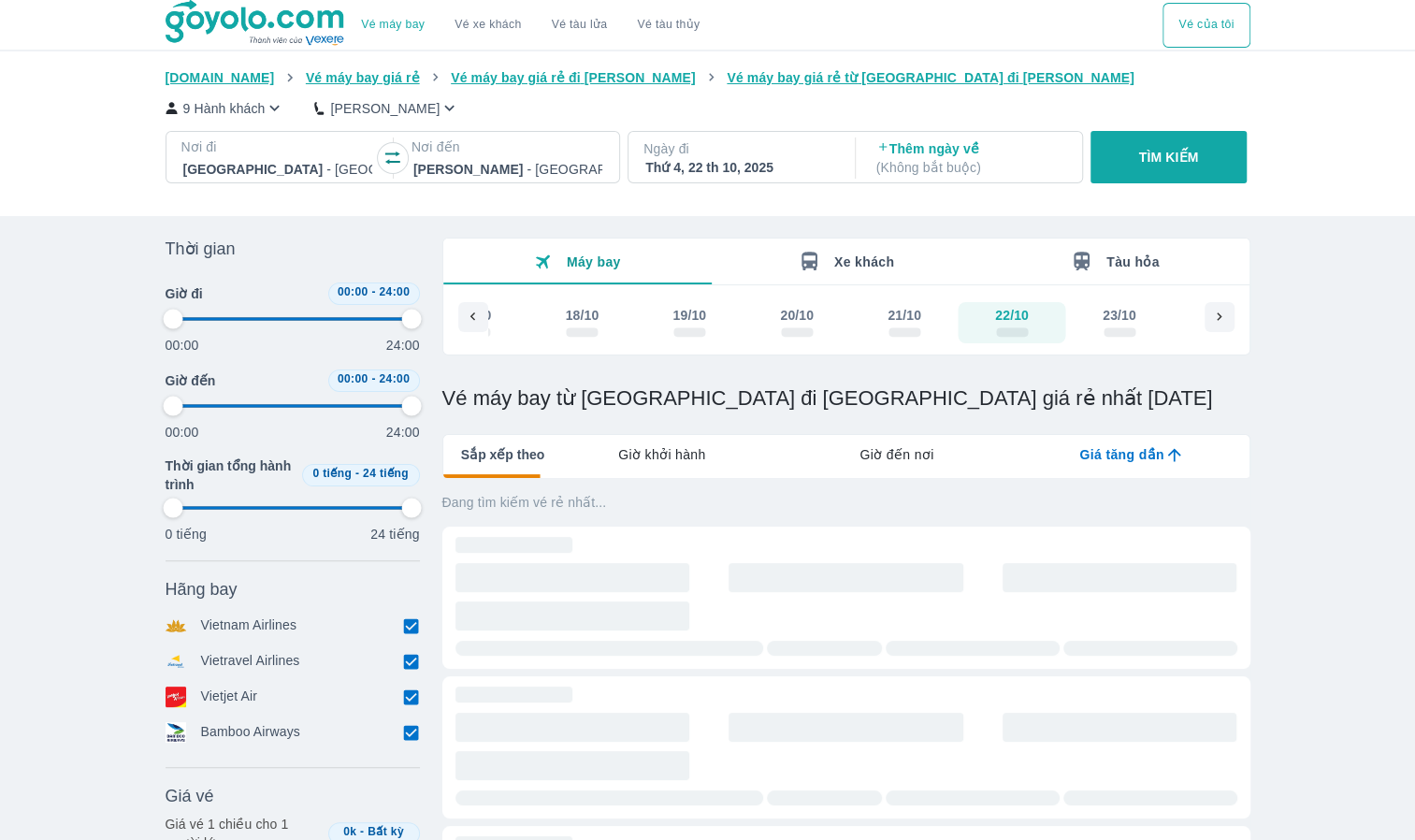
type input "97.9166666666667"
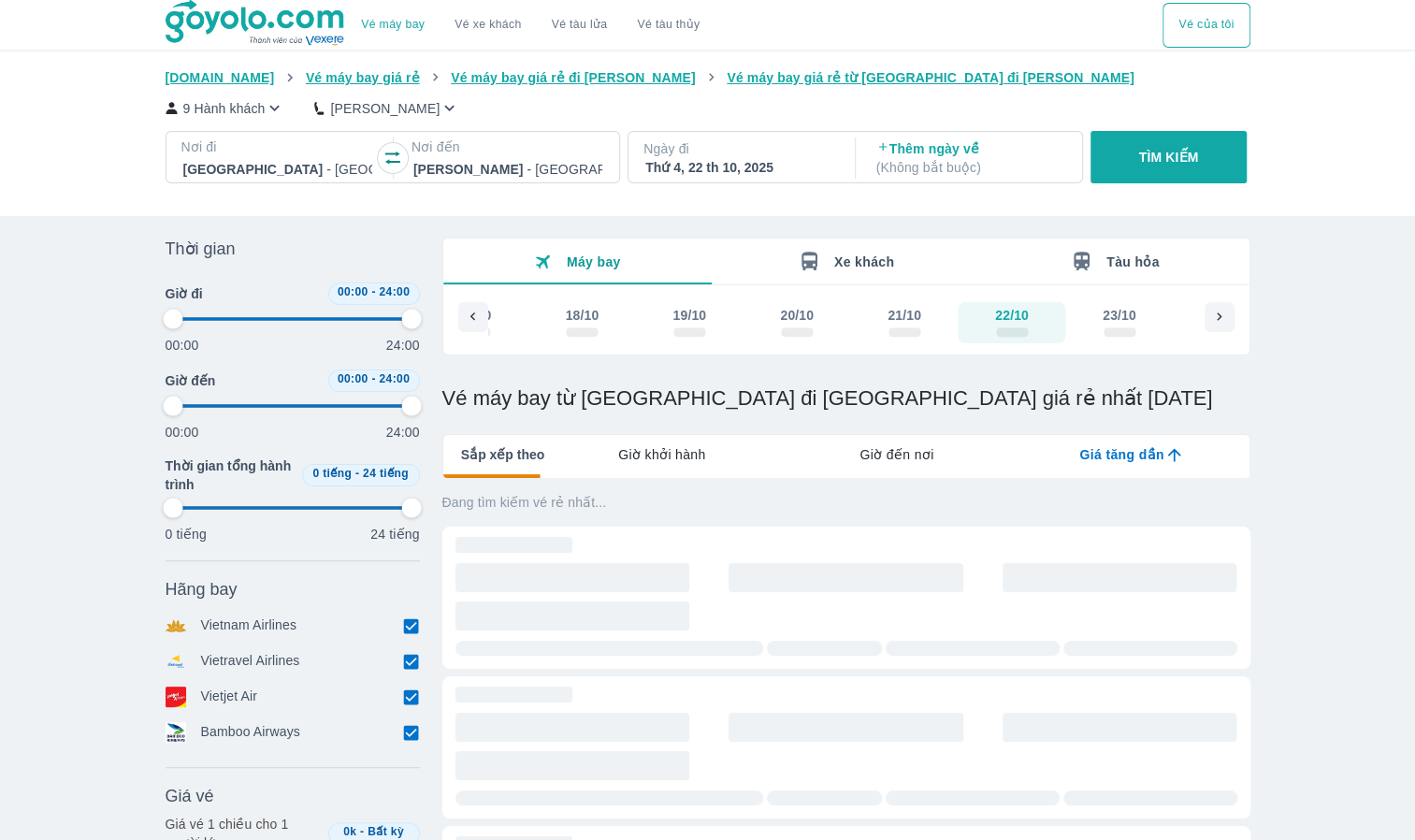
type input "97.9166666666667"
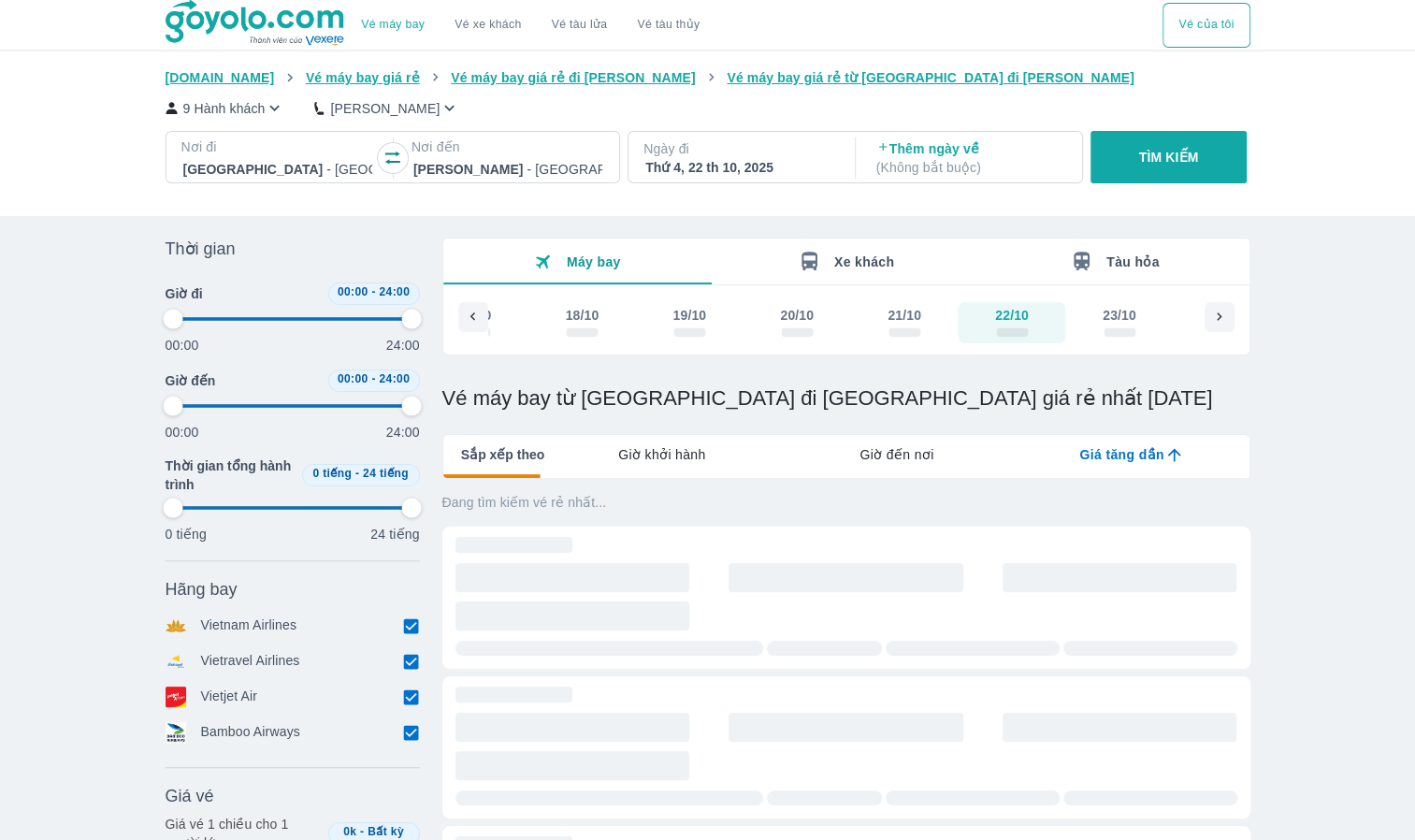
type input "97.9166666666667"
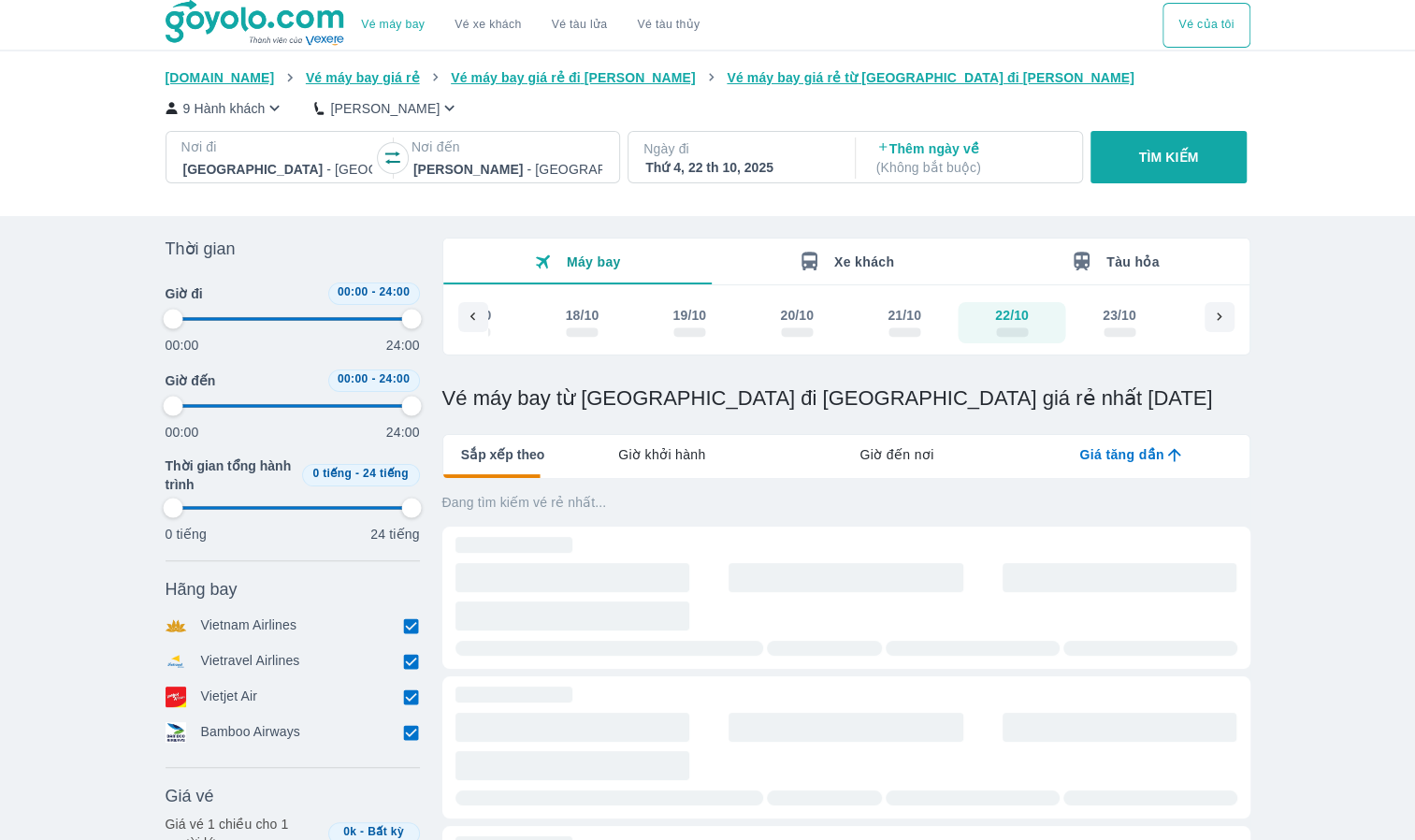
type input "97.9166666666667"
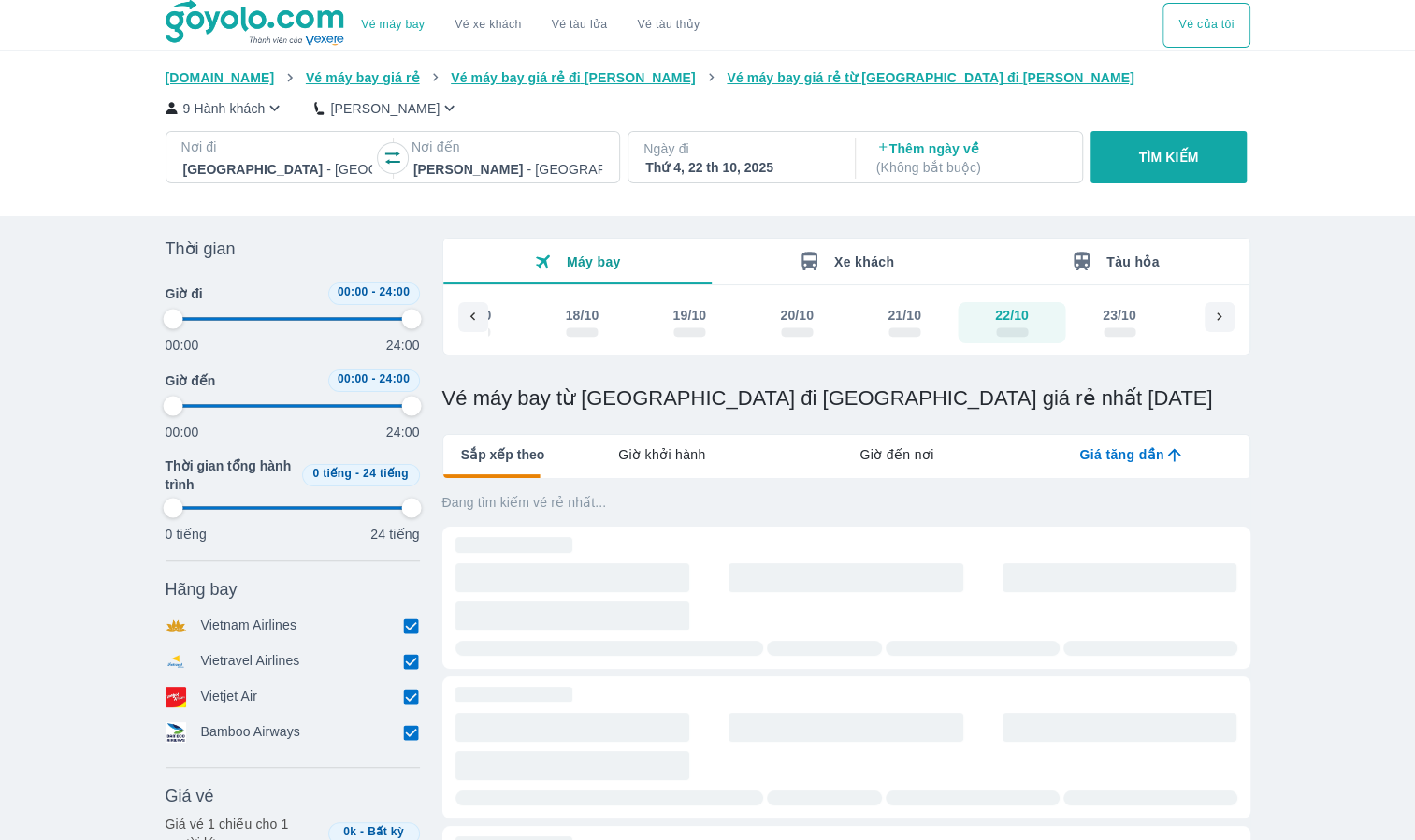
type input "97.9166666666667"
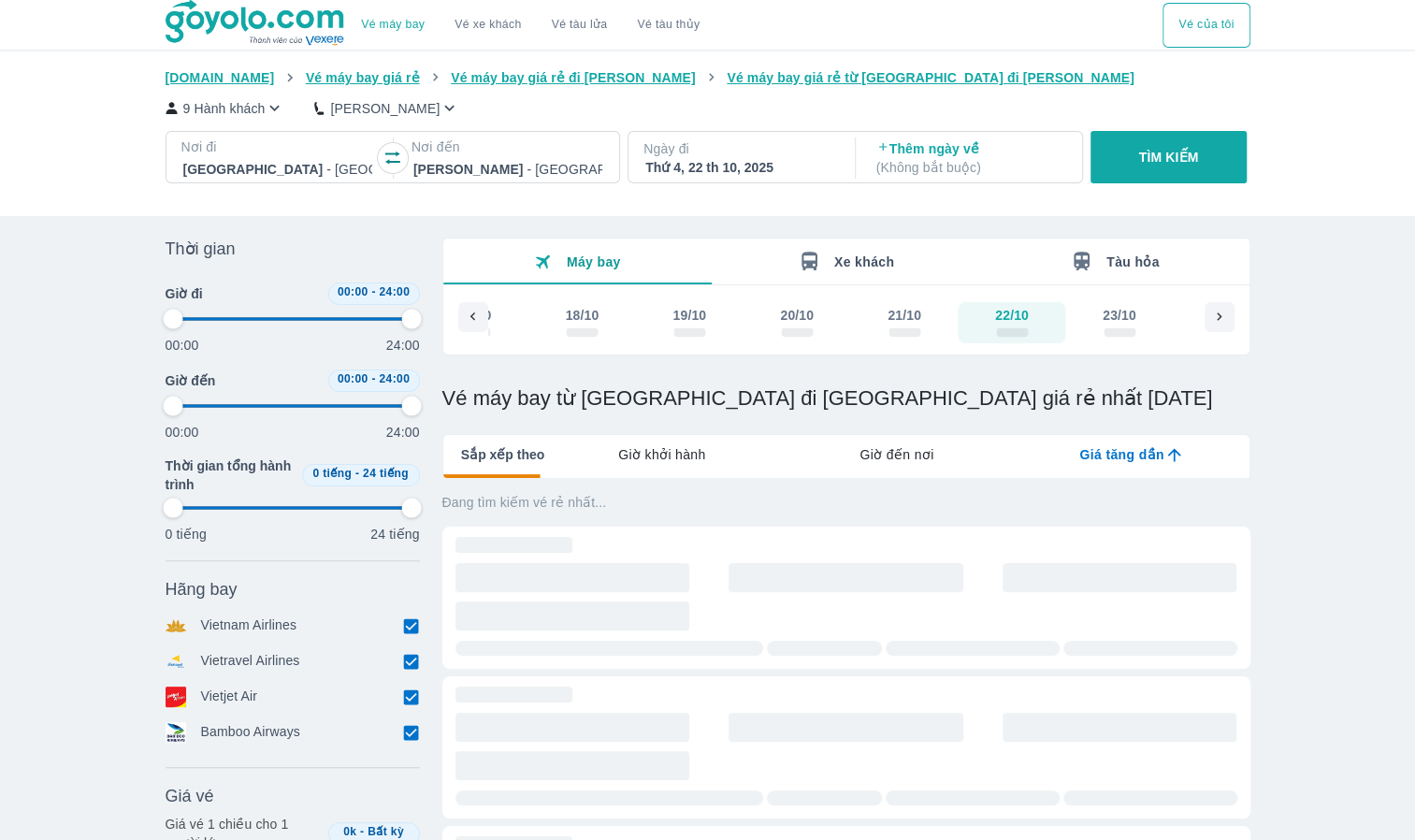
type input "97.9166666666667"
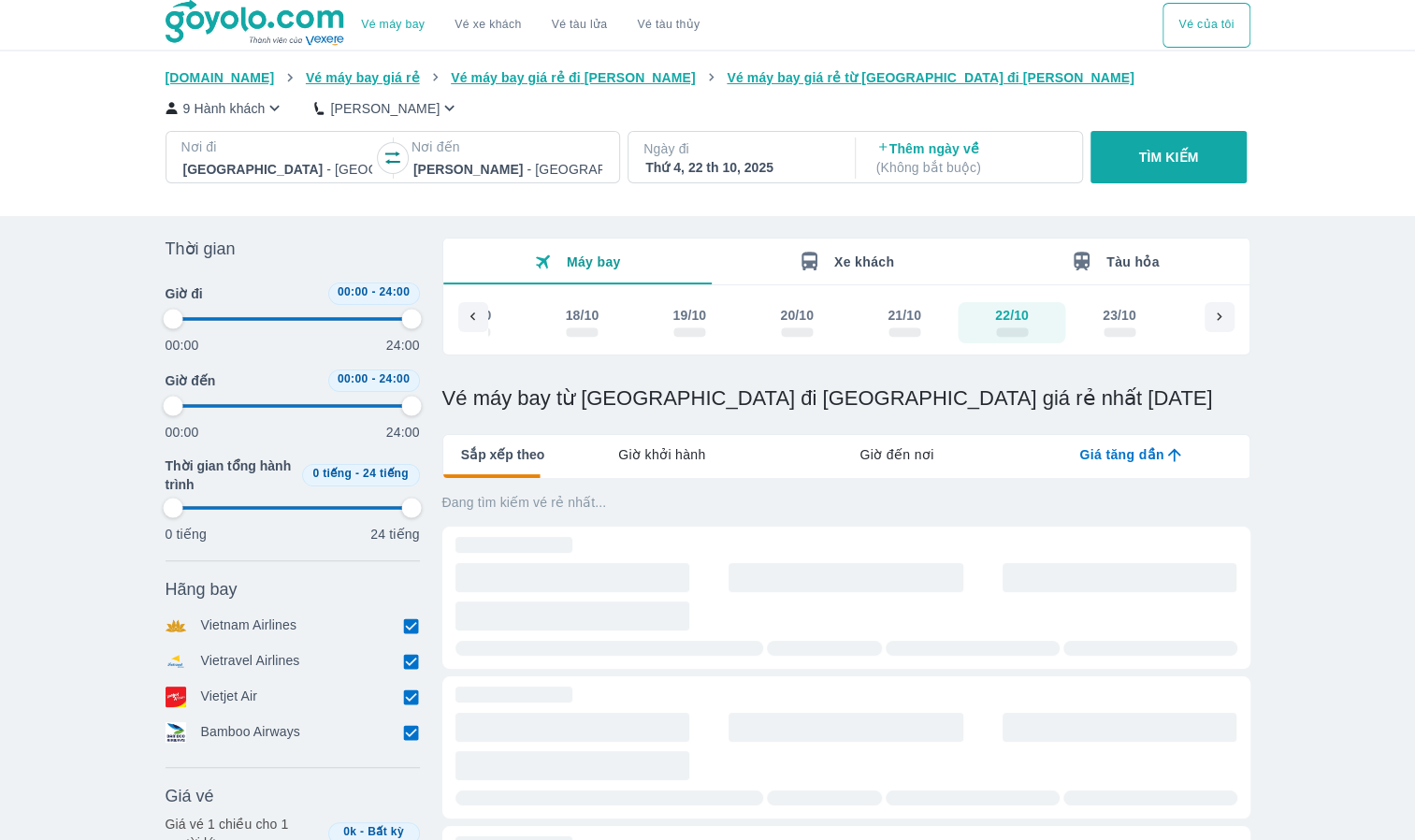
type input "97.9166666666667"
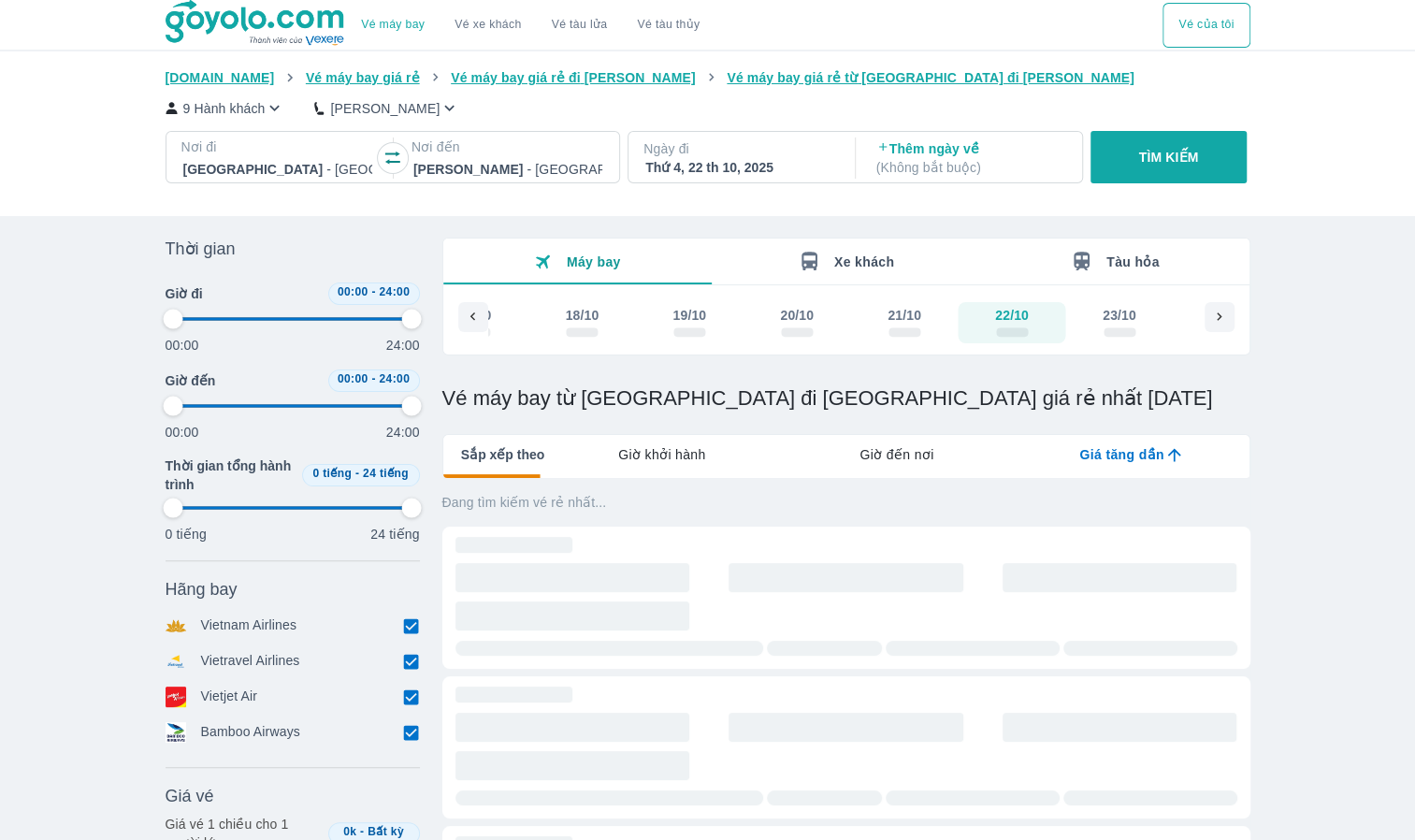
type input "97.9166666666667"
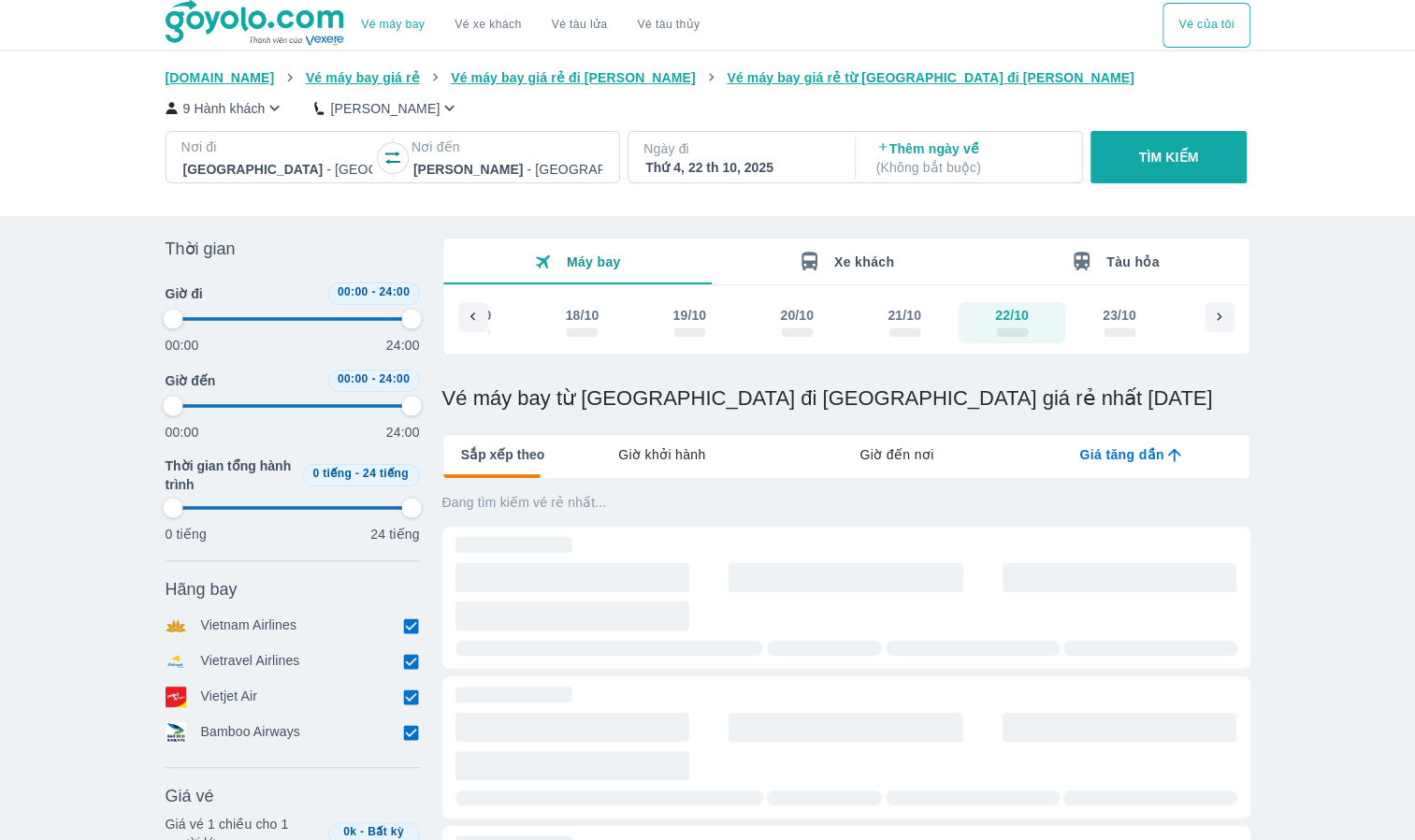
type input "97.9166666666667"
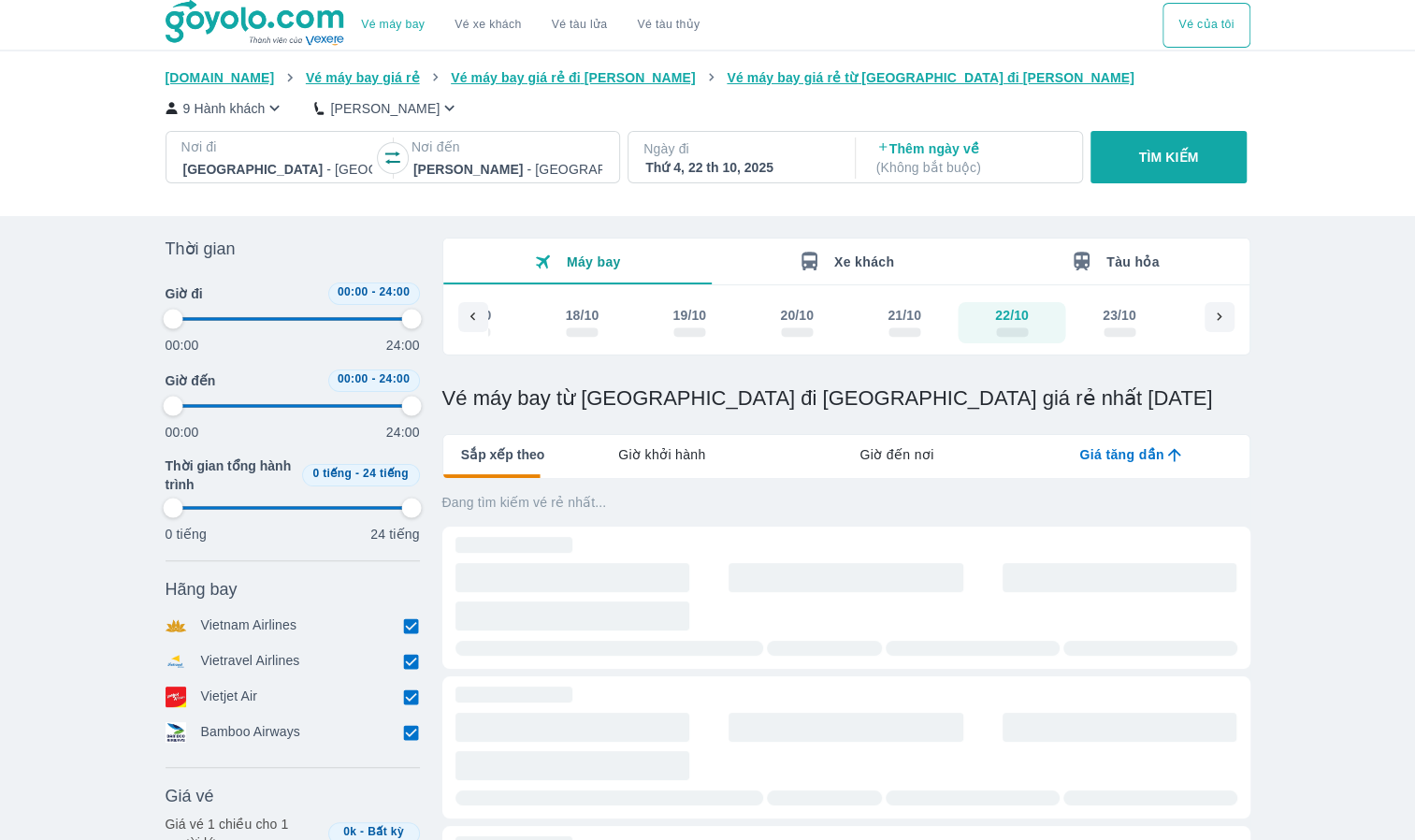
type input "97.9166666666667"
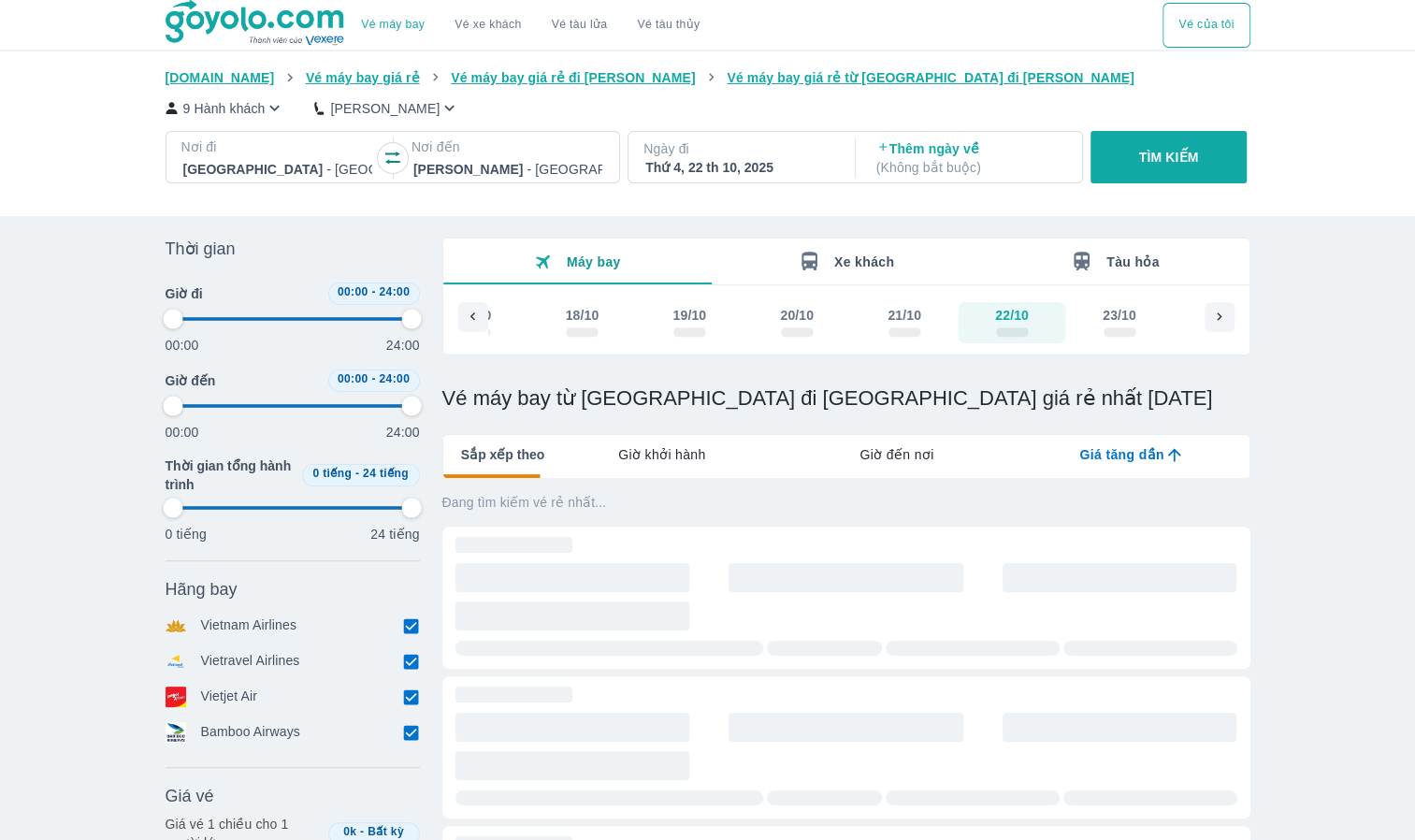
type input "97.9166666666667"
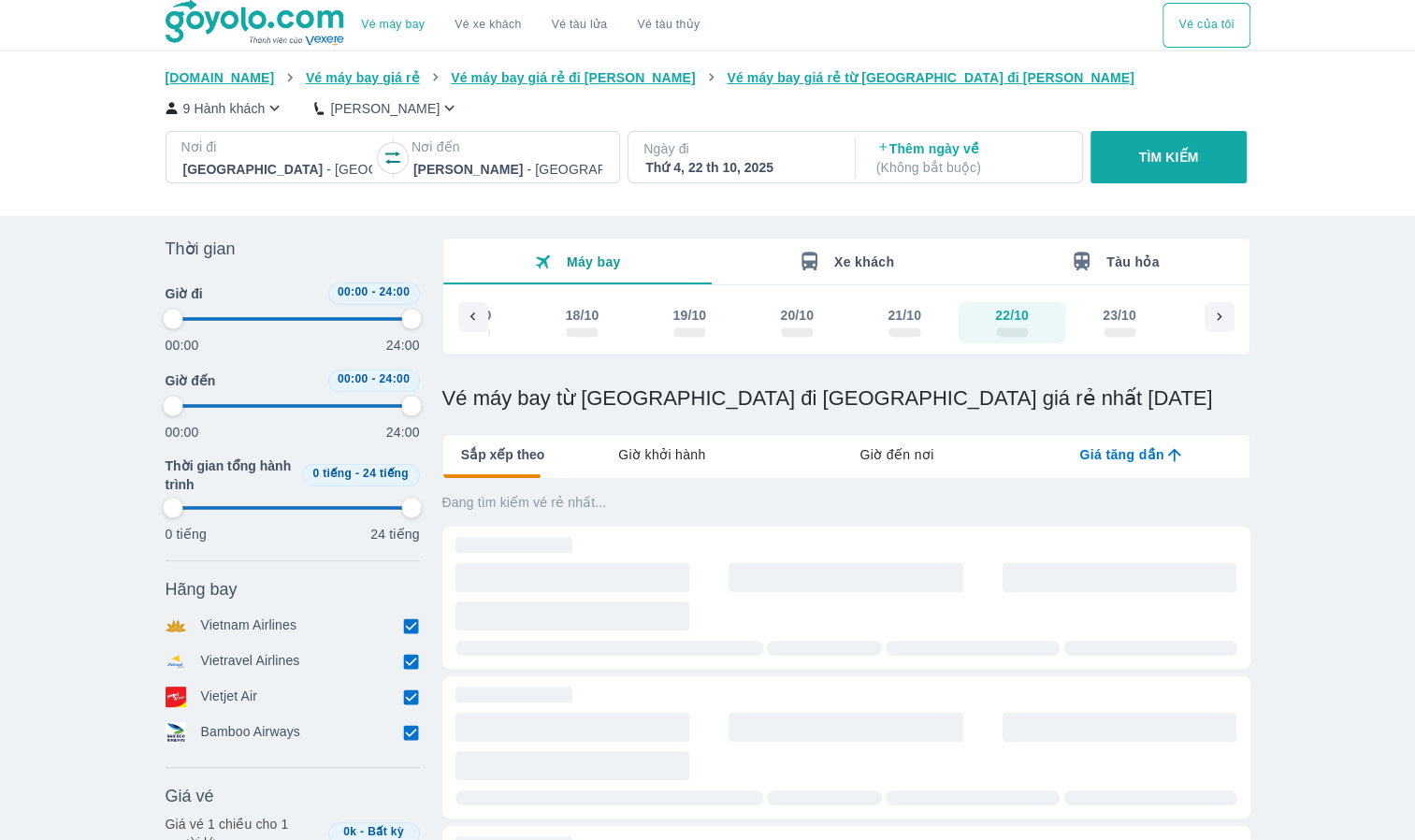
type input "97.9166666666667"
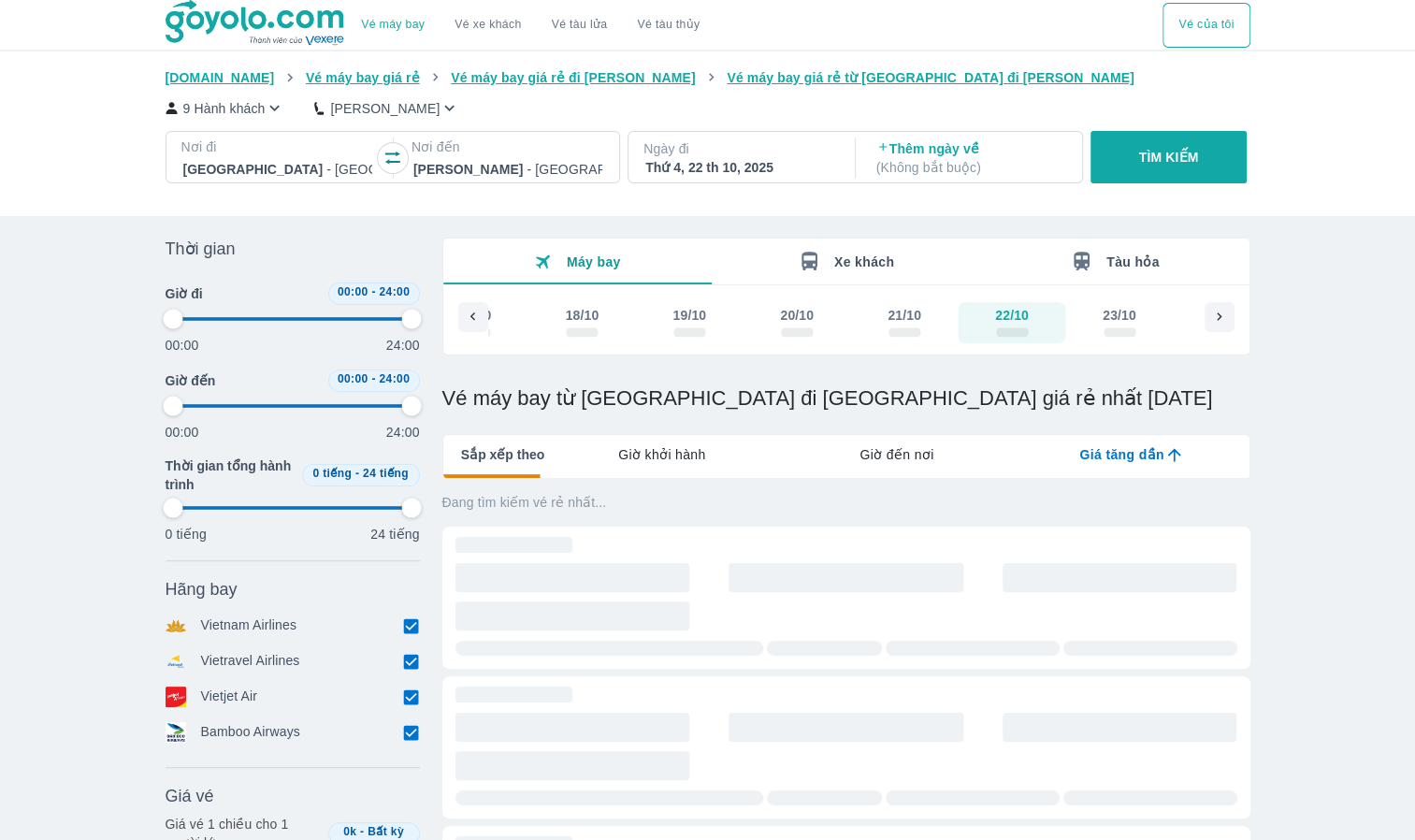
type input "97.9166666666667"
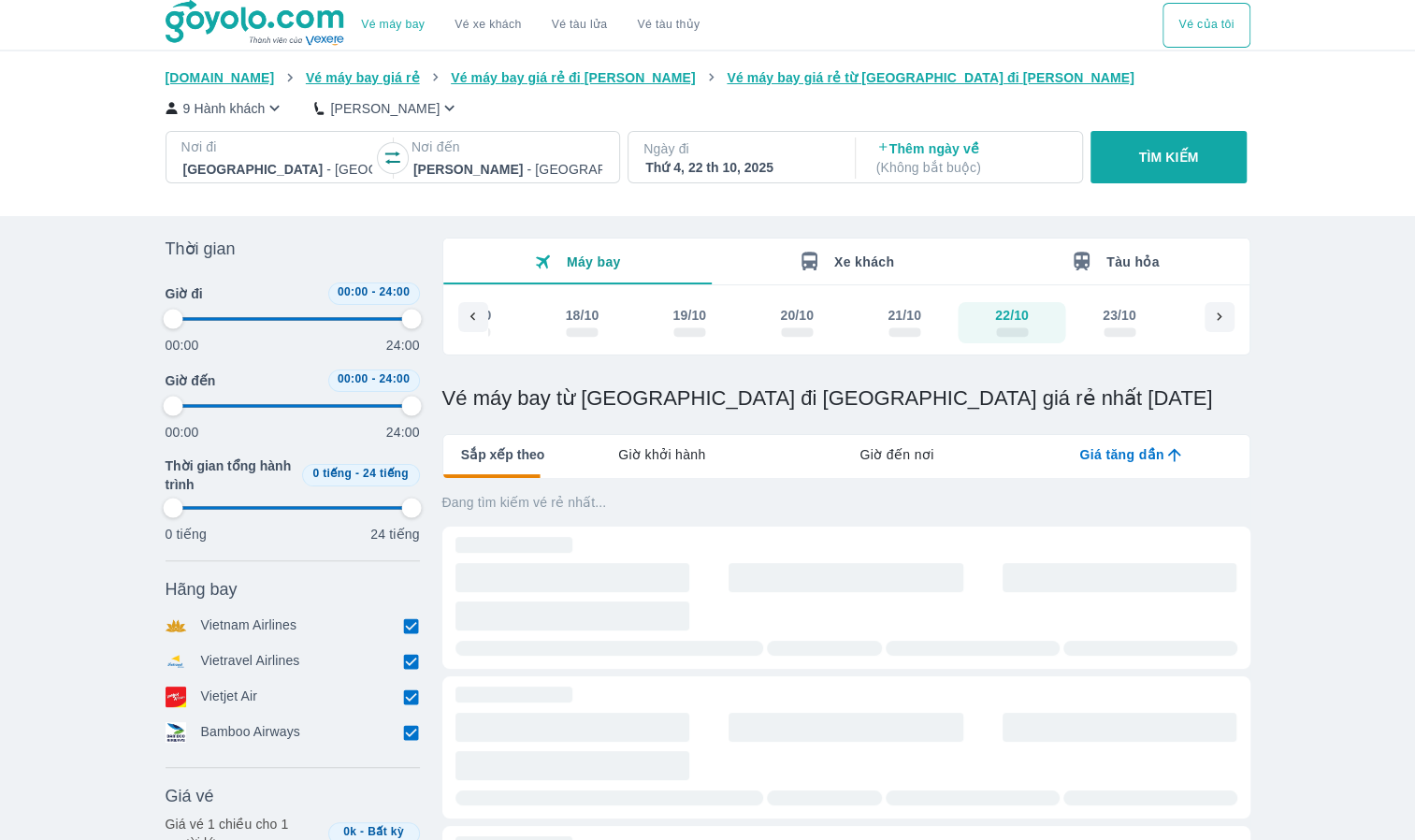
type input "97.9166666666667"
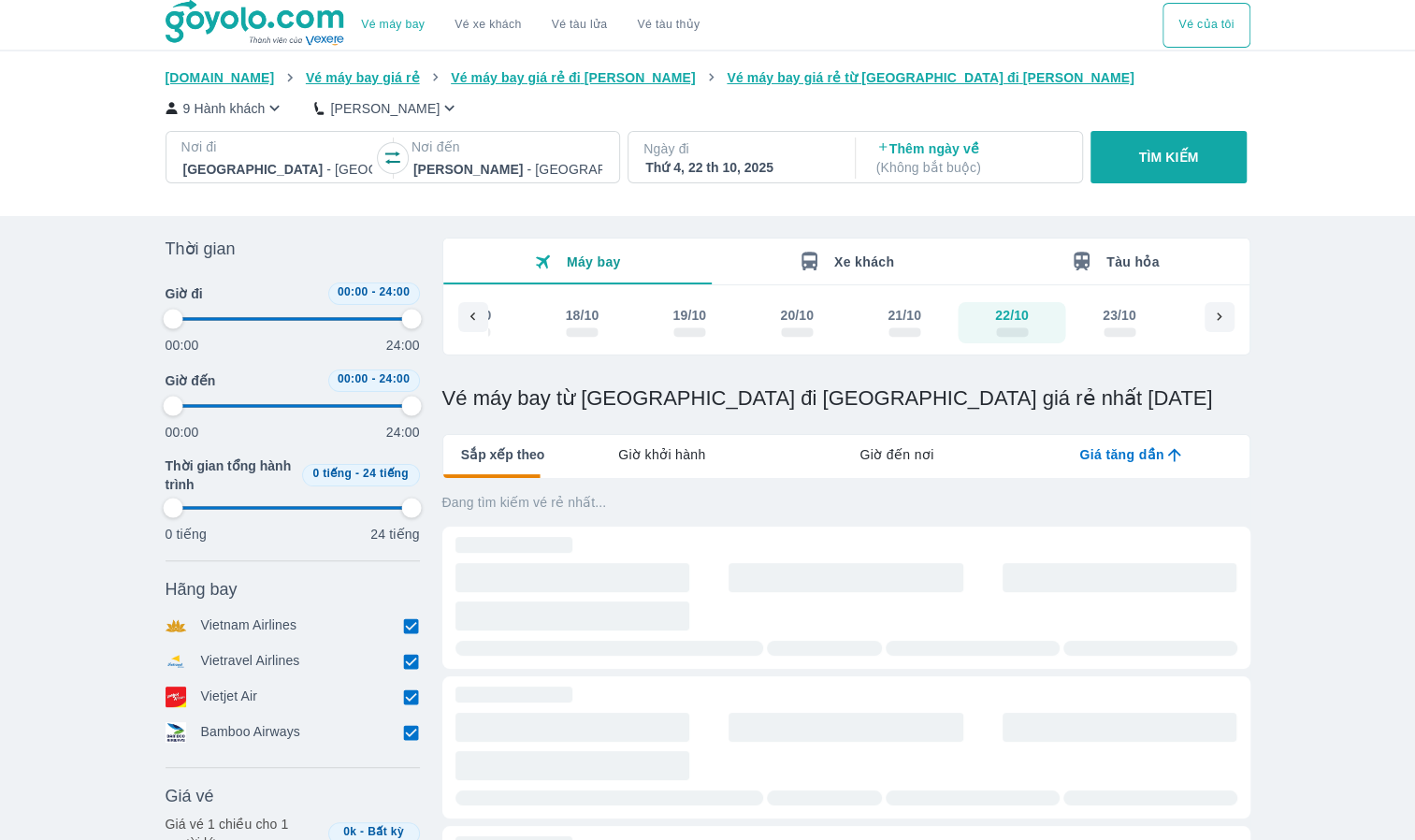
type input "97.9166666666667"
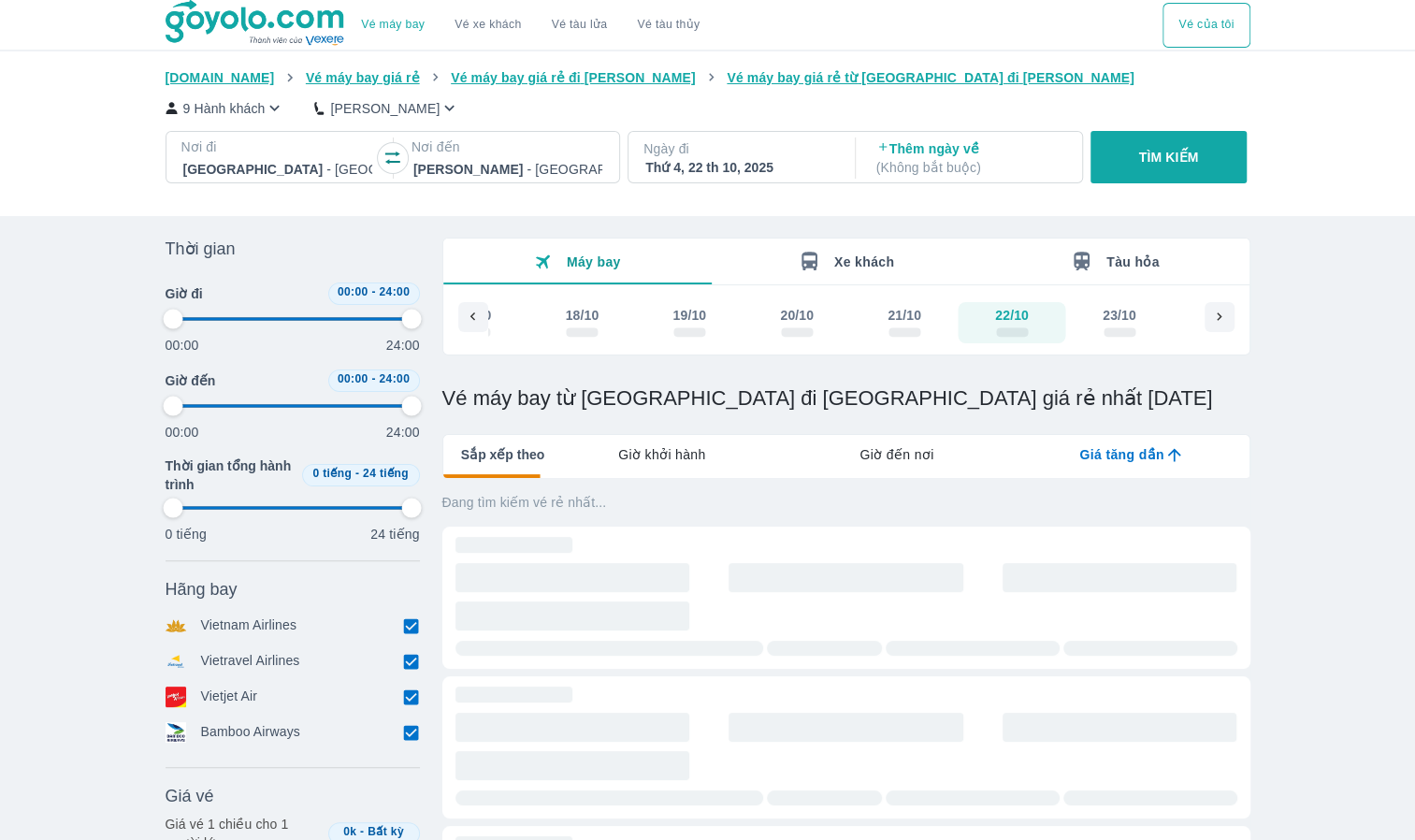
type input "97.9166666666667"
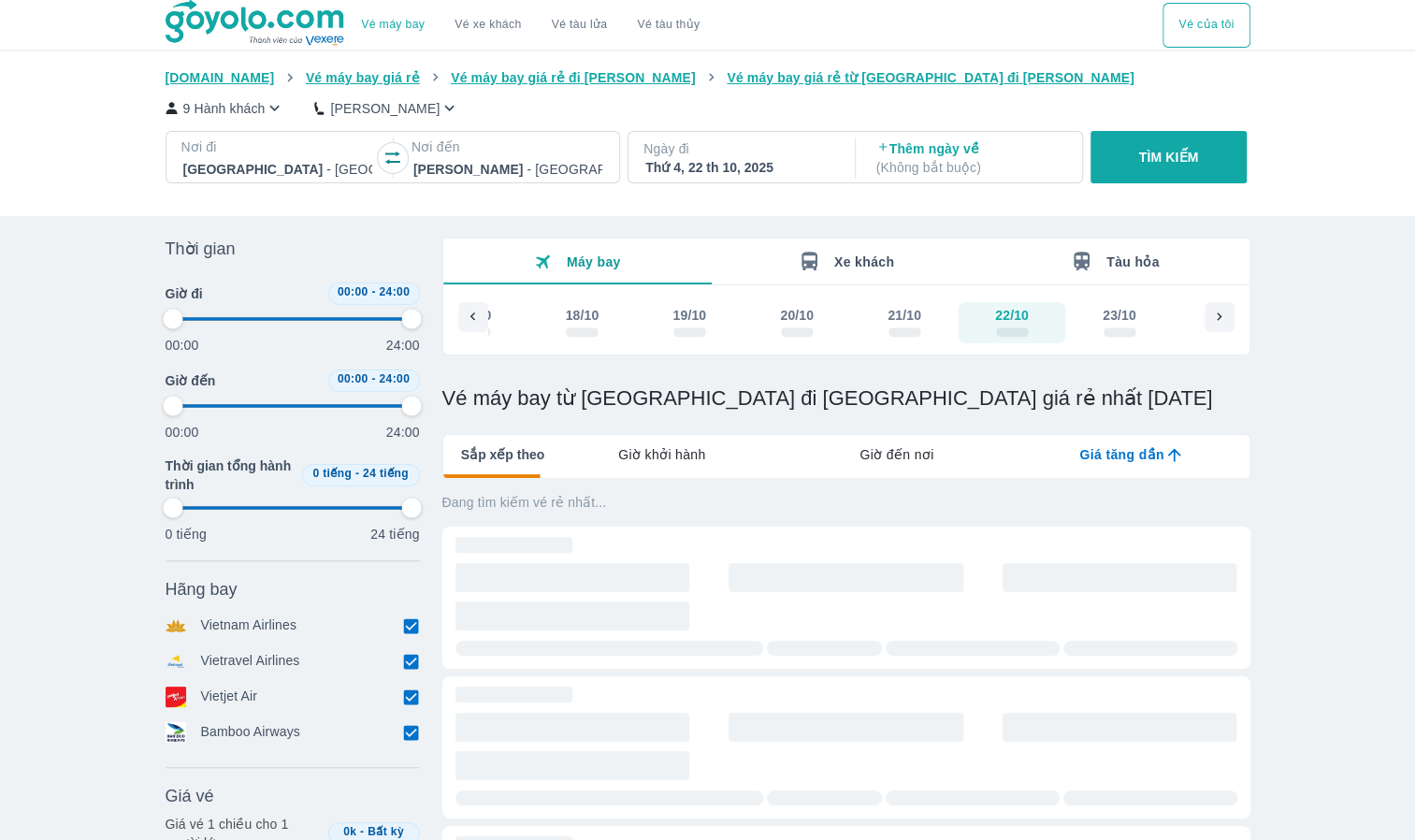
type input "97.9166666666667"
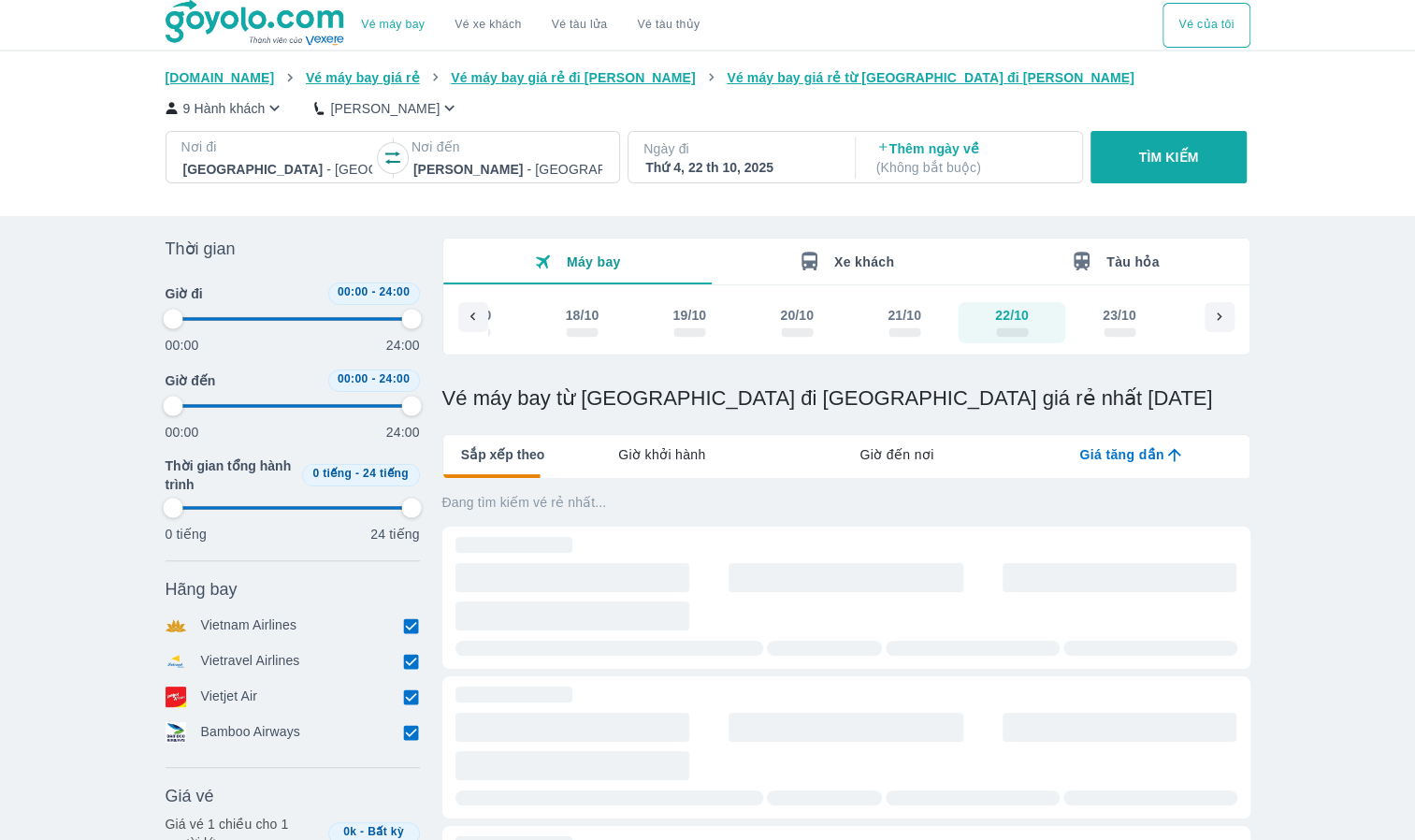
type input "97.9166666666667"
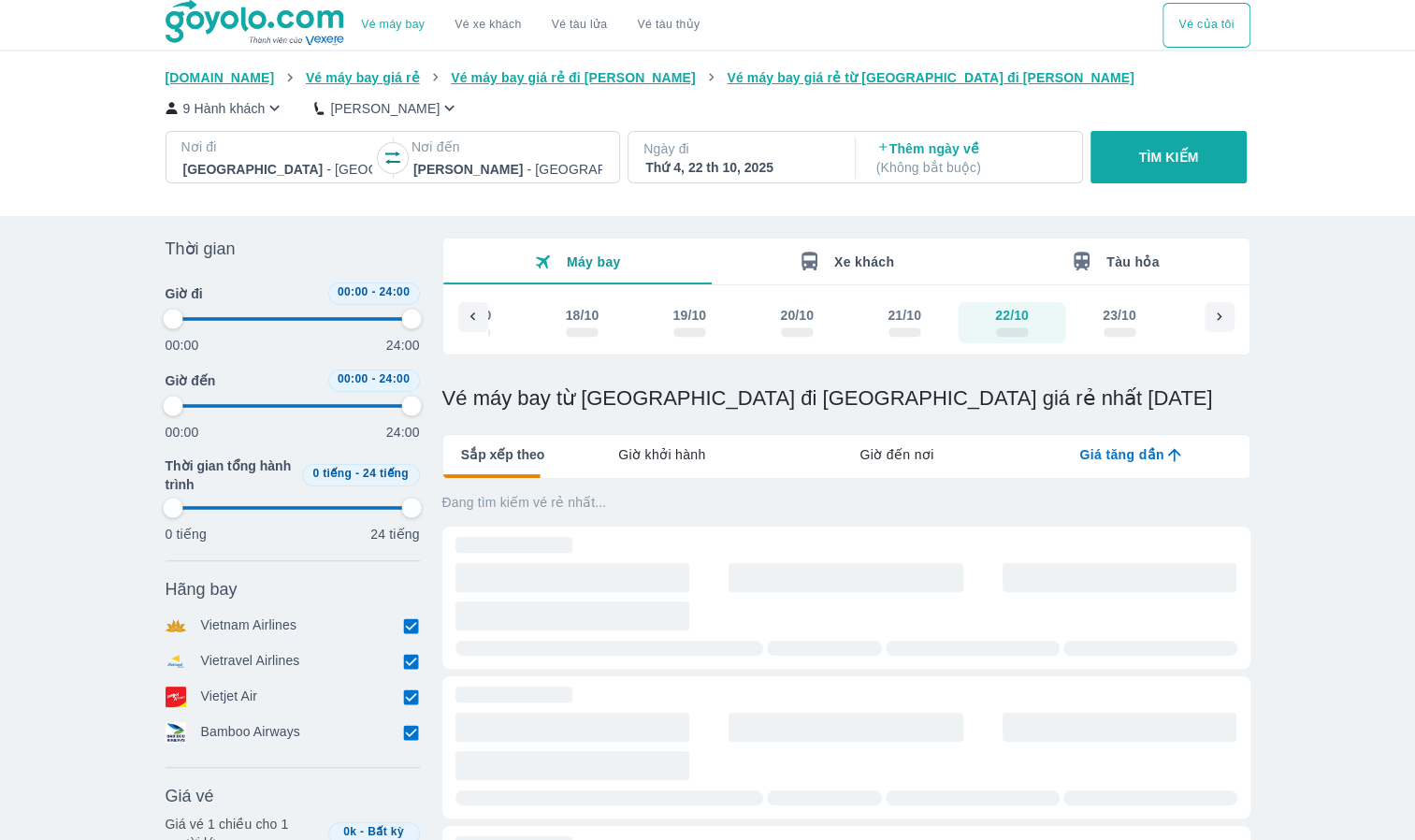
type input "97.9166666666667"
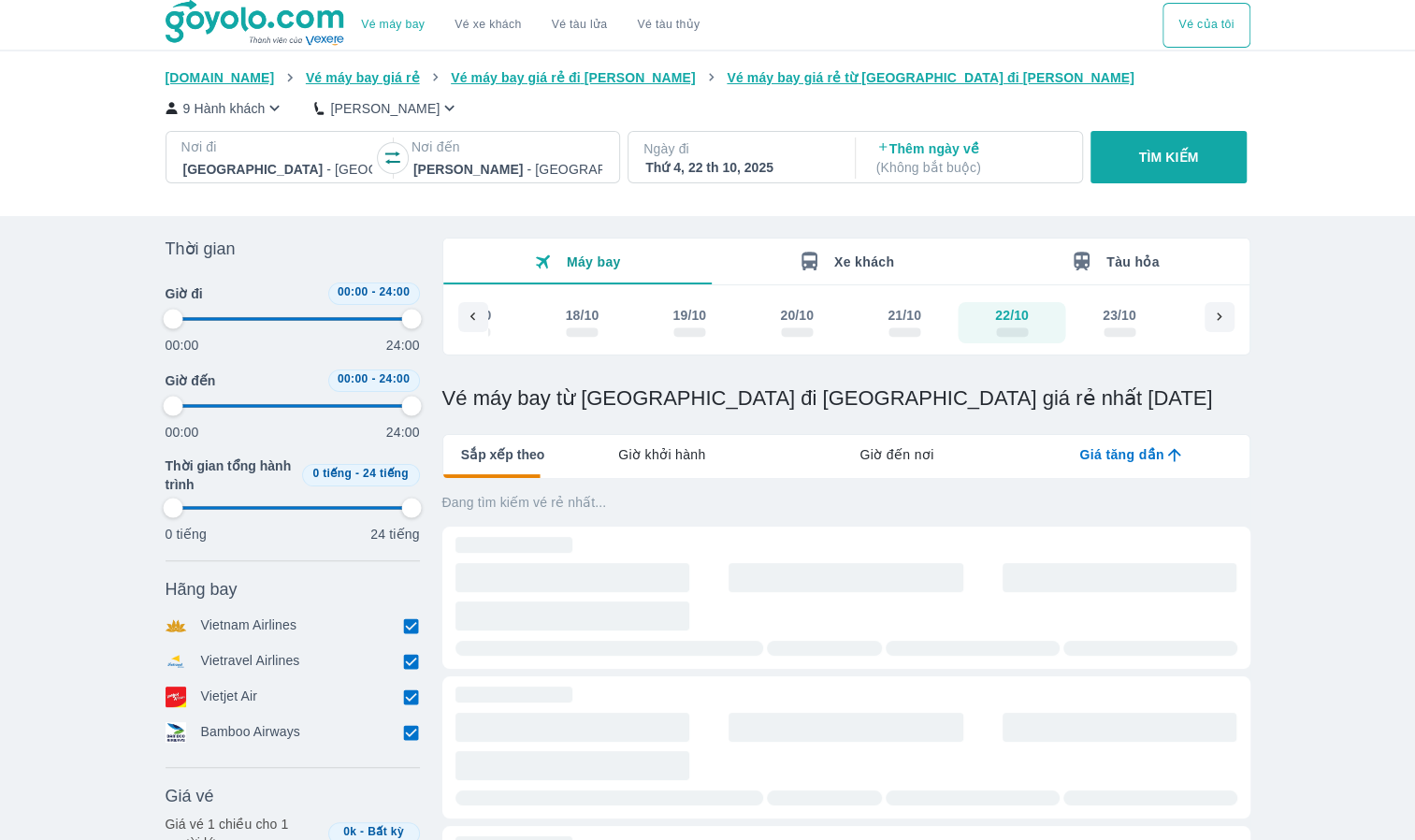
type input "97.9166666666667"
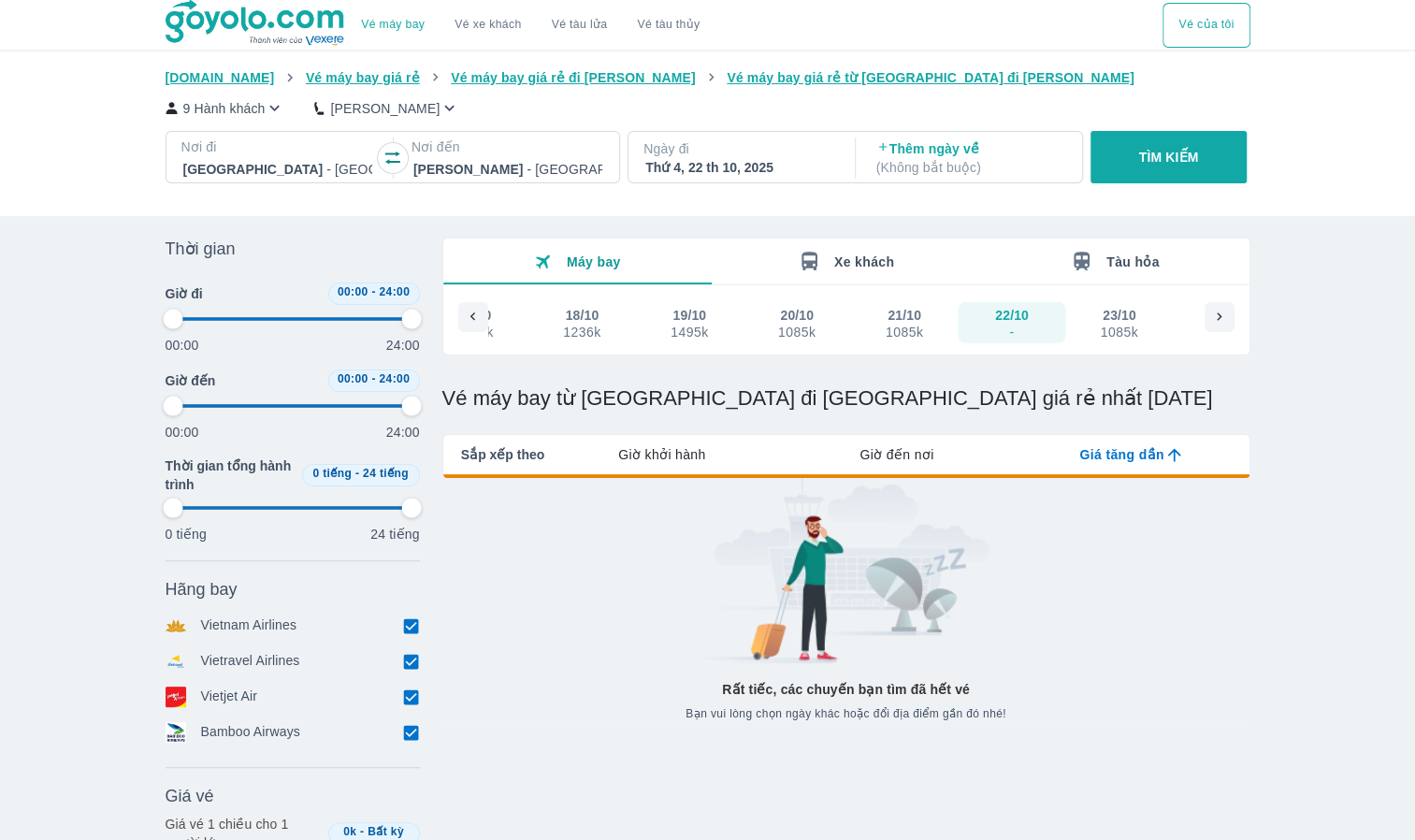
type input "97.9166666666667"
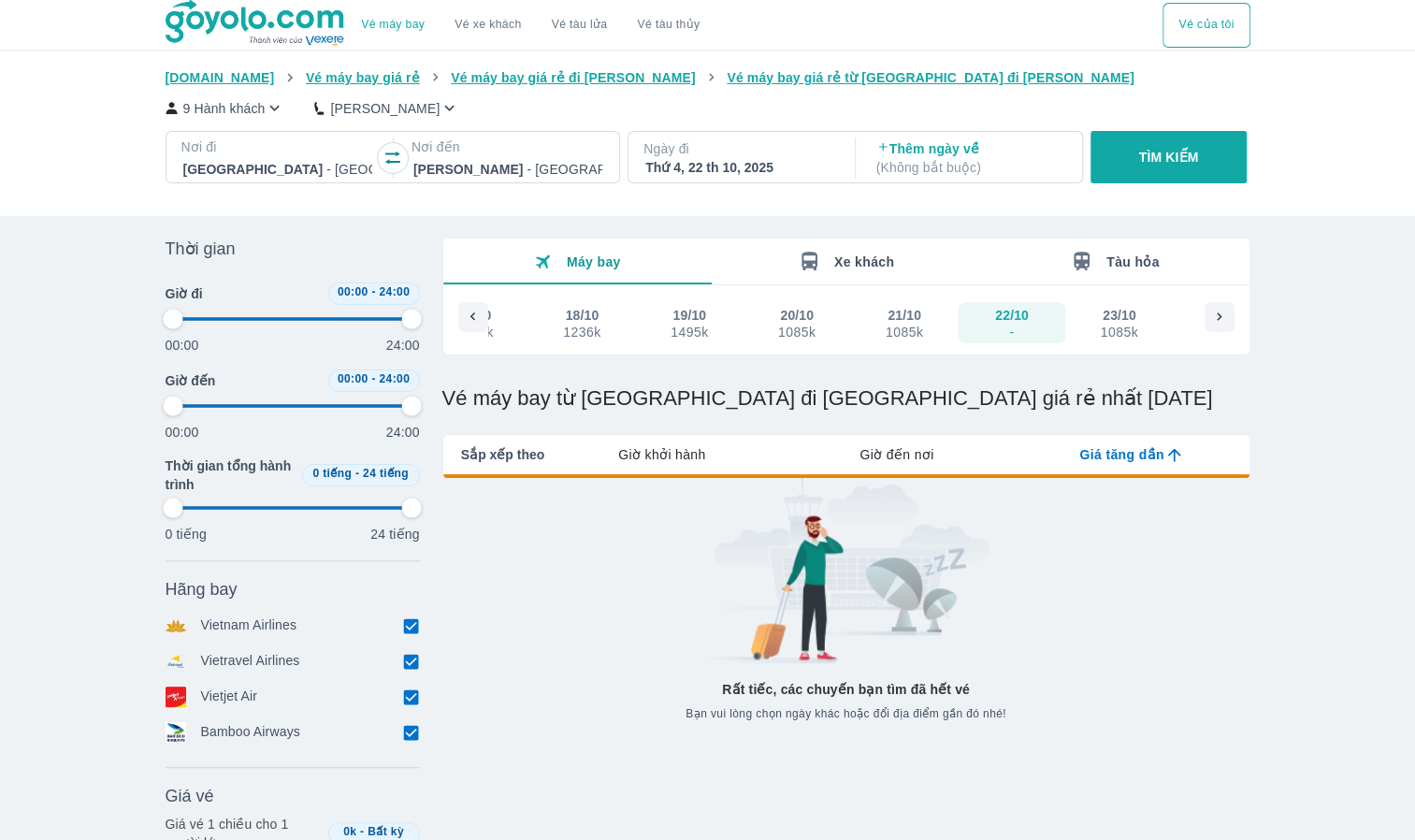
type input "97.9166666666667"
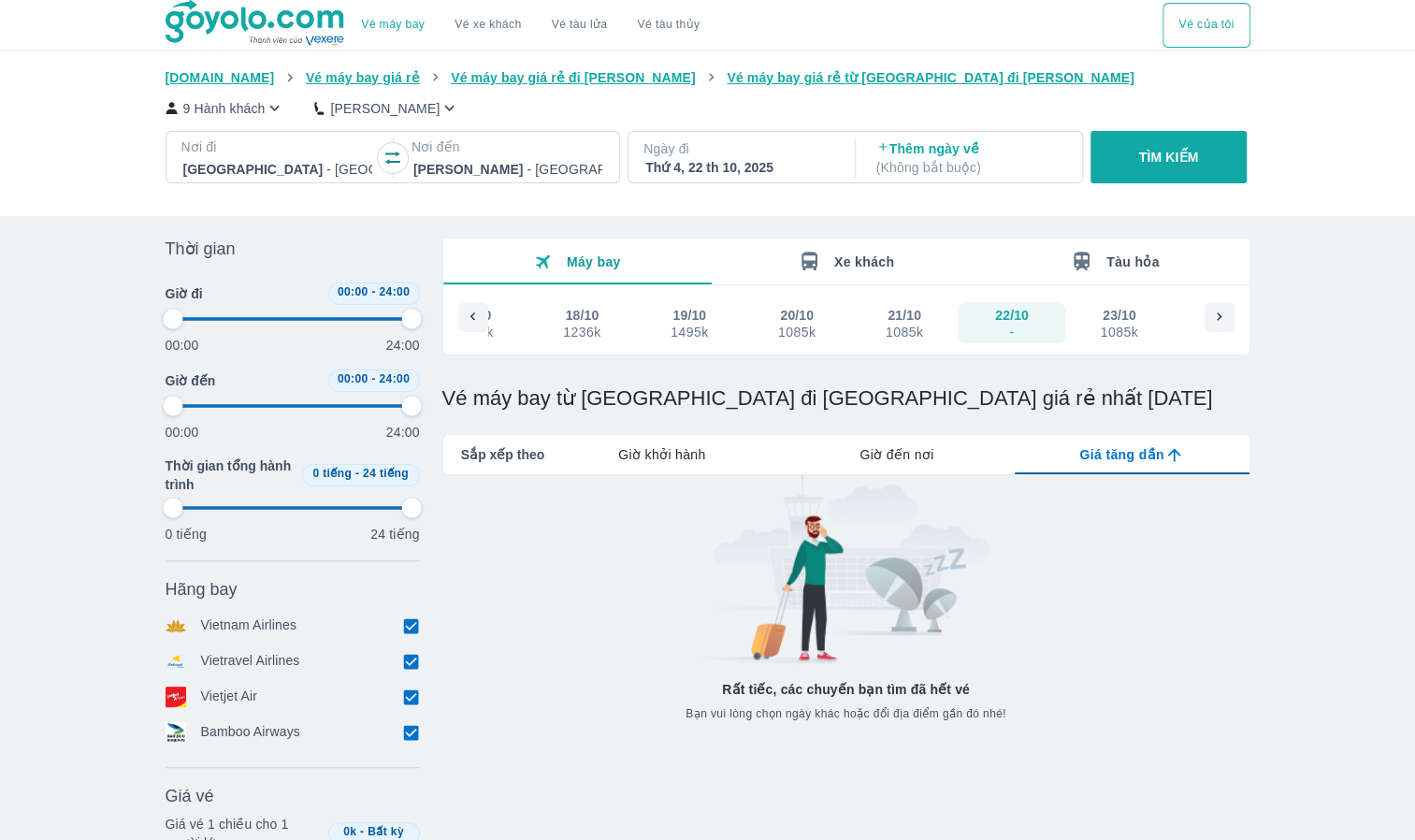
type input "97.9166666666667"
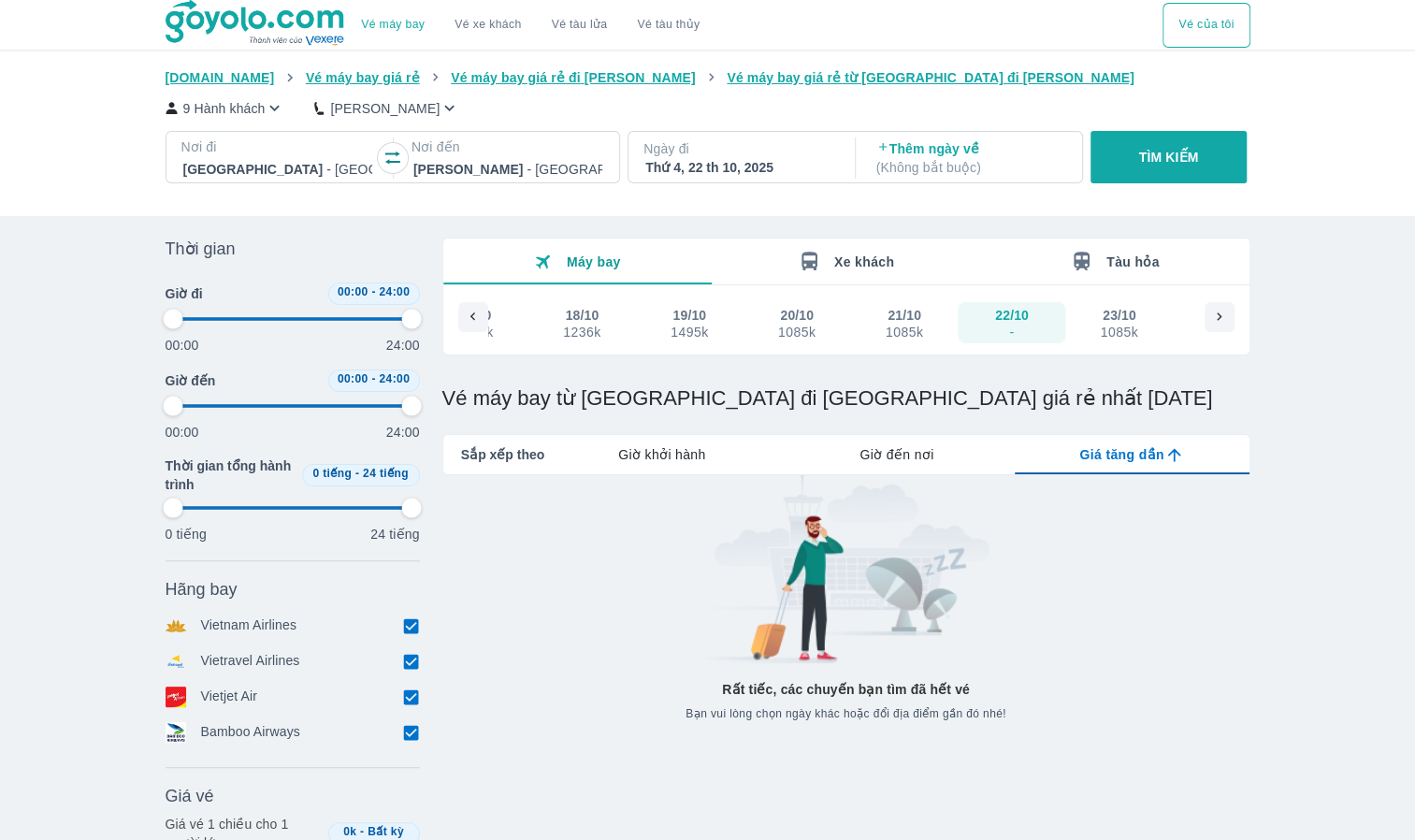
type input "97.9166666666667"
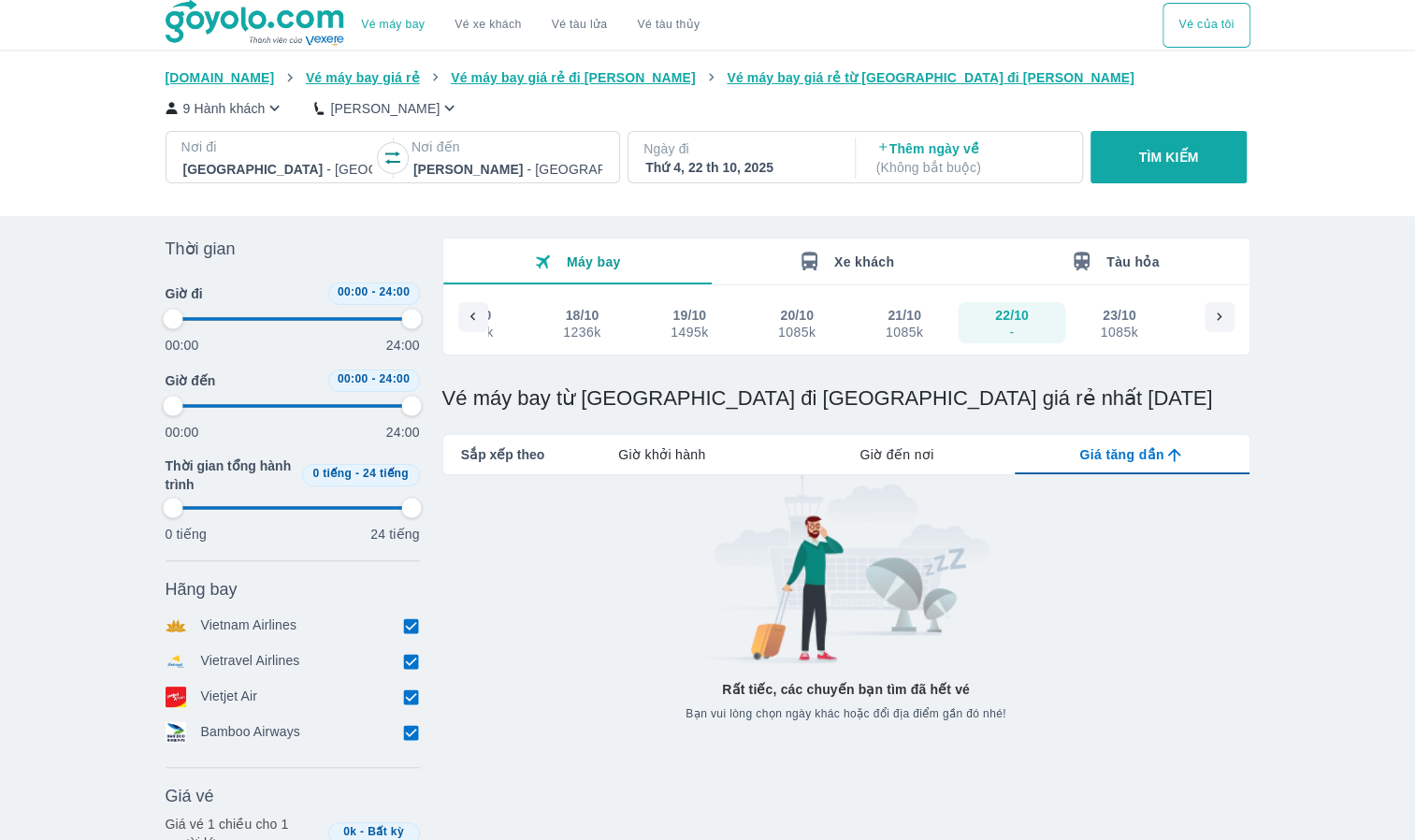
type input "97.9166666666667"
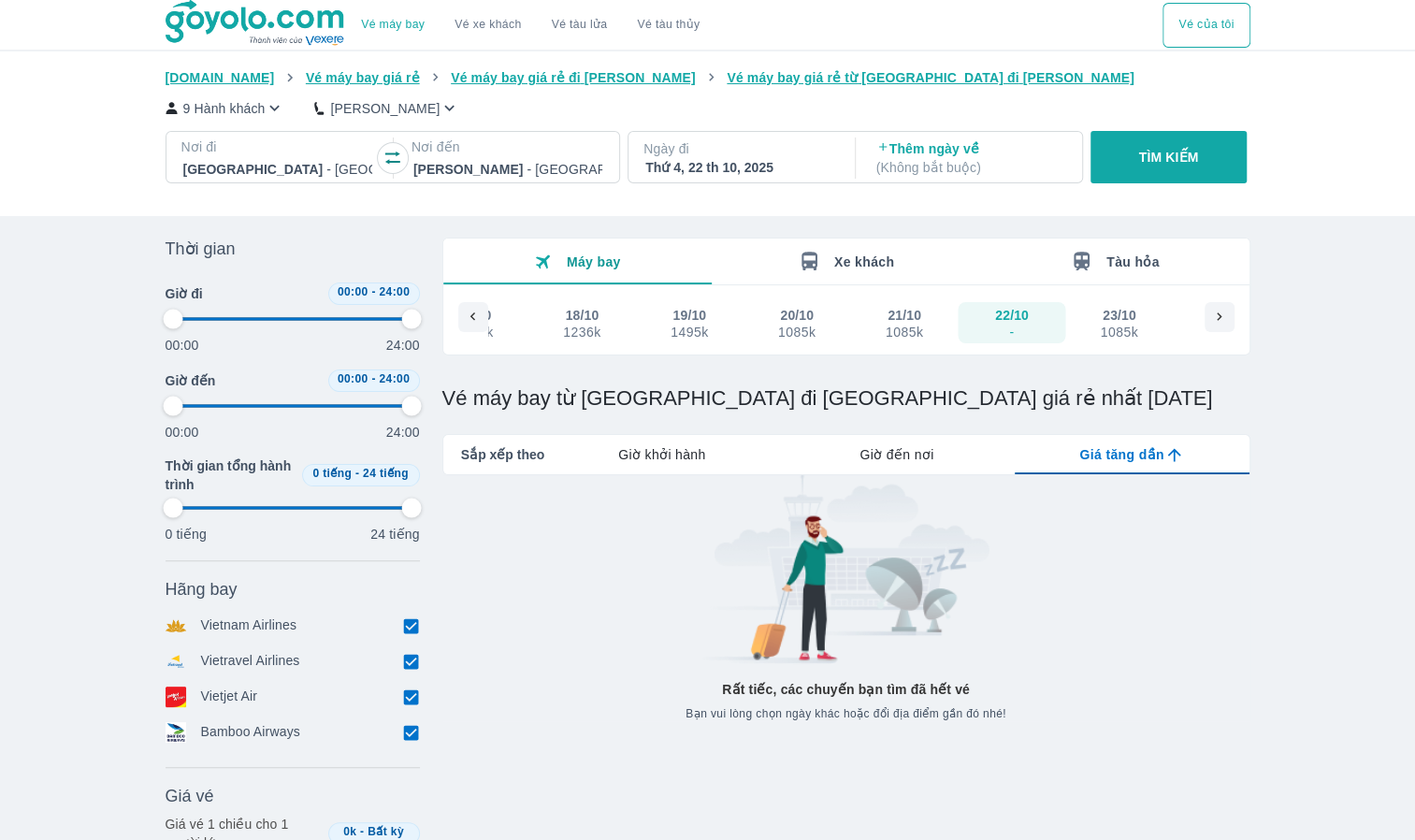
type input "97.9166666666667"
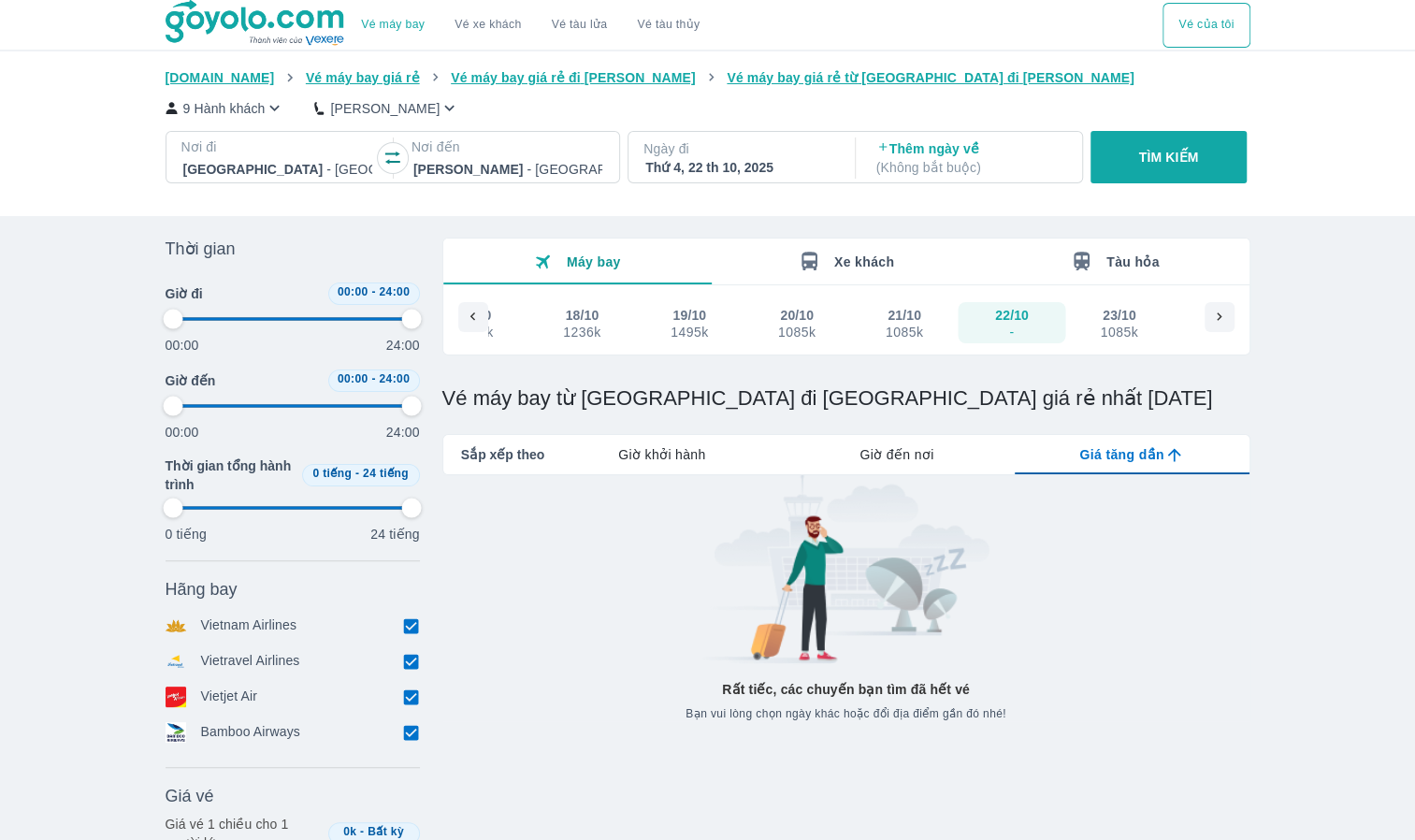
type input "97.9166666666667"
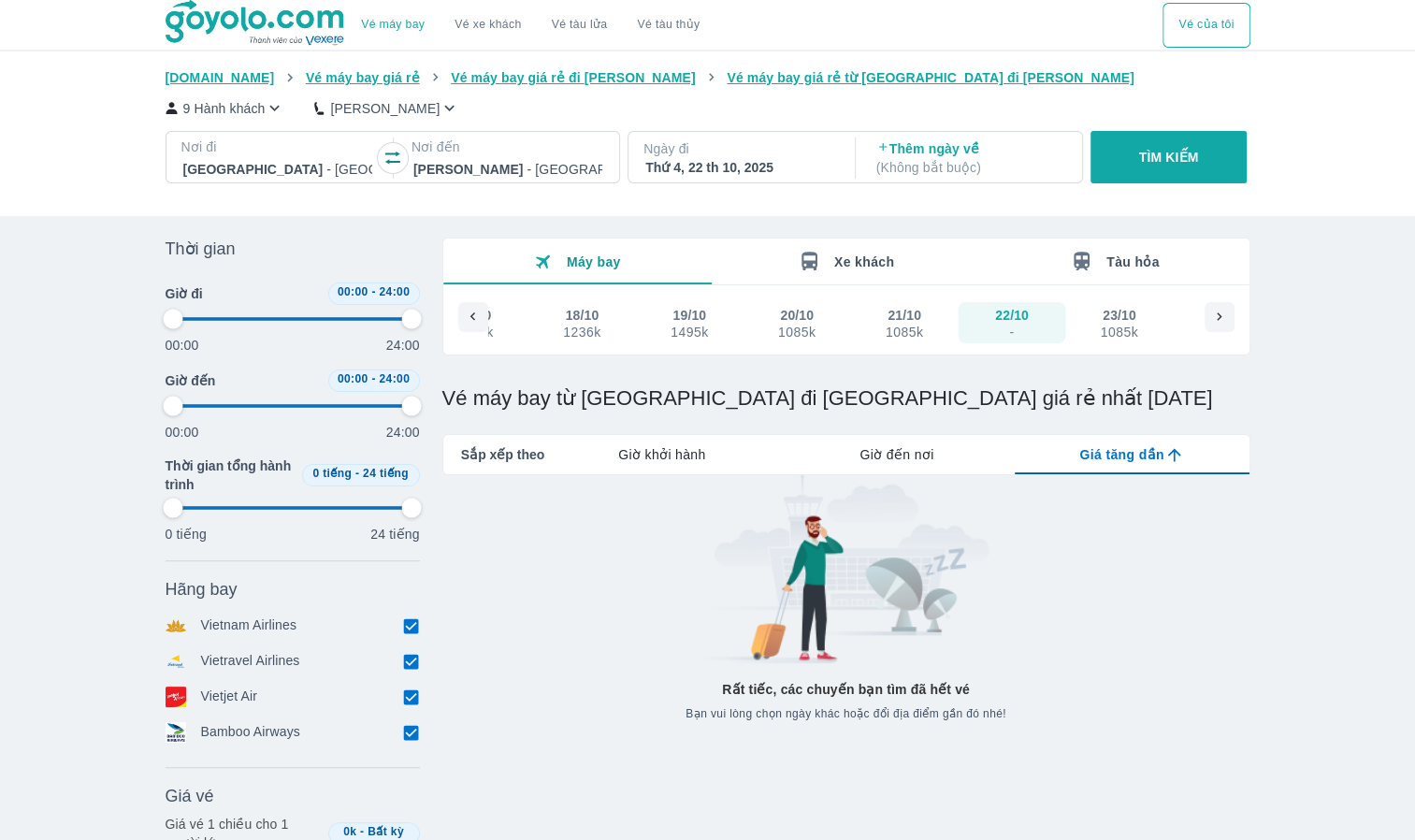
type input "97.9166666666667"
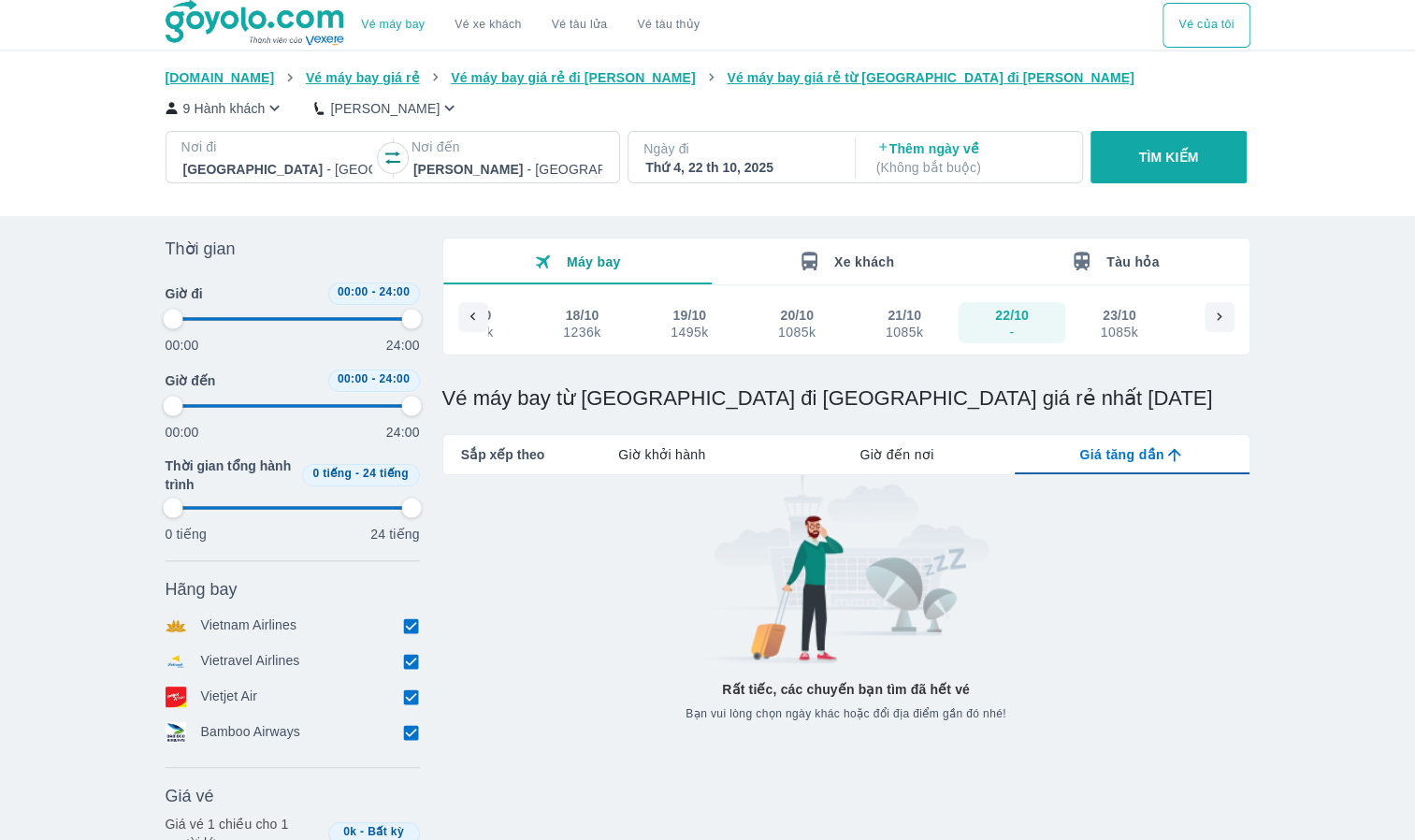
type input "97.9166666666667"
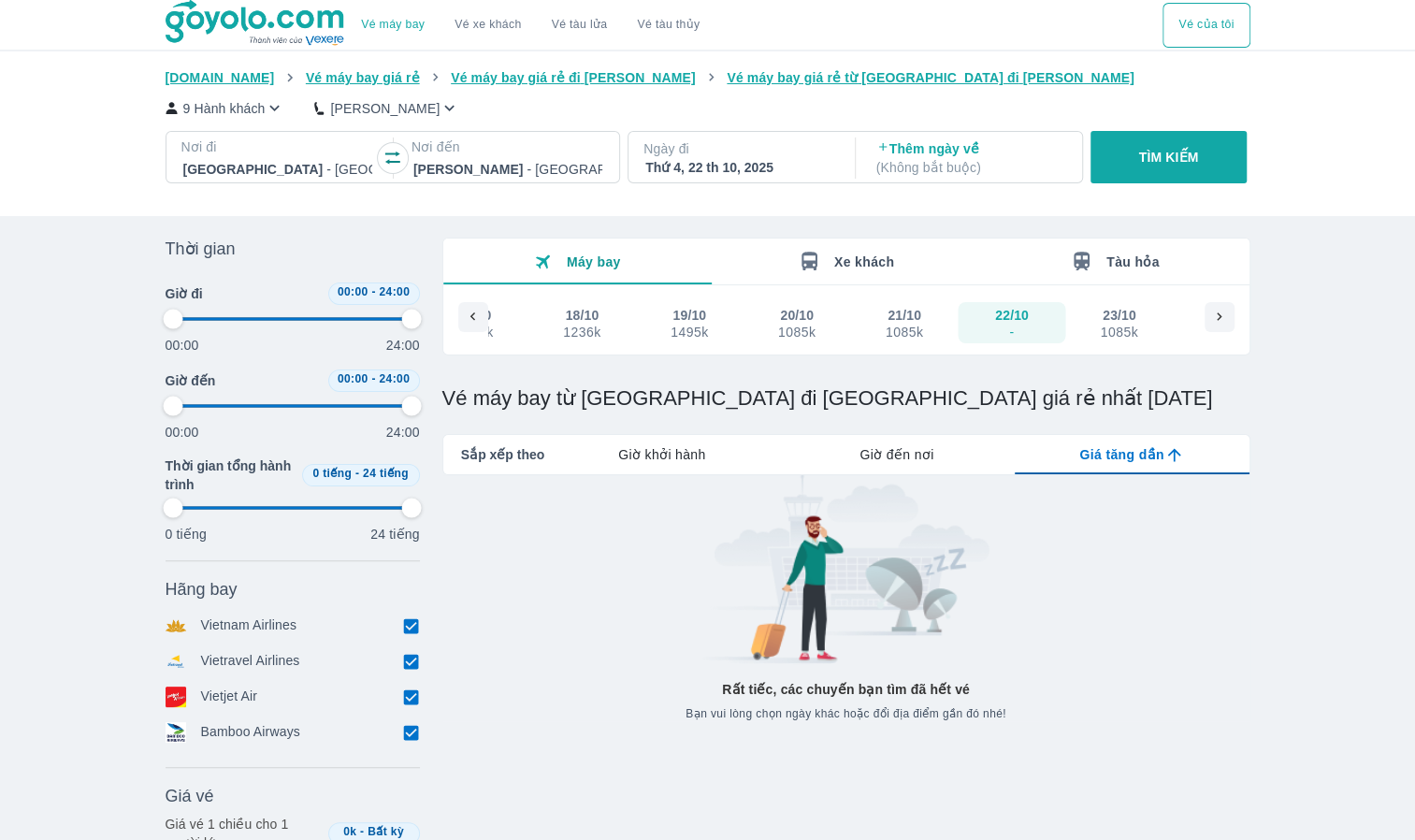
type input "97.9166666666667"
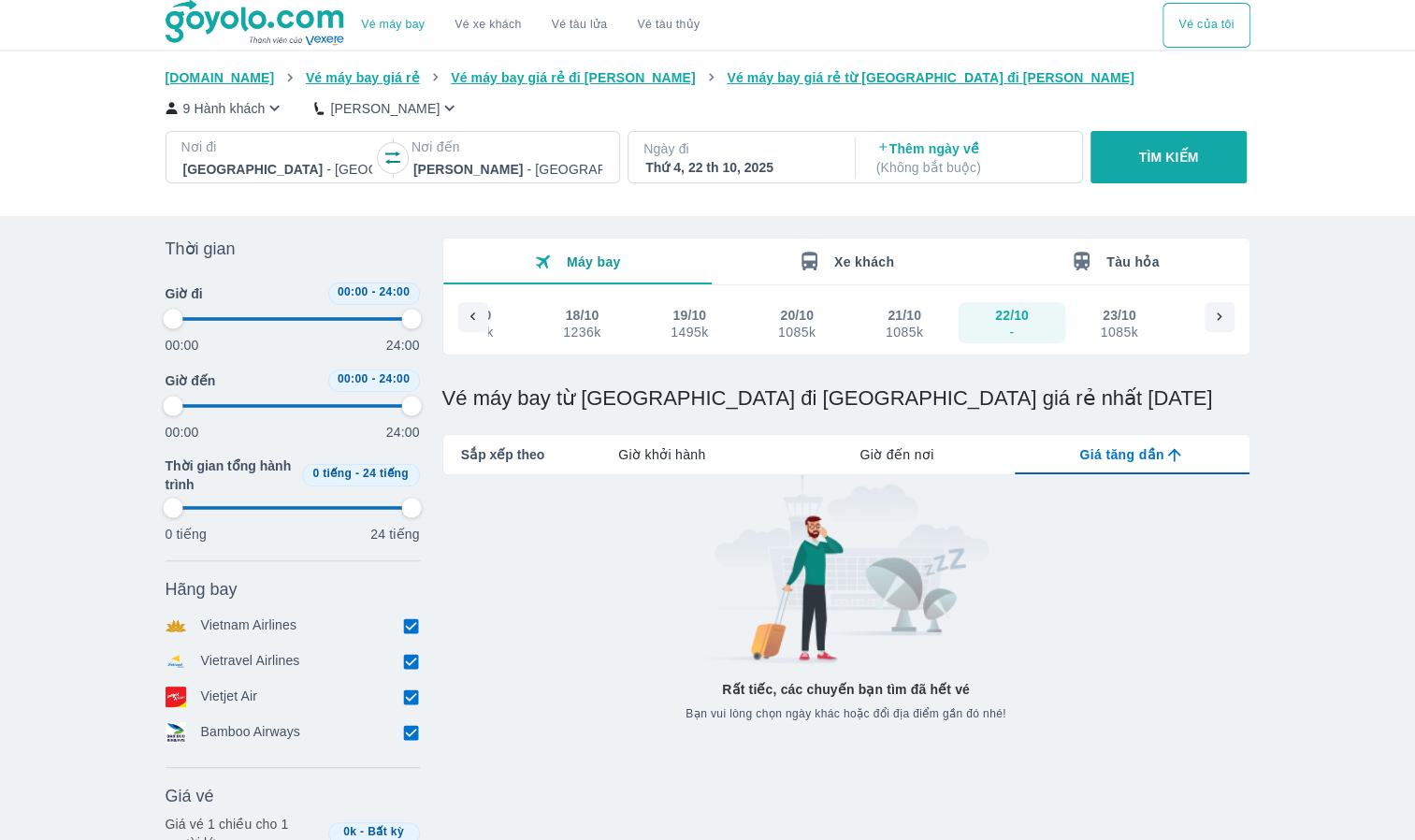
type input "97.9166666666667"
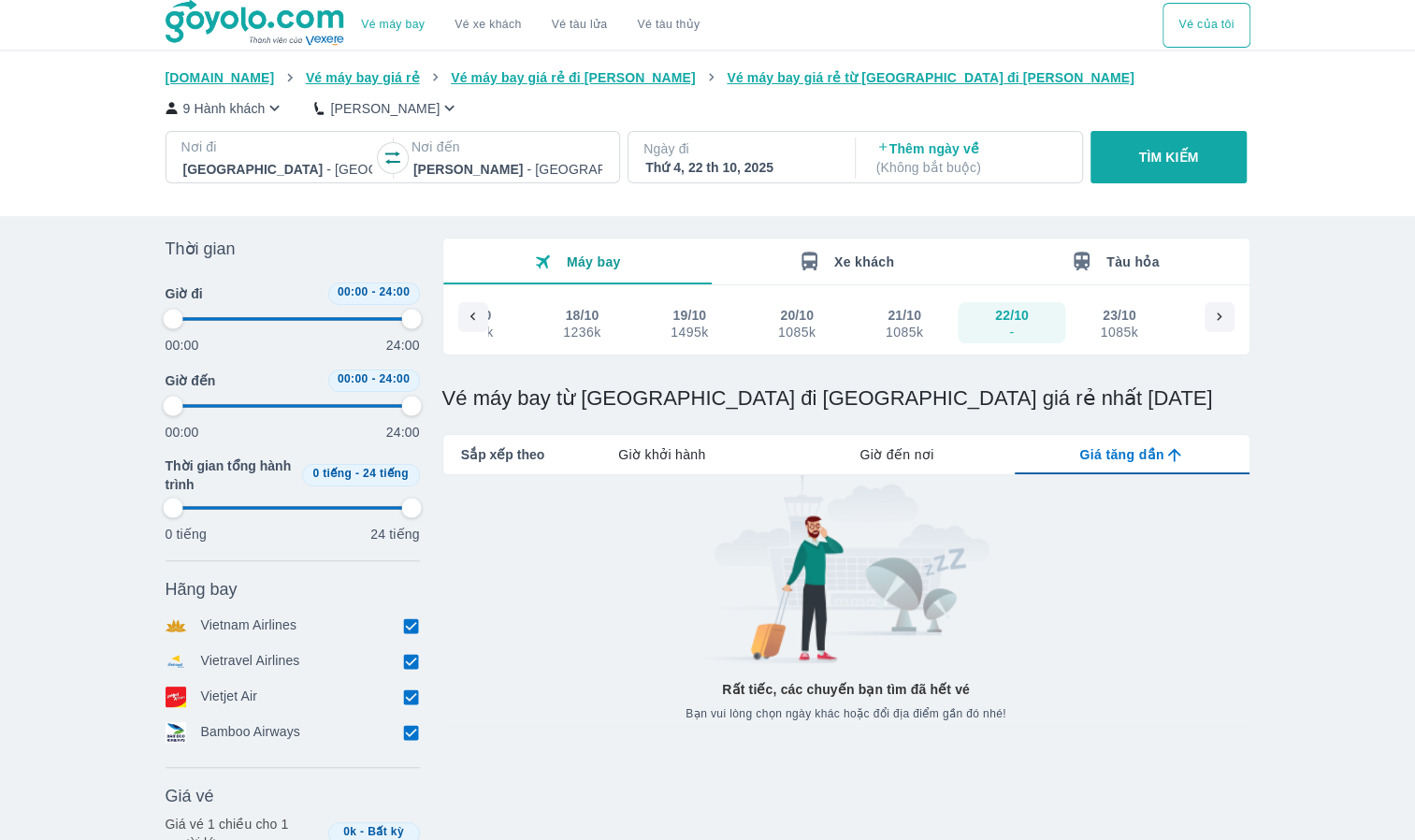
type input "97.9166666666667"
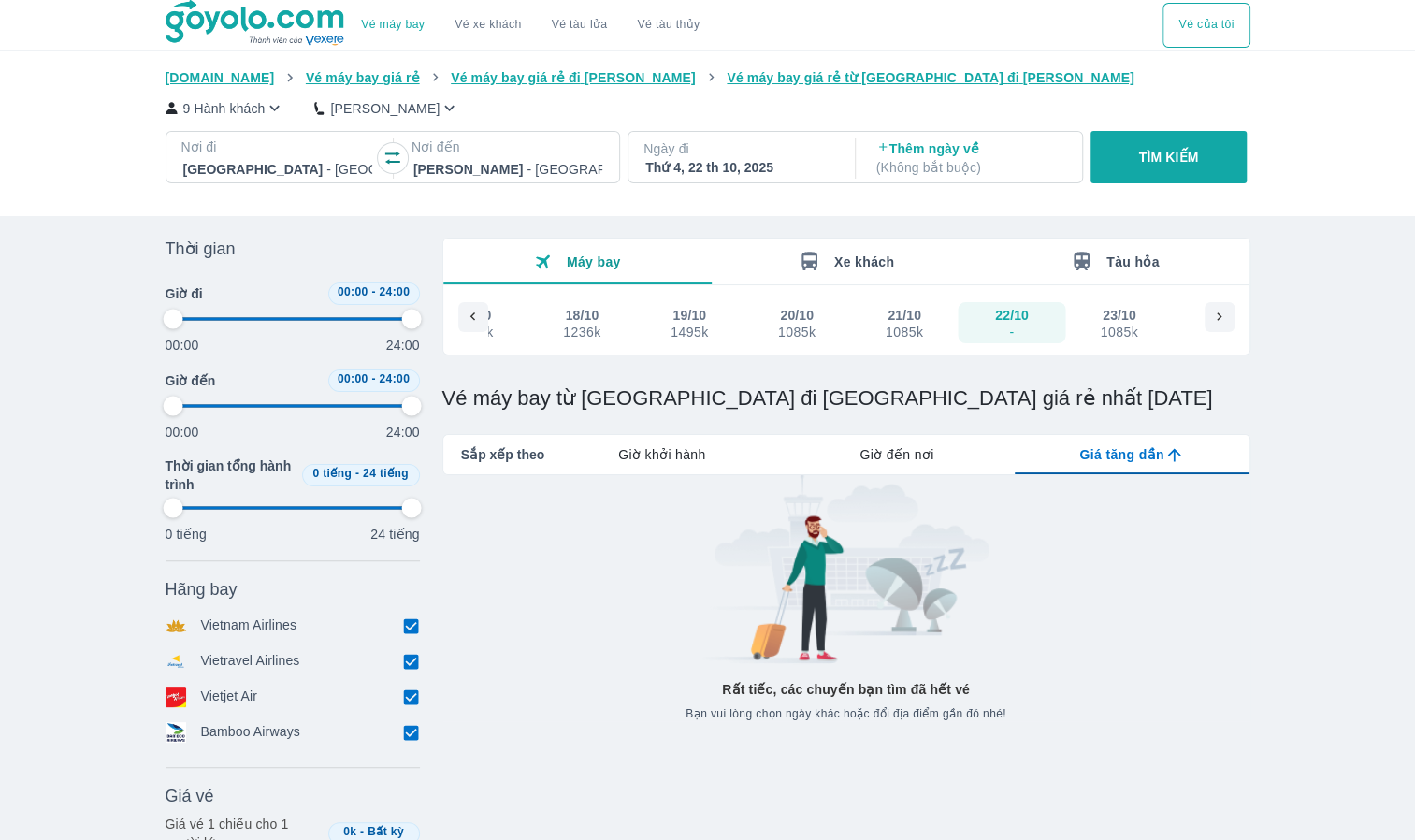
type input "97.9166666666667"
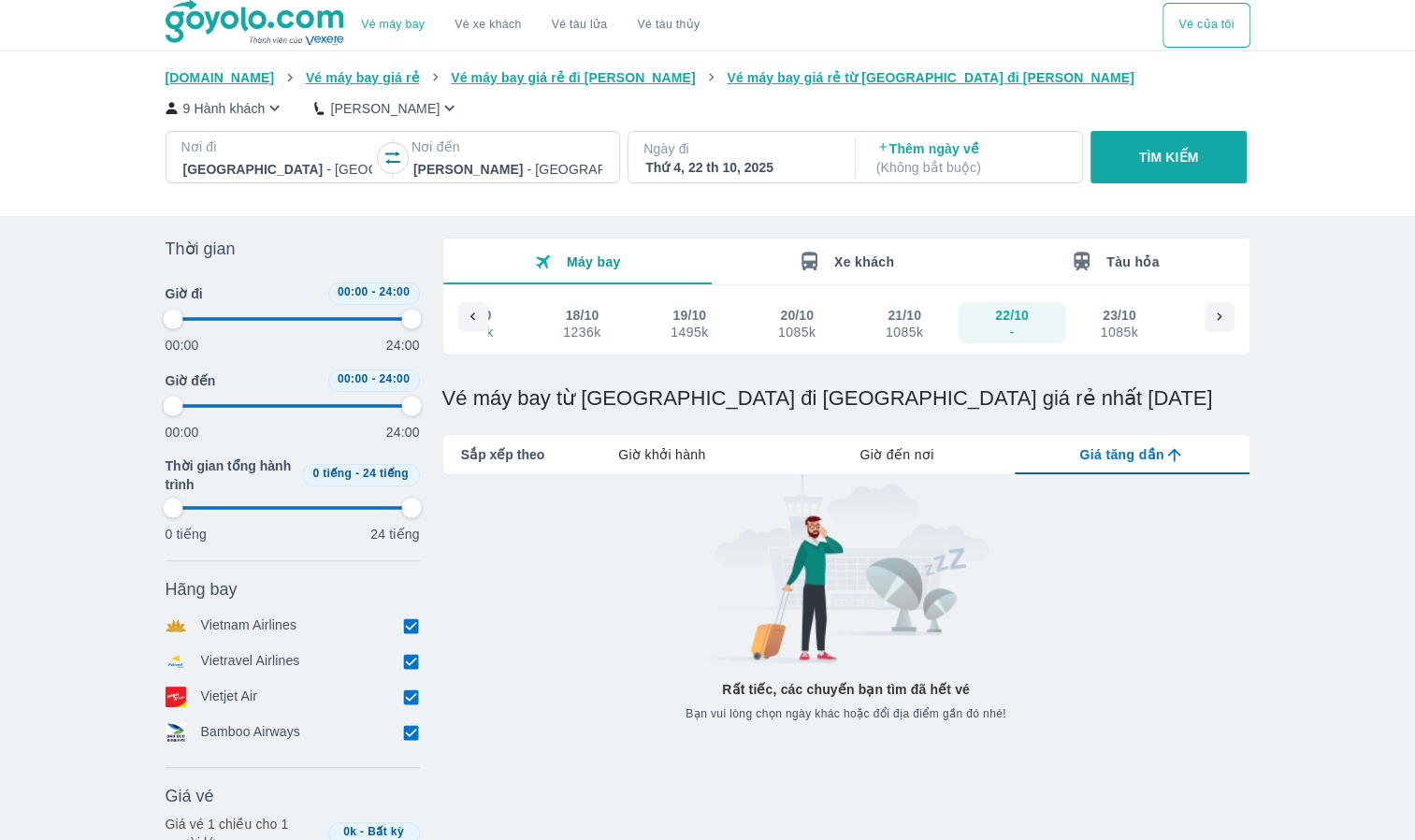
type input "97.9166666666667"
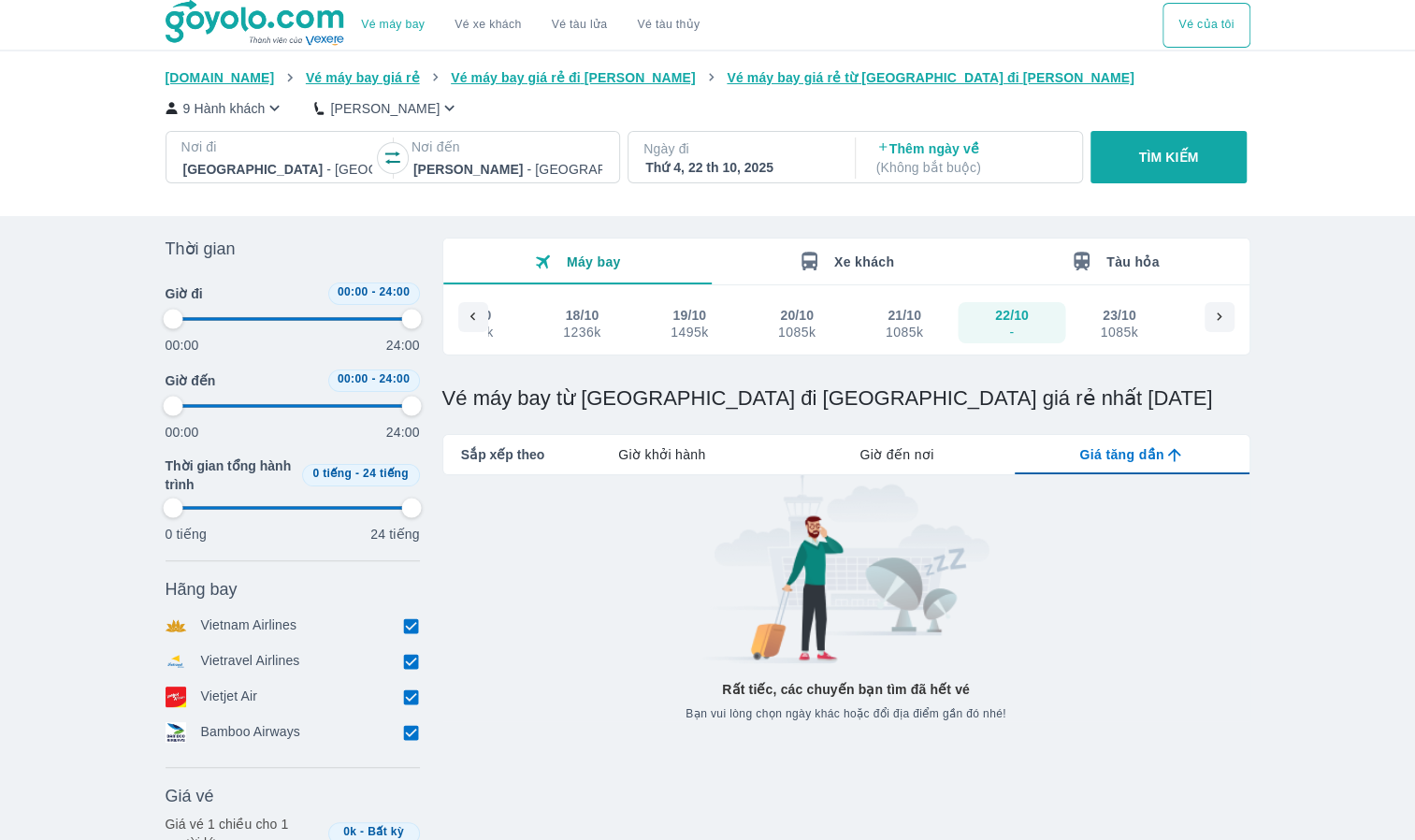
type input "97.9166666666667"
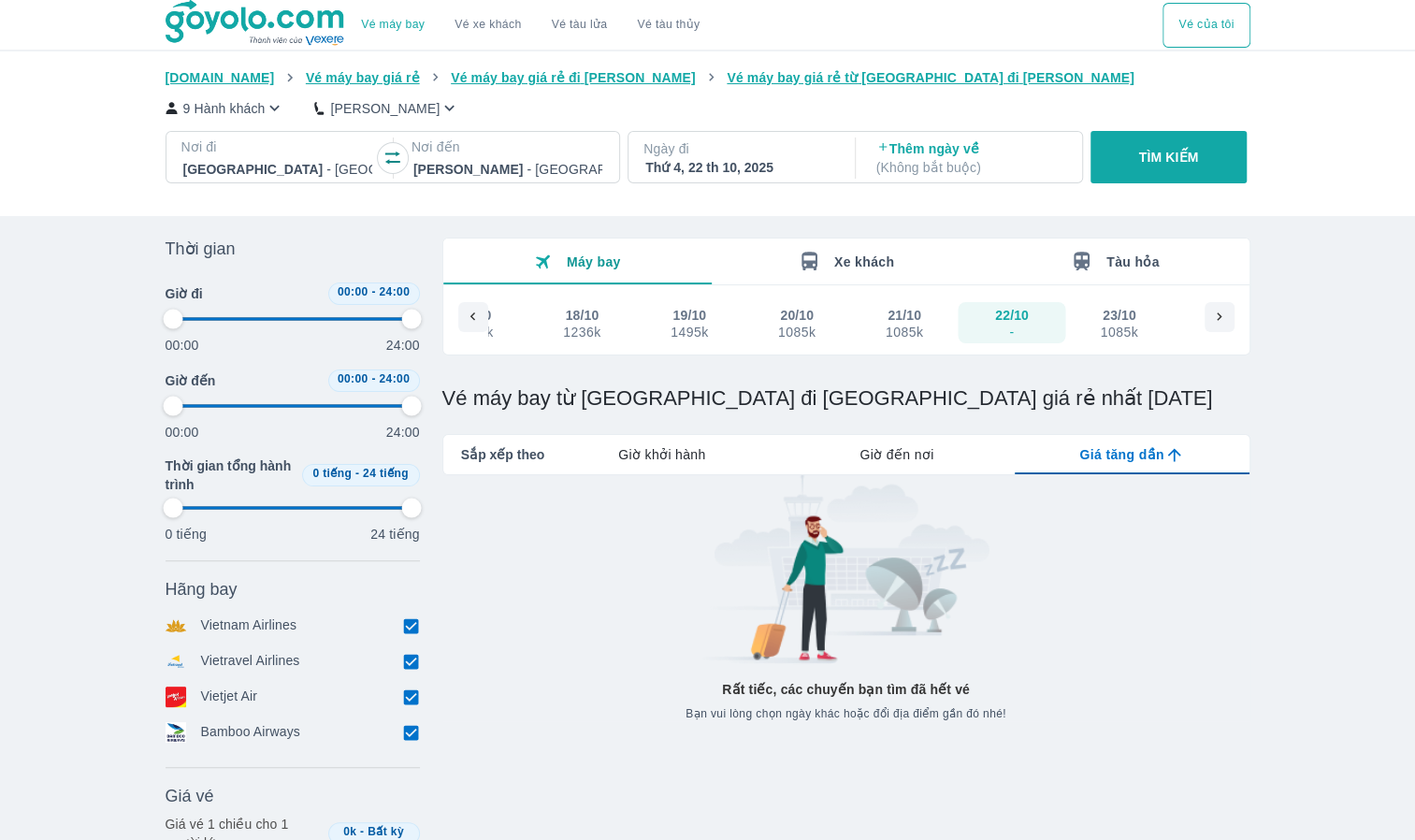
type input "97.9166666666667"
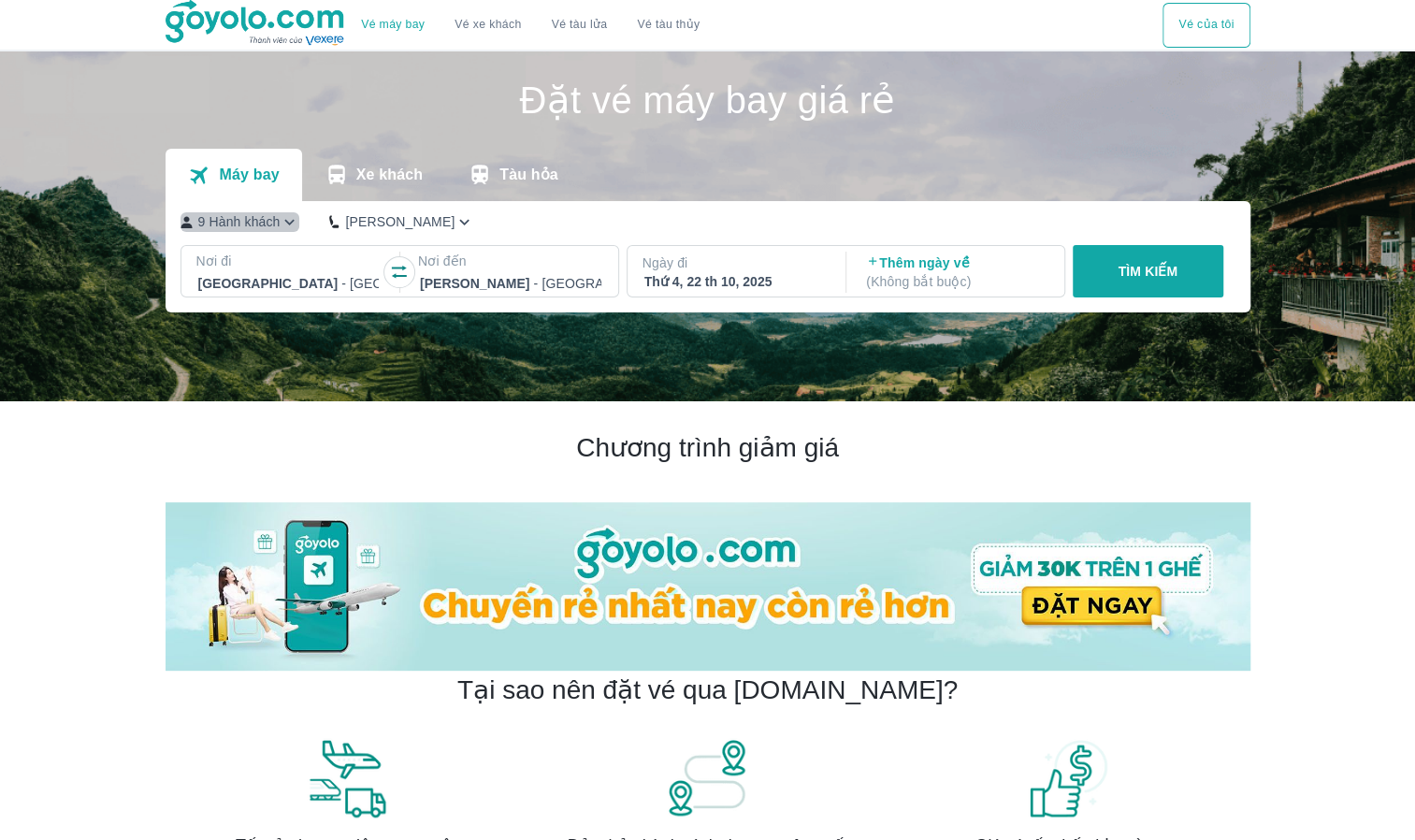
click at [256, 221] on p "9 Hành khách" at bounding box center [239, 221] width 83 height 18
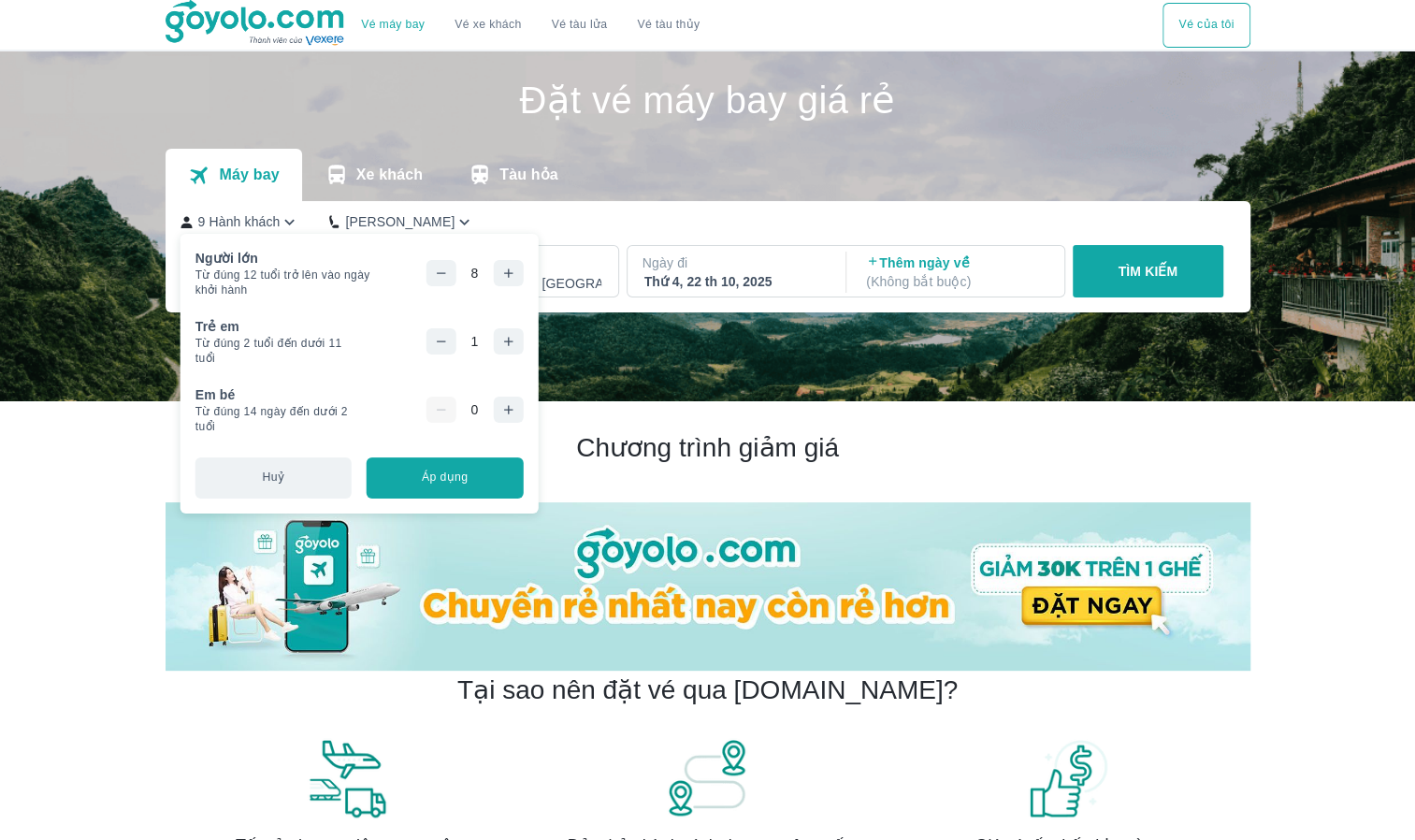
click at [447, 342] on icon "button" at bounding box center [441, 342] width 15 height 15
click at [445, 268] on icon "button" at bounding box center [441, 274] width 15 height 15
click at [452, 480] on button "Áp dụng" at bounding box center [444, 477] width 156 height 41
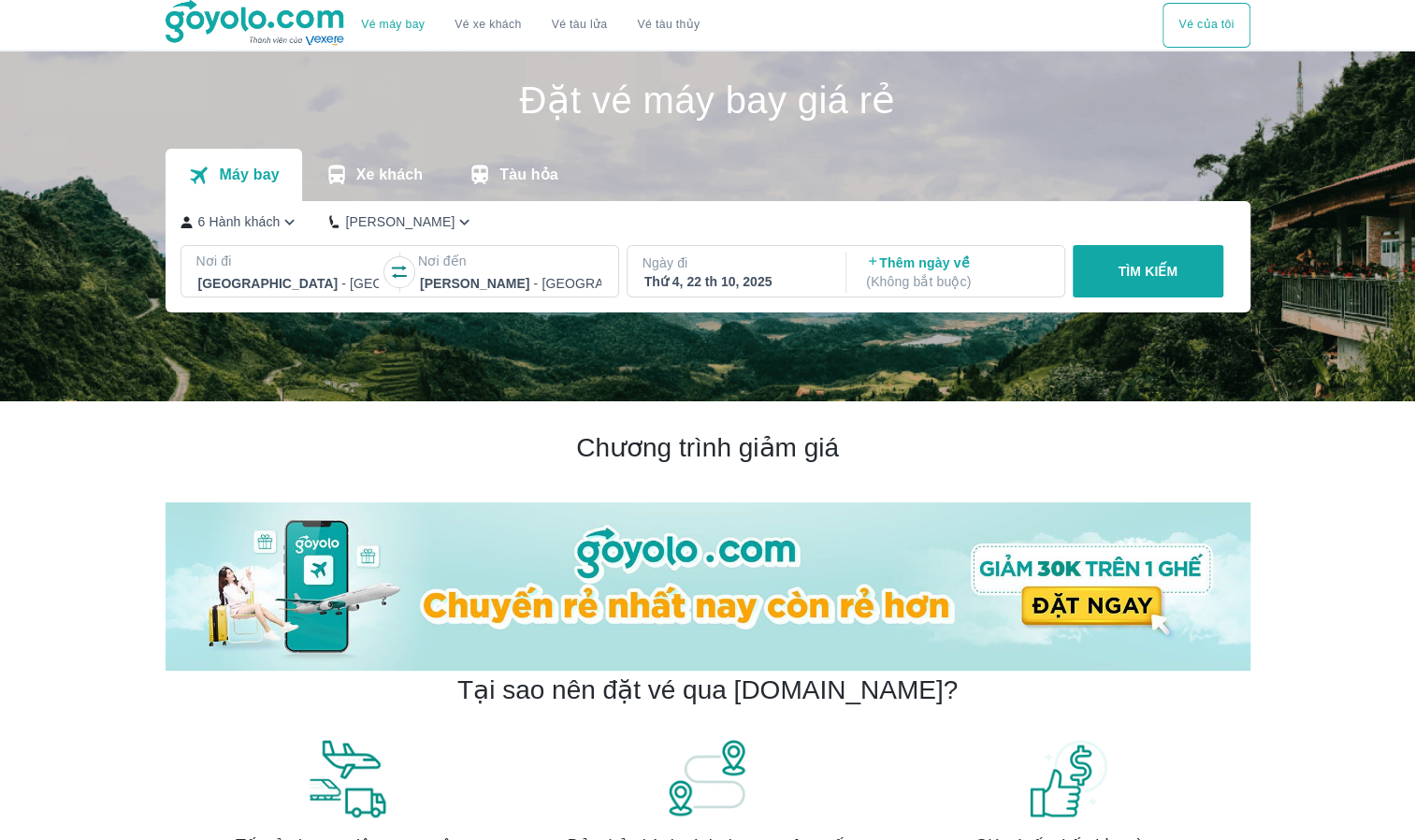
click at [1142, 264] on p "TÌM KIẾM" at bounding box center [1147, 271] width 60 height 18
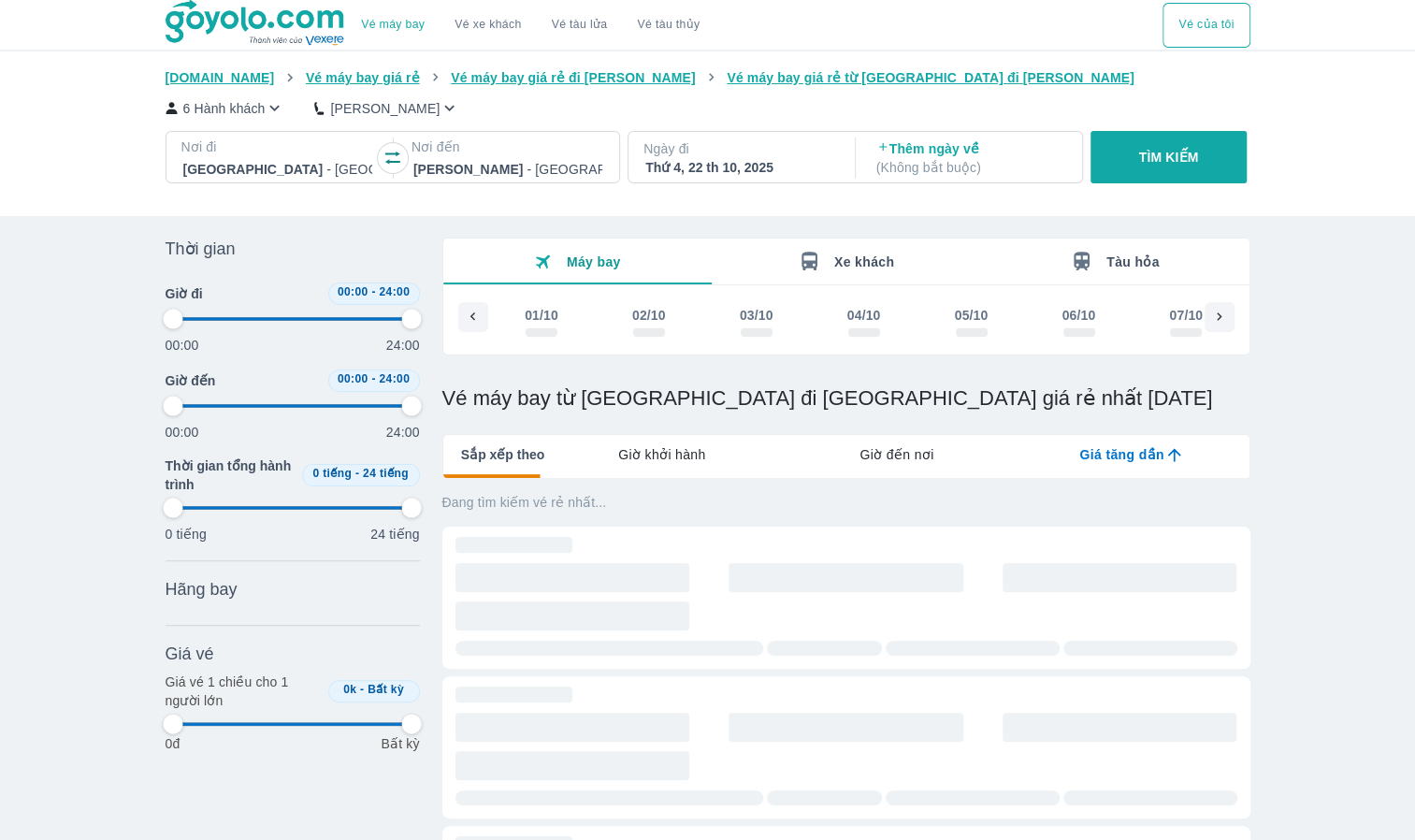
scroll to position [0, 1786]
type input "97.9166666666667"
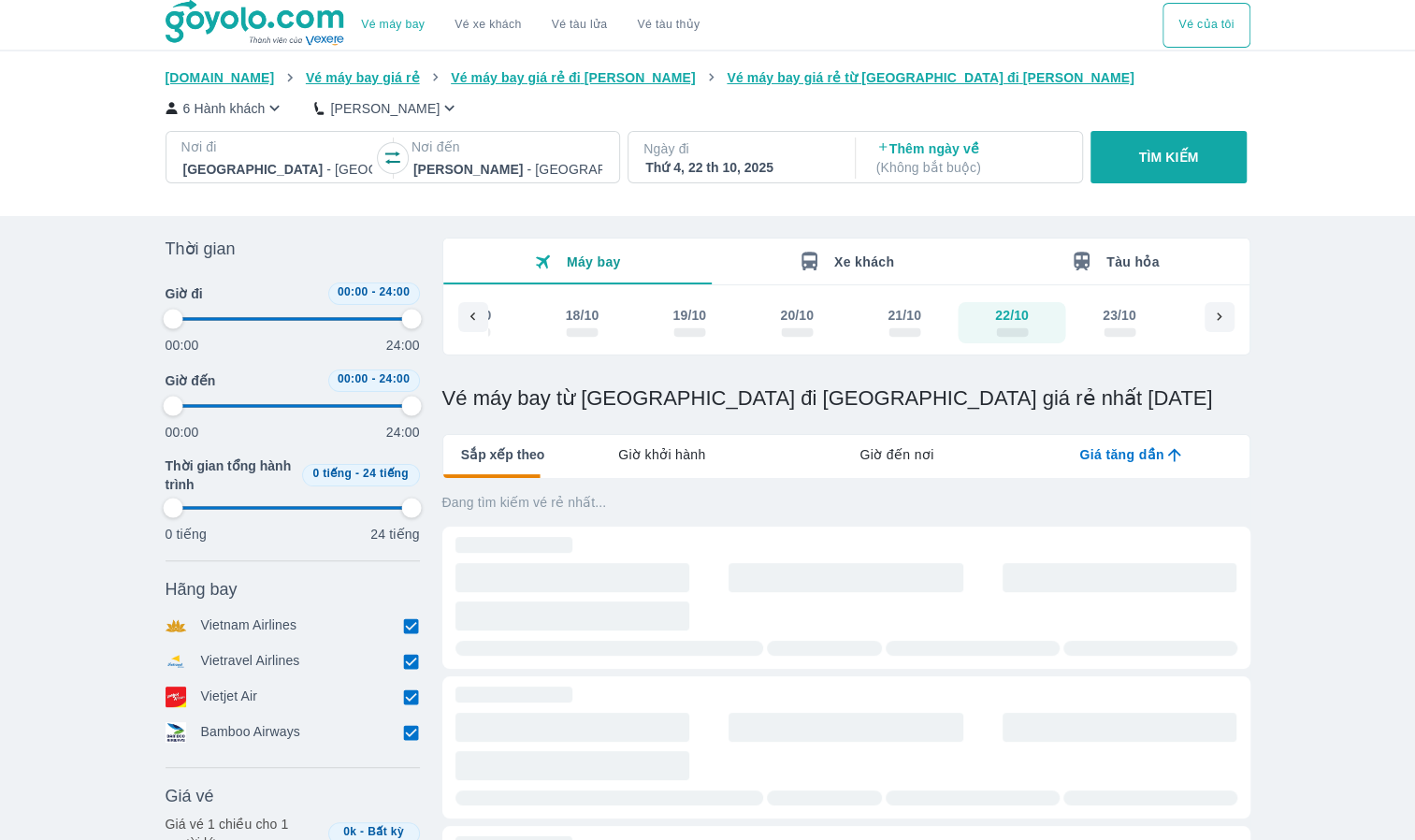
type input "97.9166666666667"
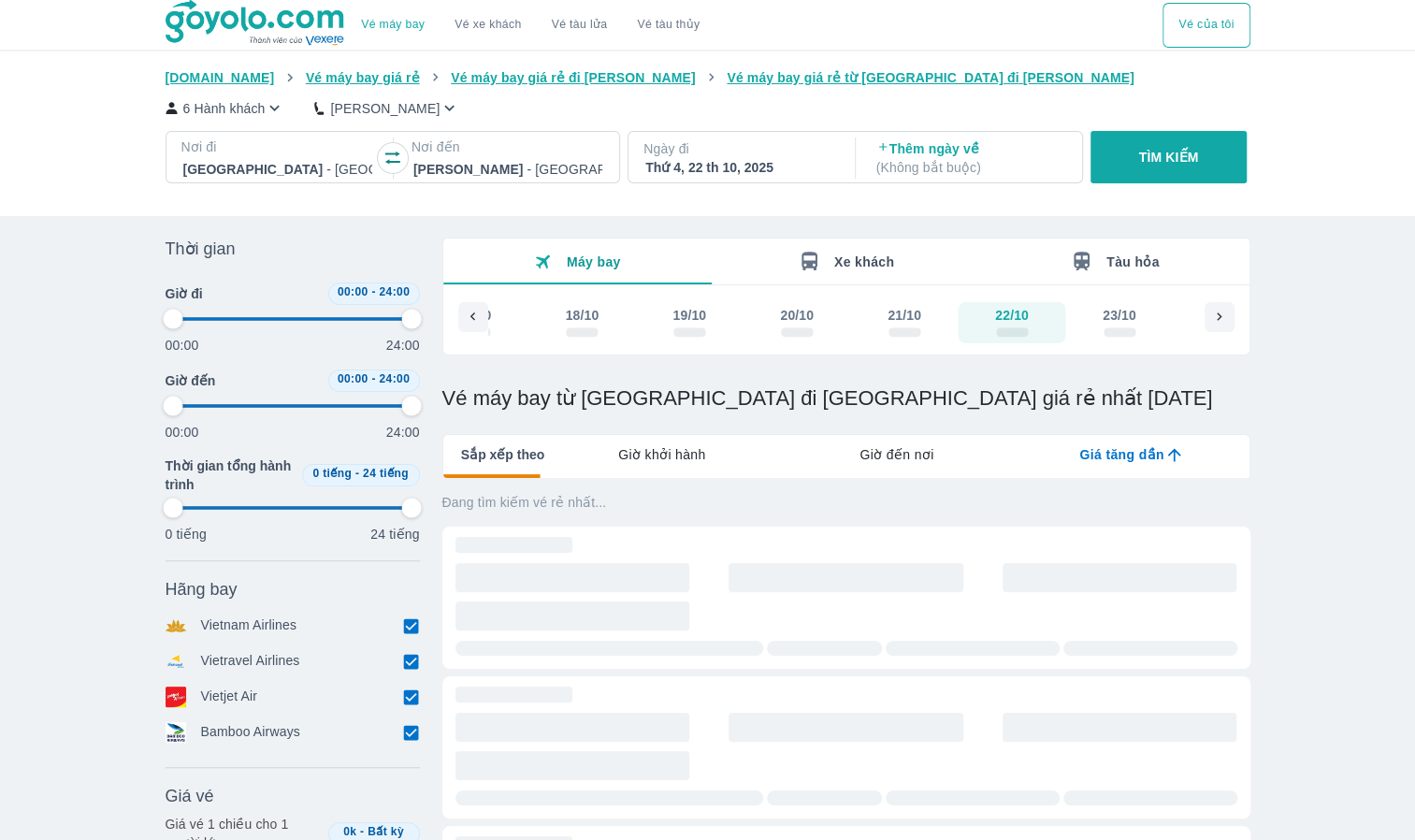
type input "97.9166666666667"
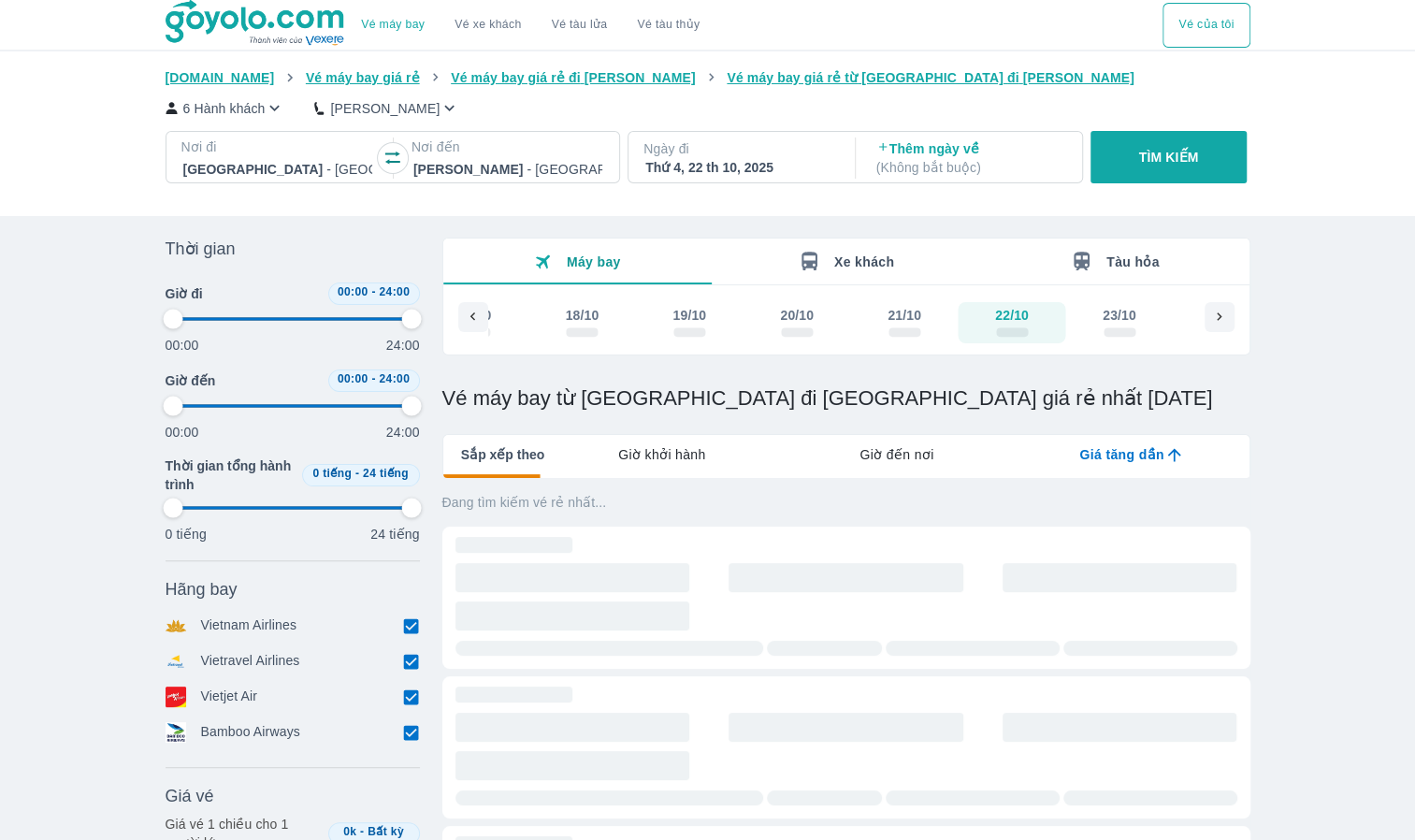
type input "97.9166666666667"
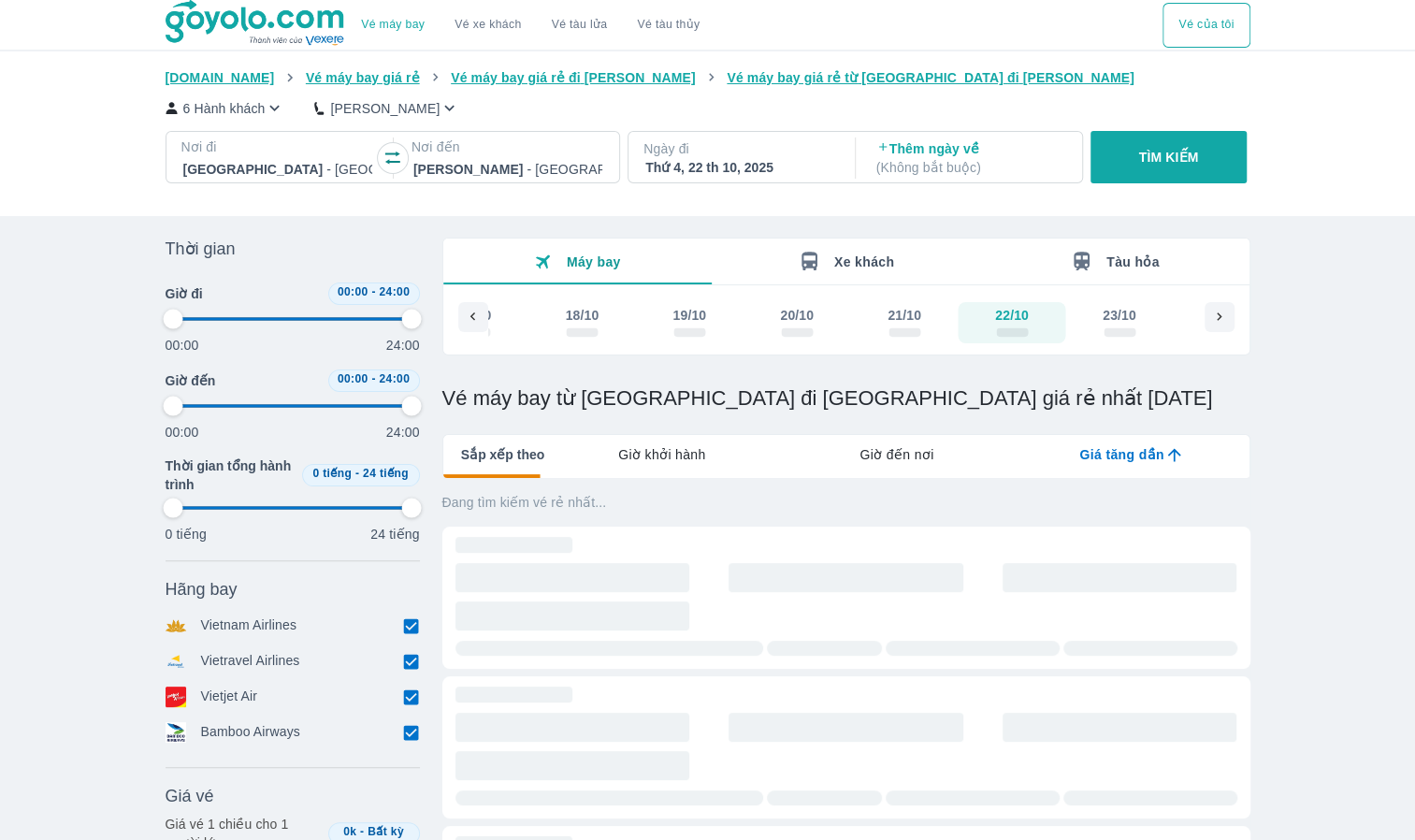
type input "97.9166666666667"
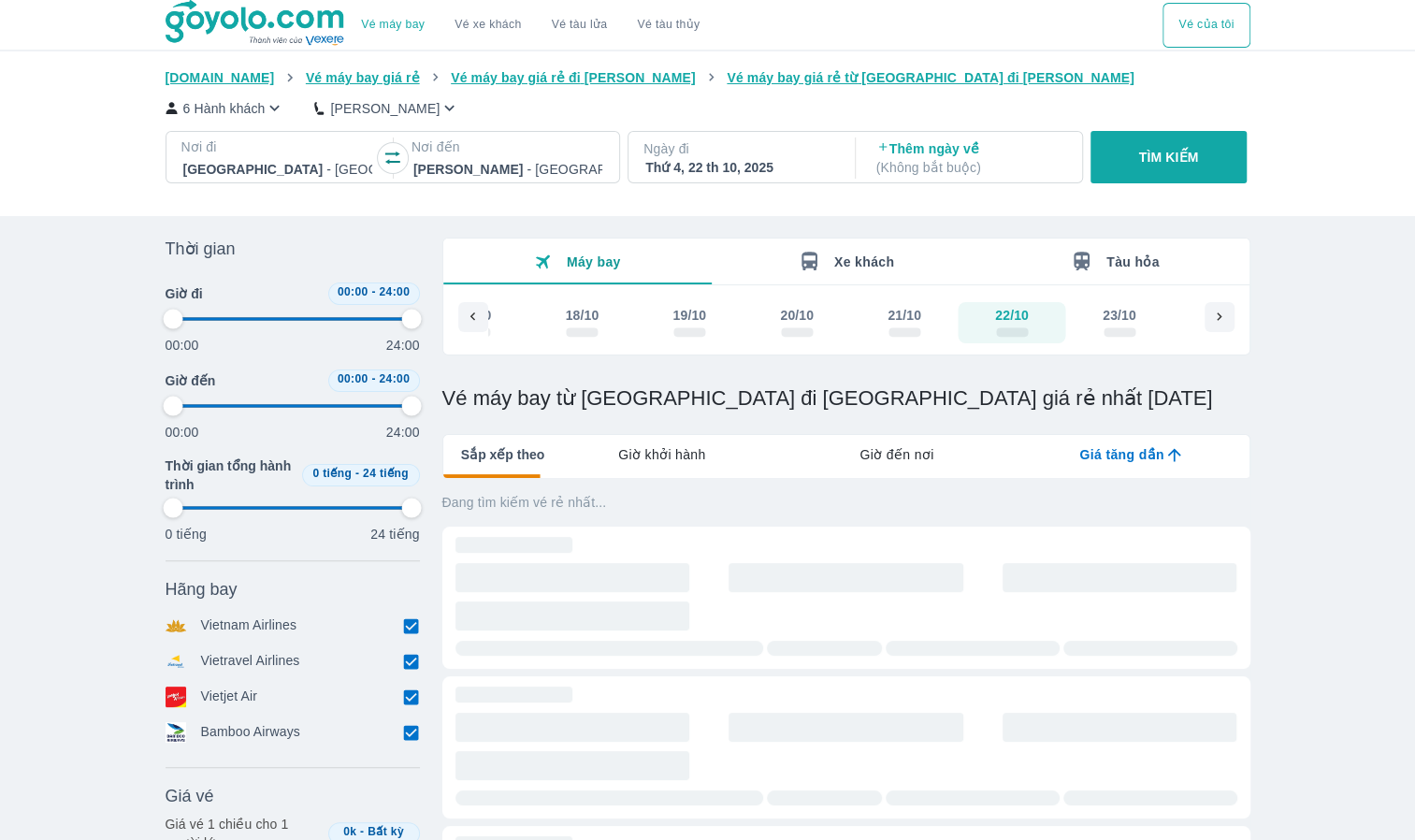
type input "97.9166666666667"
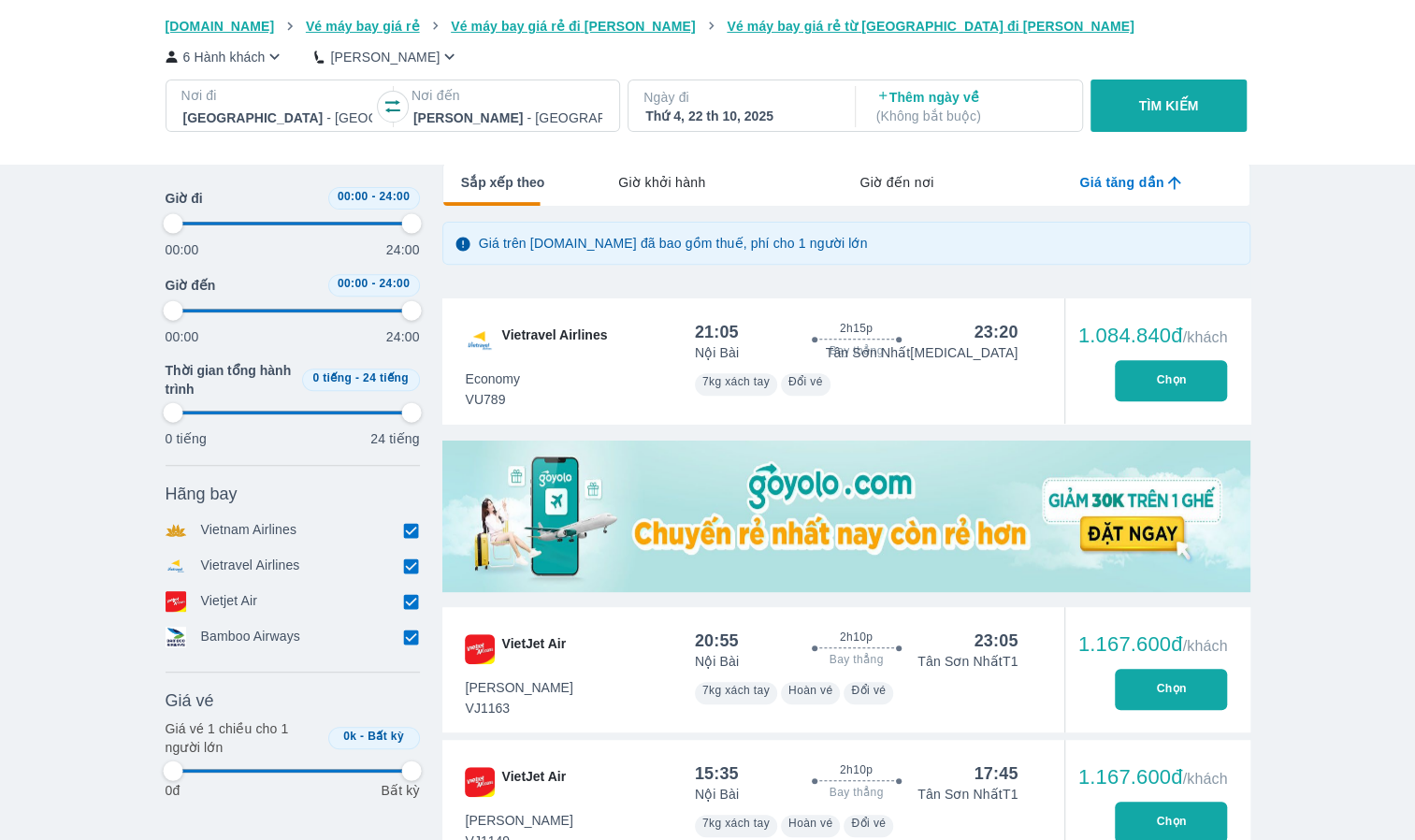
type input "97.9166666666667"
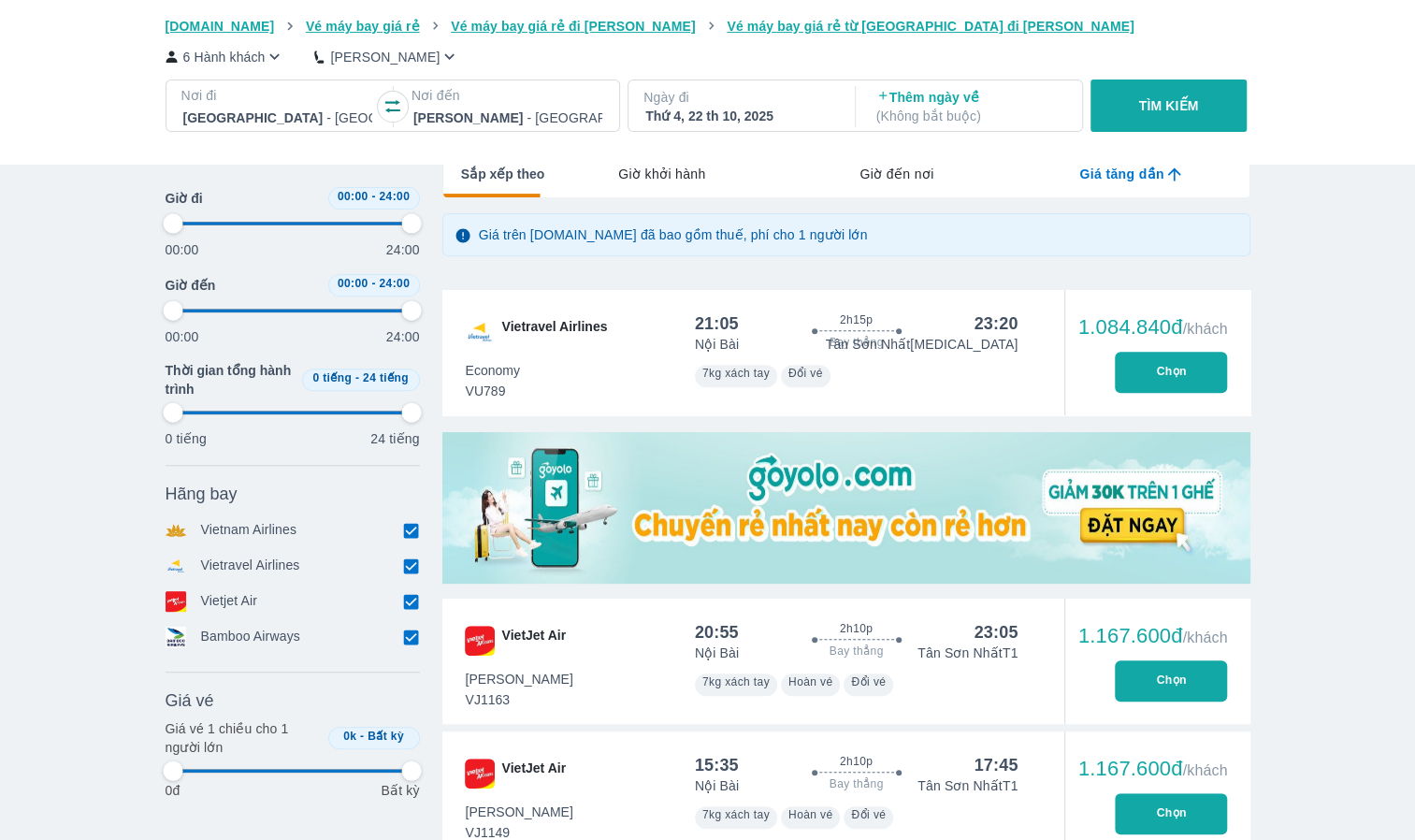
type input "97.9166666666667"
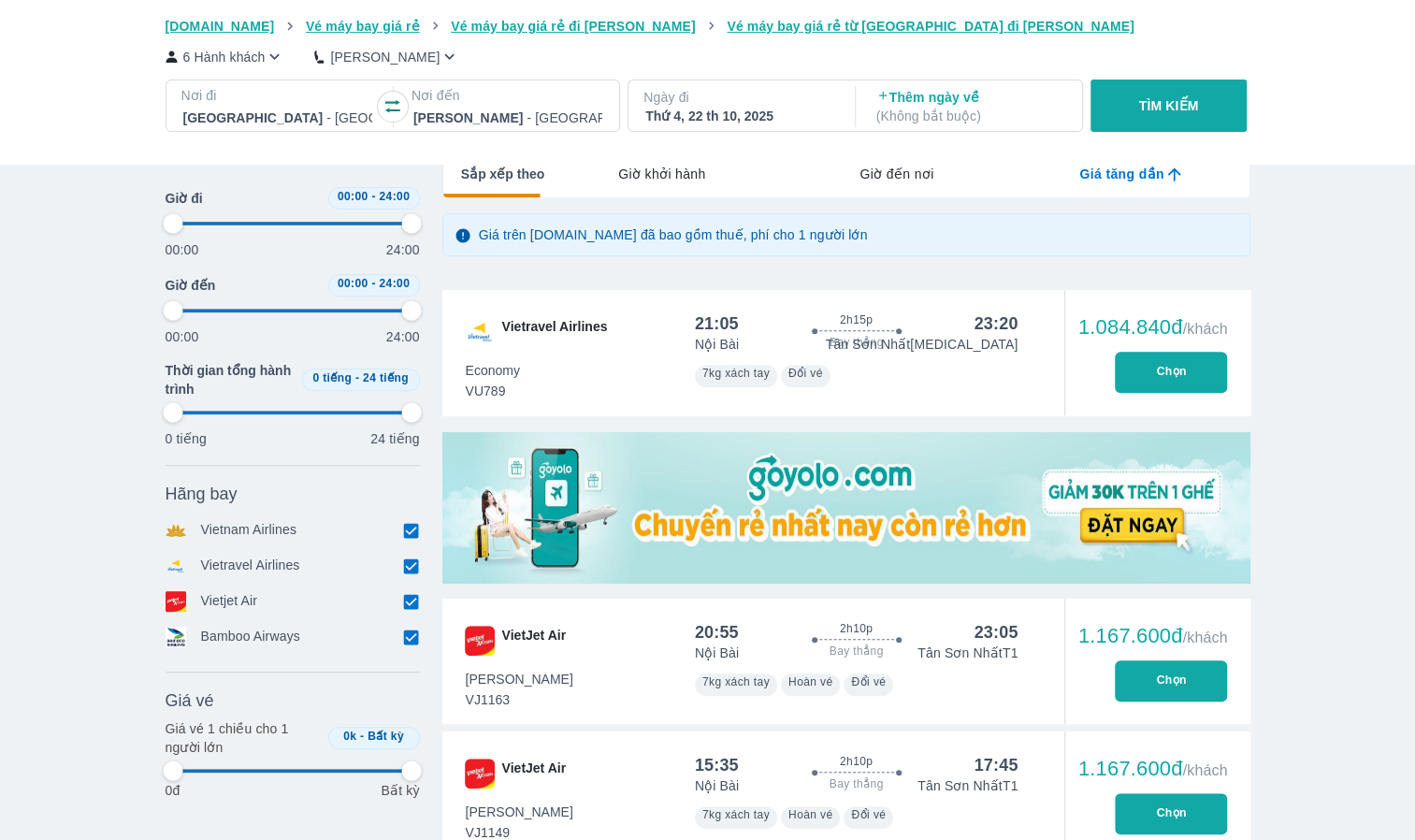
type input "97.9166666666667"
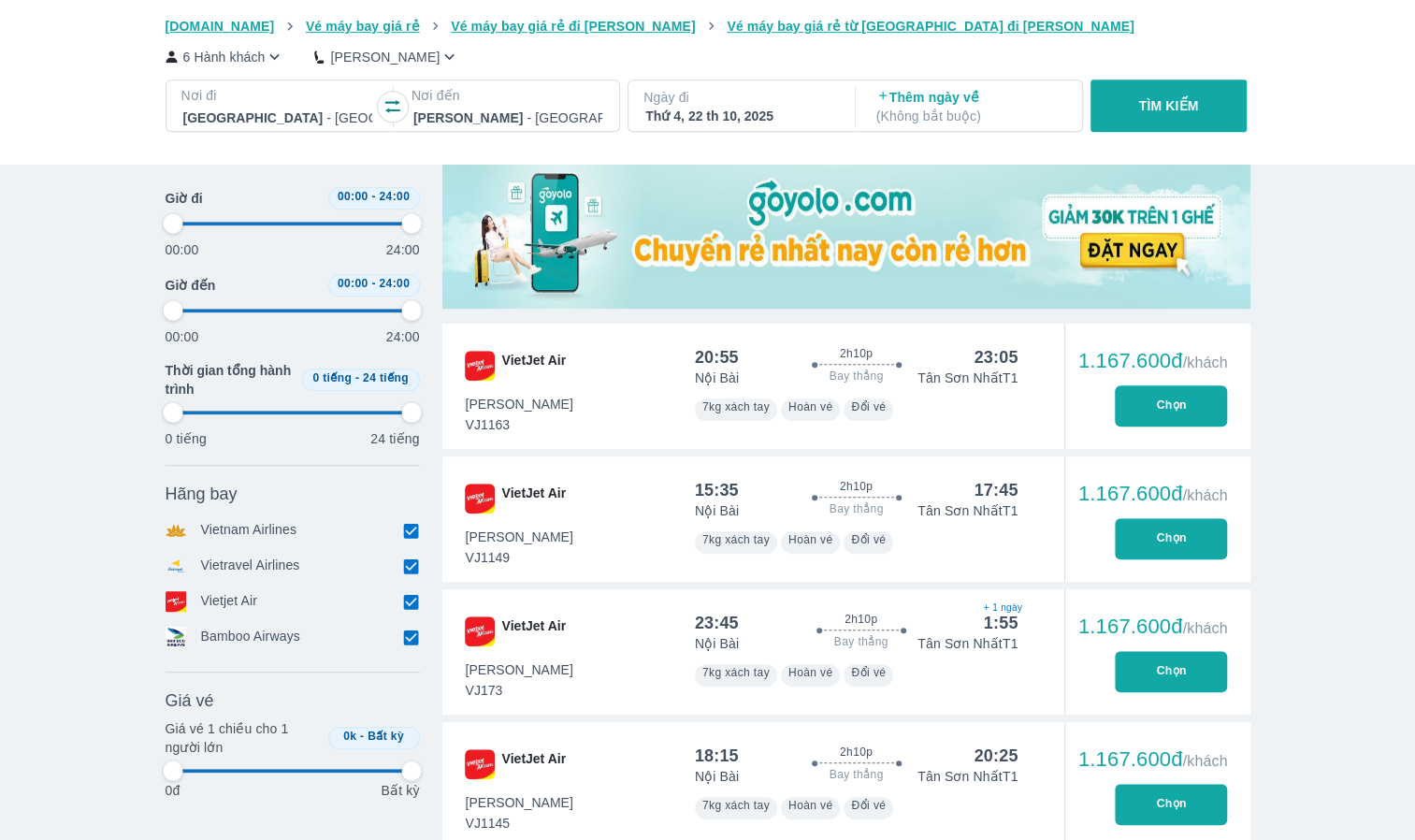
scroll to position [561, 0]
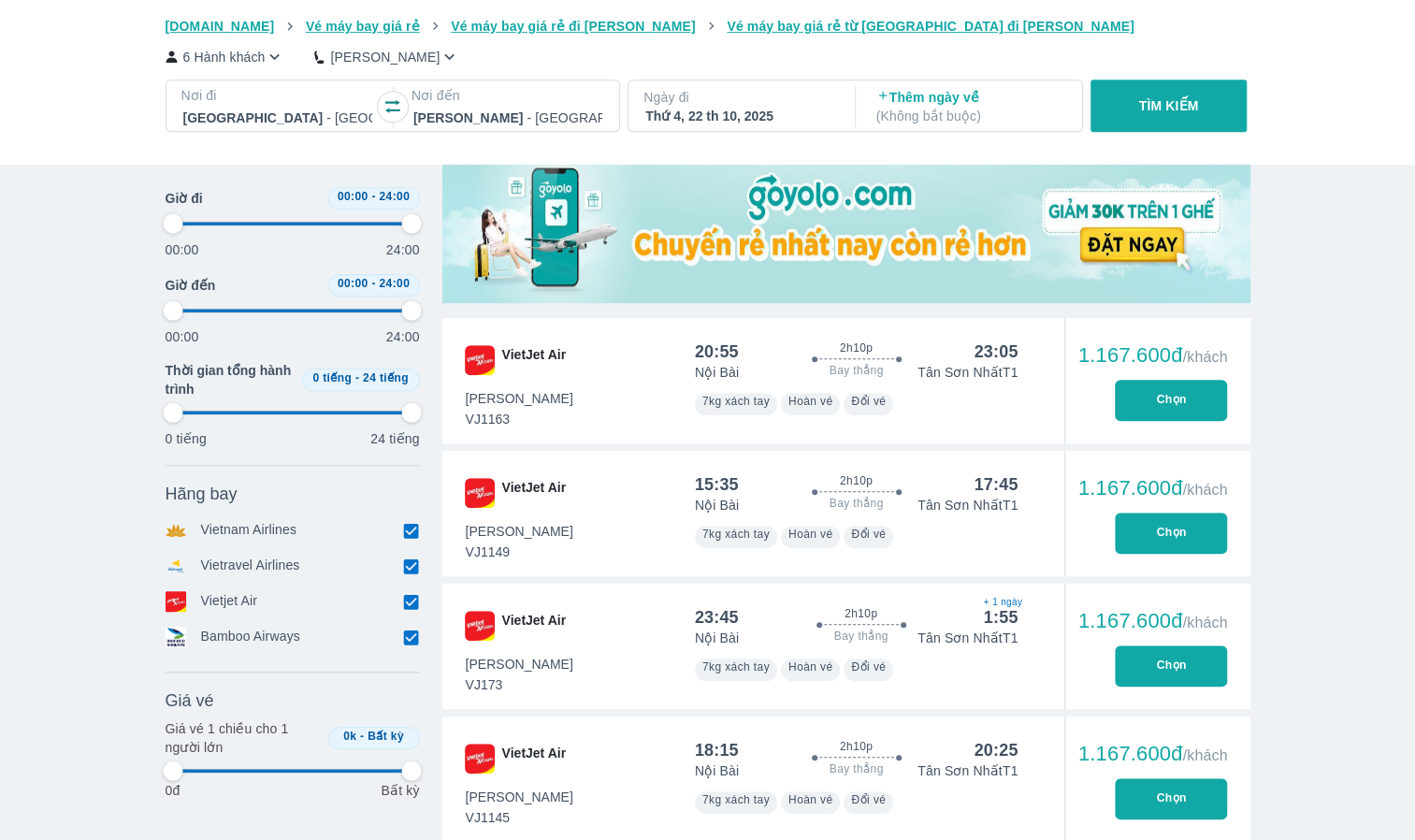
type input "97.9166666666667"
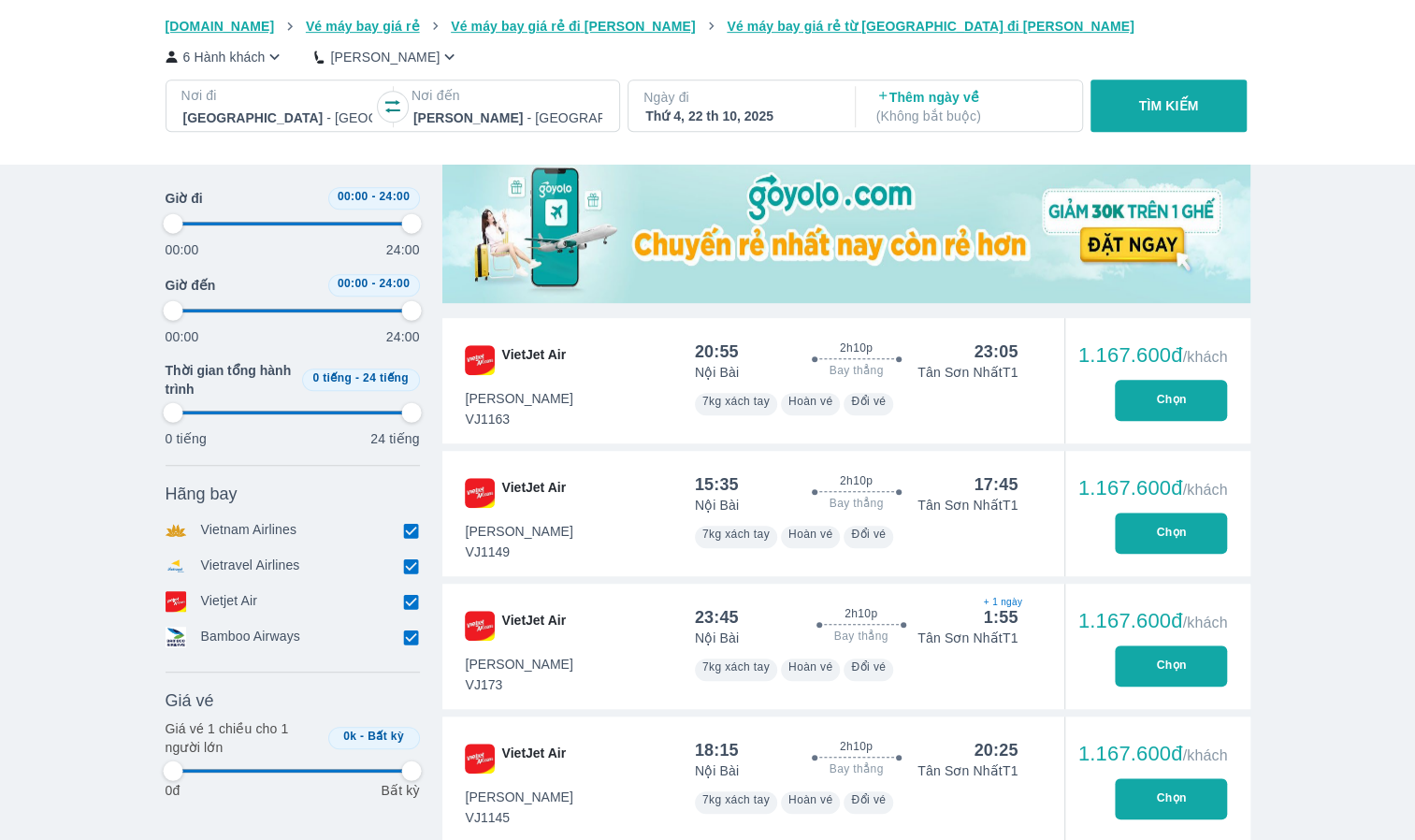
type input "97.9166666666667"
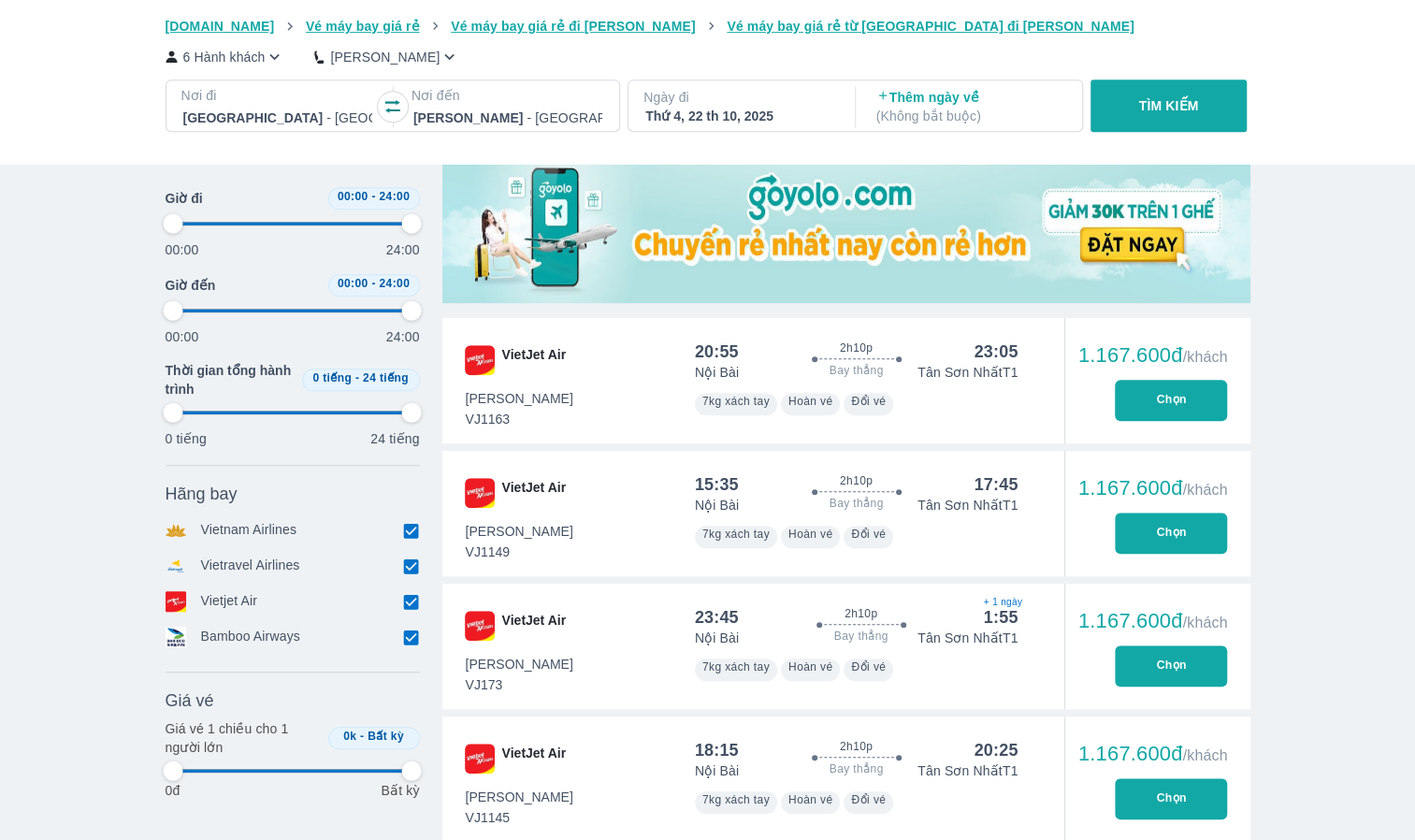
type input "97.9166666666667"
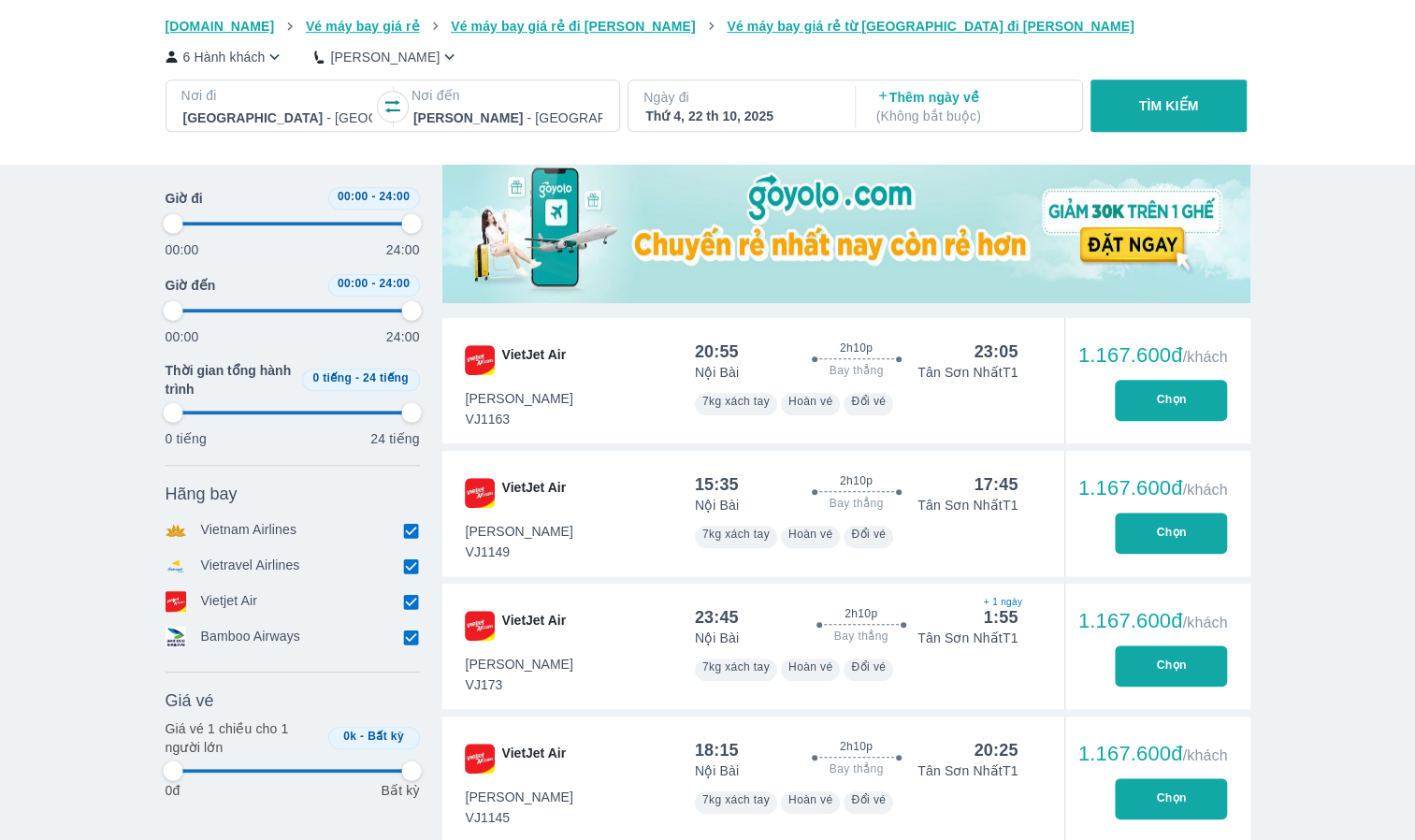
type input "97.9166666666667"
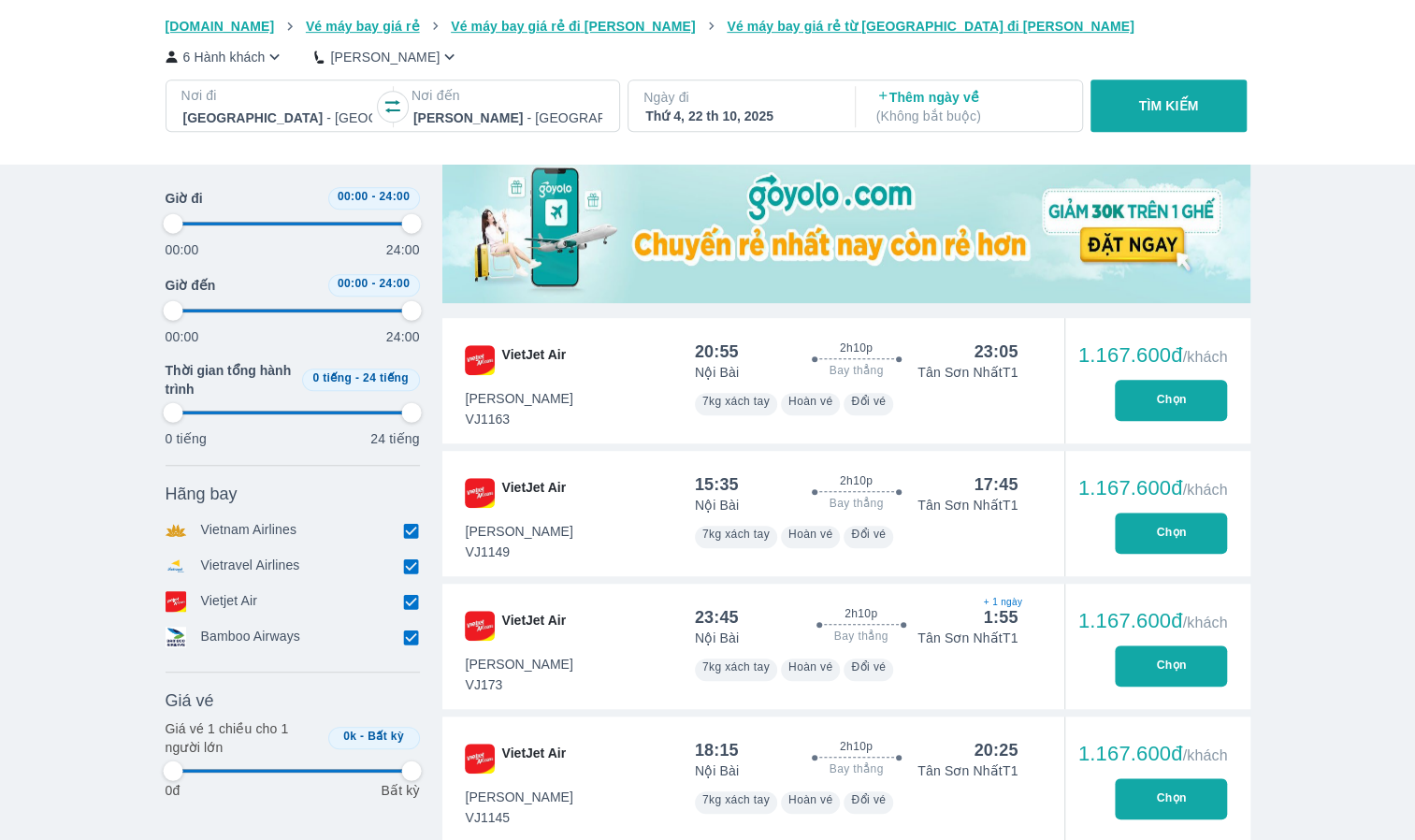
type input "97.9166666666667"
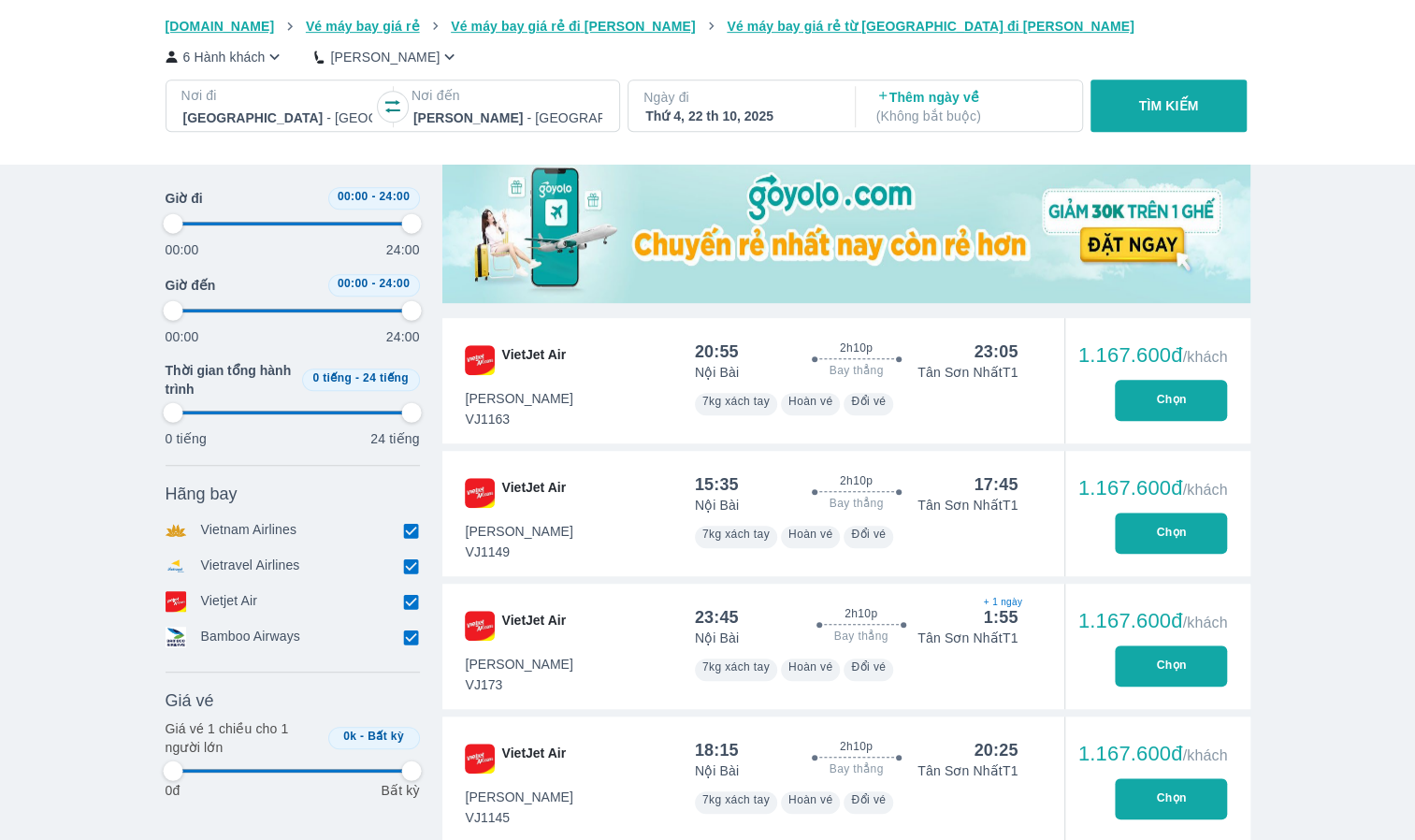
type input "97.9166666666667"
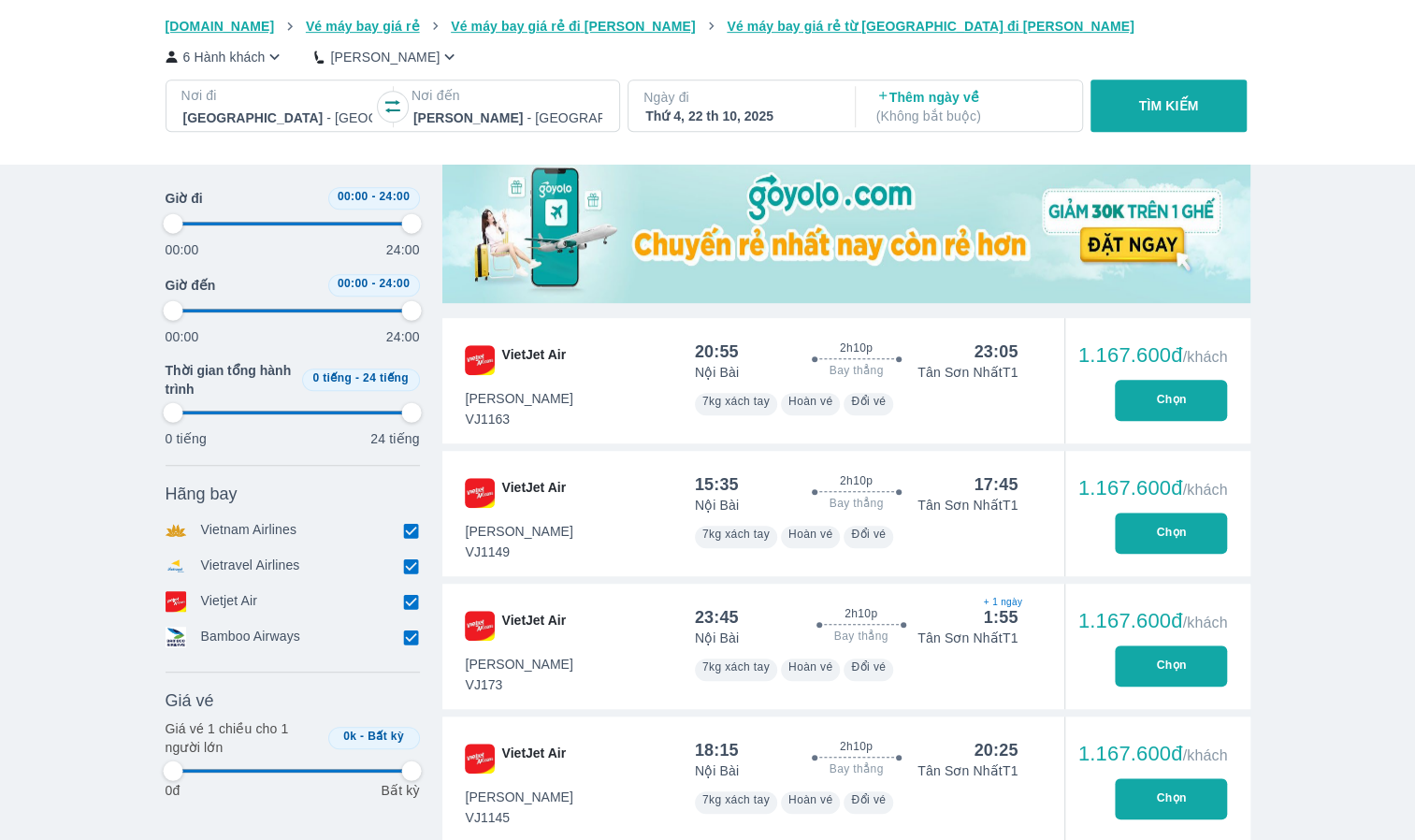
type input "97.9166666666667"
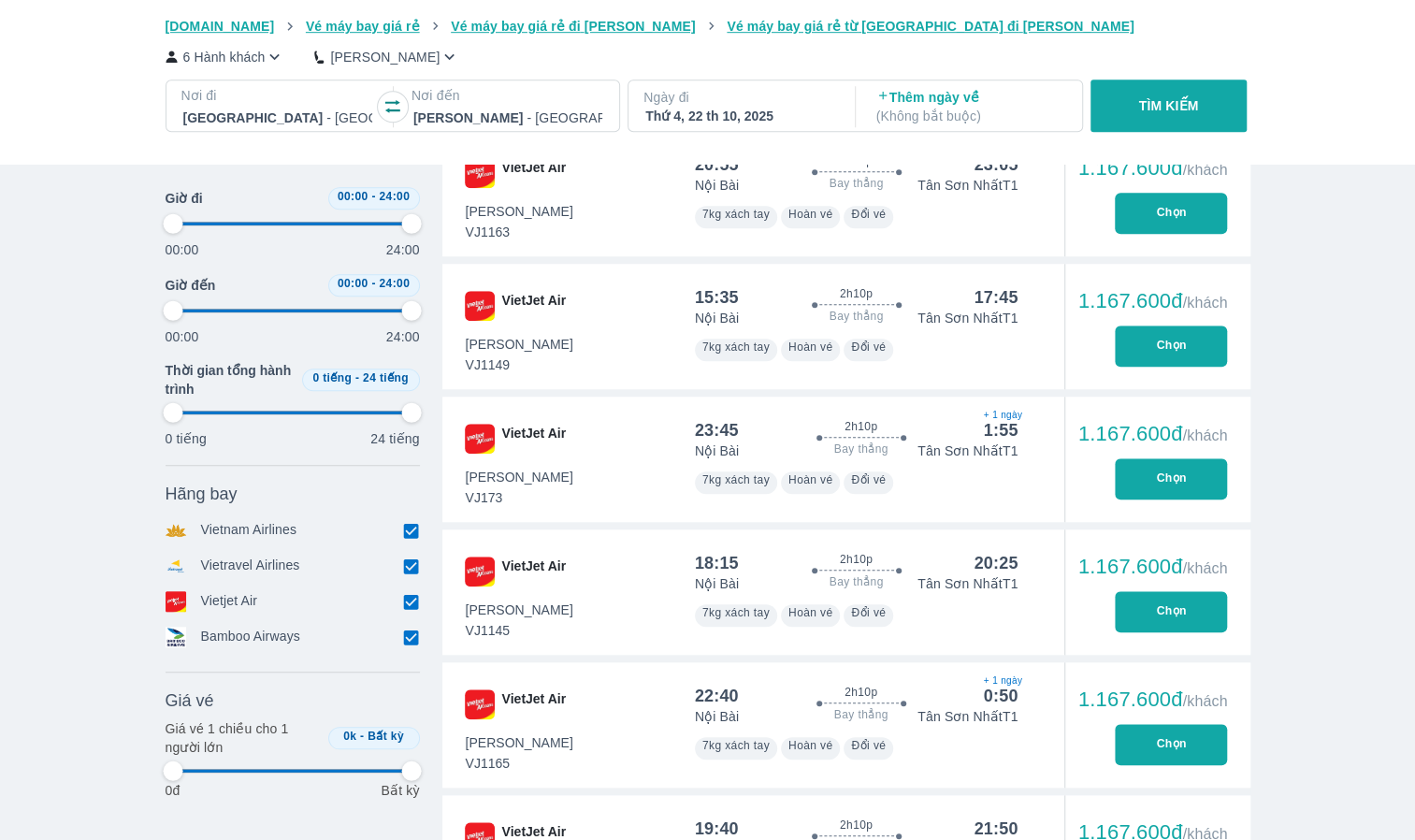
type input "97.9166666666667"
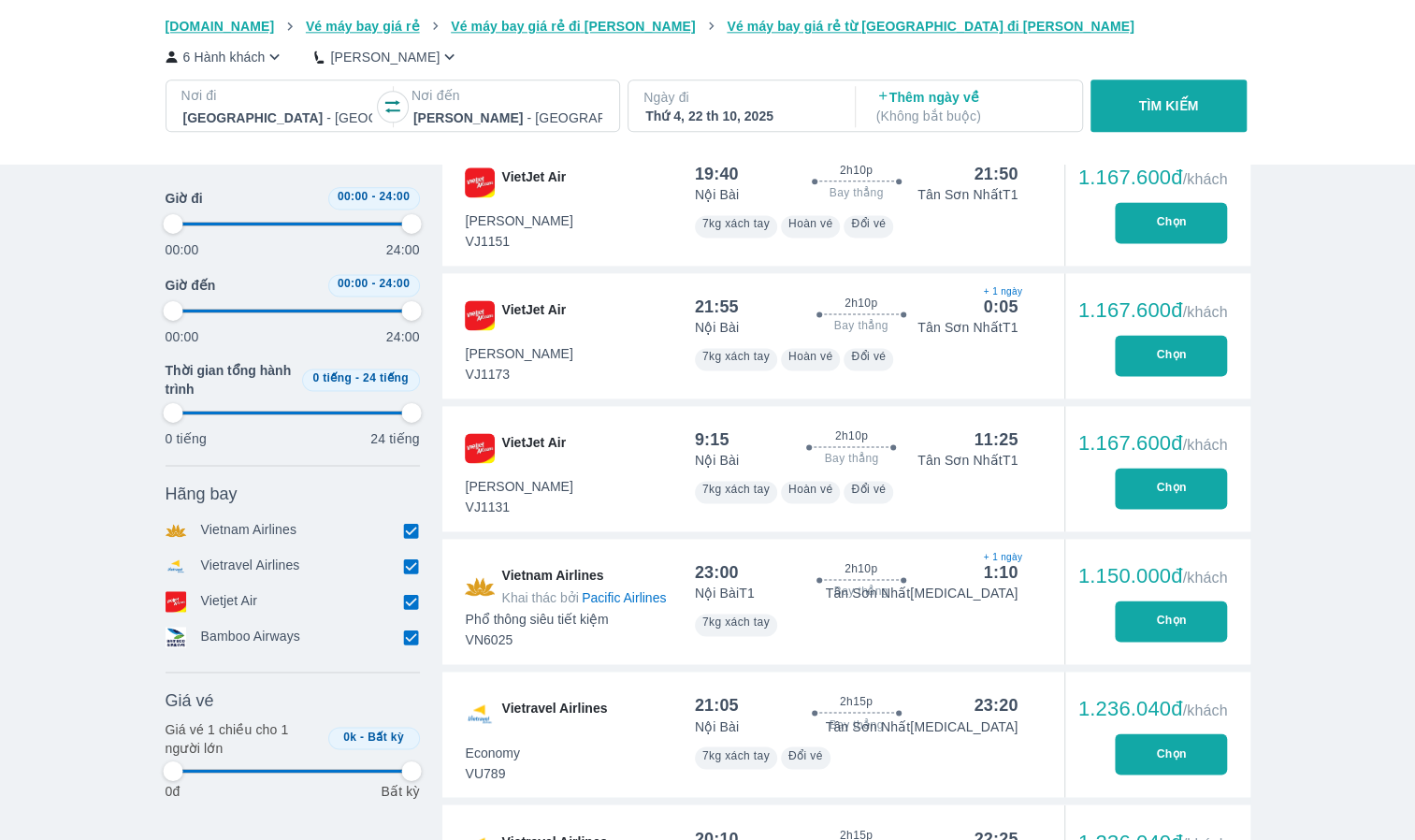
type input "97.9166666666667"
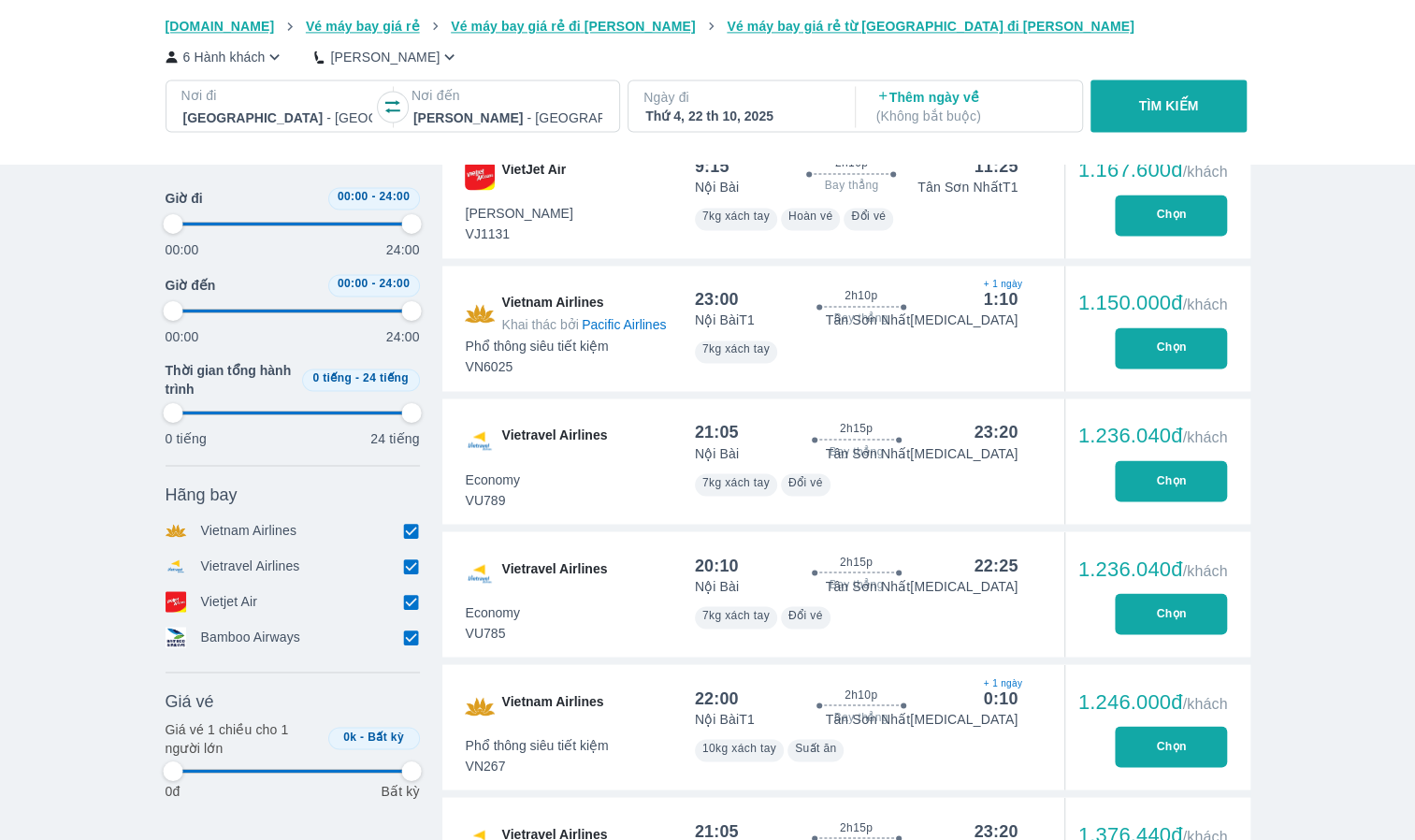
scroll to position [1683, 0]
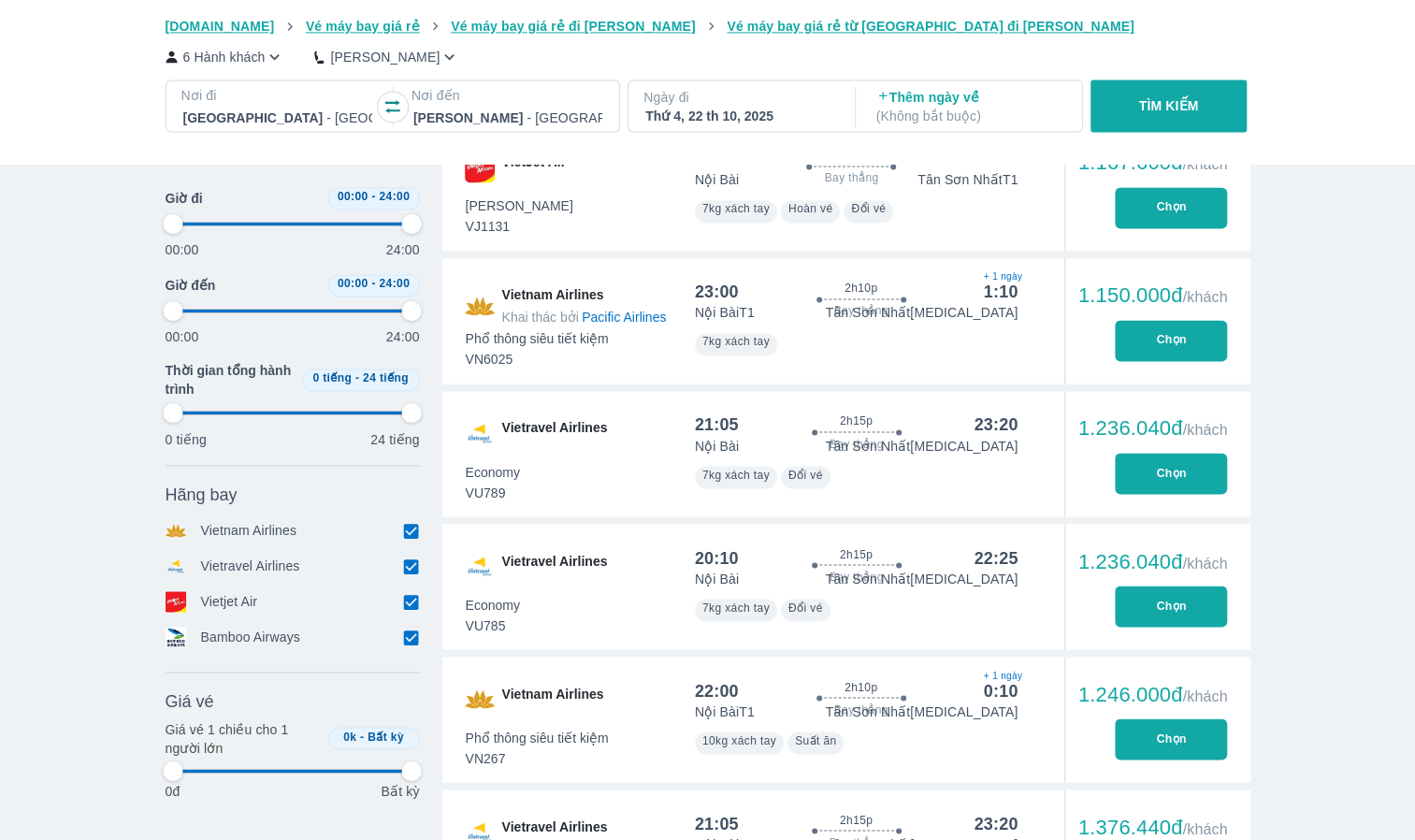
type input "97.9166666666667"
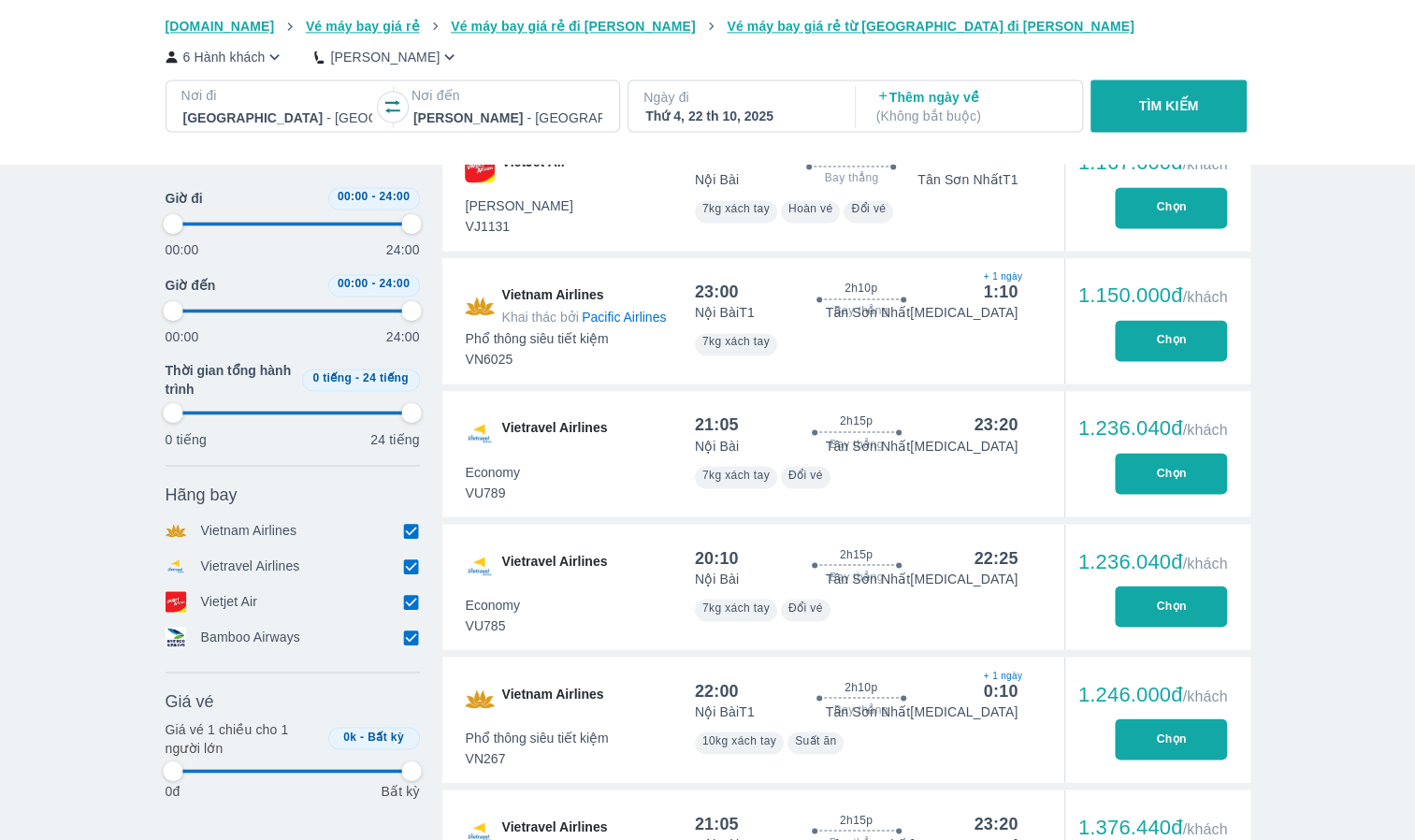
type input "97.9166666666667"
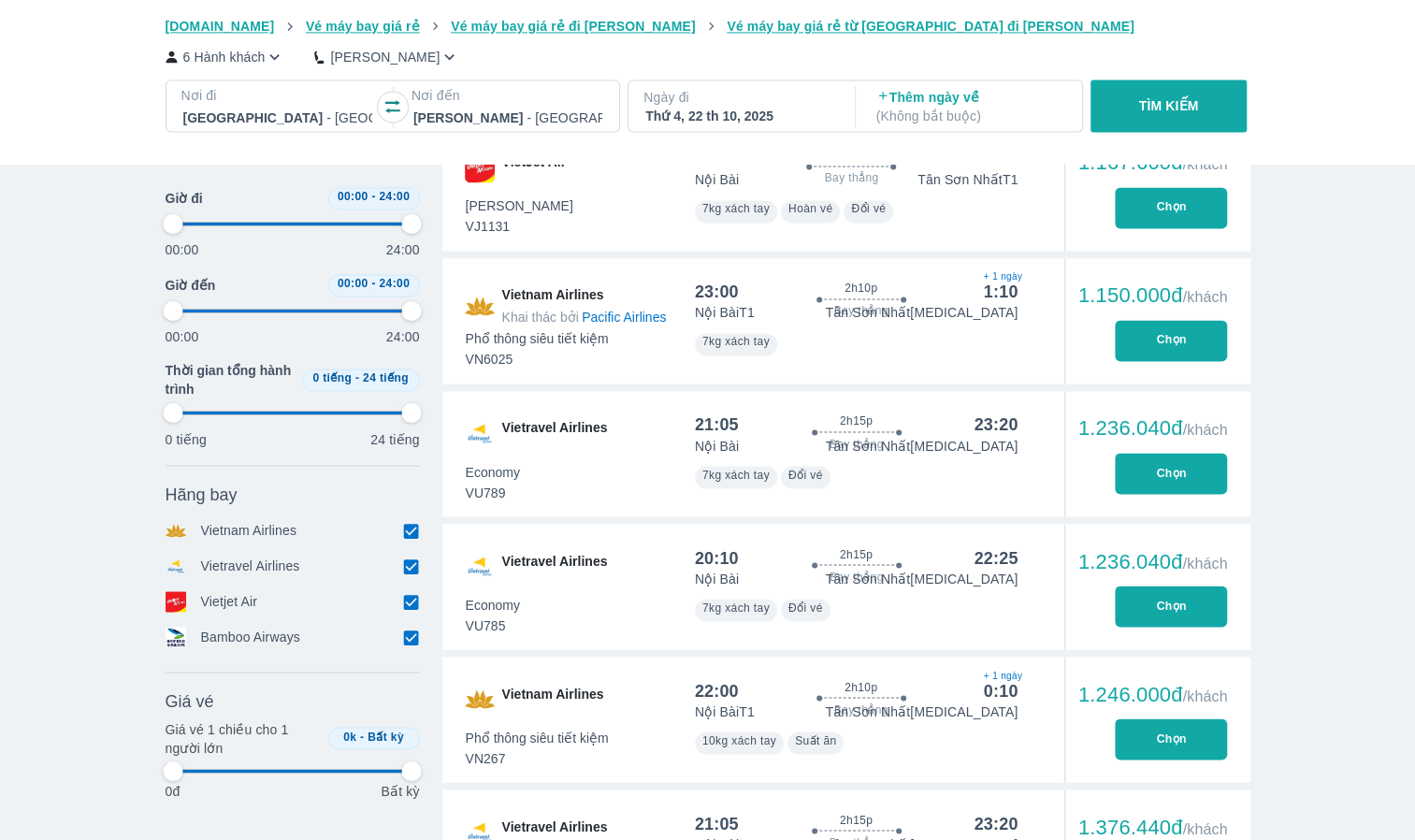
type input "97.9166666666667"
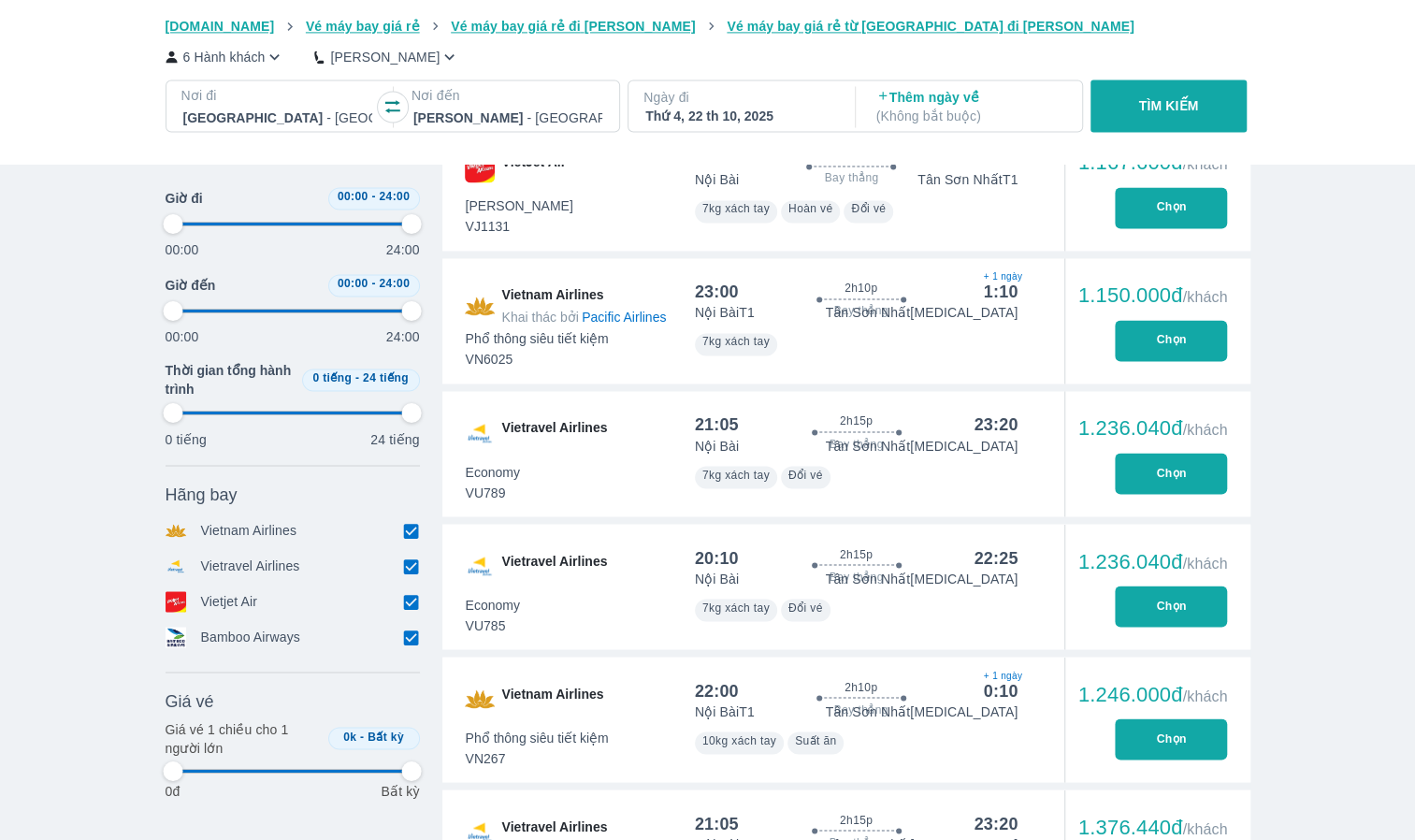
type input "97.9166666666667"
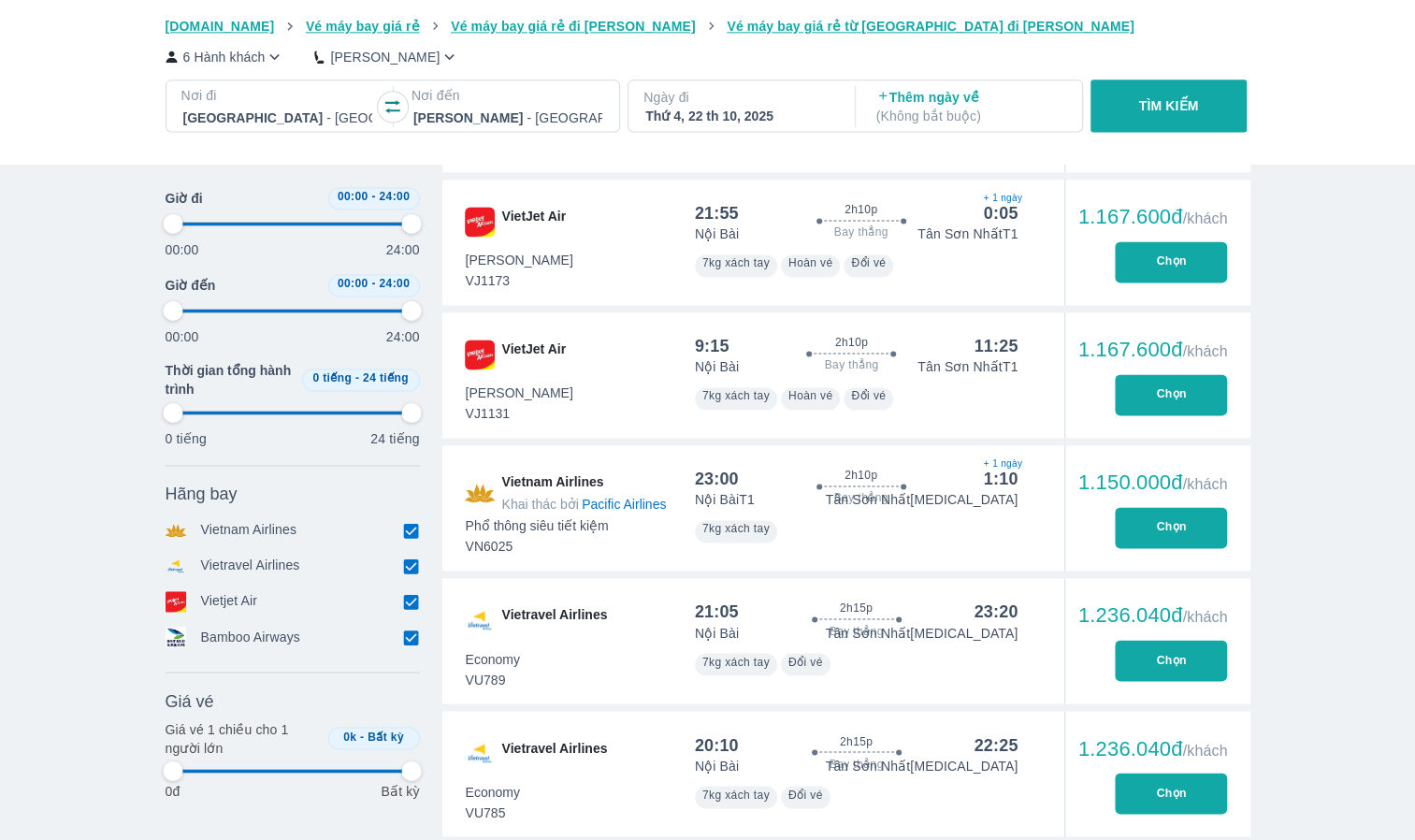
type input "97.9166666666667"
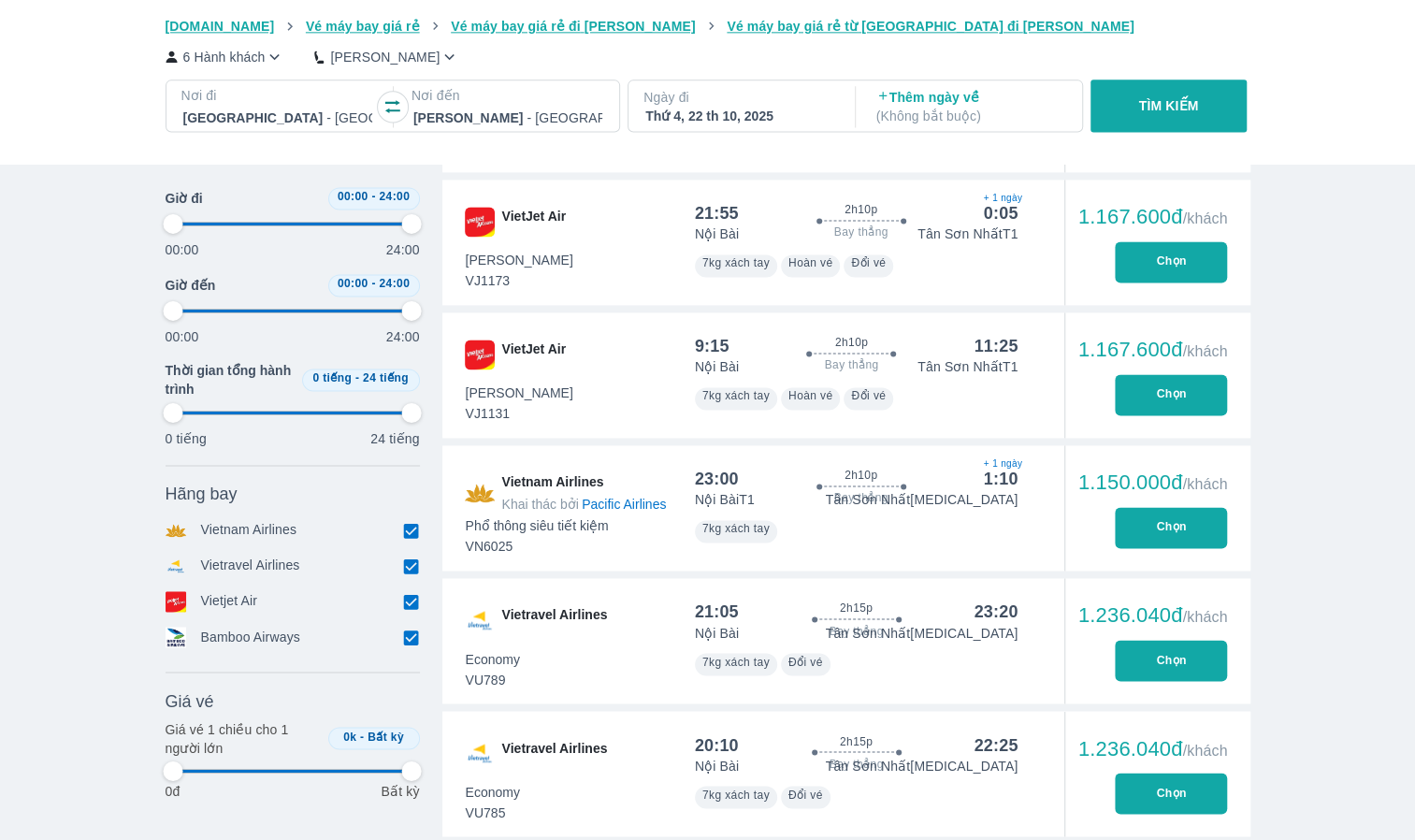
type input "97.9166666666667"
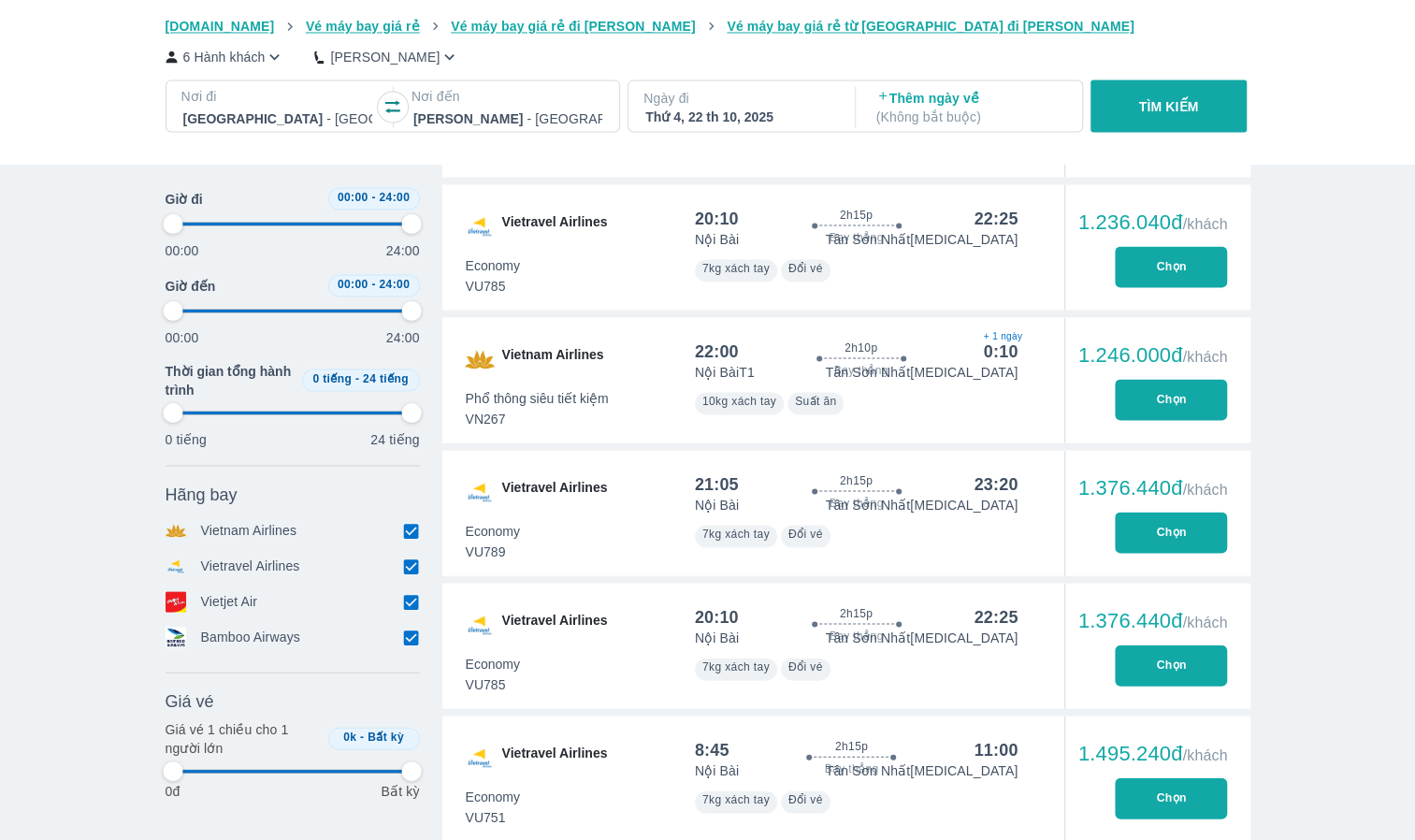
scroll to position [2057, 0]
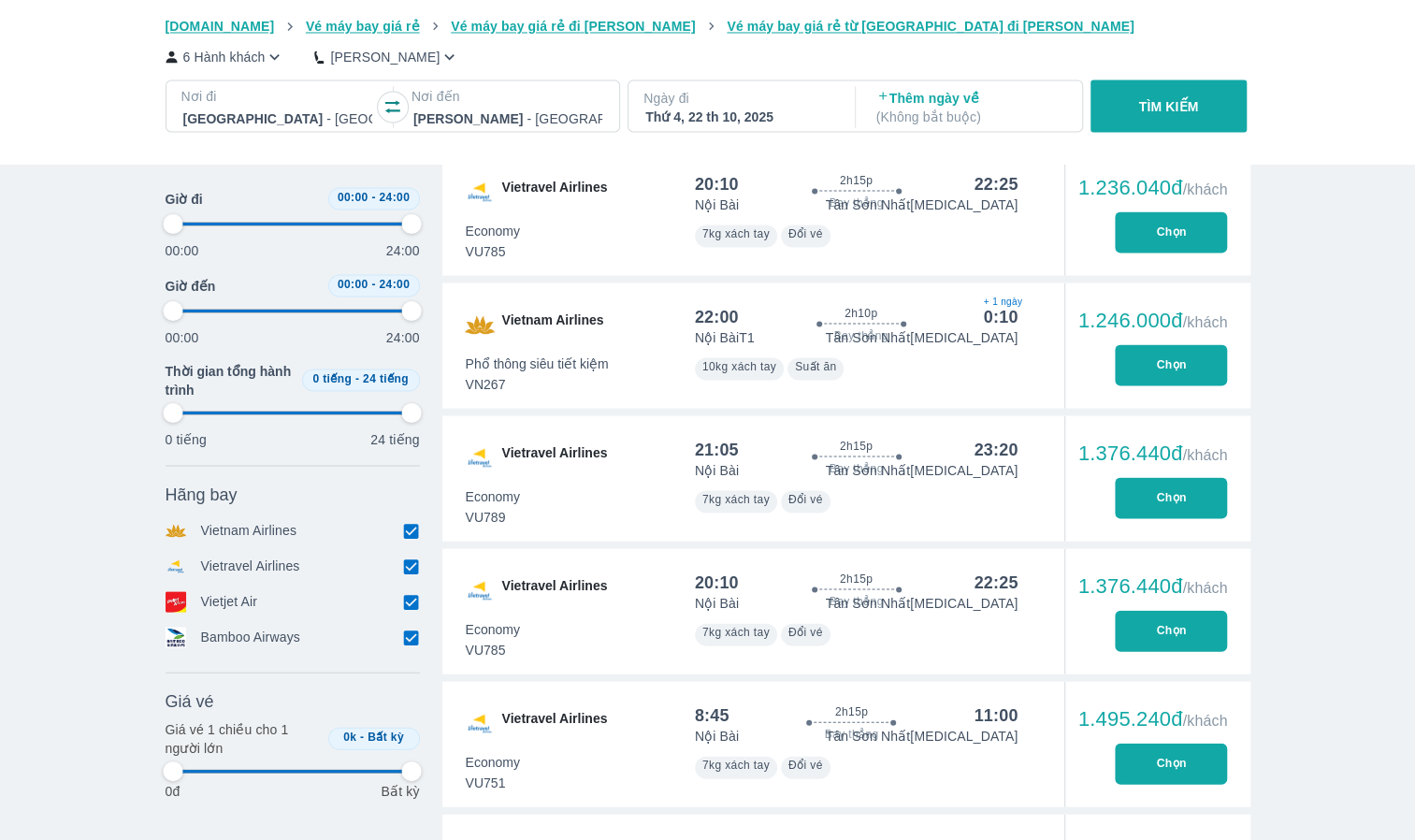
type input "97.9166666666667"
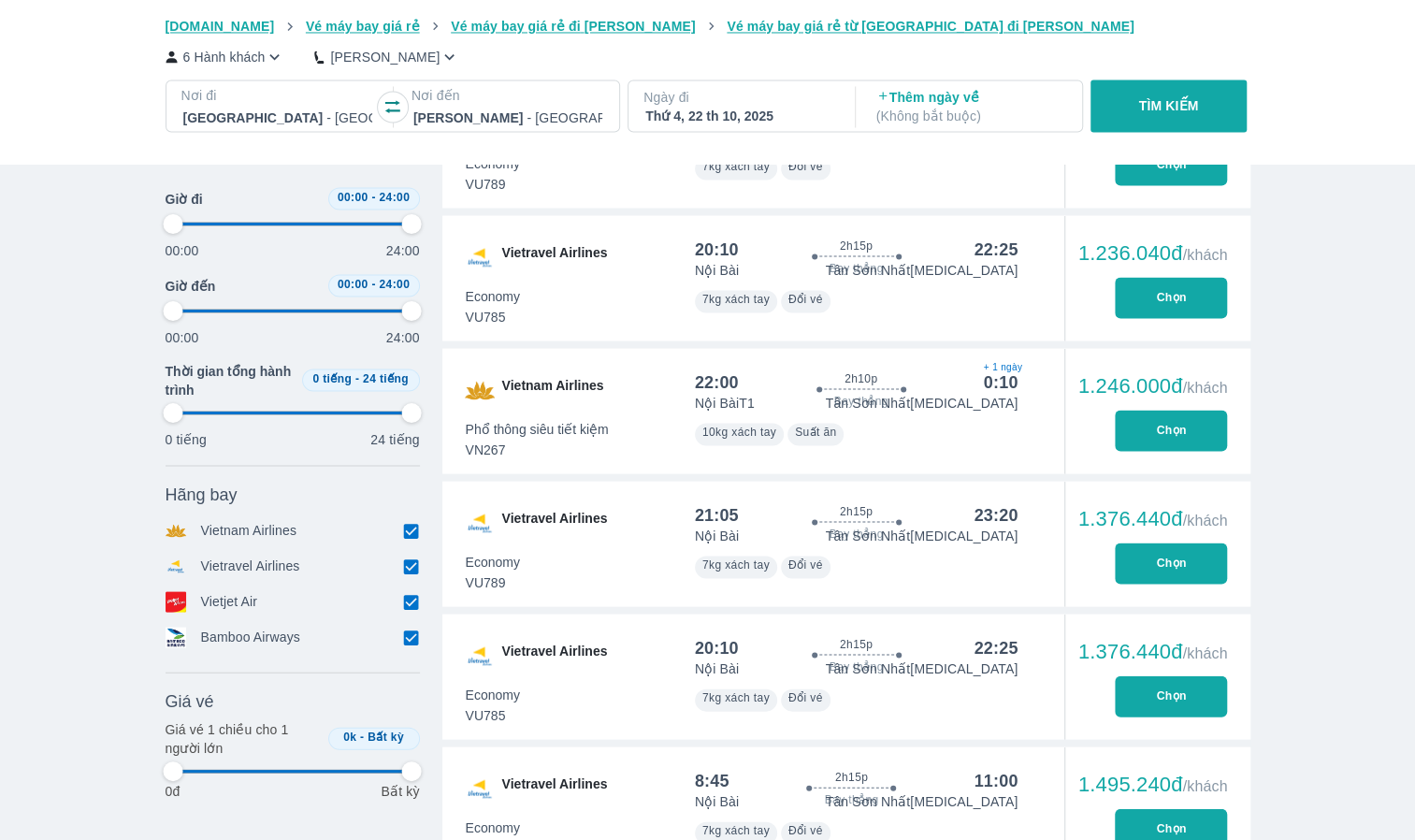
type input "97.9166666666667"
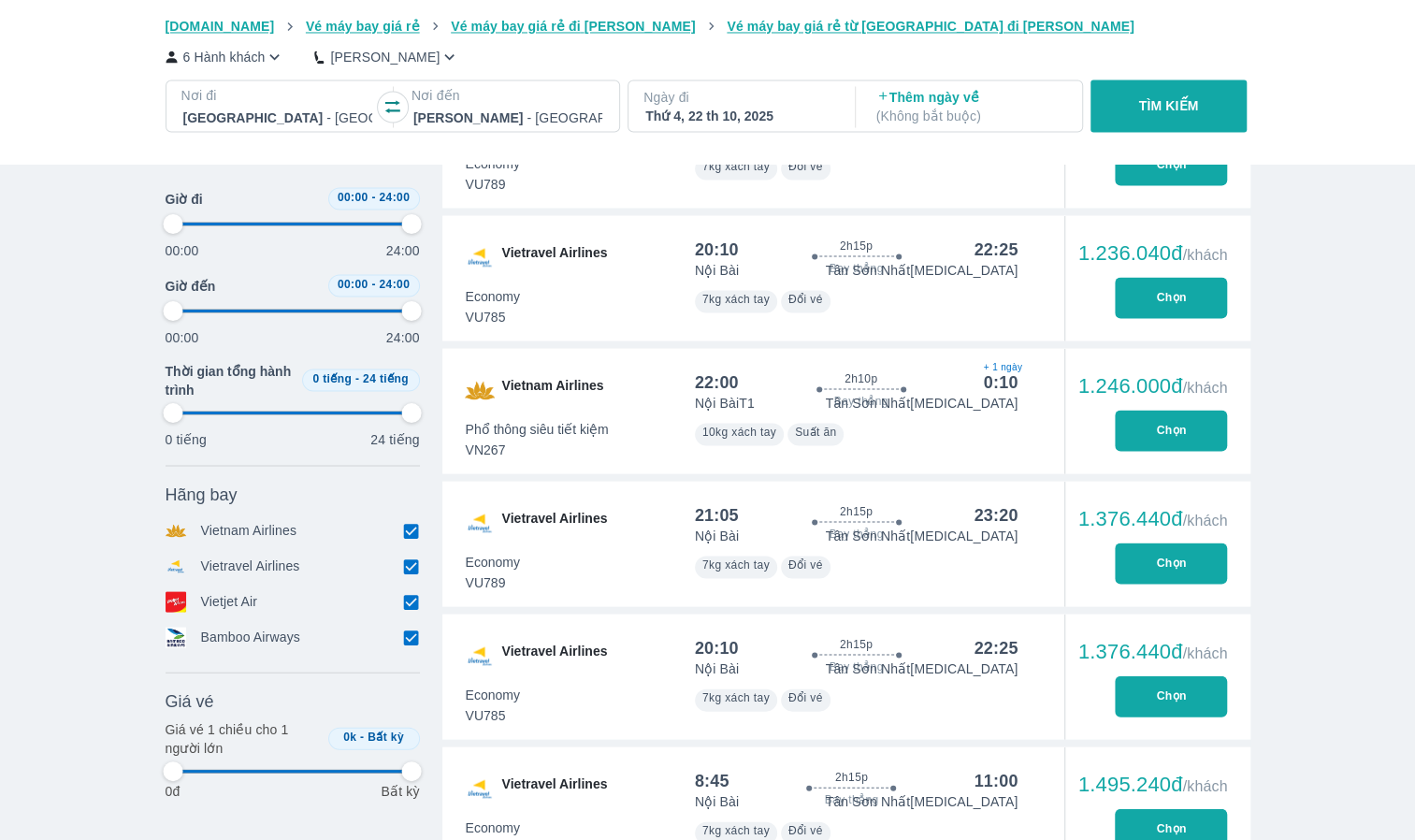
type input "97.9166666666667"
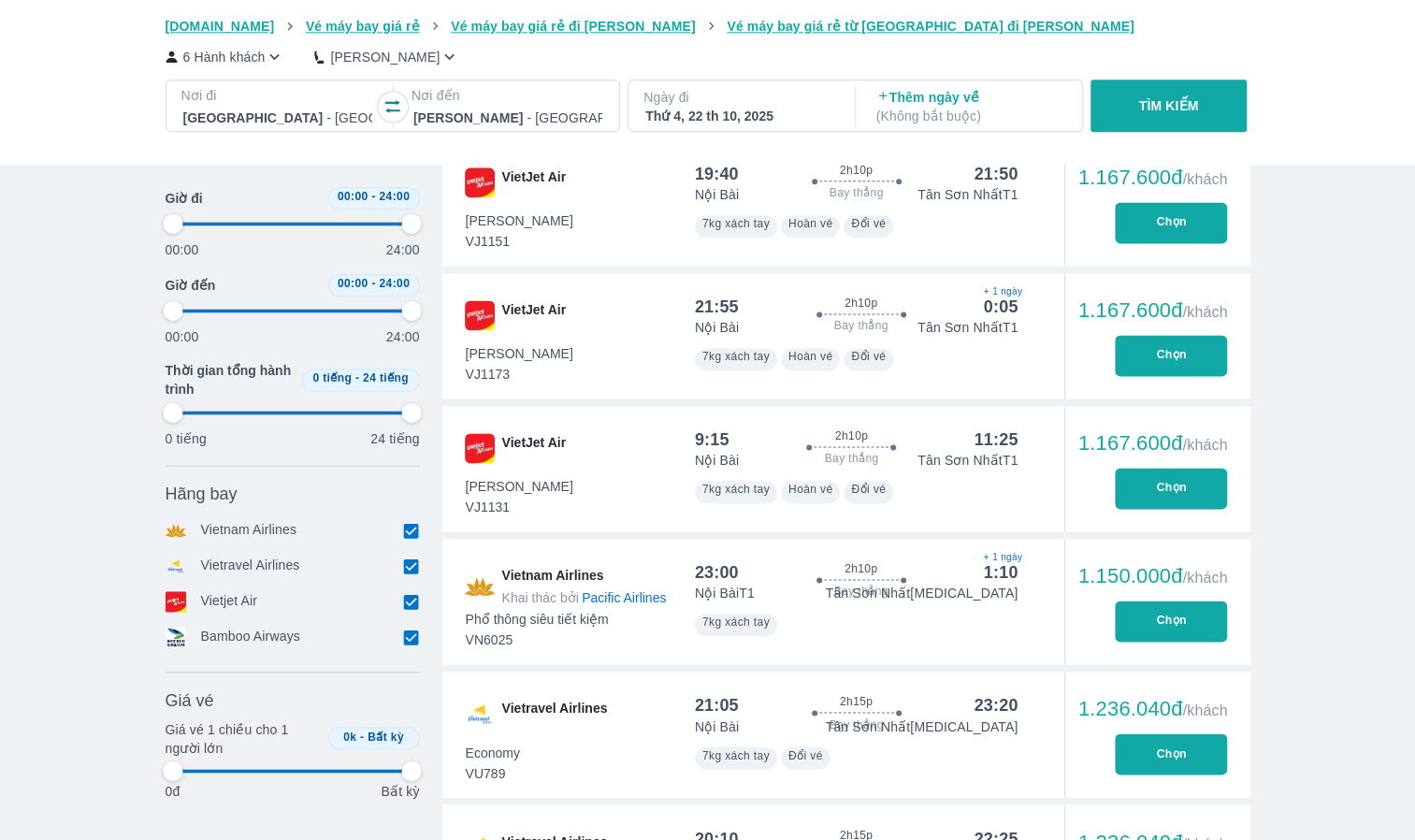
type input "97.9166666666667"
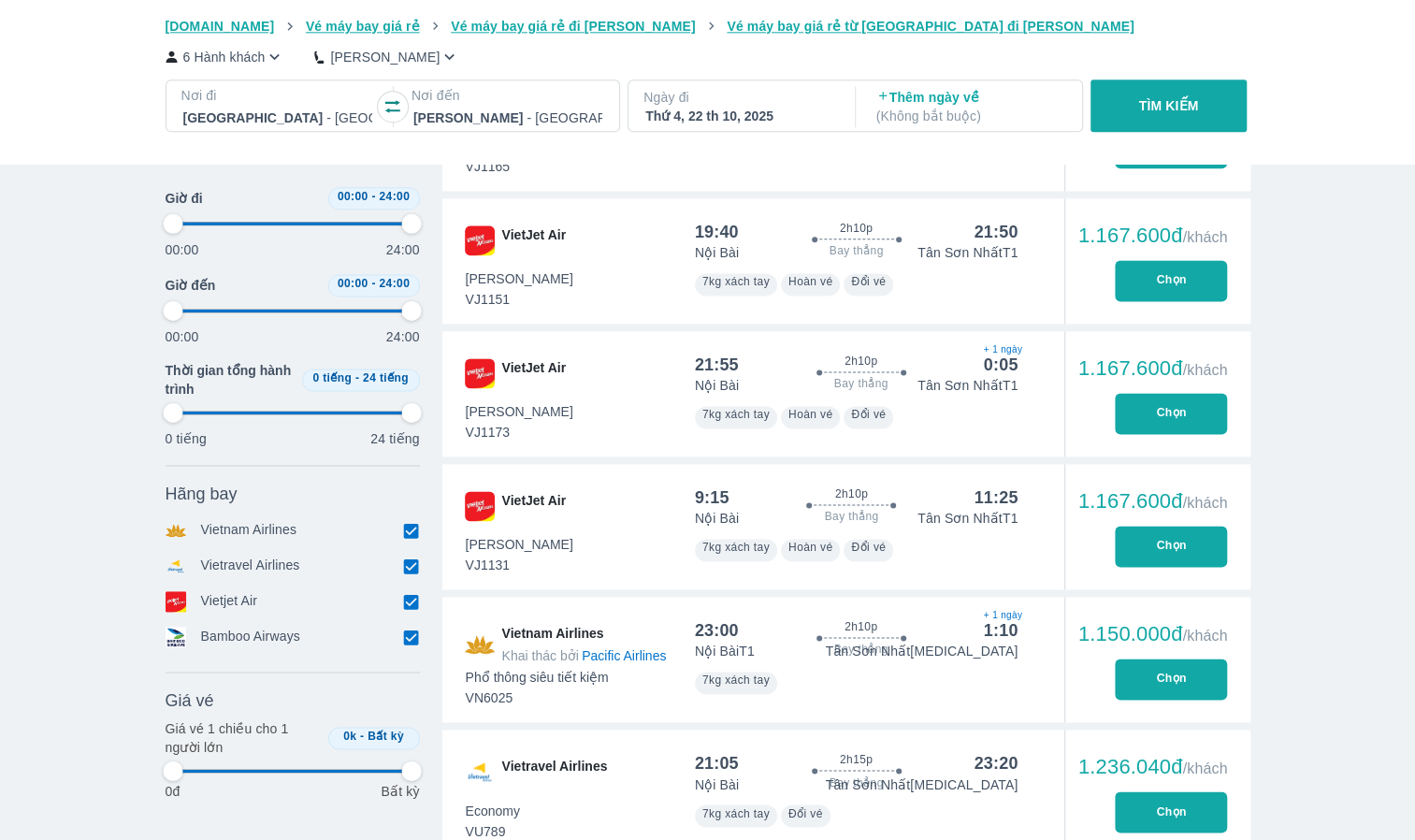
scroll to position [1309, 0]
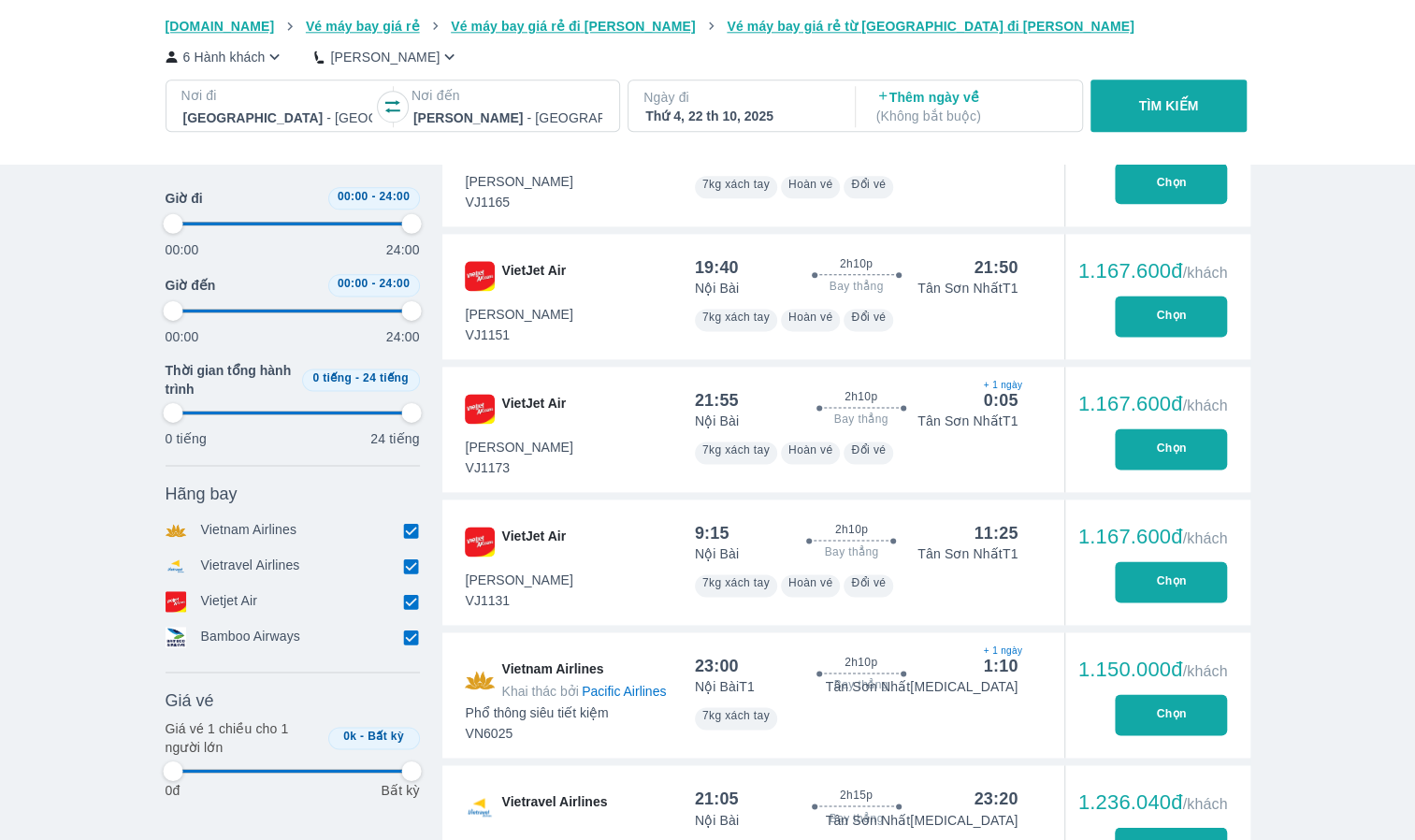
type input "97.9166666666667"
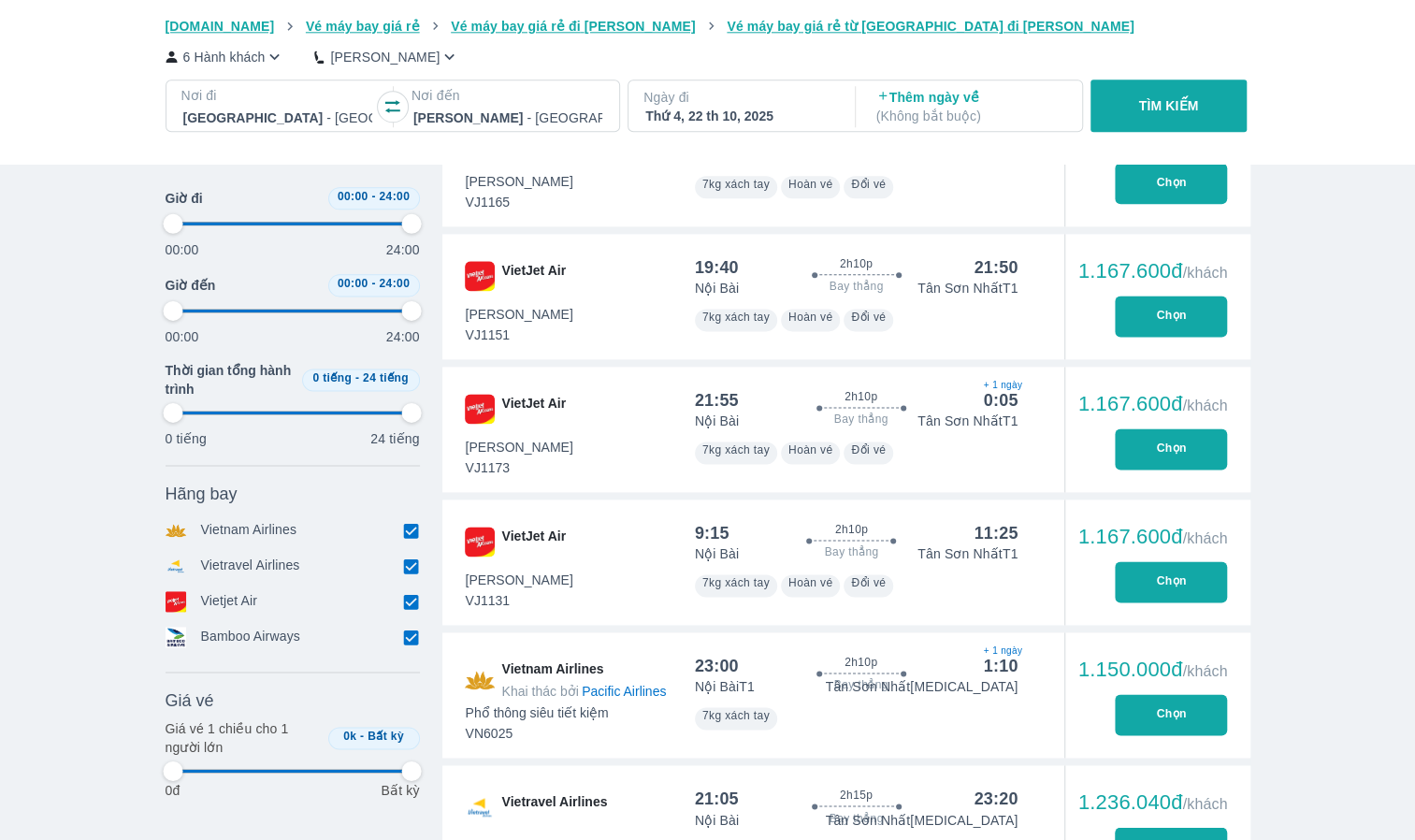
type input "97.9166666666667"
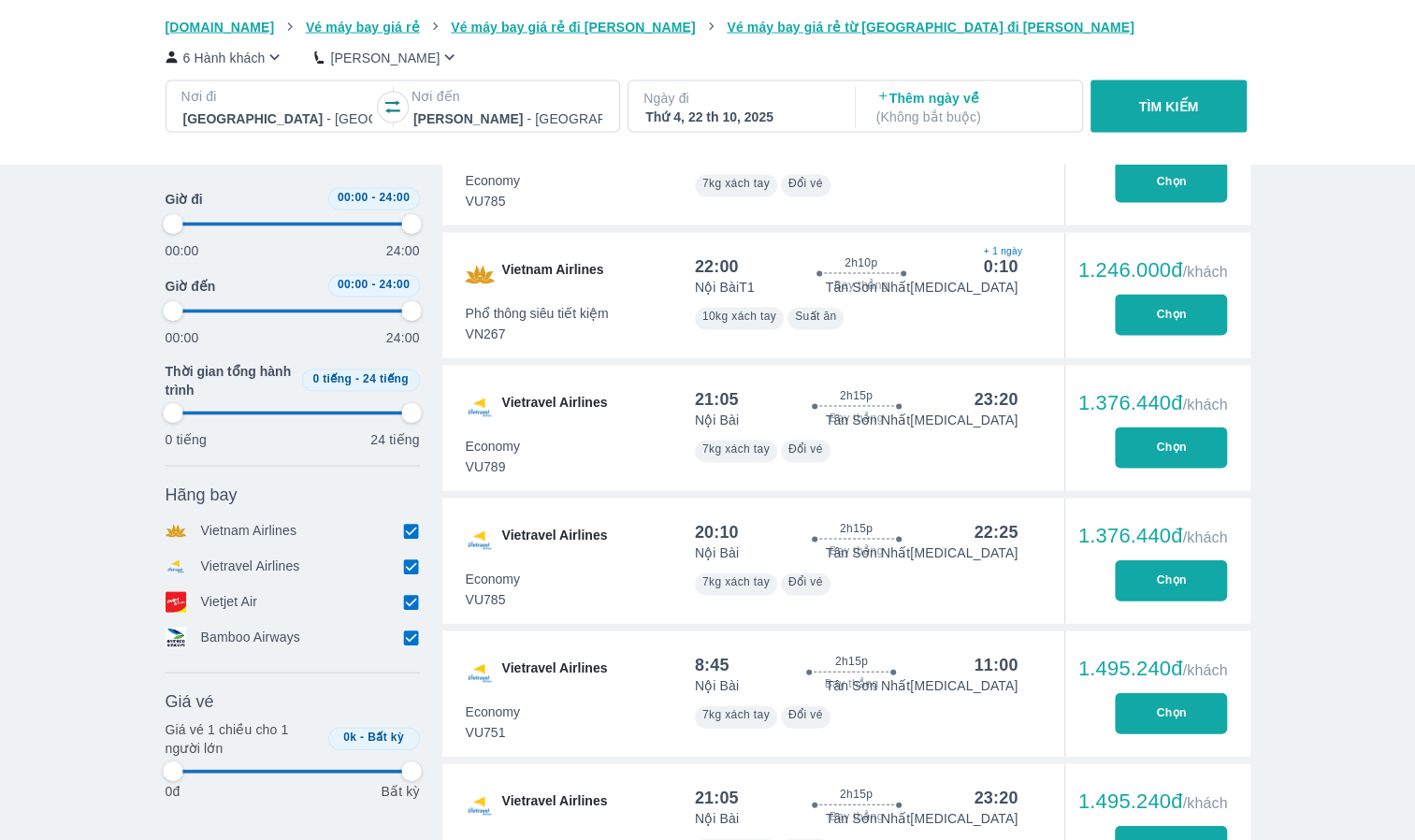
type input "97.9166666666667"
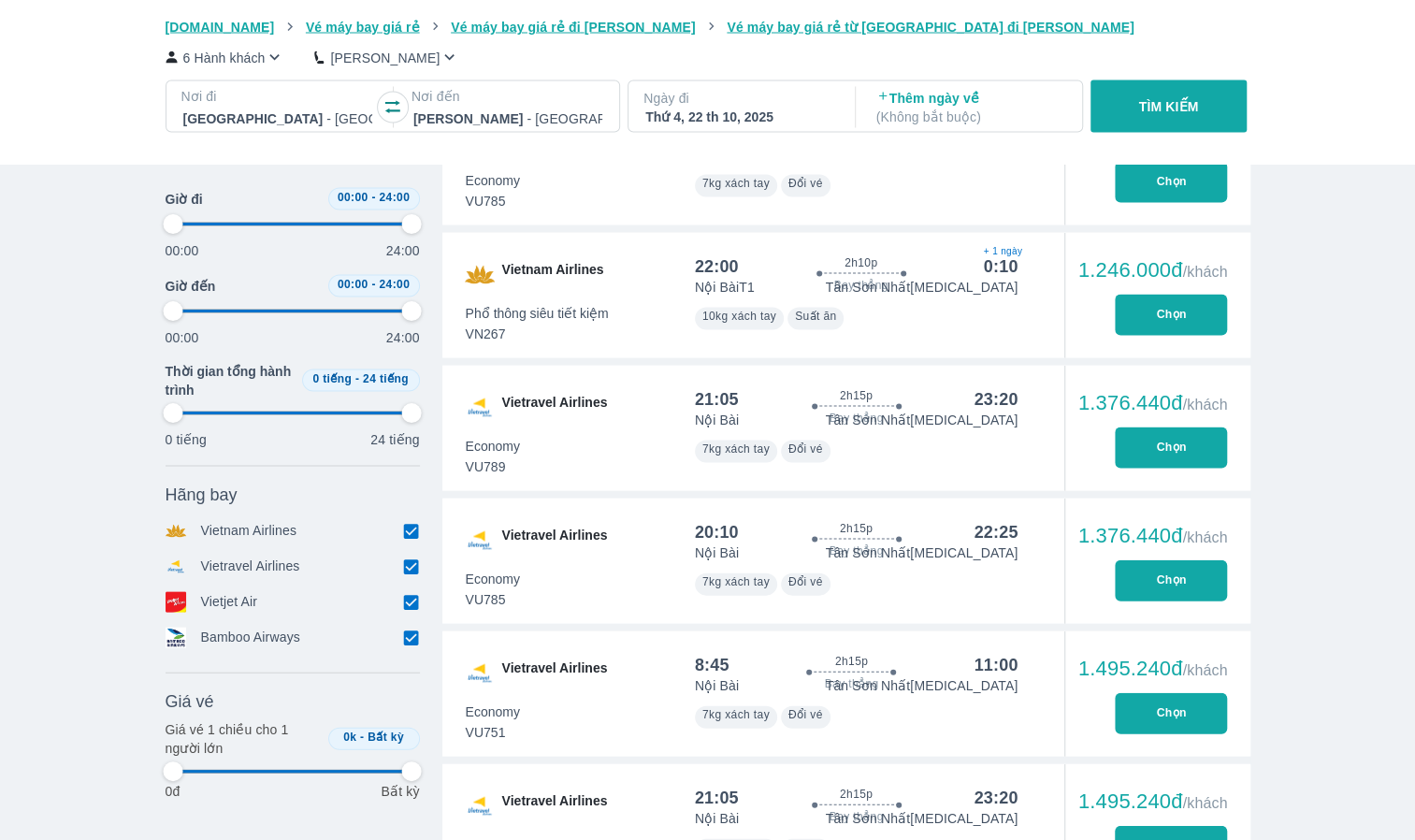
type input "97.9166666666667"
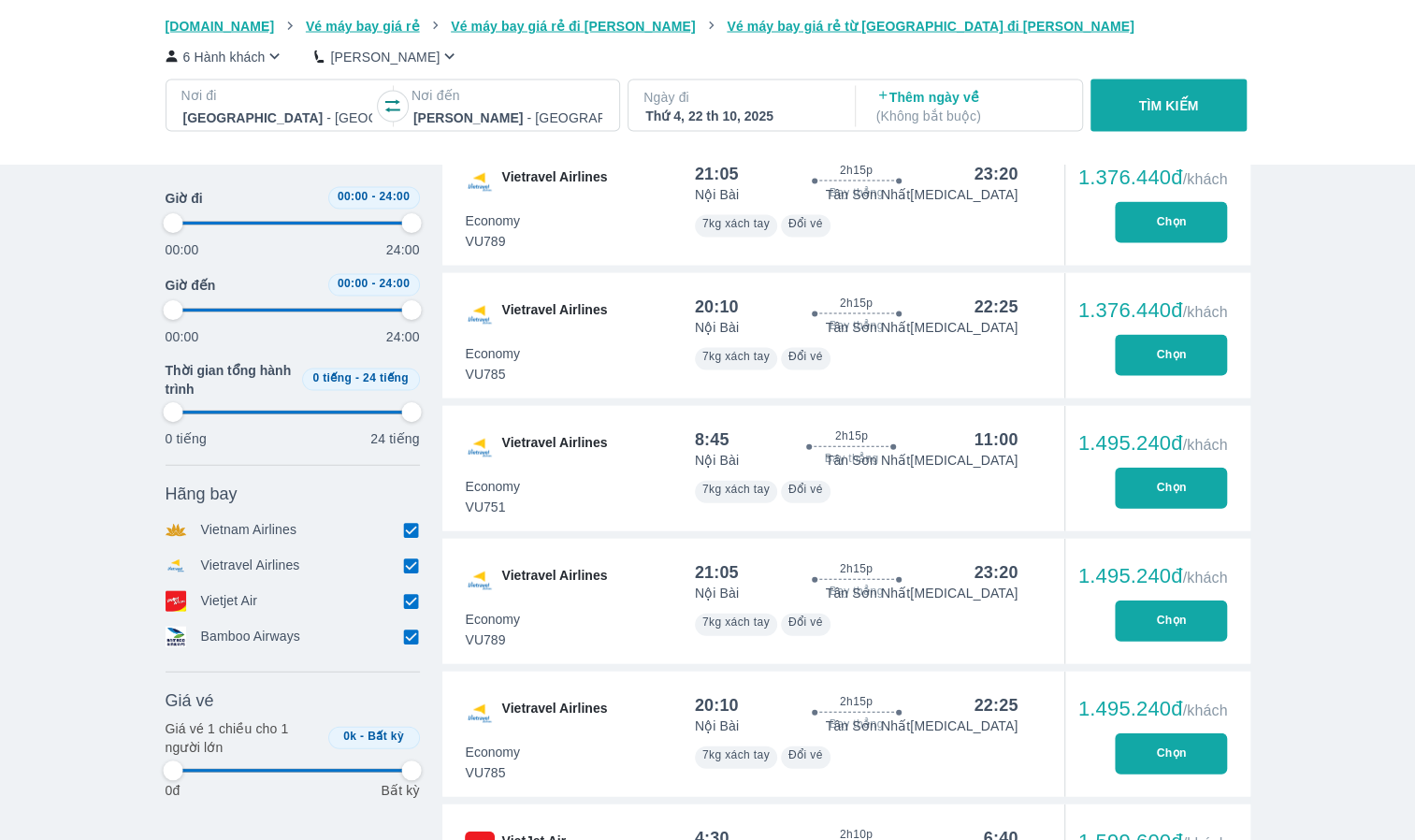
type input "97.9166666666667"
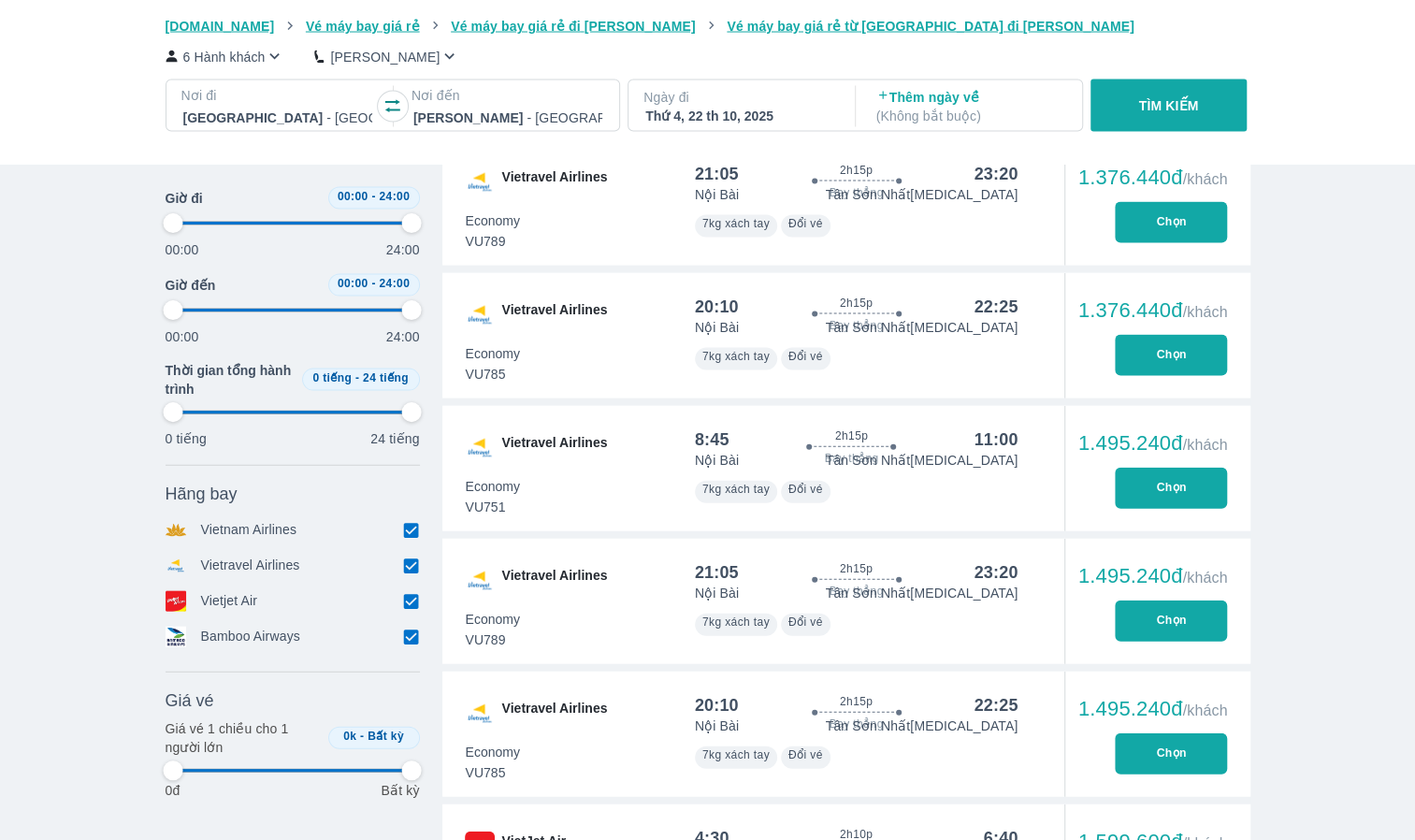
type input "97.9166666666667"
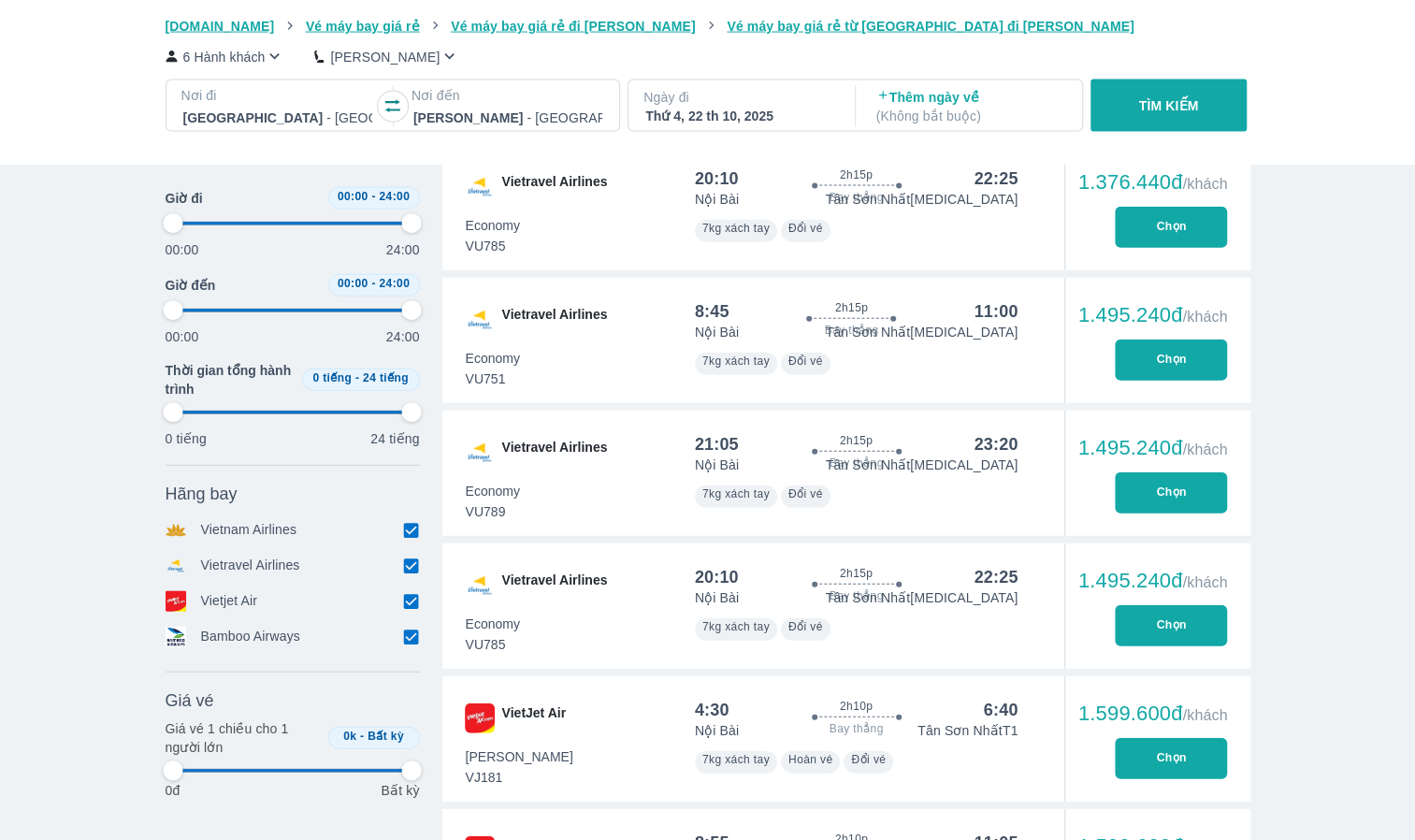
scroll to position [2525, 0]
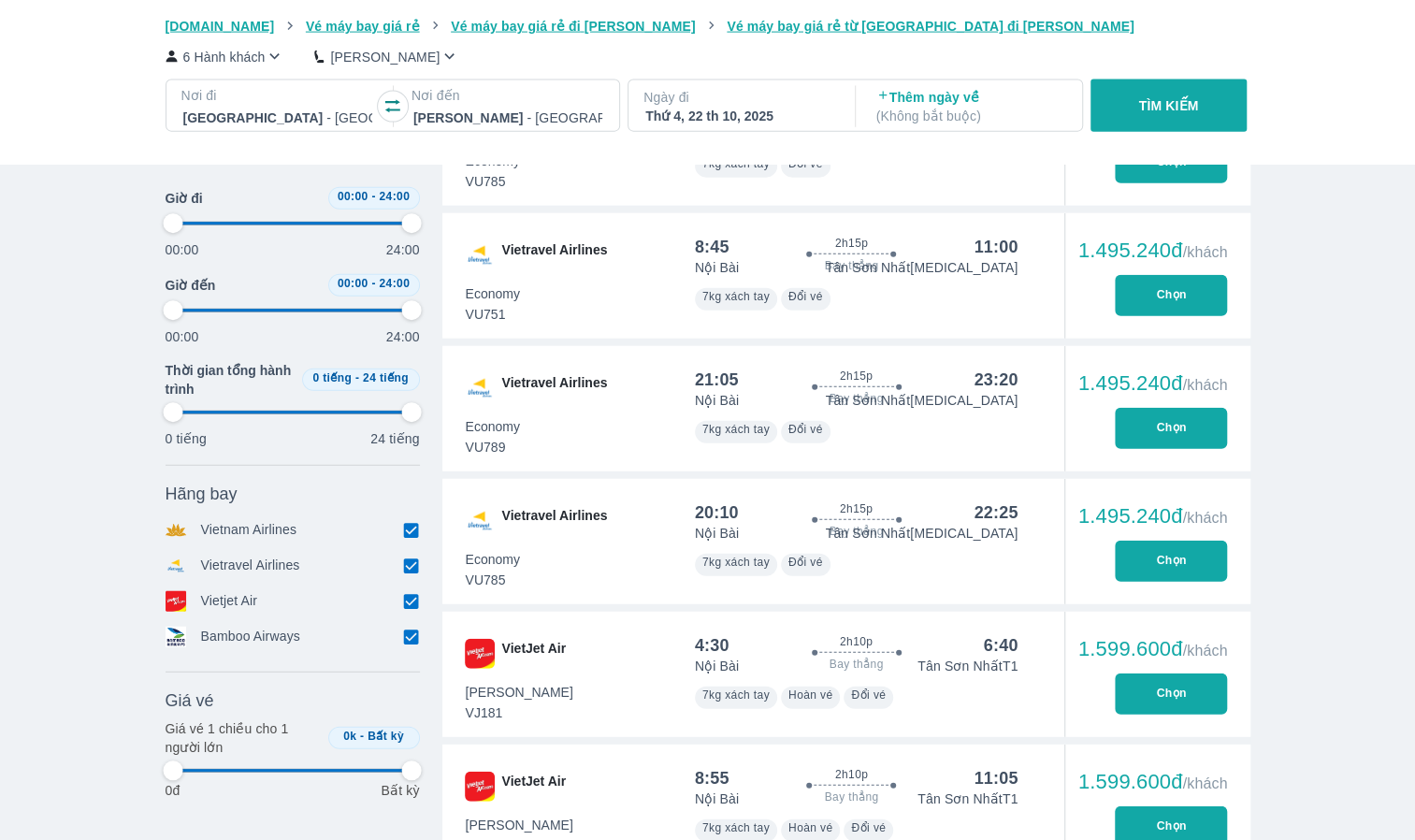
type input "97.9166666666667"
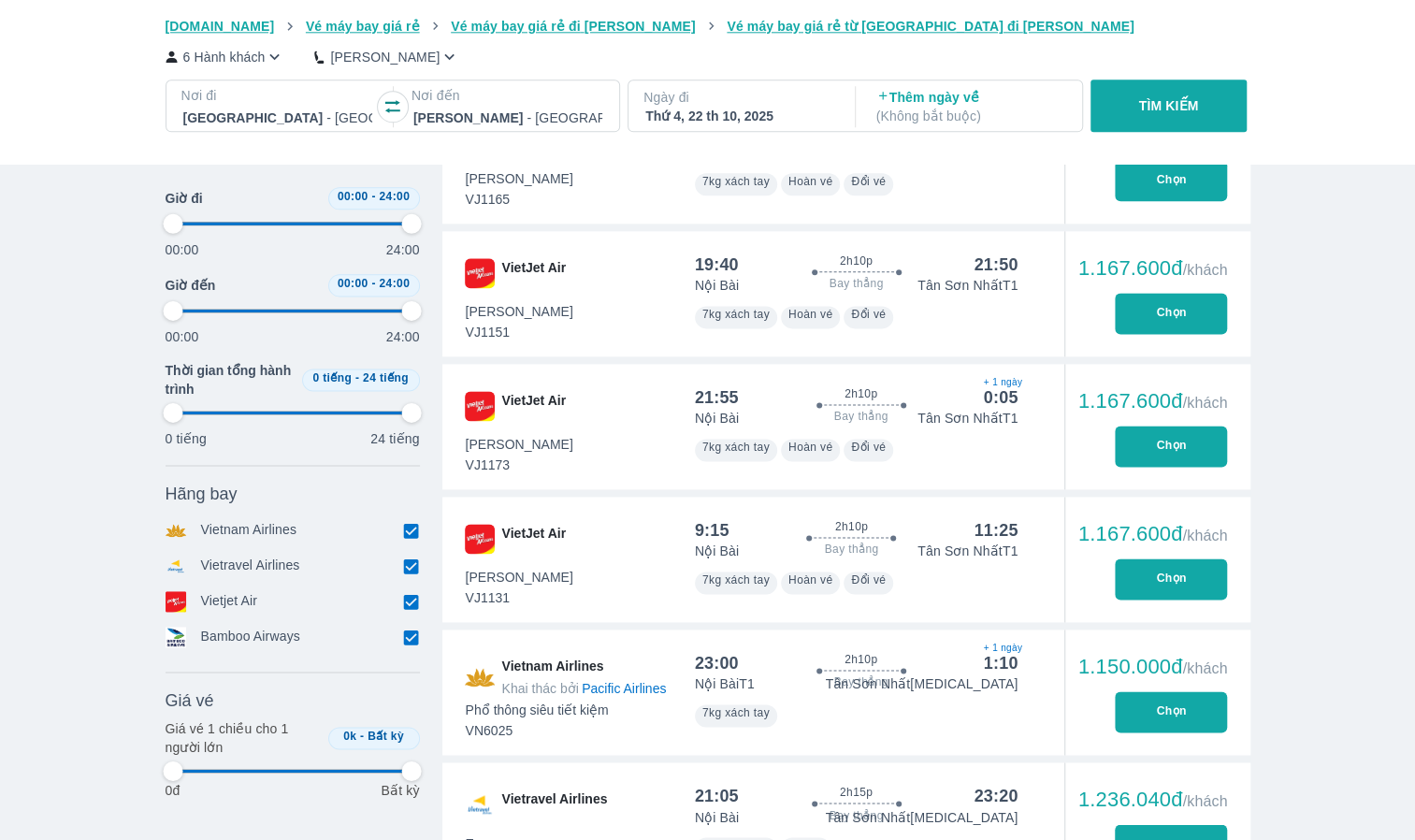
type input "97.9166666666667"
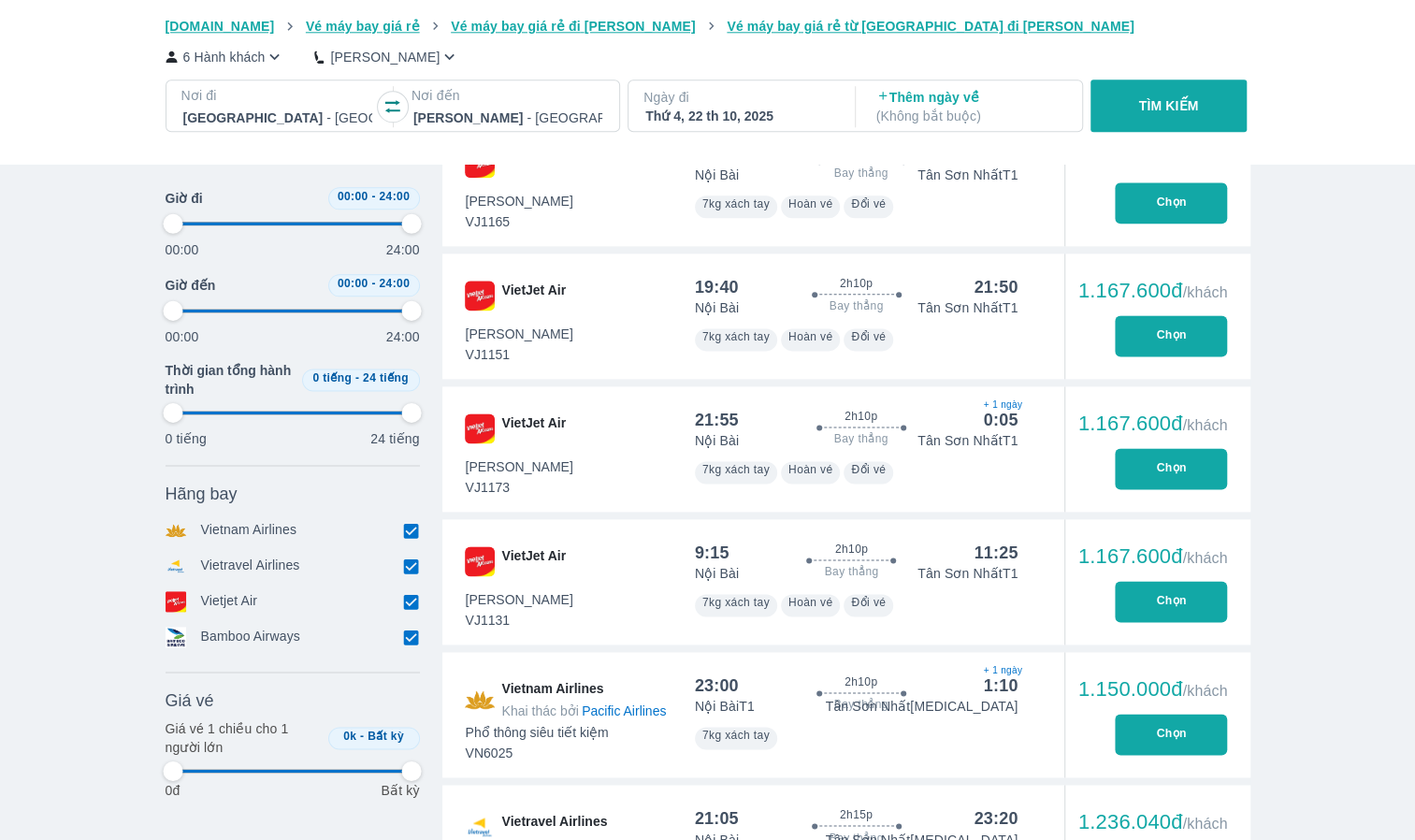
type input "97.9166666666667"
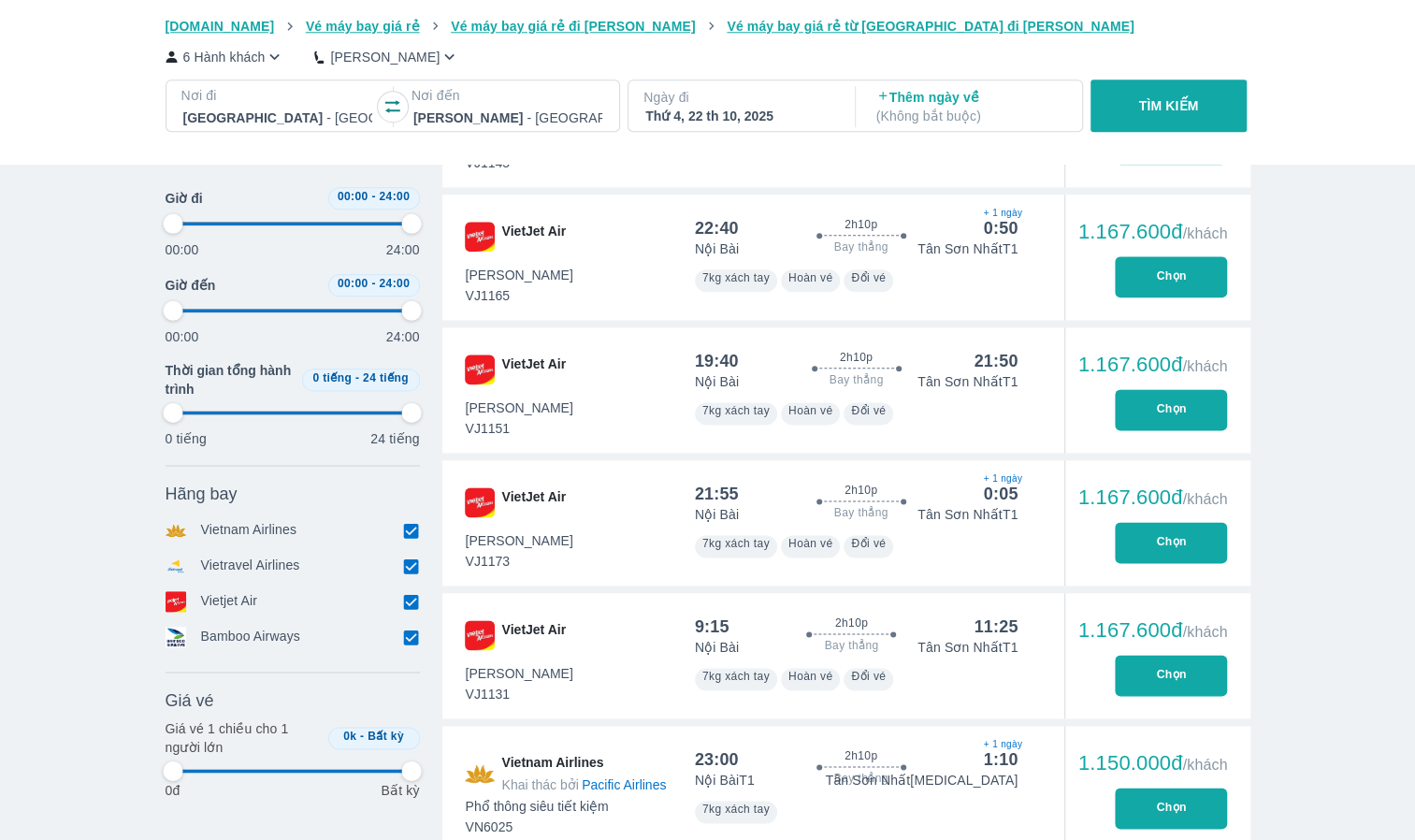
type input "97.9166666666667"
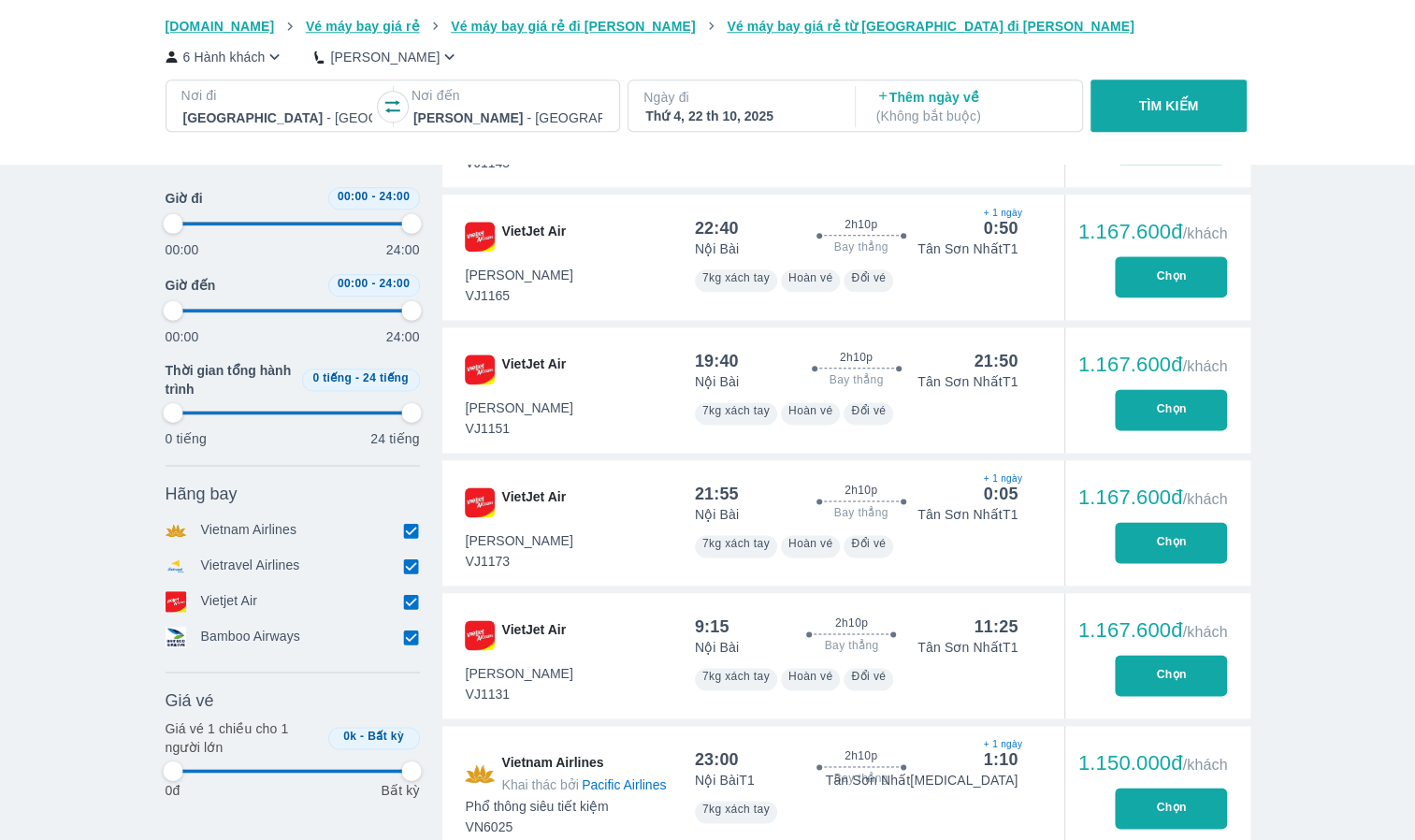
type input "97.9166666666667"
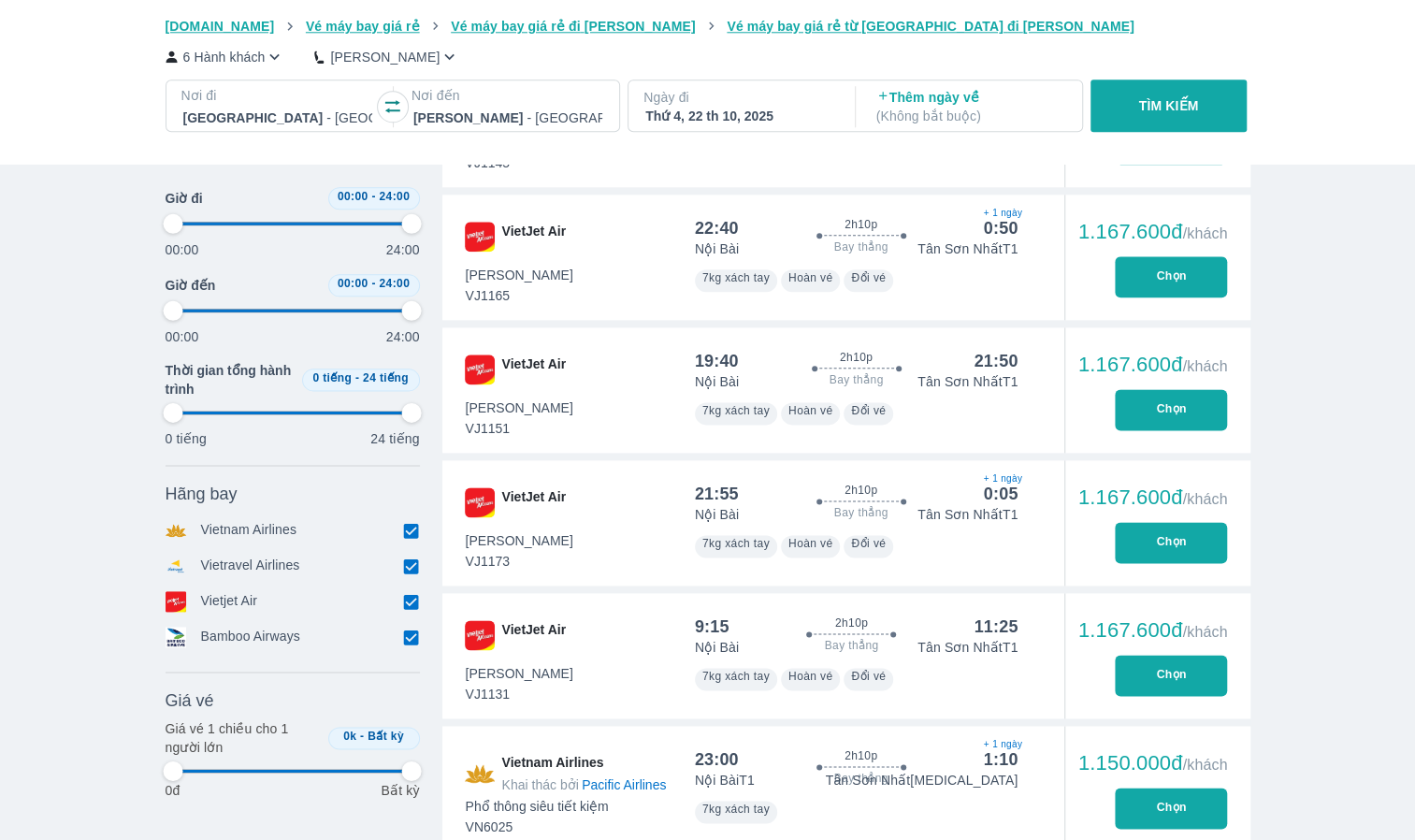
type input "97.9166666666667"
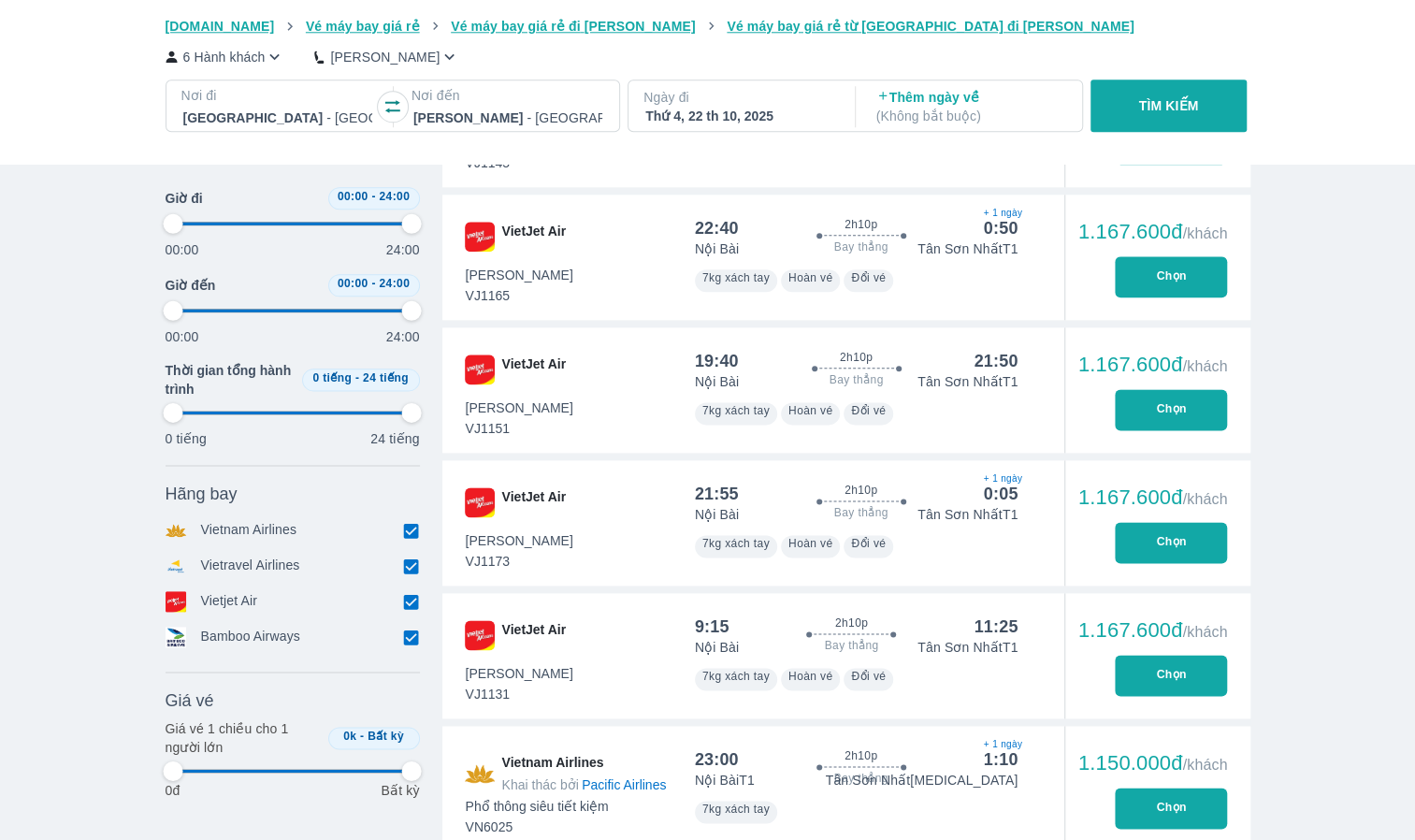
type input "97.9166666666667"
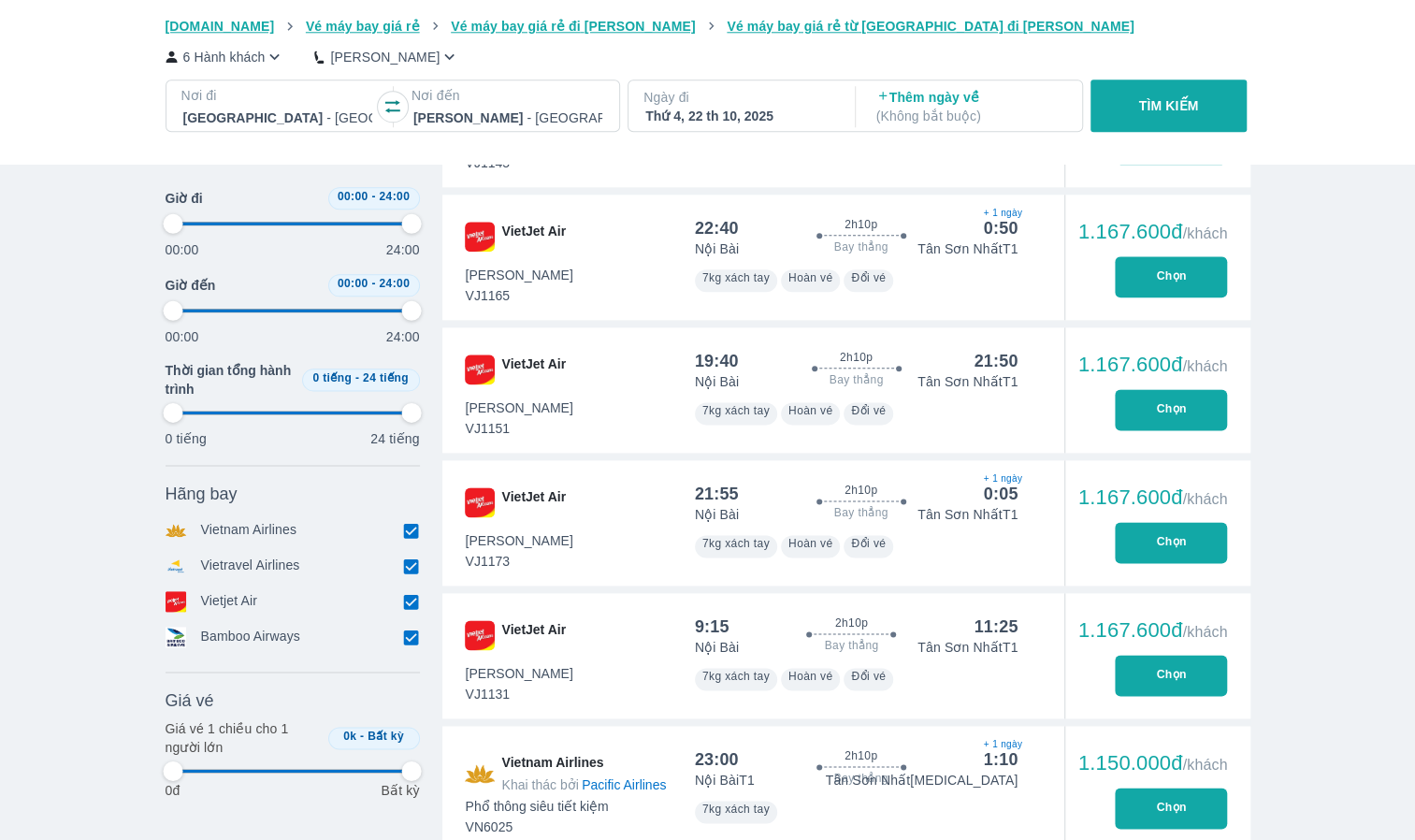
type input "97.9166666666667"
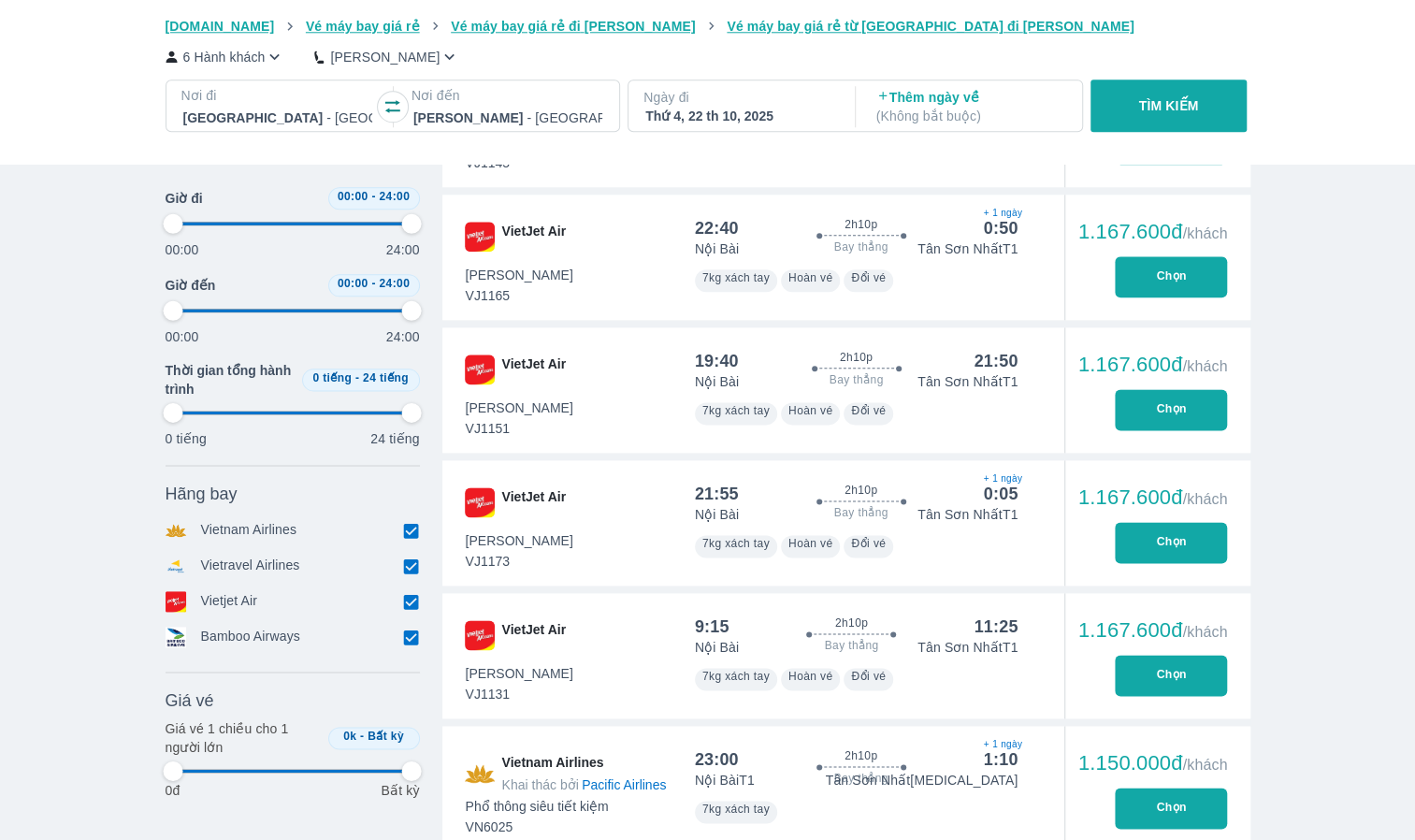
type input "97.9166666666667"
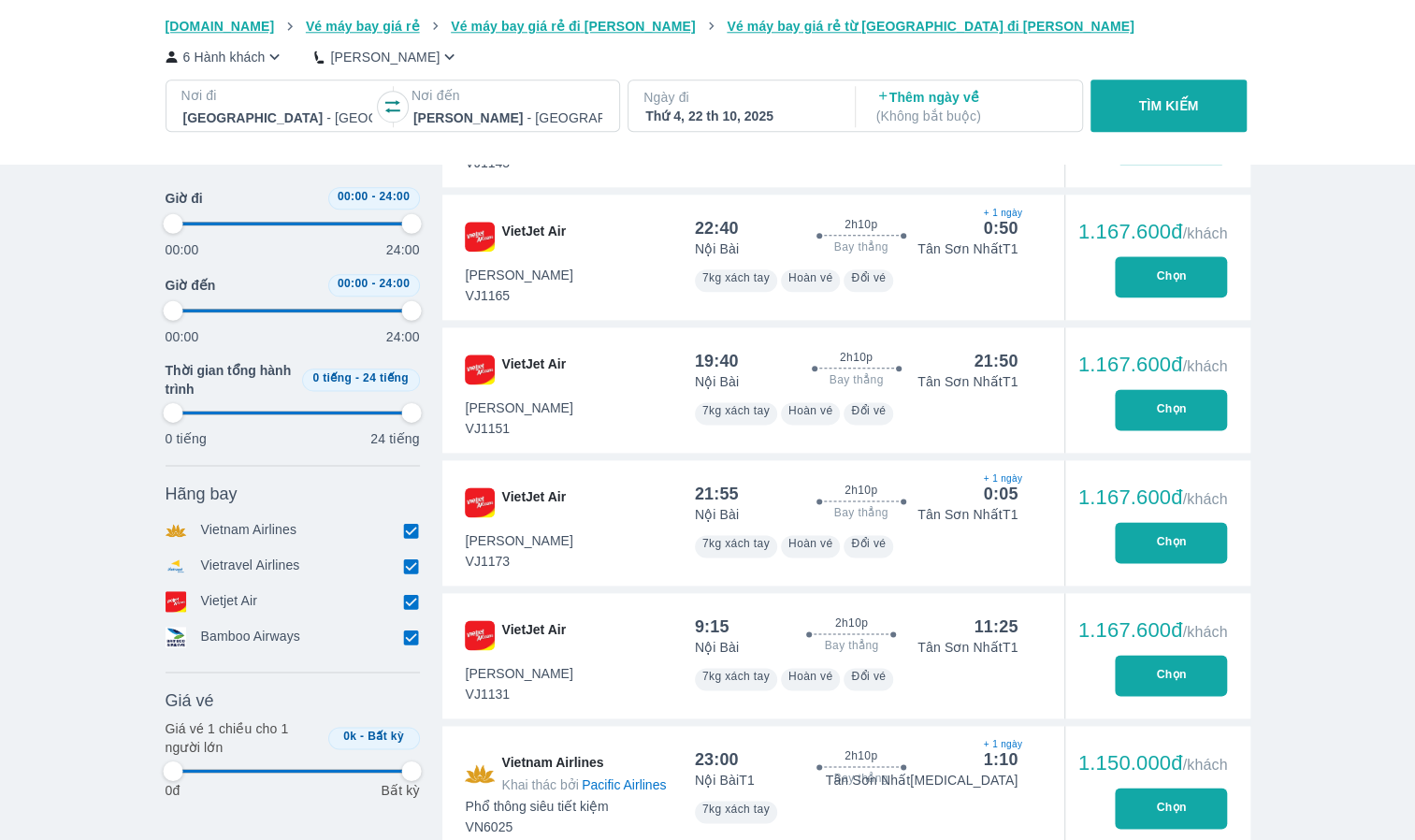
type input "97.9166666666667"
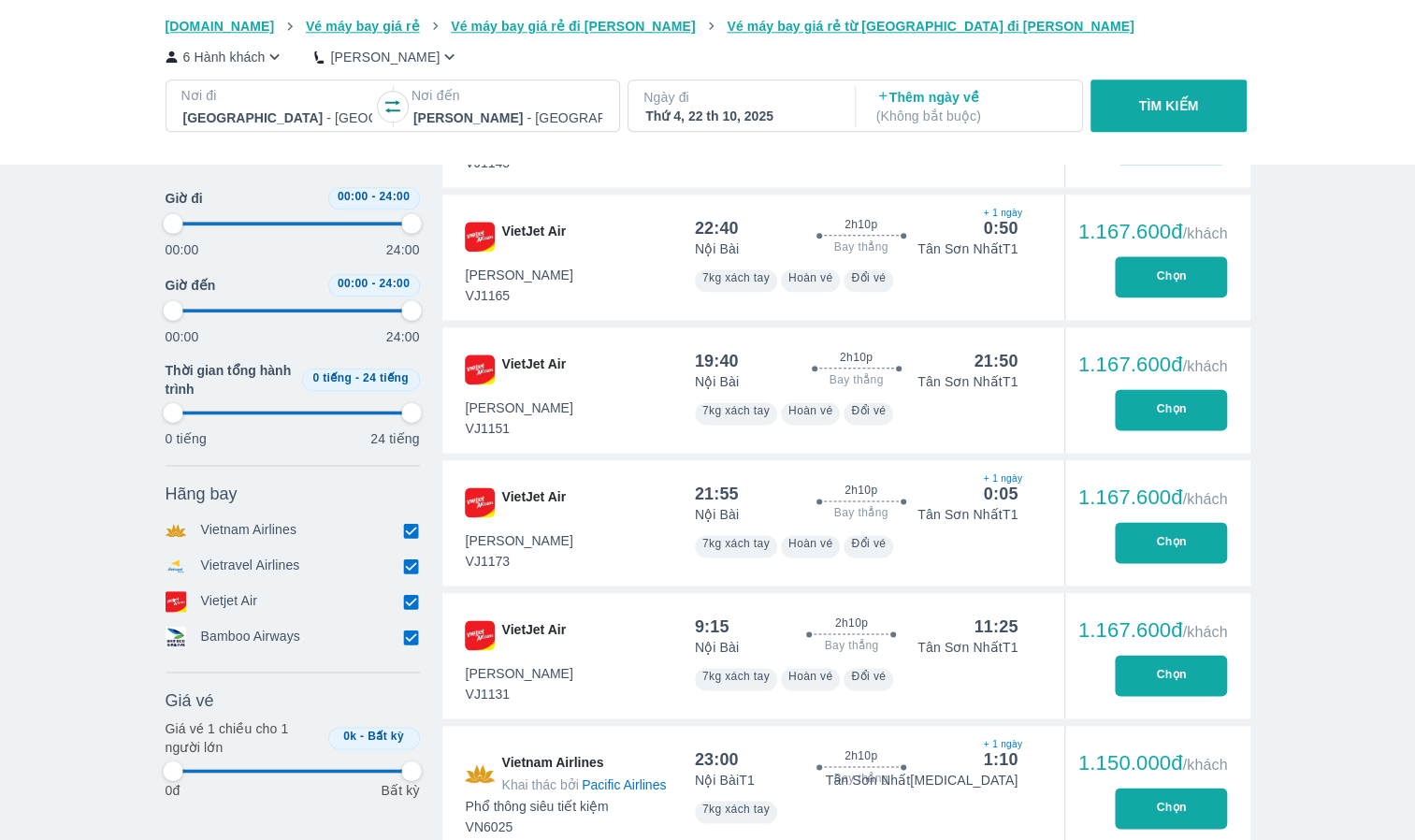
type input "97.9166666666667"
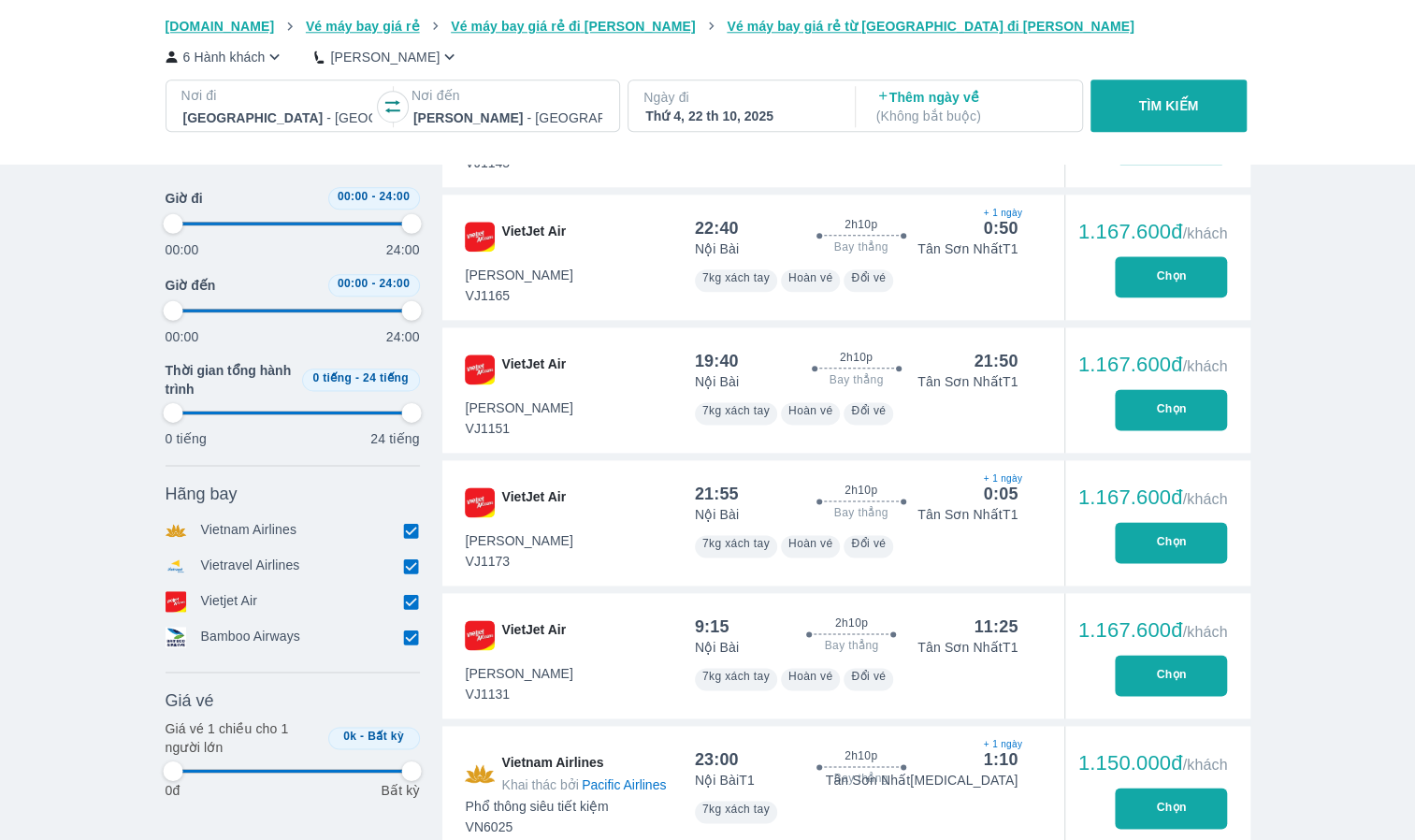
type input "97.9166666666667"
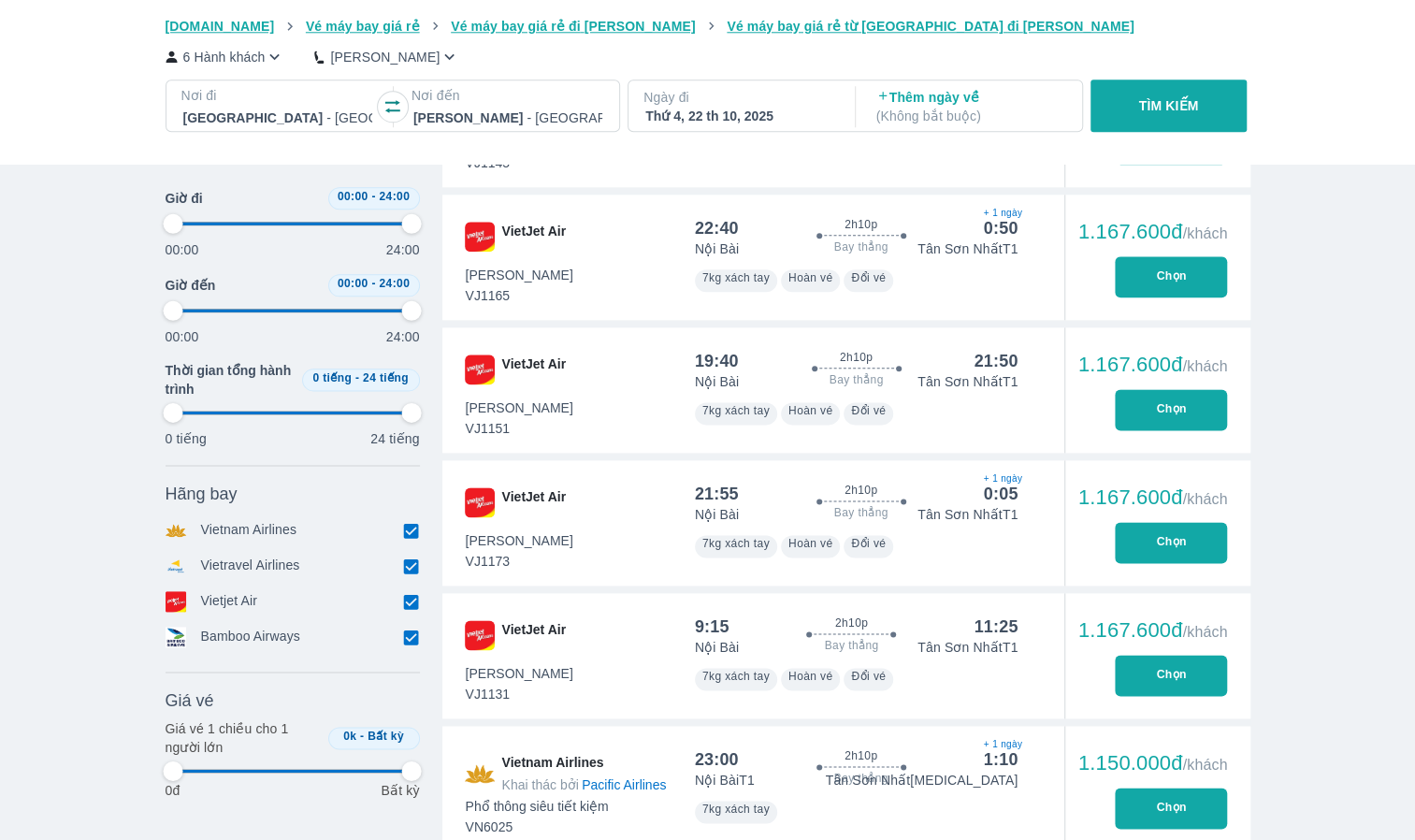
type input "97.9166666666667"
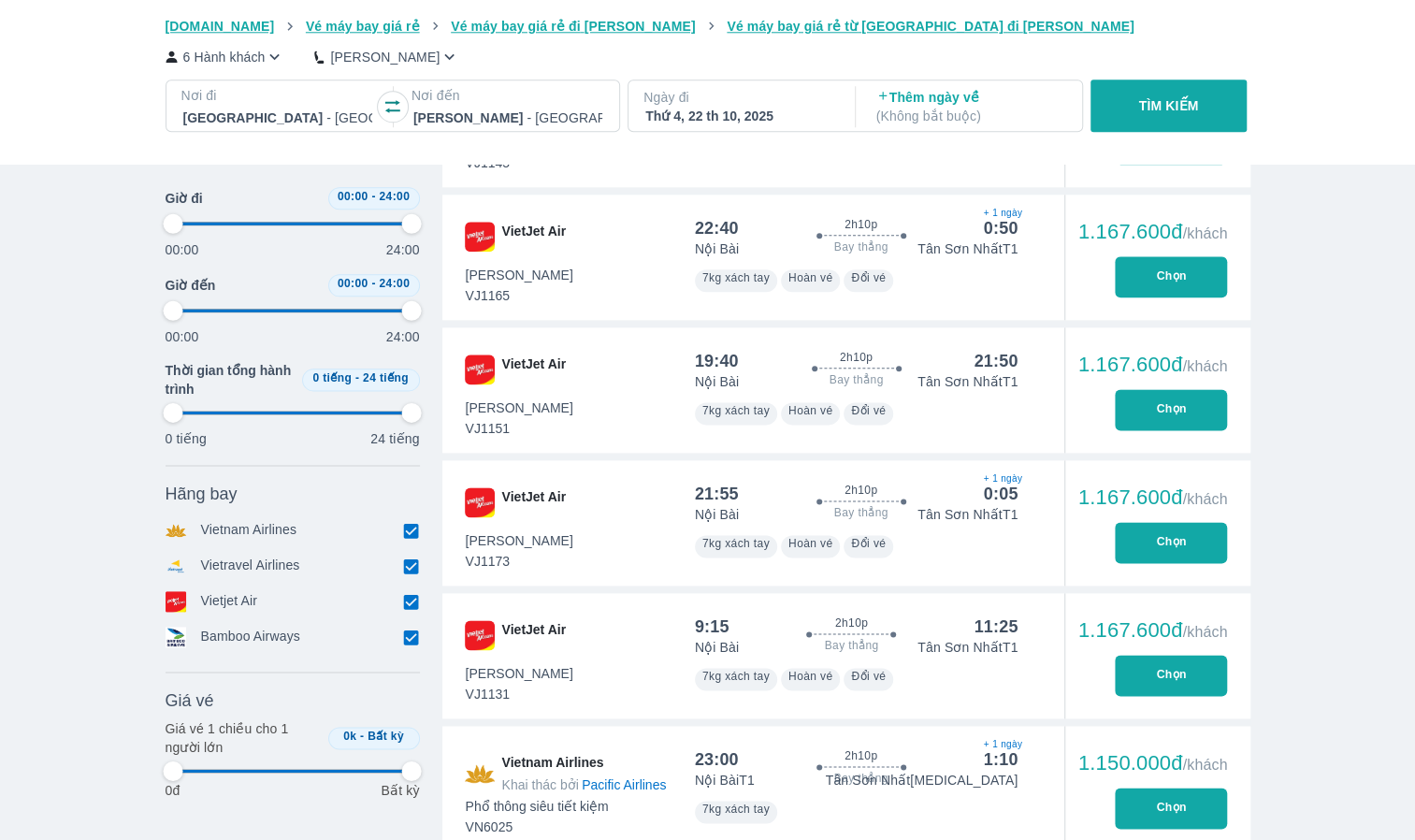
type input "97.9166666666667"
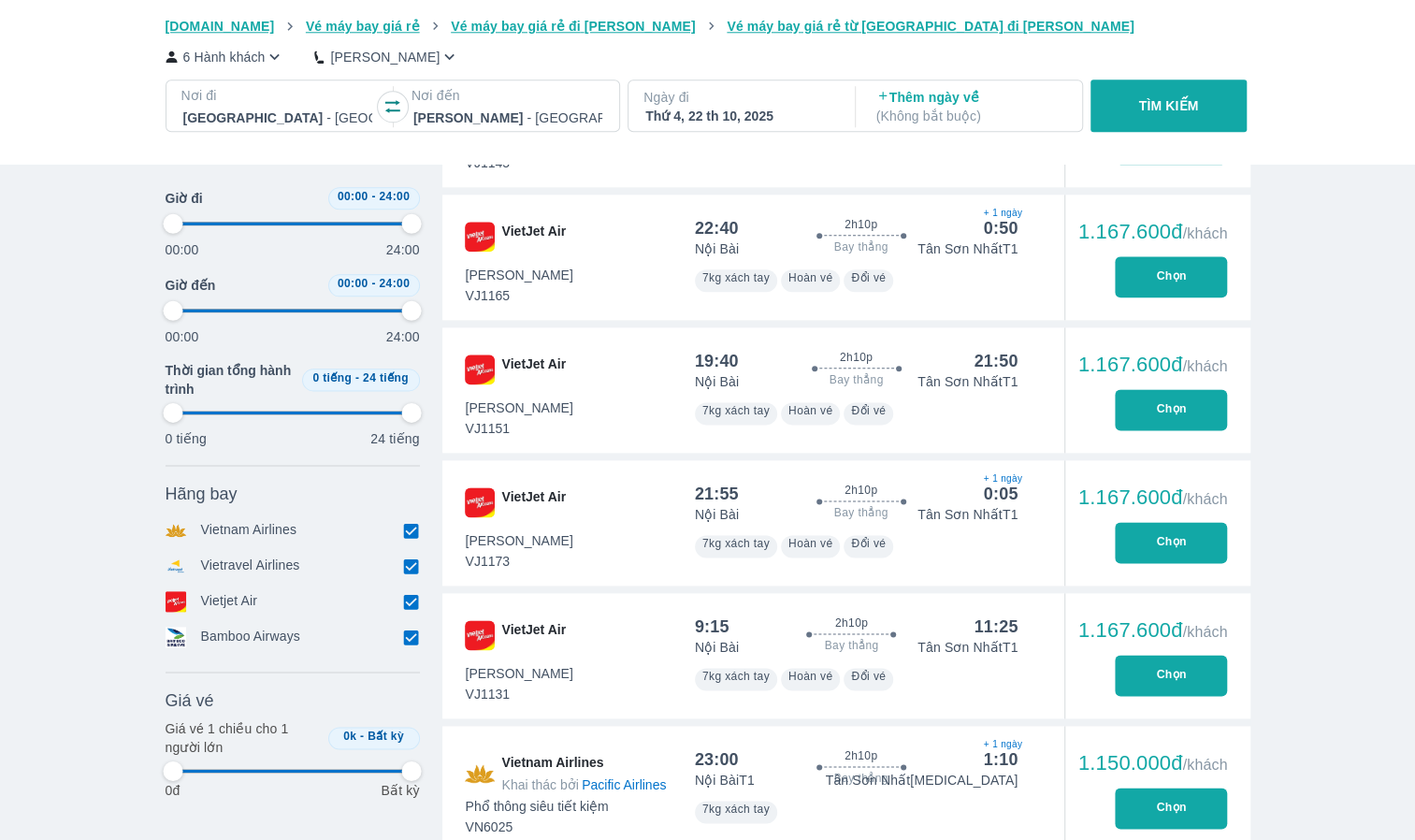
type input "97.9166666666667"
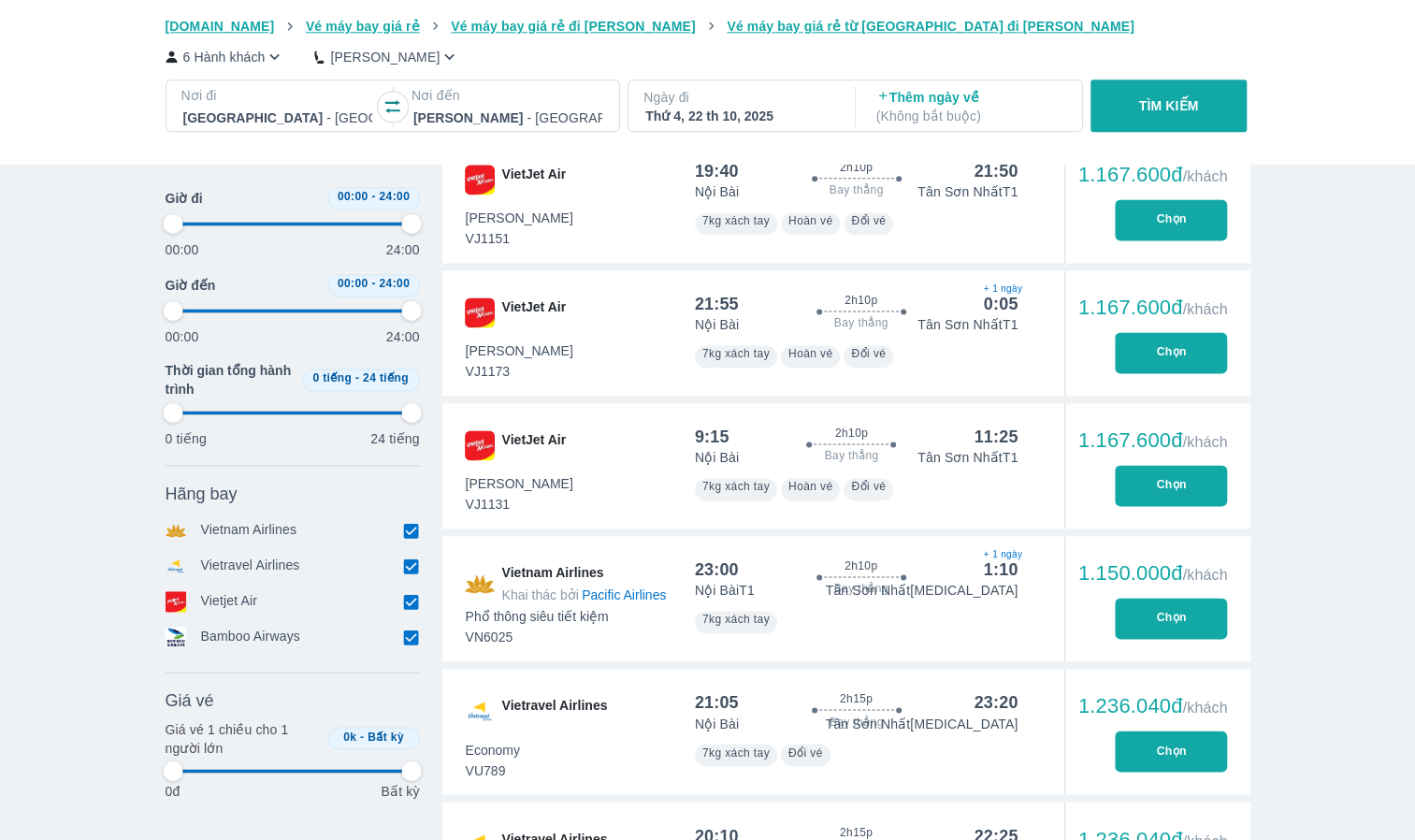
scroll to position [1403, 0]
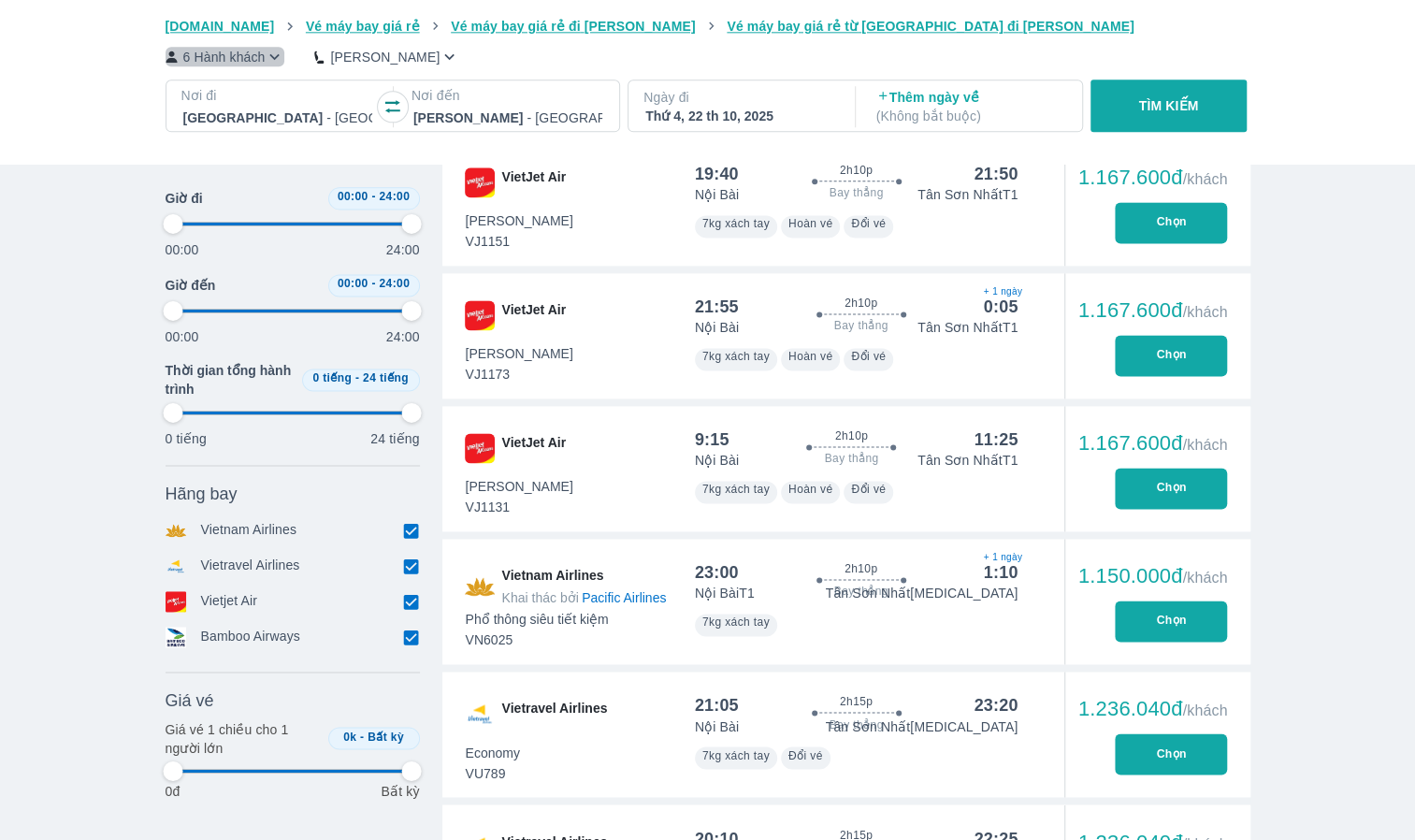
click at [270, 56] on icon "button" at bounding box center [275, 57] width 19 height 19
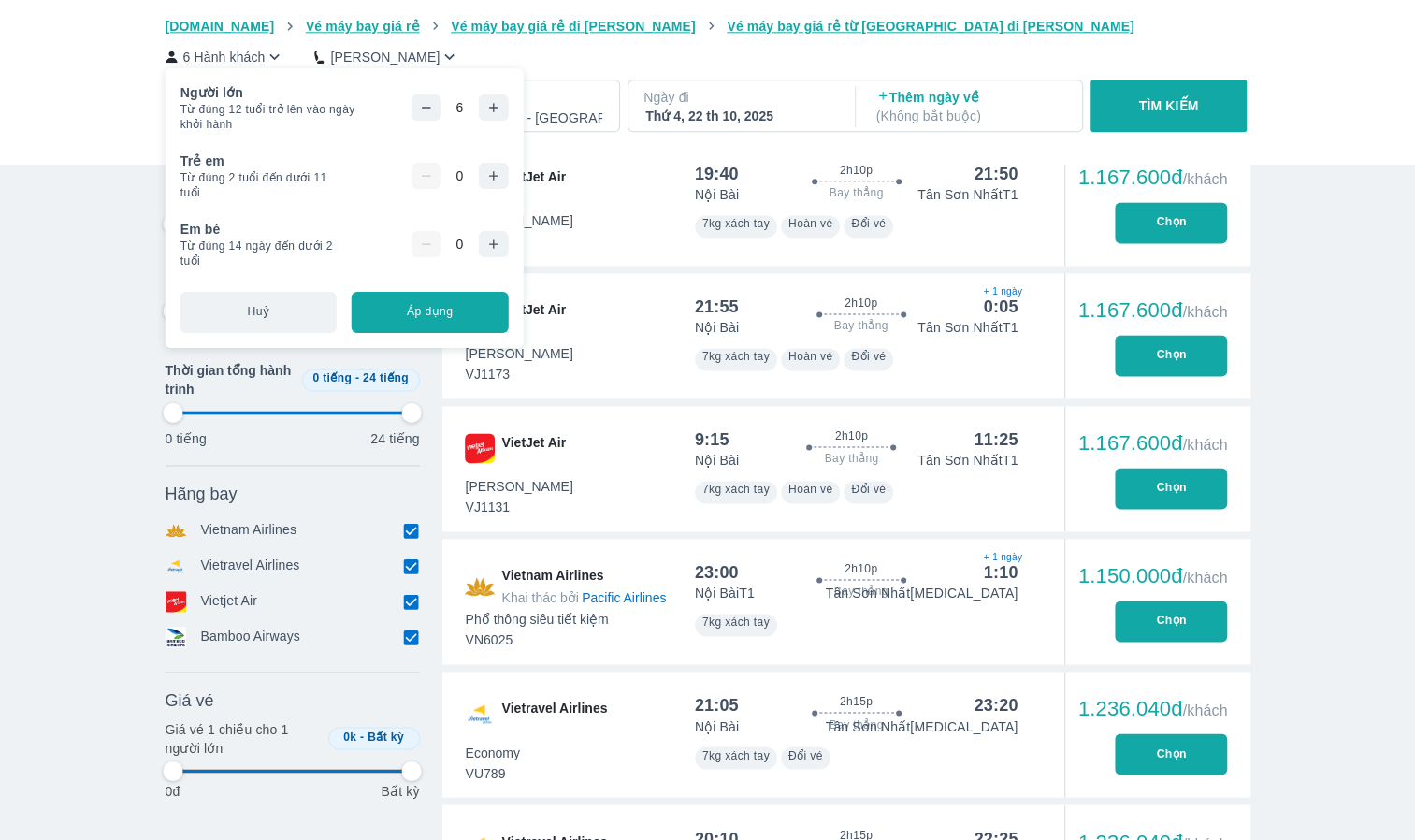
click at [490, 108] on icon "button" at bounding box center [493, 108] width 15 height 15
click at [492, 178] on icon "button" at bounding box center [493, 176] width 15 height 15
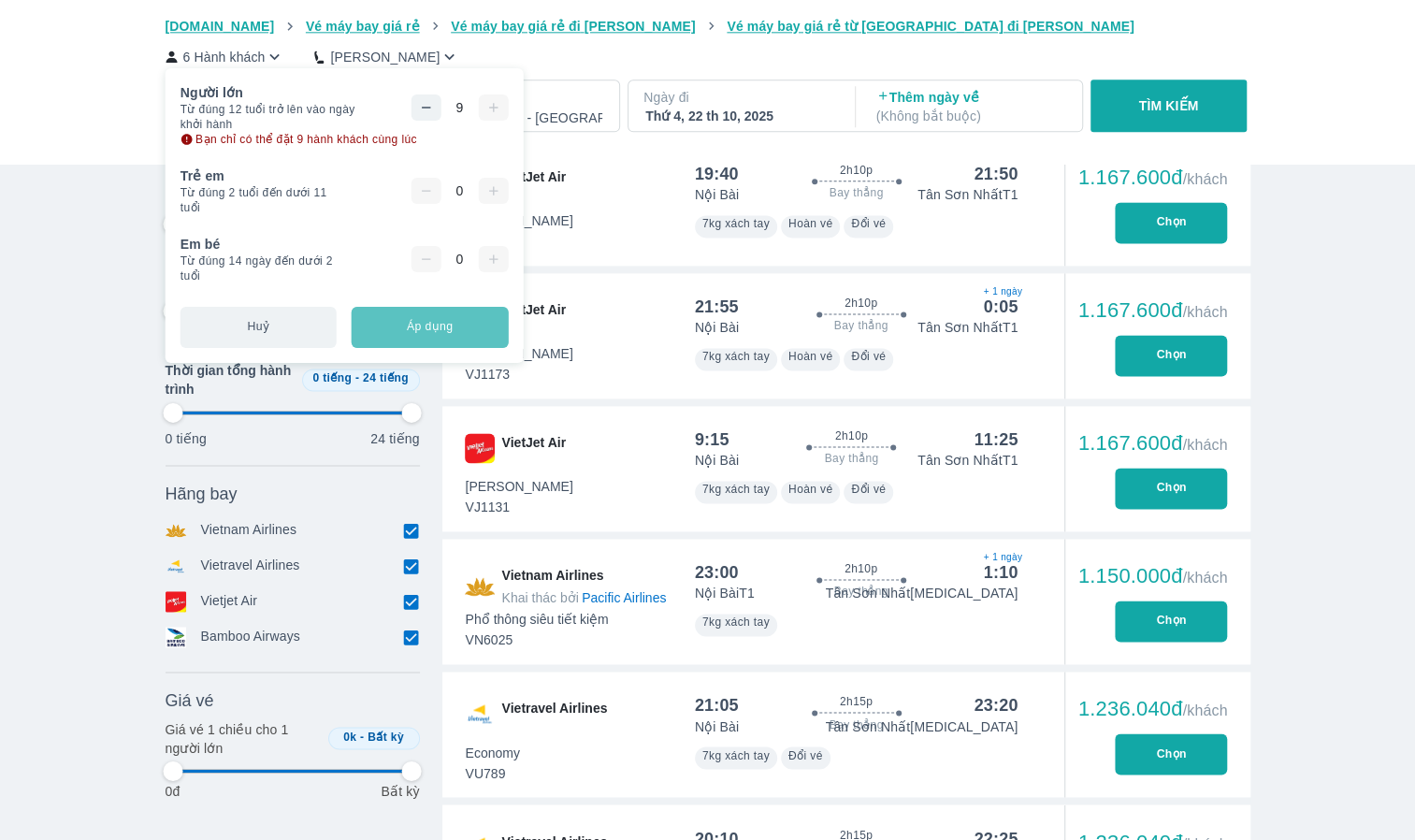
click at [433, 329] on button "Áp dụng" at bounding box center [429, 326] width 156 height 41
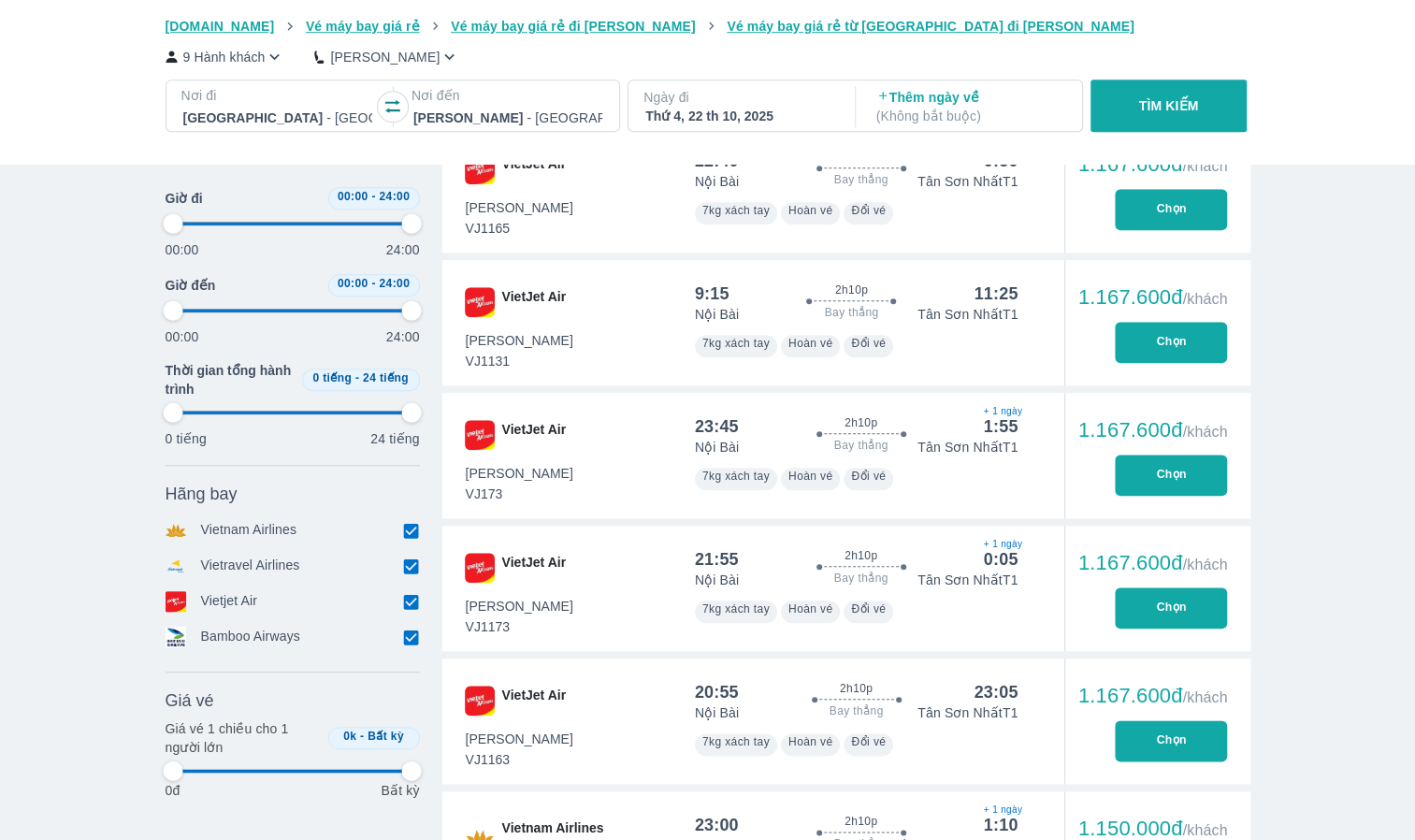
scroll to position [935, 0]
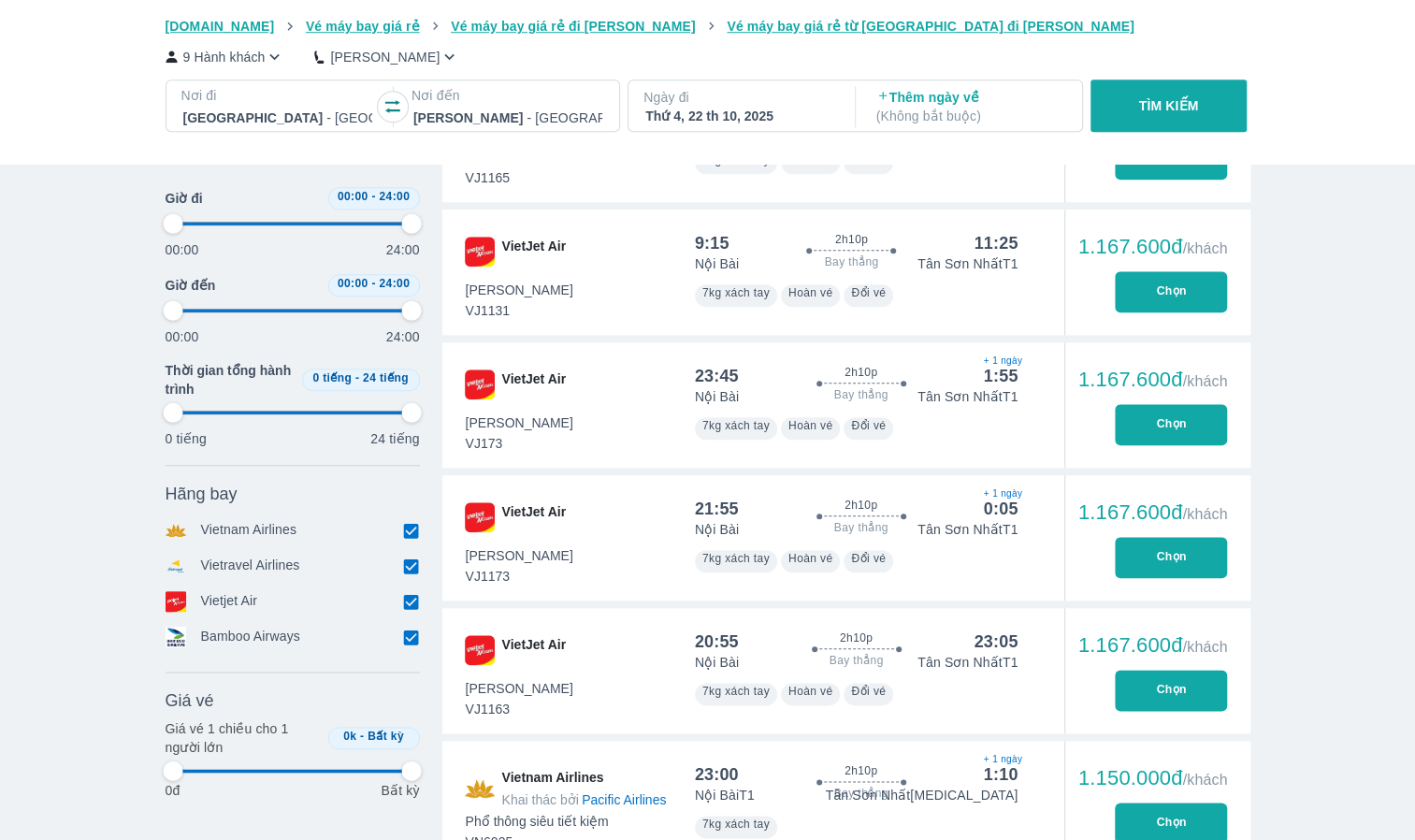
drag, startPoint x: 396, startPoint y: 99, endPoint x: 410, endPoint y: 97, distance: 14.1
click at [396, 99] on icon "button" at bounding box center [392, 106] width 18 height 18
click at [755, 105] on p "Ngày đi" at bounding box center [739, 97] width 193 height 18
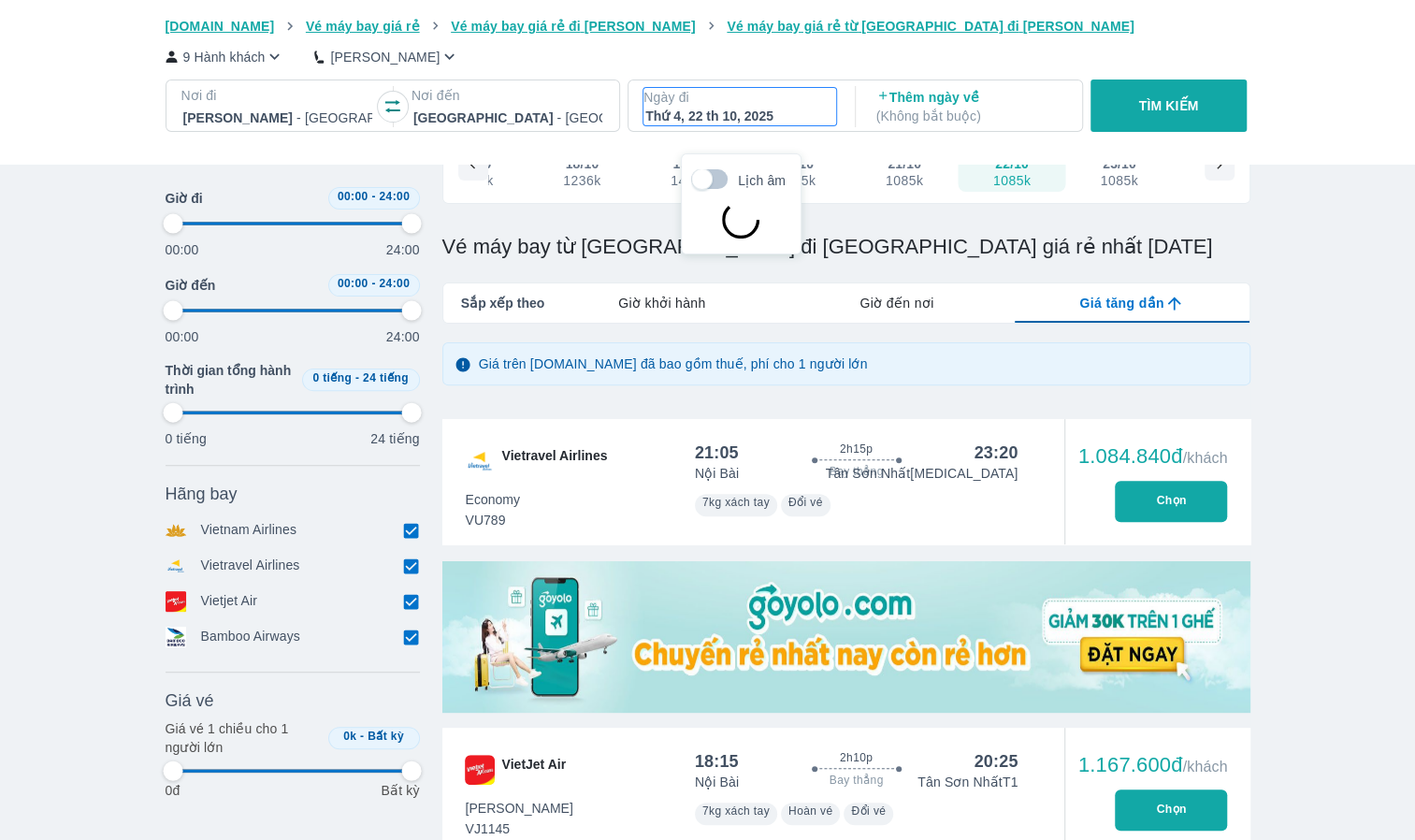
scroll to position [108, 0]
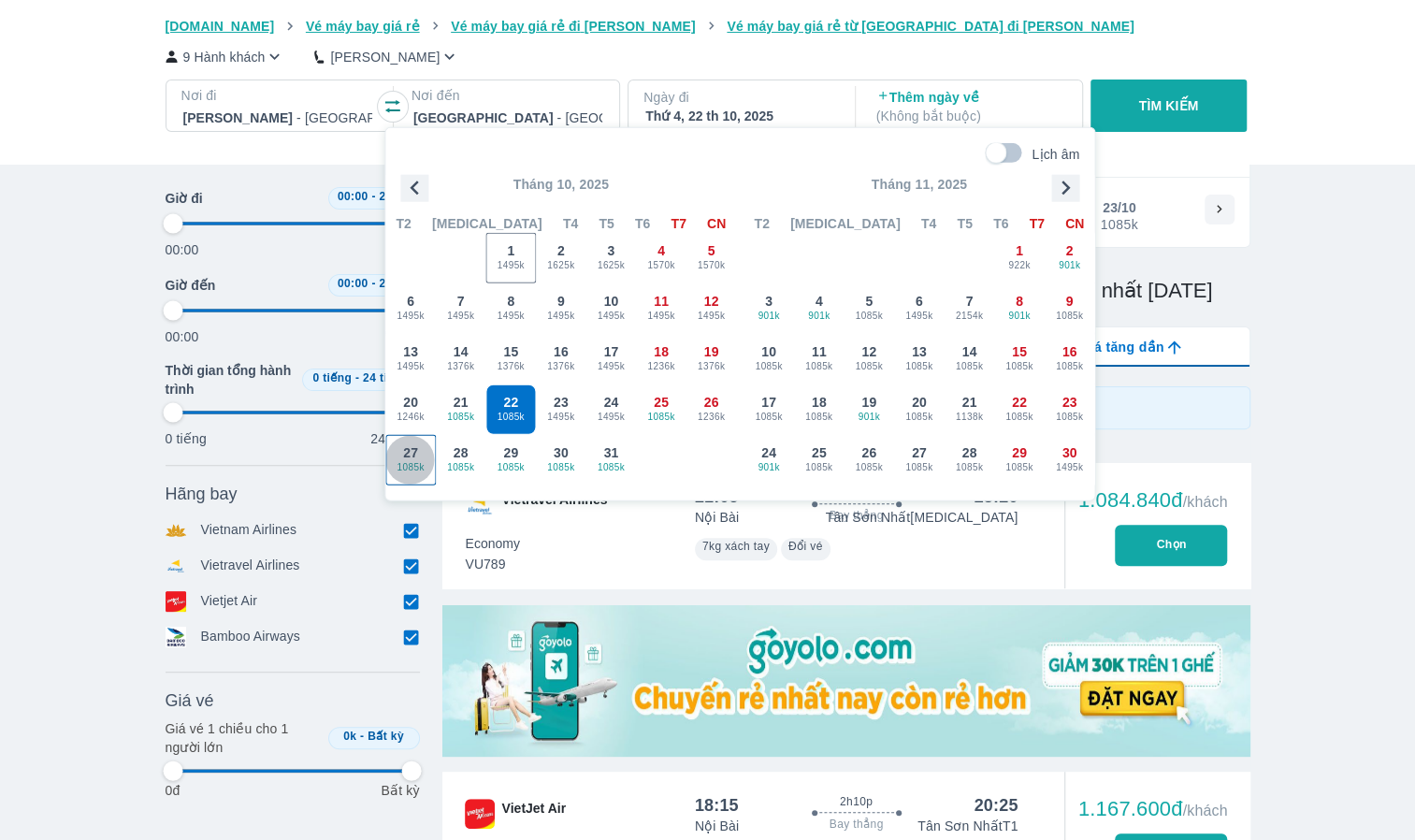
click at [416, 449] on span "27" at bounding box center [411, 452] width 15 height 18
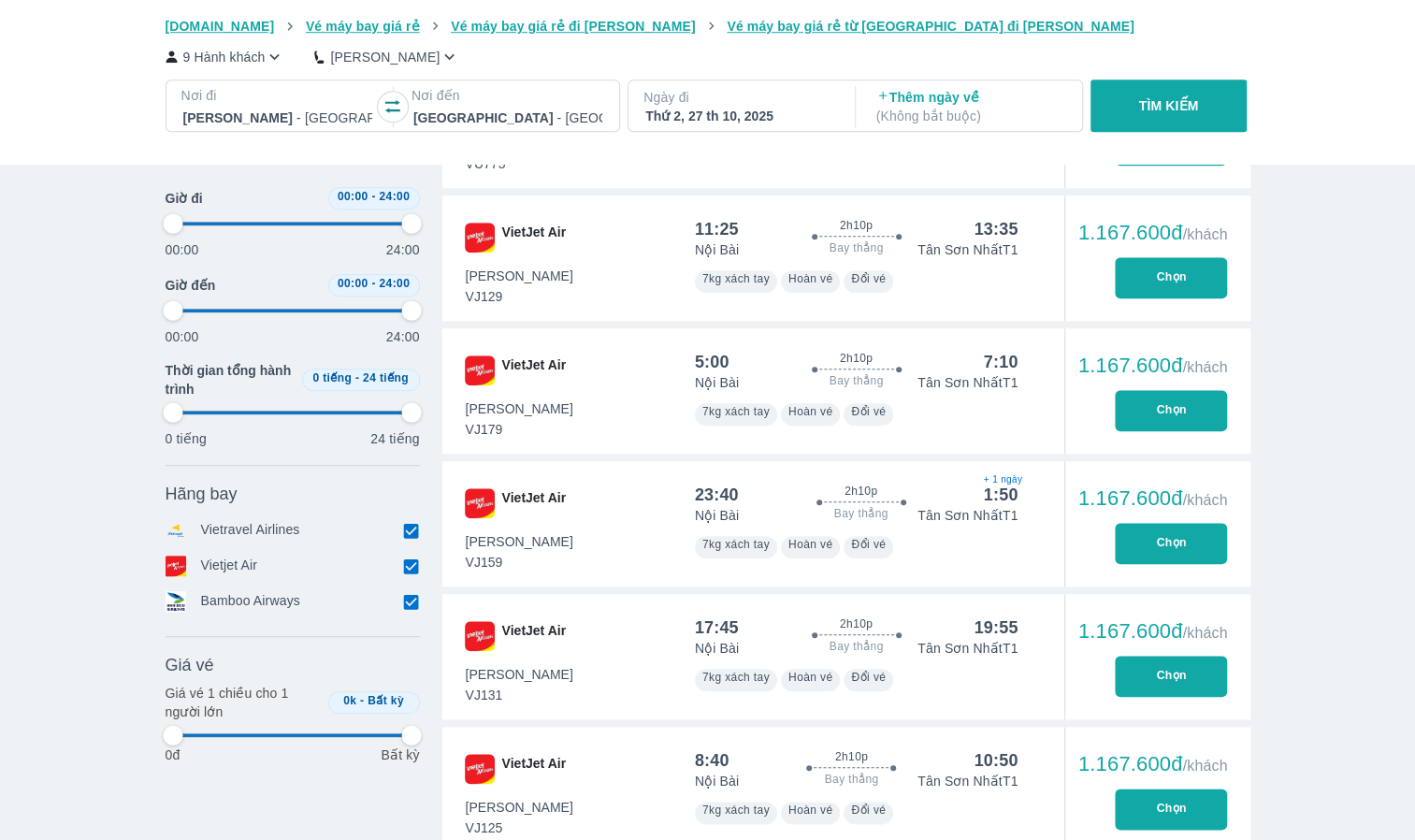
scroll to position [1043, 0]
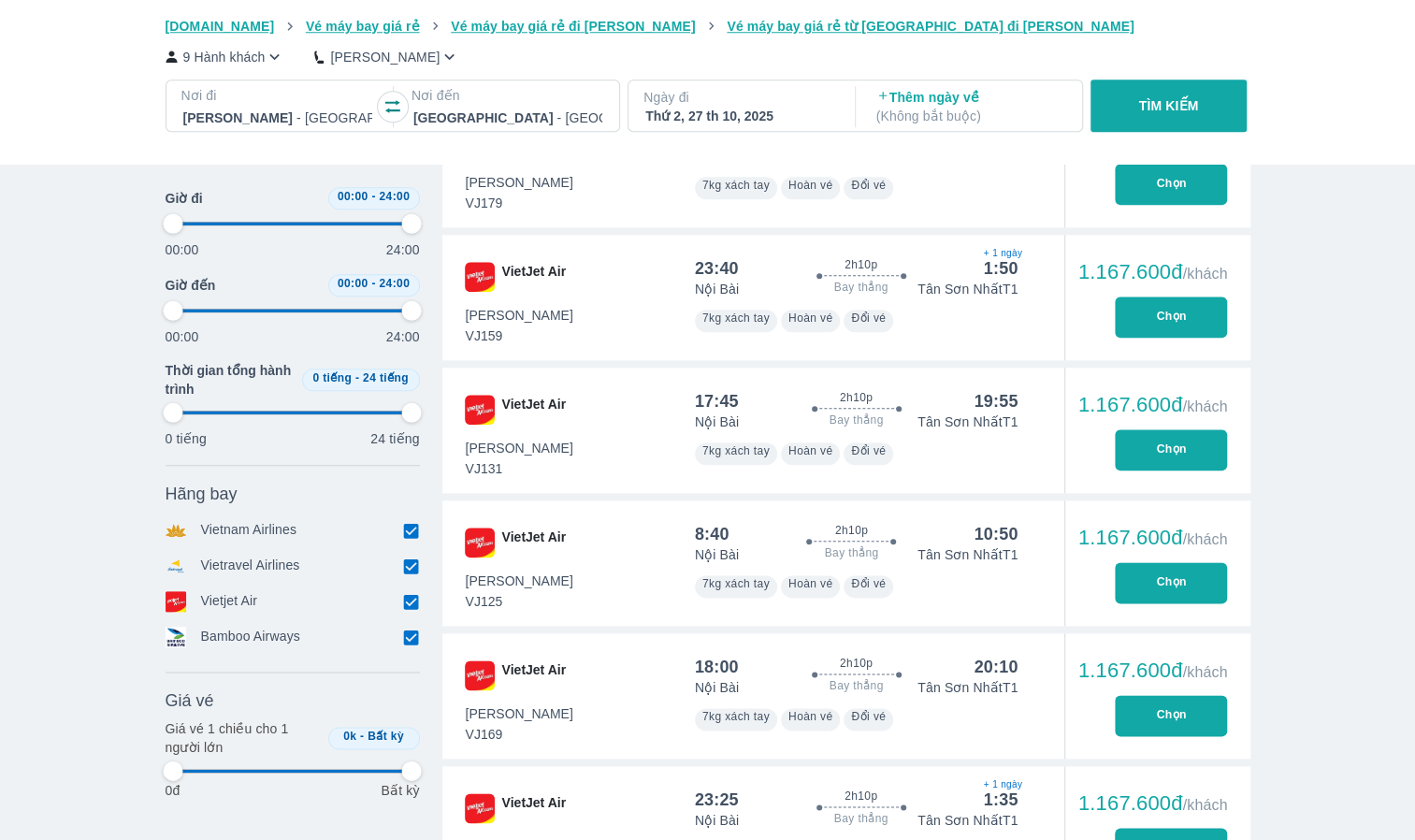
click at [267, 112] on div at bounding box center [277, 117] width 189 height 22
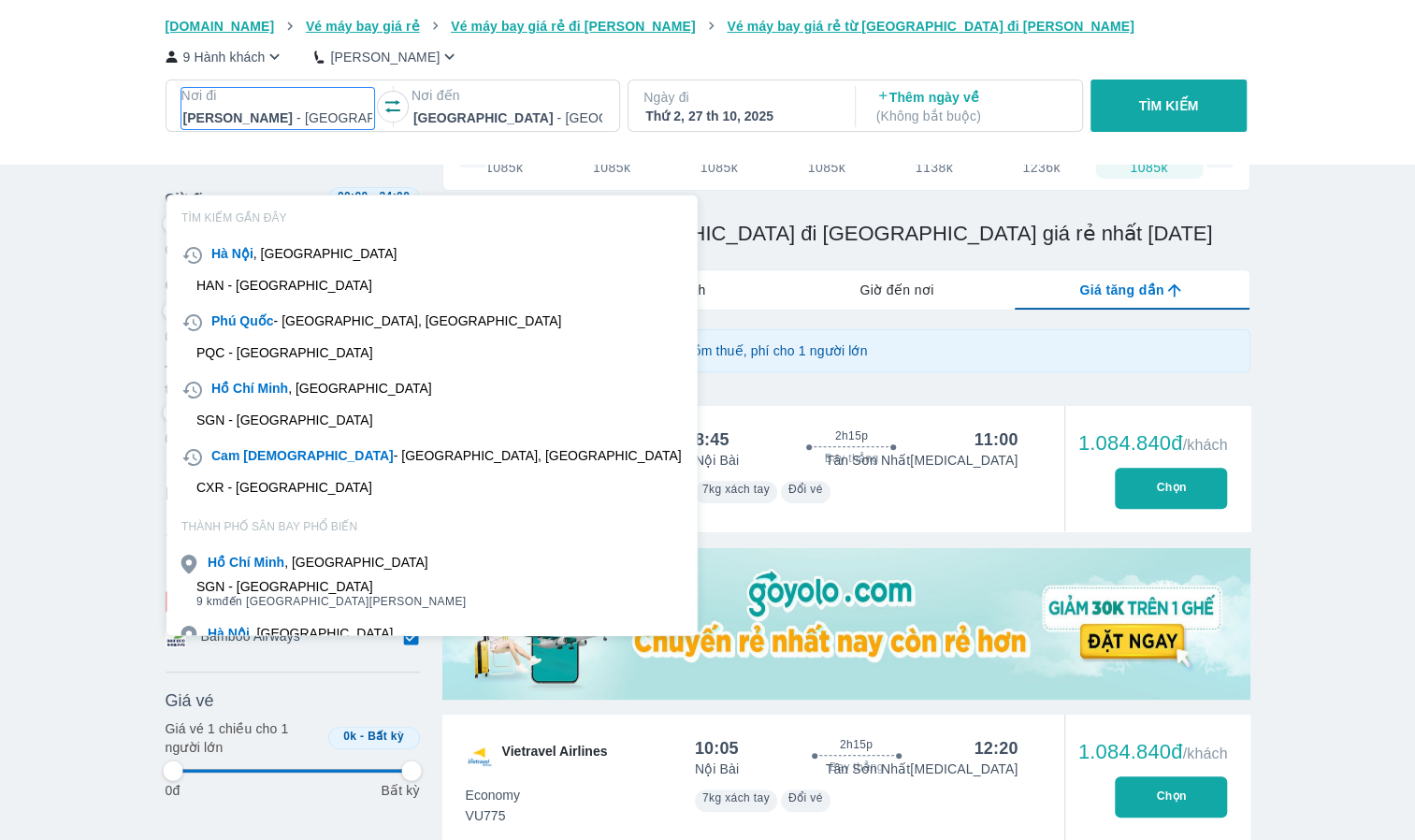
scroll to position [108, 0]
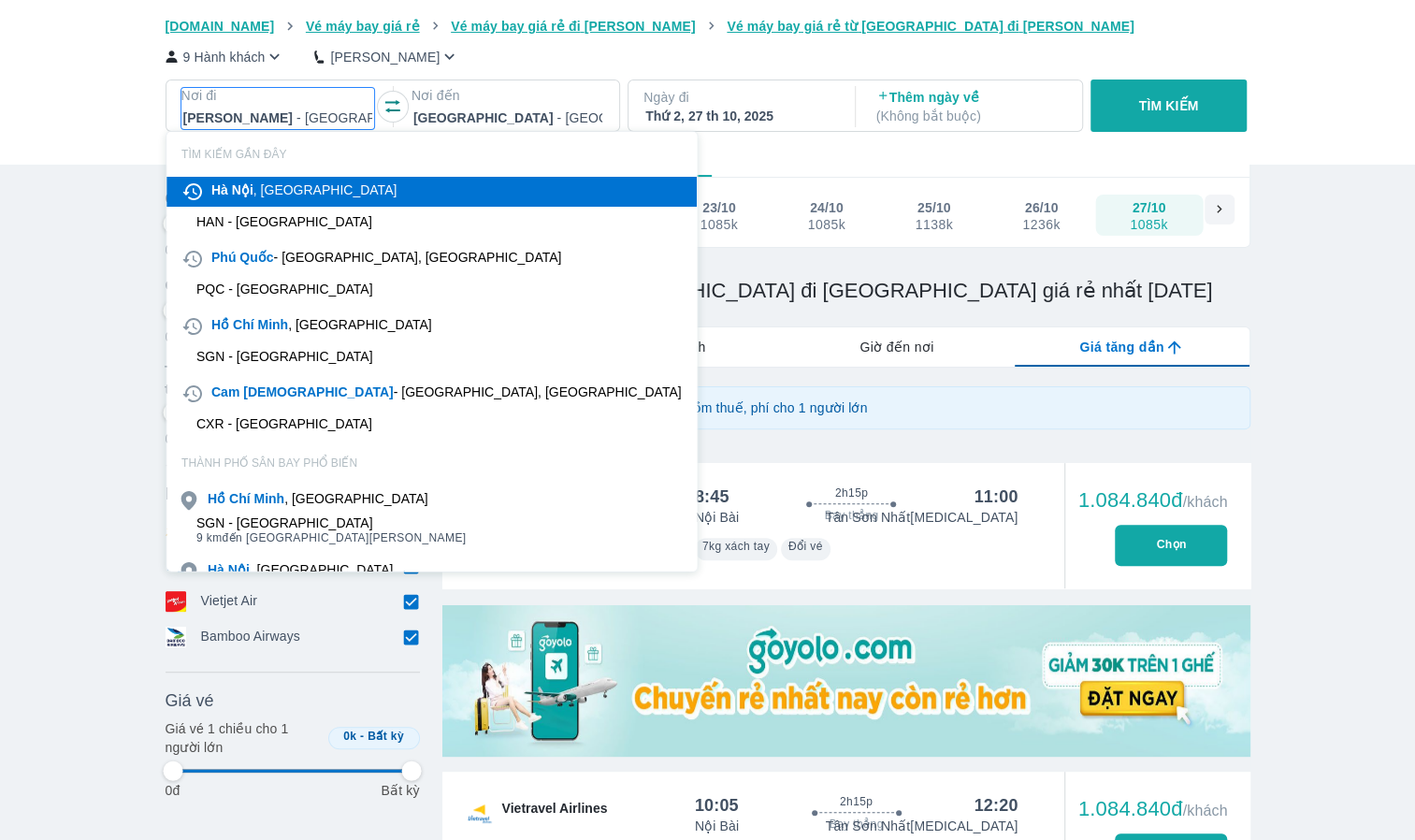
click at [265, 187] on div "[GEOGRAPHIC_DATA] , [GEOGRAPHIC_DATA]" at bounding box center [303, 189] width 185 height 18
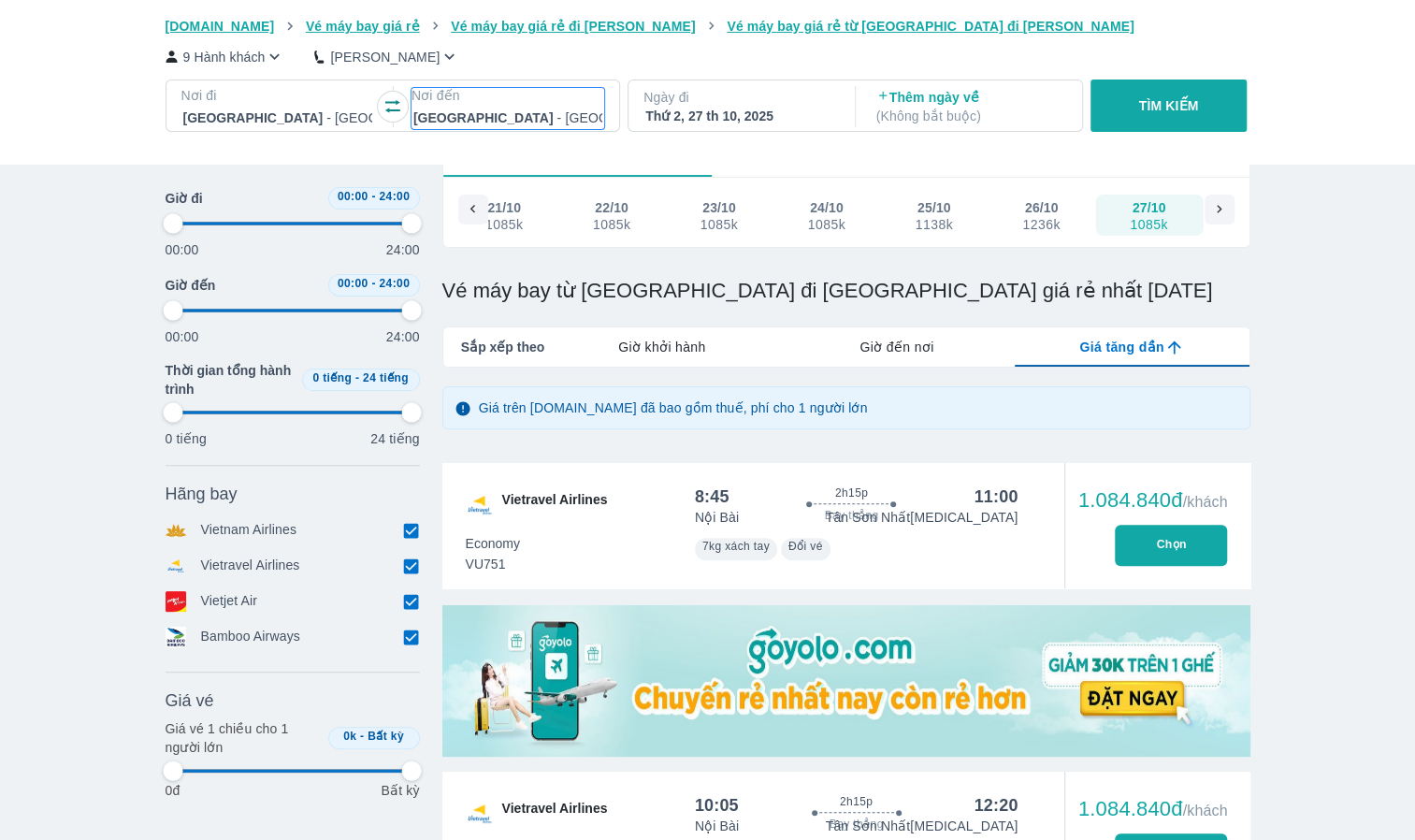
click at [450, 110] on div at bounding box center [508, 117] width 189 height 22
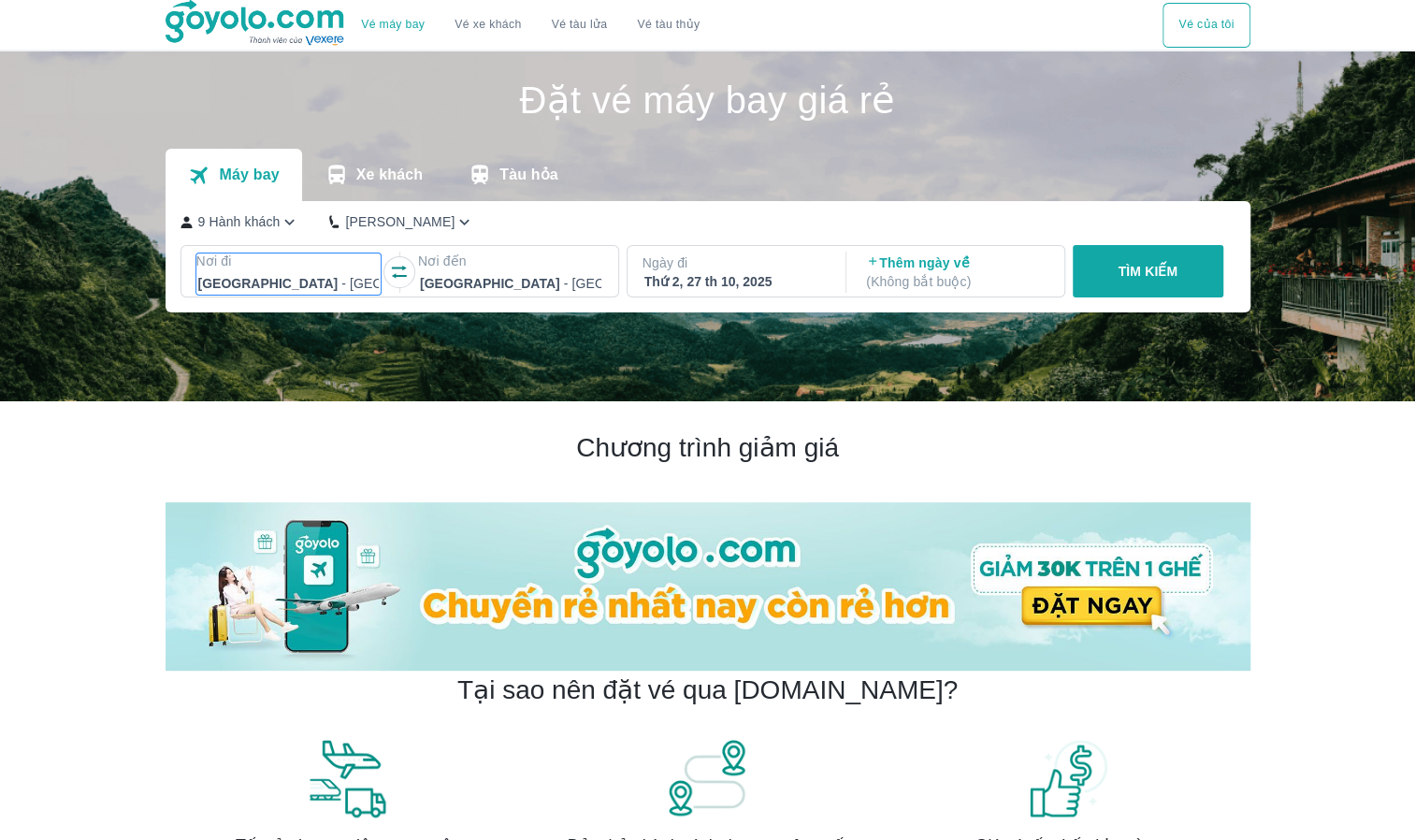
click at [276, 278] on div at bounding box center [288, 282] width 181 height 22
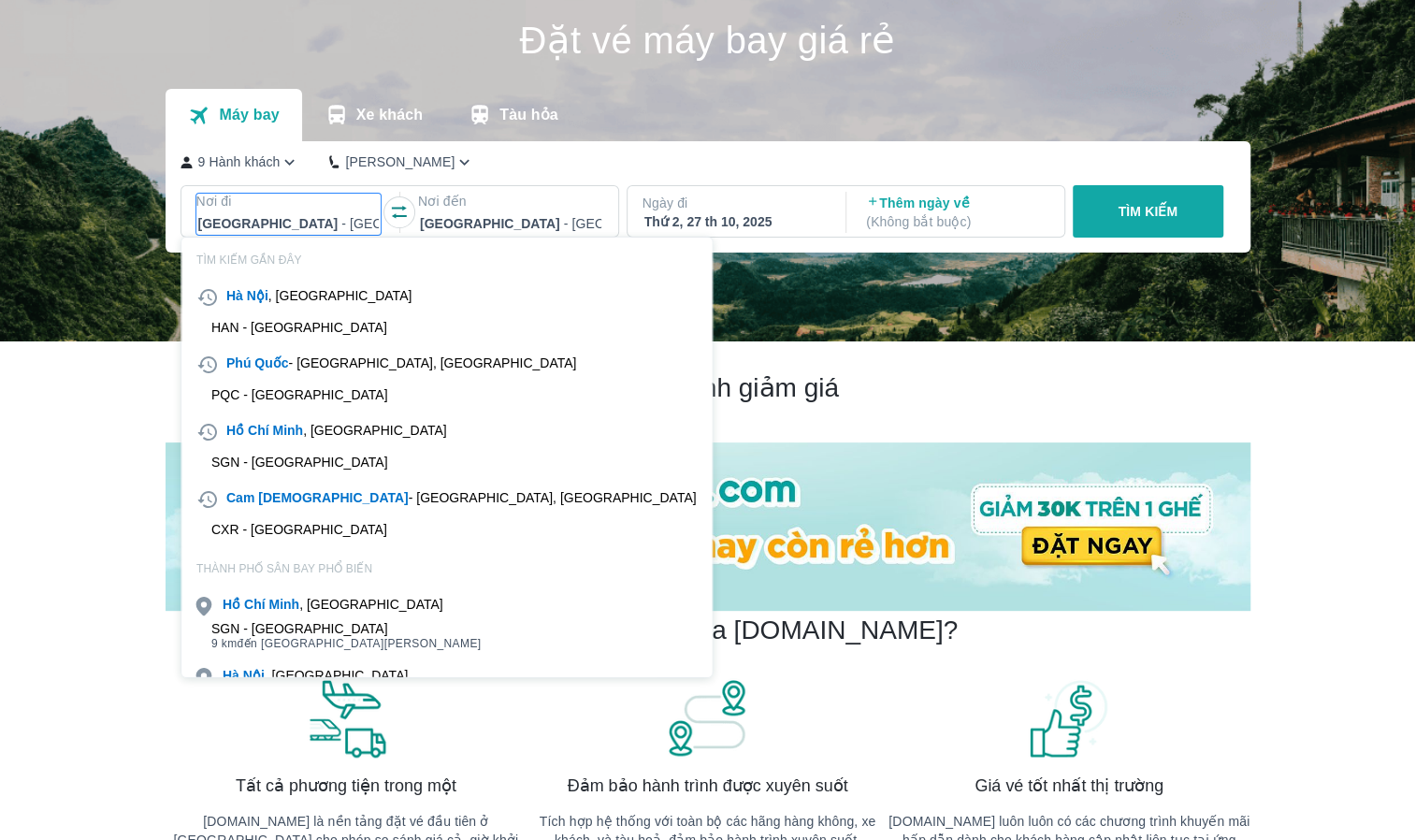
scroll to position [108, 0]
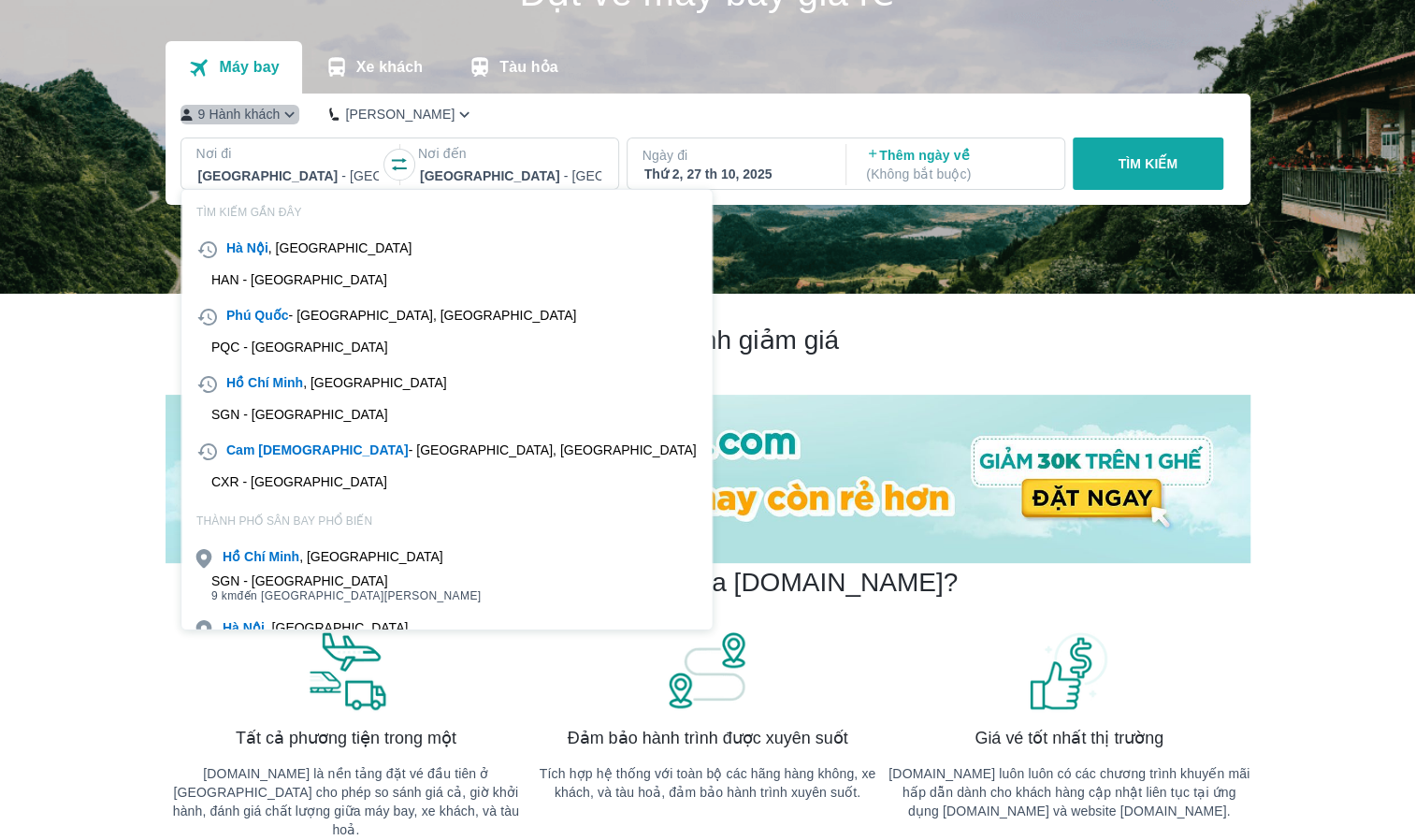
click at [283, 121] on icon "button" at bounding box center [289, 114] width 19 height 19
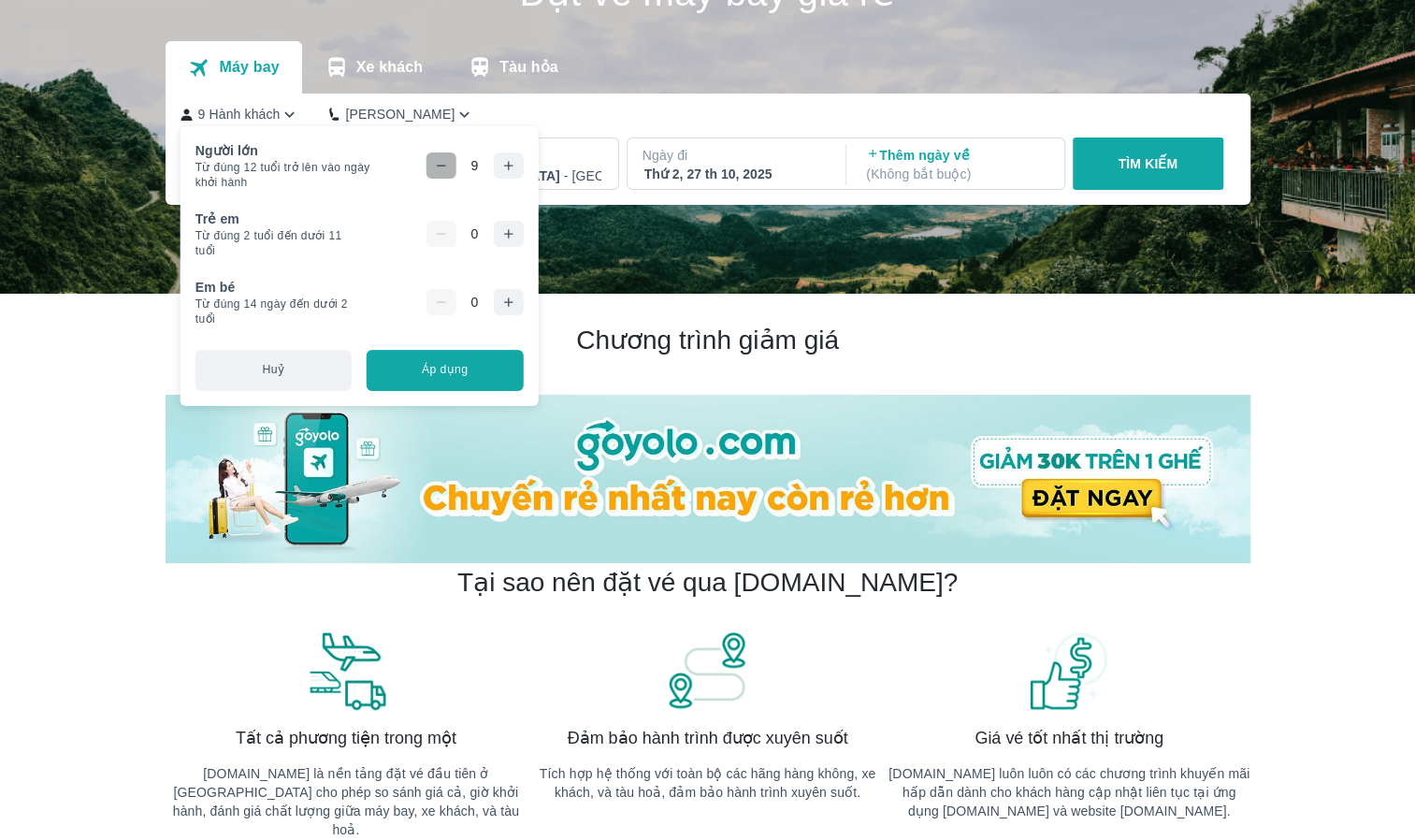
click at [430, 163] on button "button" at bounding box center [440, 165] width 30 height 26
click at [433, 162] on button "button" at bounding box center [440, 165] width 30 height 26
click at [438, 161] on icon "button" at bounding box center [441, 166] width 15 height 15
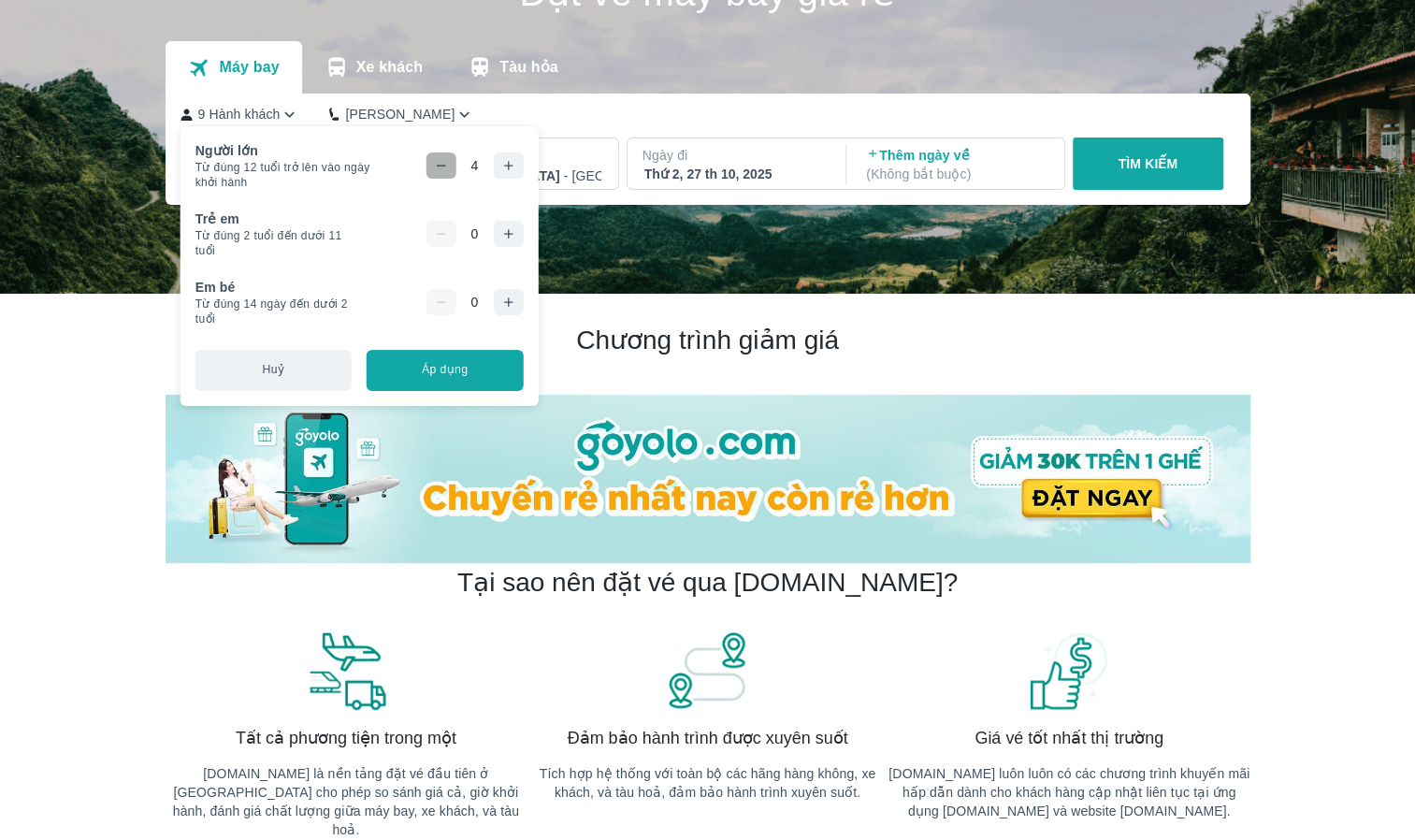
click at [438, 161] on icon "button" at bounding box center [441, 166] width 15 height 15
click at [511, 238] on icon "button" at bounding box center [508, 234] width 15 height 15
click at [437, 365] on button "Áp dụng" at bounding box center [444, 370] width 156 height 41
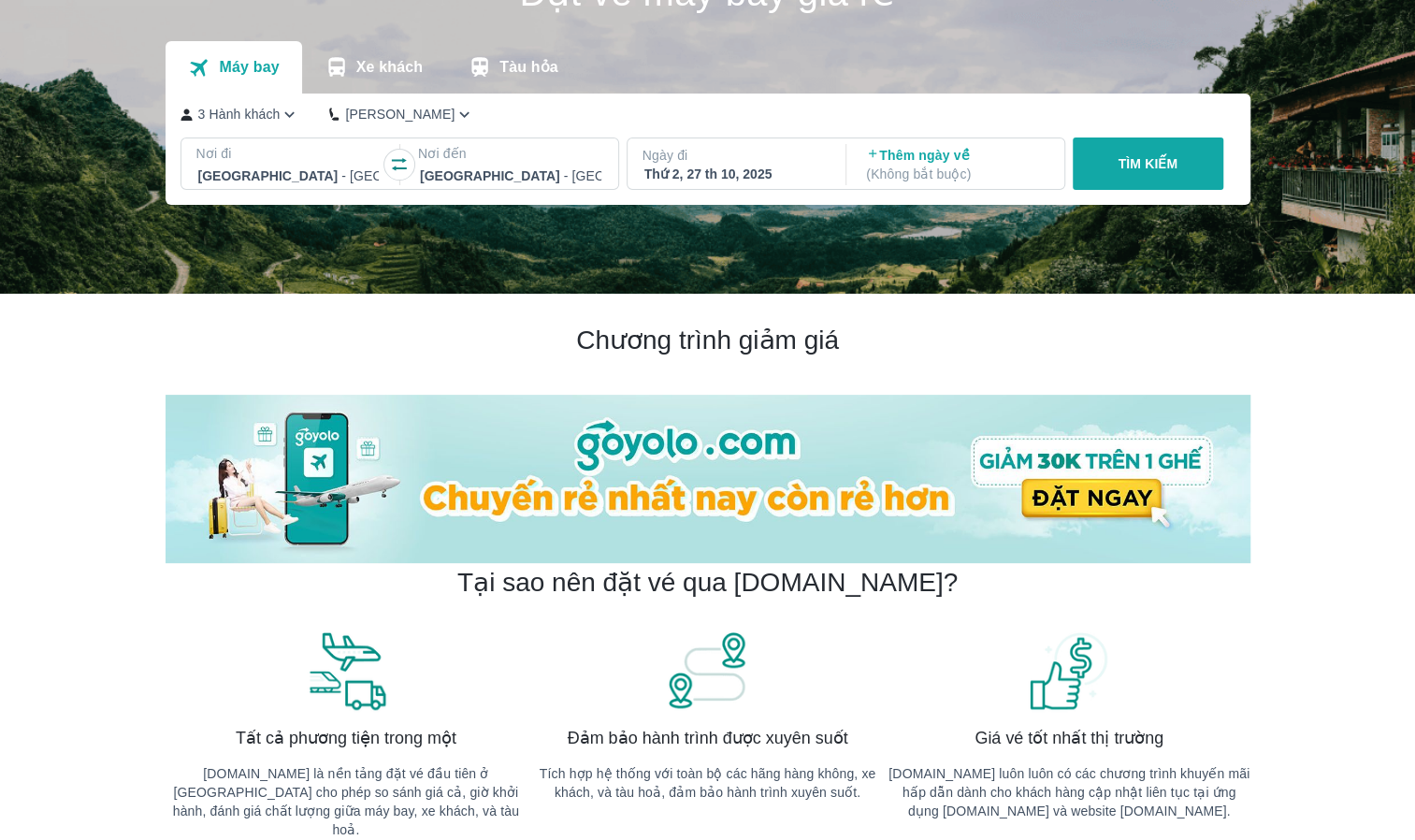
click at [295, 167] on div at bounding box center [288, 175] width 181 height 22
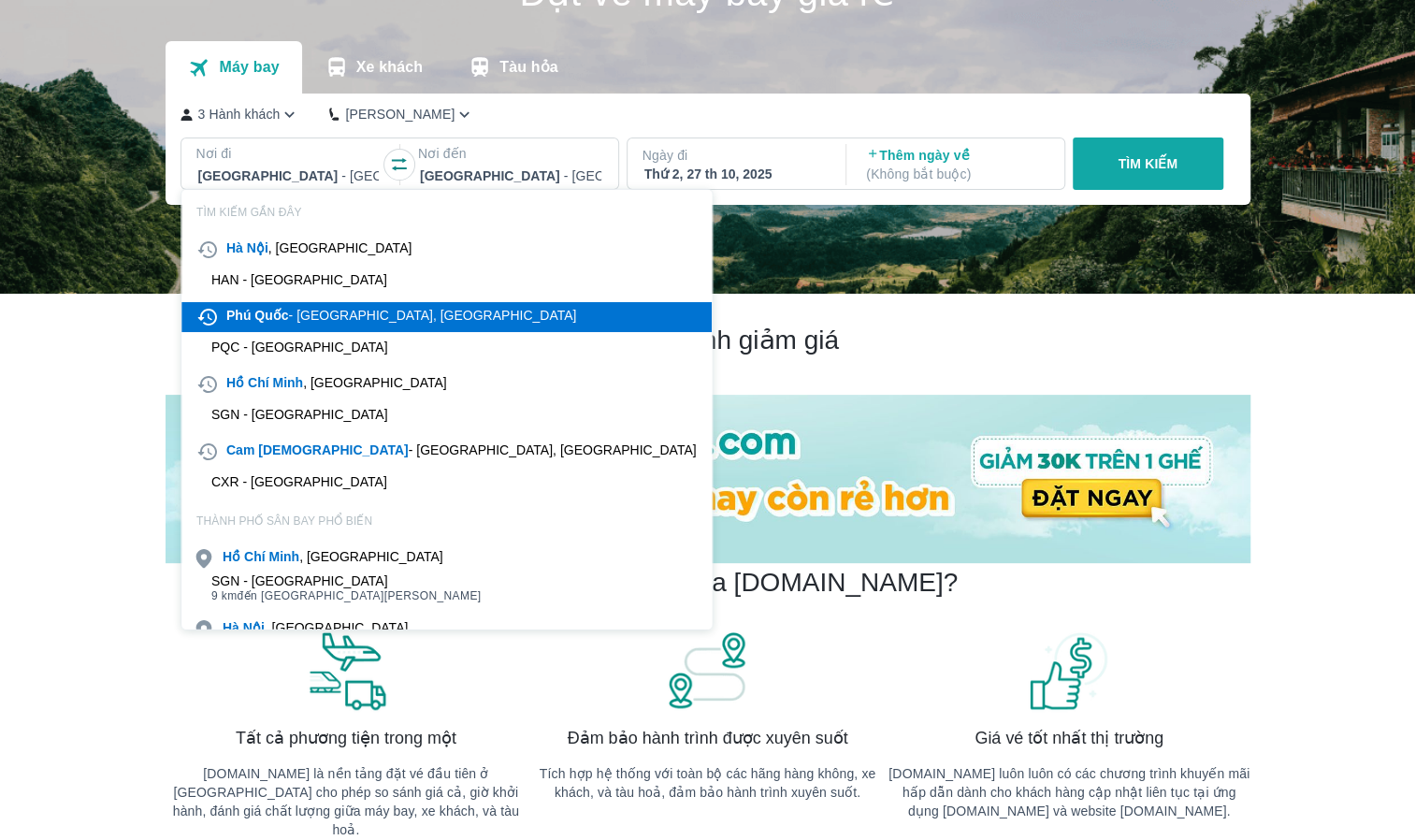
click at [305, 316] on div "Phú Quốc - [GEOGRAPHIC_DATA], [GEOGRAPHIC_DATA]" at bounding box center [401, 315] width 349 height 18
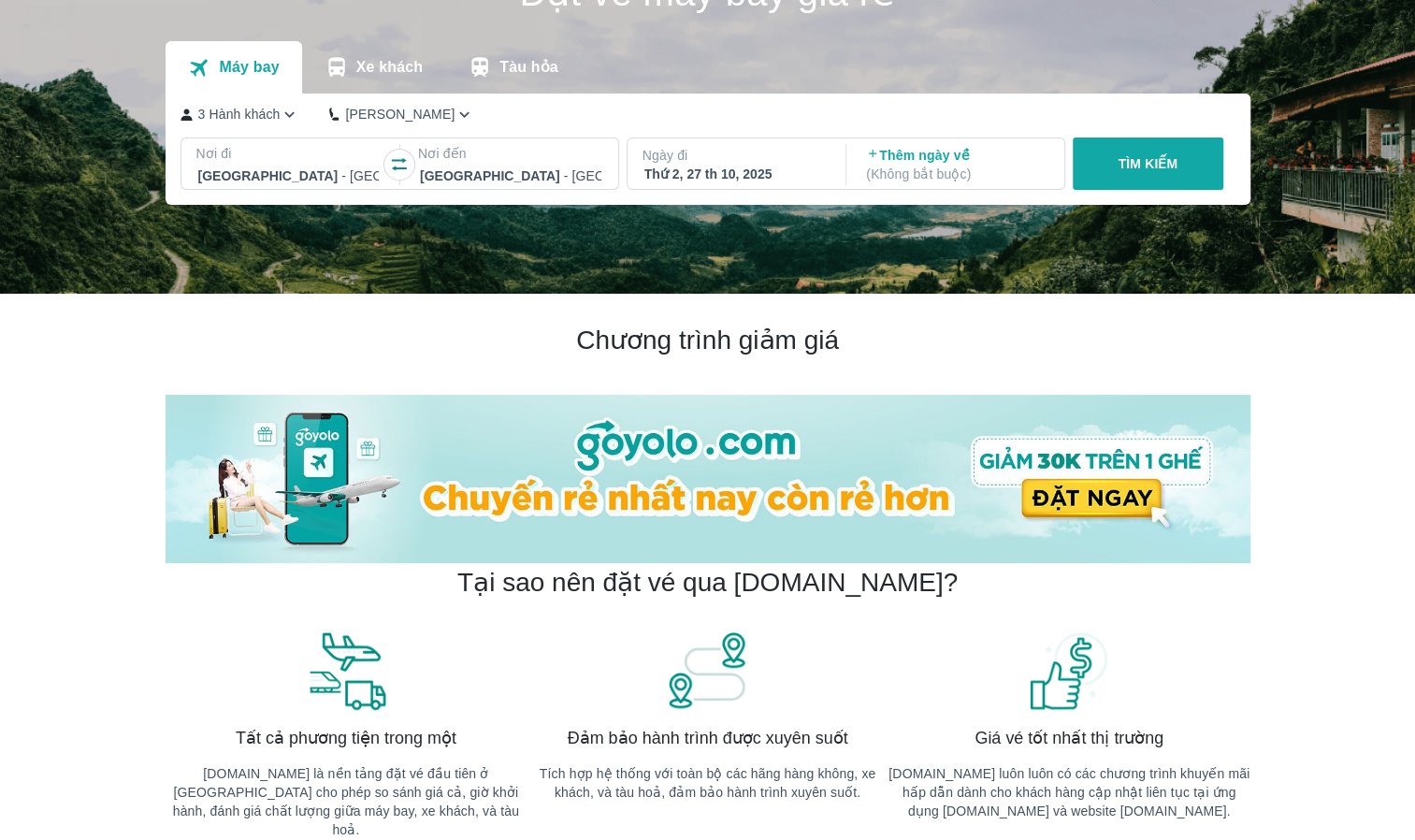
click at [714, 154] on p "Ngày đi" at bounding box center [734, 155] width 185 height 18
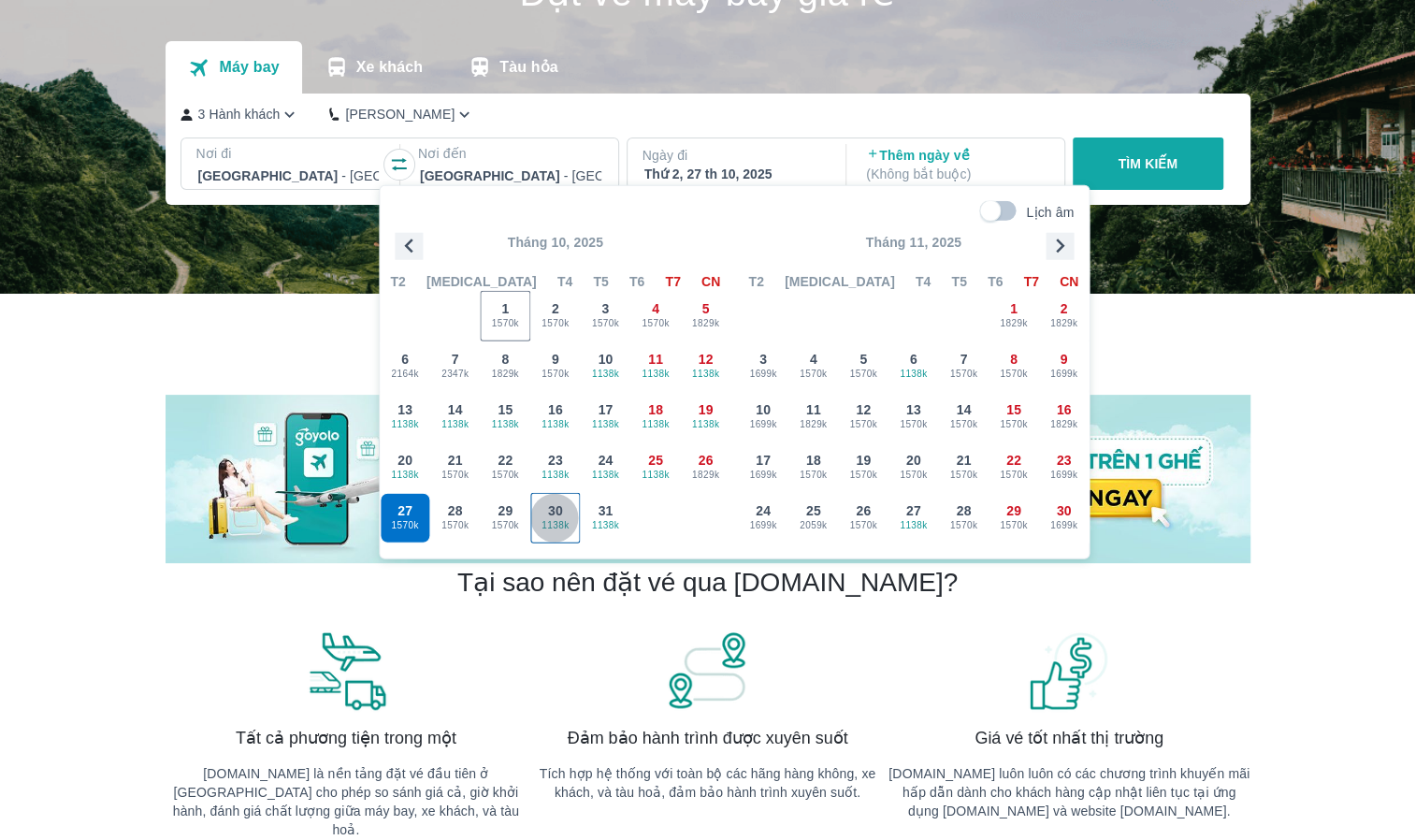
click at [548, 510] on span "30" at bounding box center [556, 510] width 15 height 18
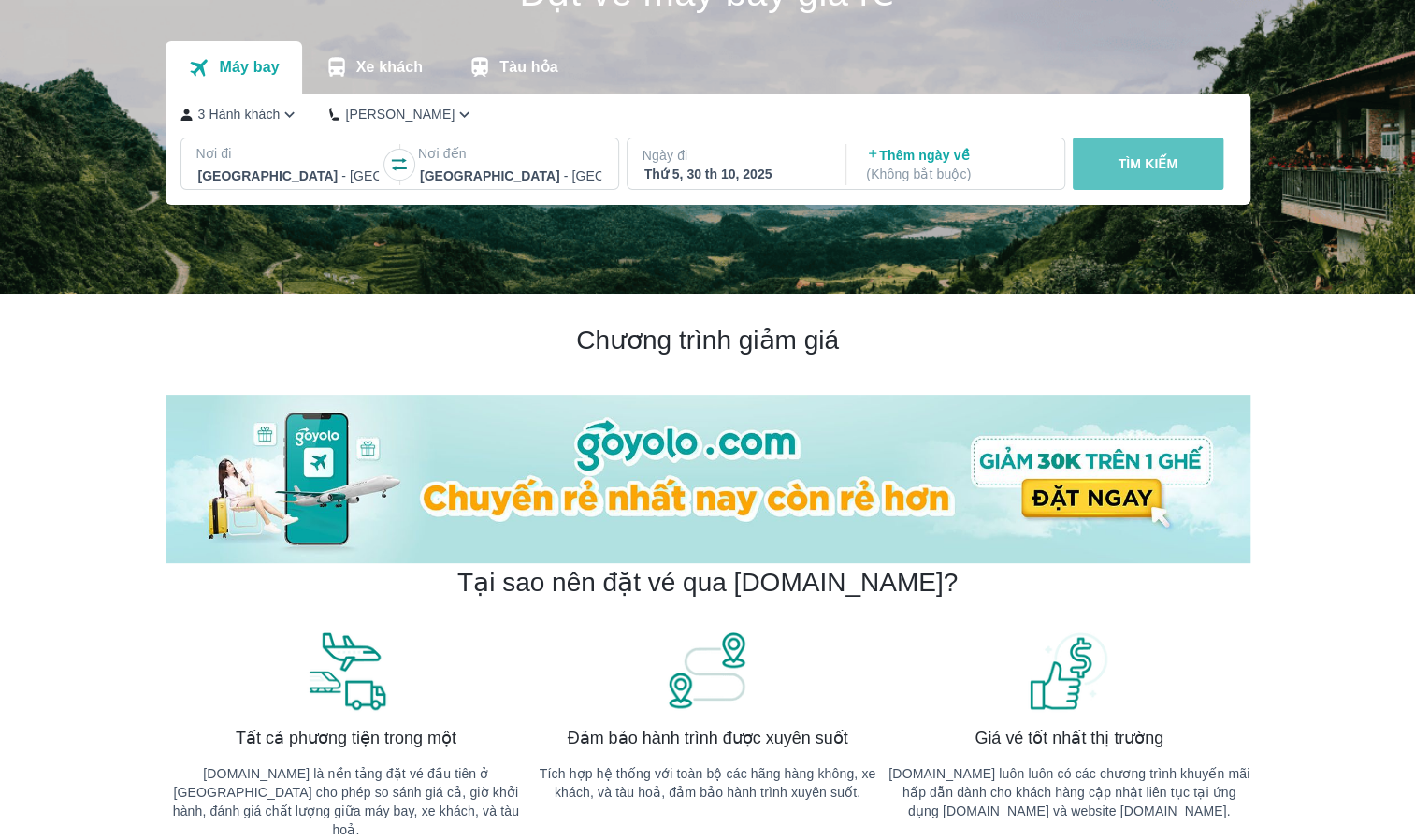
click at [1167, 160] on p "TÌM KIẾM" at bounding box center [1147, 163] width 60 height 18
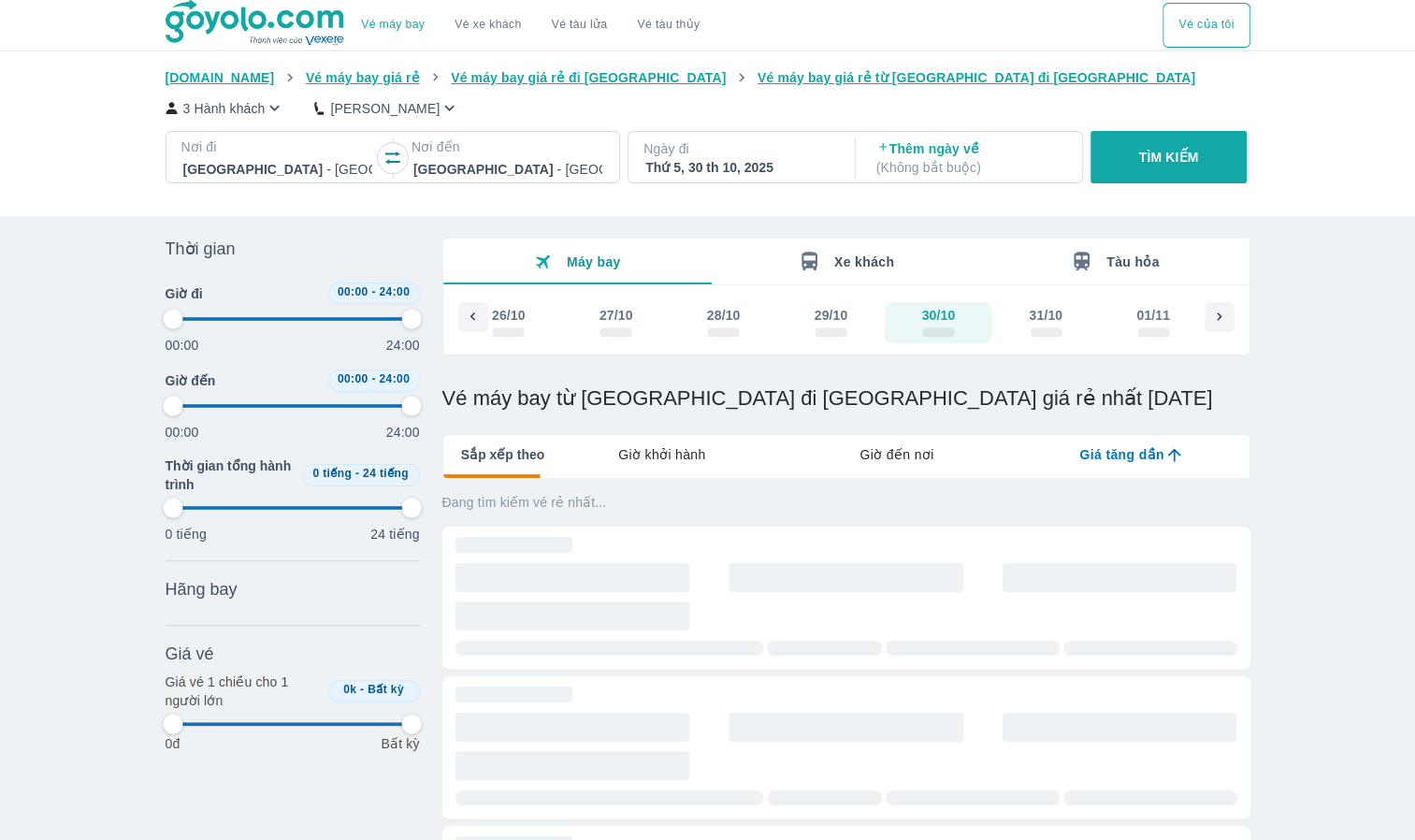
type input "97.9166666666667"
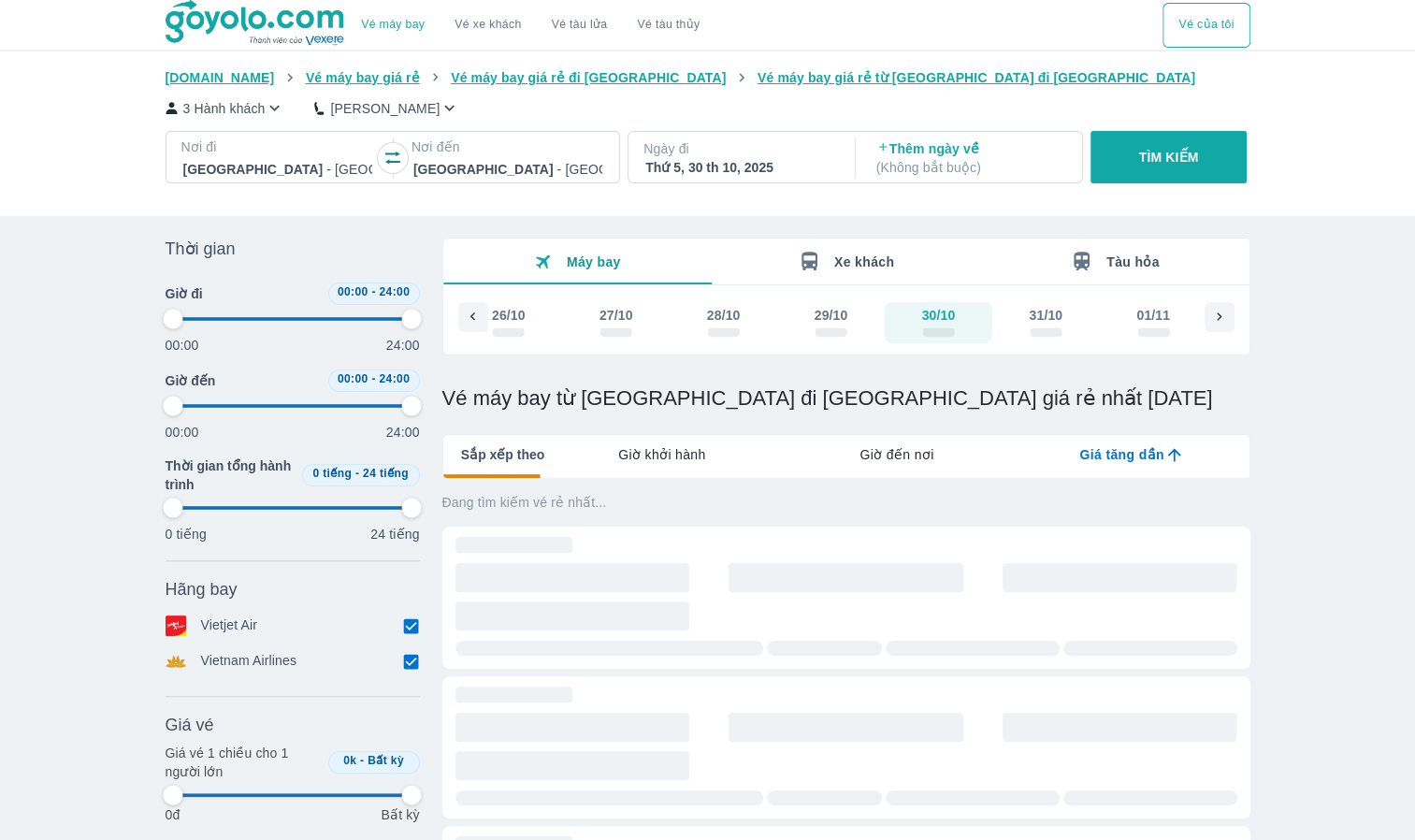
type input "97.9166666666667"
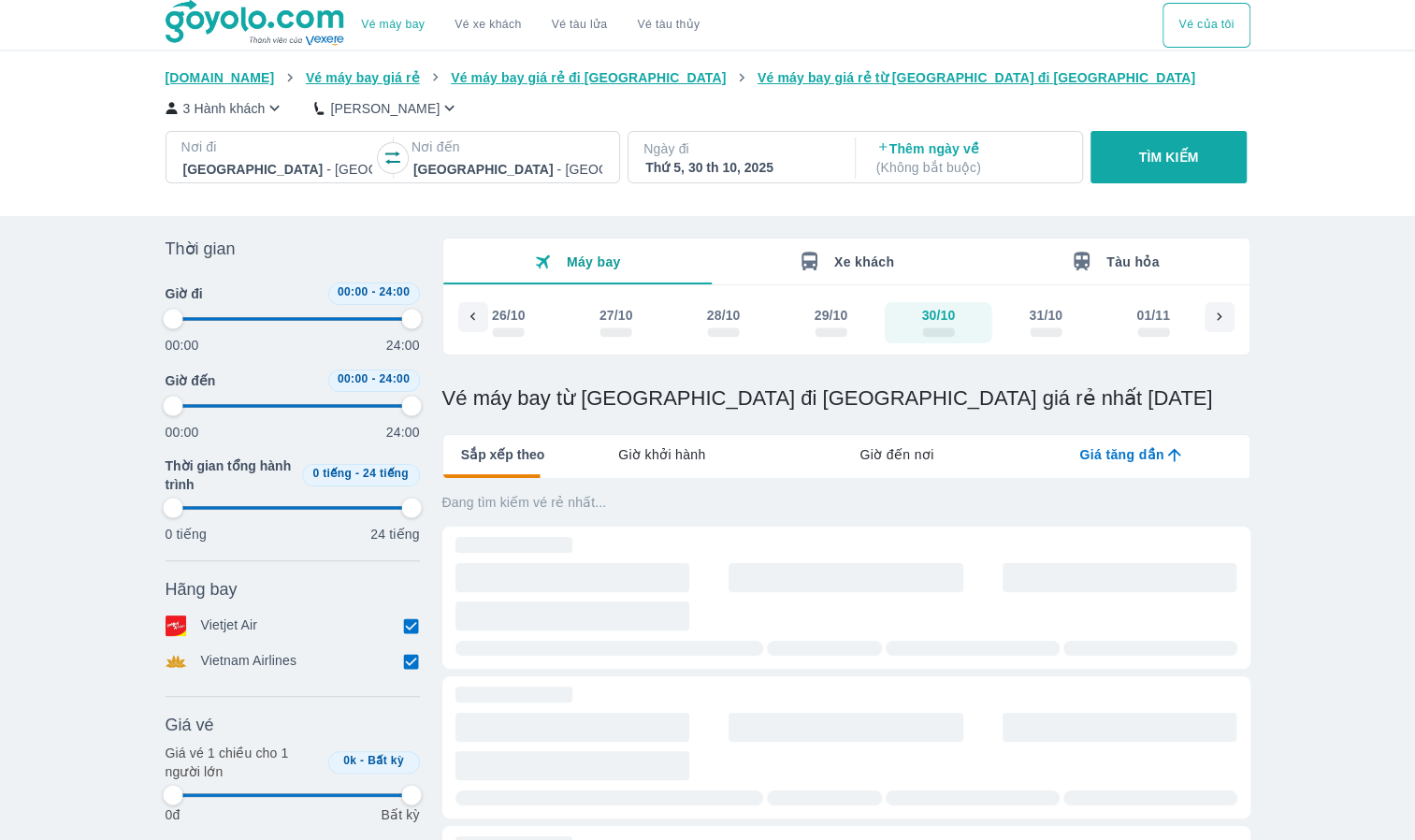
type input "97.9166666666667"
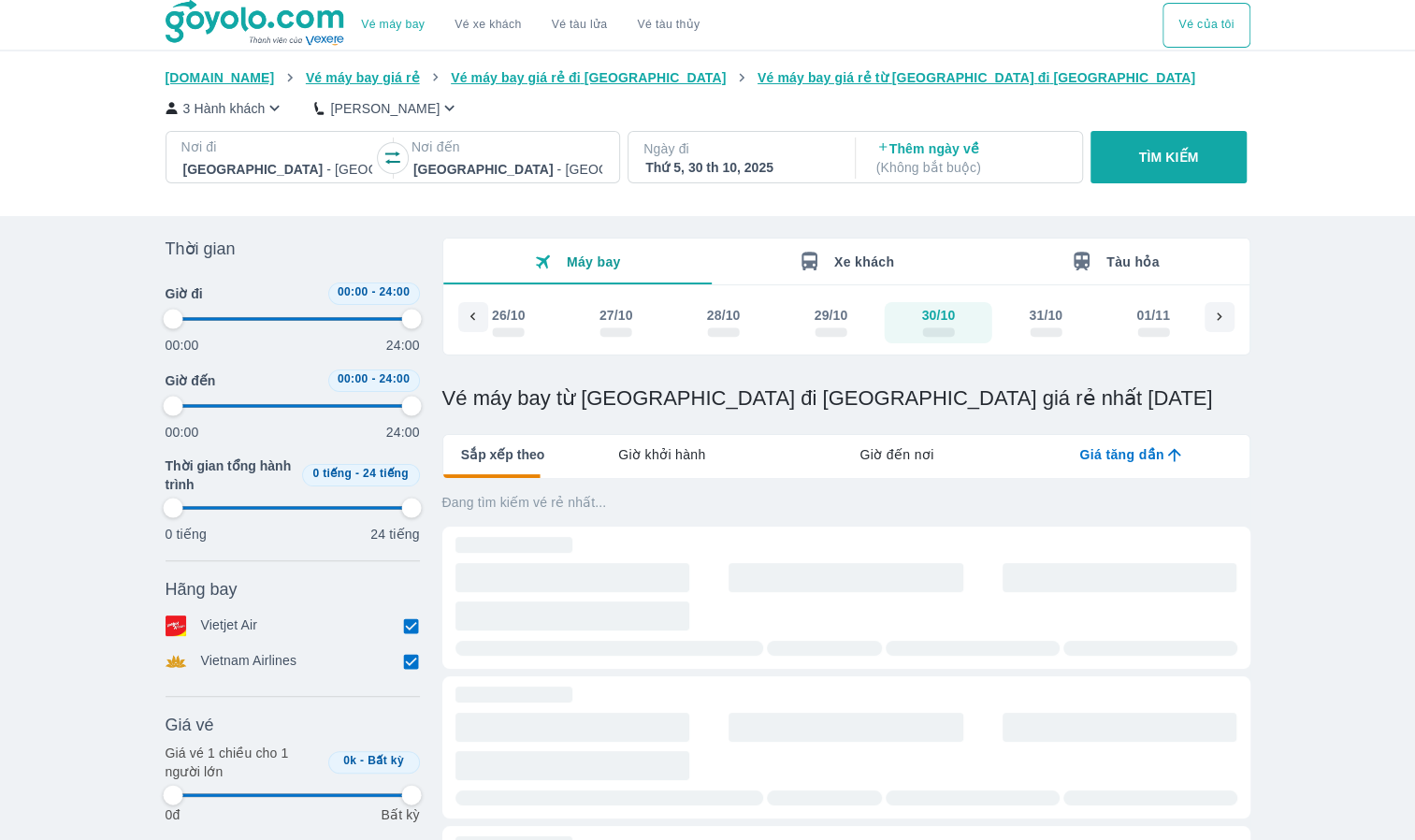
type input "97.9166666666667"
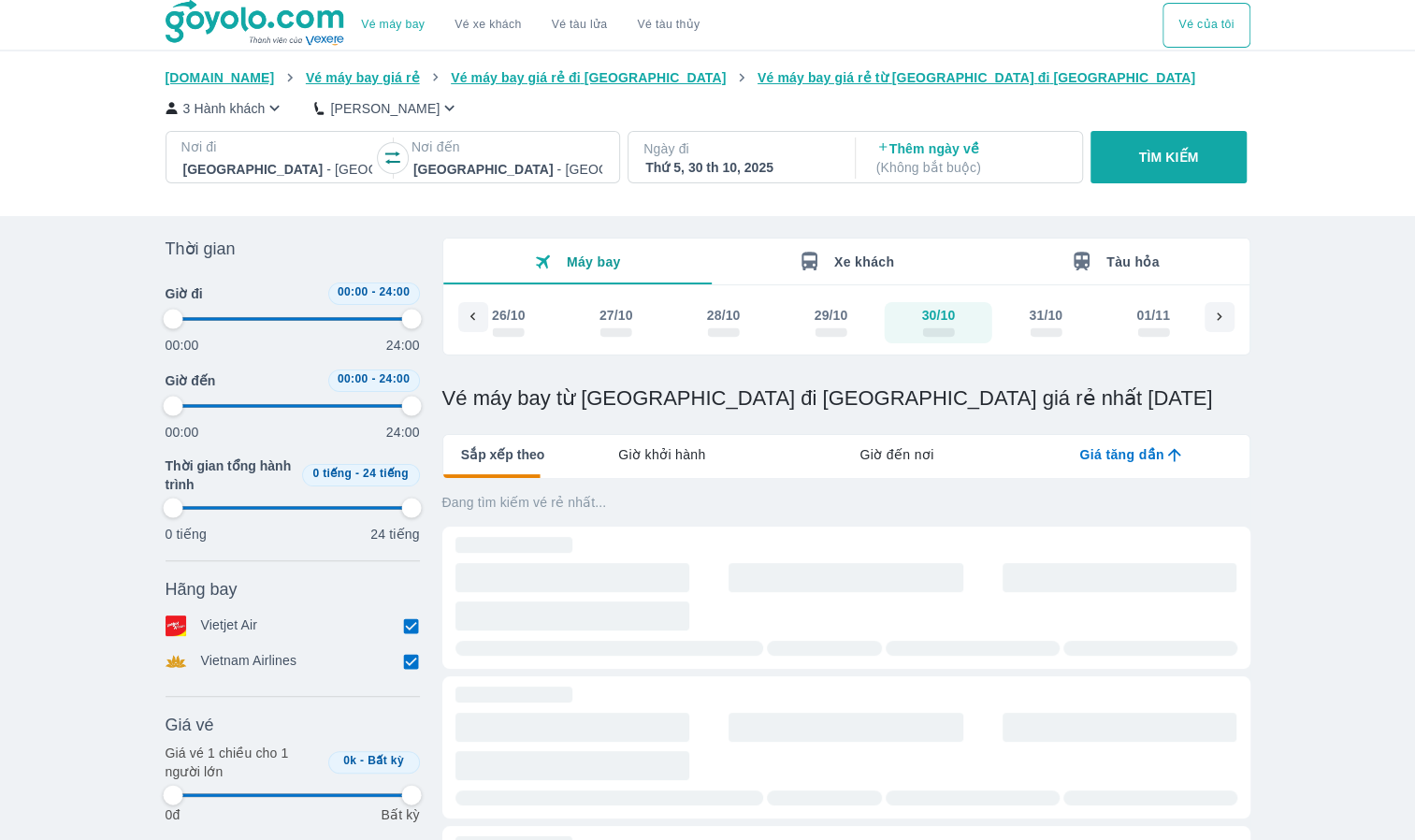
type input "97.9166666666667"
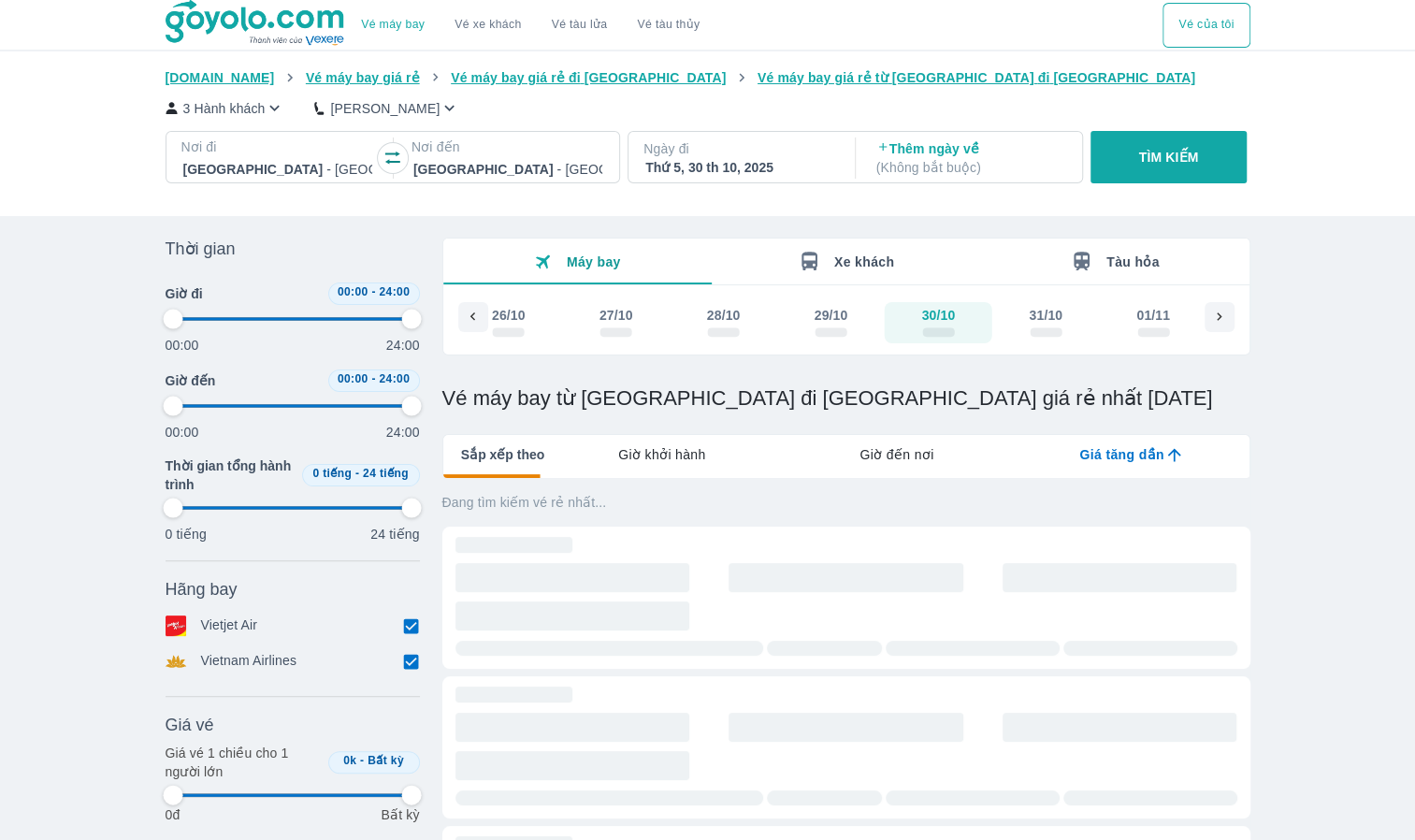
type input "97.9166666666667"
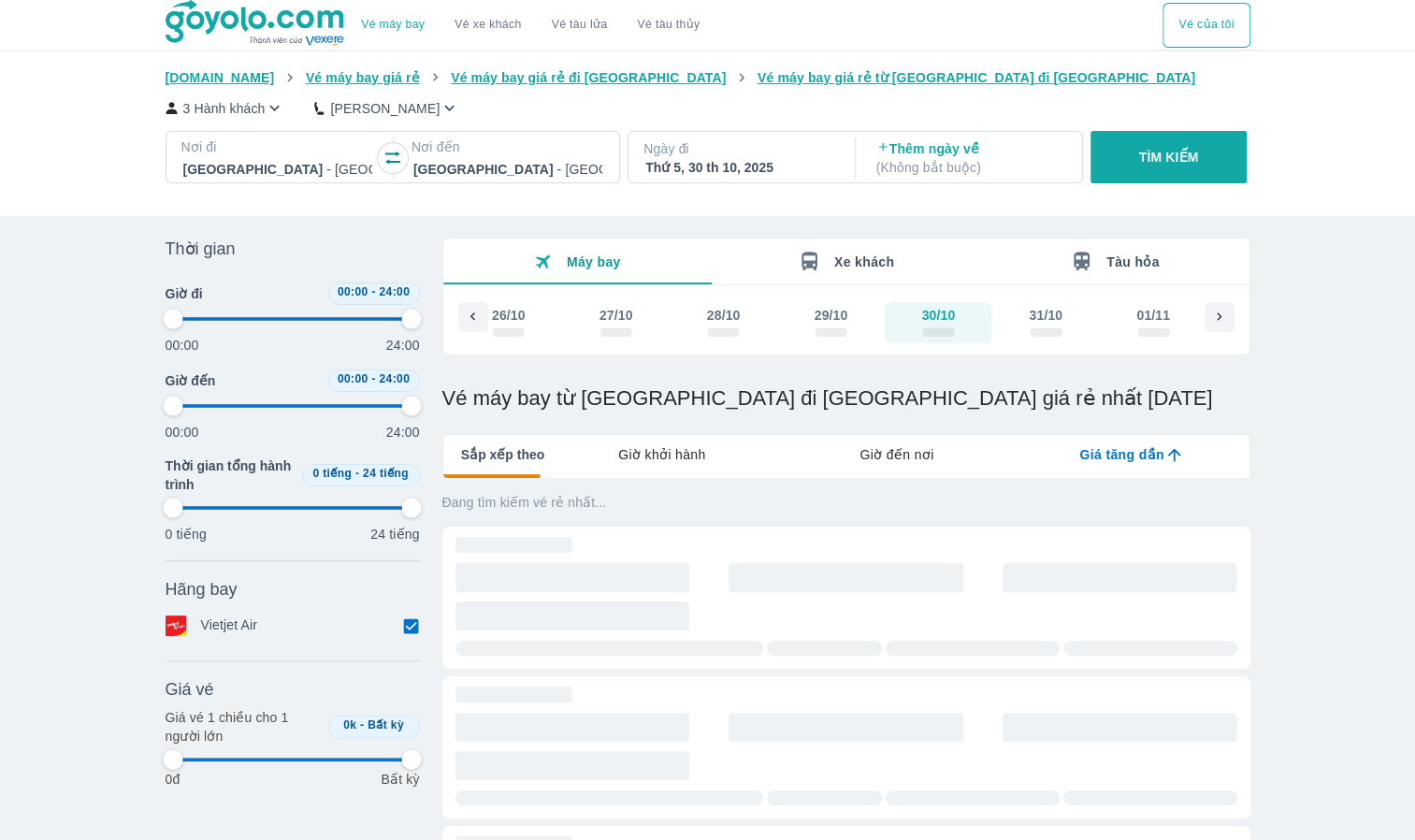
type input "97.9166666666667"
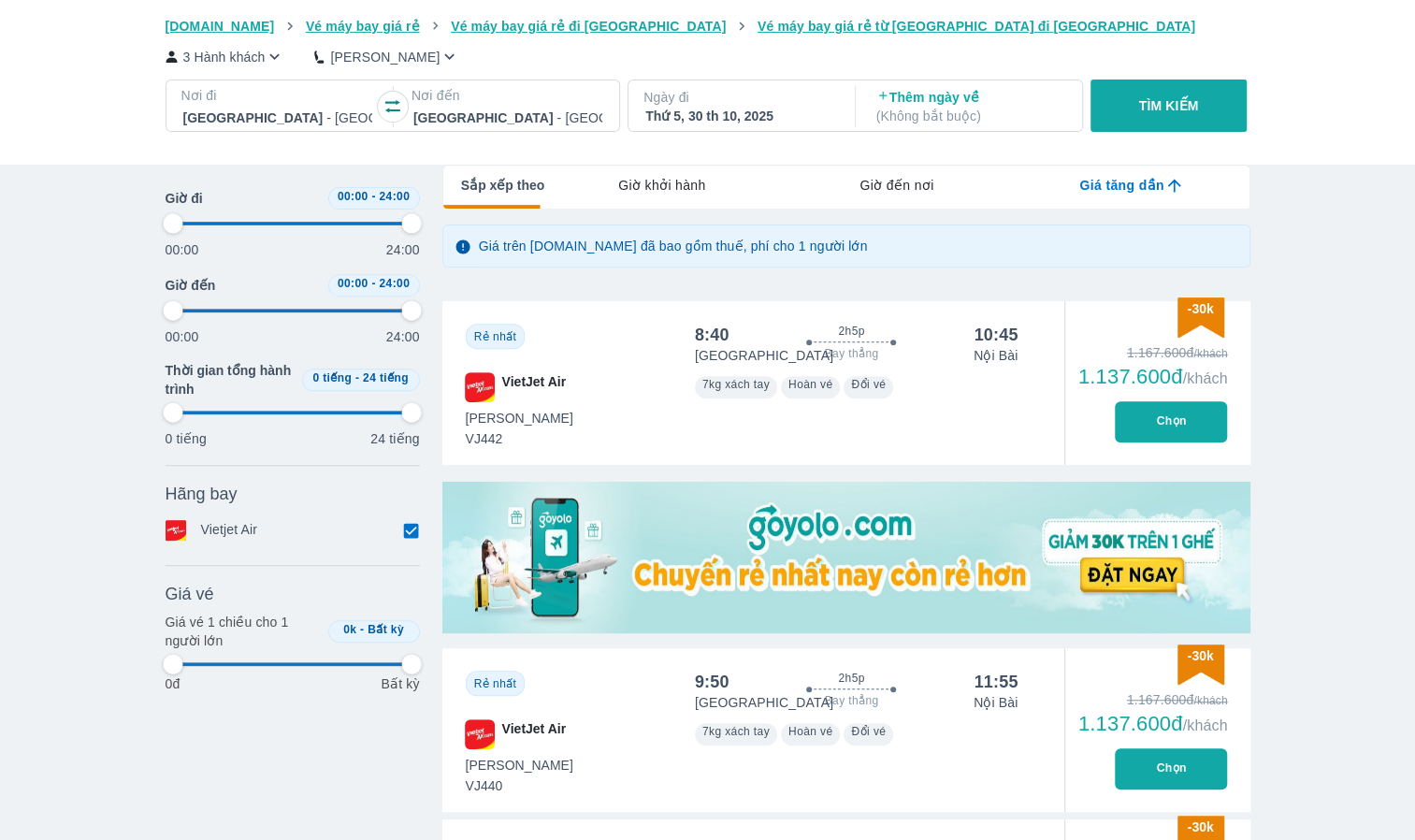
scroll to position [280, 0]
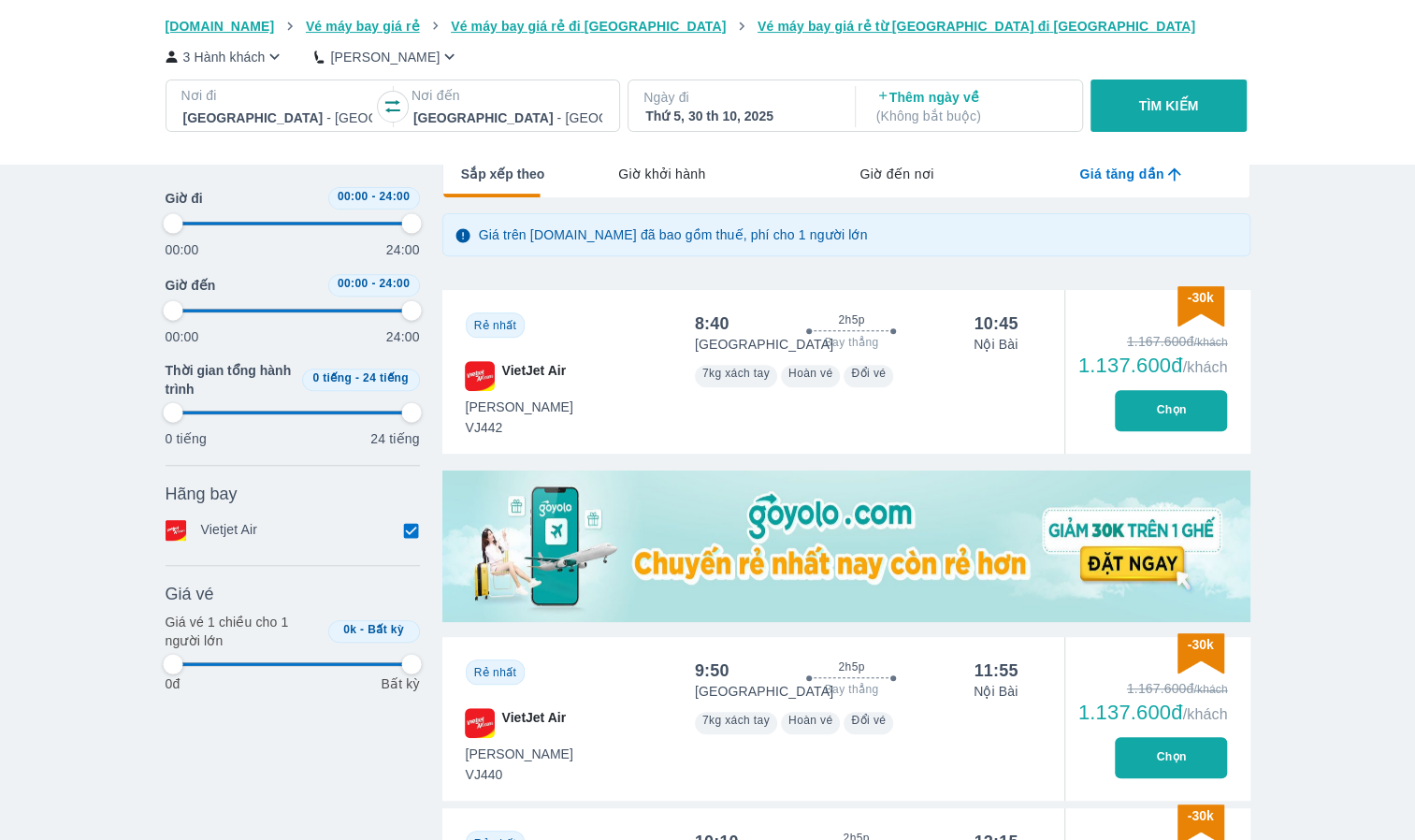
type input "97.9166666666667"
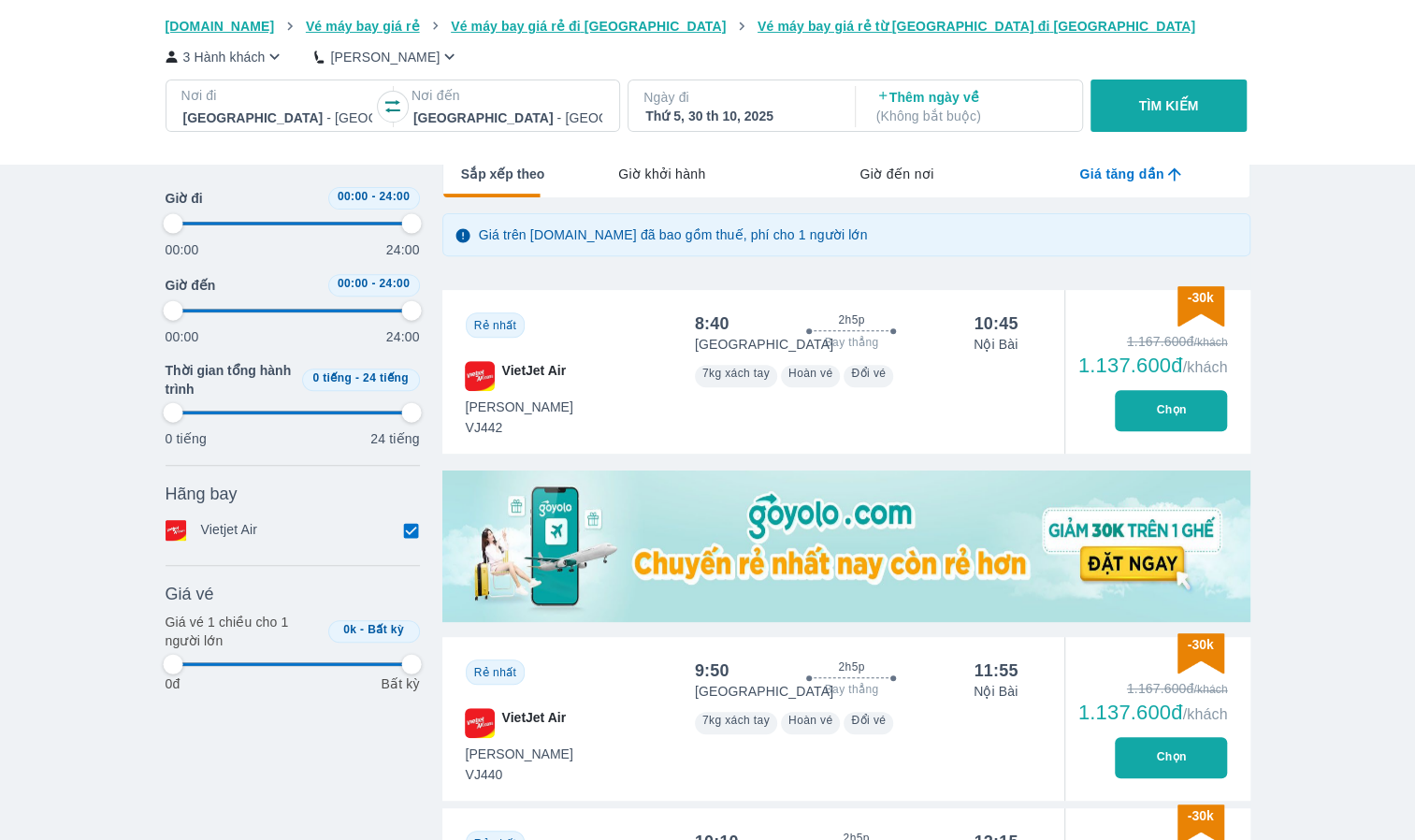
type input "97.9166666666667"
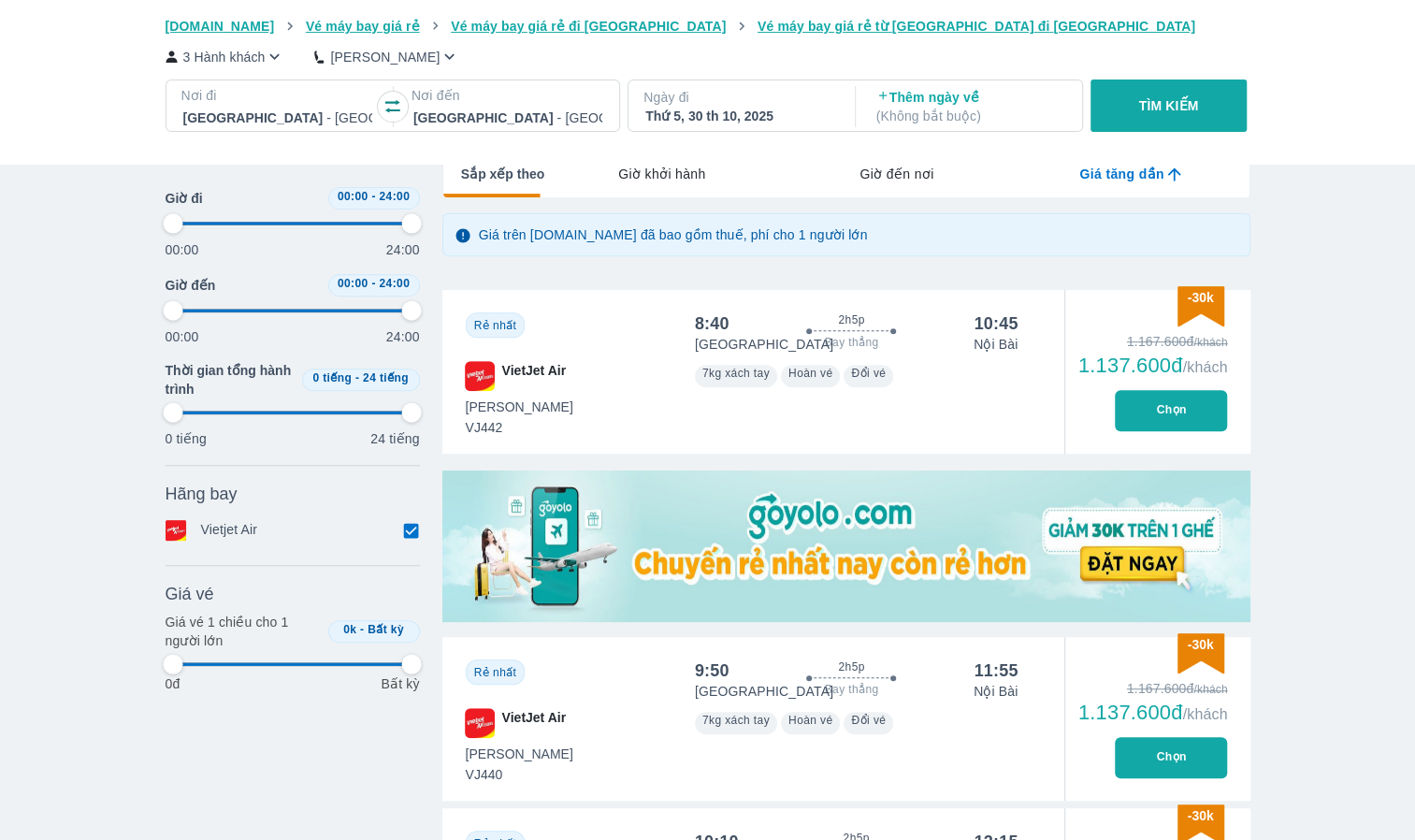
type input "97.9166666666667"
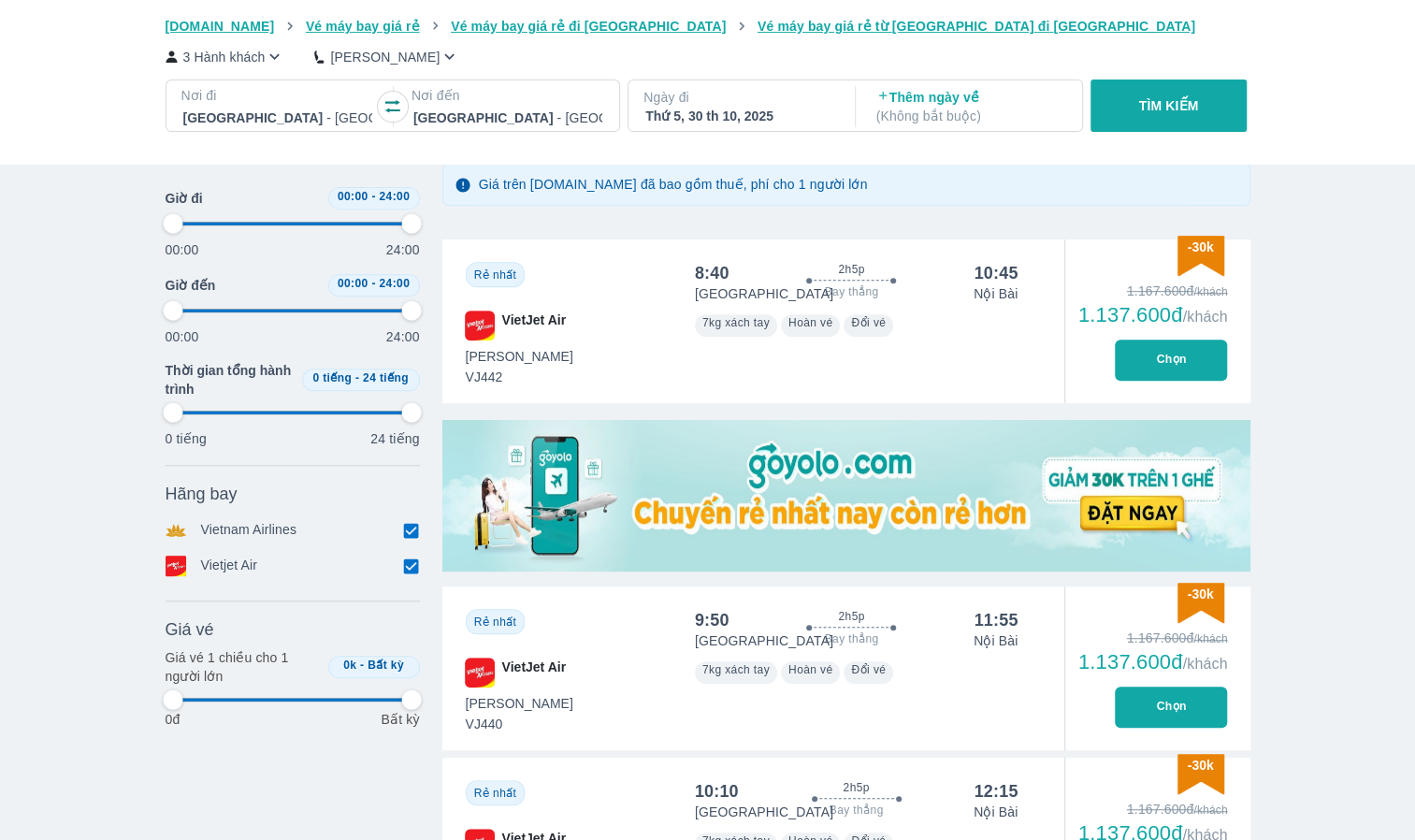
scroll to position [374, 0]
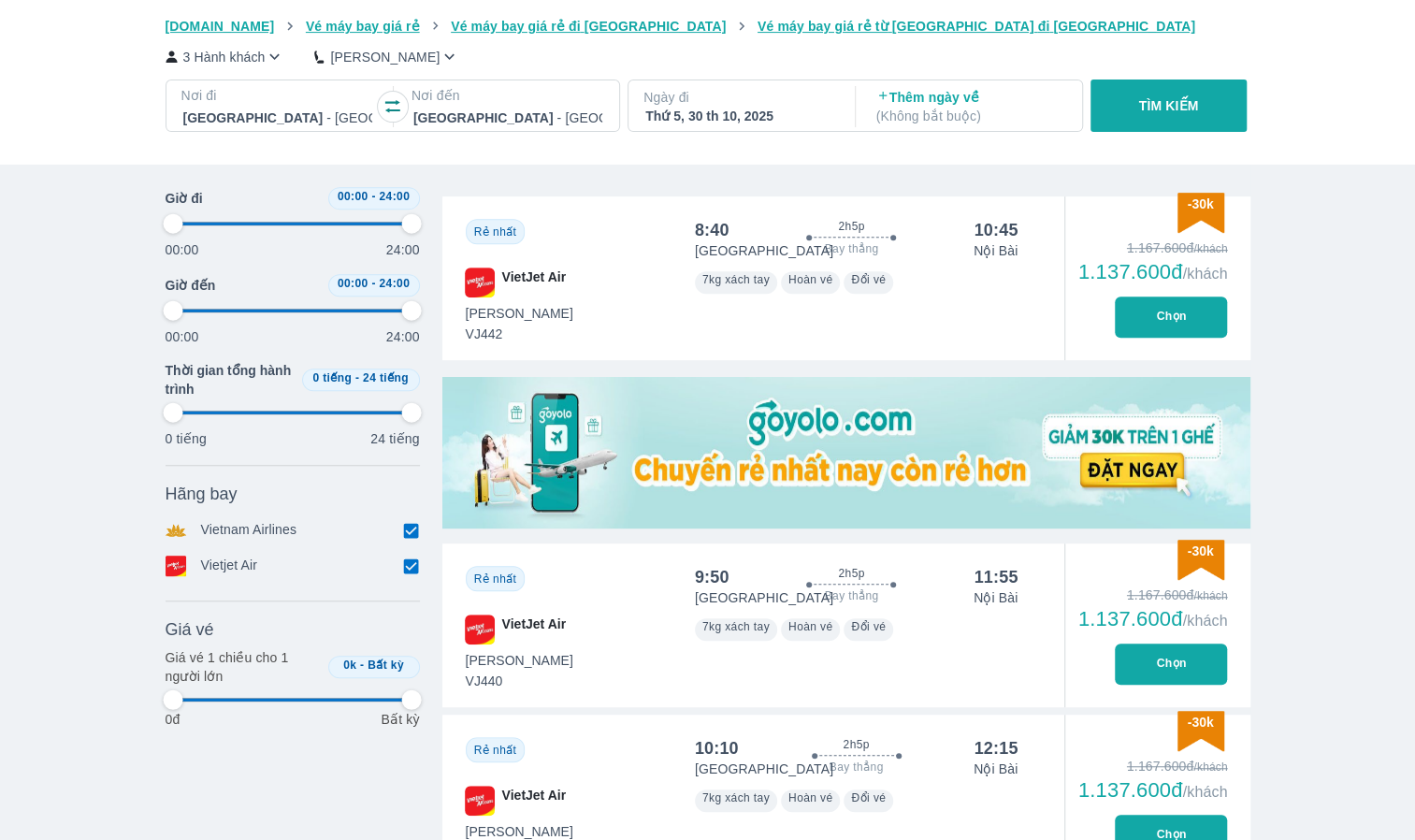
type input "97.9166666666667"
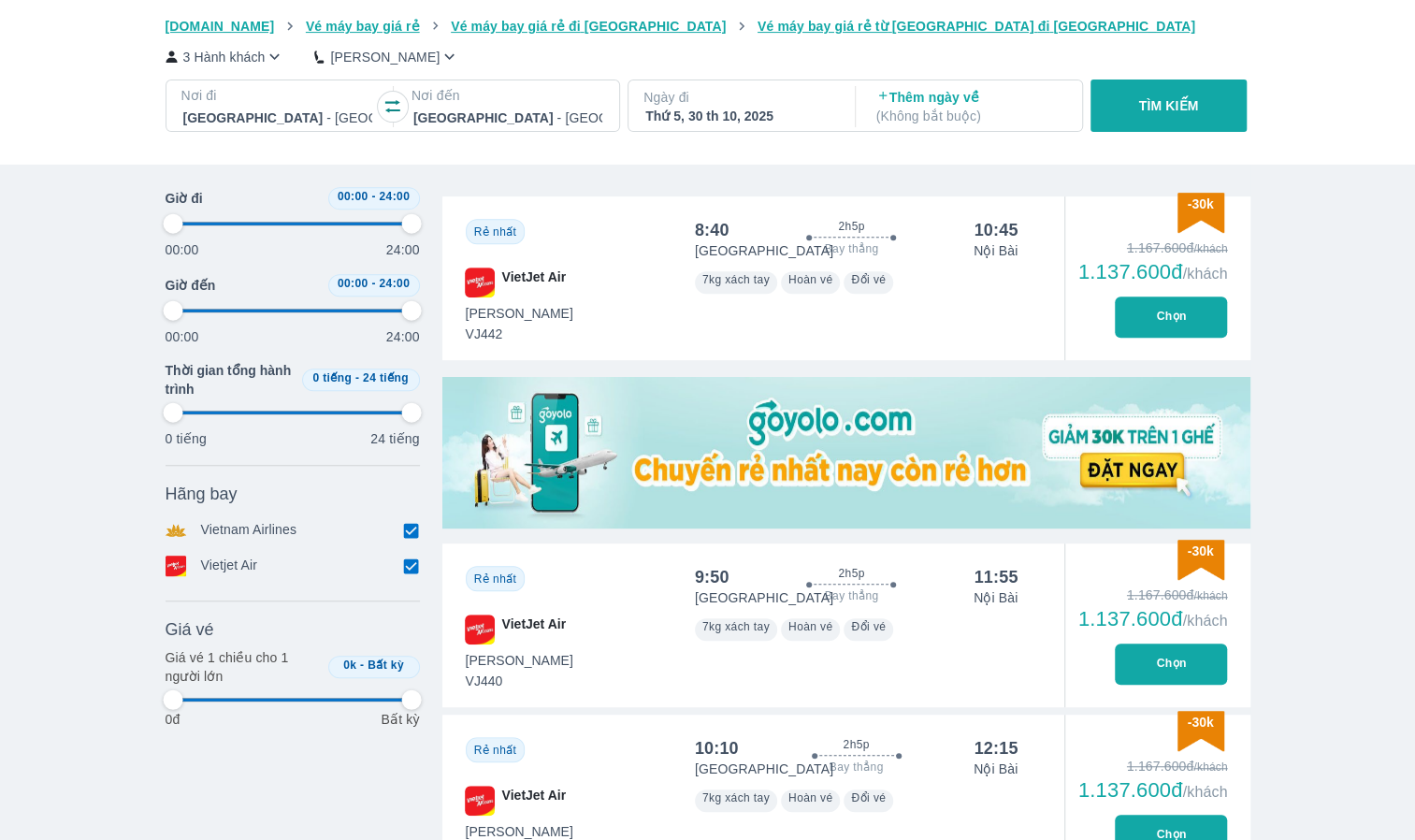
type input "97.9166666666667"
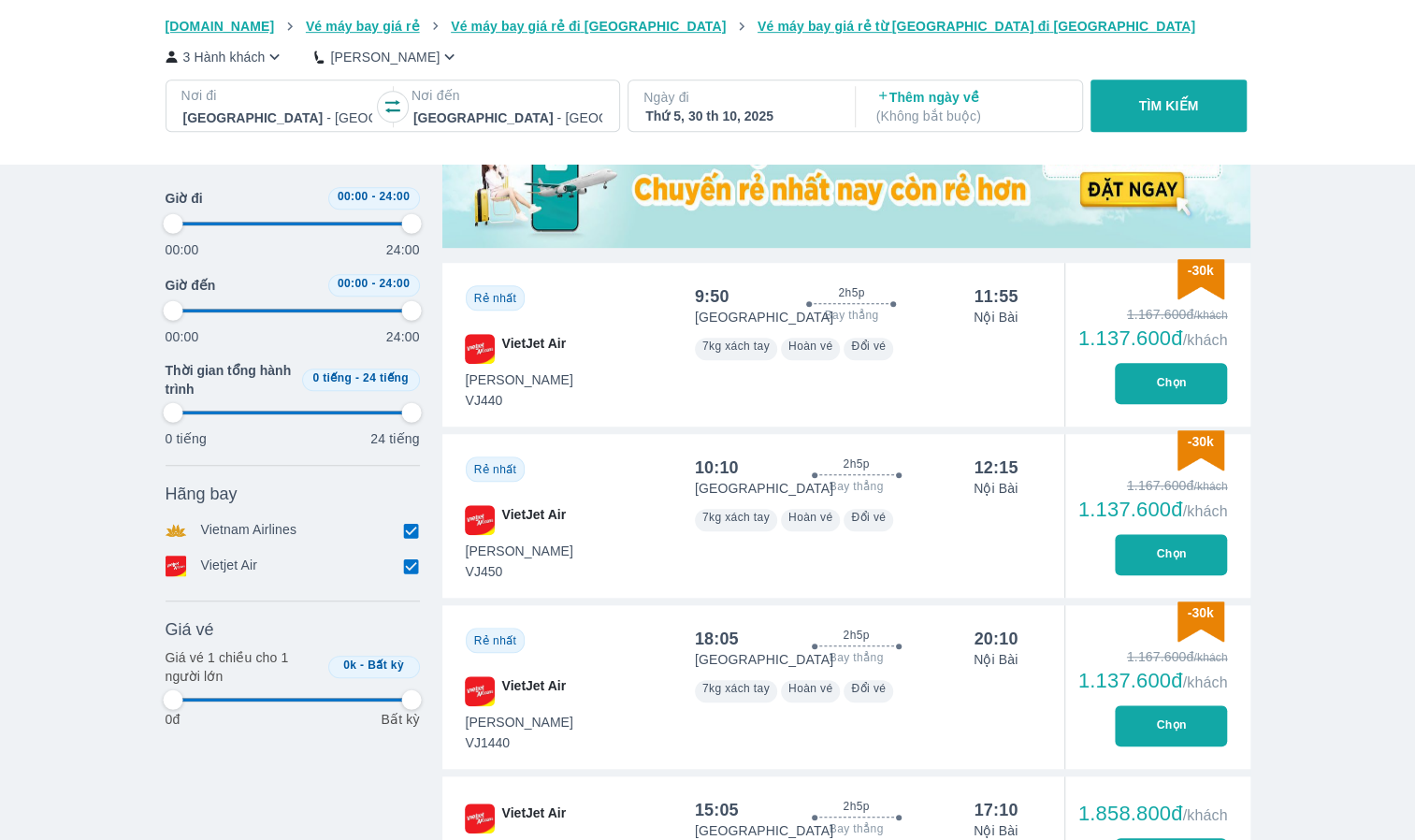
type input "97.9166666666667"
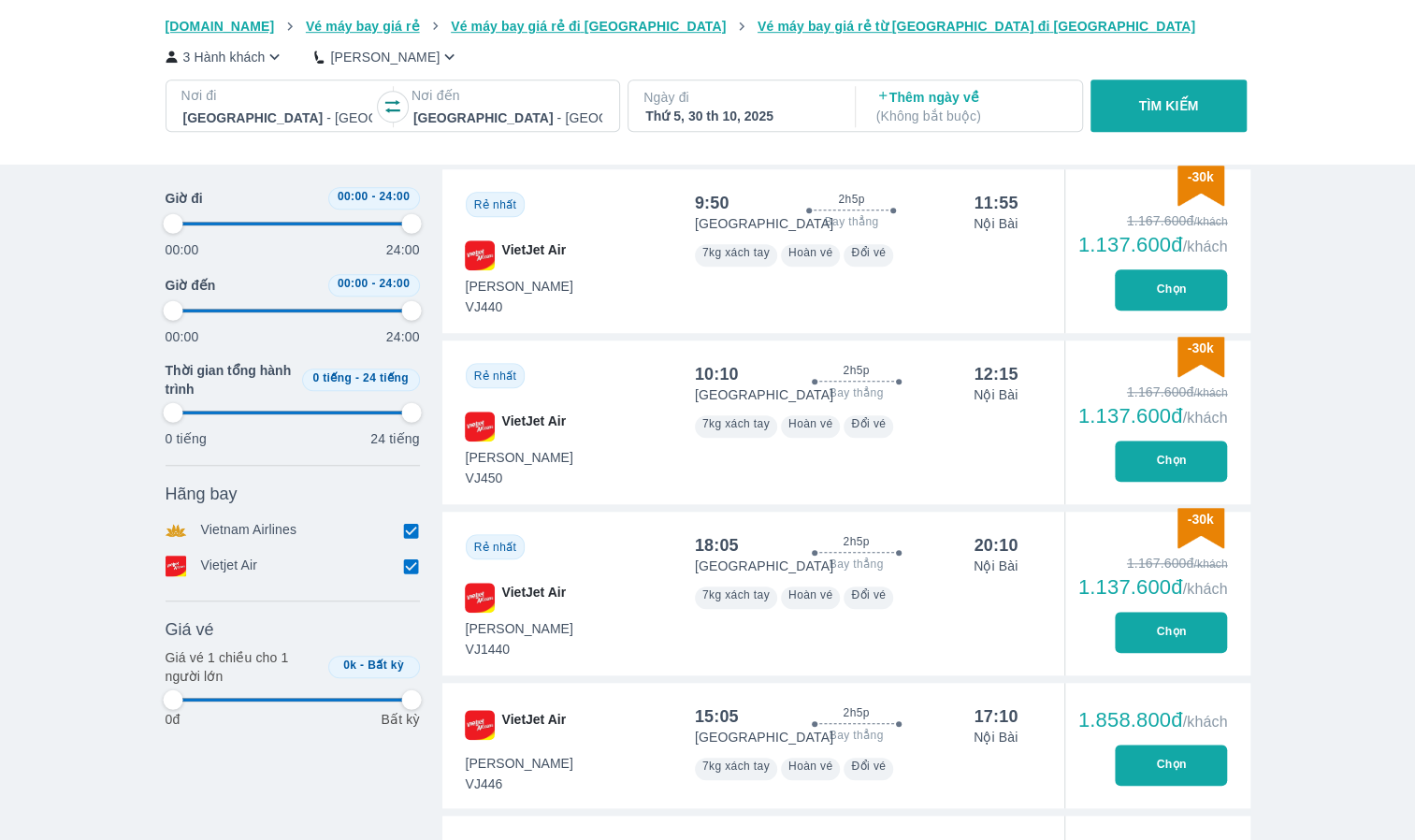
type input "97.9166666666667"
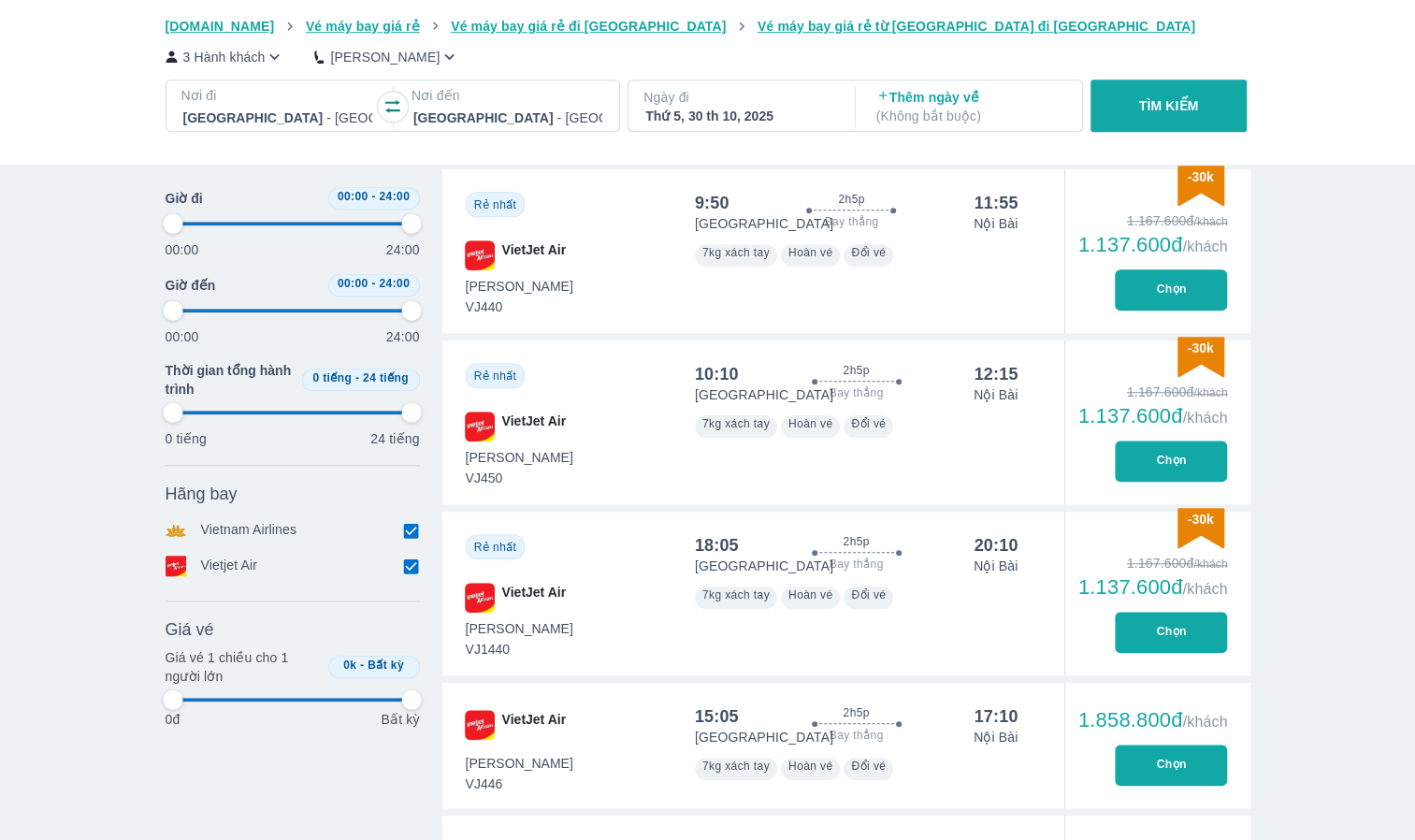
type input "97.9166666666667"
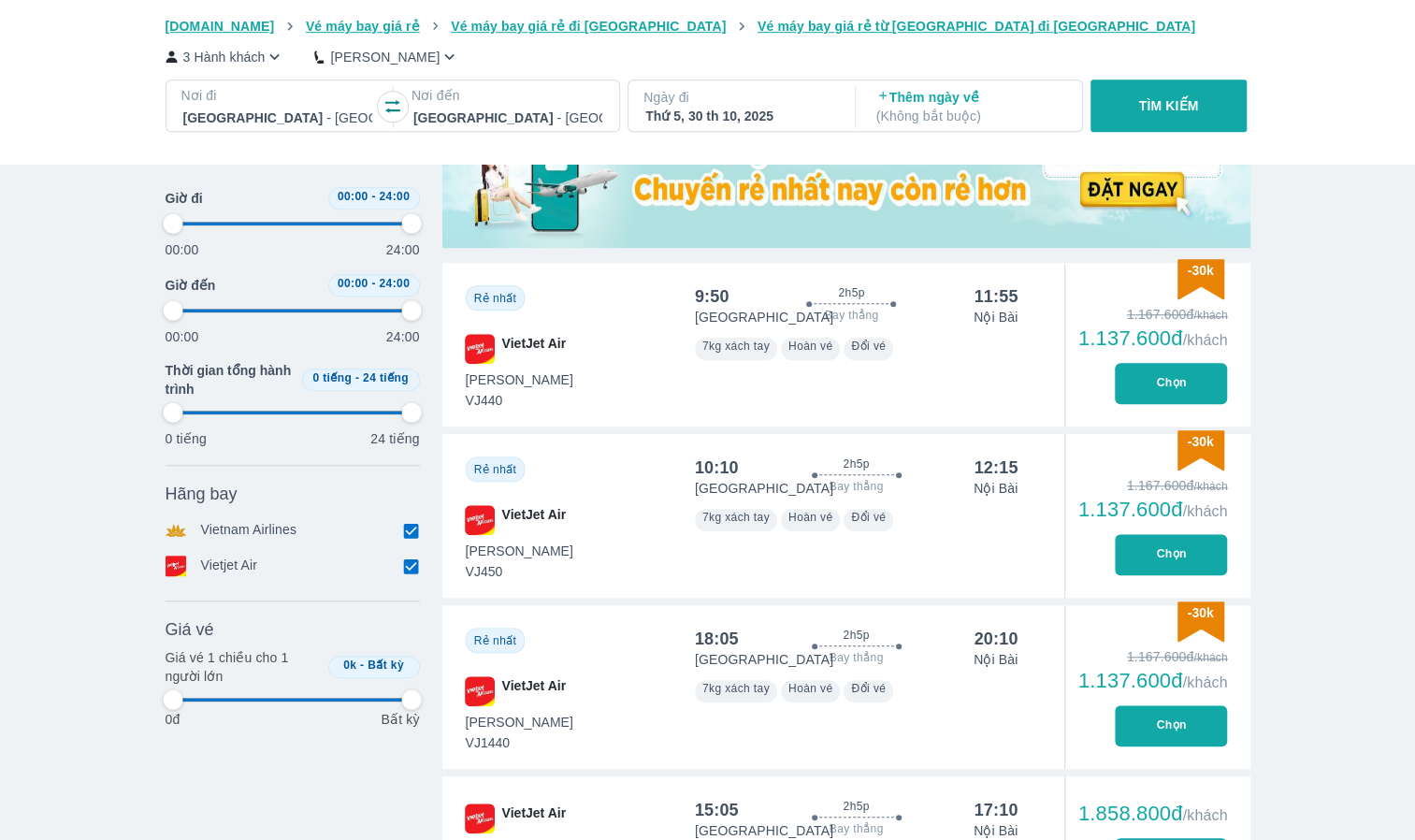
type input "97.9166666666667"
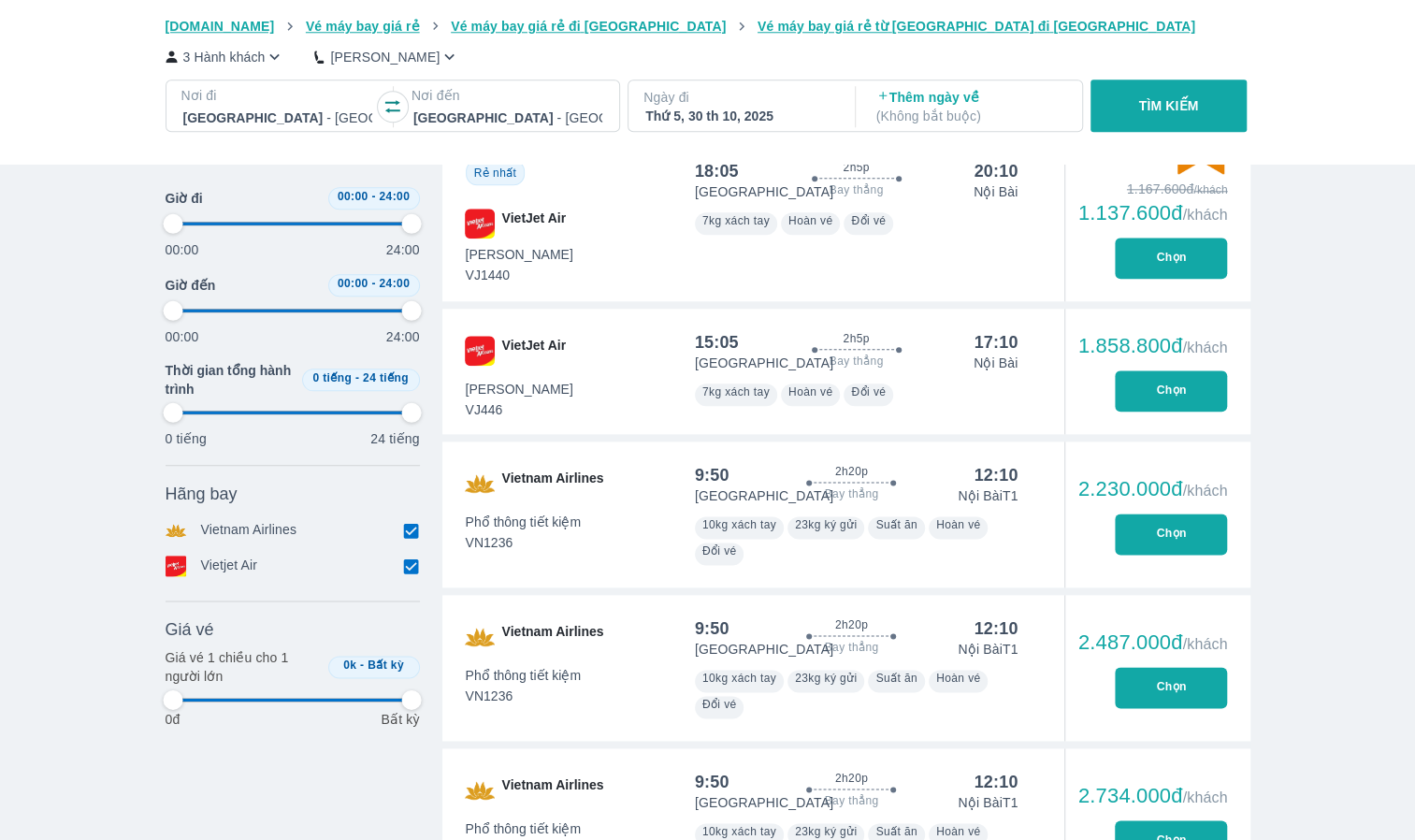
type input "97.9166666666667"
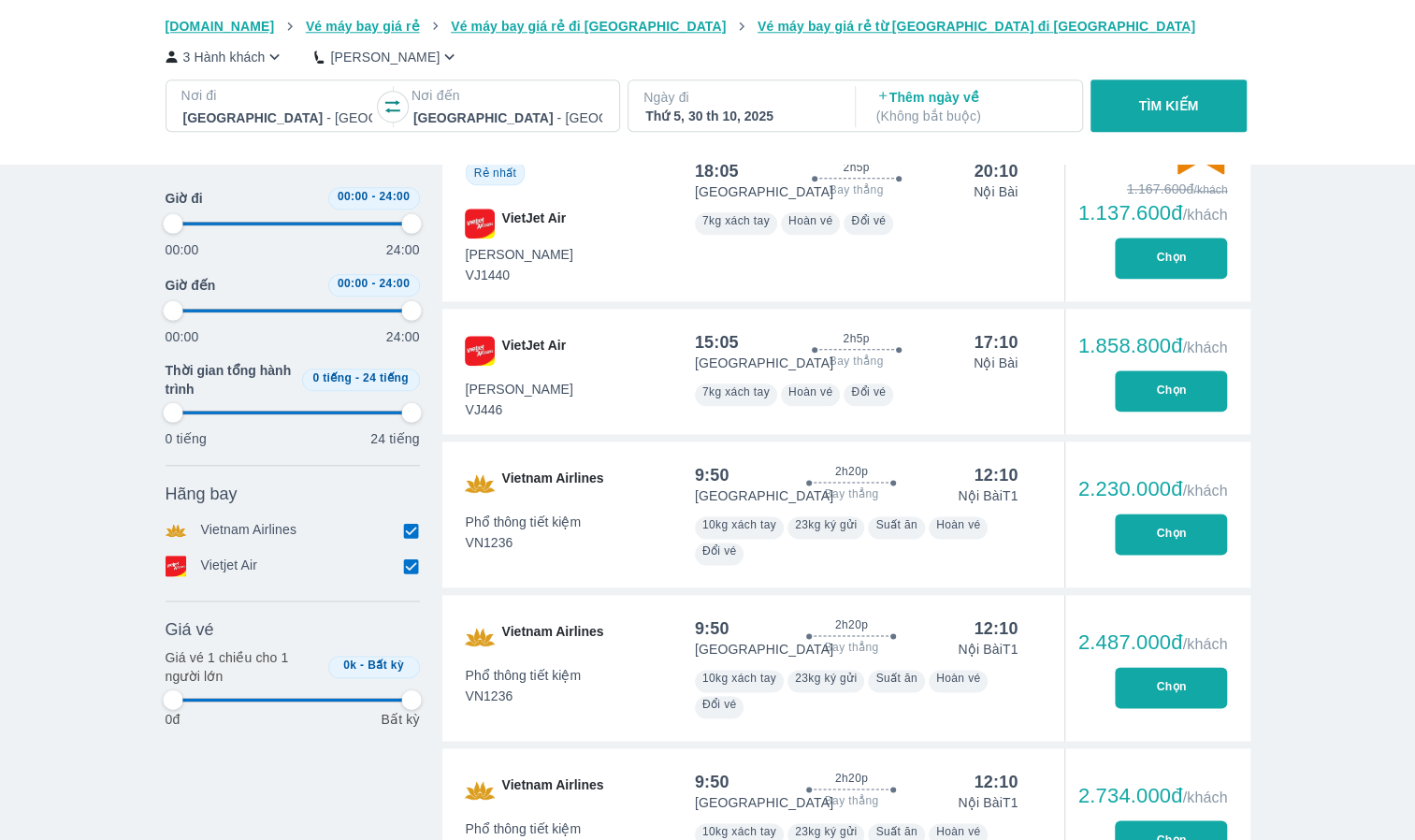
type input "97.9166666666667"
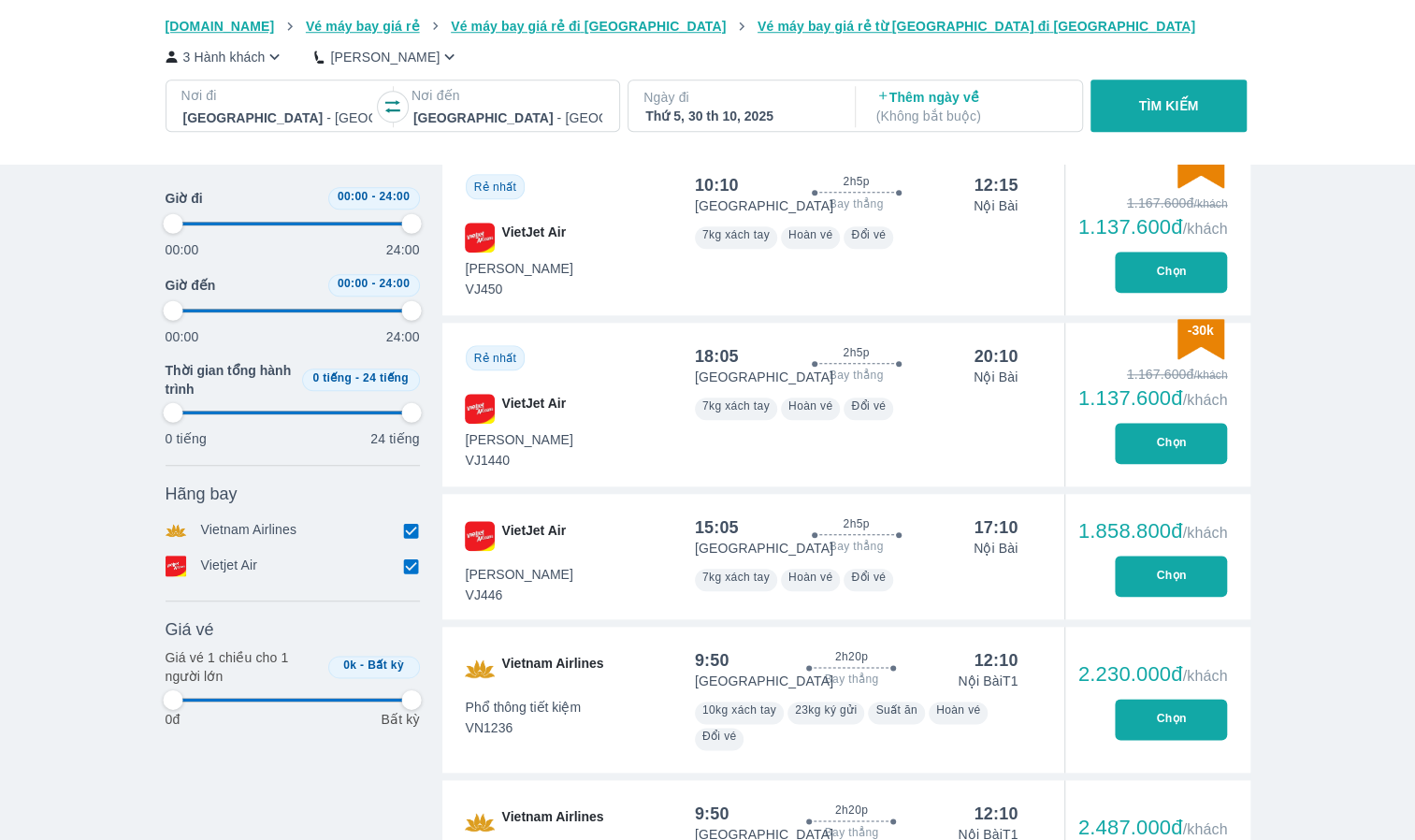
scroll to position [935, 0]
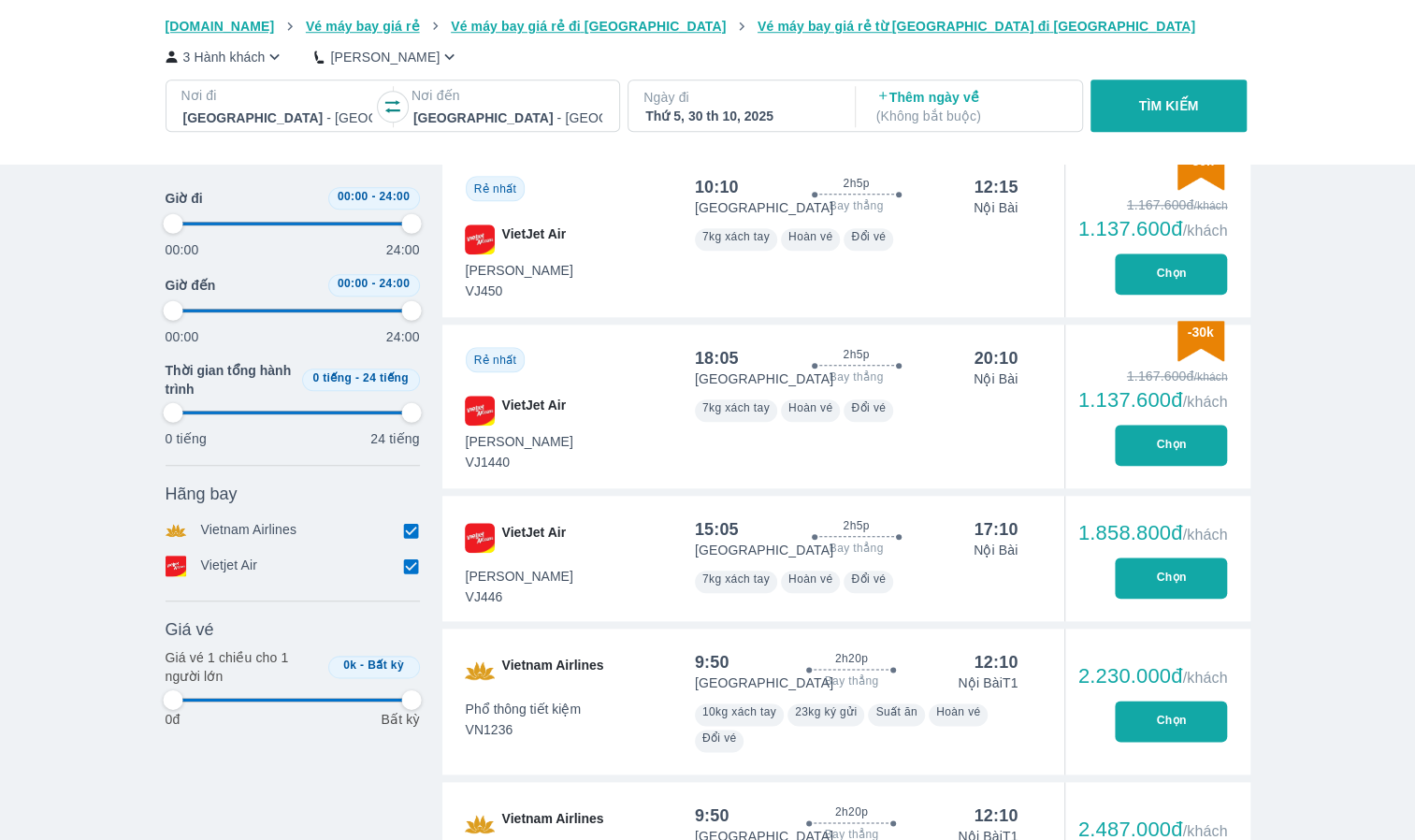
type input "97.9166666666667"
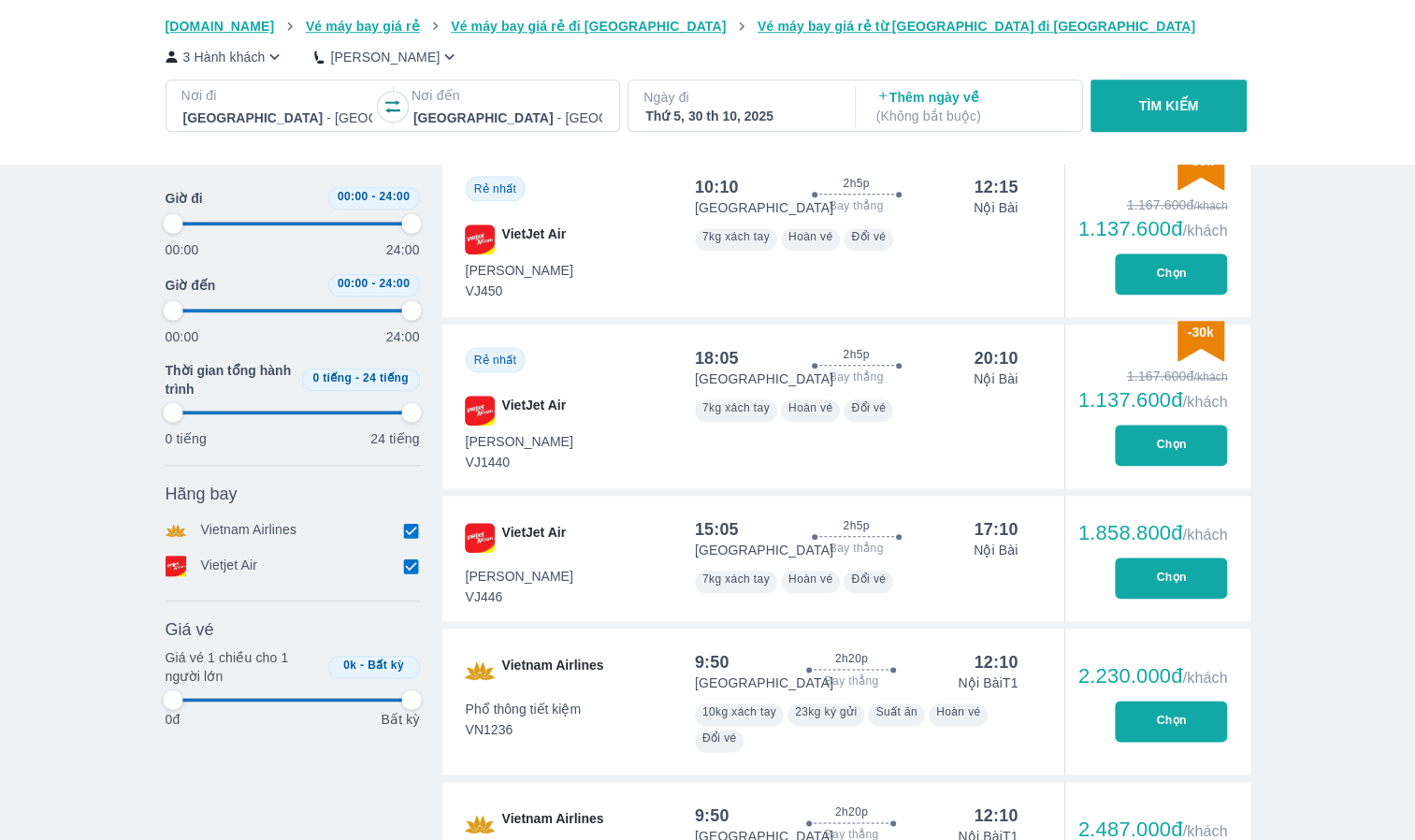
type input "97.9166666666667"
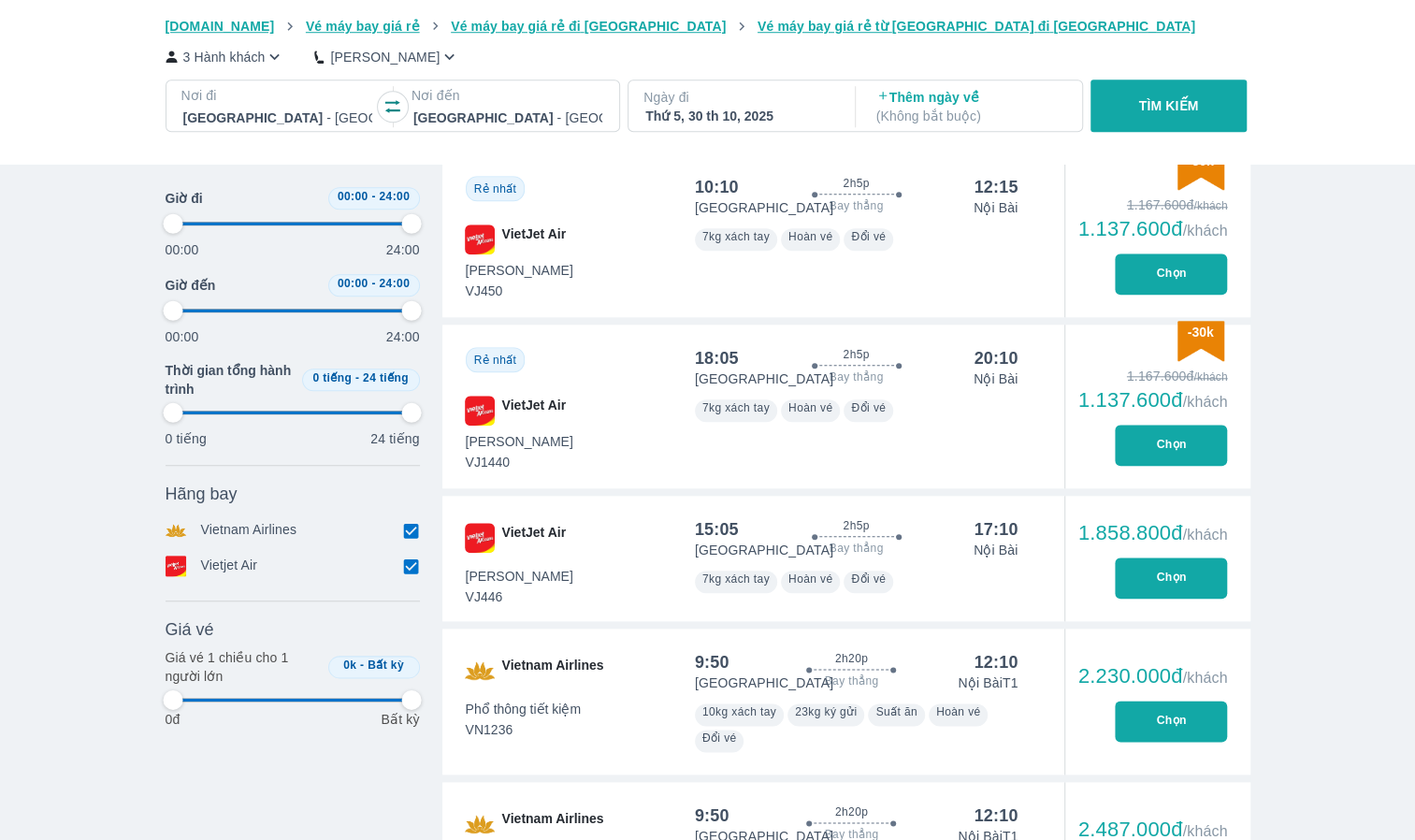
type input "97.9166666666667"
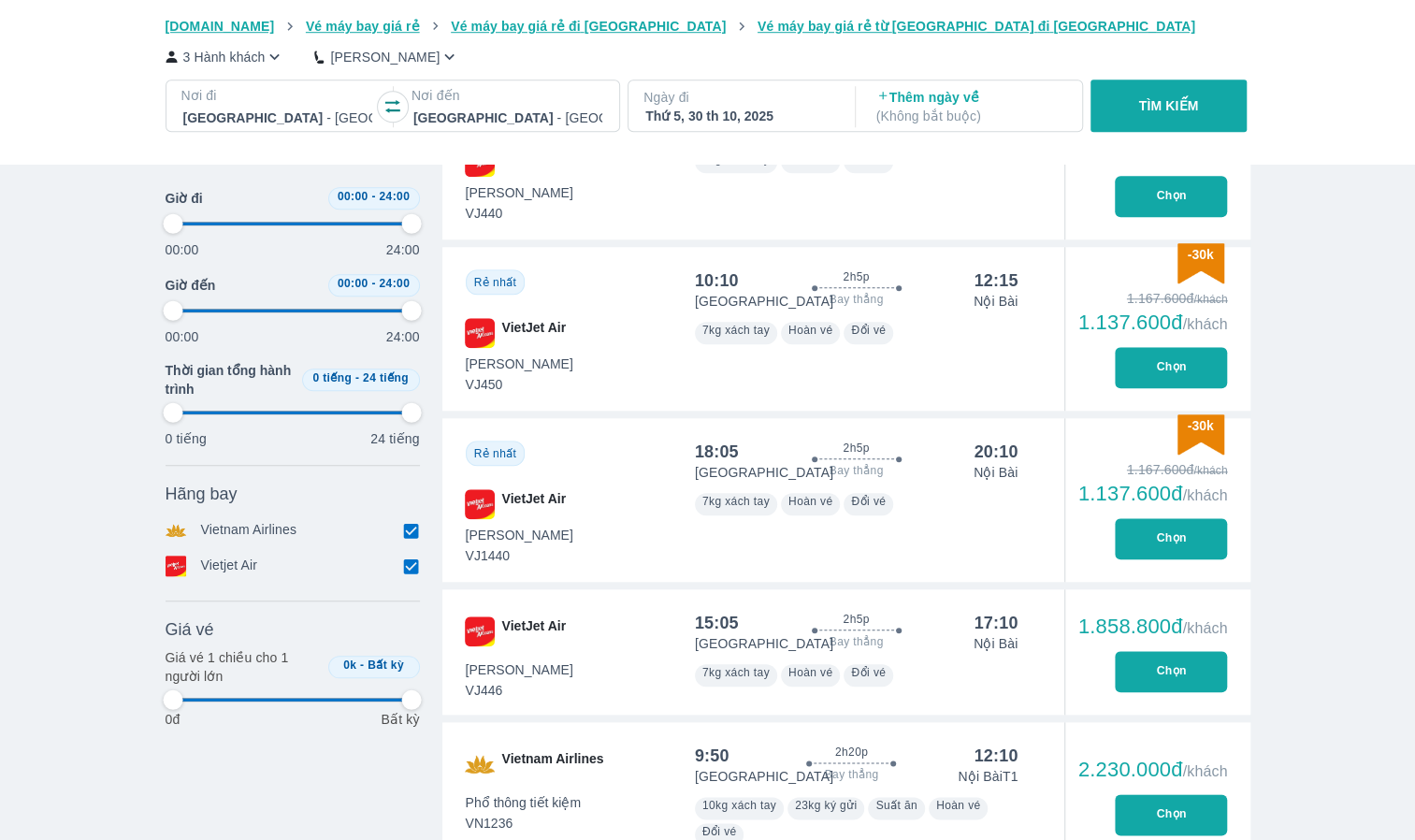
type input "97.9166666666667"
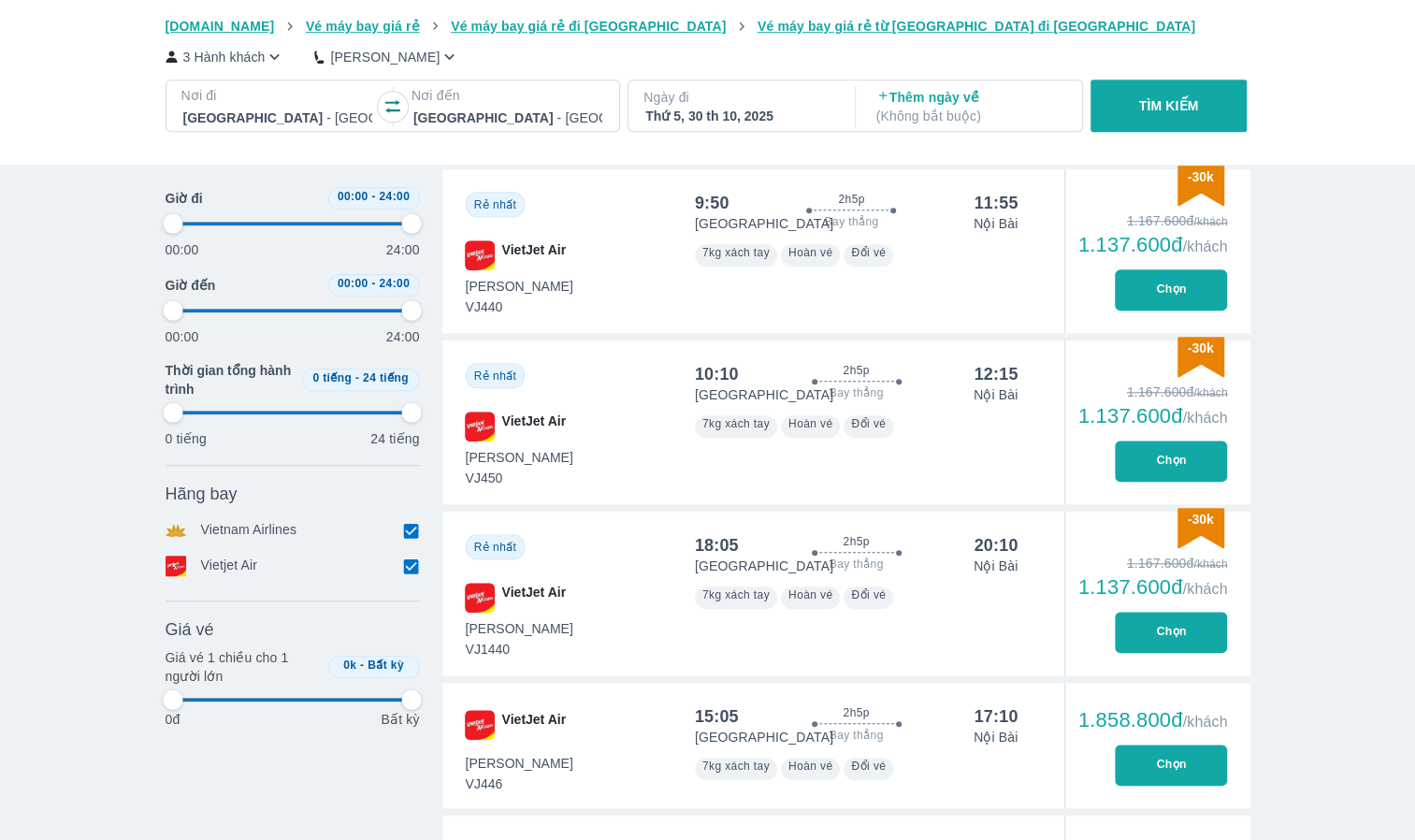
type input "97.9166666666667"
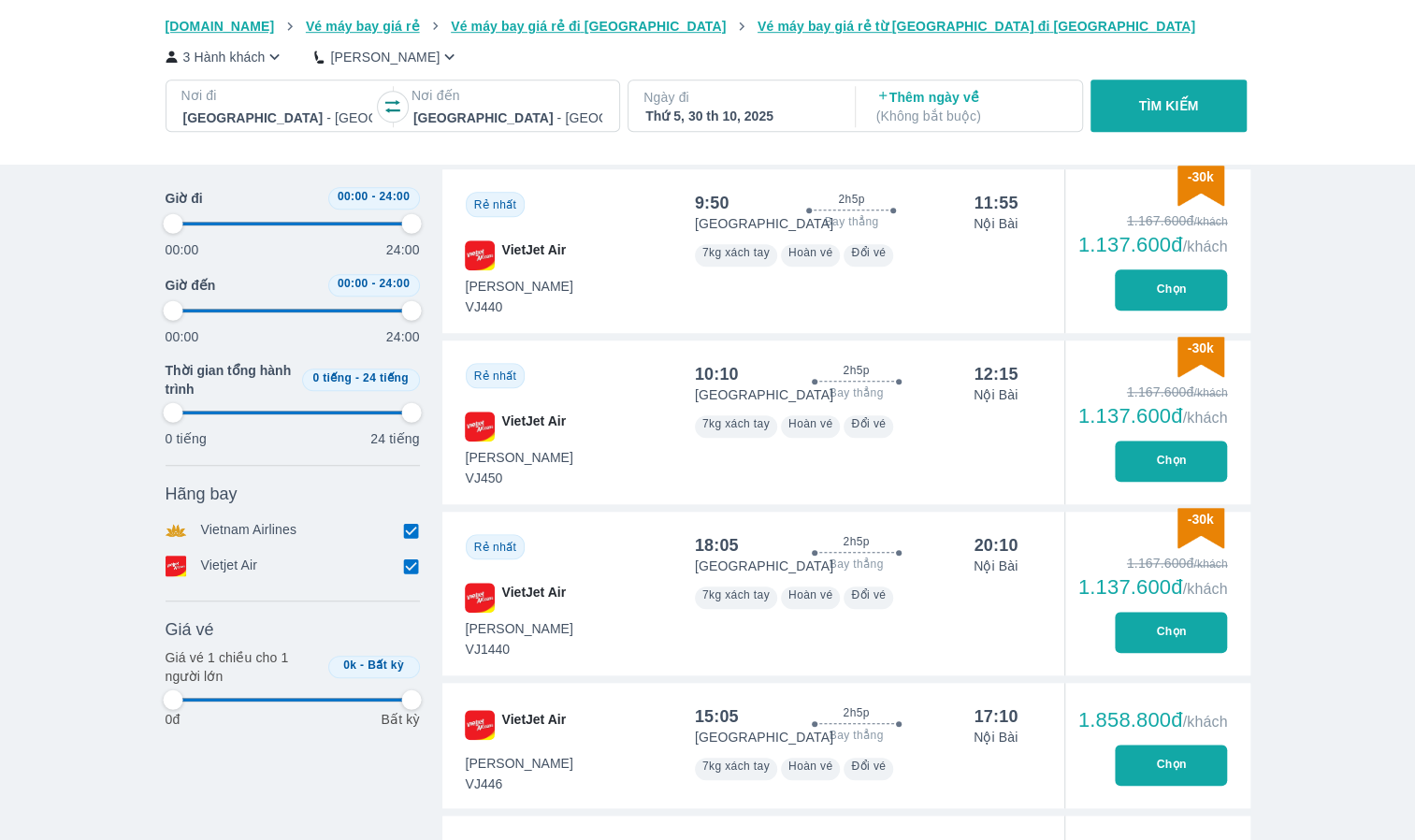
type input "97.9166666666667"
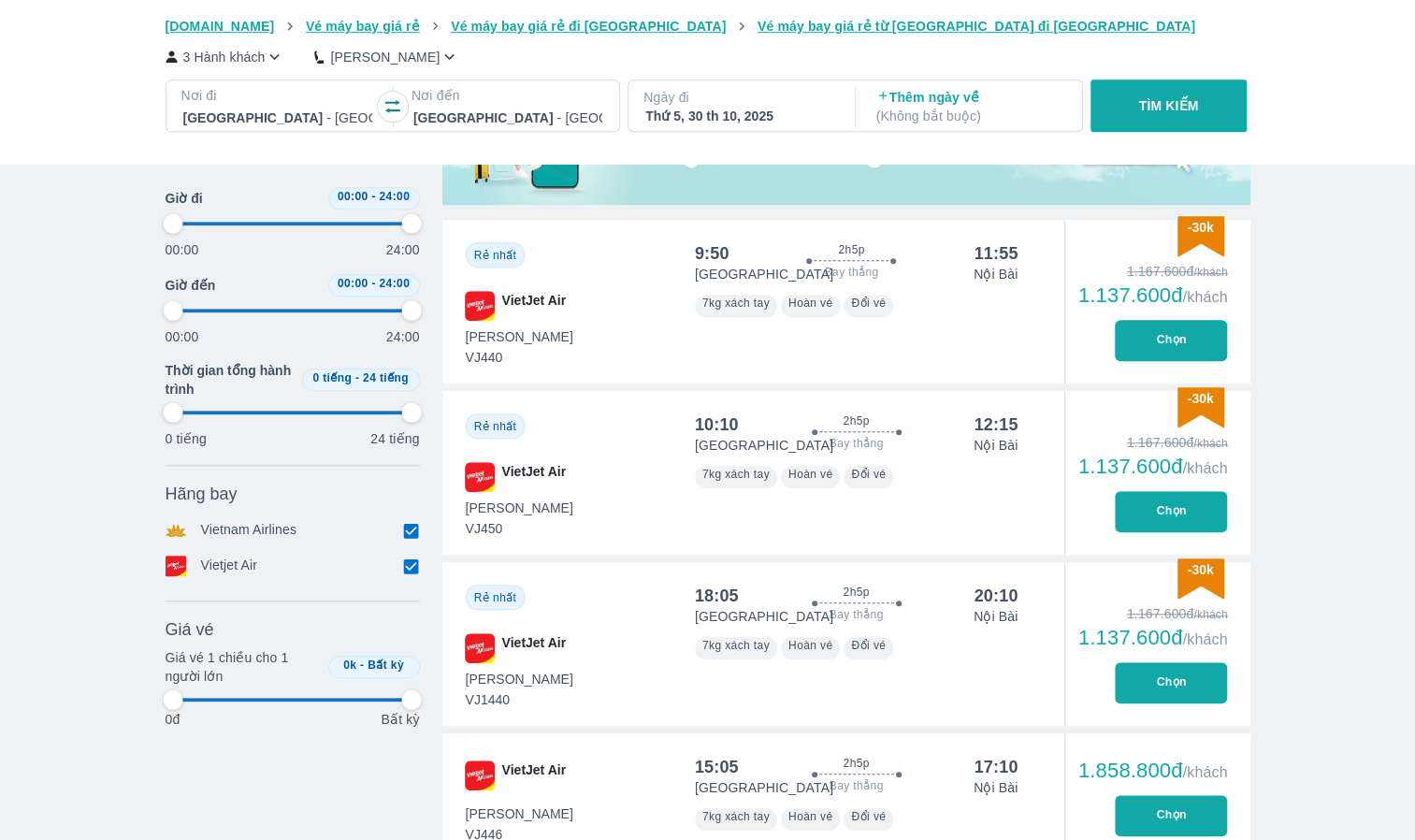
scroll to position [655, 0]
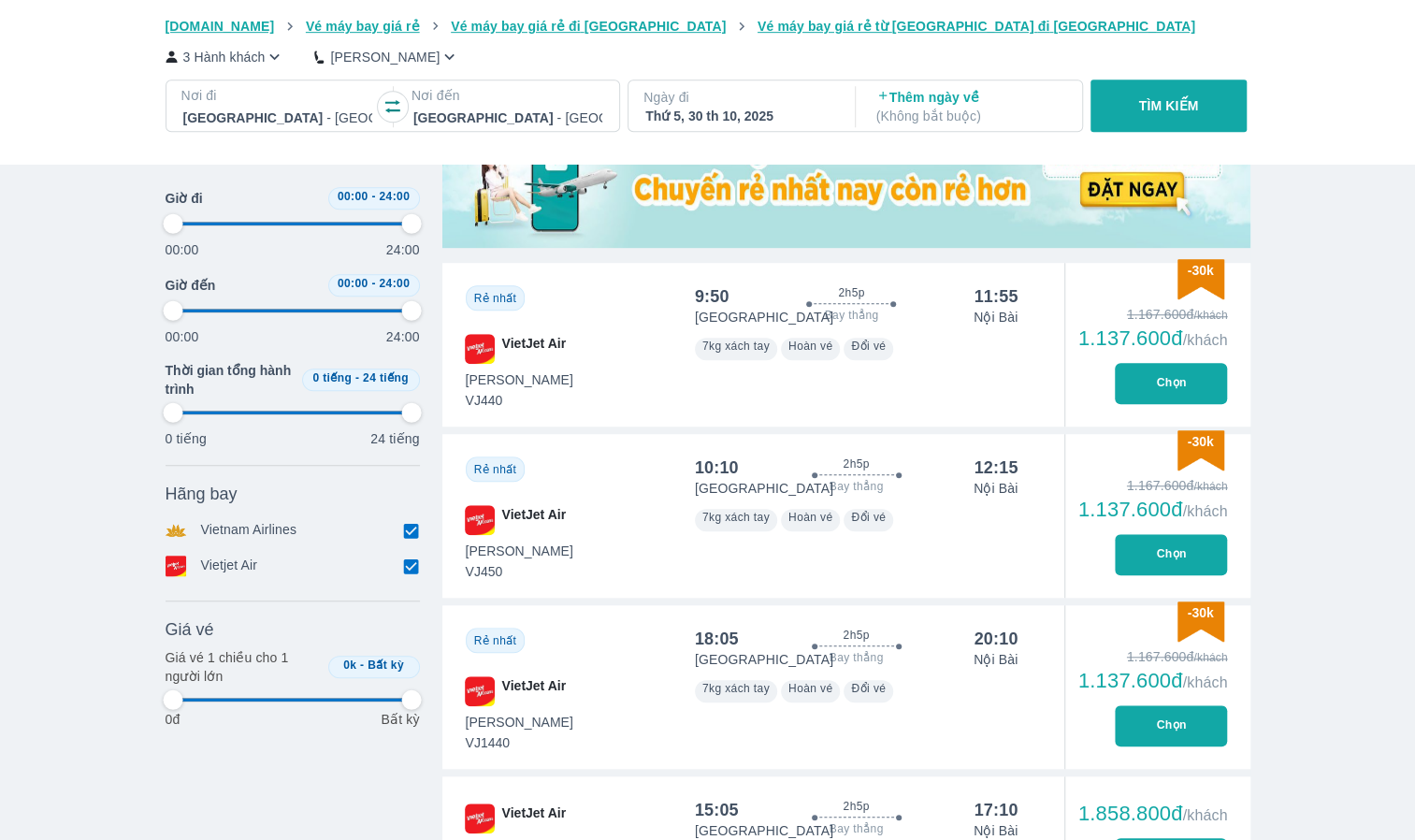
type input "97.9166666666667"
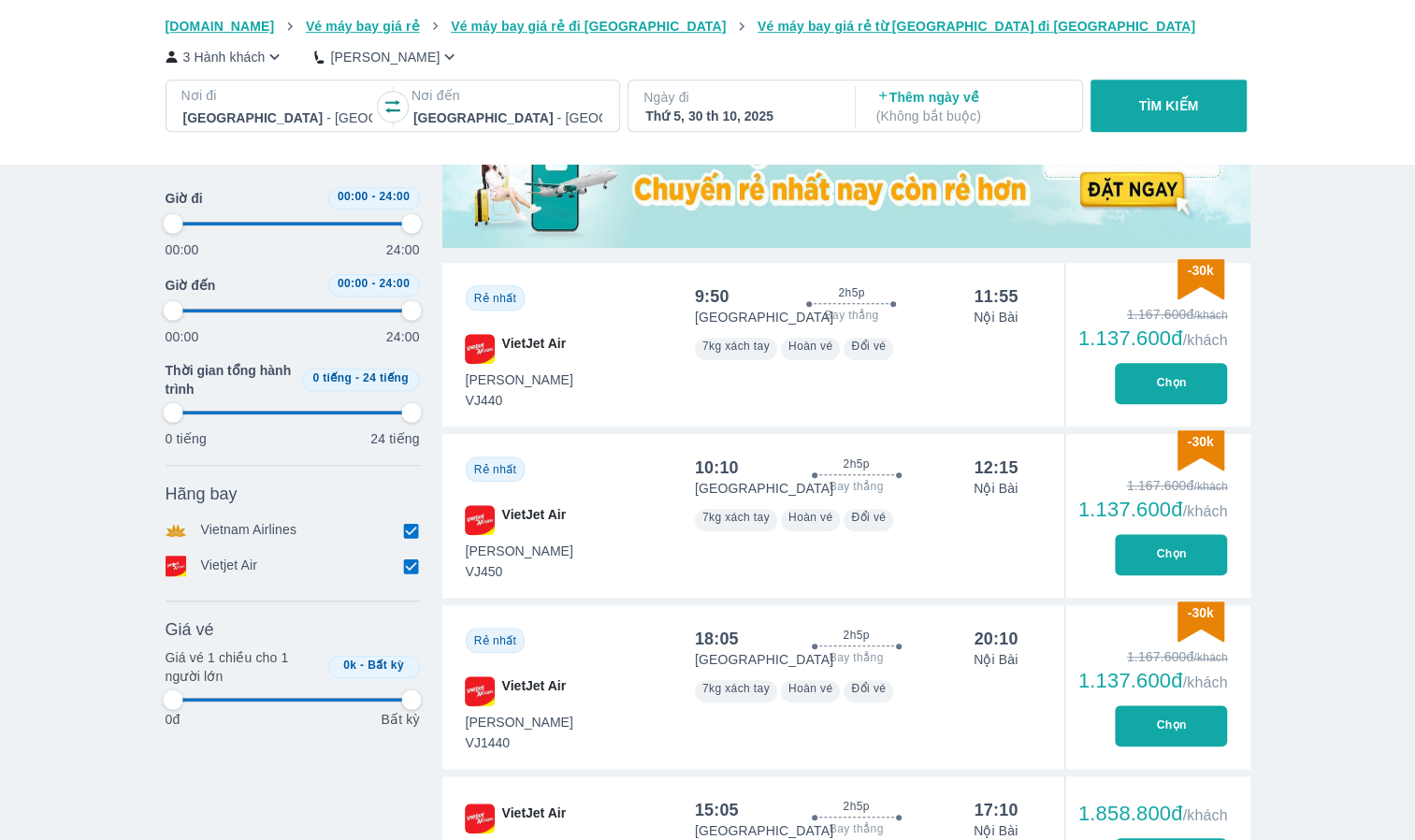
type input "97.9166666666667"
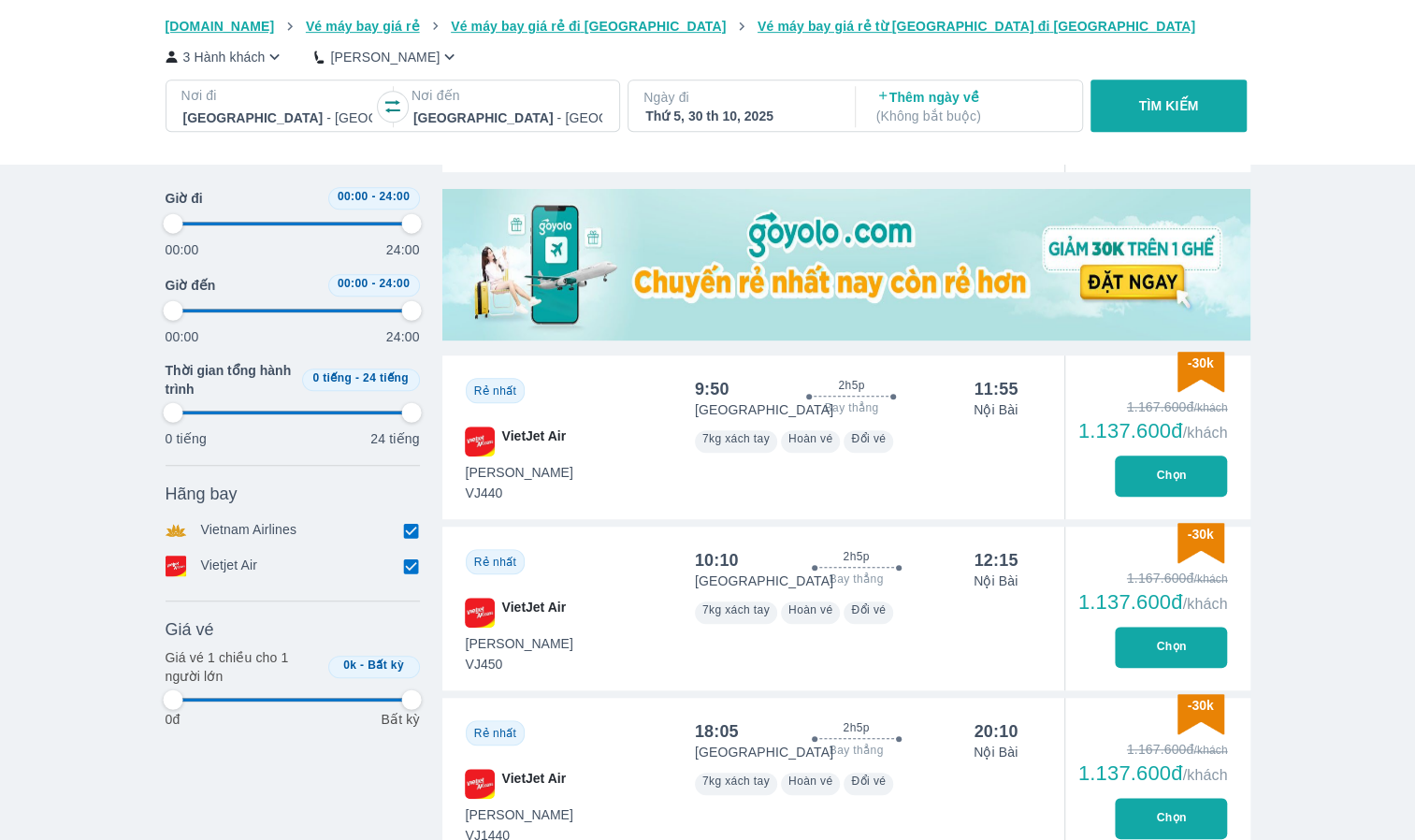
scroll to position [561, 0]
type input "97.9166666666667"
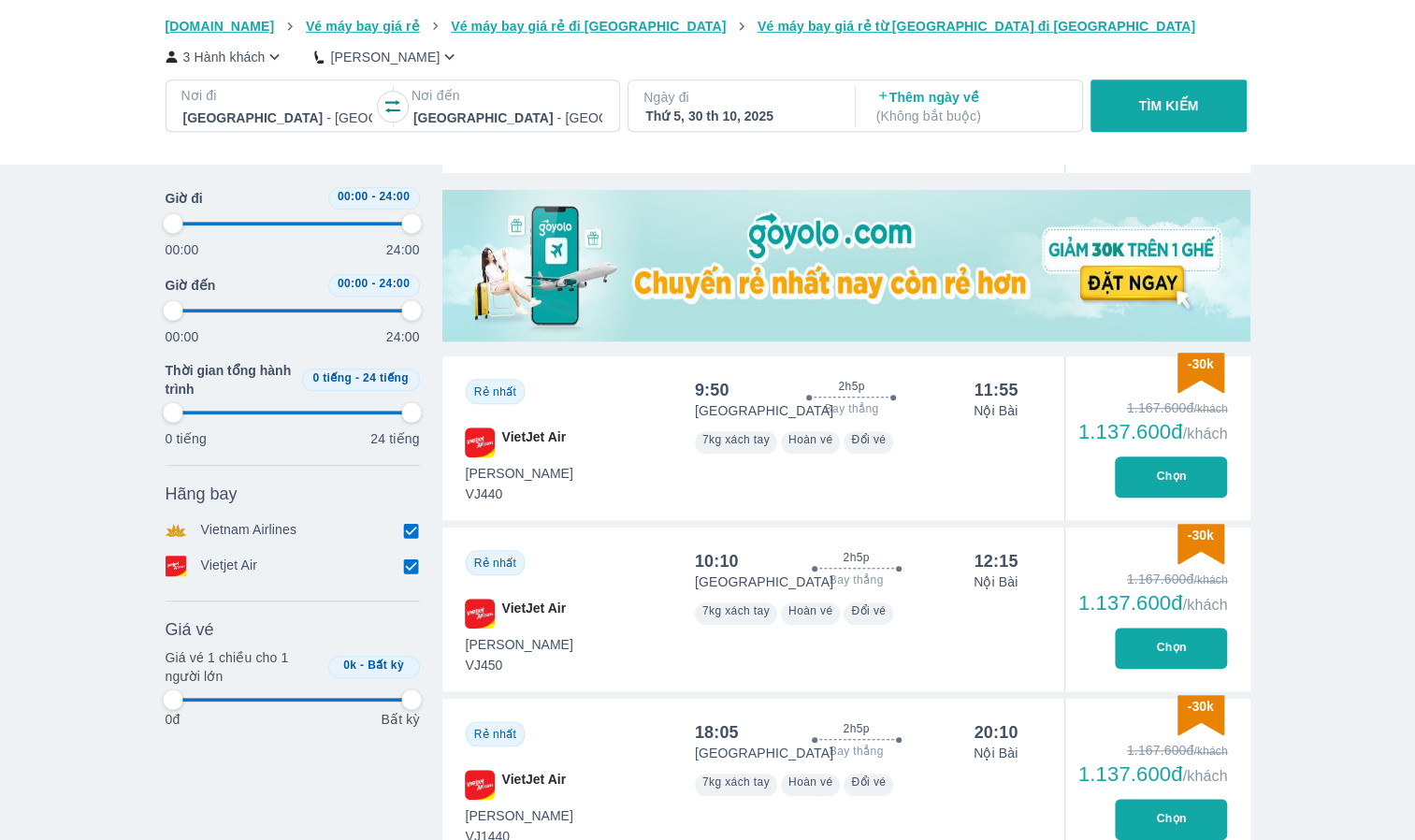
type input "97.9166666666667"
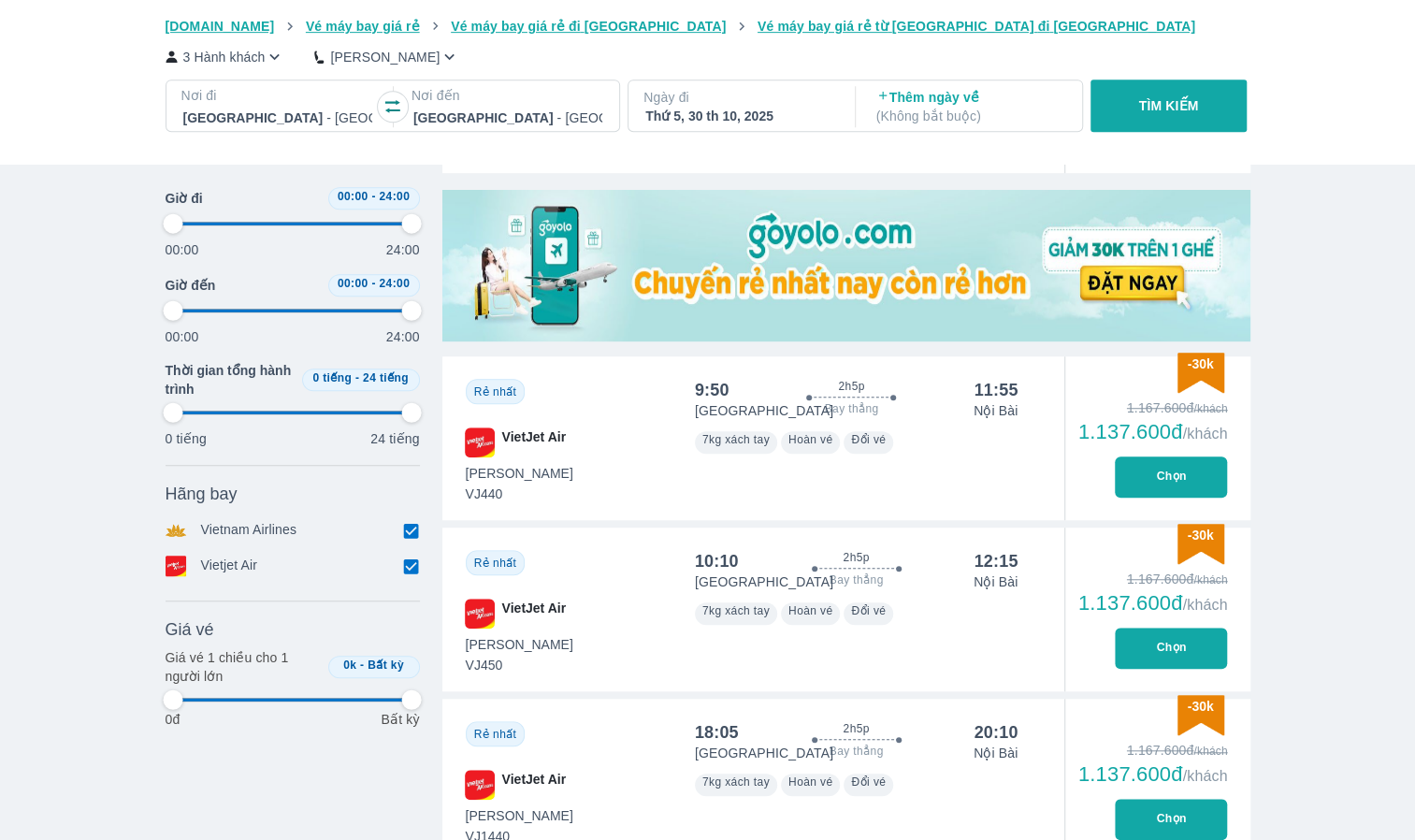
type input "97.9166666666667"
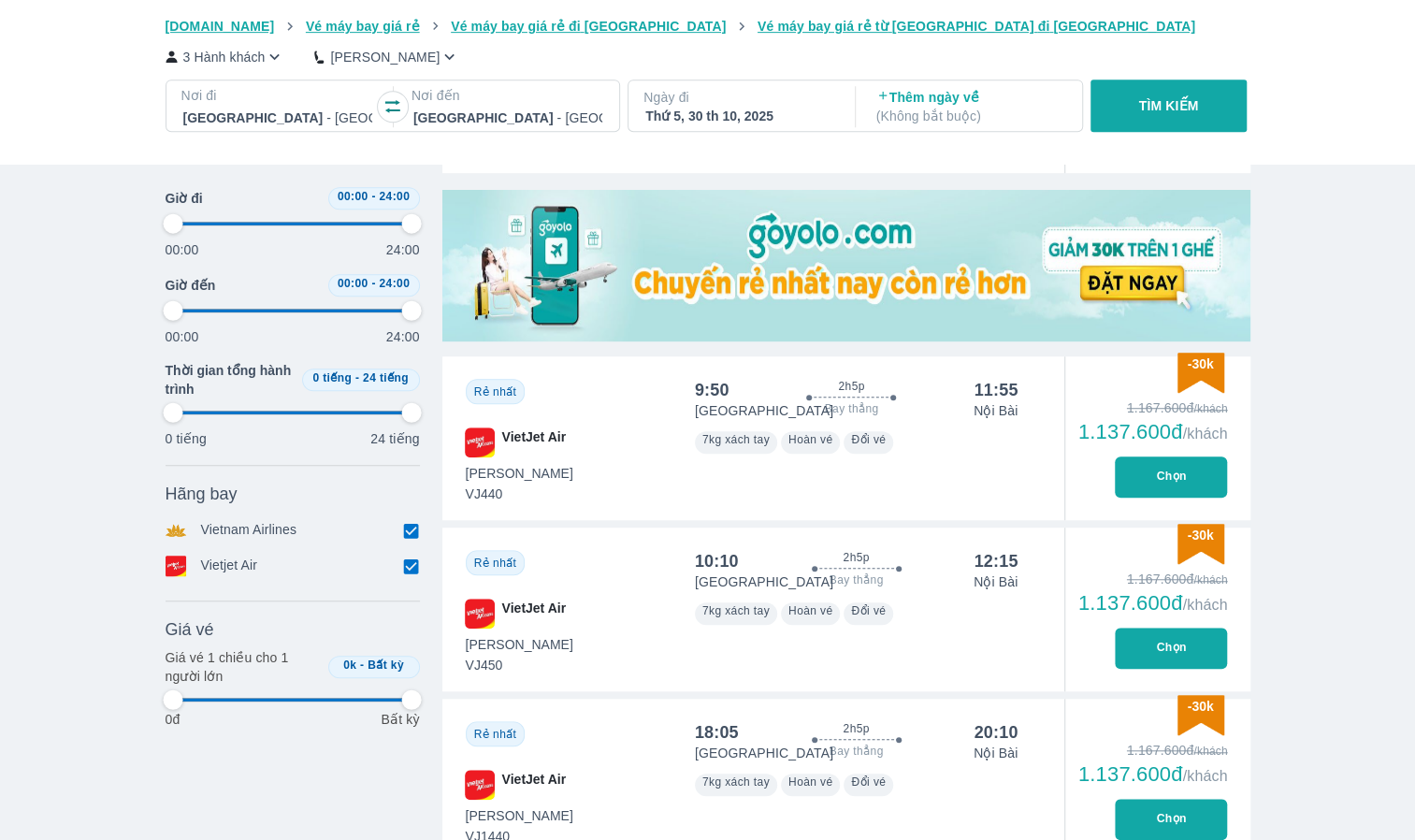
type input "97.9166666666667"
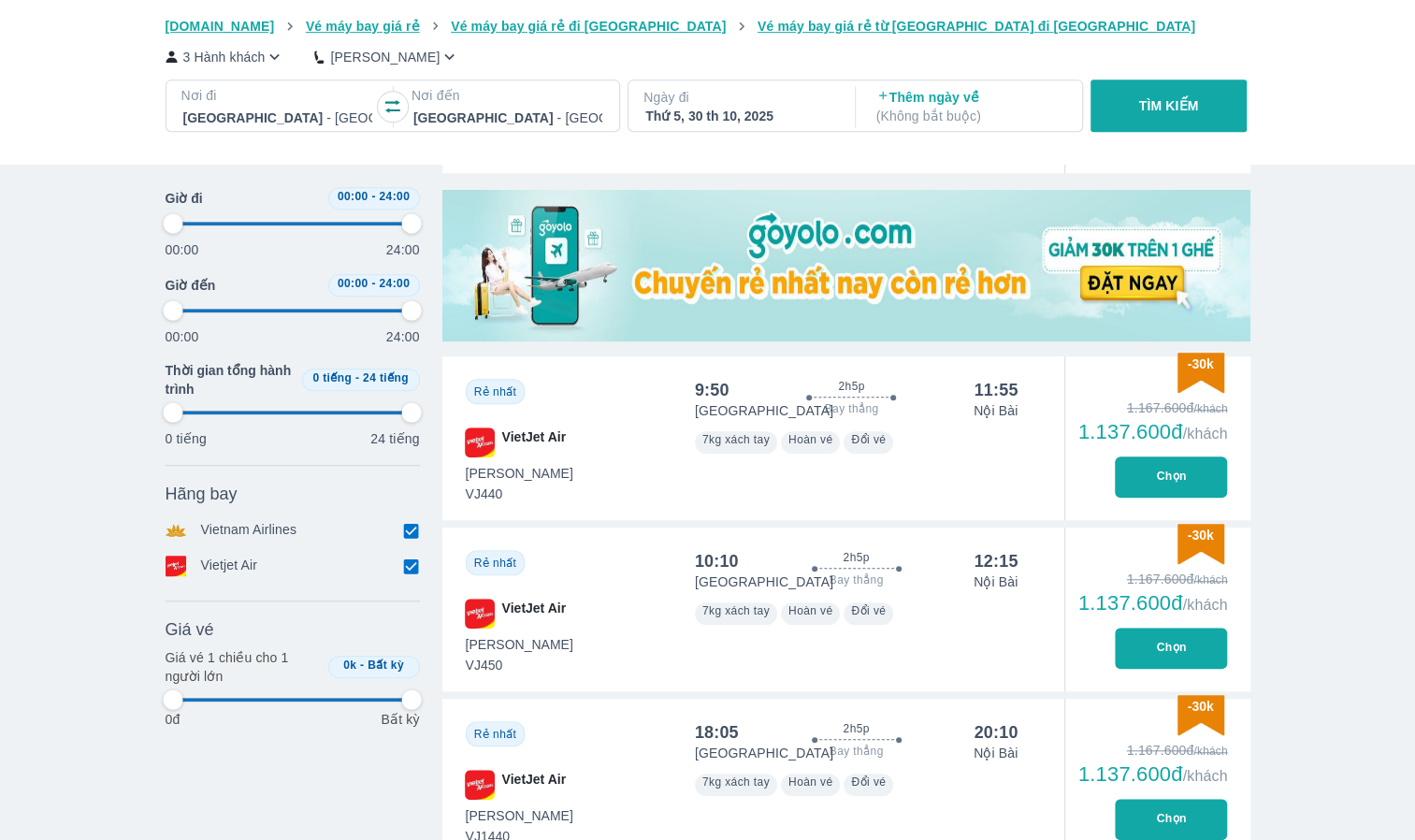
type input "97.9166666666667"
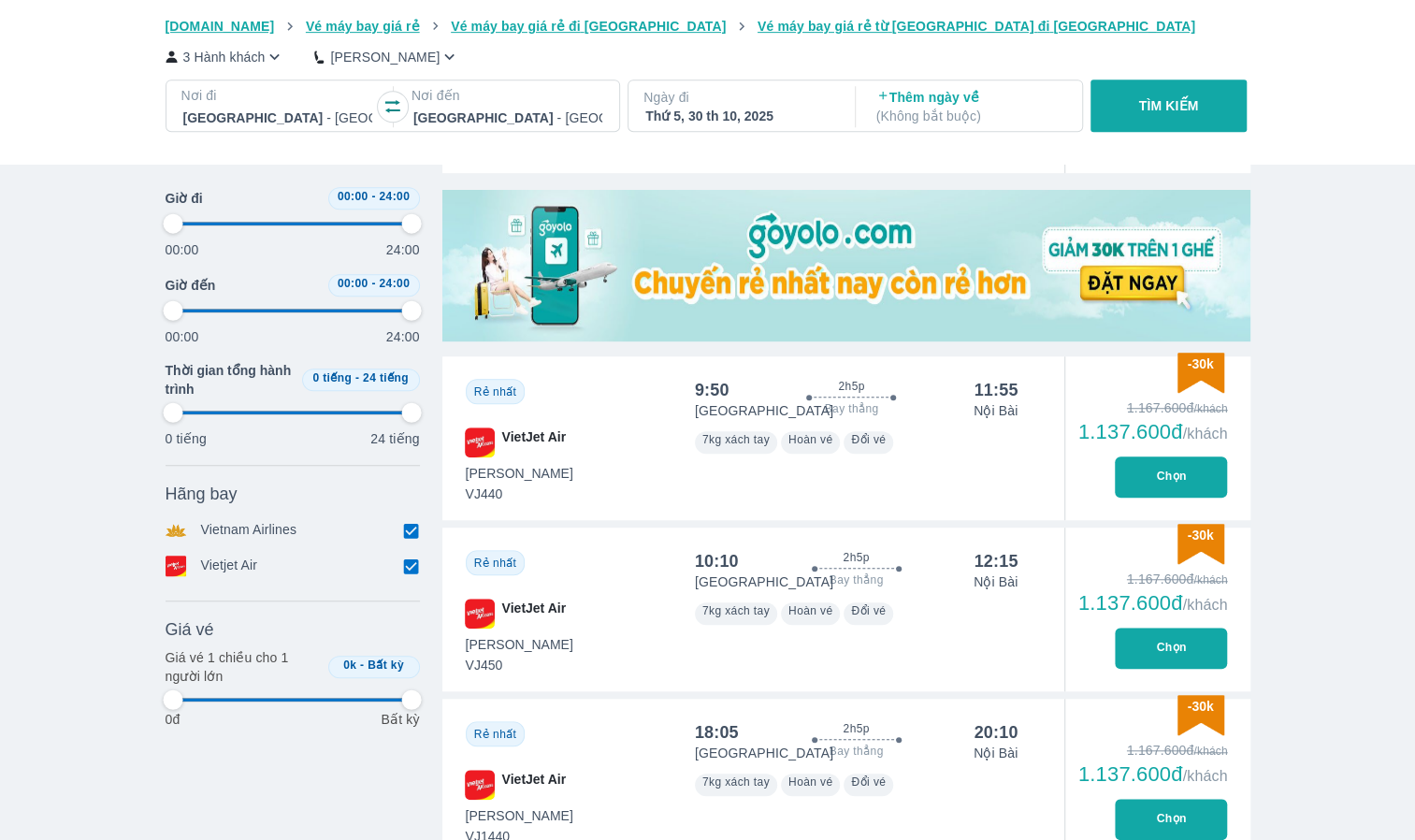
type input "97.9166666666667"
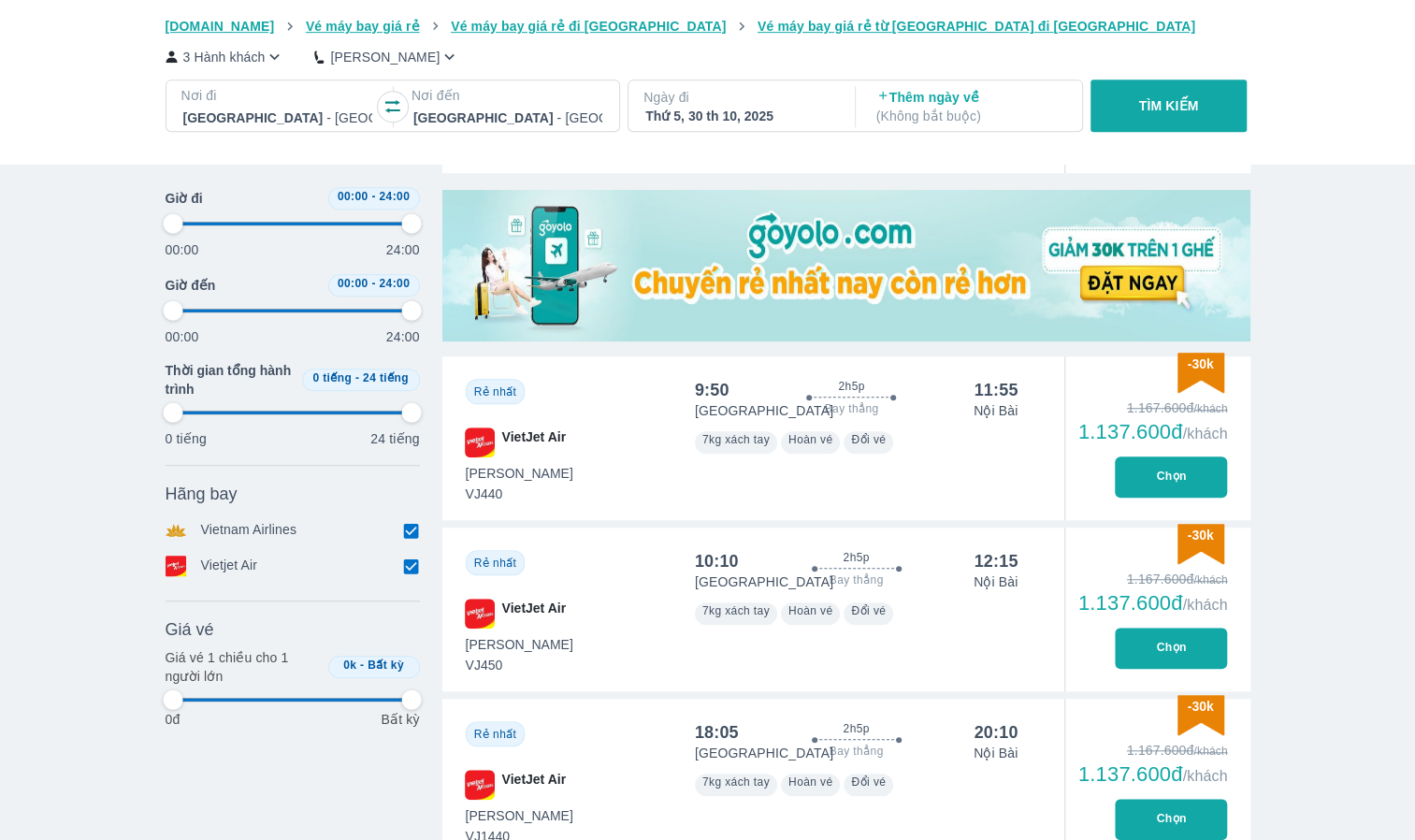
type input "97.9166666666667"
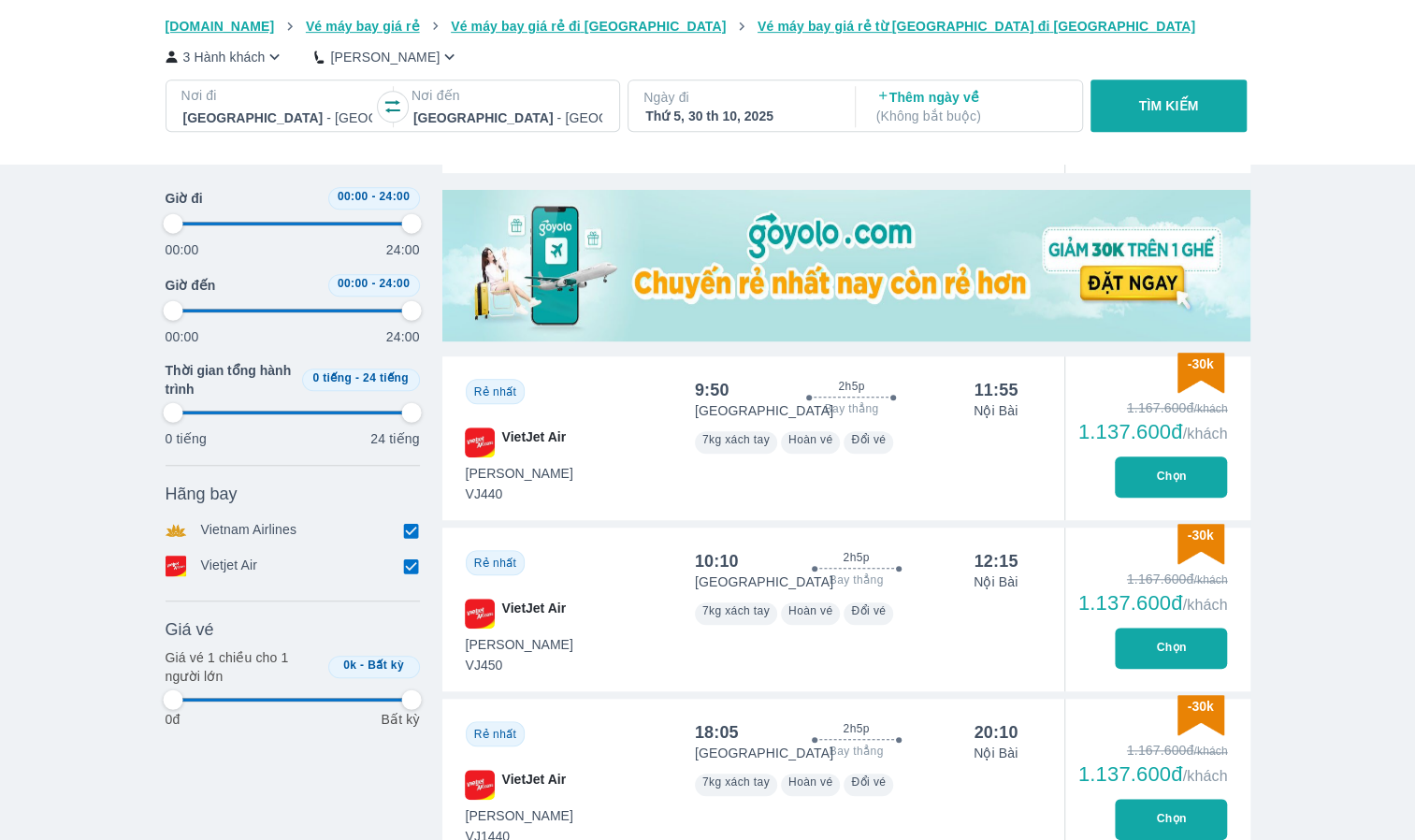
type input "97.9166666666667"
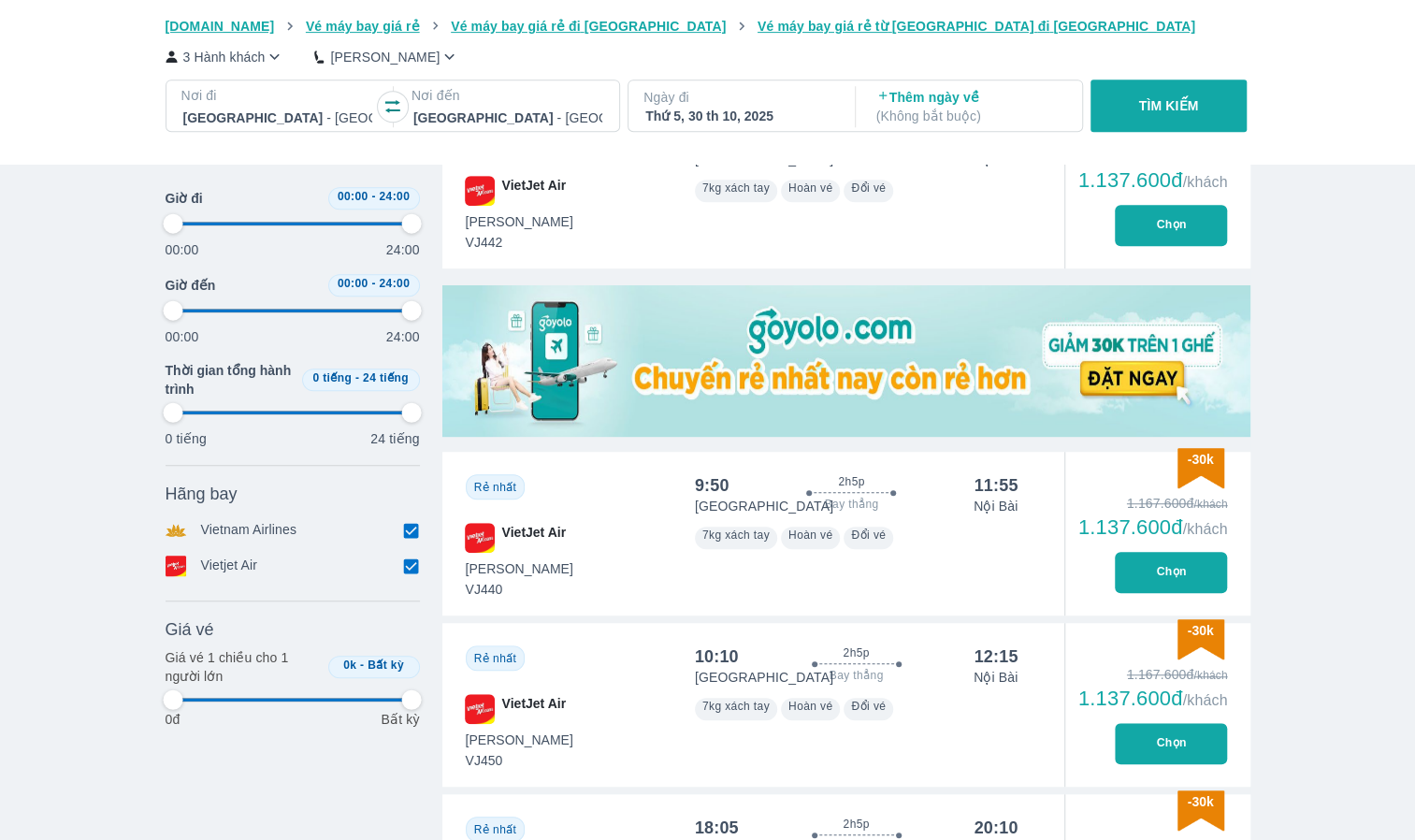
scroll to position [468, 0]
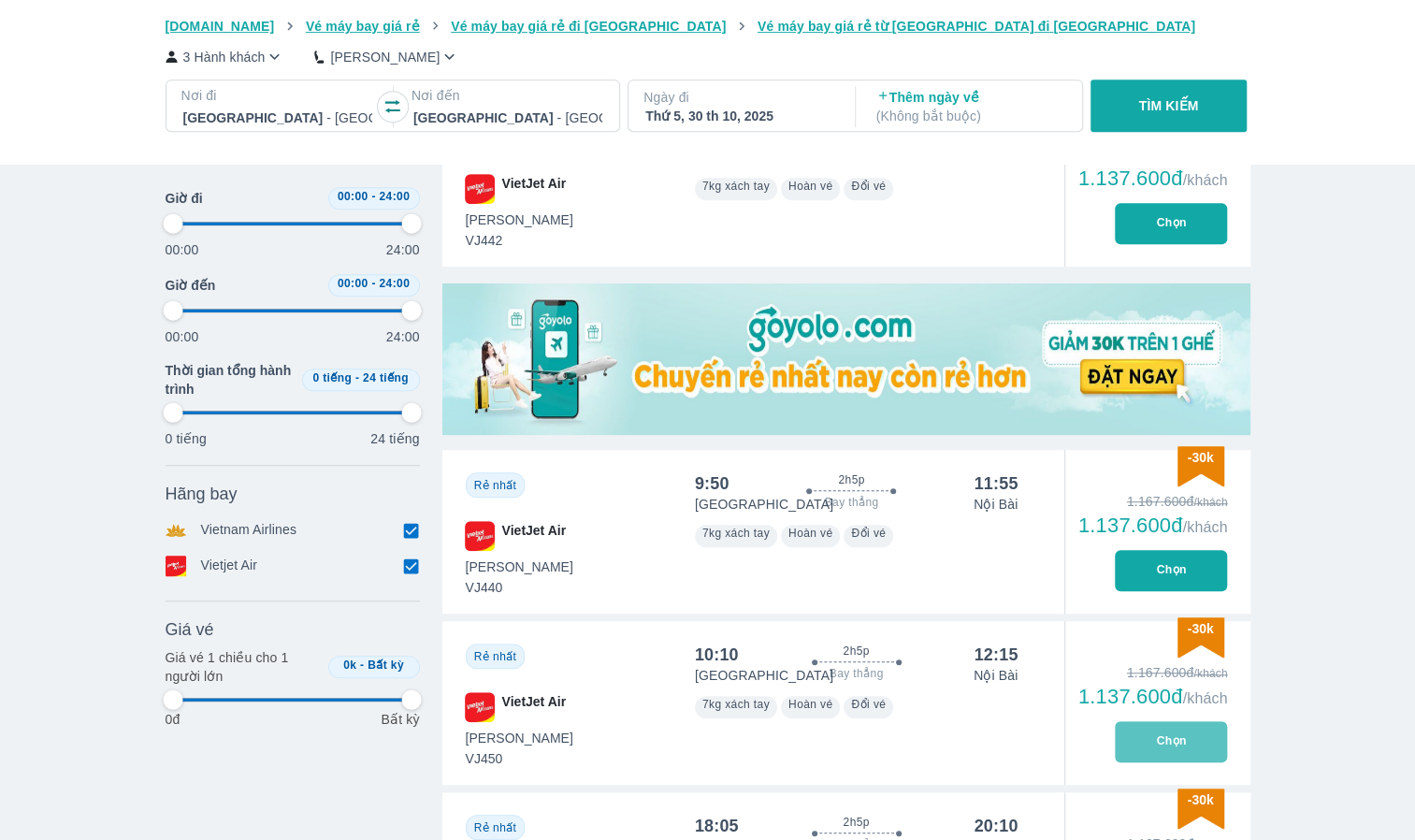
click at [1161, 732] on button "Chọn" at bounding box center [1170, 741] width 112 height 41
type input "97.9166666666667"
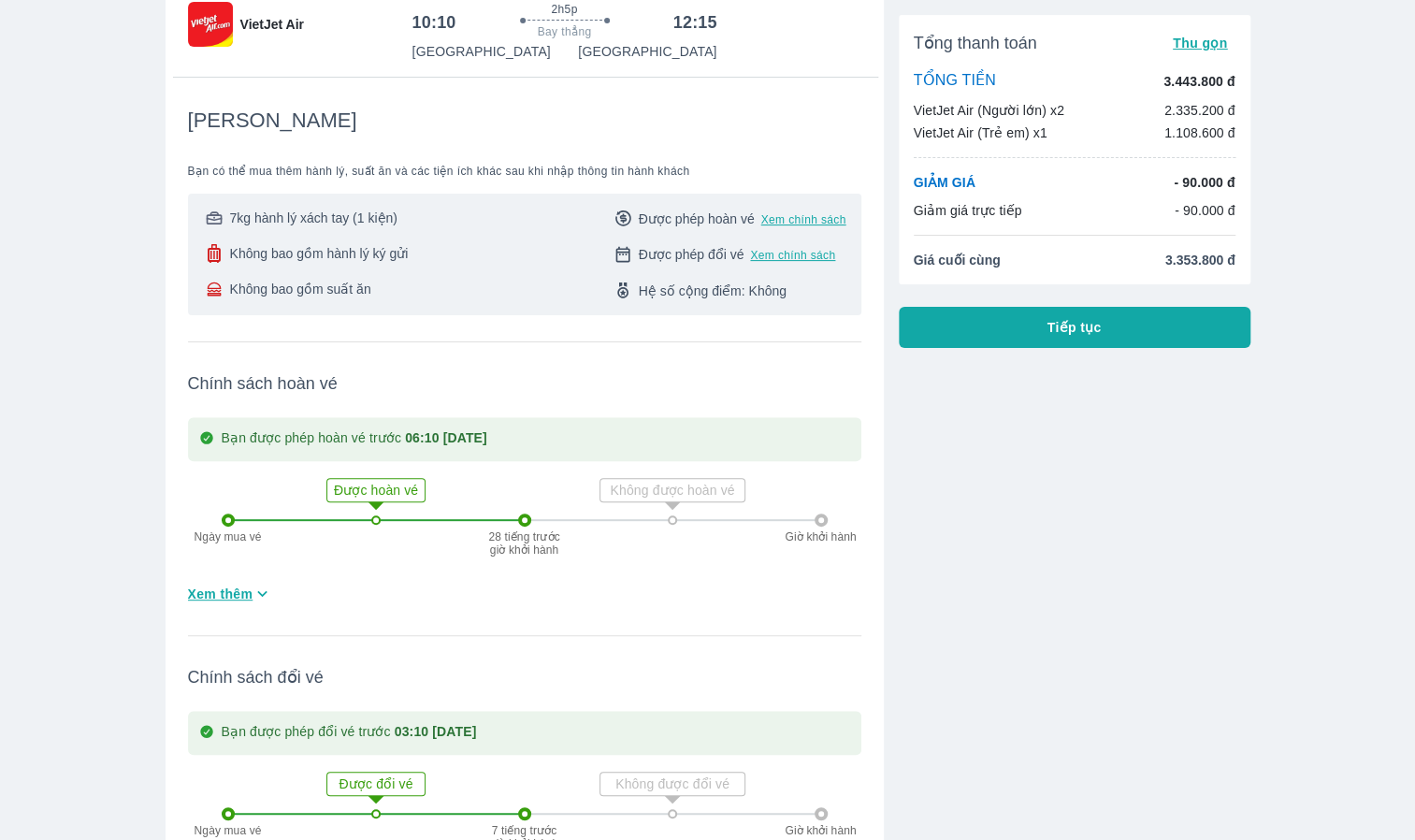
scroll to position [187, 0]
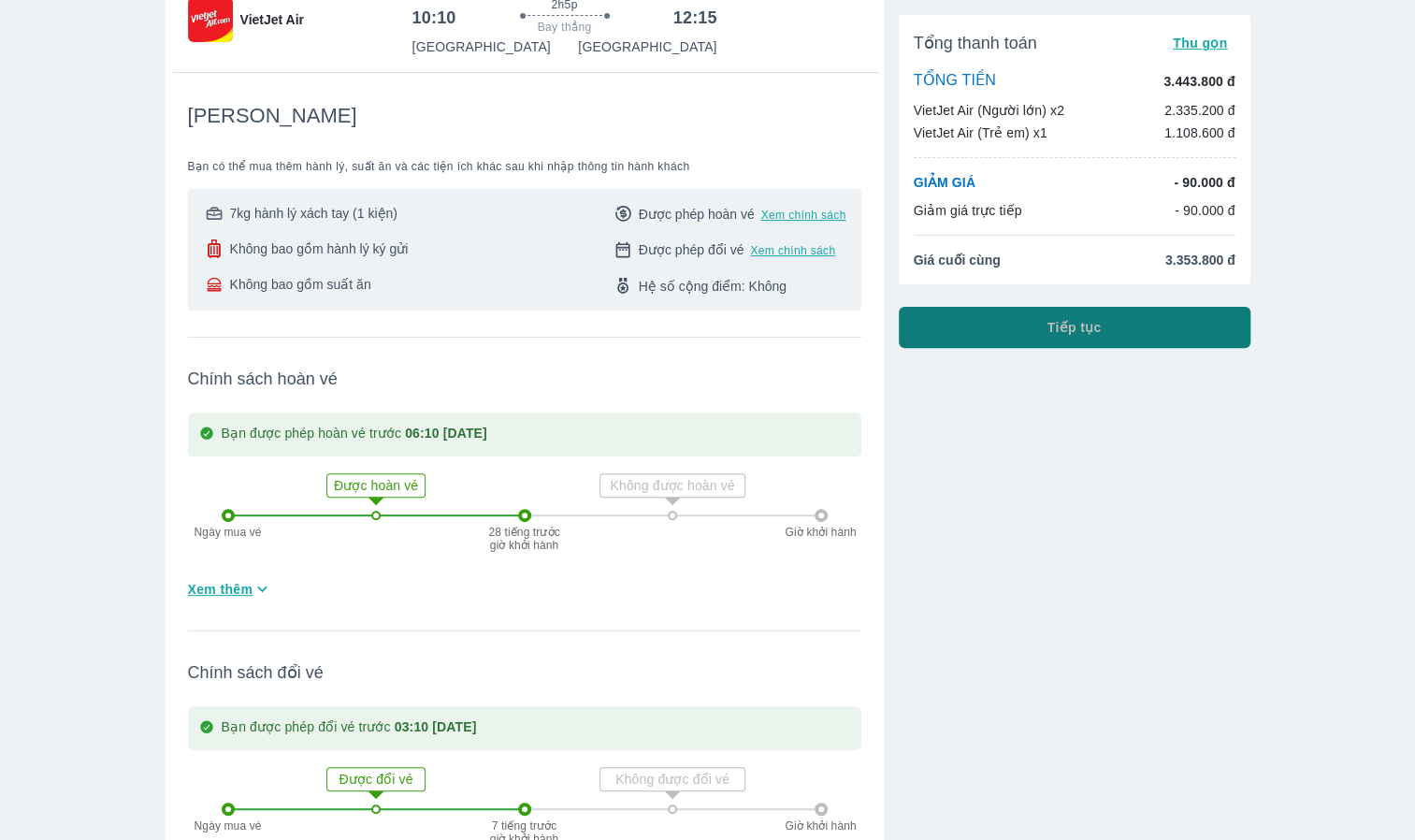
click at [1098, 320] on span "Tiếp tục" at bounding box center [1074, 326] width 54 height 18
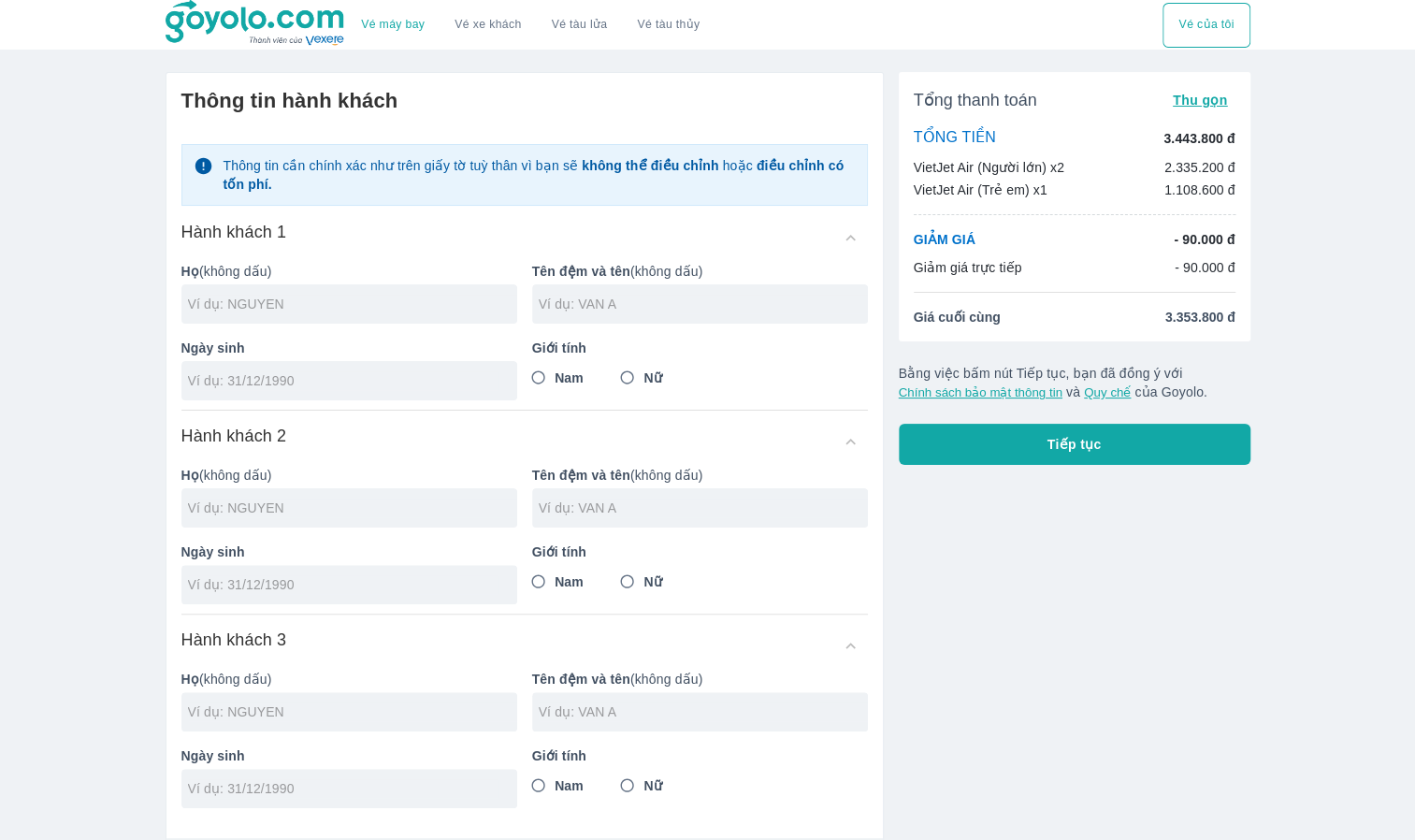
click at [303, 21] on img at bounding box center [255, 23] width 181 height 47
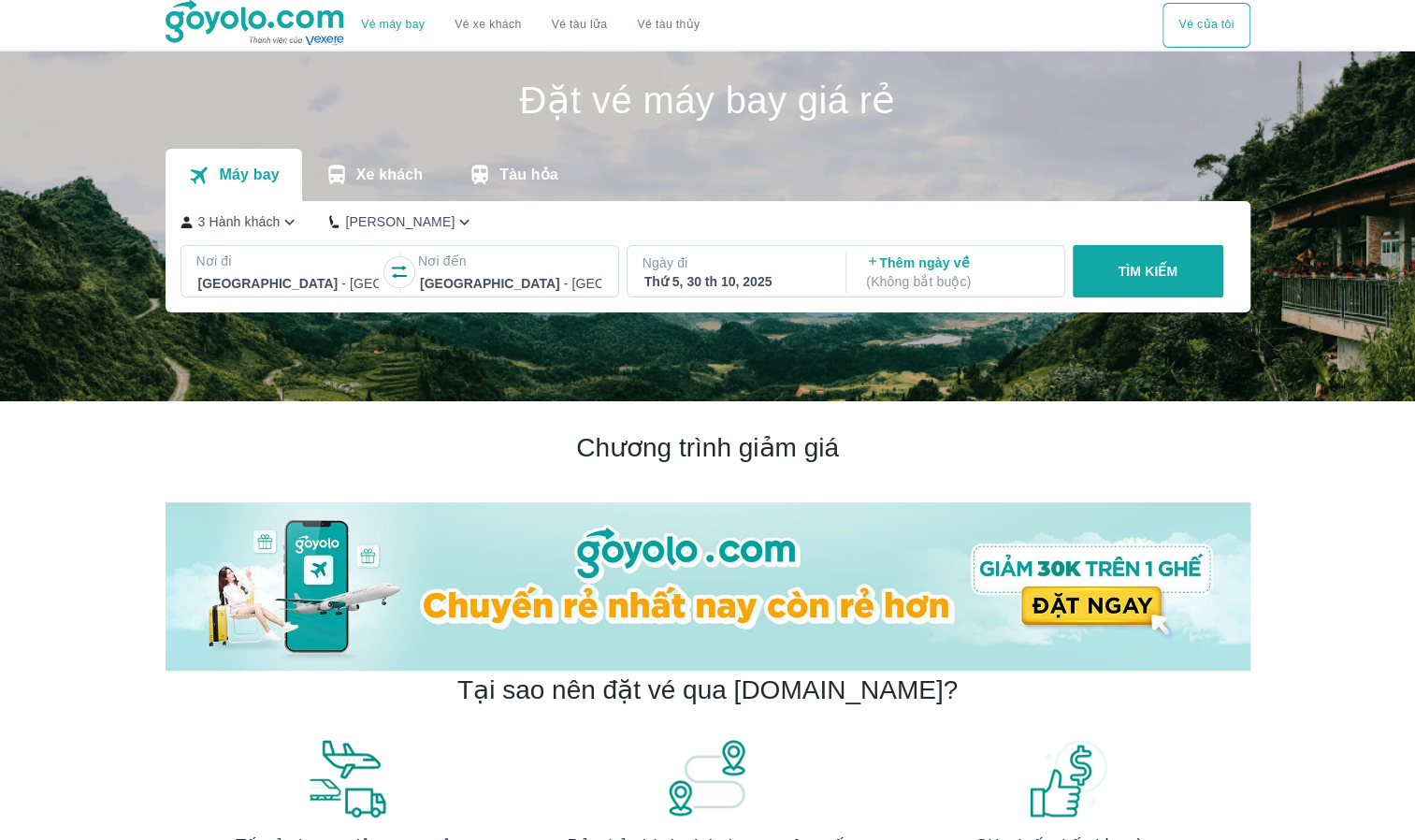
click at [396, 270] on icon "button" at bounding box center [399, 273] width 15 height 13
click at [260, 276] on div at bounding box center [288, 282] width 181 height 22
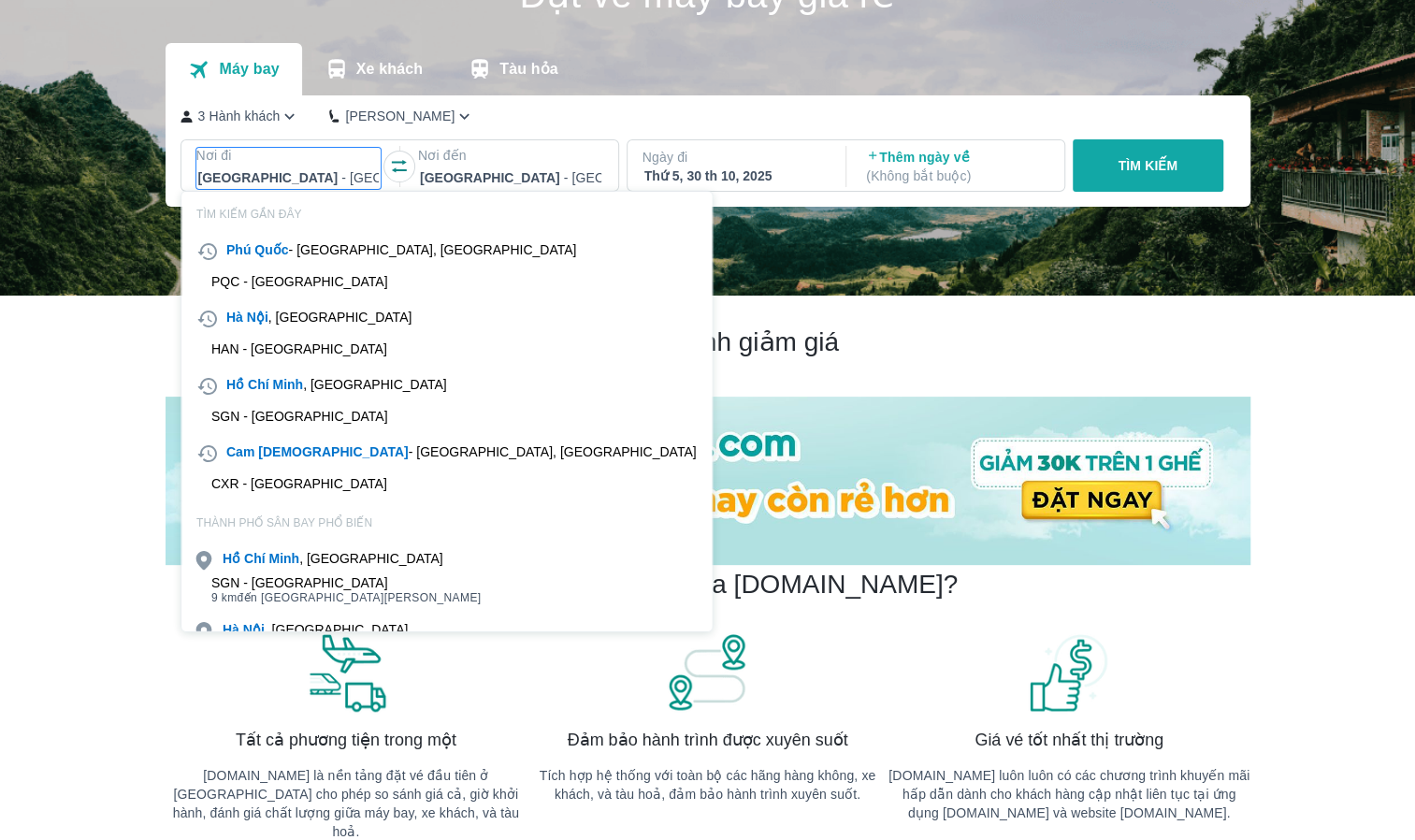
scroll to position [108, 0]
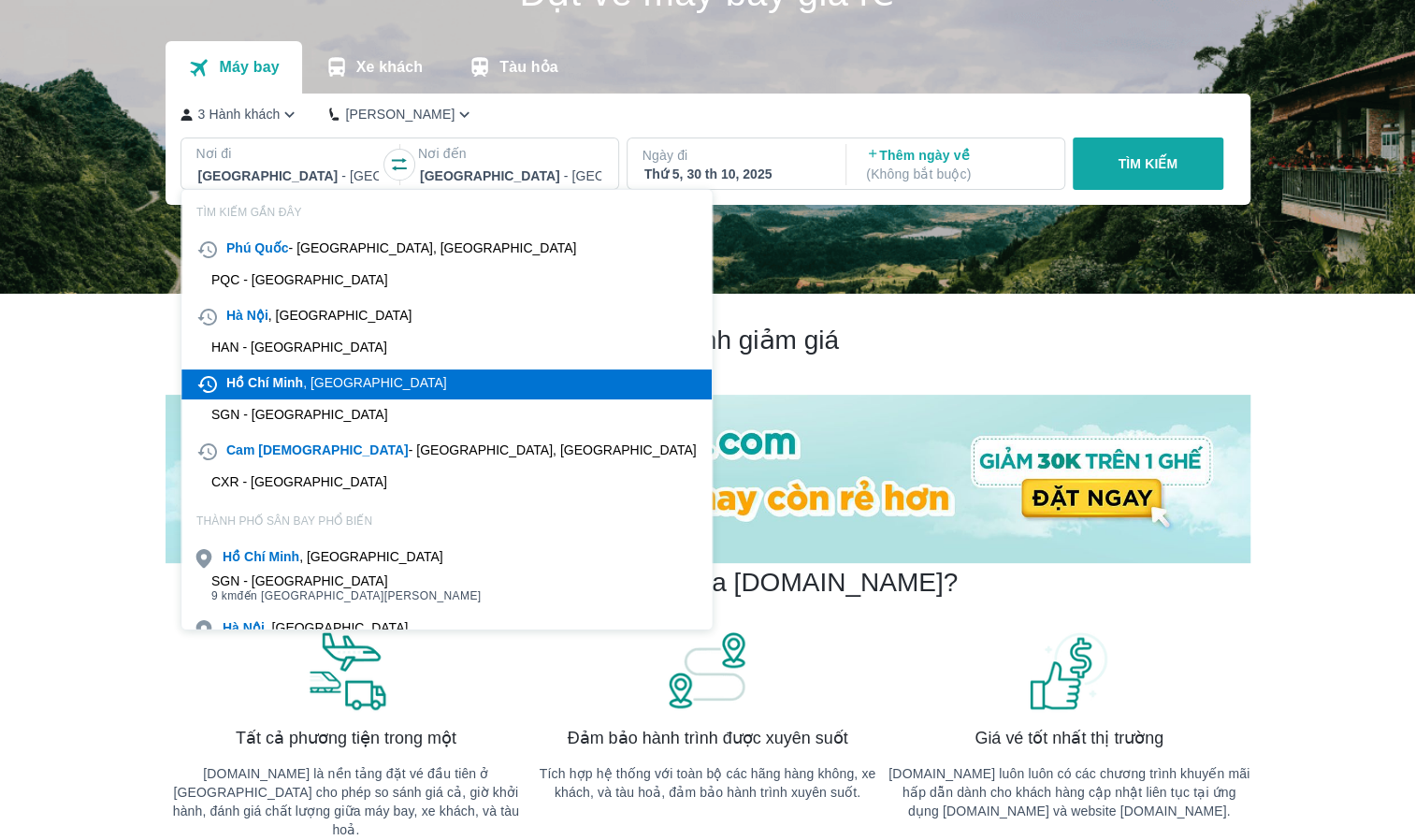
click at [308, 389] on div "[PERSON_NAME] , [GEOGRAPHIC_DATA]" at bounding box center [337, 382] width 221 height 18
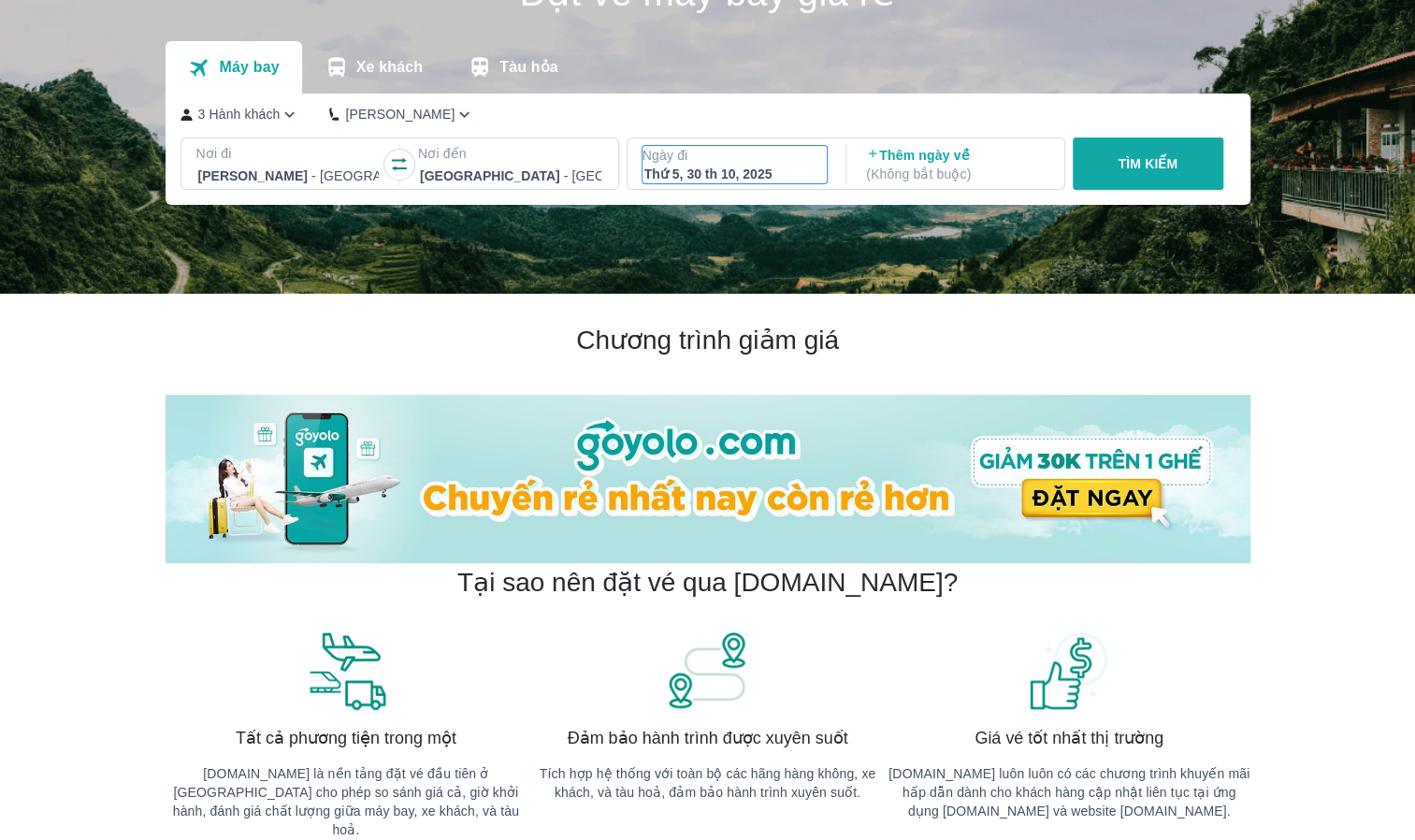
click at [725, 162] on p "Ngày đi" at bounding box center [734, 155] width 185 height 18
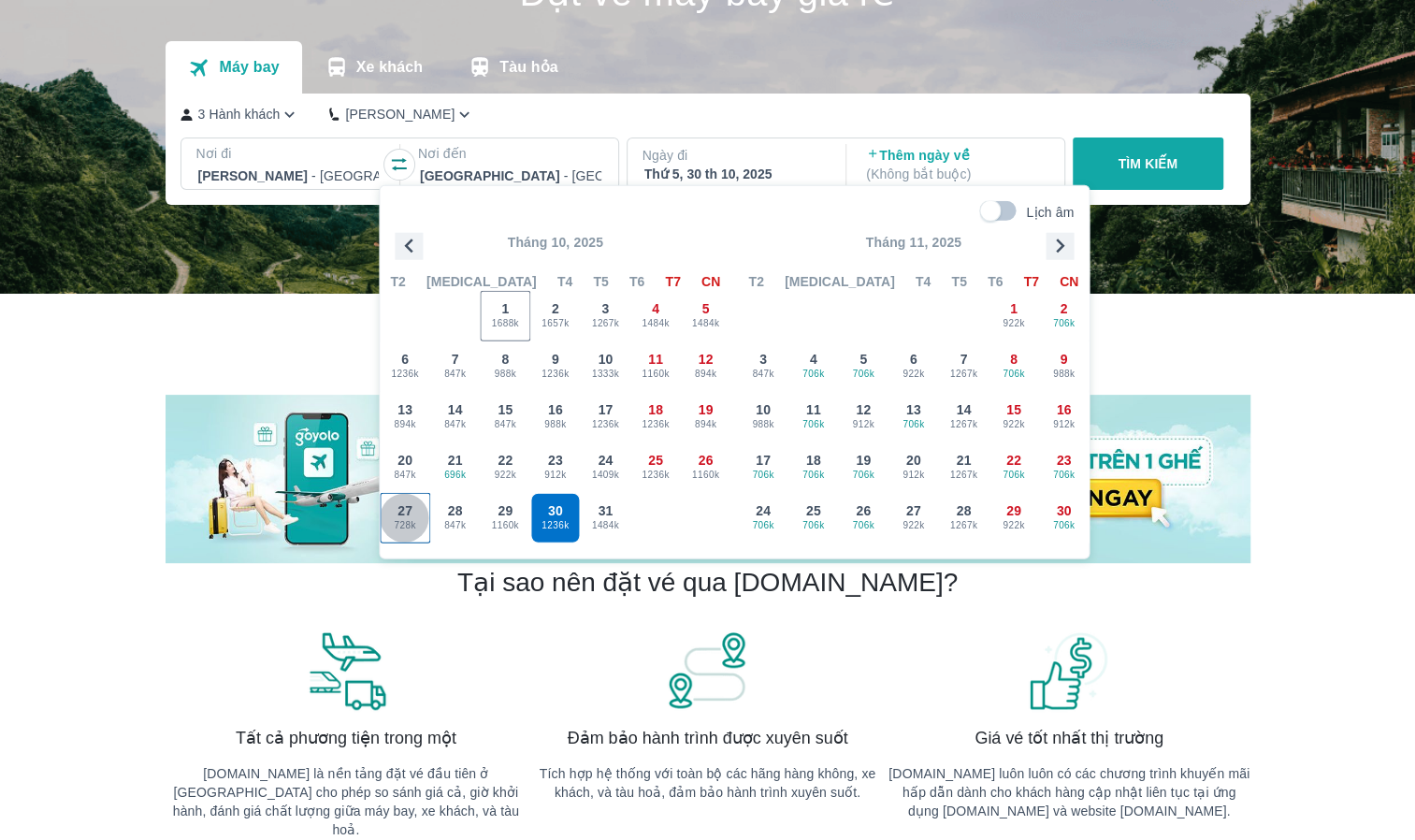
click at [413, 505] on div "27 728k" at bounding box center [404, 517] width 49 height 49
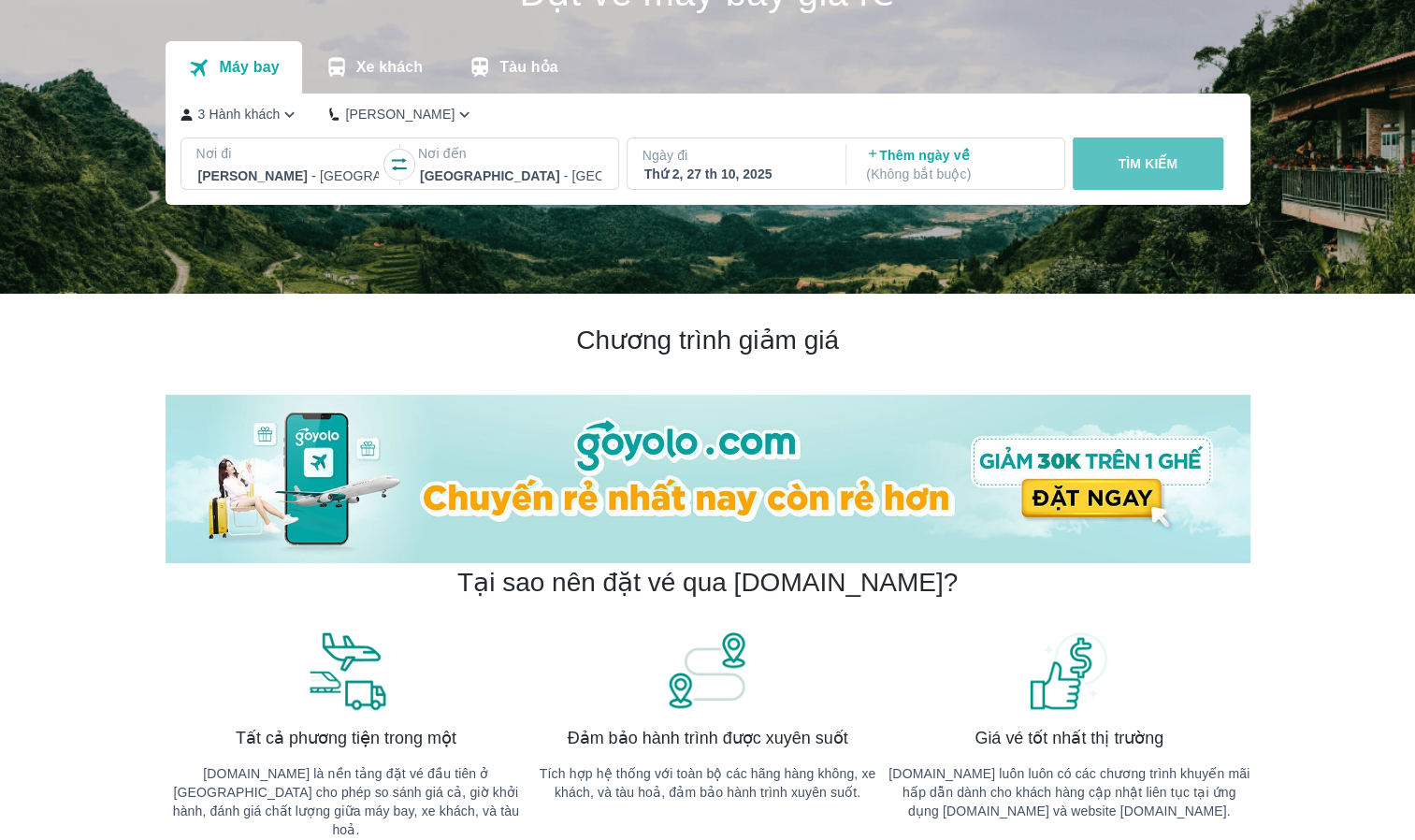
click at [1127, 156] on p "TÌM KIẾM" at bounding box center [1147, 163] width 60 height 18
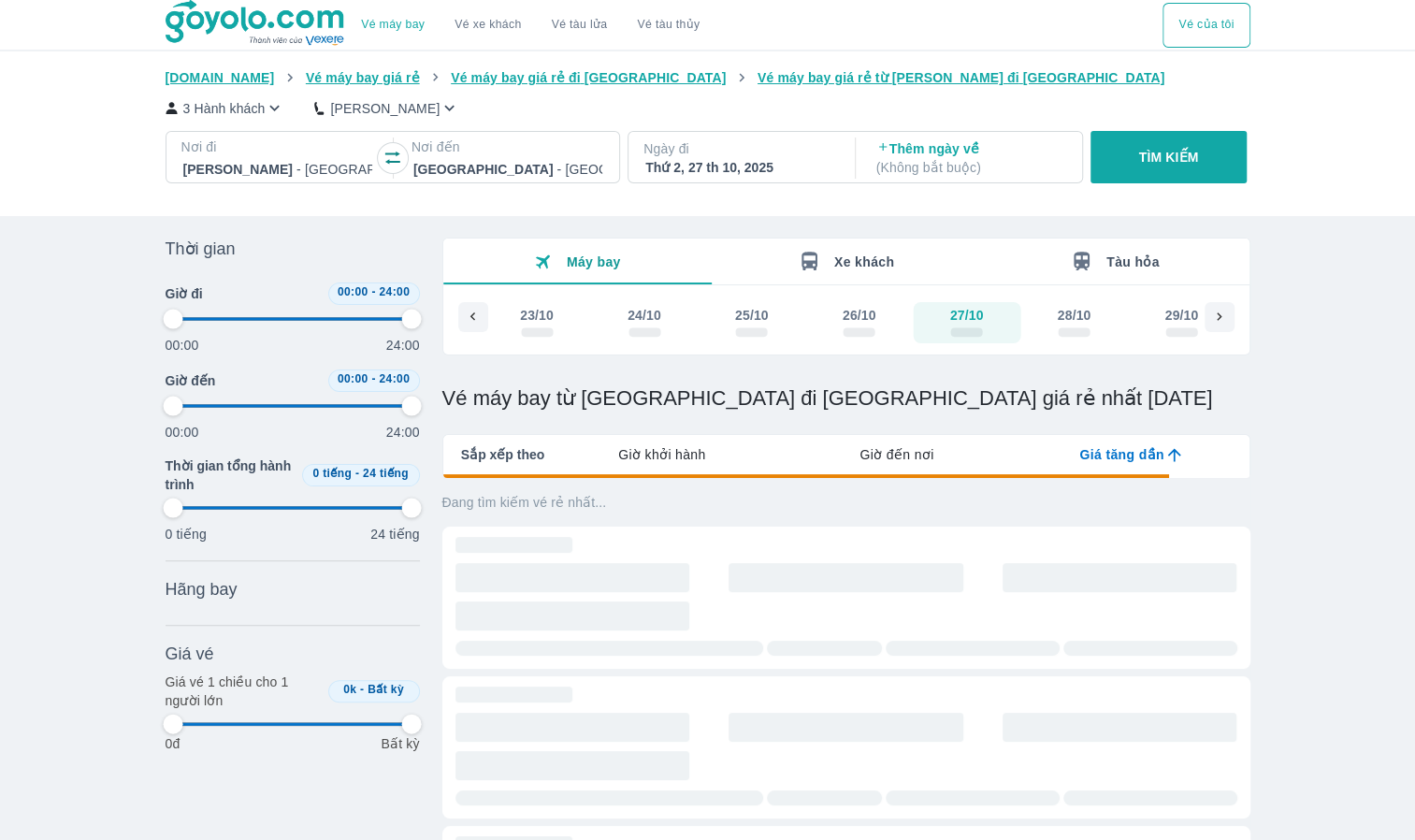
type input "97.9166666666667"
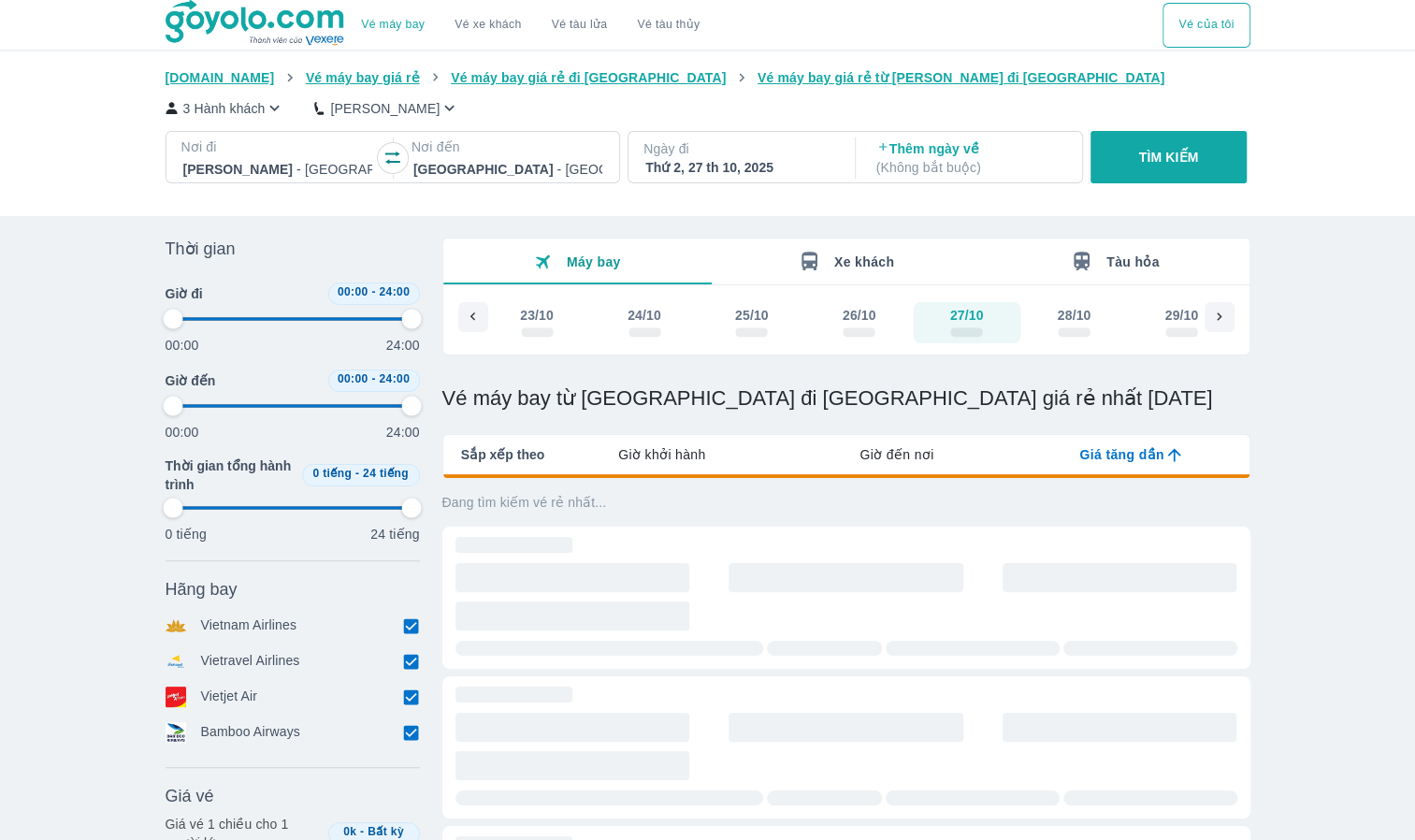
type input "97.9166666666667"
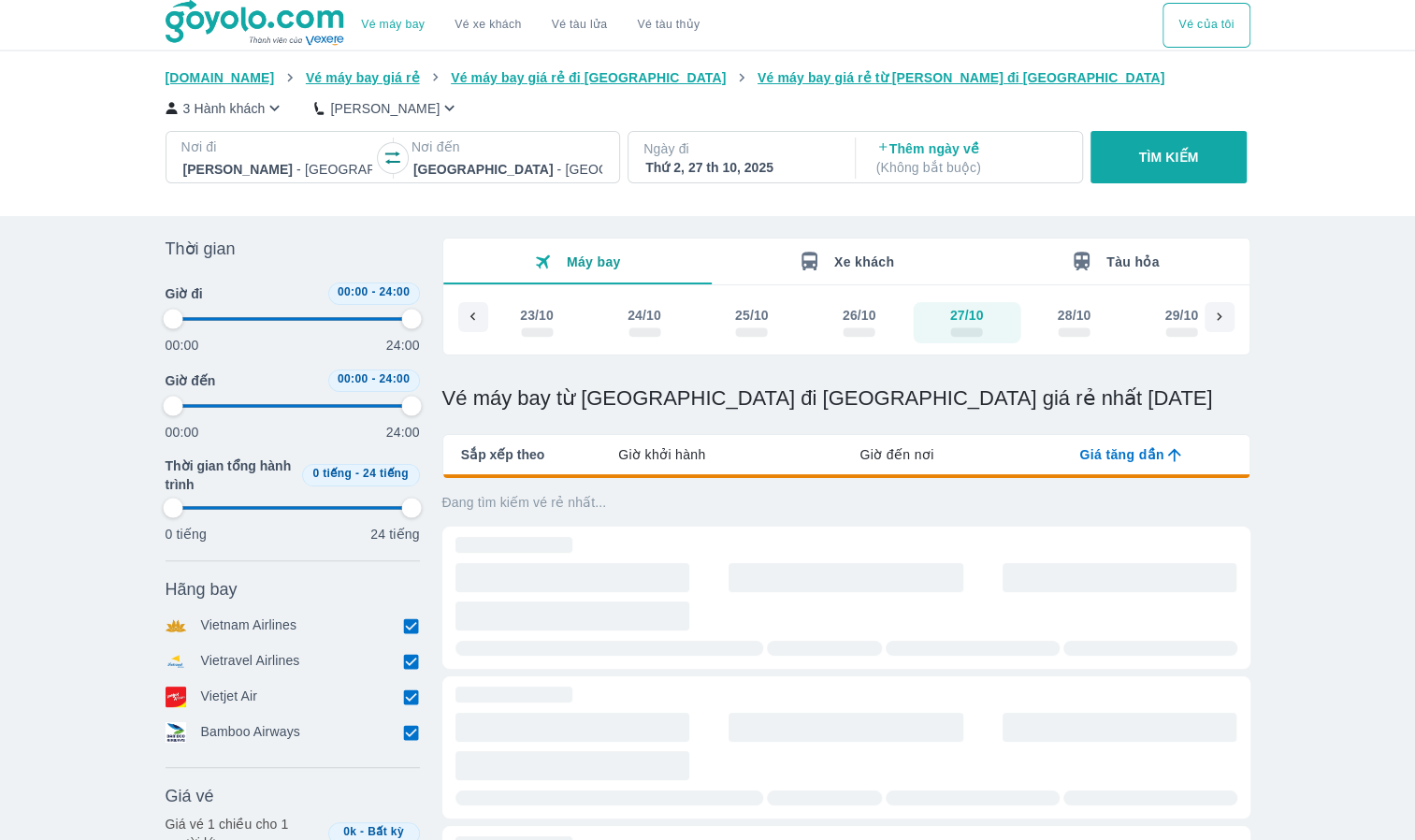
type input "97.9166666666667"
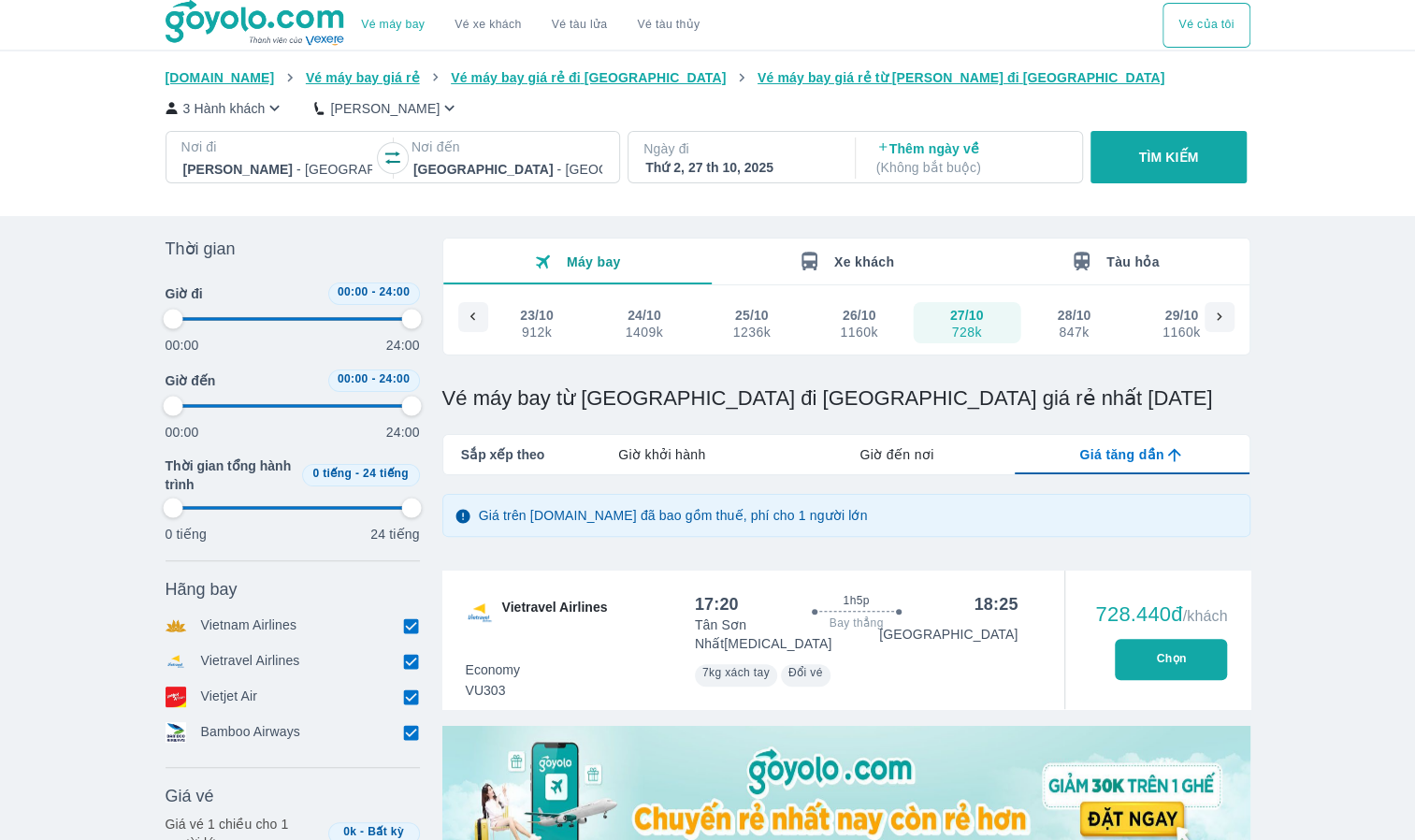
type input "97.9166666666667"
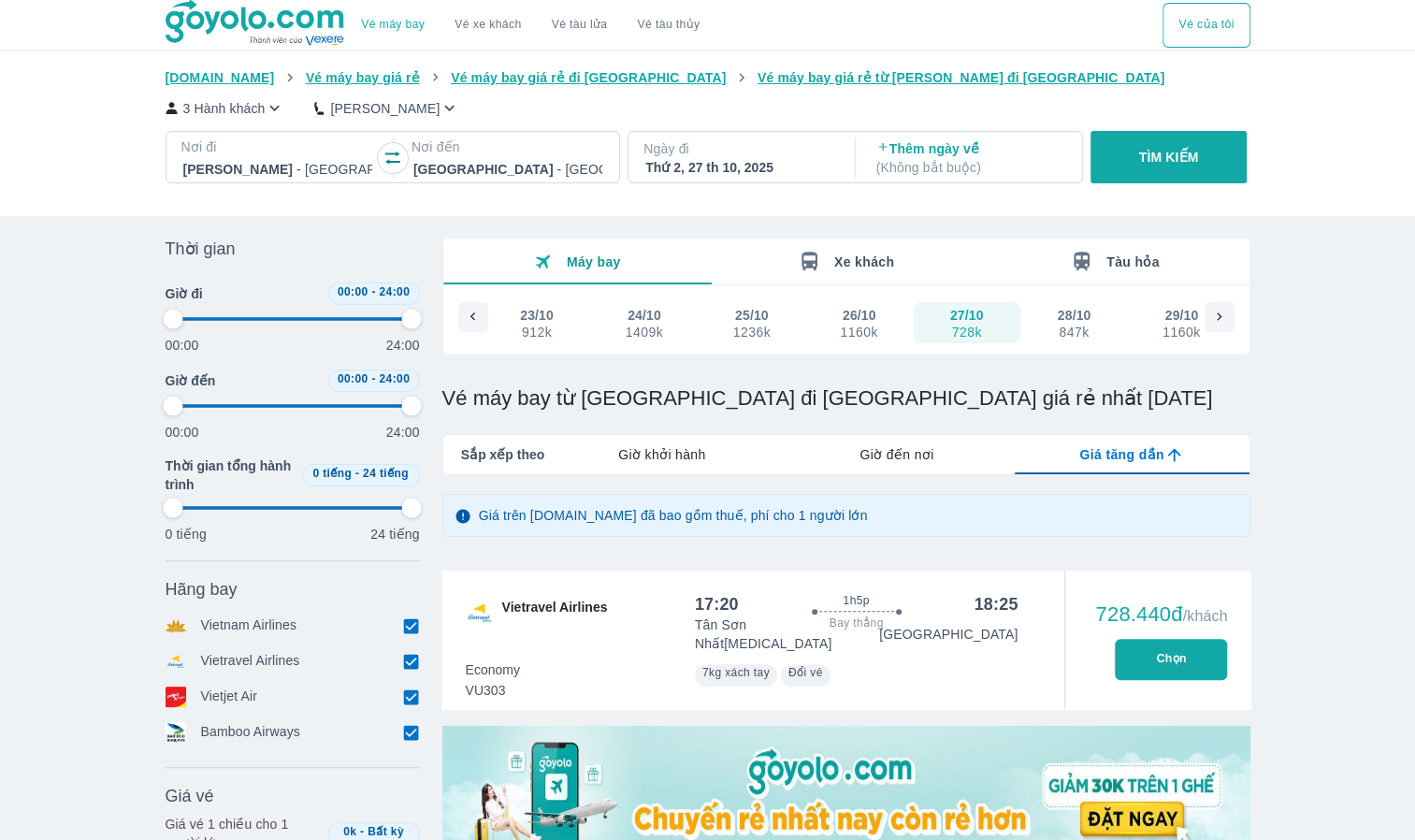
type input "97.9166666666667"
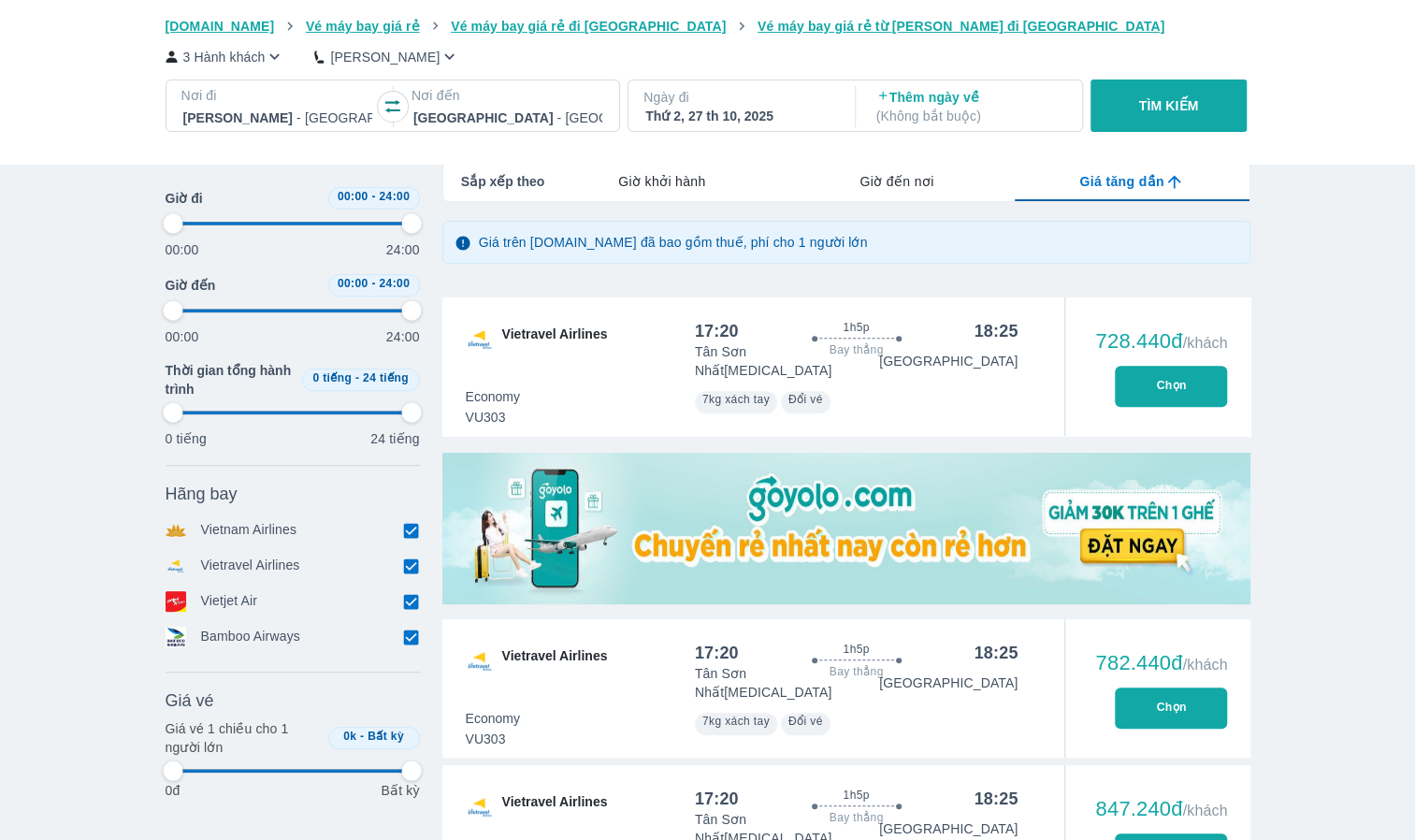
scroll to position [280, 0]
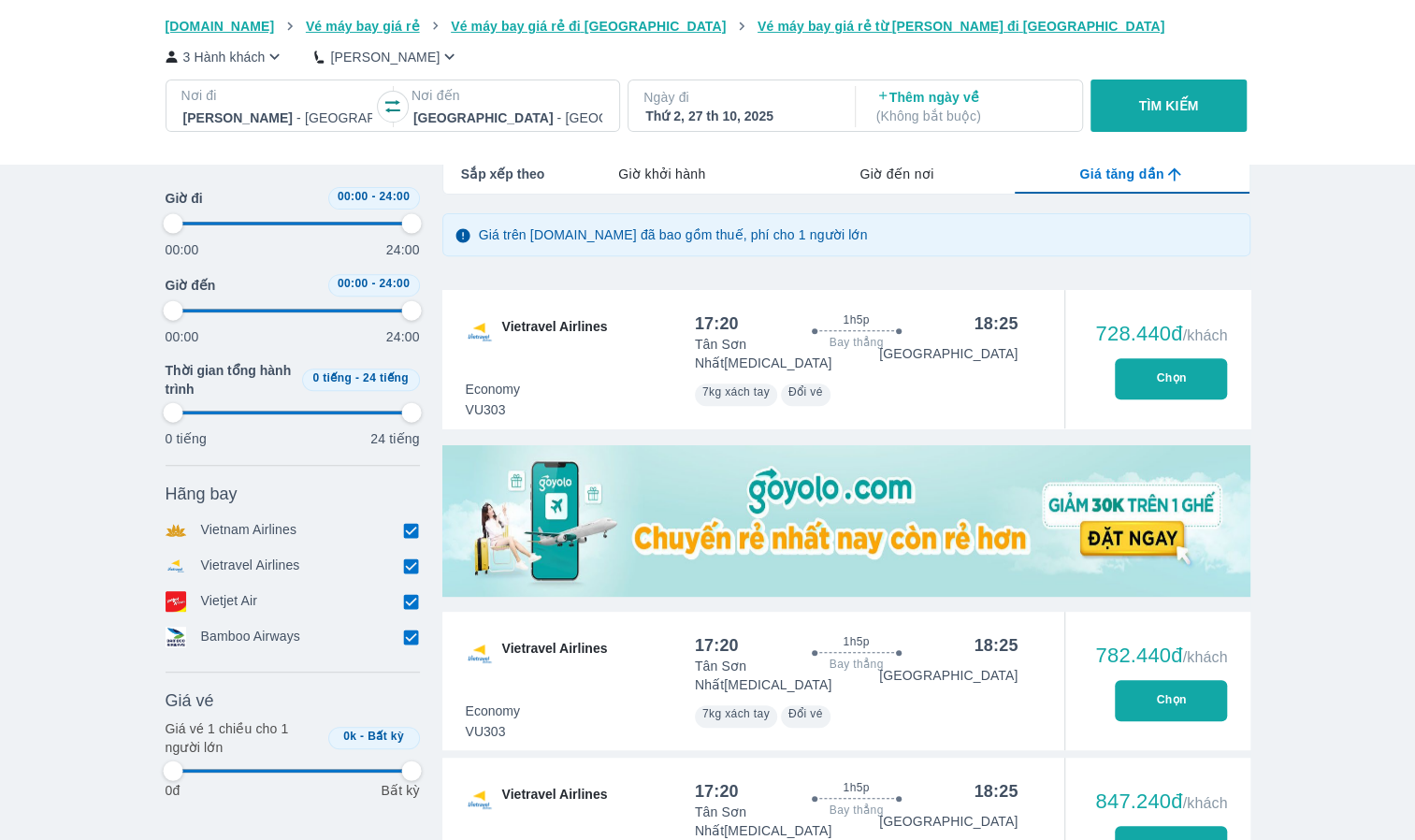
type input "97.9166666666667"
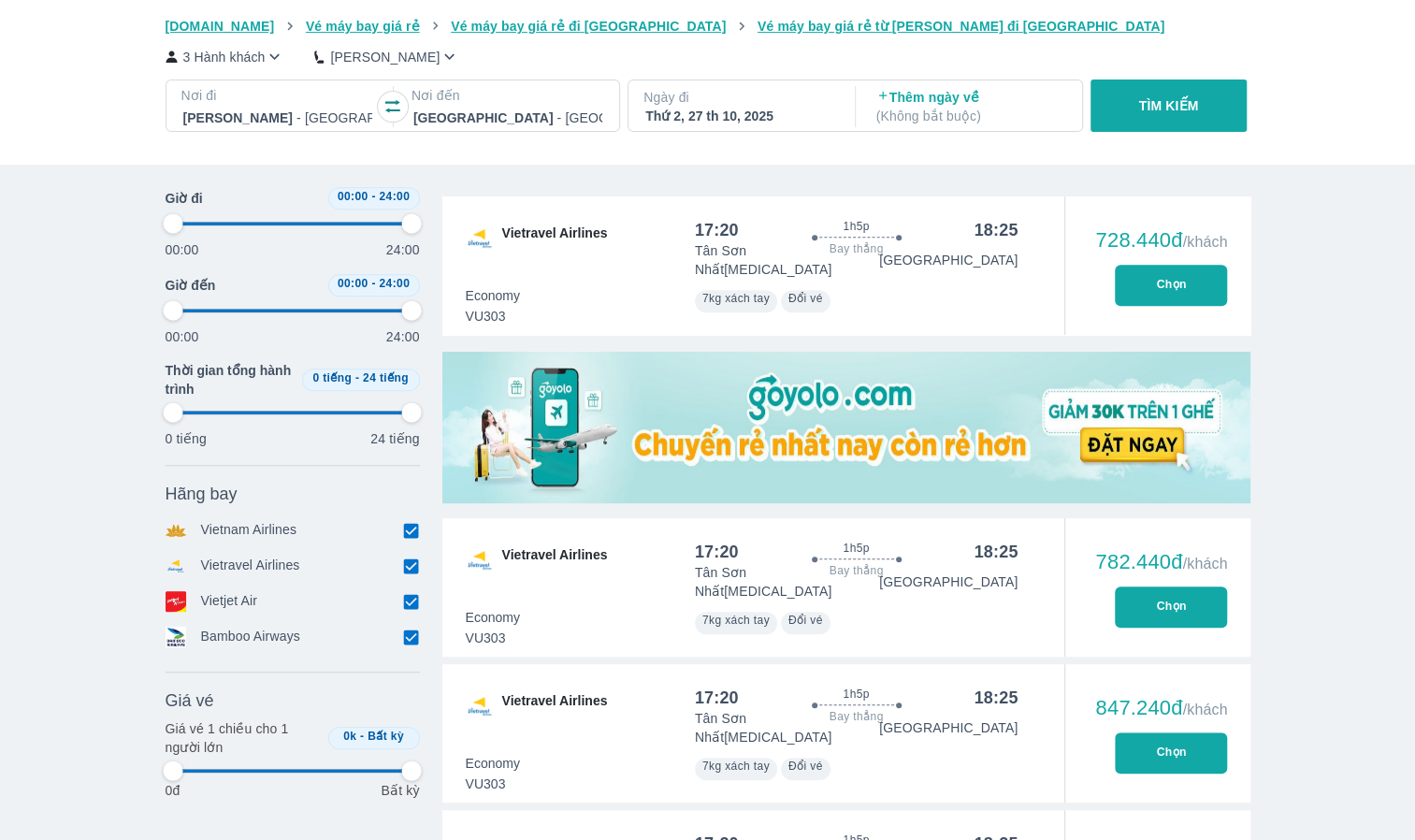
type input "97.9166666666667"
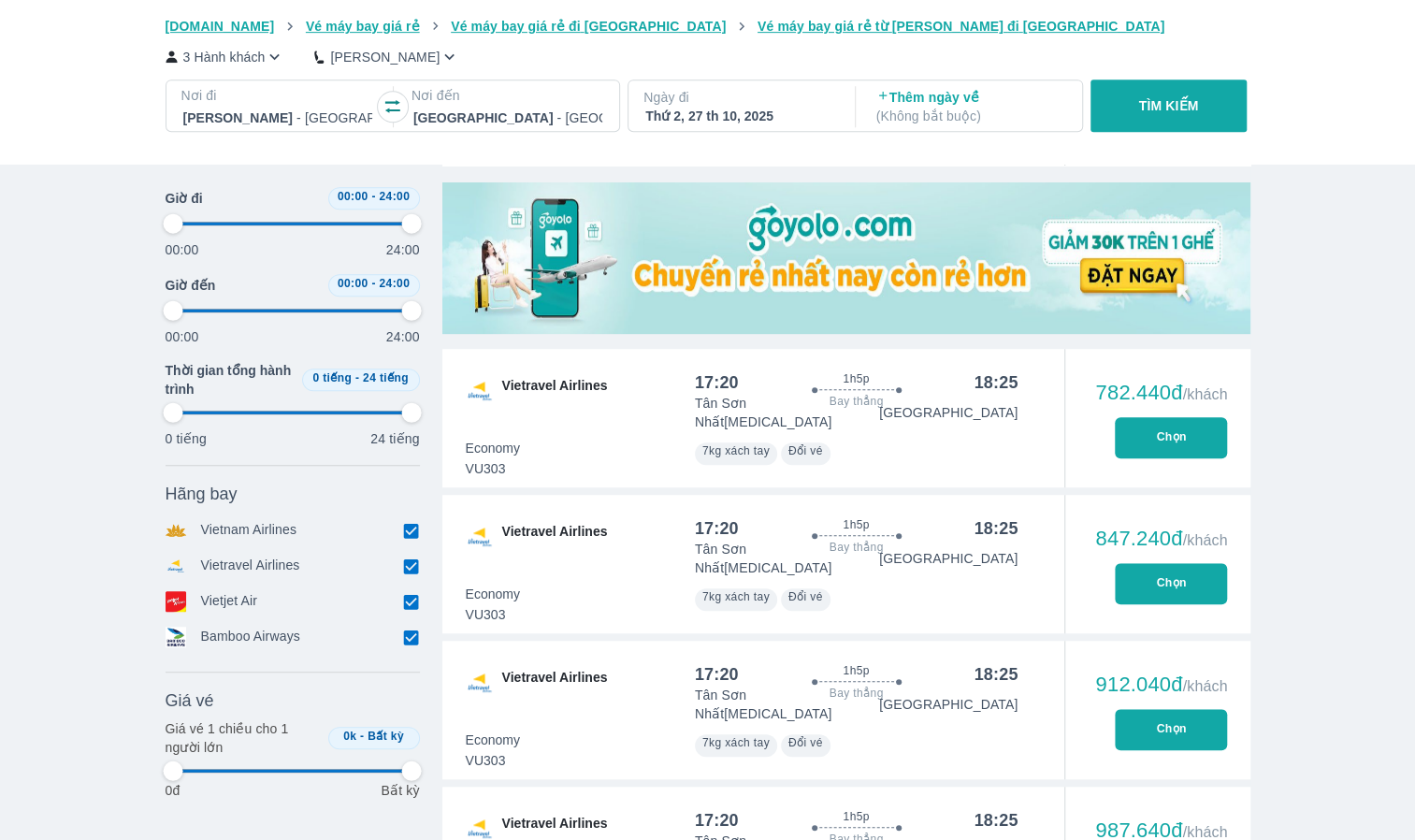
scroll to position [561, 0]
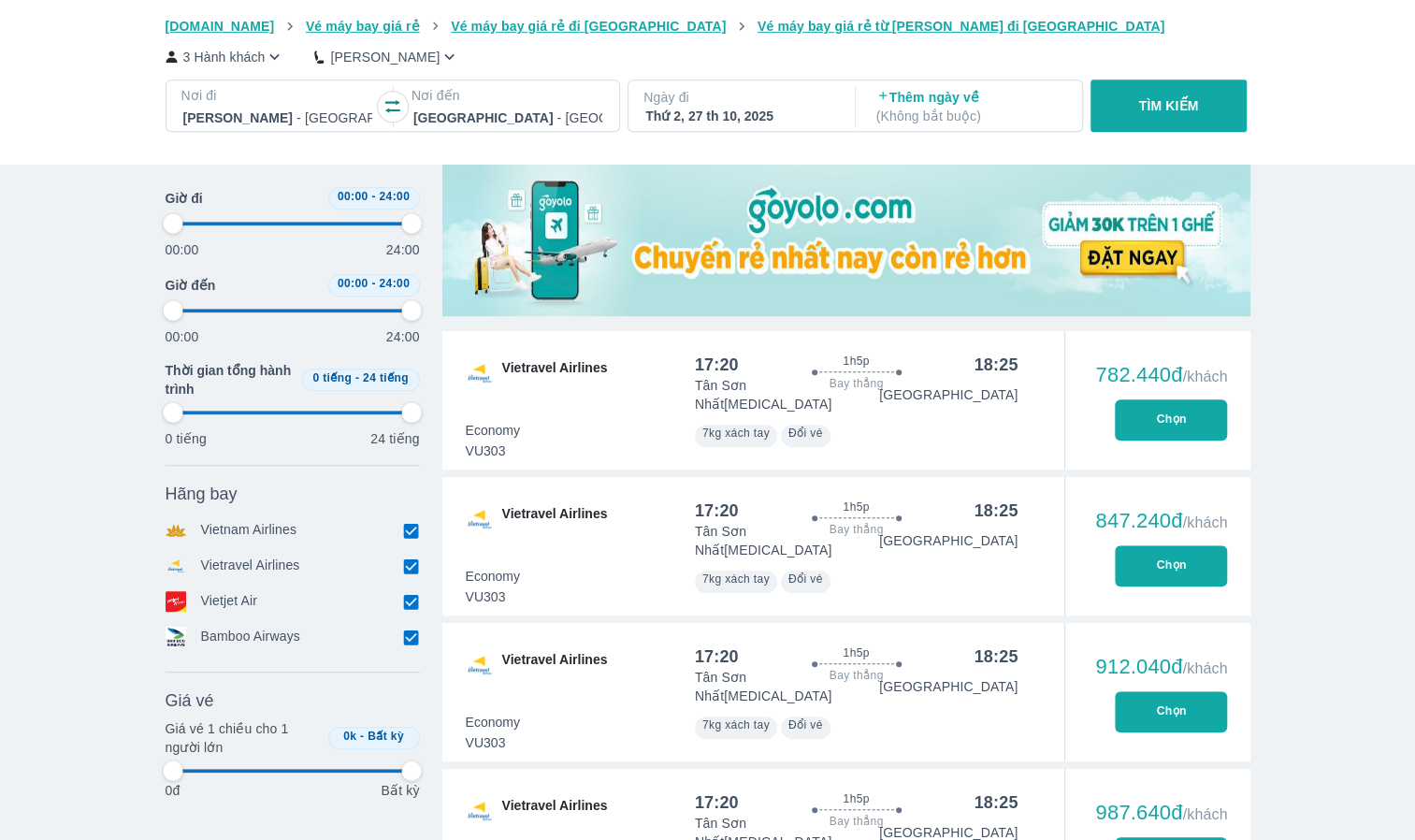
type input "97.9166666666667"
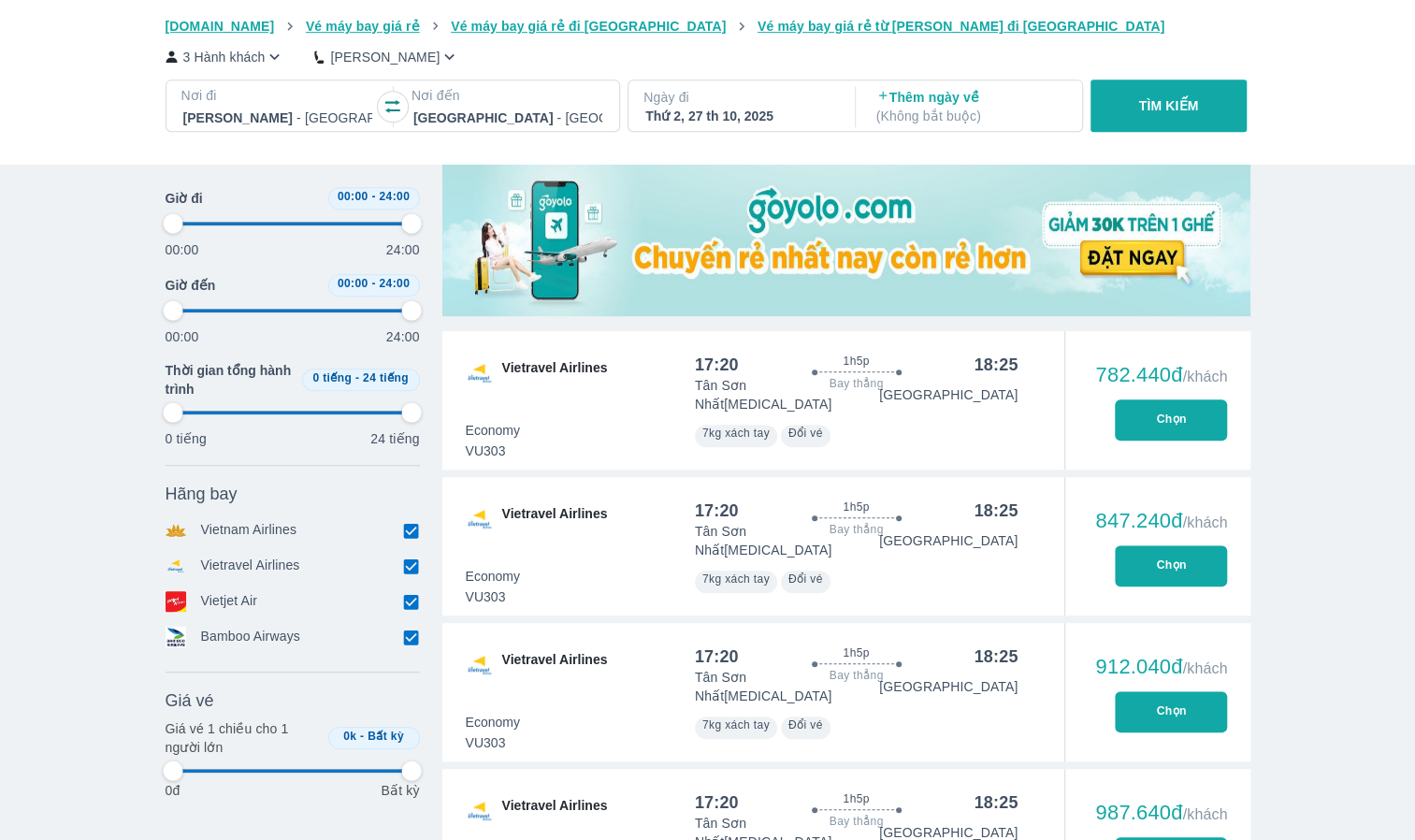
type input "97.9166666666667"
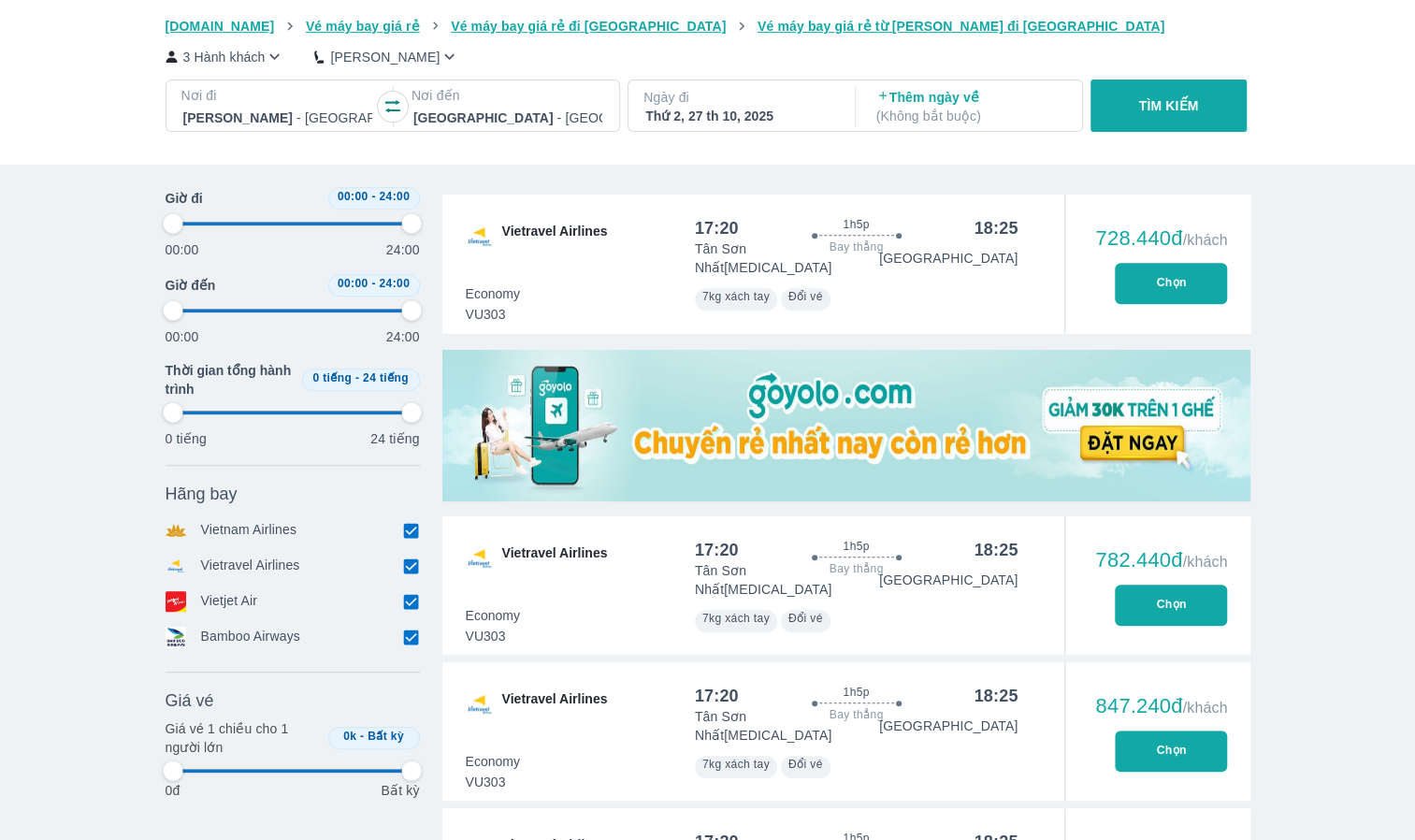
type input "97.9166666666667"
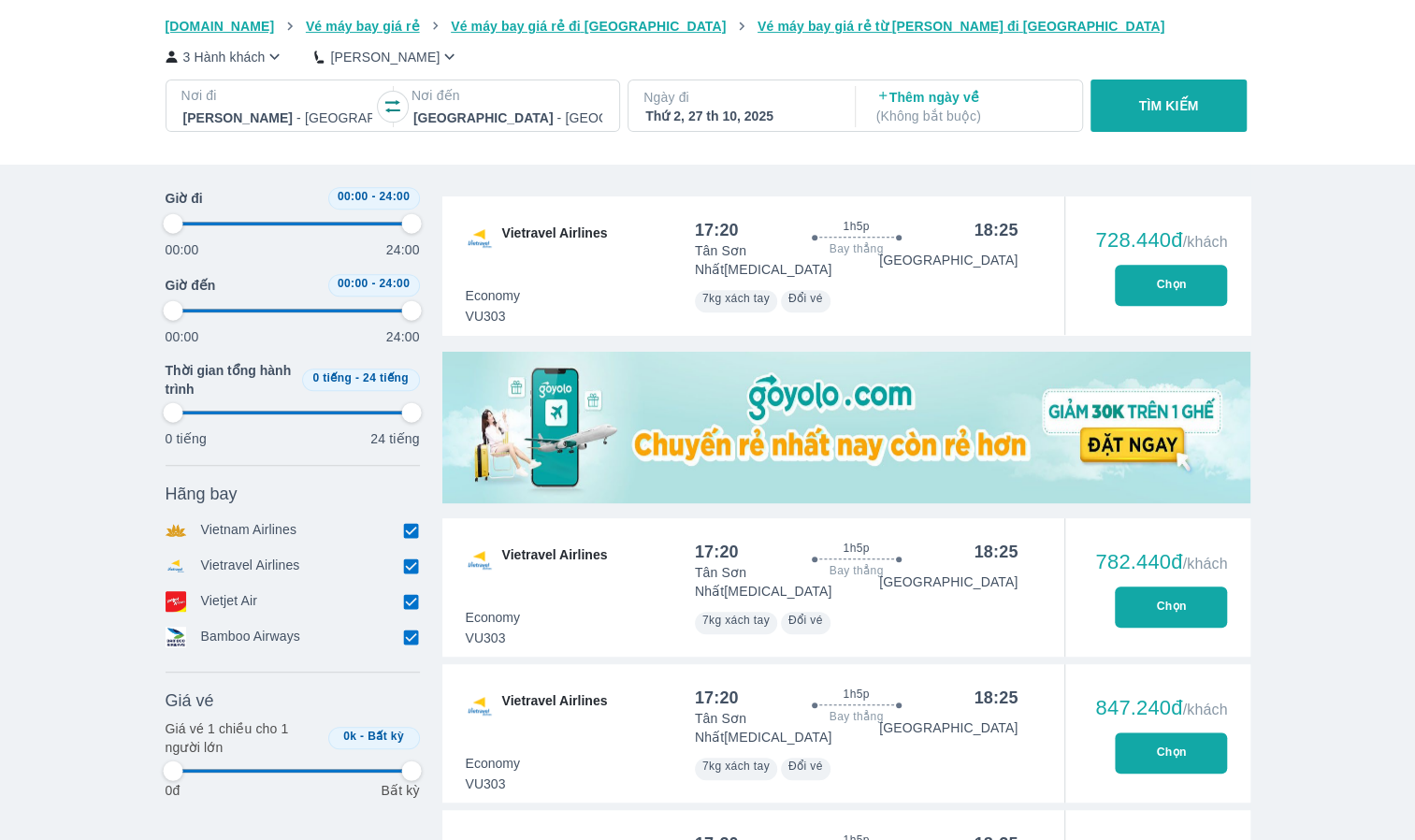
type input "97.9166666666667"
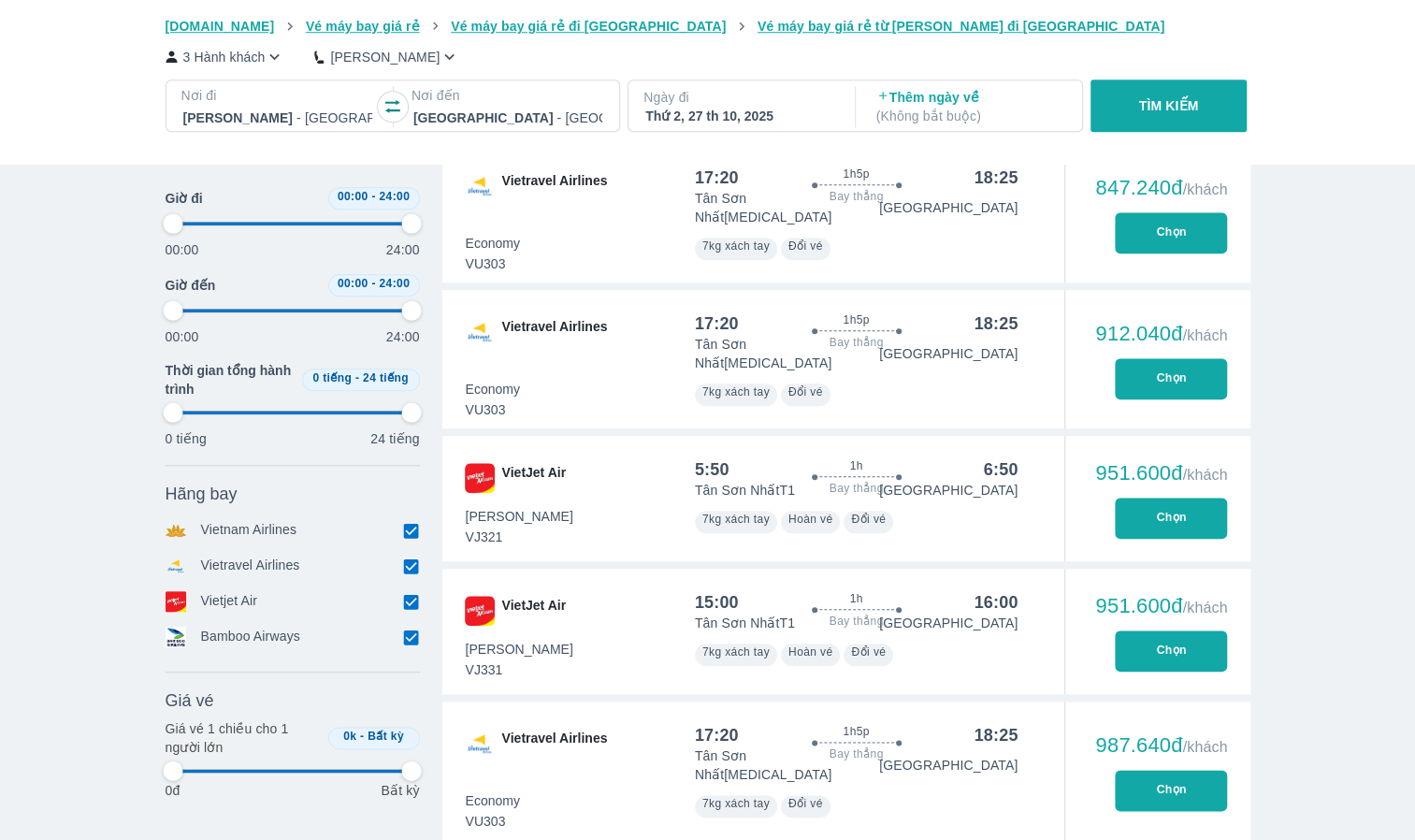
scroll to position [935, 0]
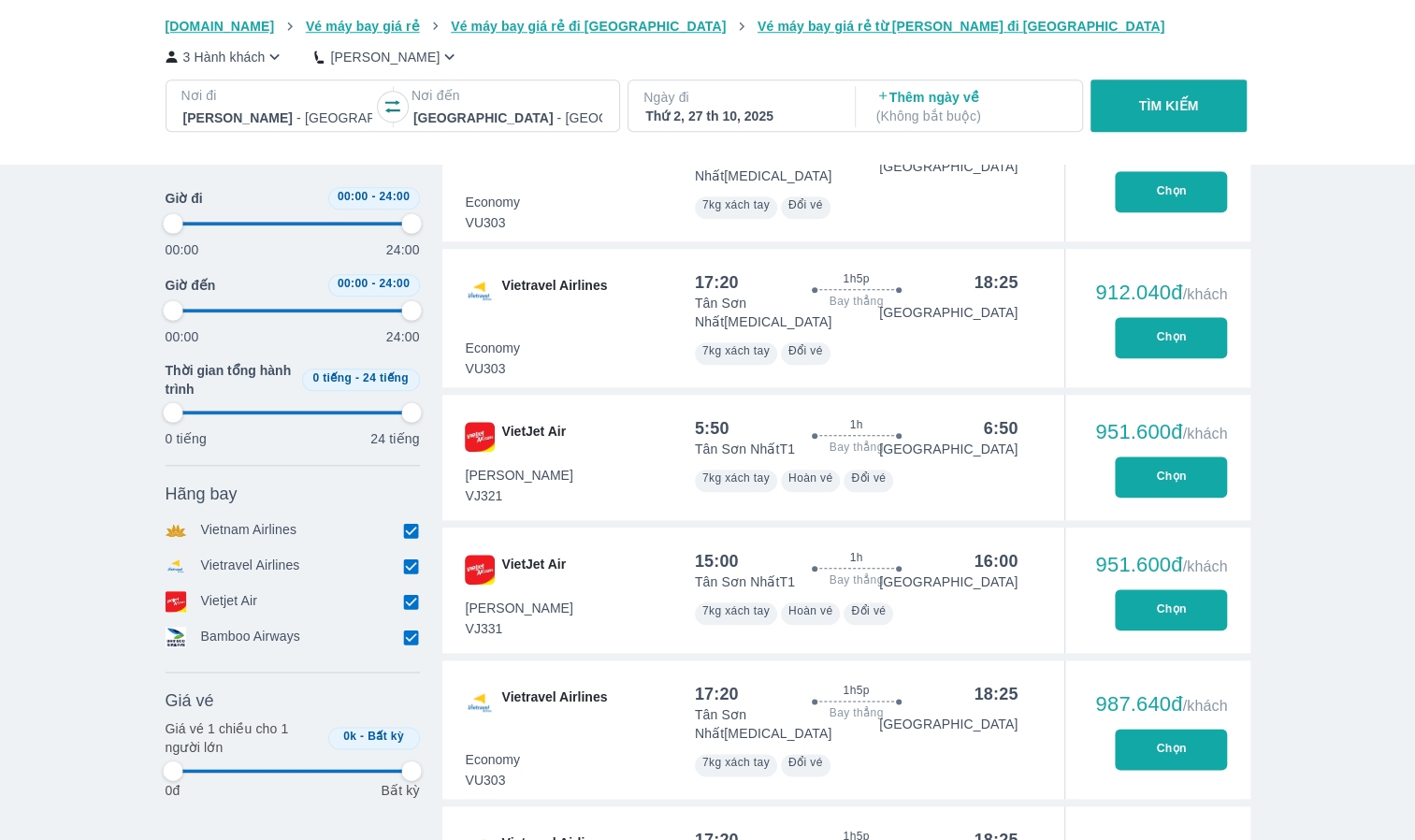
type input "97.9166666666667"
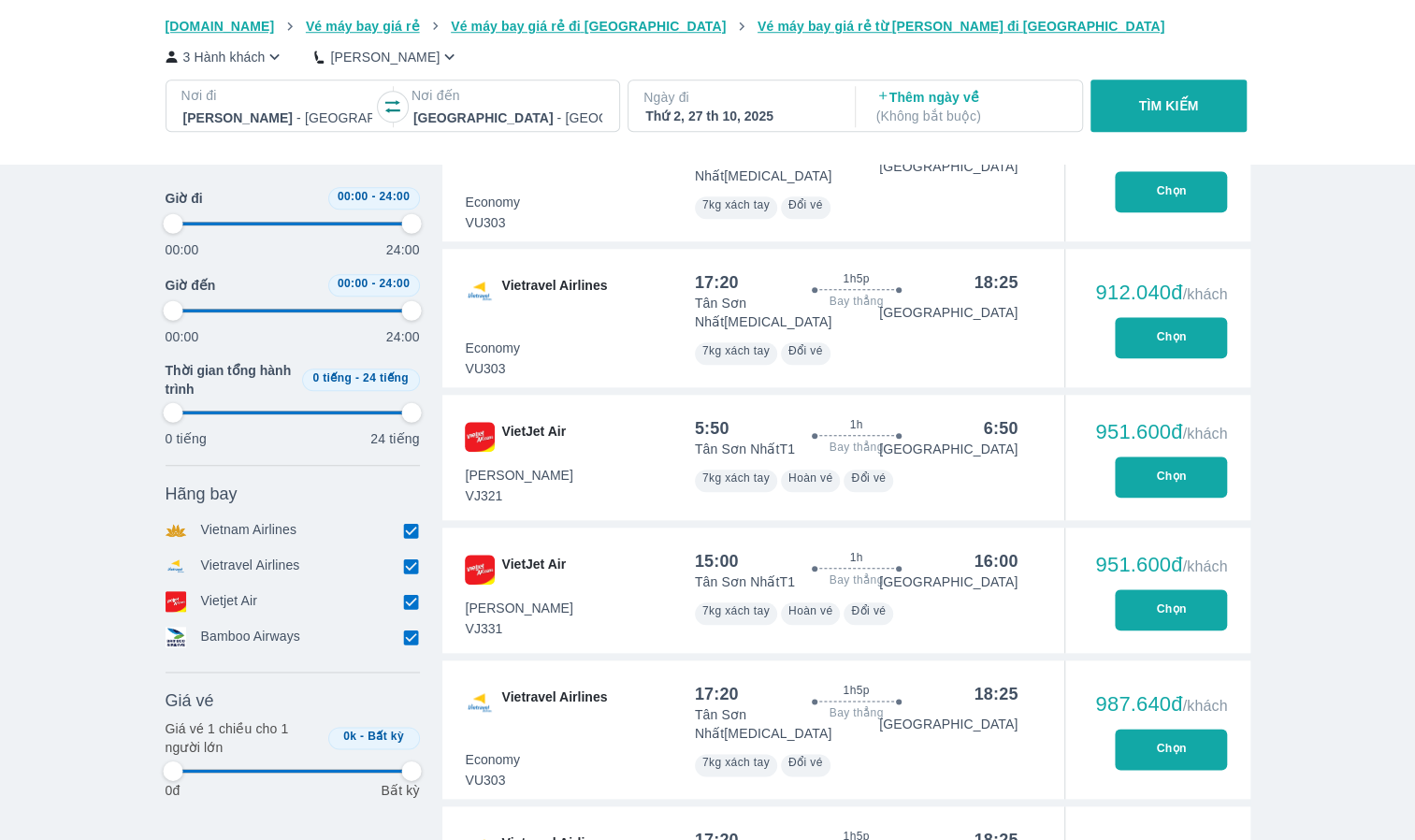
type input "97.9166666666667"
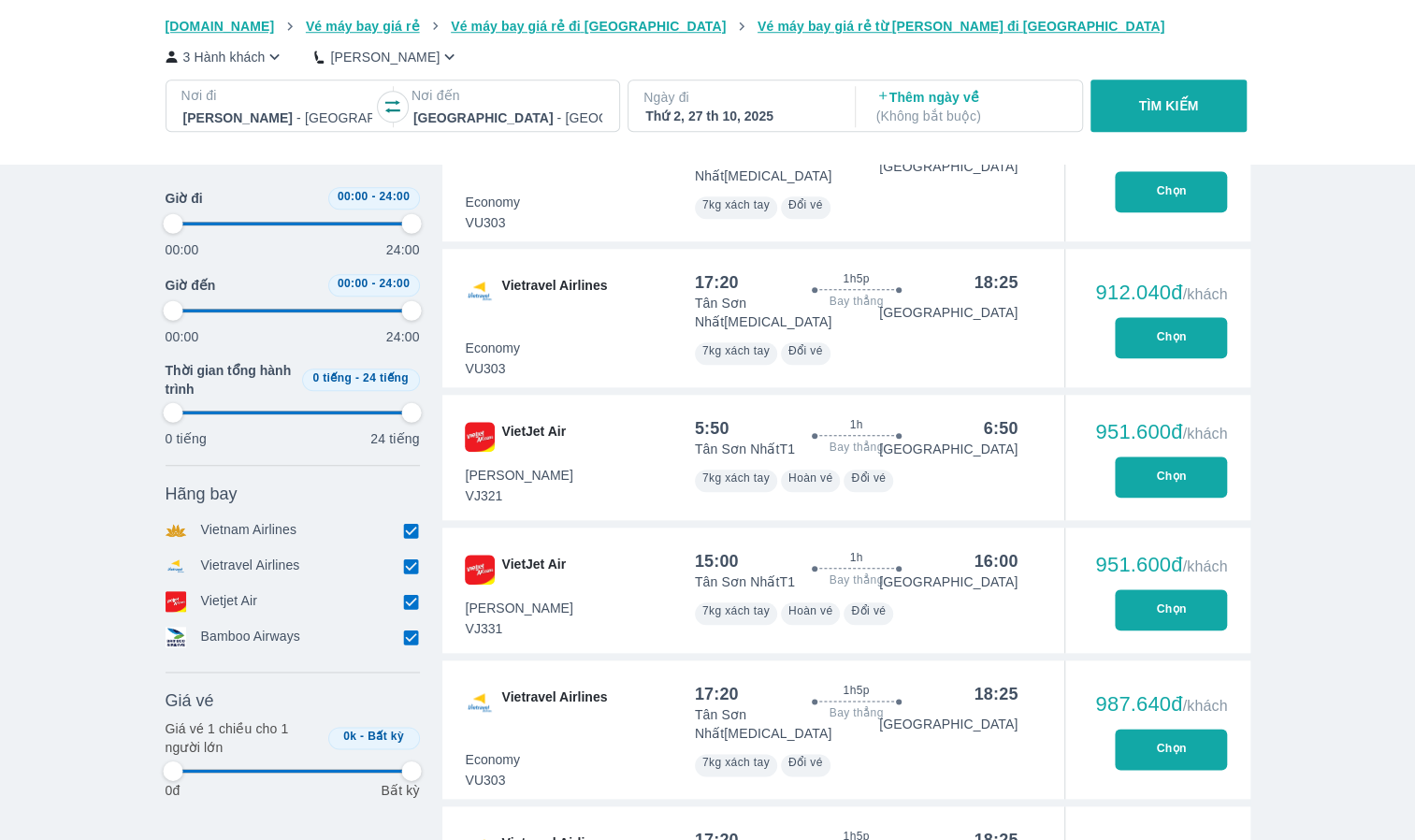
type input "97.9166666666667"
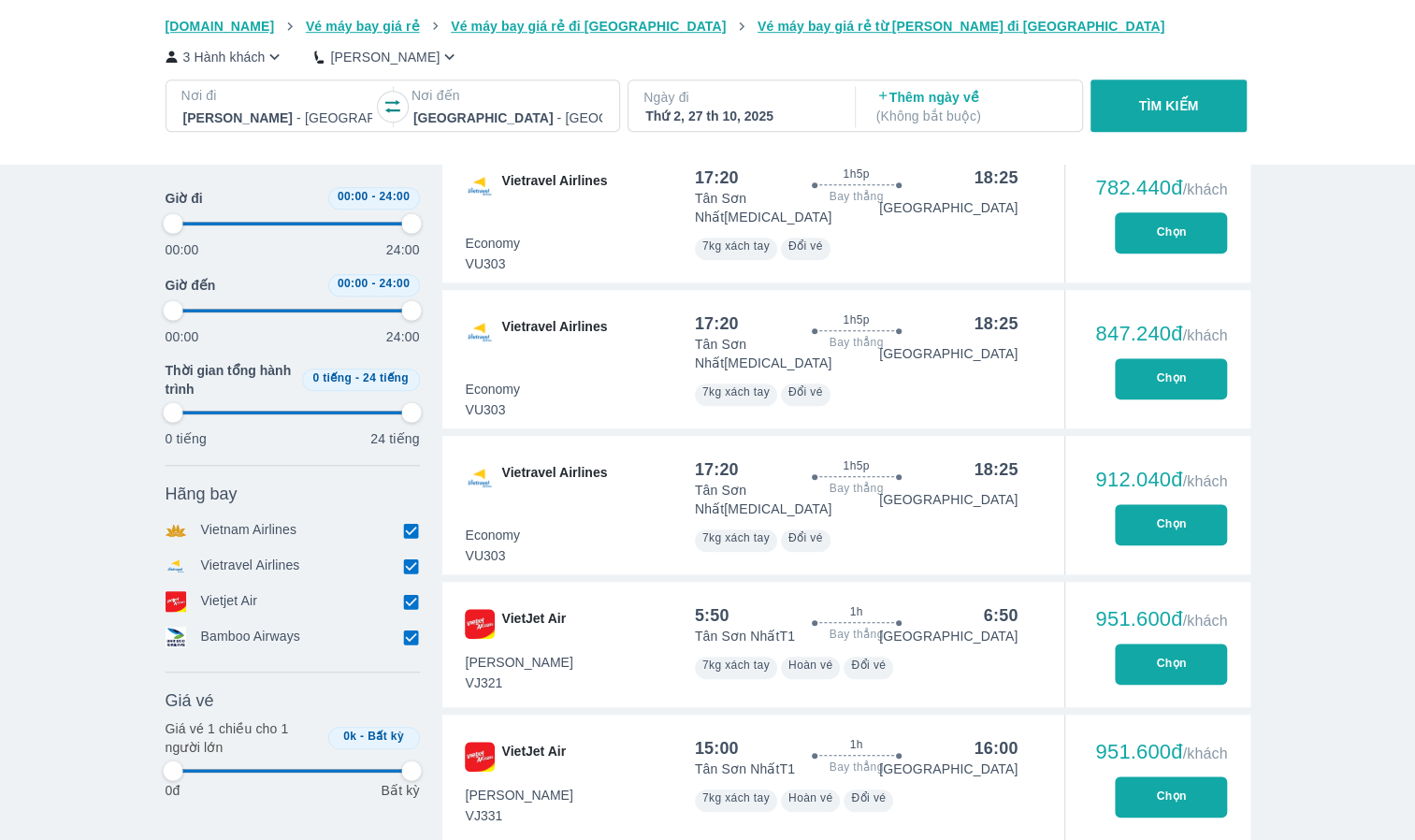
type input "97.9166666666667"
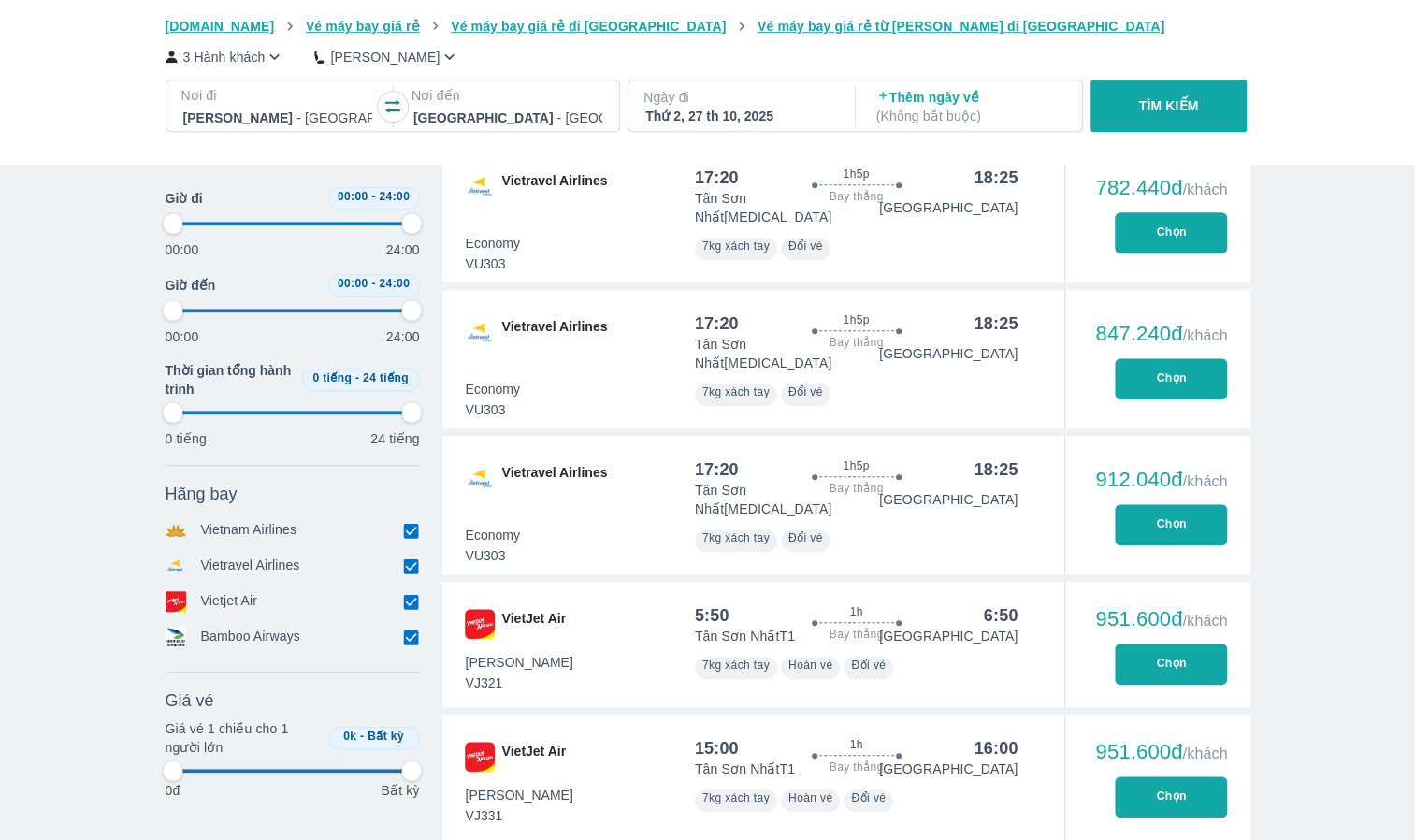
type input "97.9166666666667"
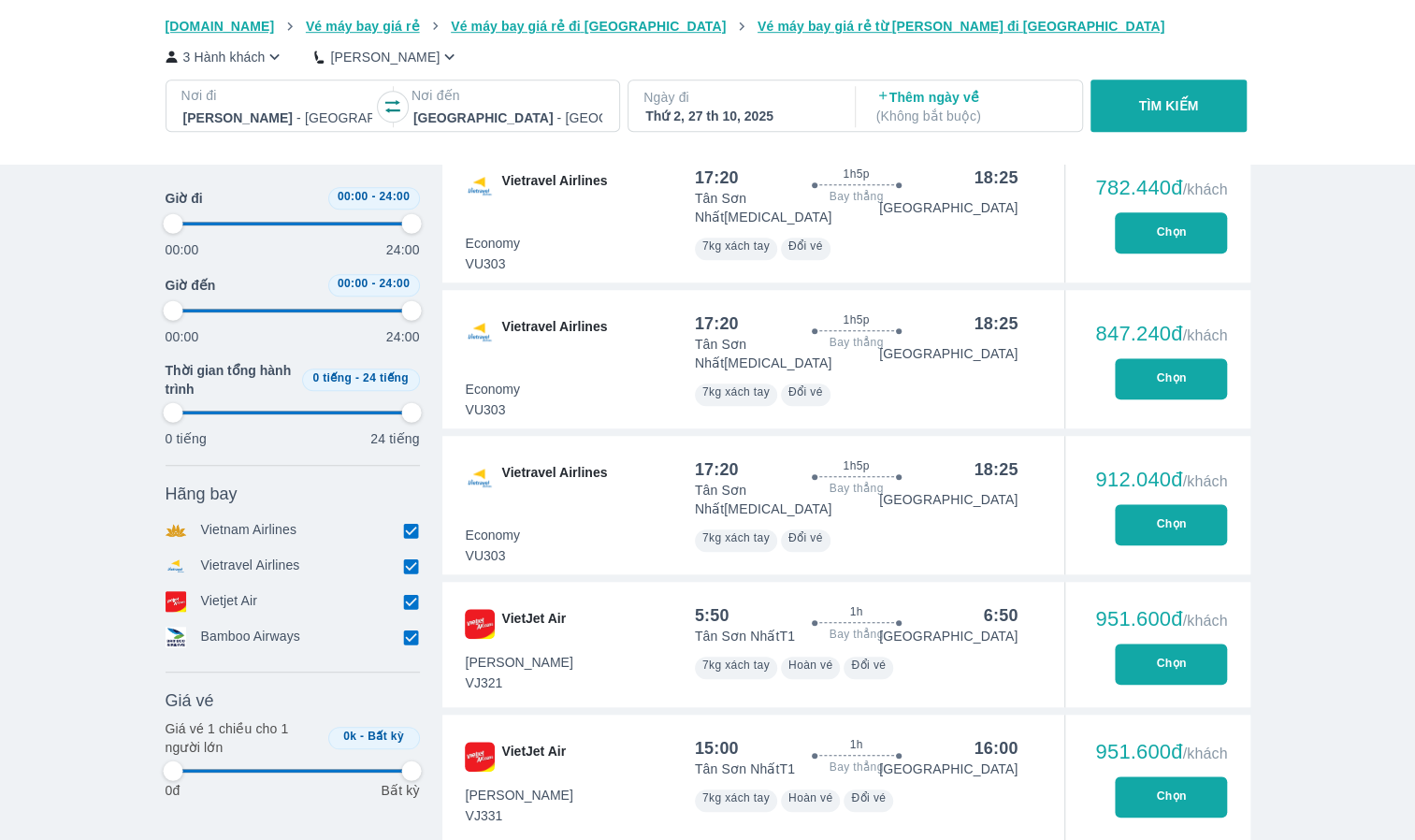
type input "97.9166666666667"
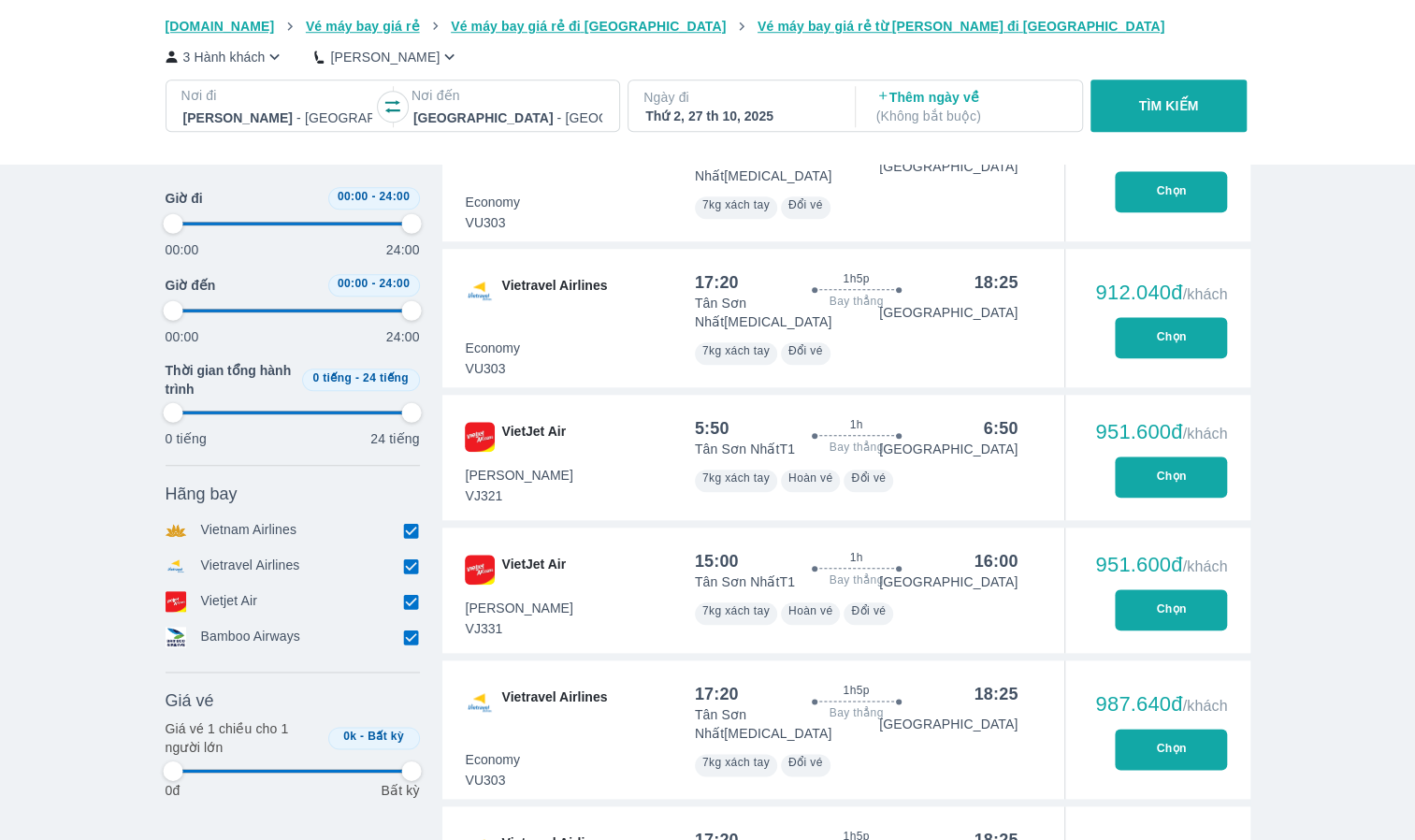
type input "97.9166666666667"
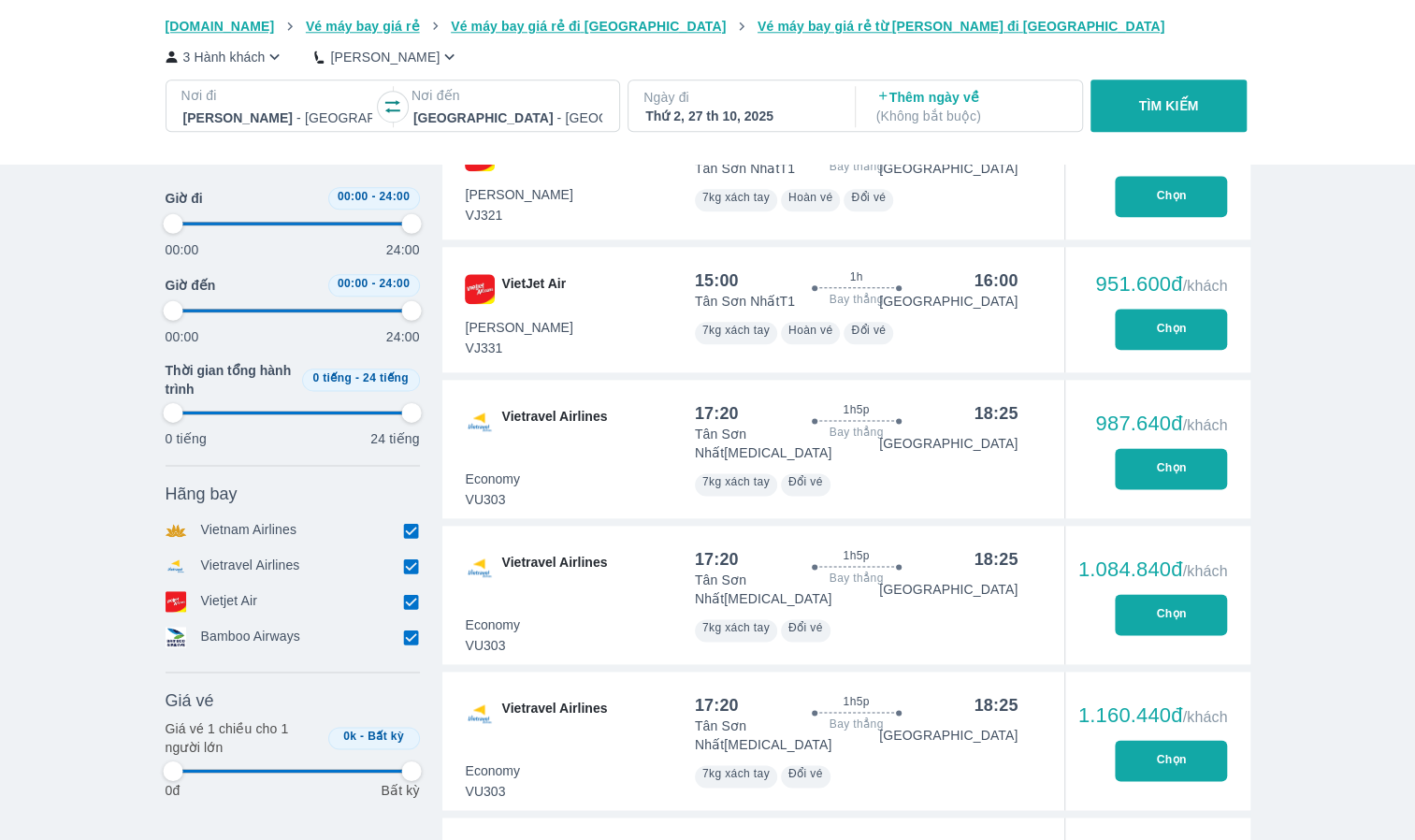
type input "97.9166666666667"
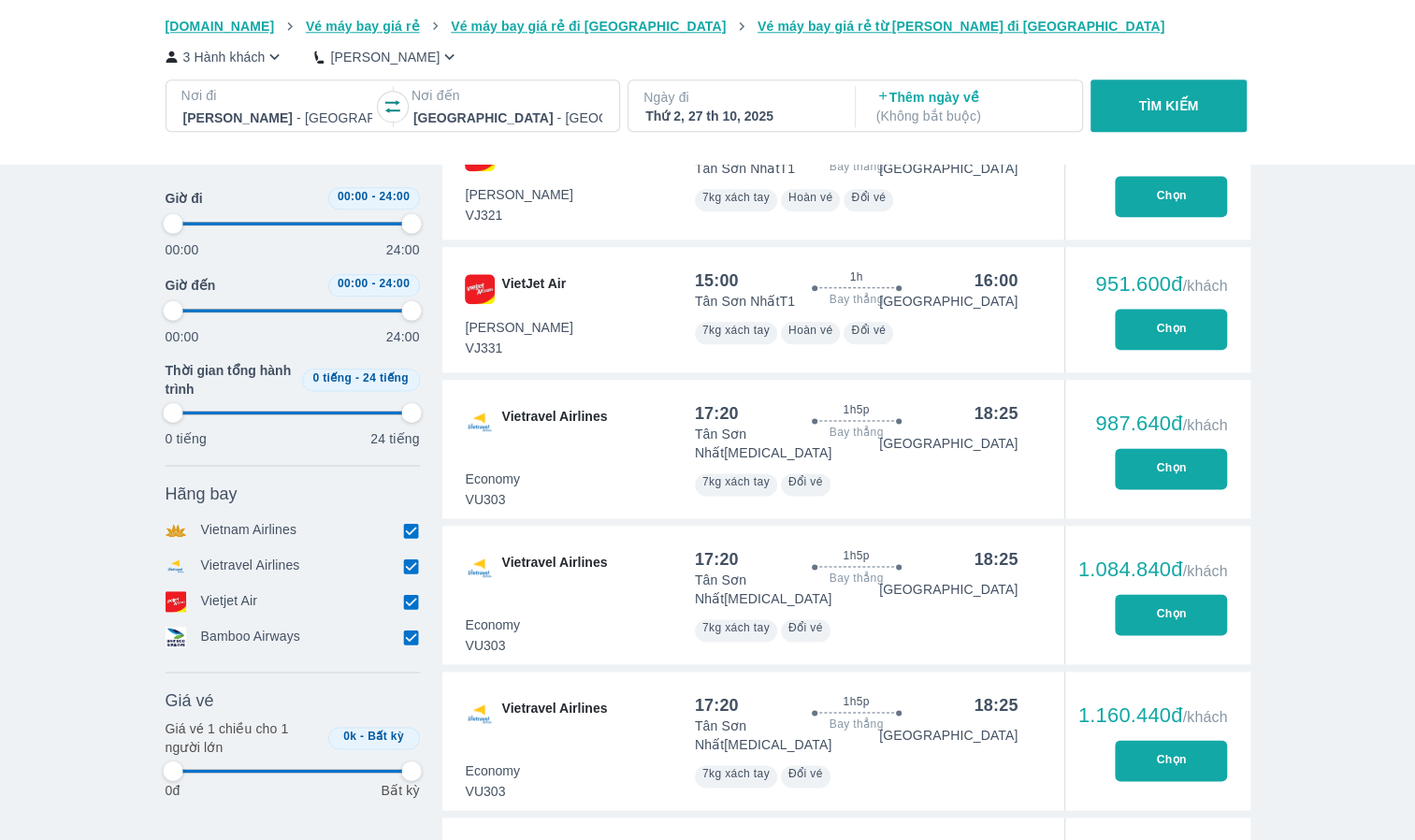
type input "97.9166666666667"
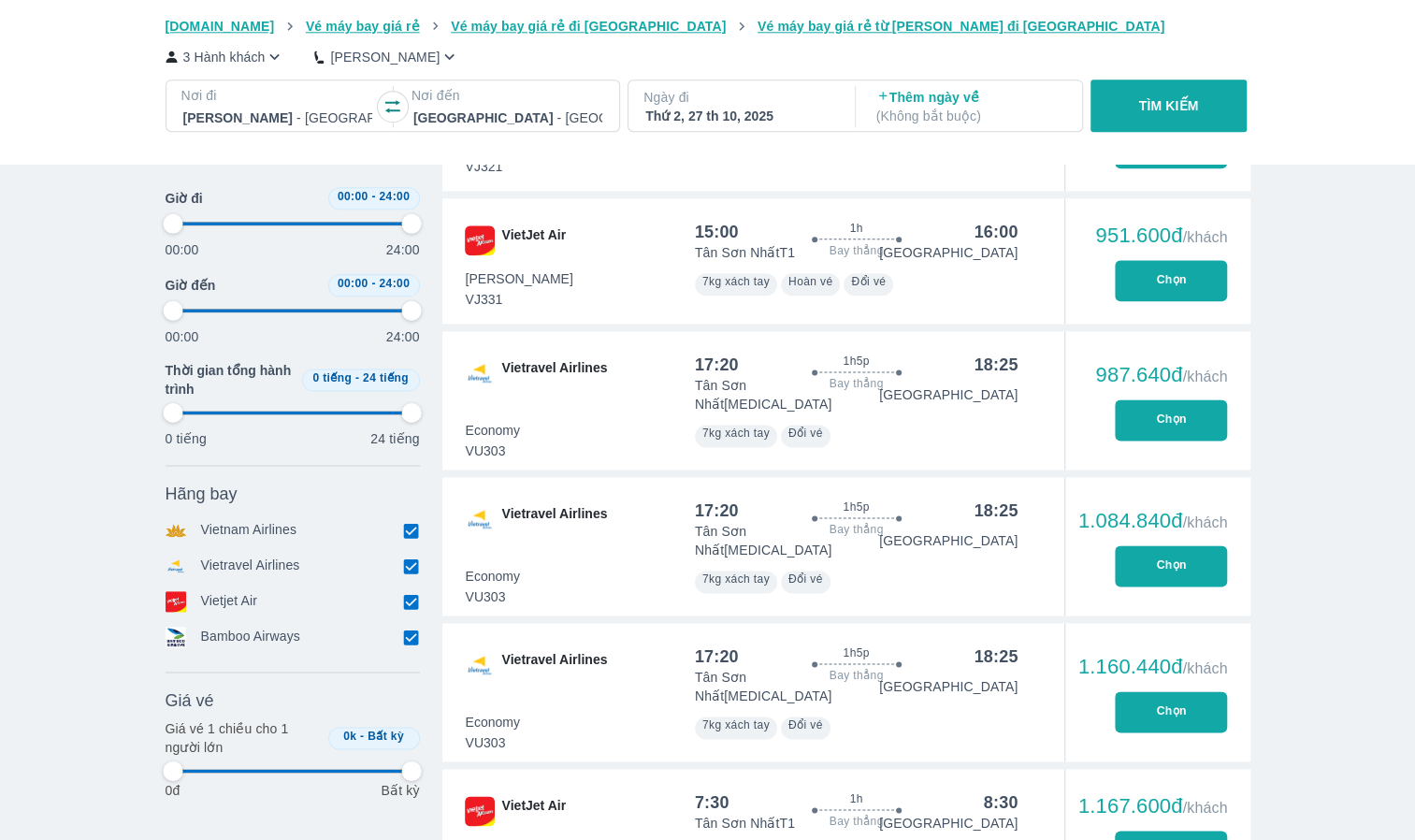
type input "97.9166666666667"
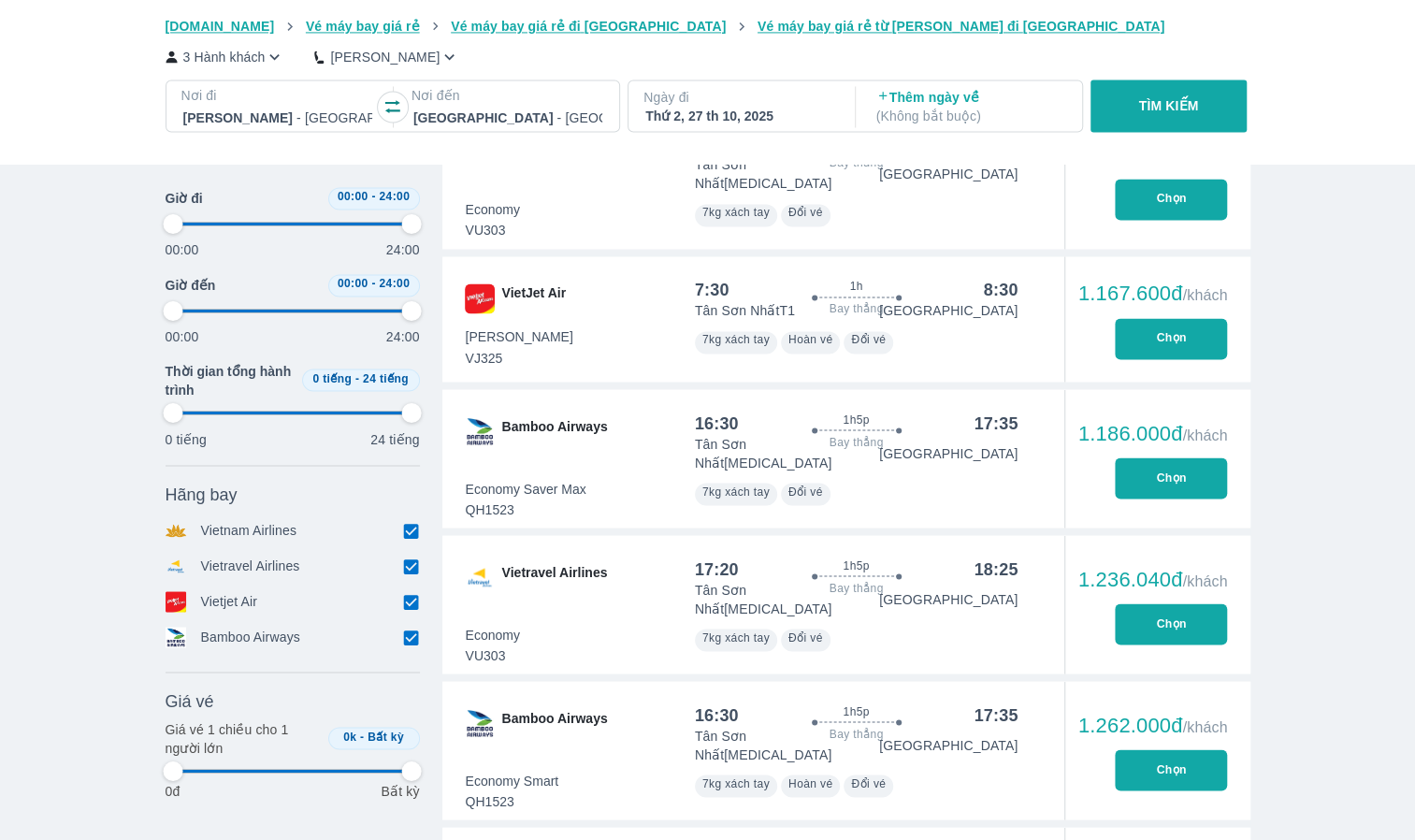
type input "97.9166666666667"
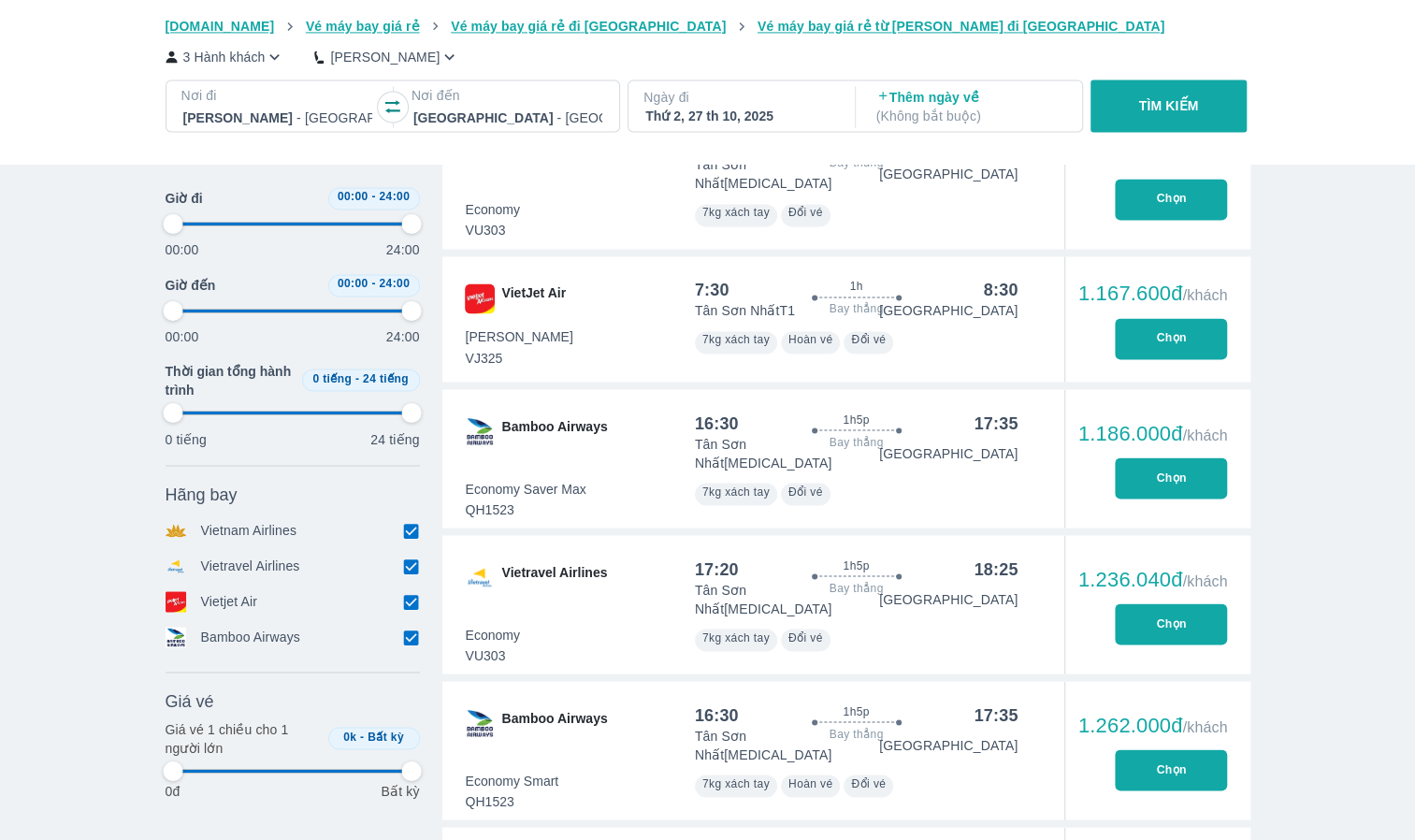
type input "97.9166666666667"
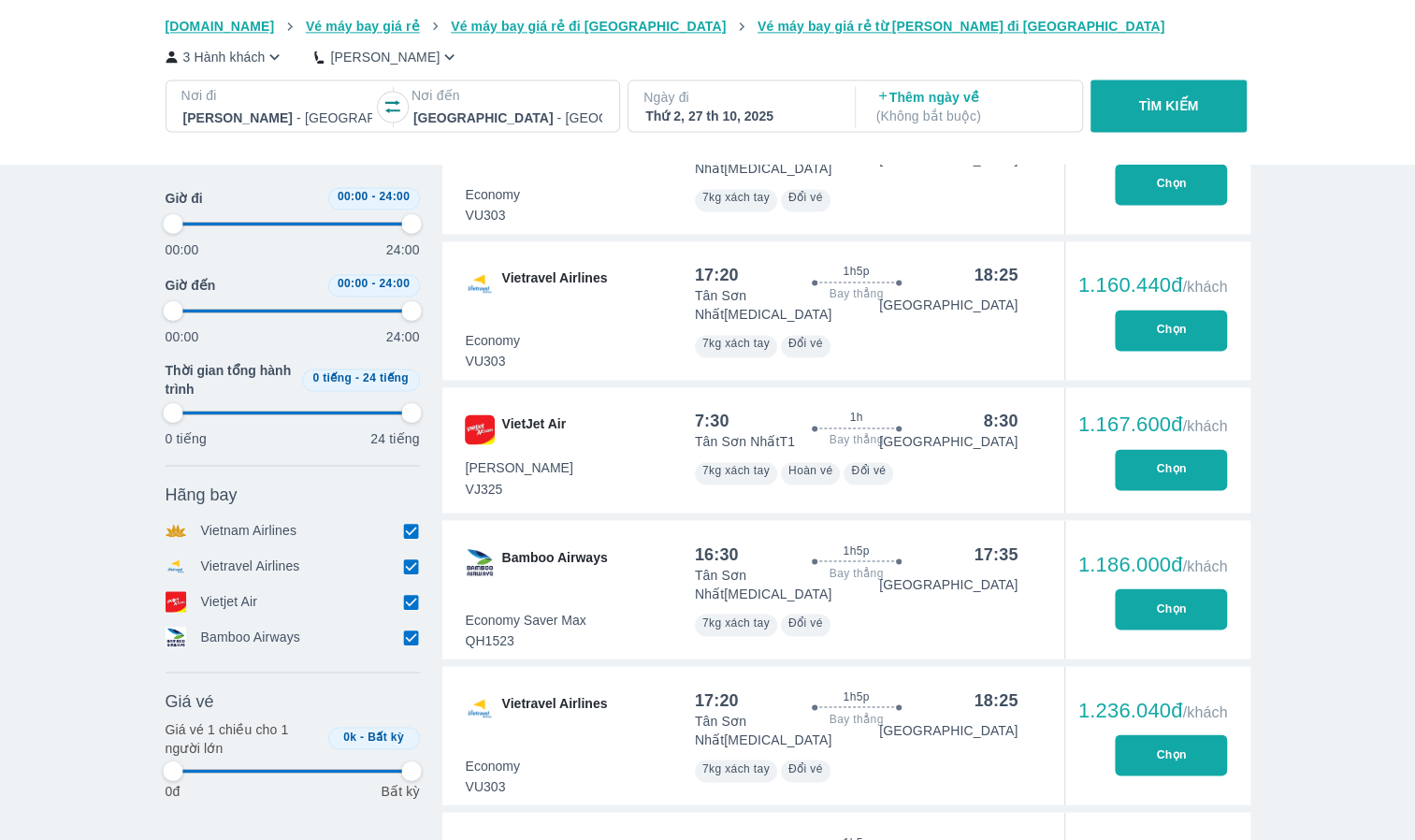
type input "97.9166666666667"
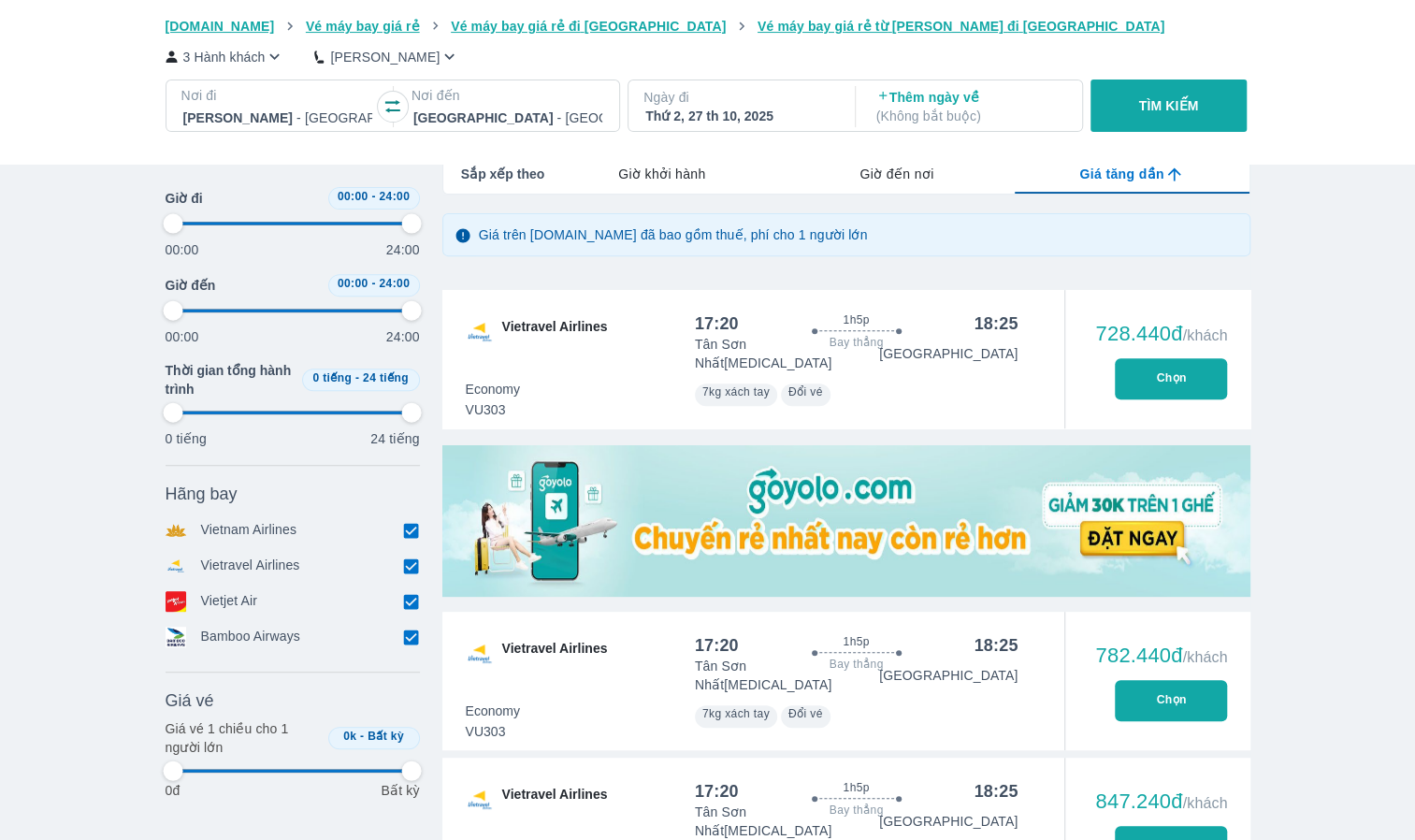
type input "97.9166666666667"
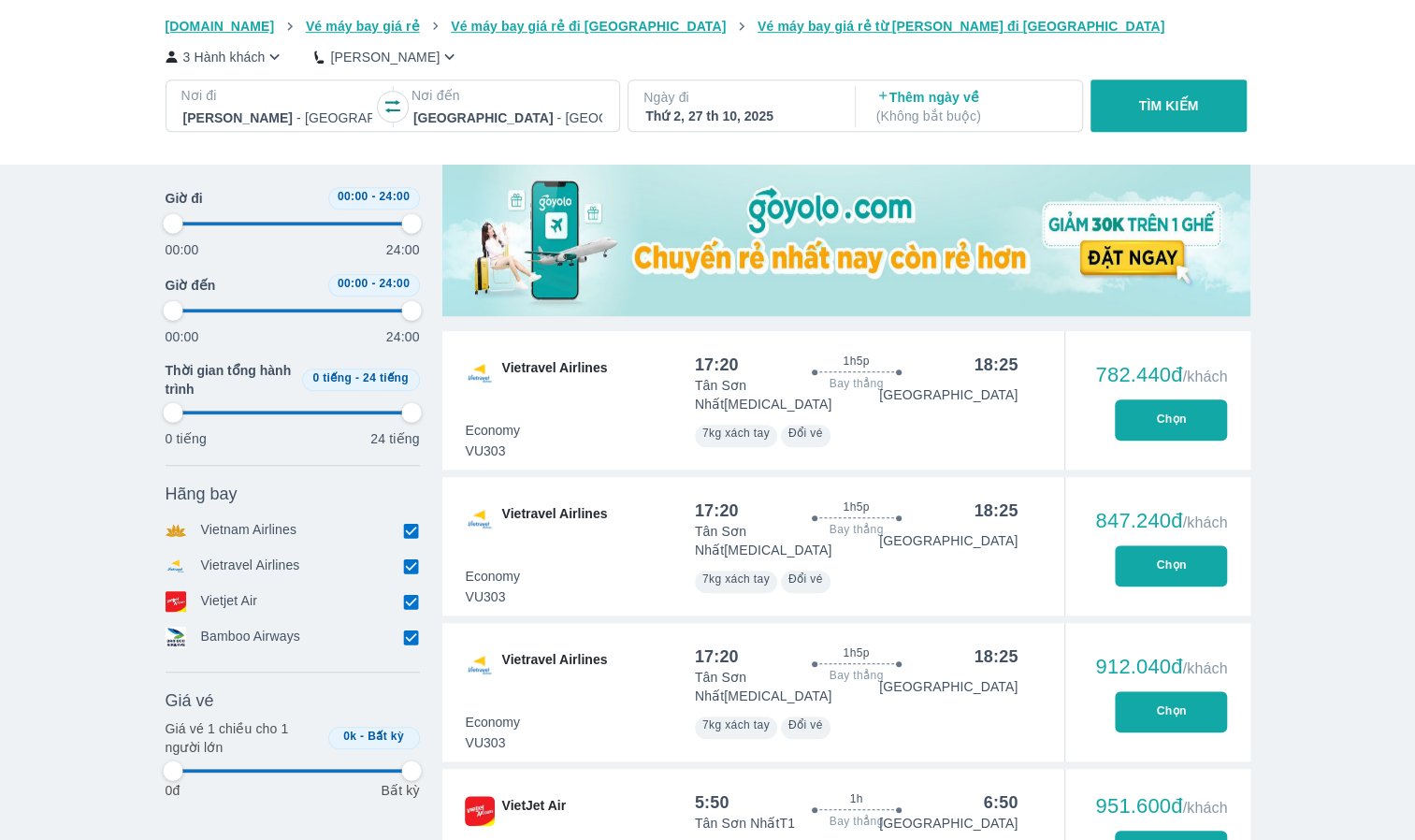
type input "97.9166666666667"
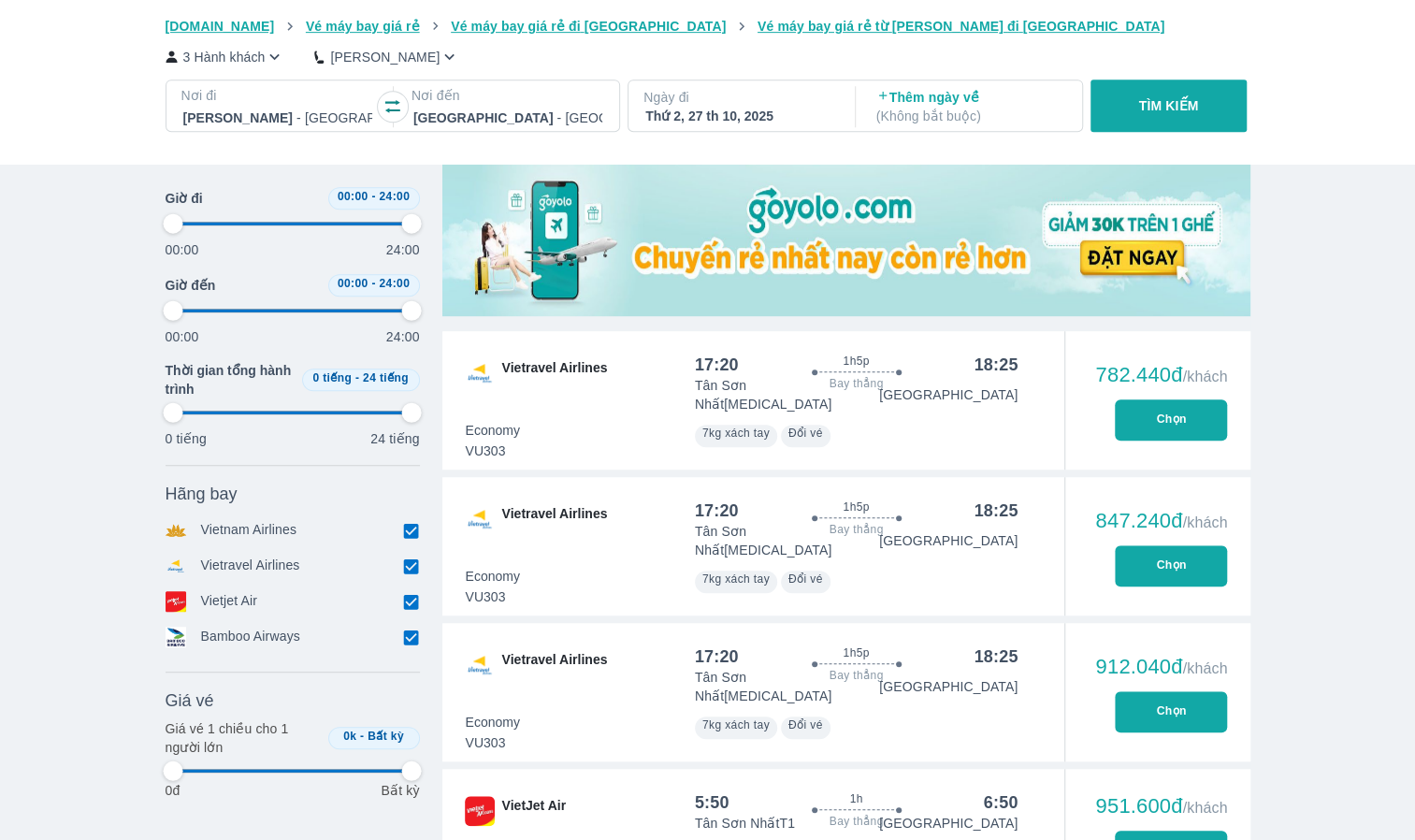
type input "97.9166666666667"
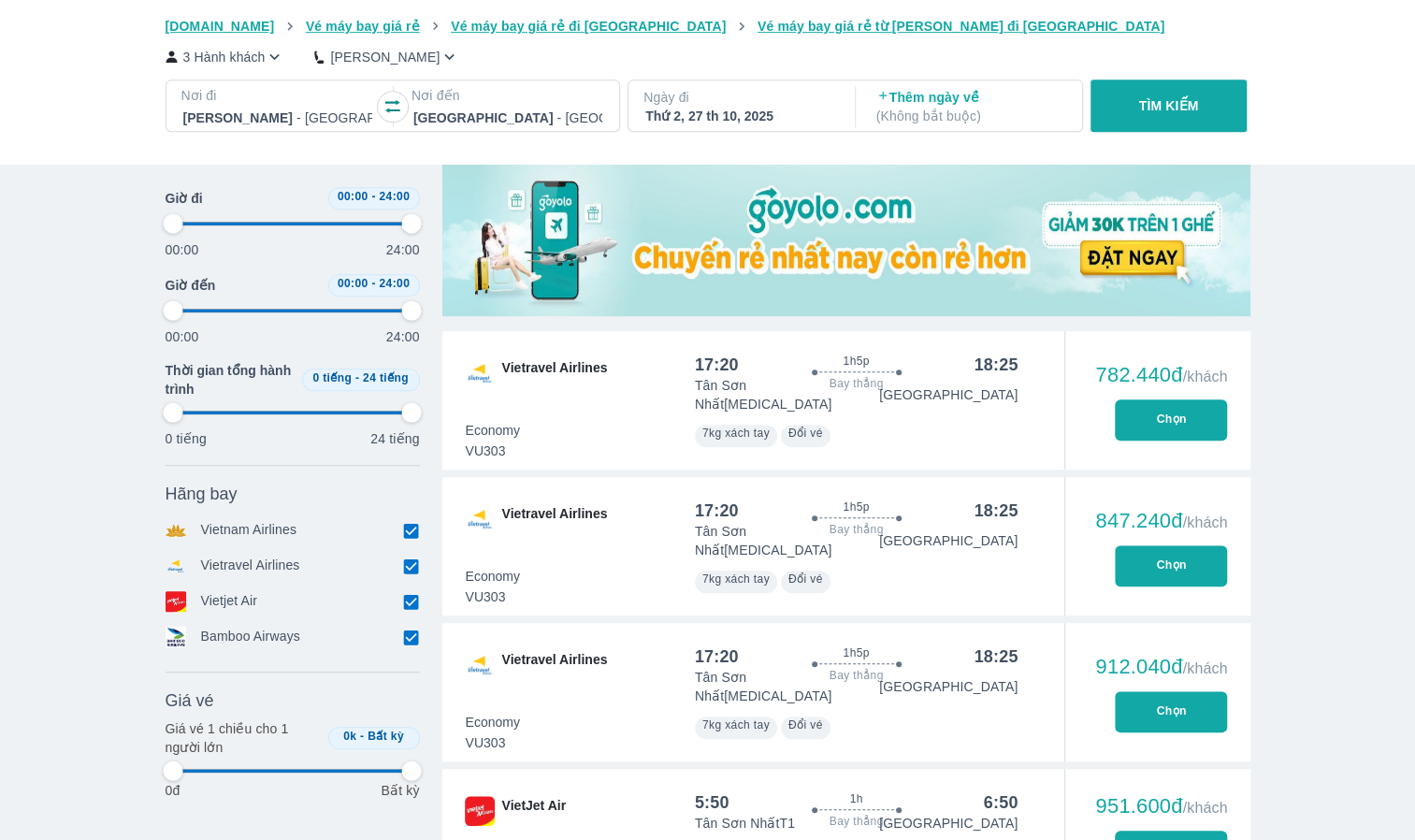
type input "97.9166666666667"
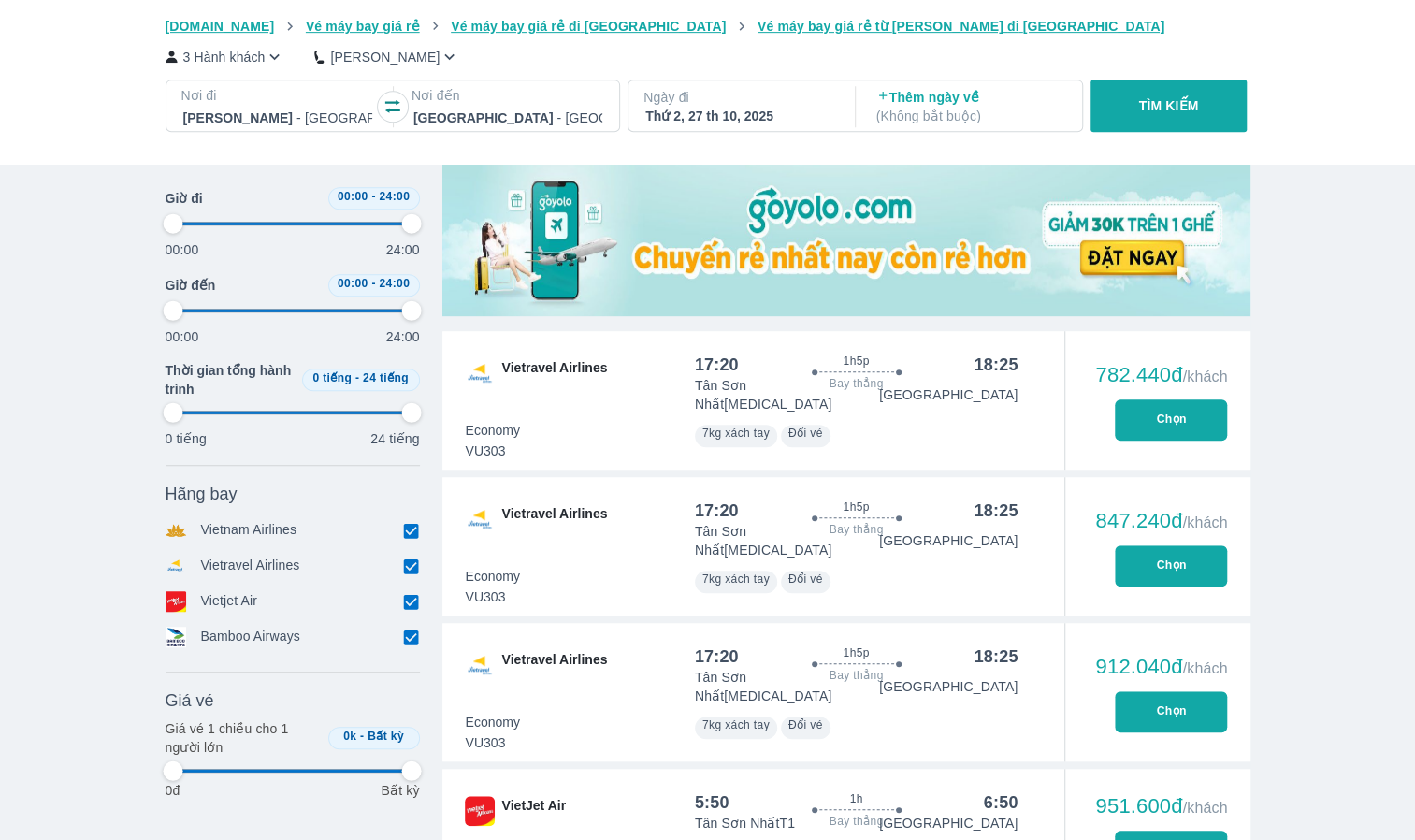
type input "97.9166666666667"
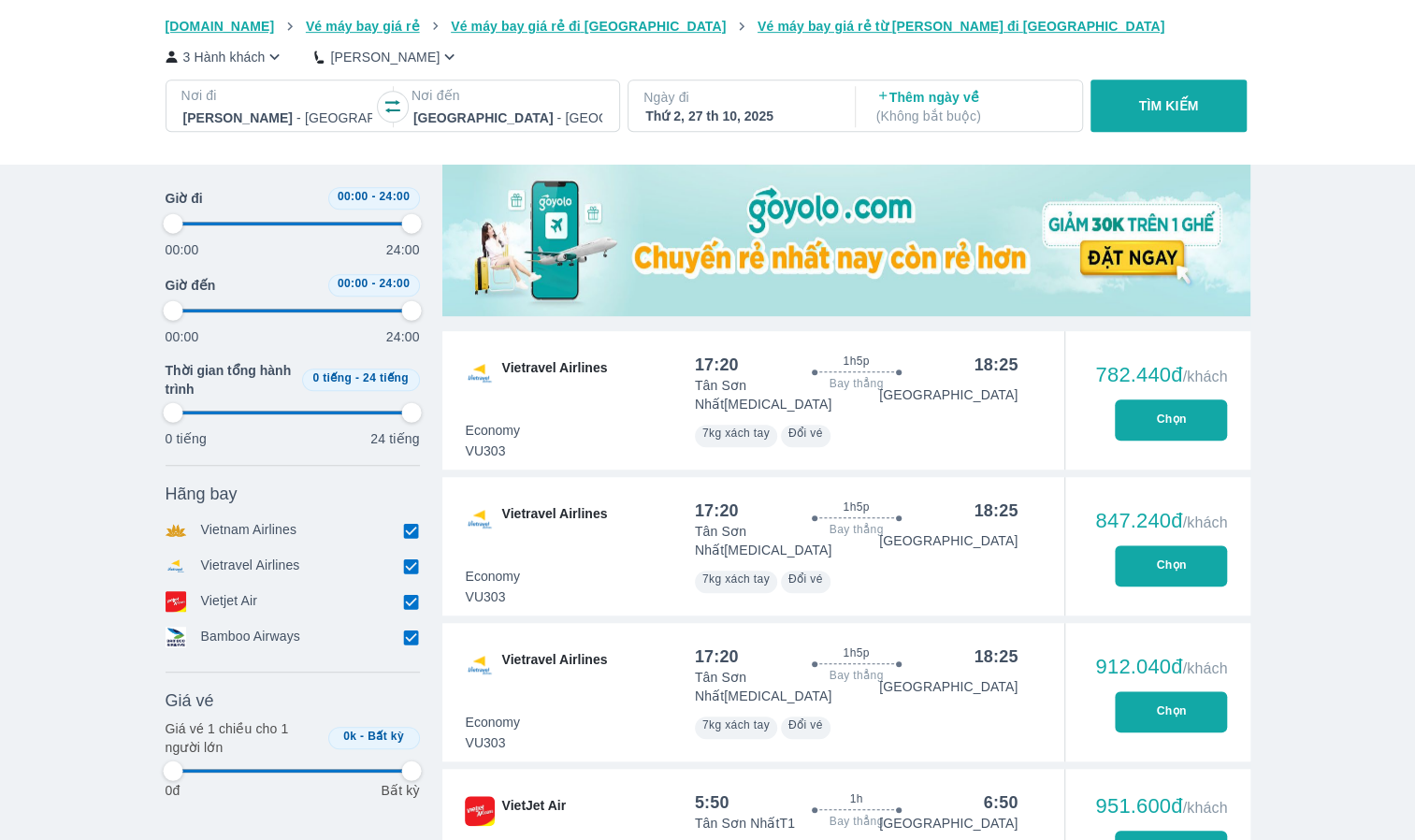
type input "97.9166666666667"
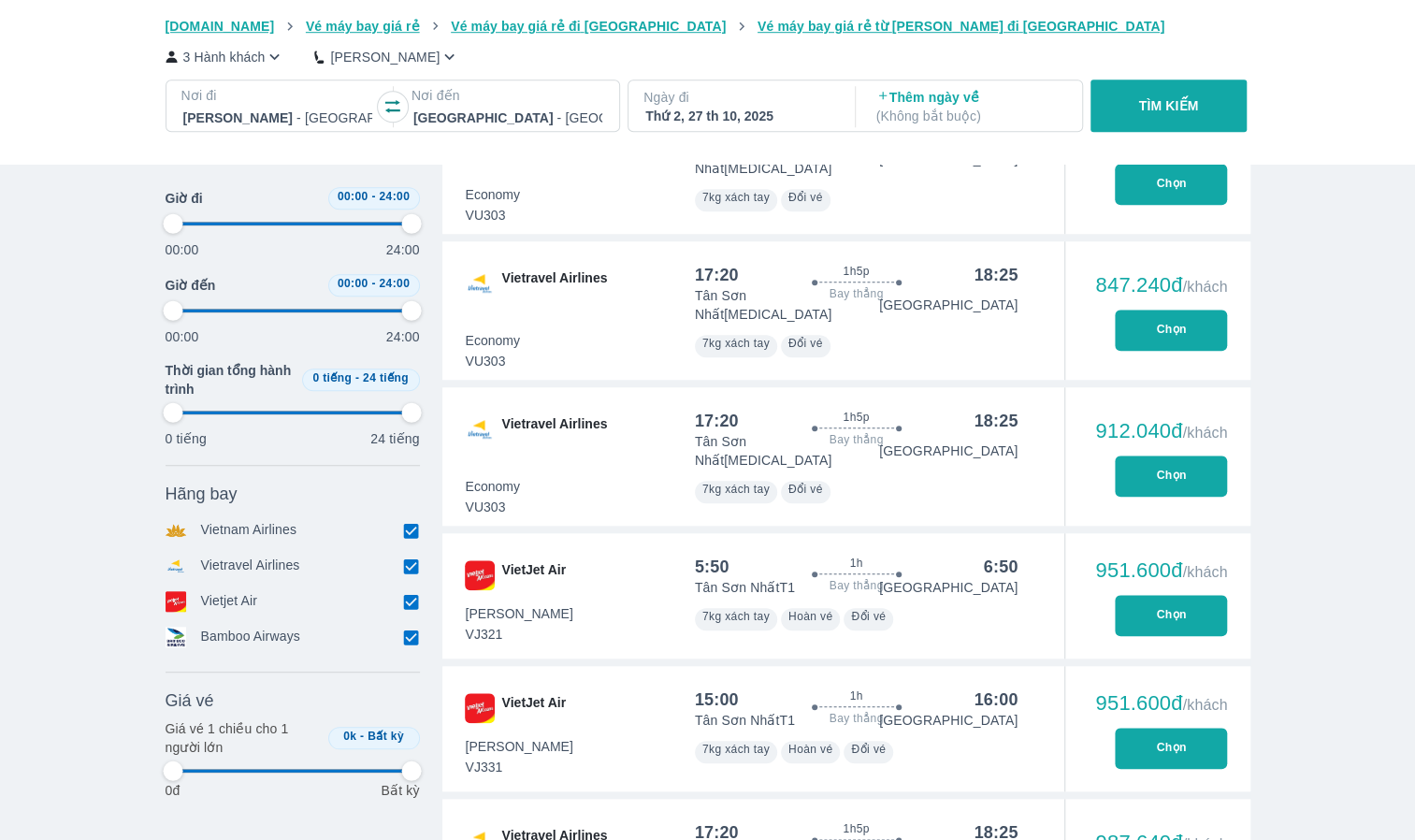
scroll to position [842, 0]
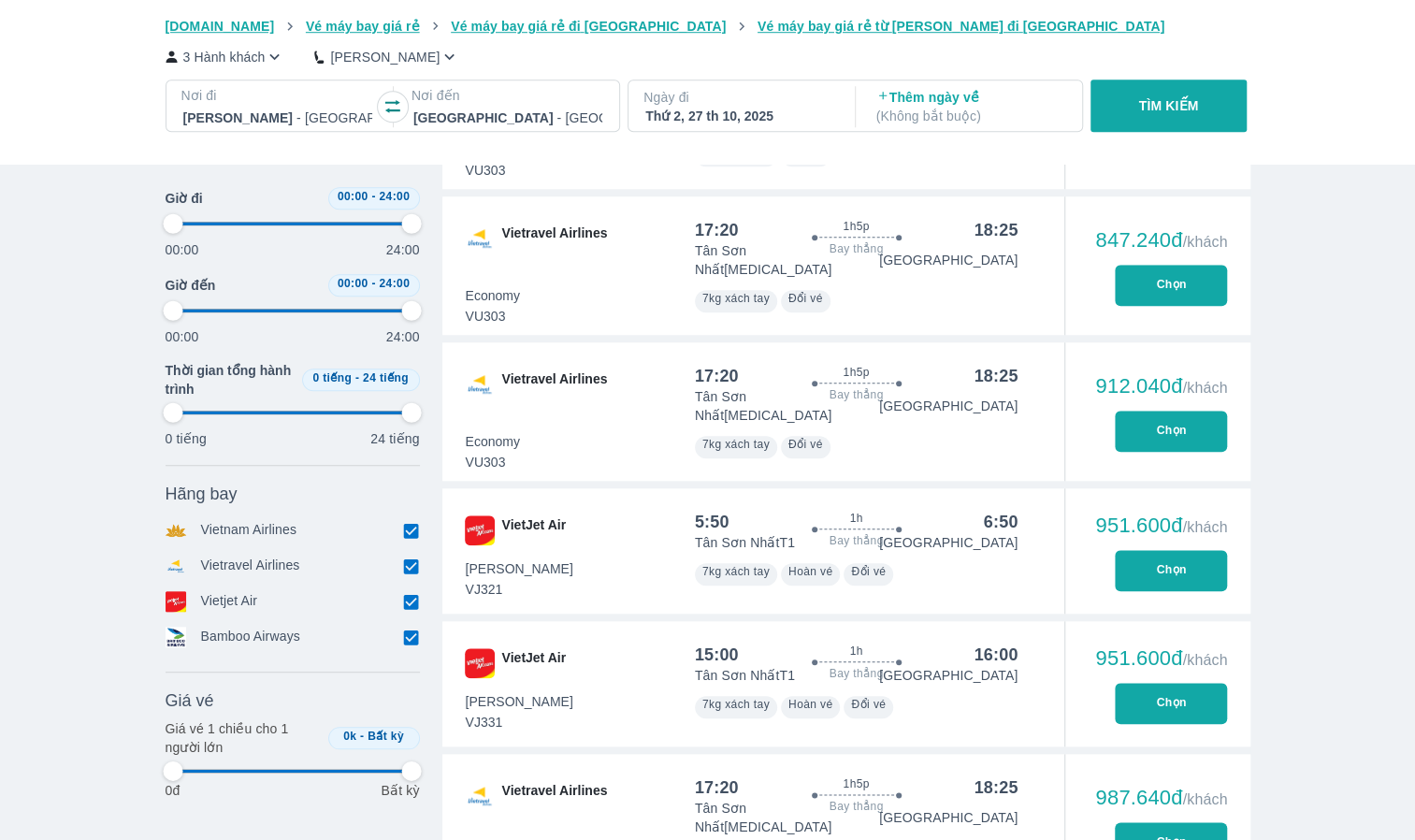
type input "97.9166666666667"
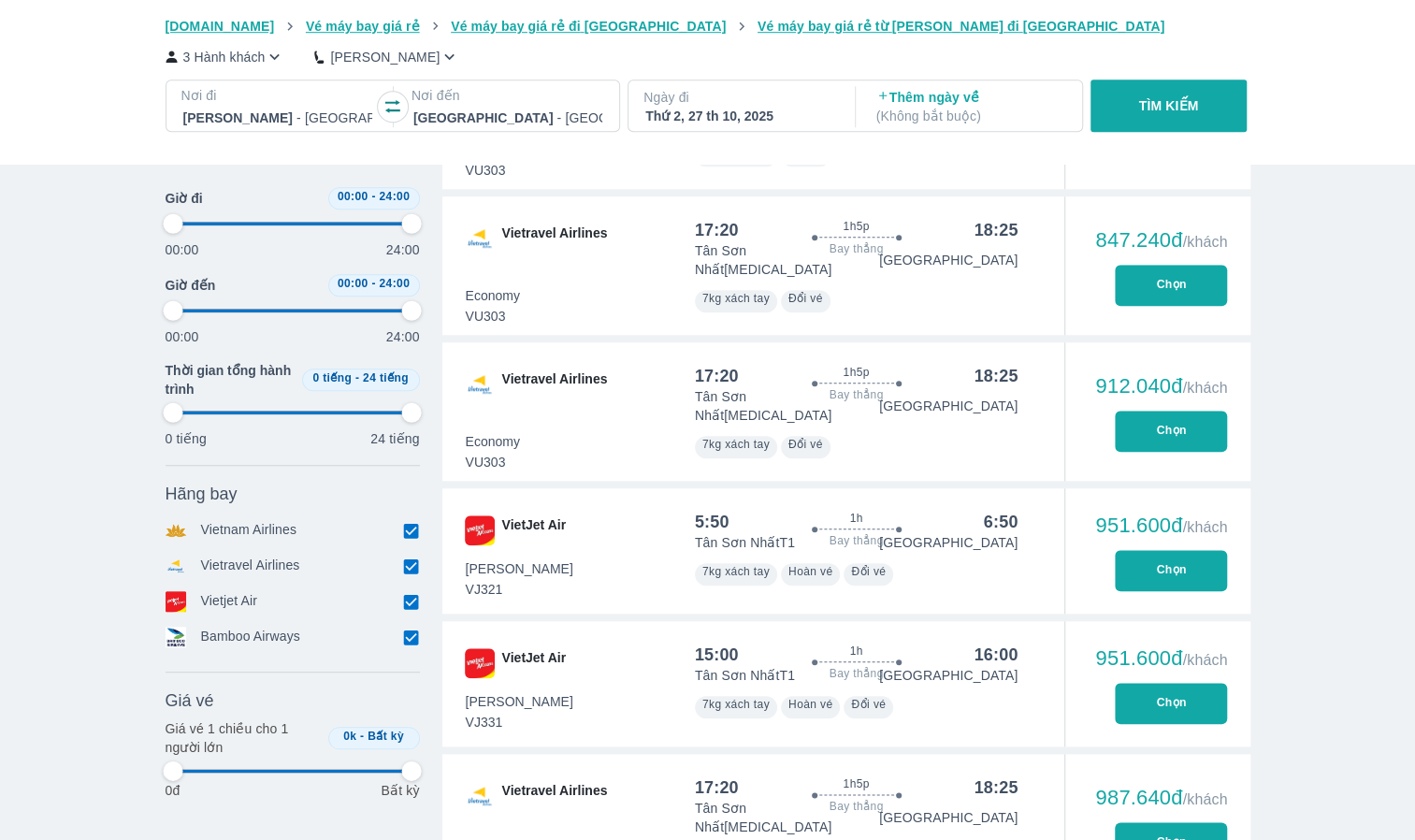
type input "97.9166666666667"
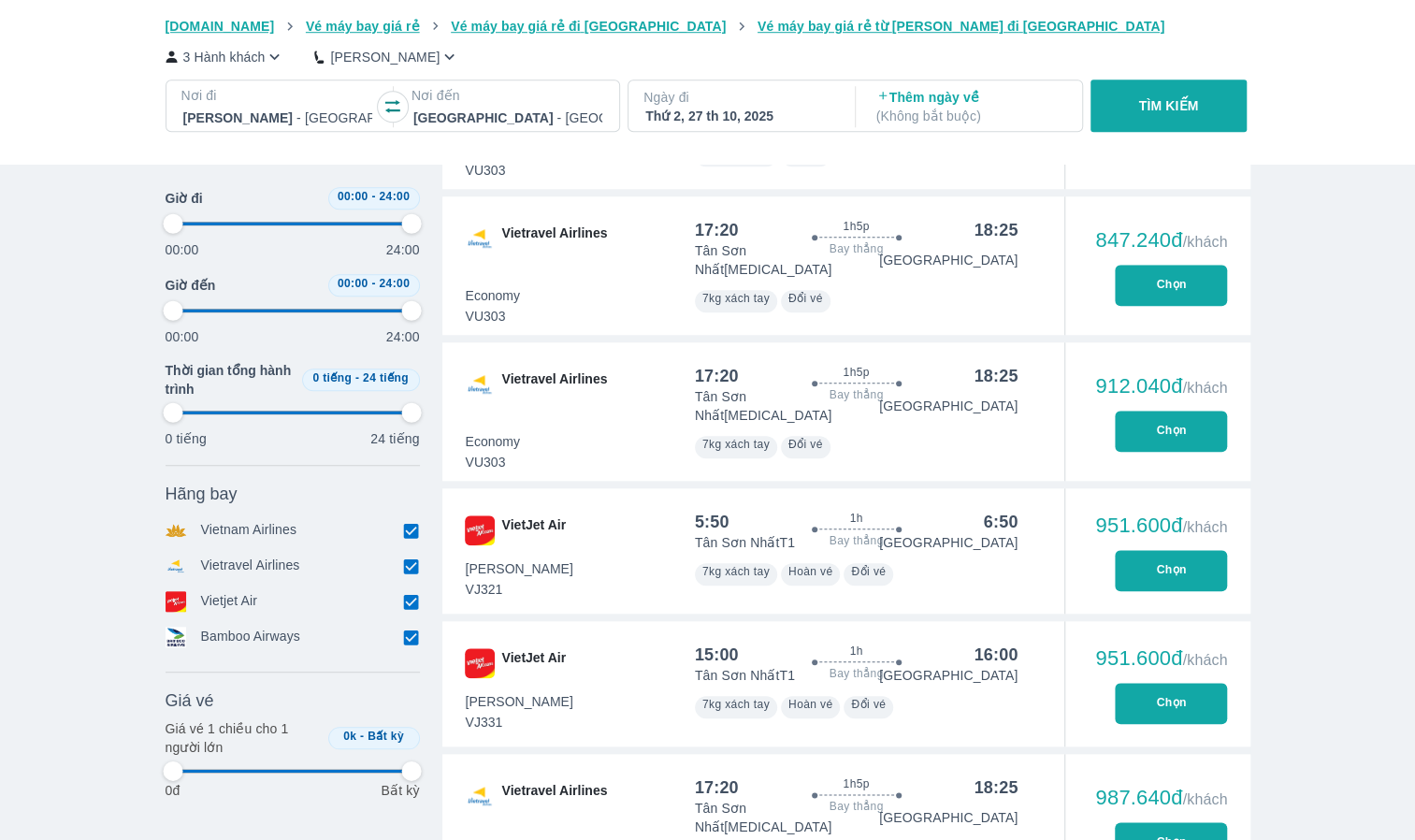
type input "97.9166666666667"
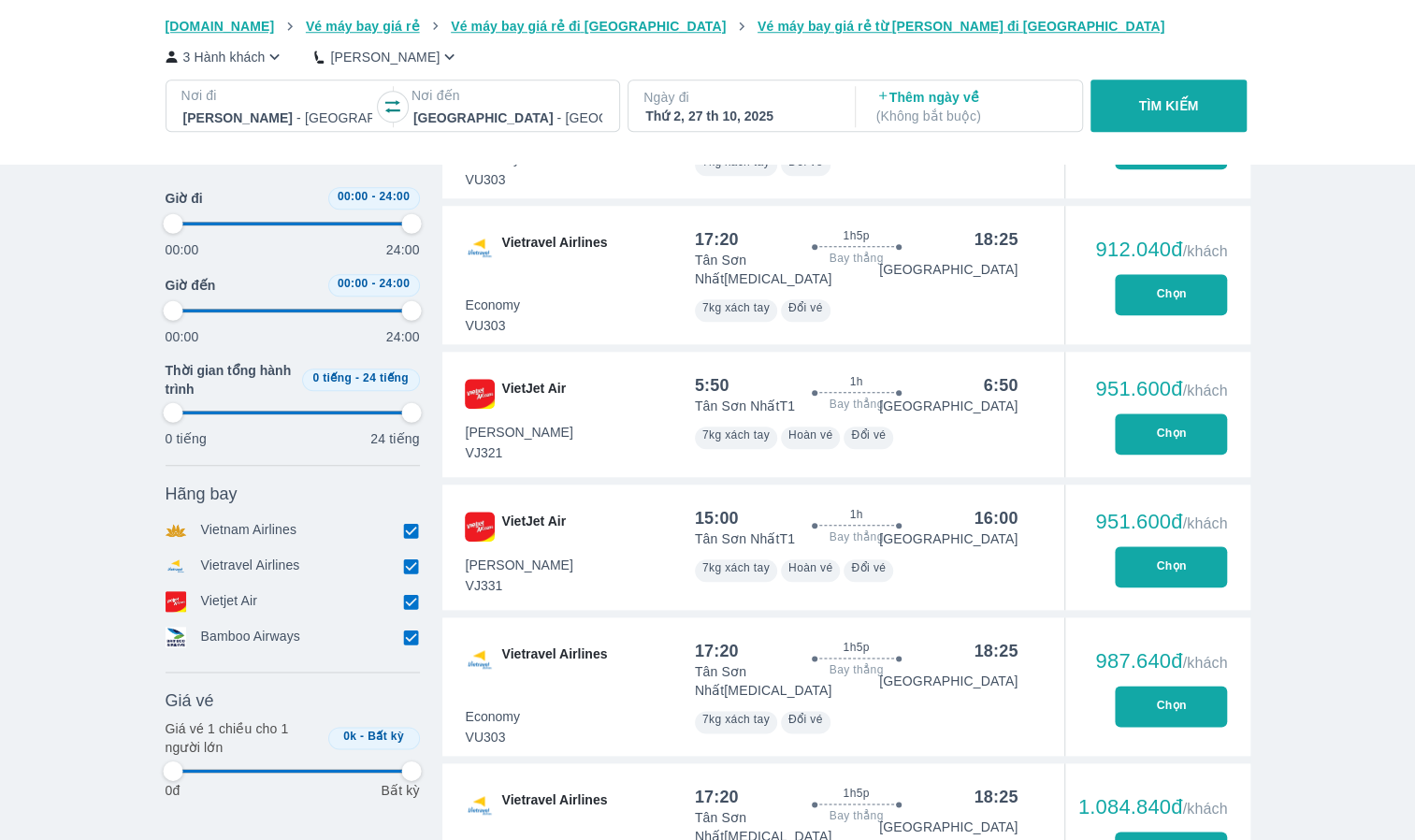
type input "97.9166666666667"
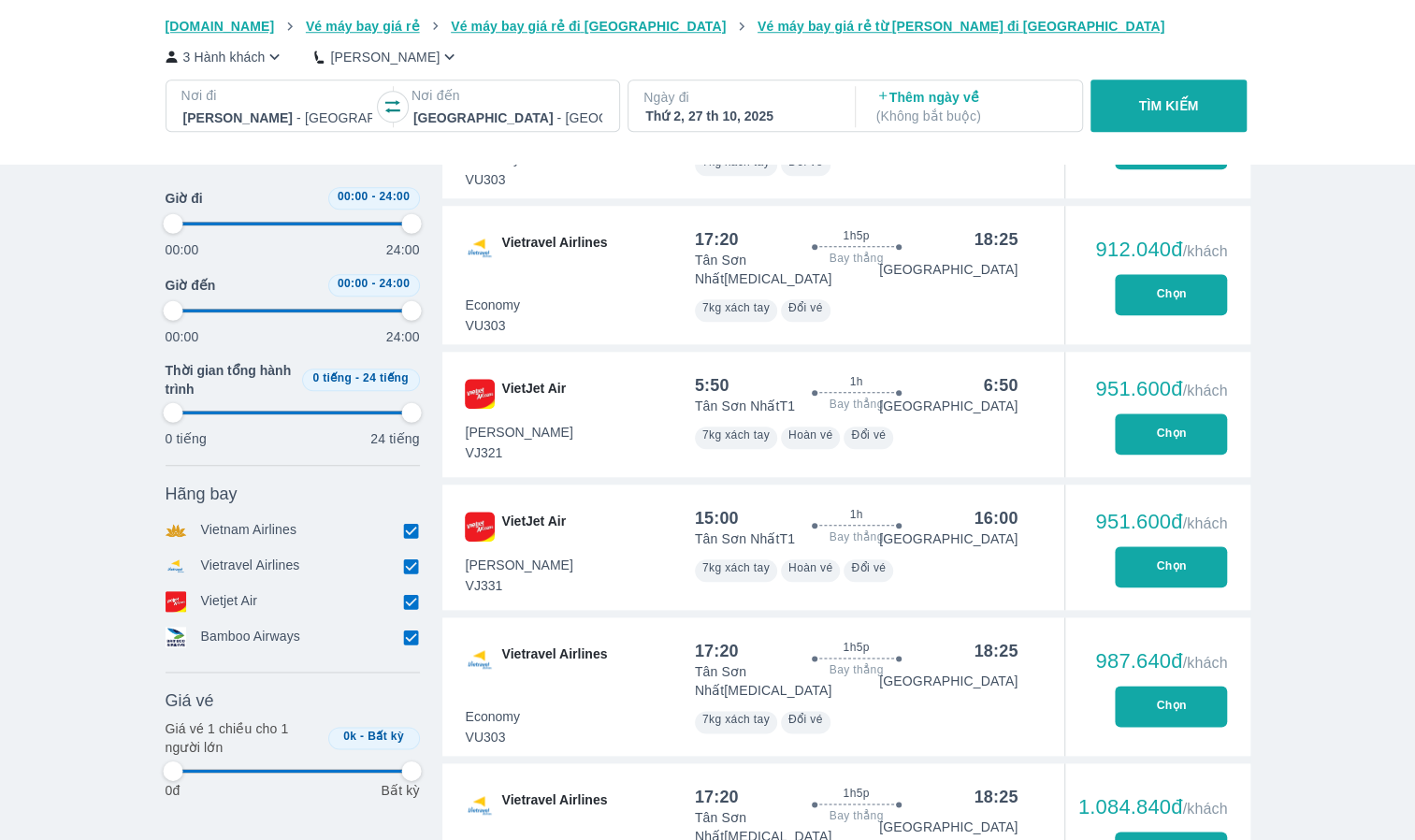
type input "97.9166666666667"
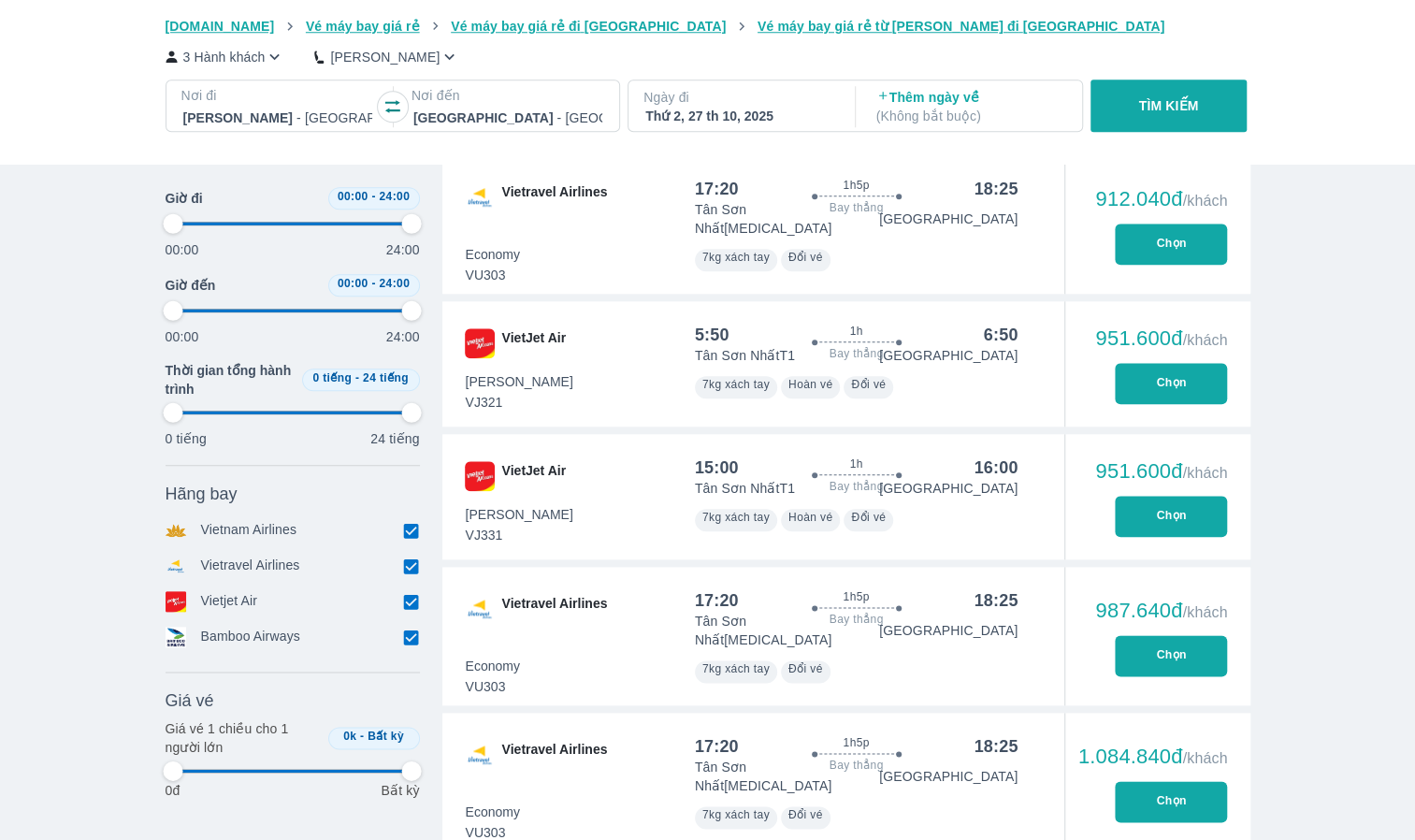
type input "97.9166666666667"
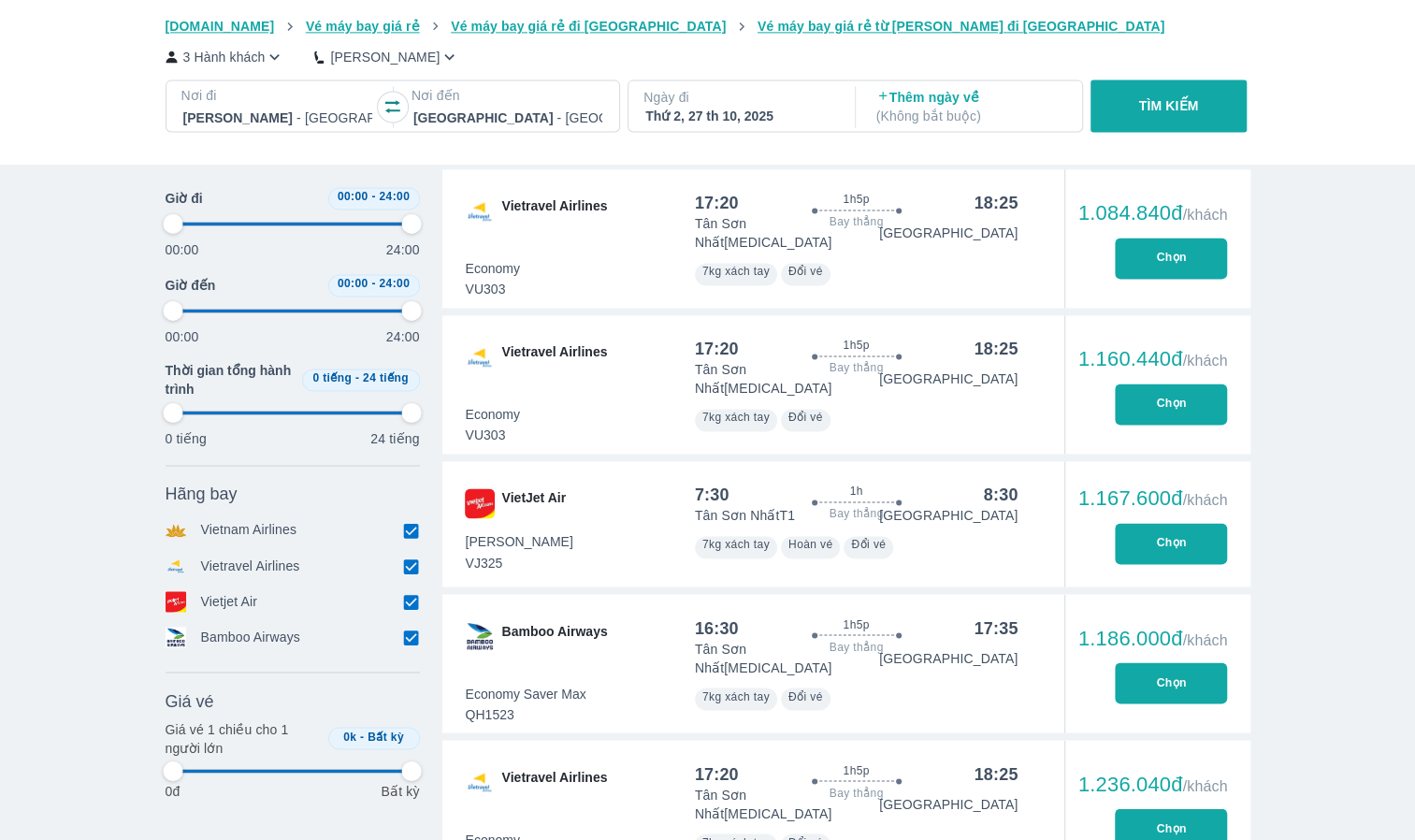
scroll to position [1590, 0]
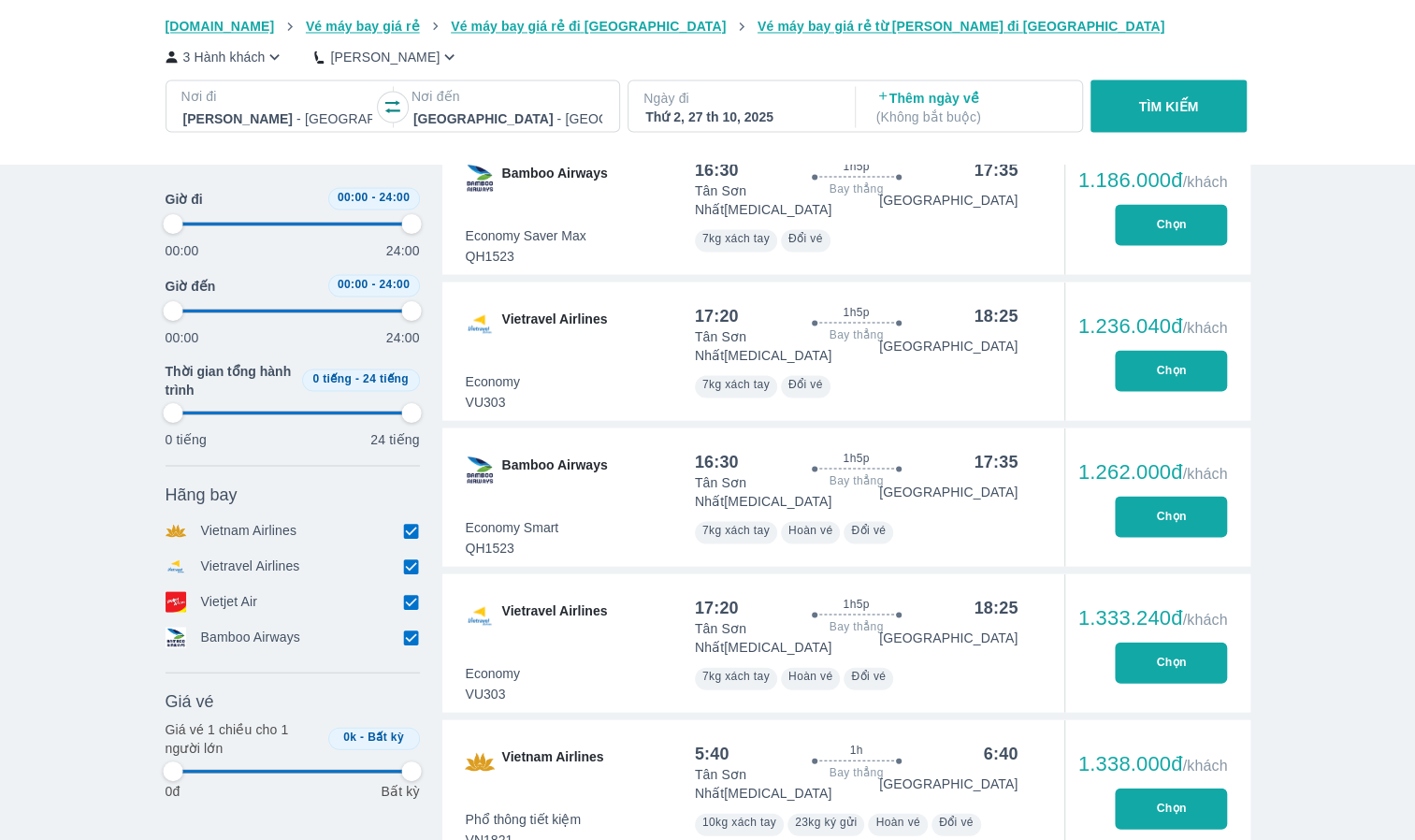
type input "97.9166666666667"
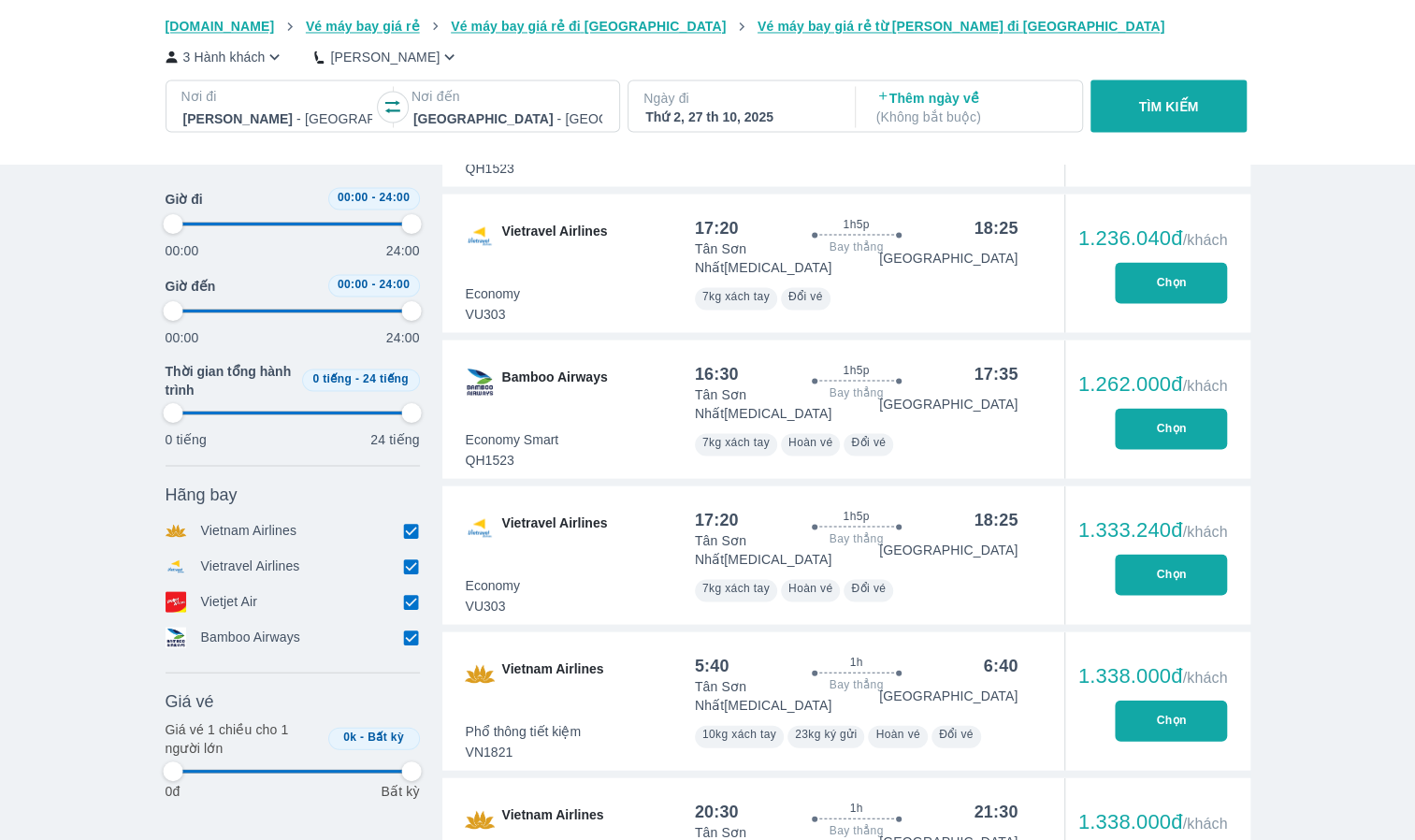
type input "97.9166666666667"
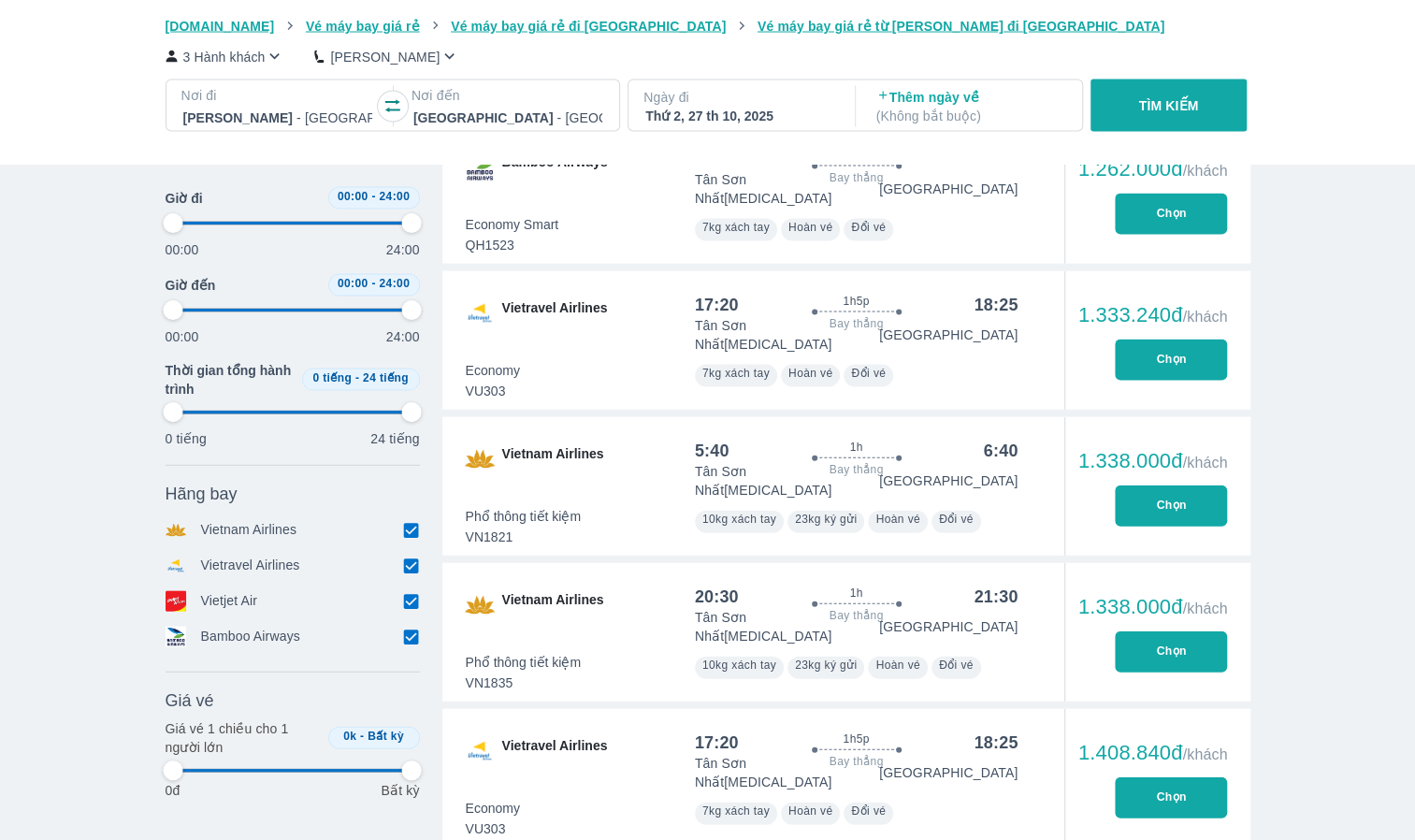
type input "97.9166666666667"
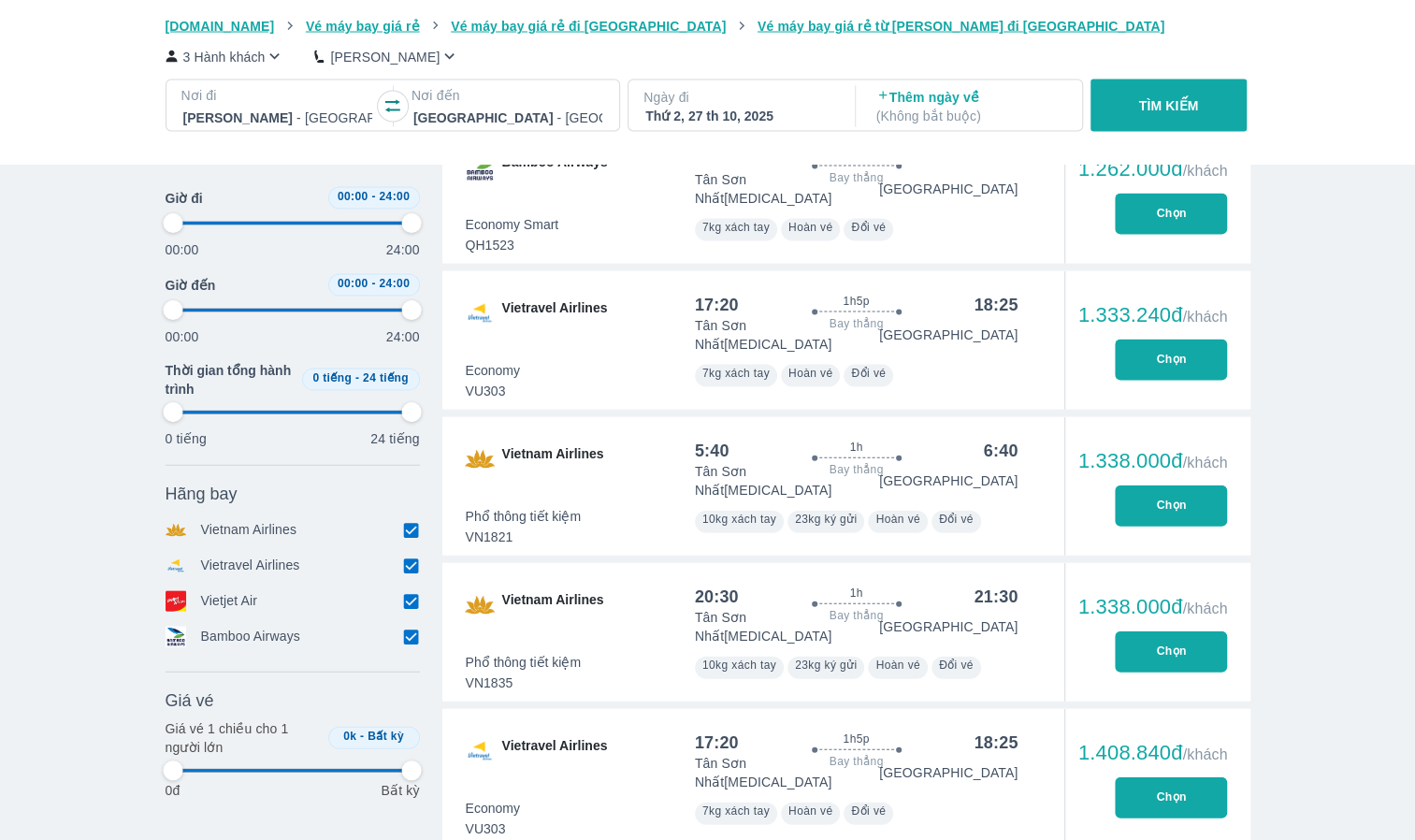
type input "97.9166666666667"
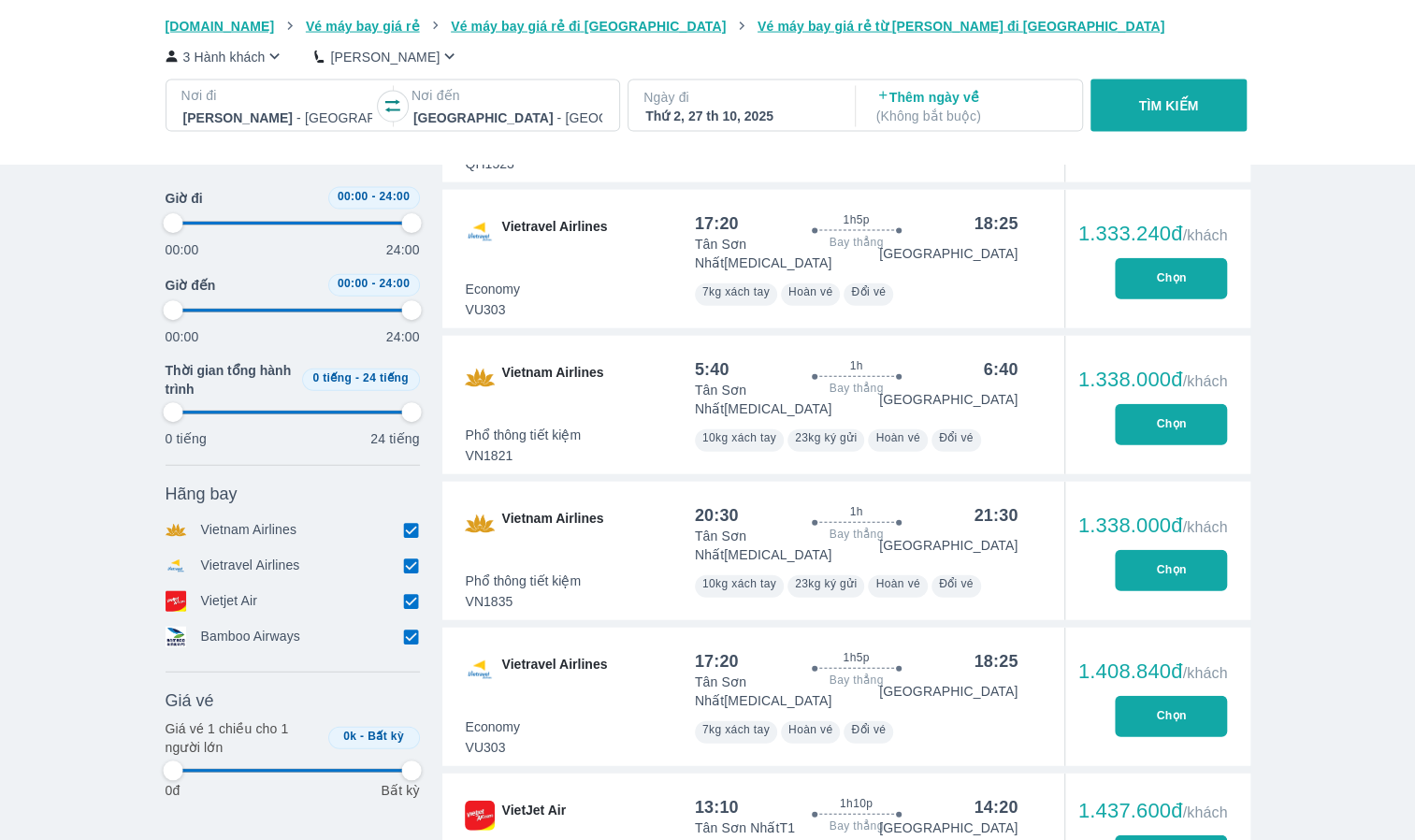
scroll to position [2431, 0]
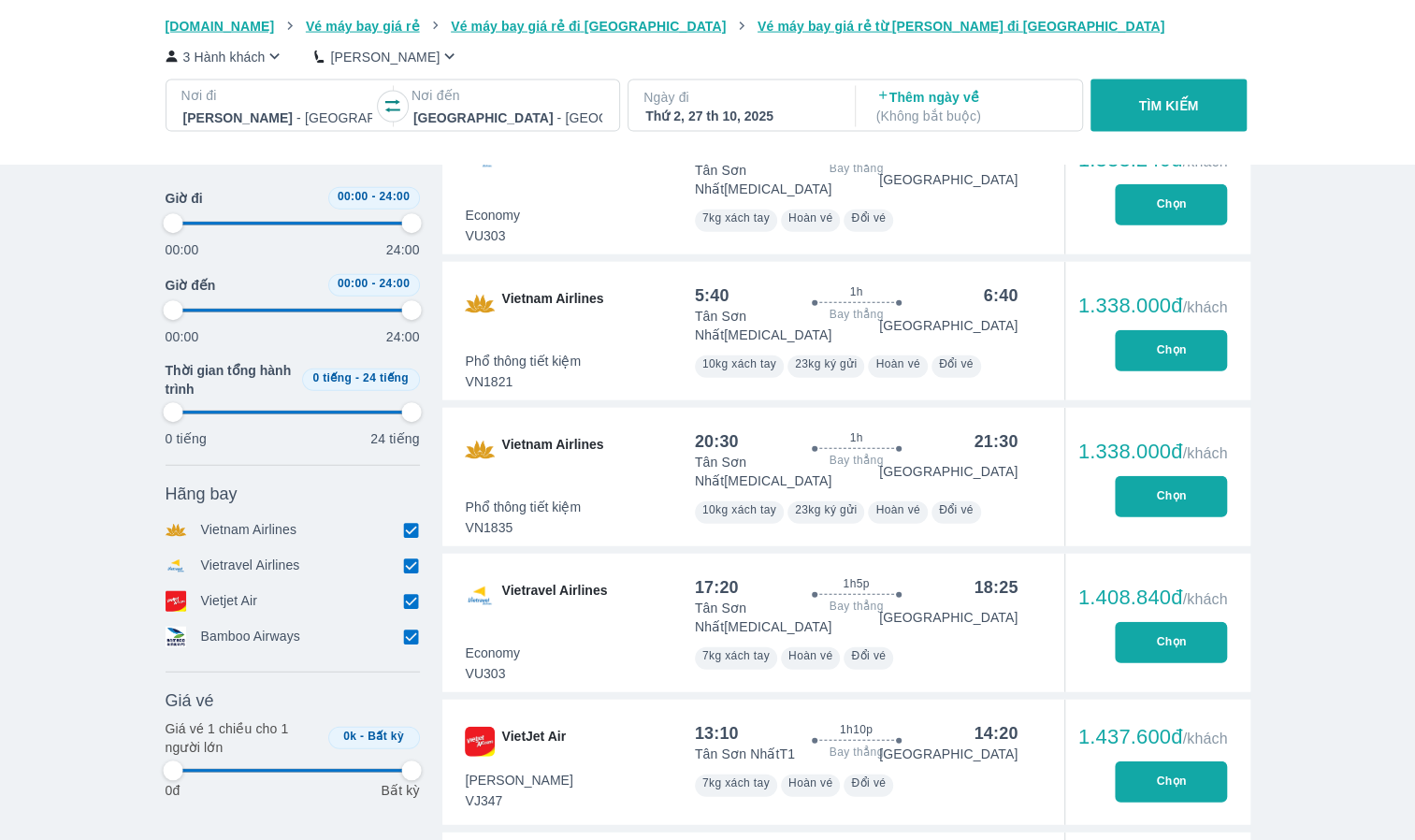
type input "97.9166666666667"
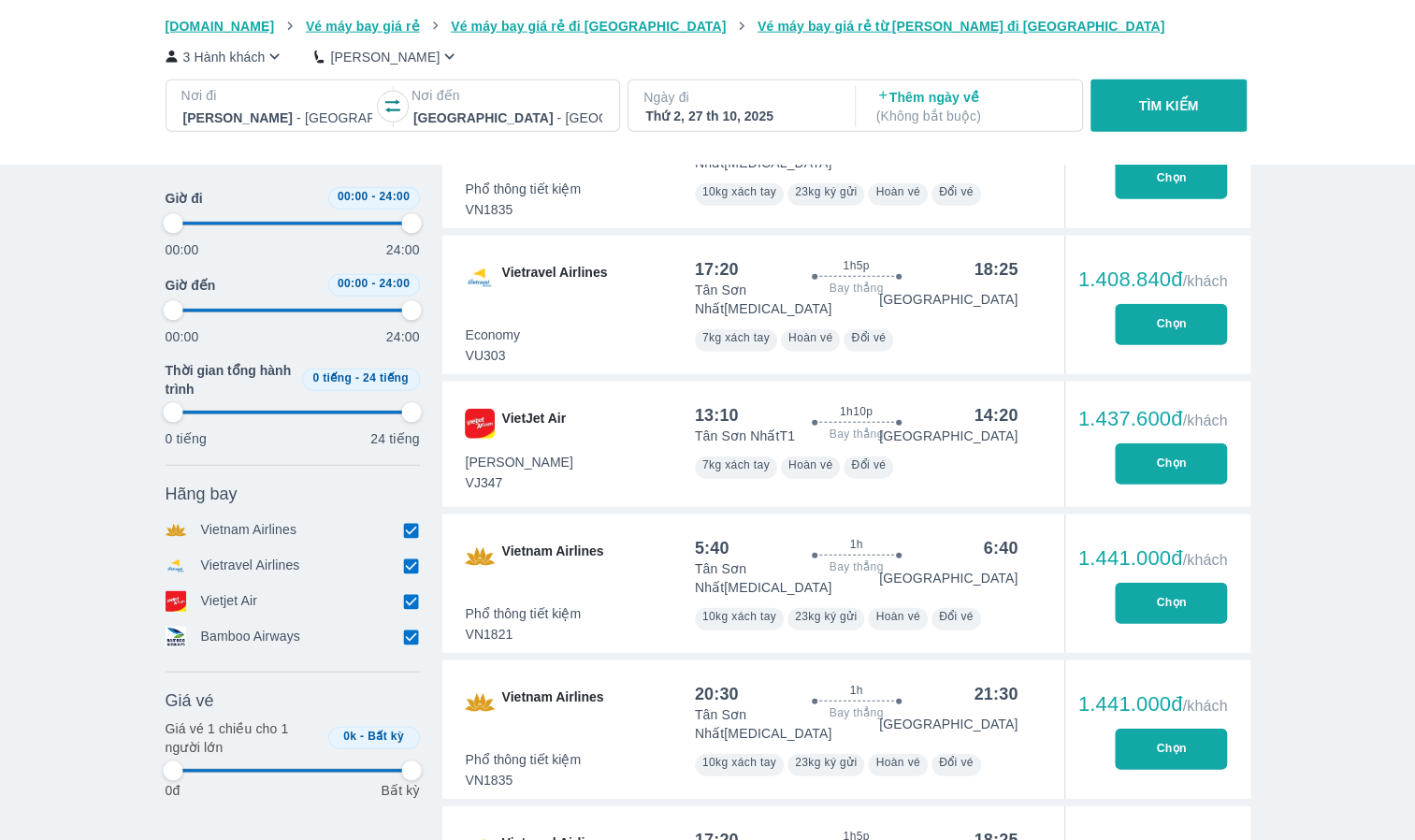
type input "97.9166666666667"
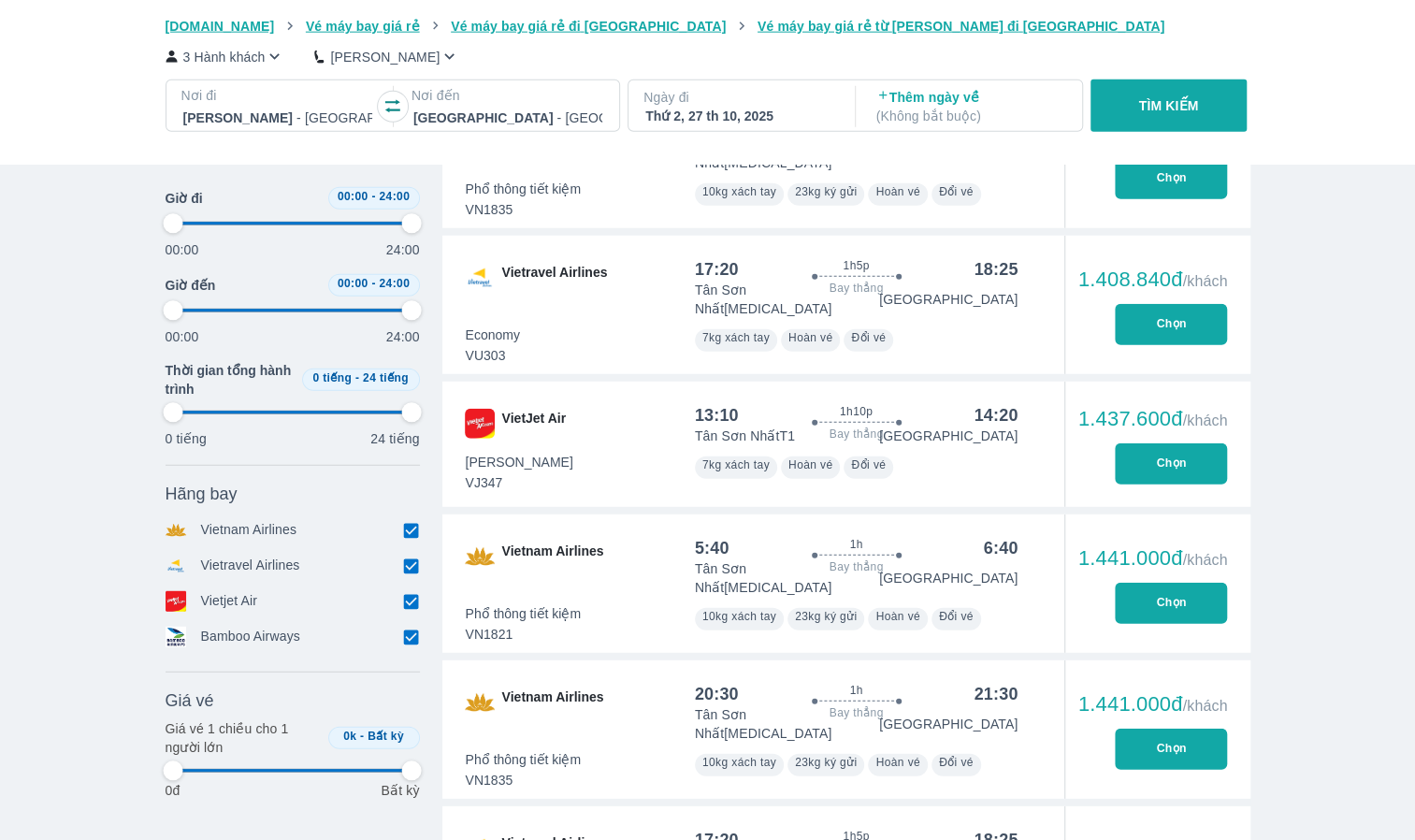
type input "97.9166666666667"
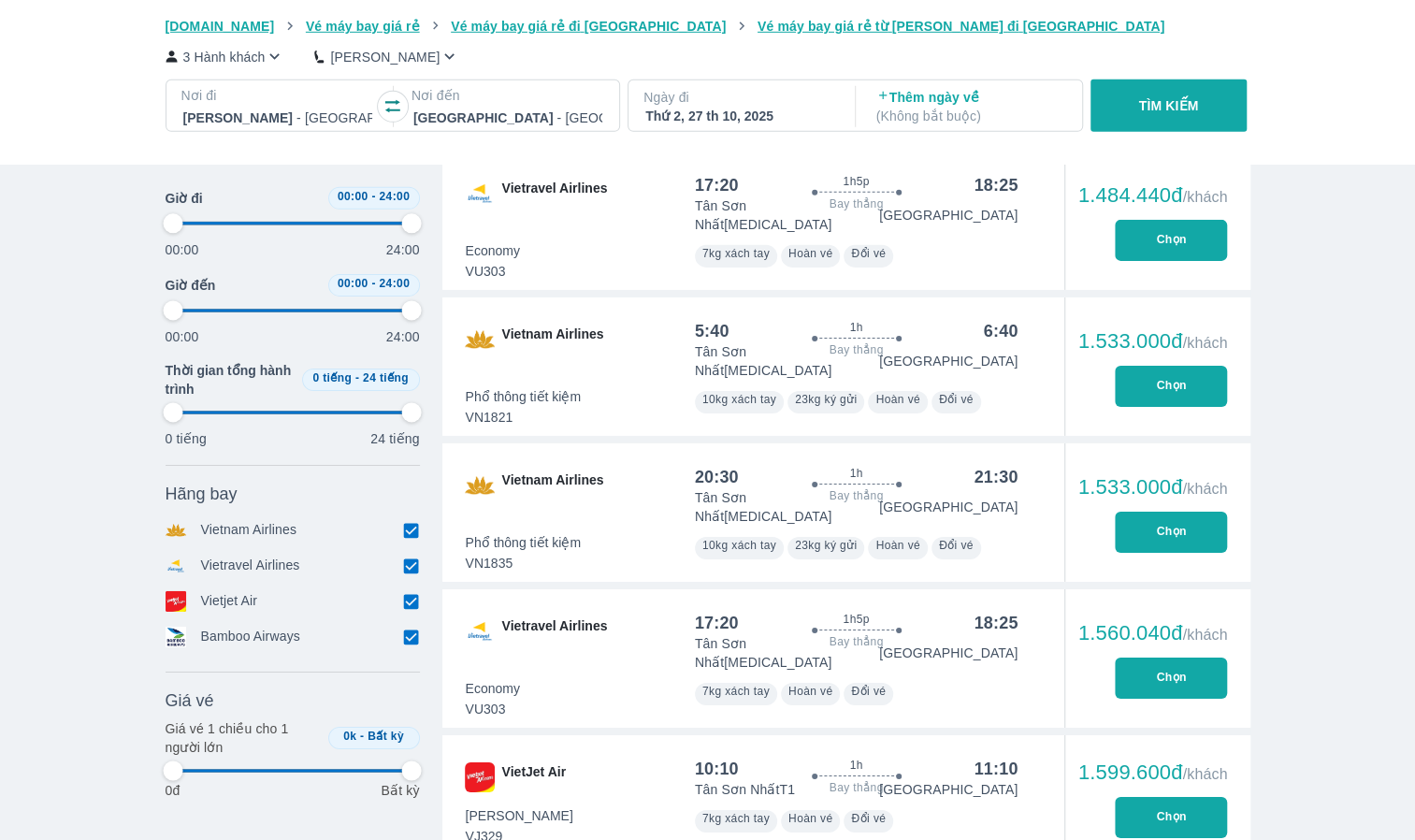
type input "97.9166666666667"
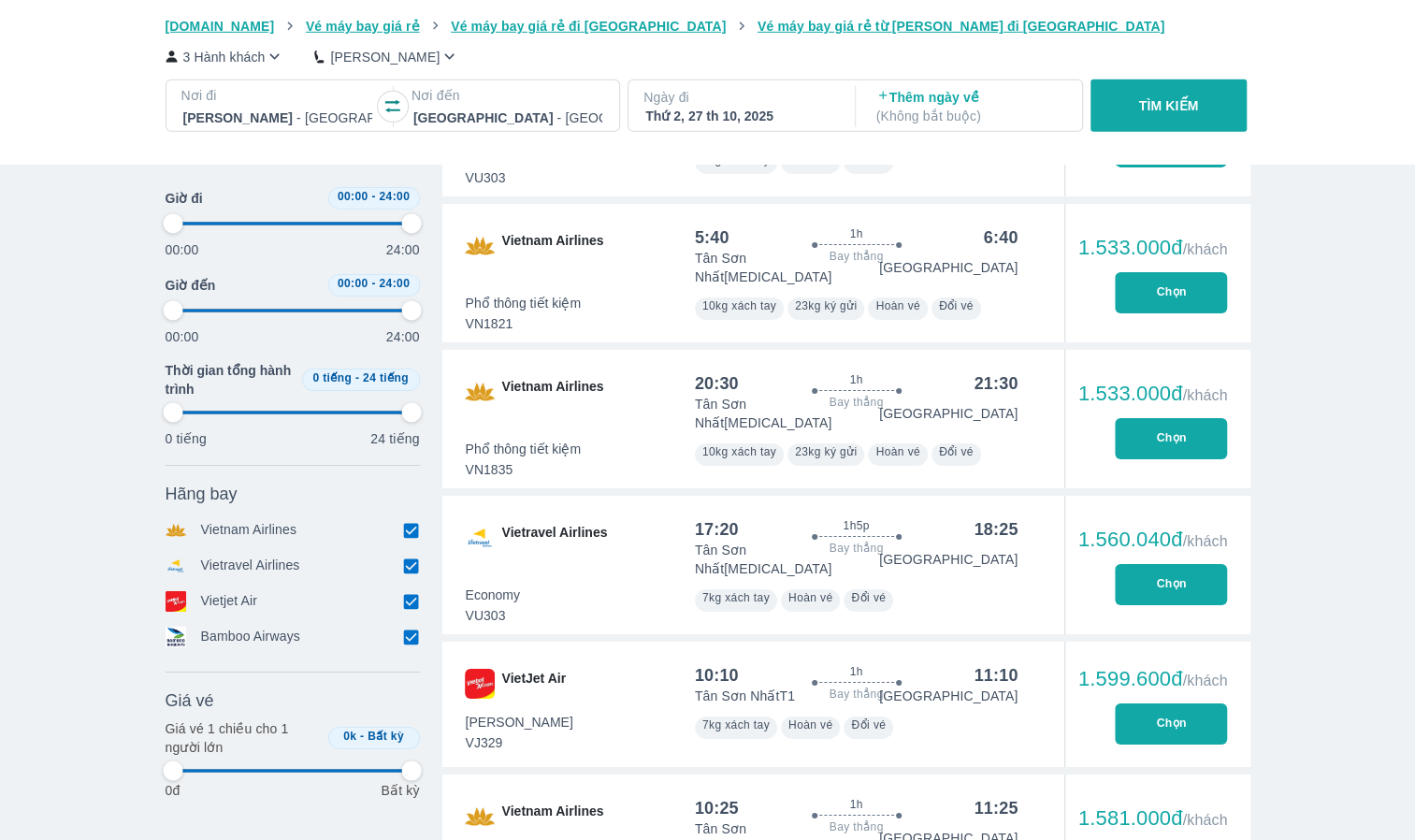
type input "97.9166666666667"
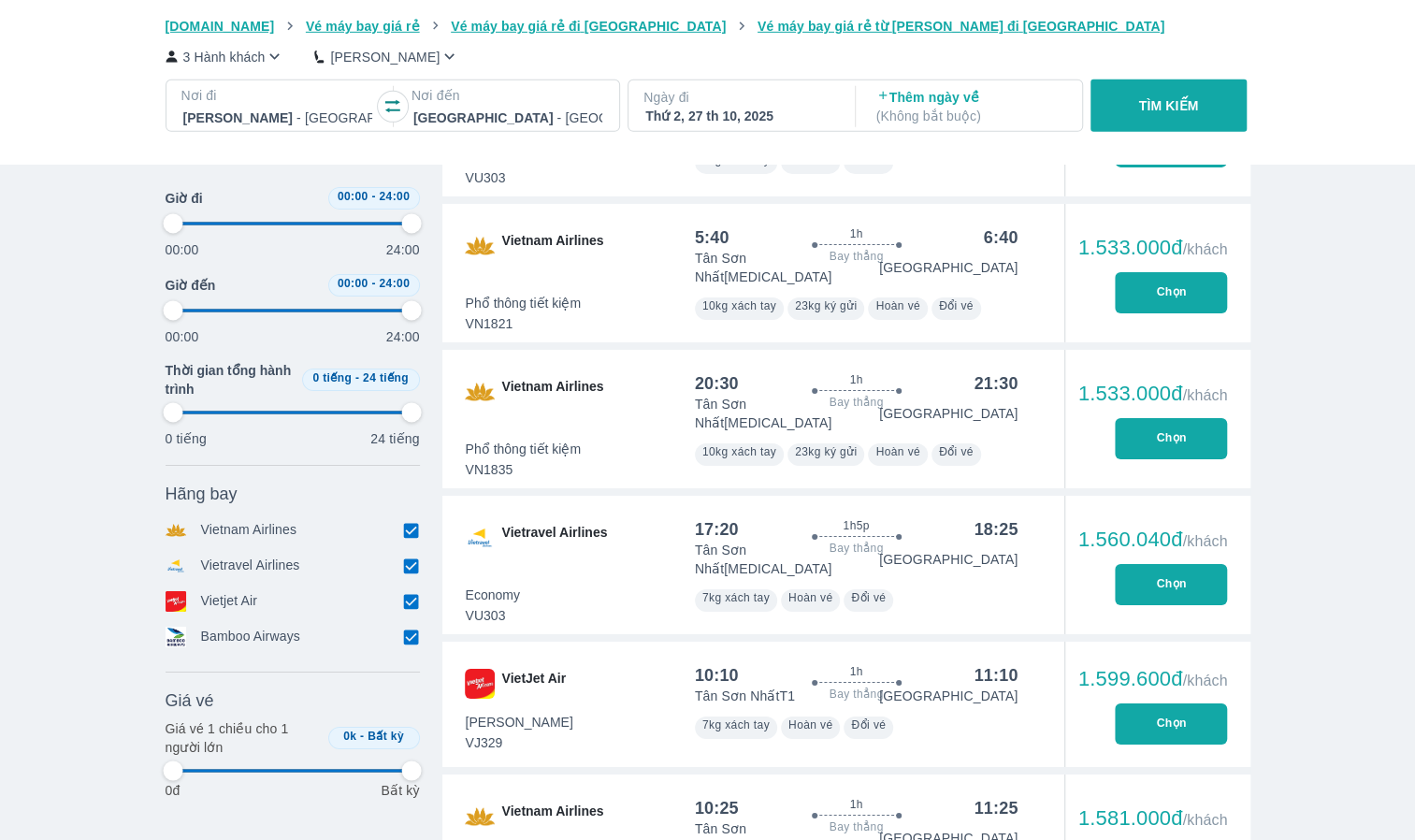
type input "97.9166666666667"
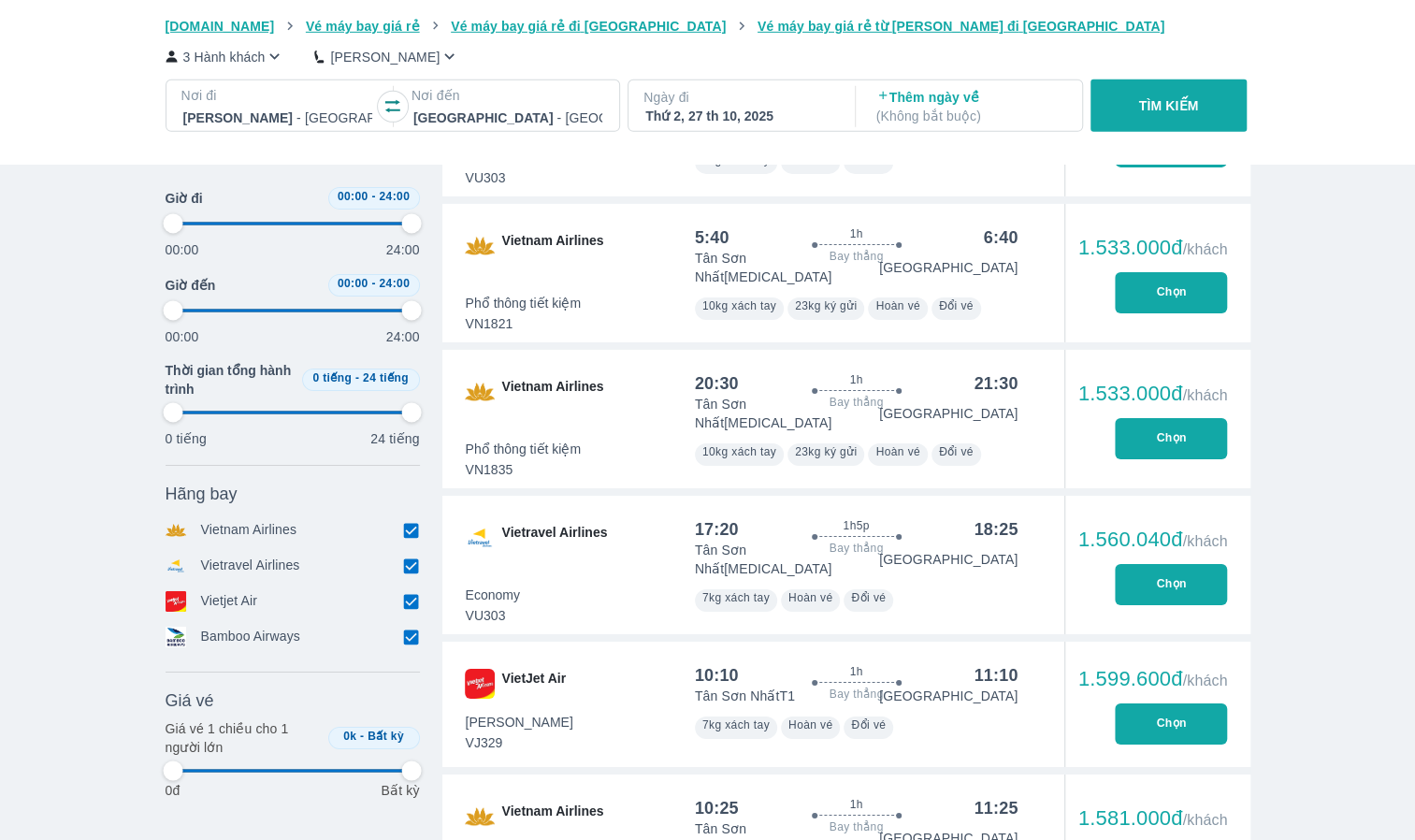
type input "97.9166666666667"
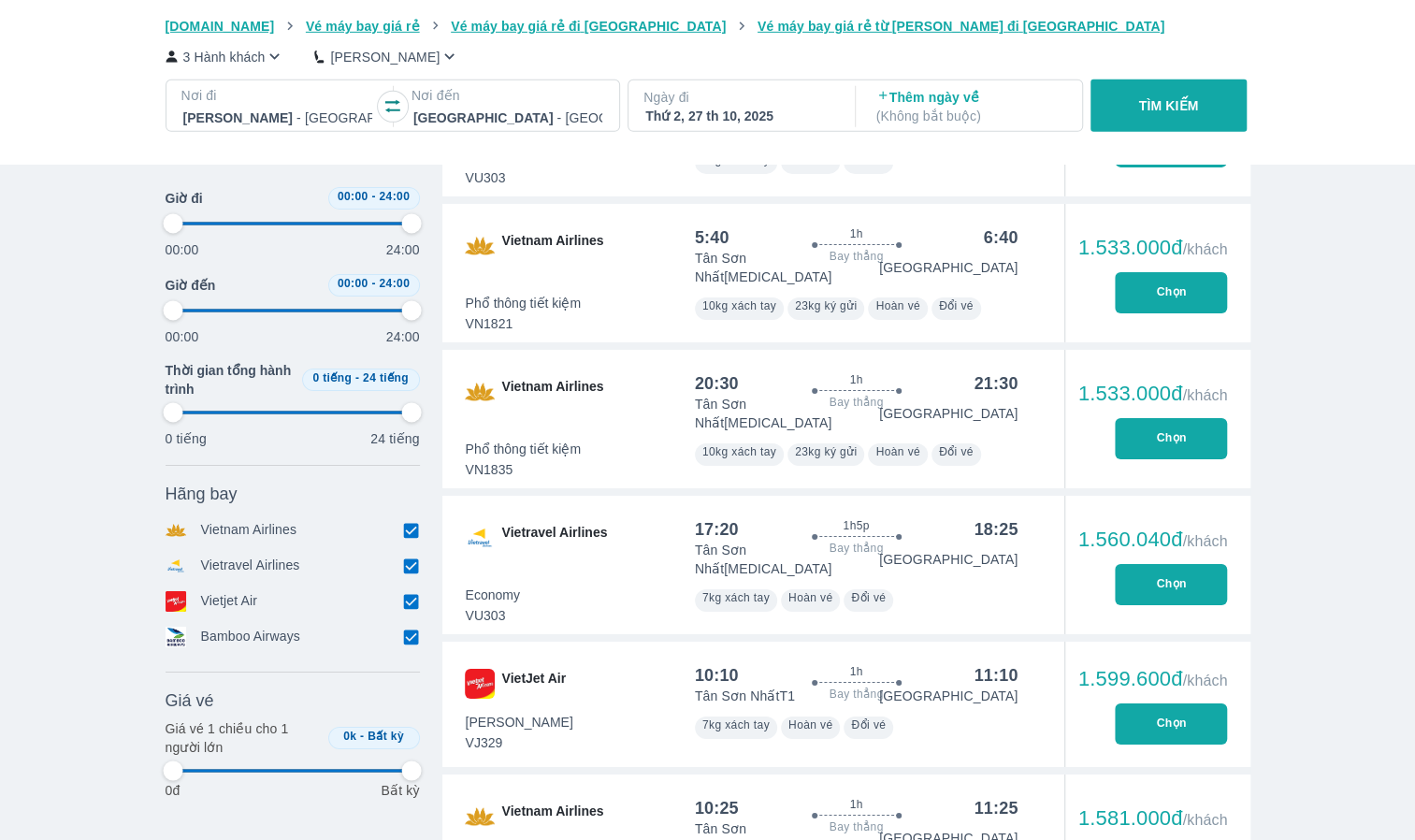
type input "97.9166666666667"
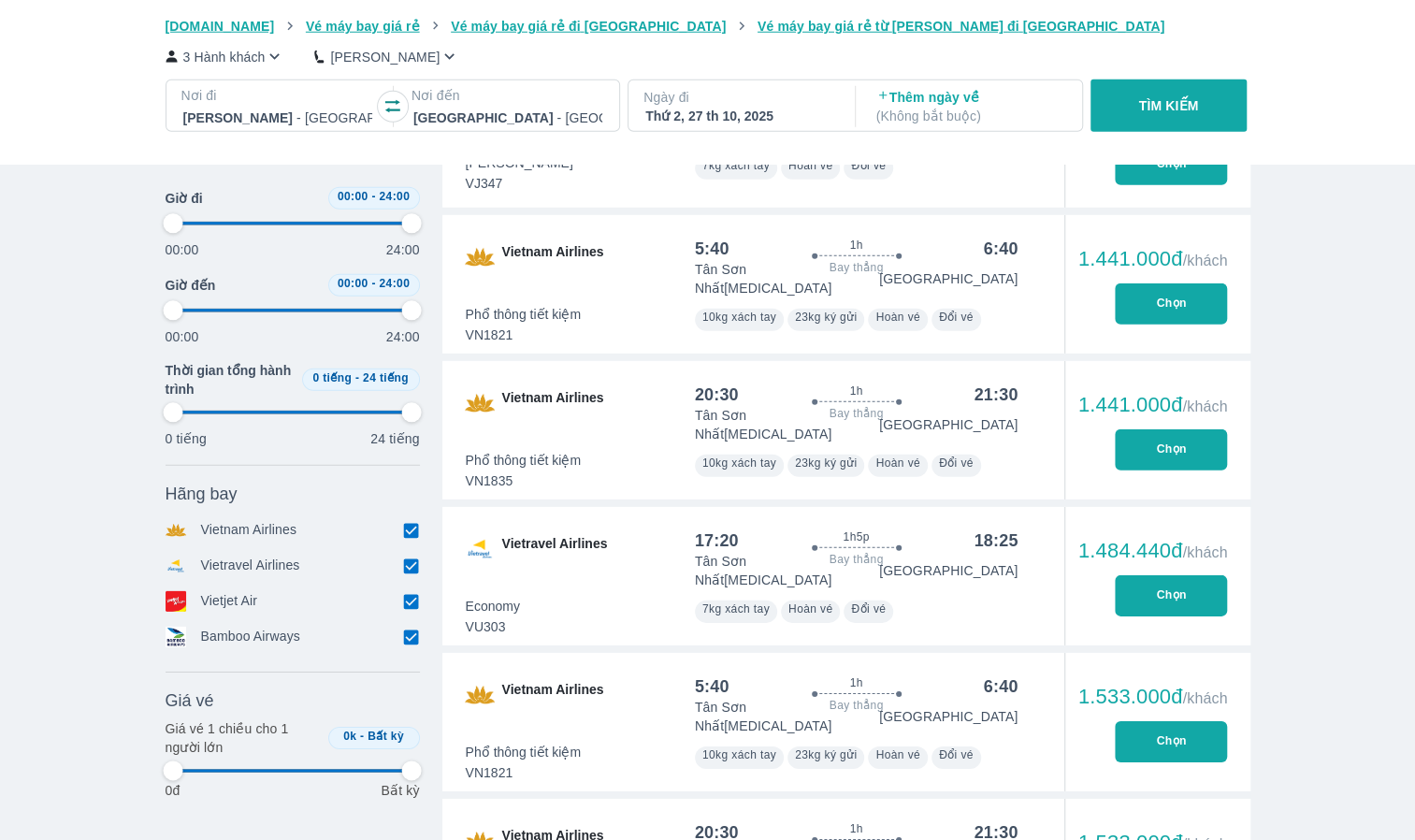
type input "97.9166666666667"
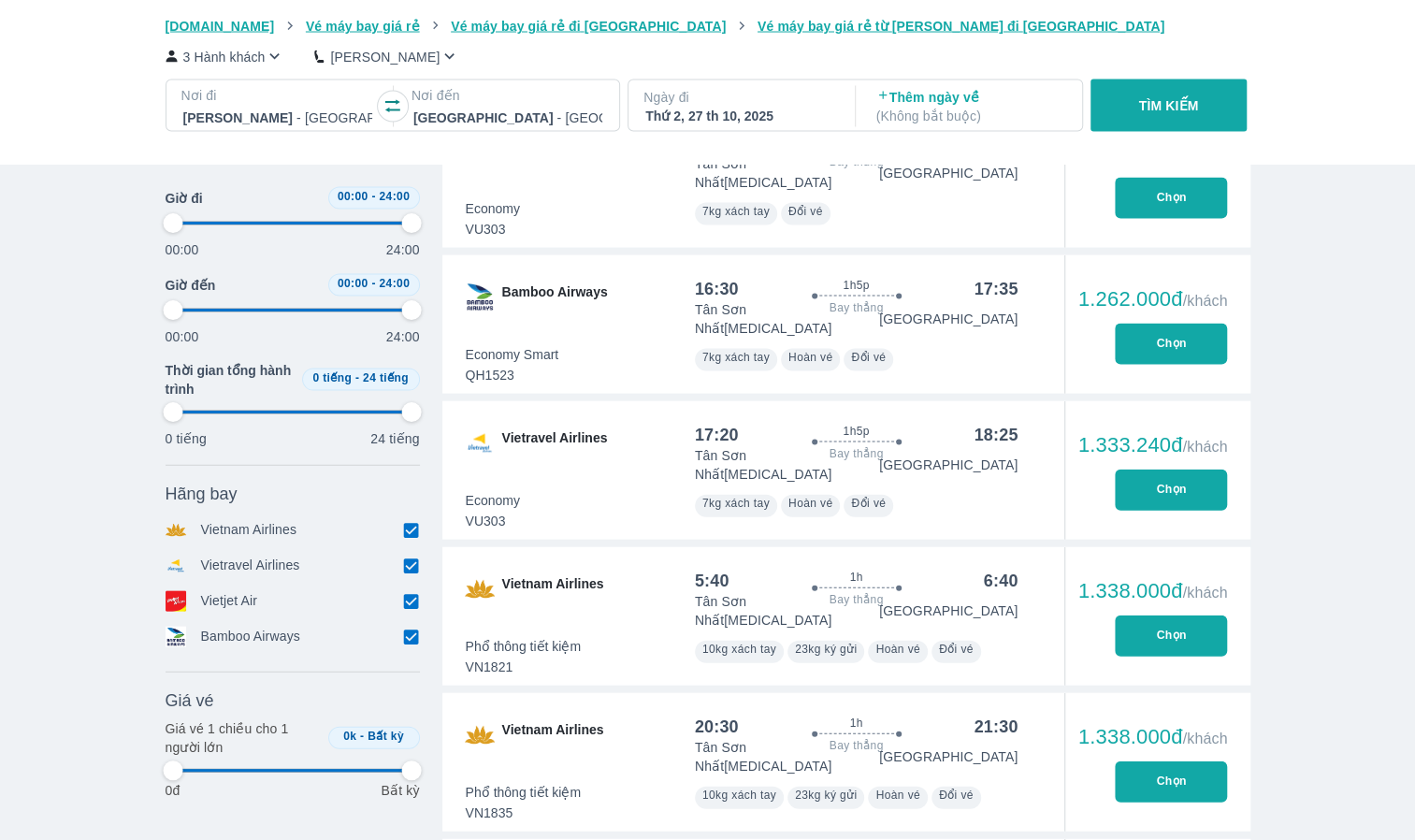
type input "97.9166666666667"
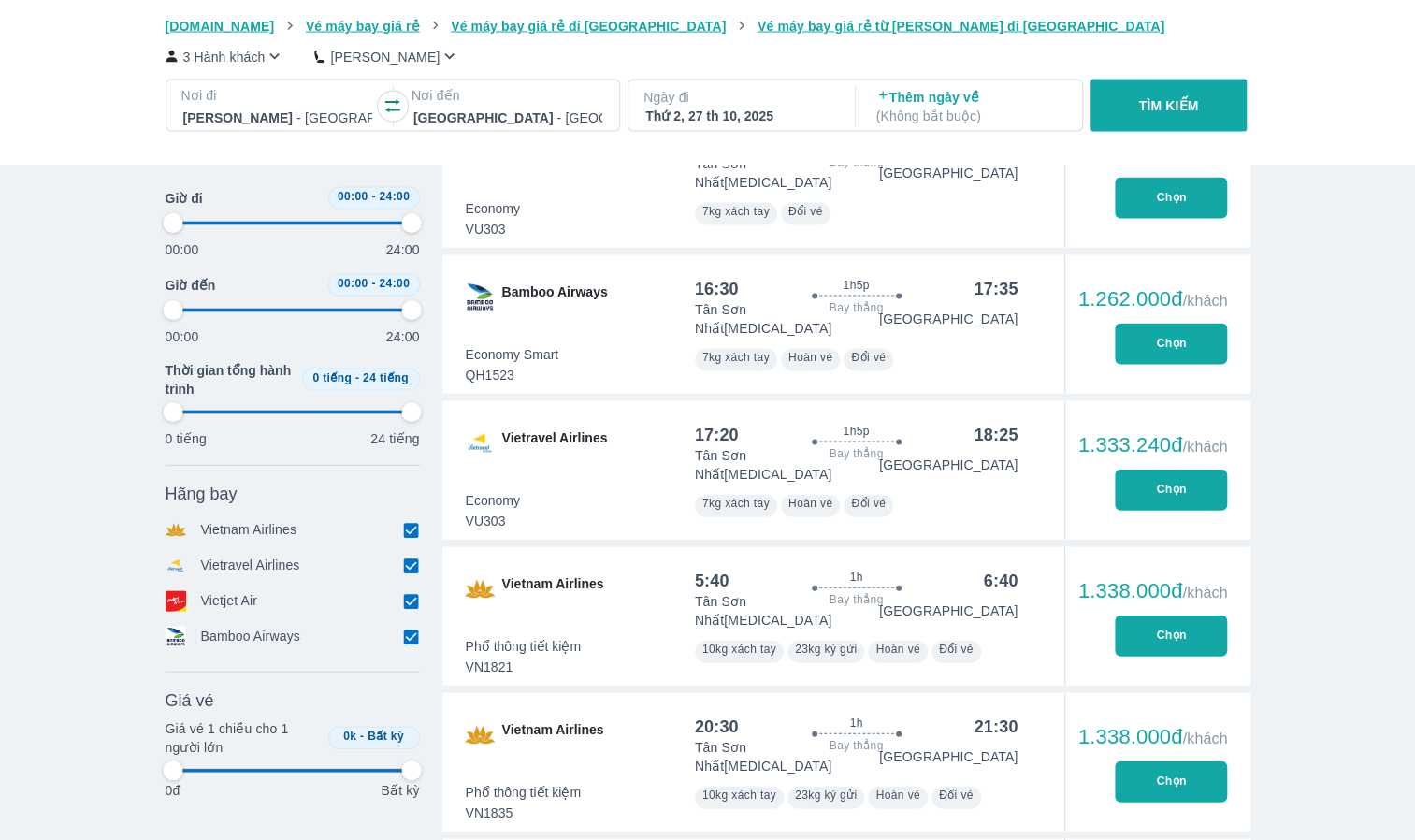
type input "97.9166666666667"
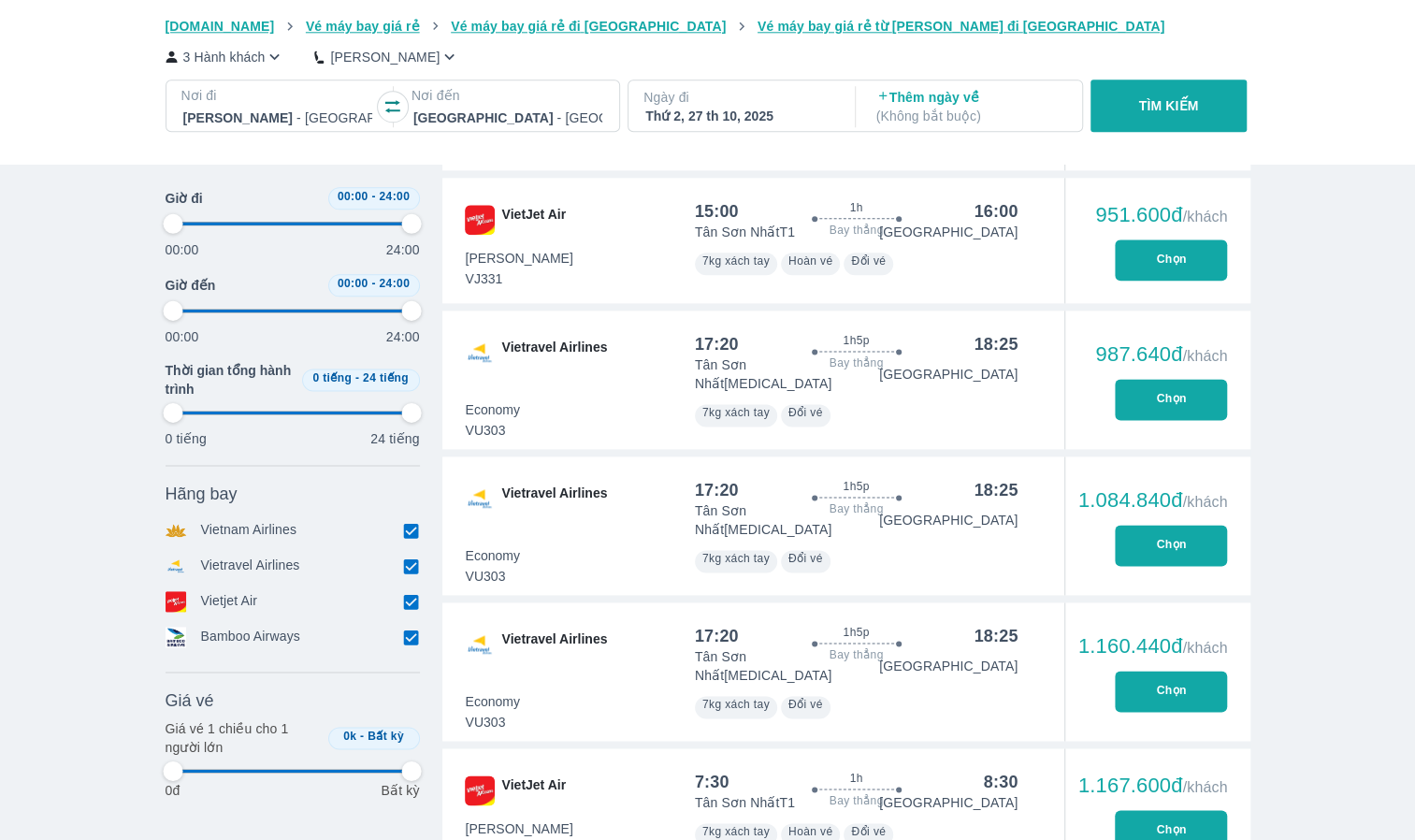
type input "97.9166666666667"
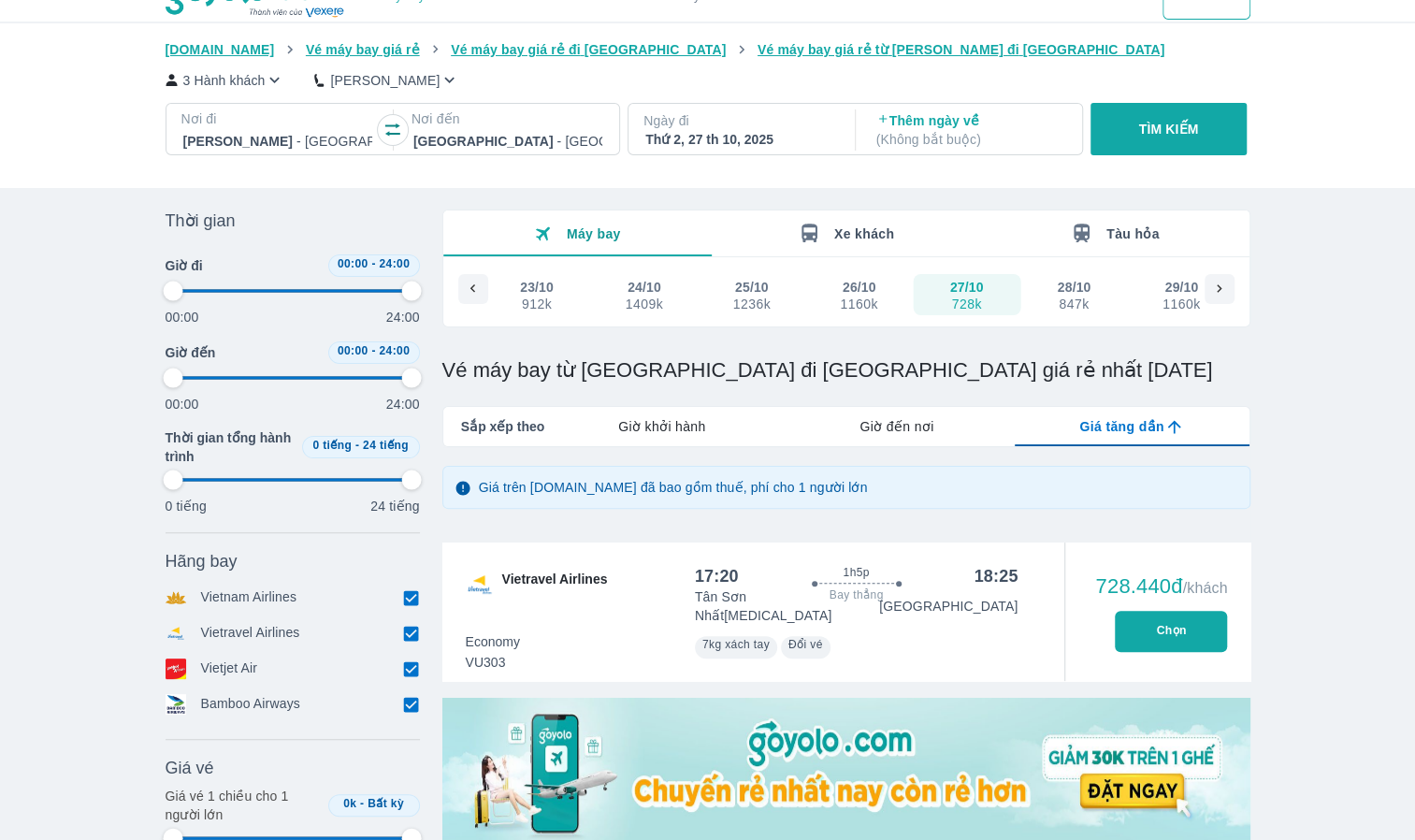
scroll to position [0, 0]
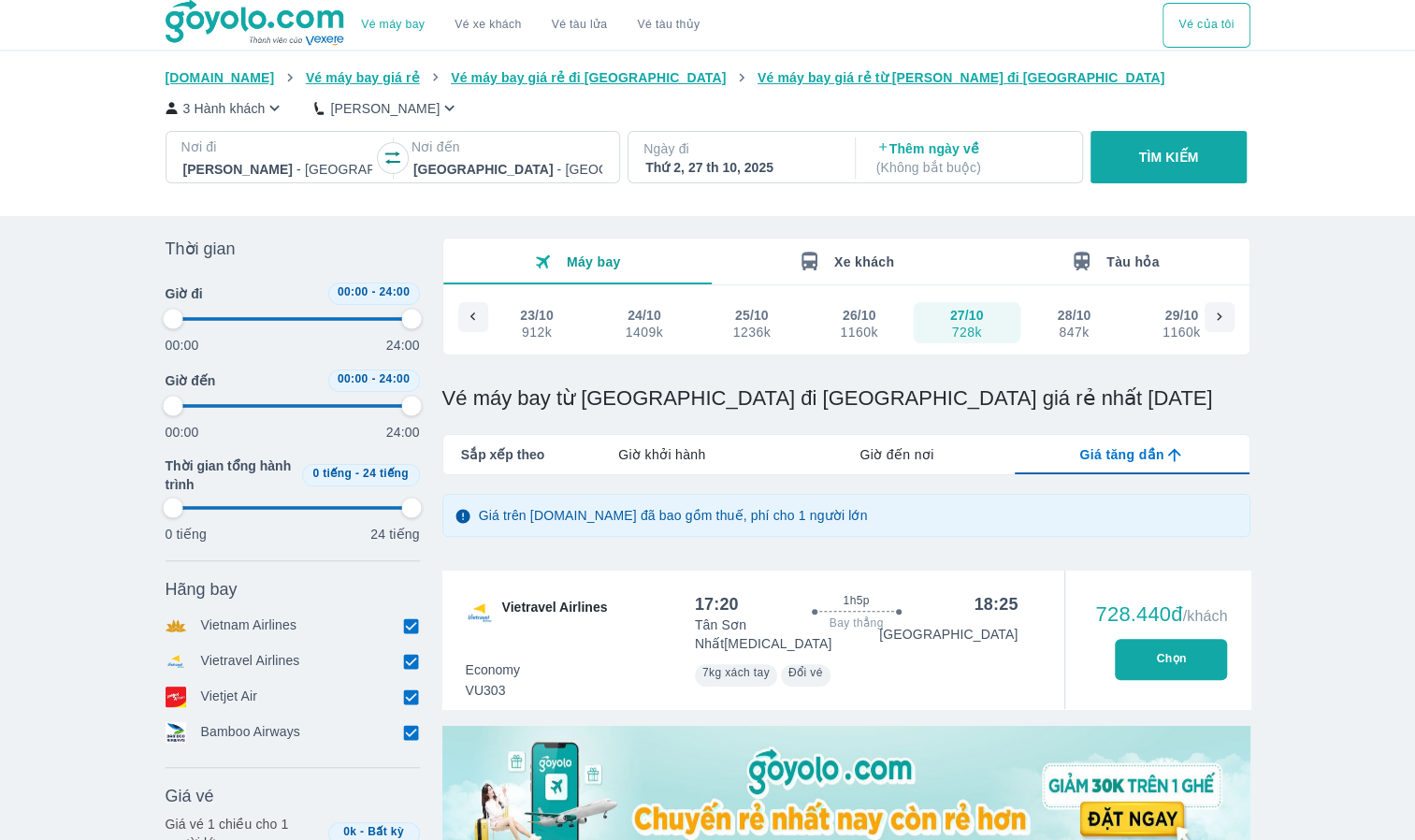
type input "97.9166666666667"
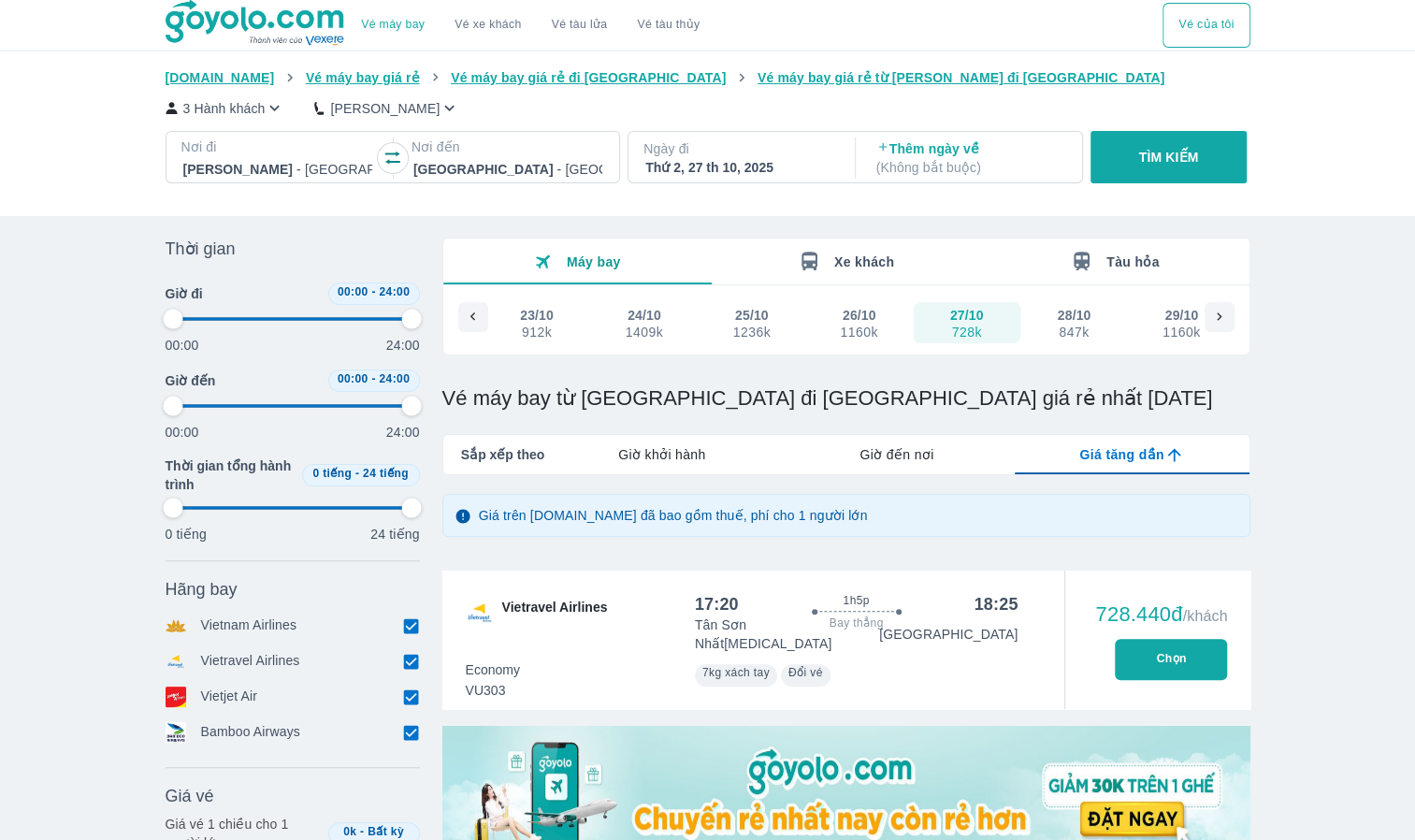
type input "97.9166666666667"
click at [265, 104] on icon "button" at bounding box center [275, 108] width 19 height 19
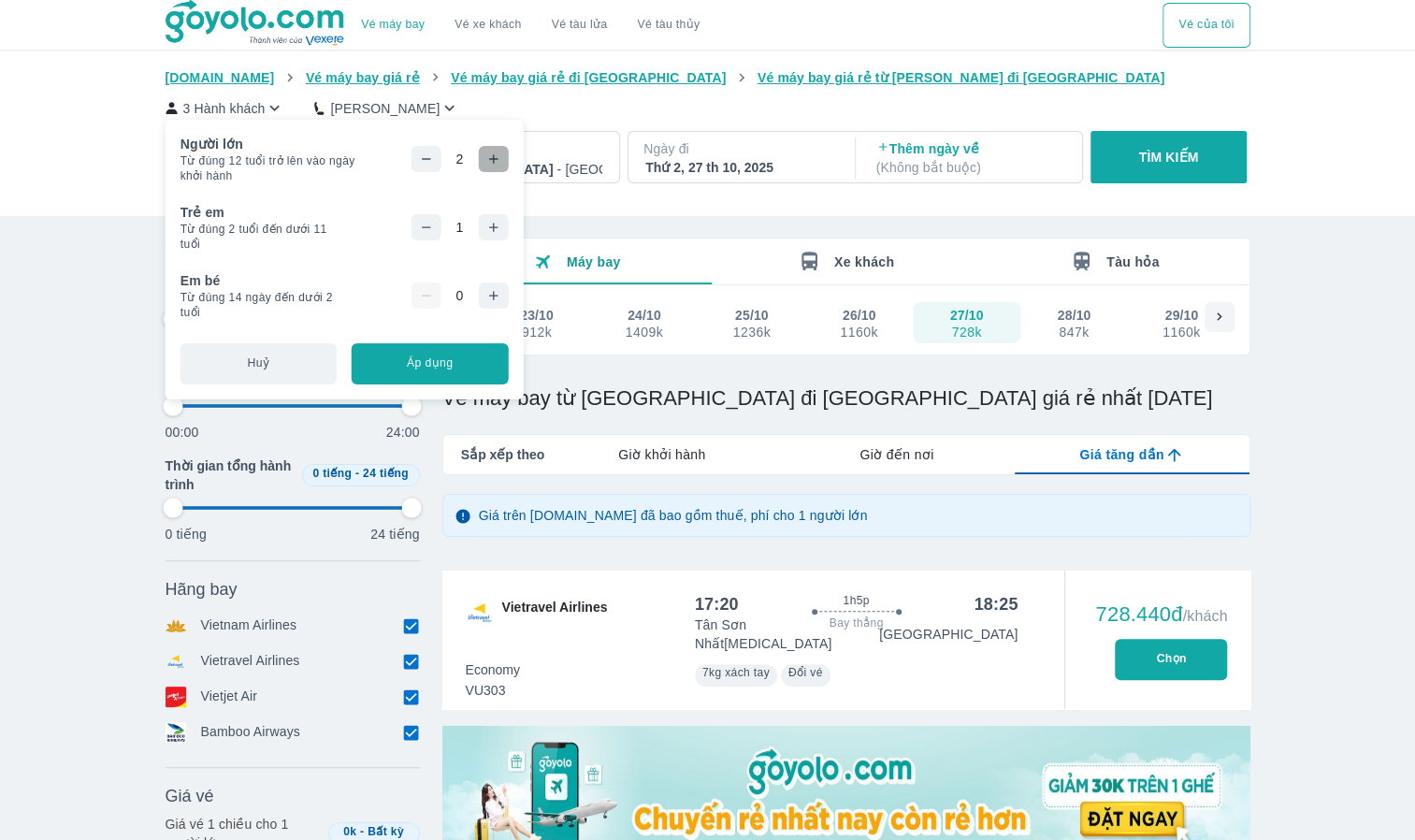
click at [491, 159] on icon "button" at bounding box center [492, 158] width 9 height 9
click at [491, 158] on icon "button" at bounding box center [492, 158] width 9 height 9
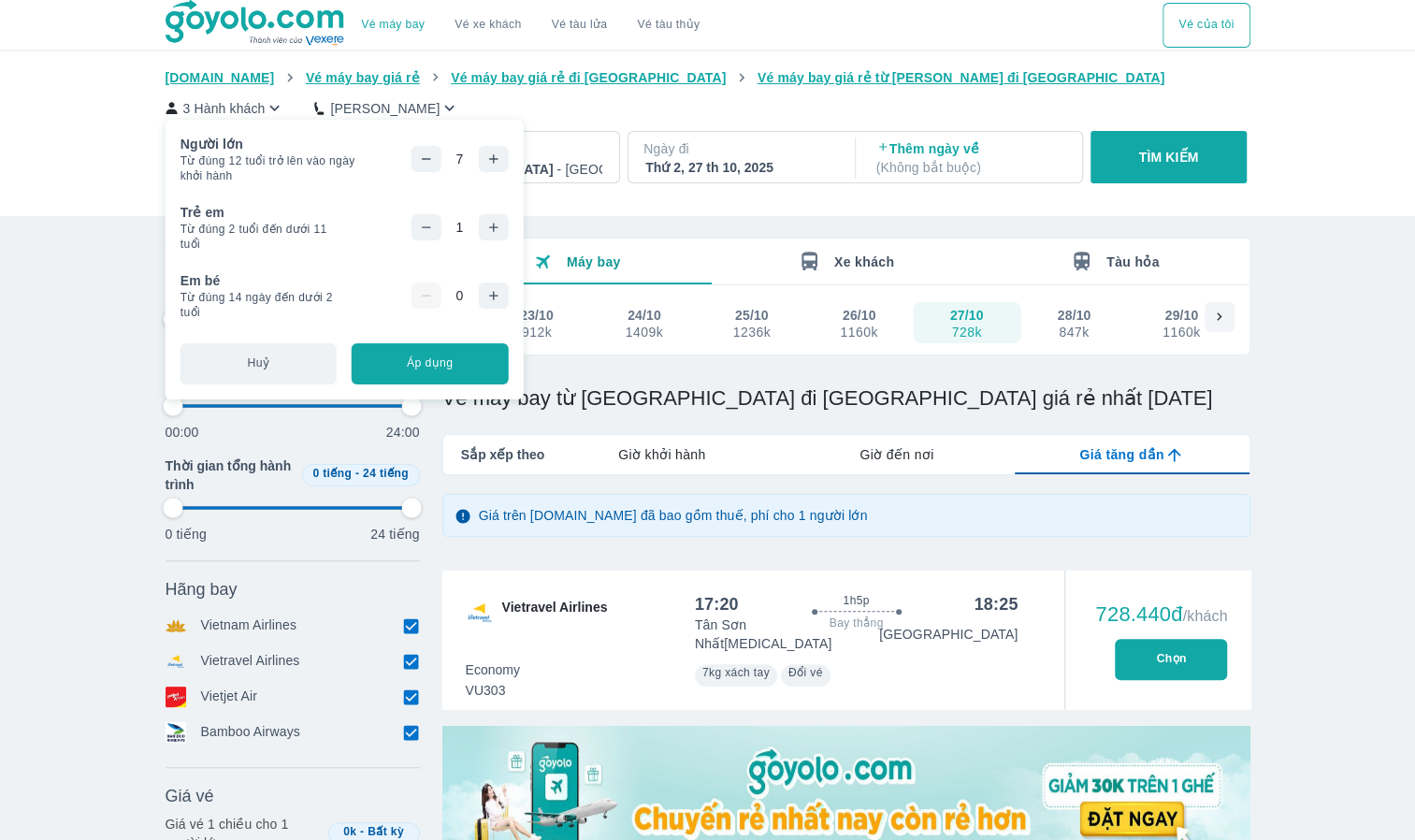
click at [491, 158] on icon "button" at bounding box center [492, 158] width 9 height 9
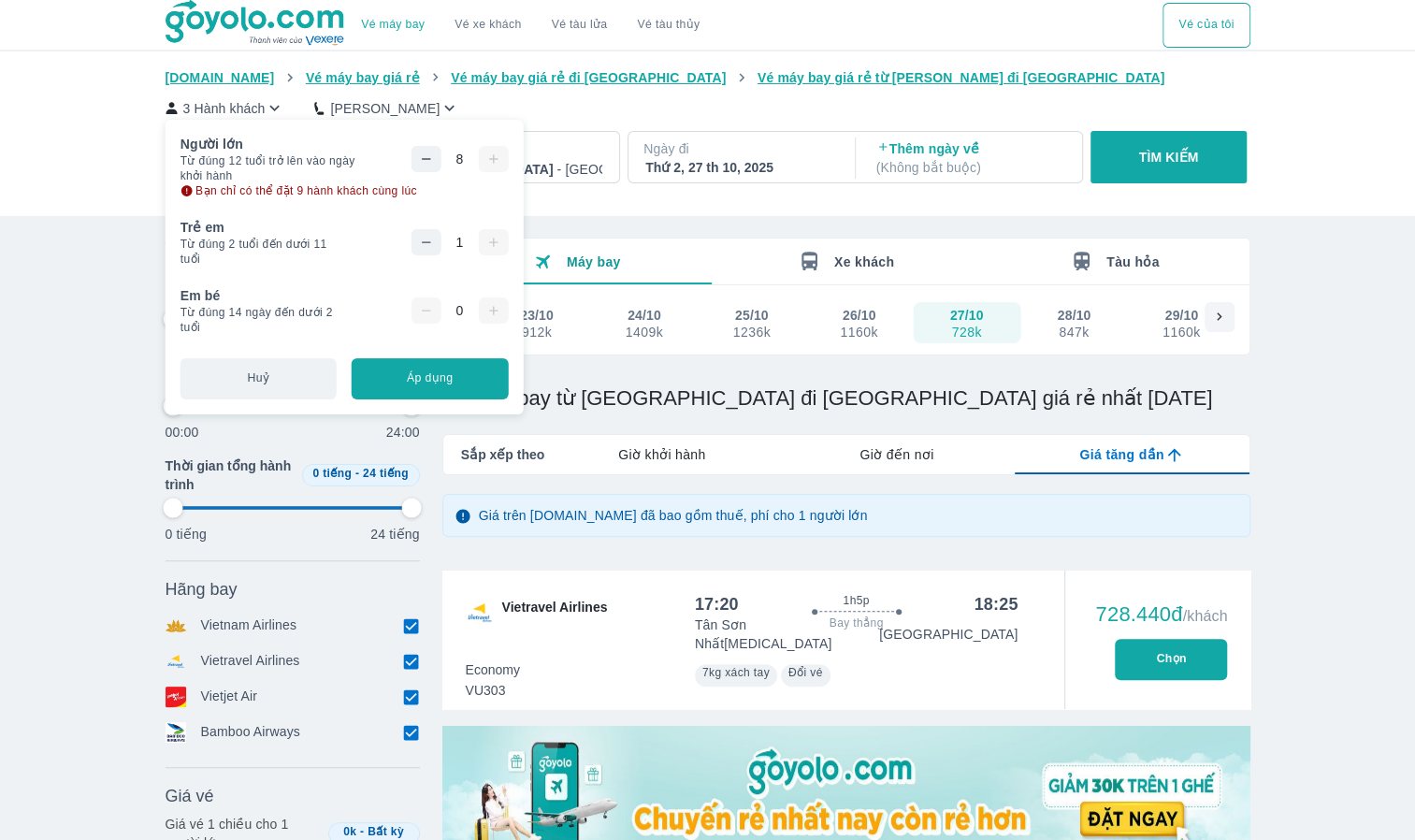
click at [434, 378] on button "Áp dụng" at bounding box center [429, 378] width 156 height 41
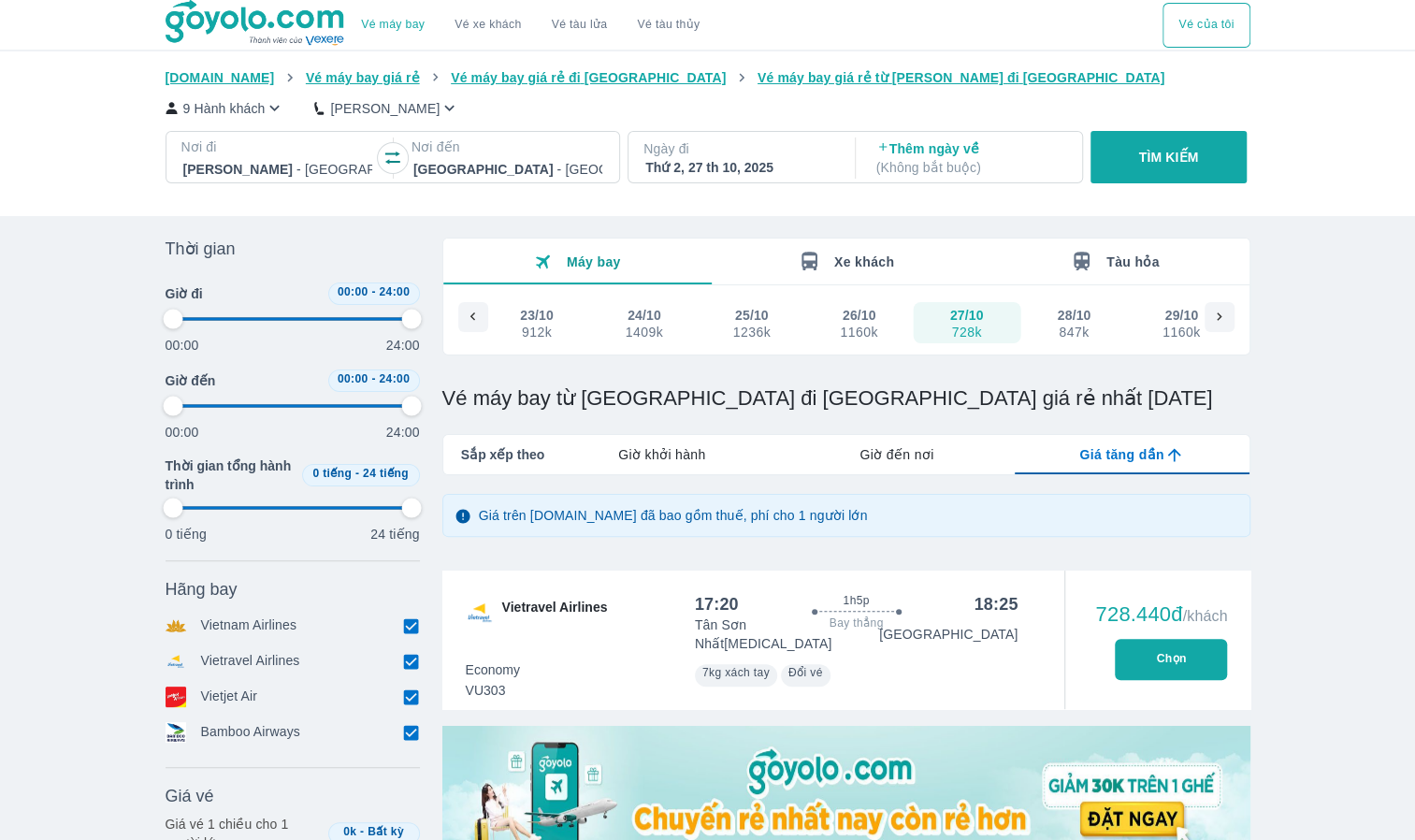
click at [245, 163] on div at bounding box center [277, 169] width 189 height 22
